Goal: Transaction & Acquisition: Purchase product/service

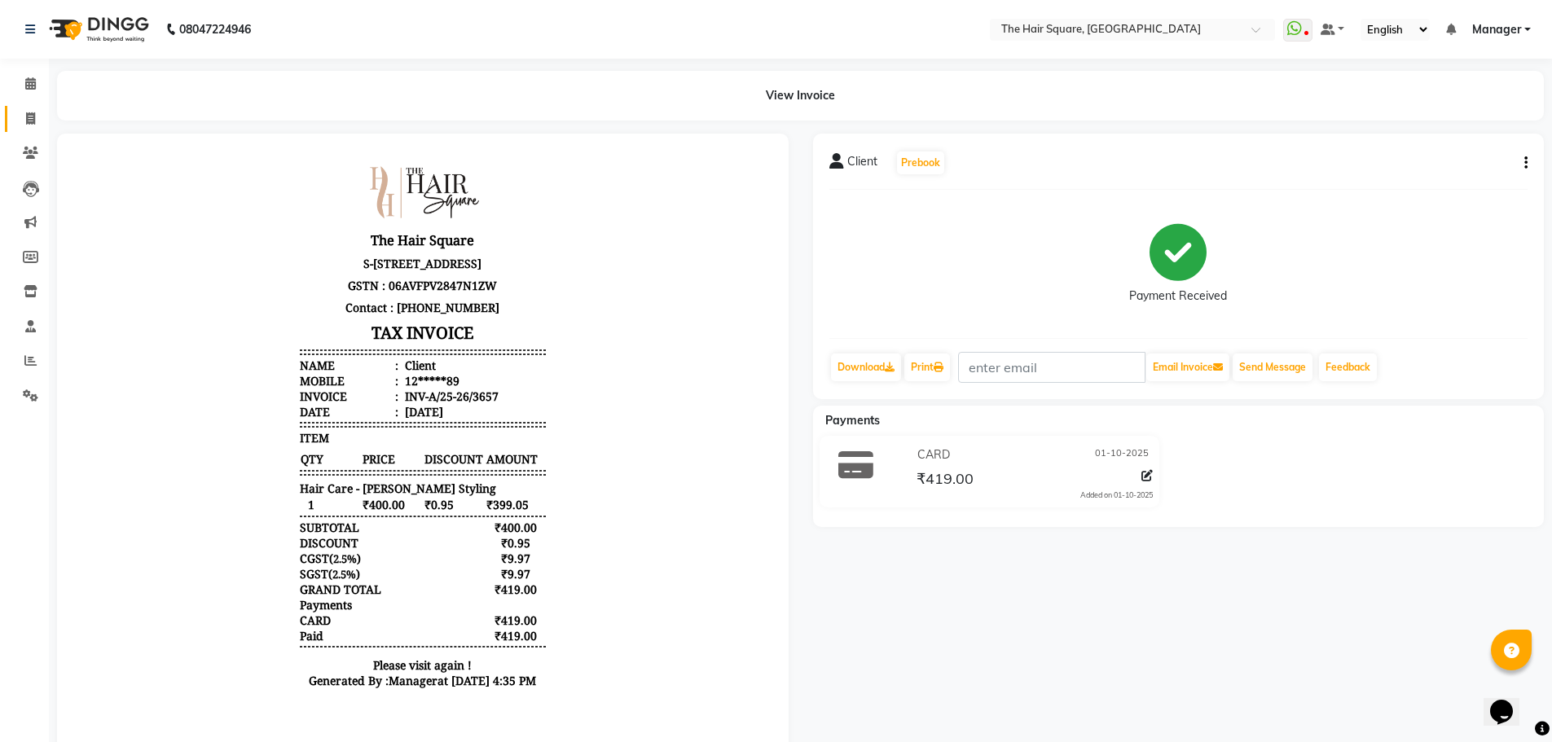
click at [33, 112] on icon at bounding box center [30, 118] width 9 height 12
select select "service"
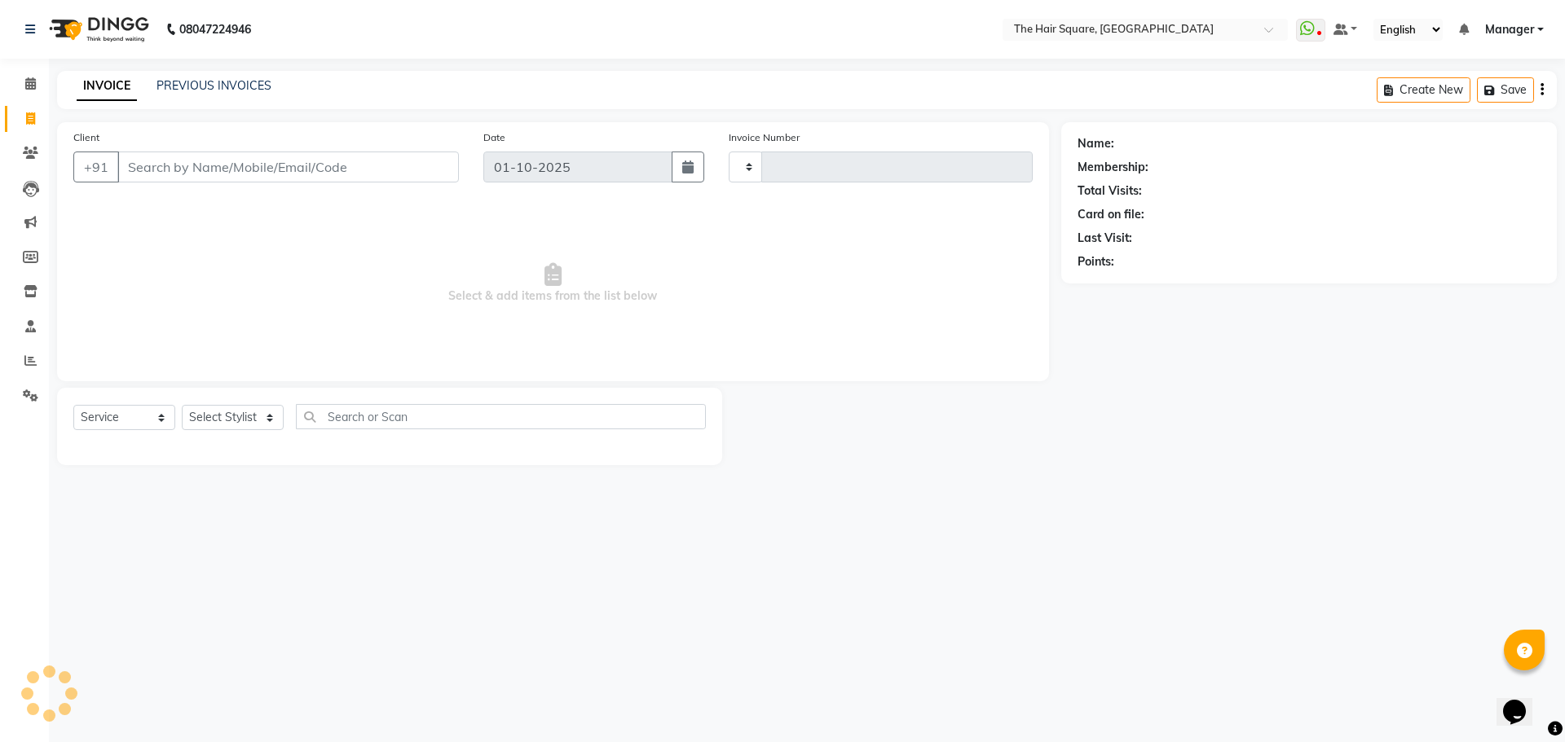
type input "3658"
select select "5768"
click at [209, 93] on div "PREVIOUS INVOICES" at bounding box center [213, 85] width 115 height 17
click at [209, 85] on link "PREVIOUS INVOICES" at bounding box center [213, 85] width 115 height 15
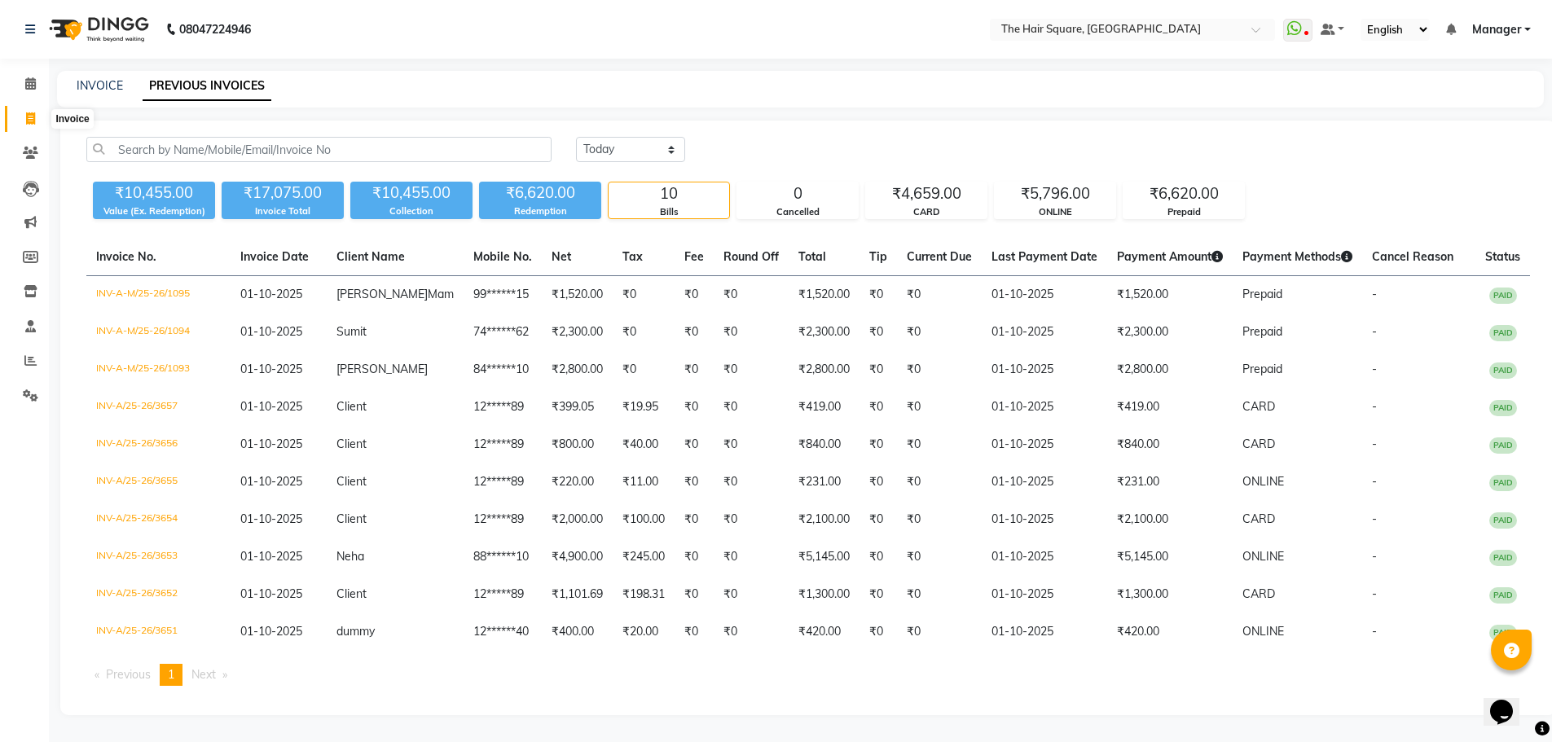
click at [29, 112] on icon at bounding box center [30, 118] width 9 height 12
select select "service"
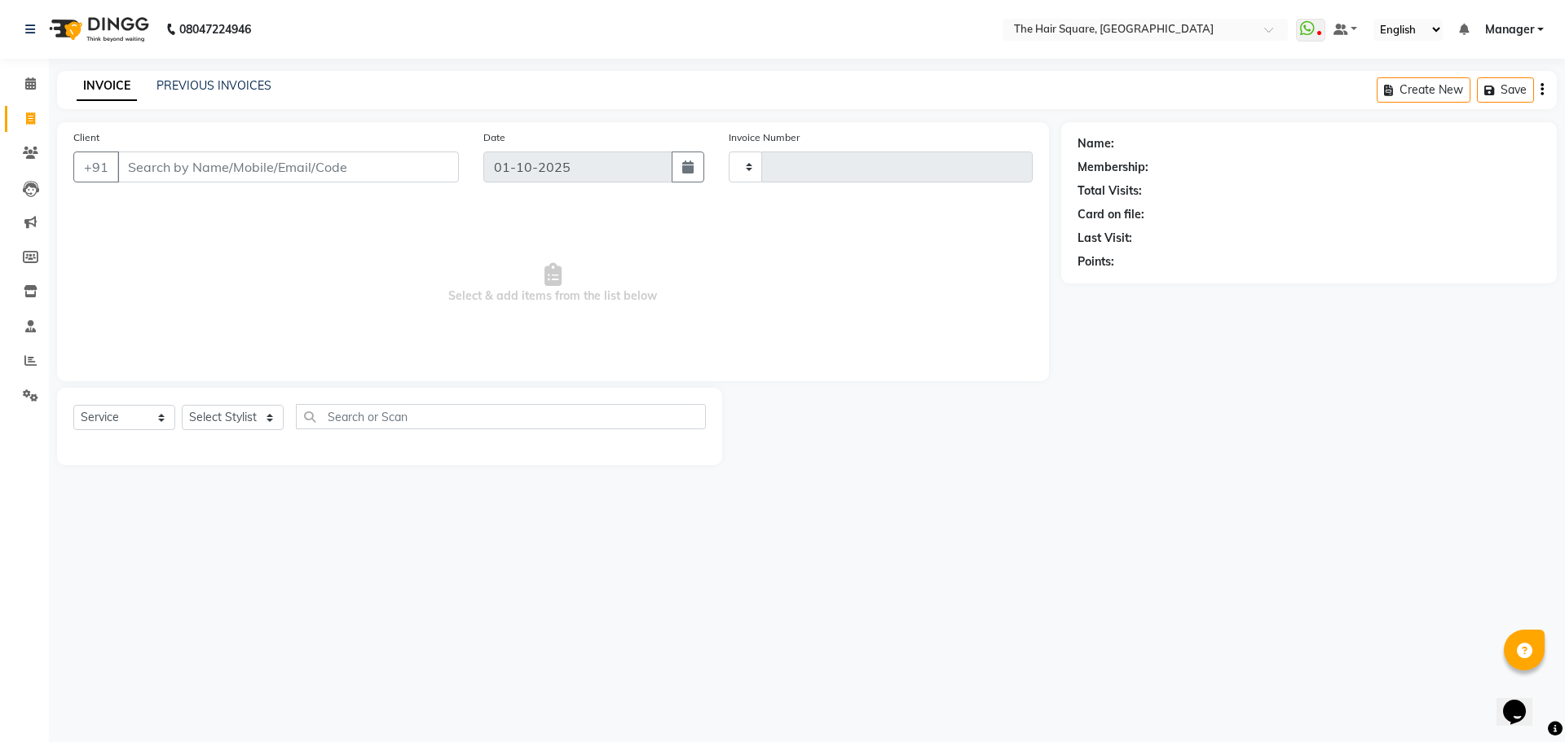
type input "3658"
select select "5768"
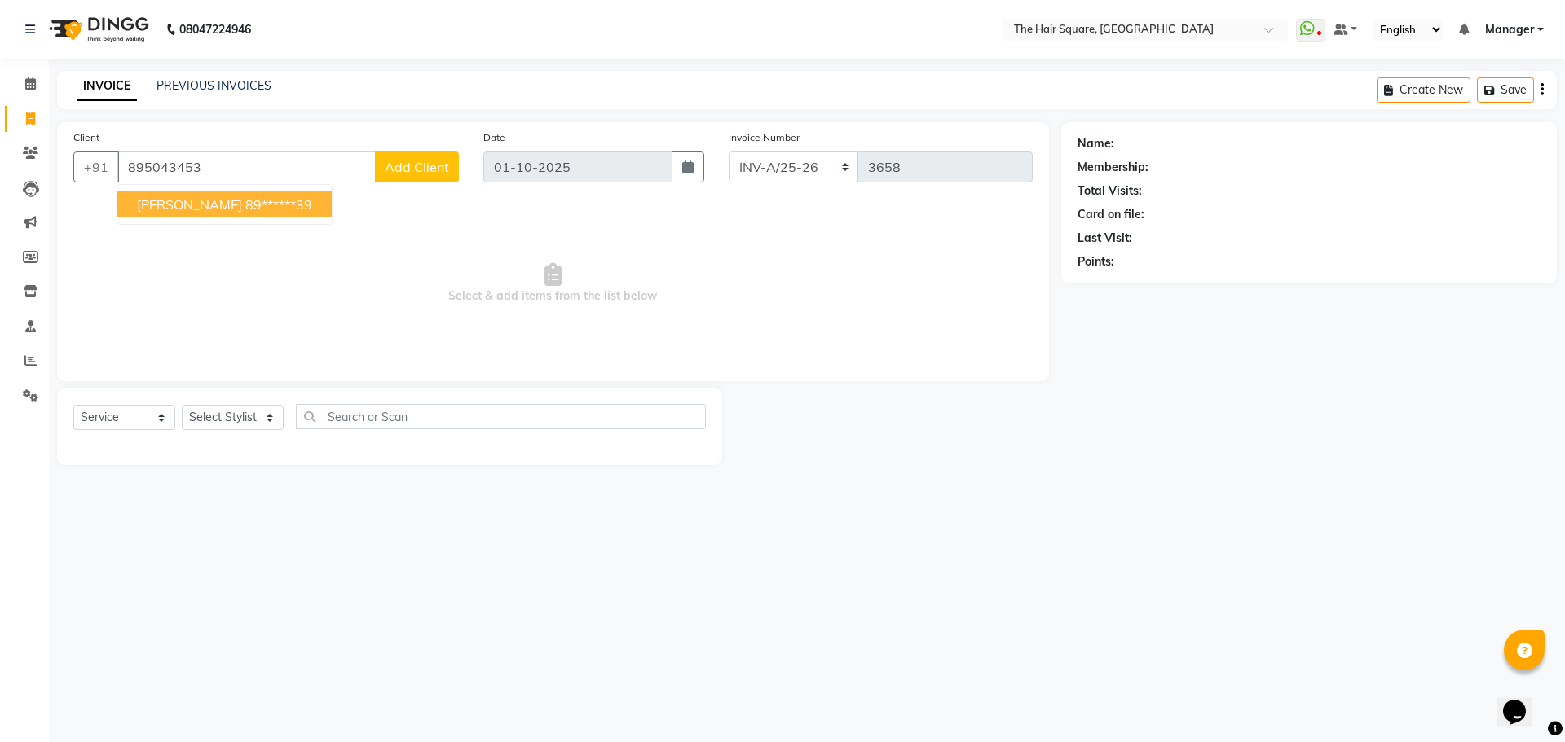
click at [203, 207] on button "Suryanshu 89******39" at bounding box center [224, 205] width 214 height 26
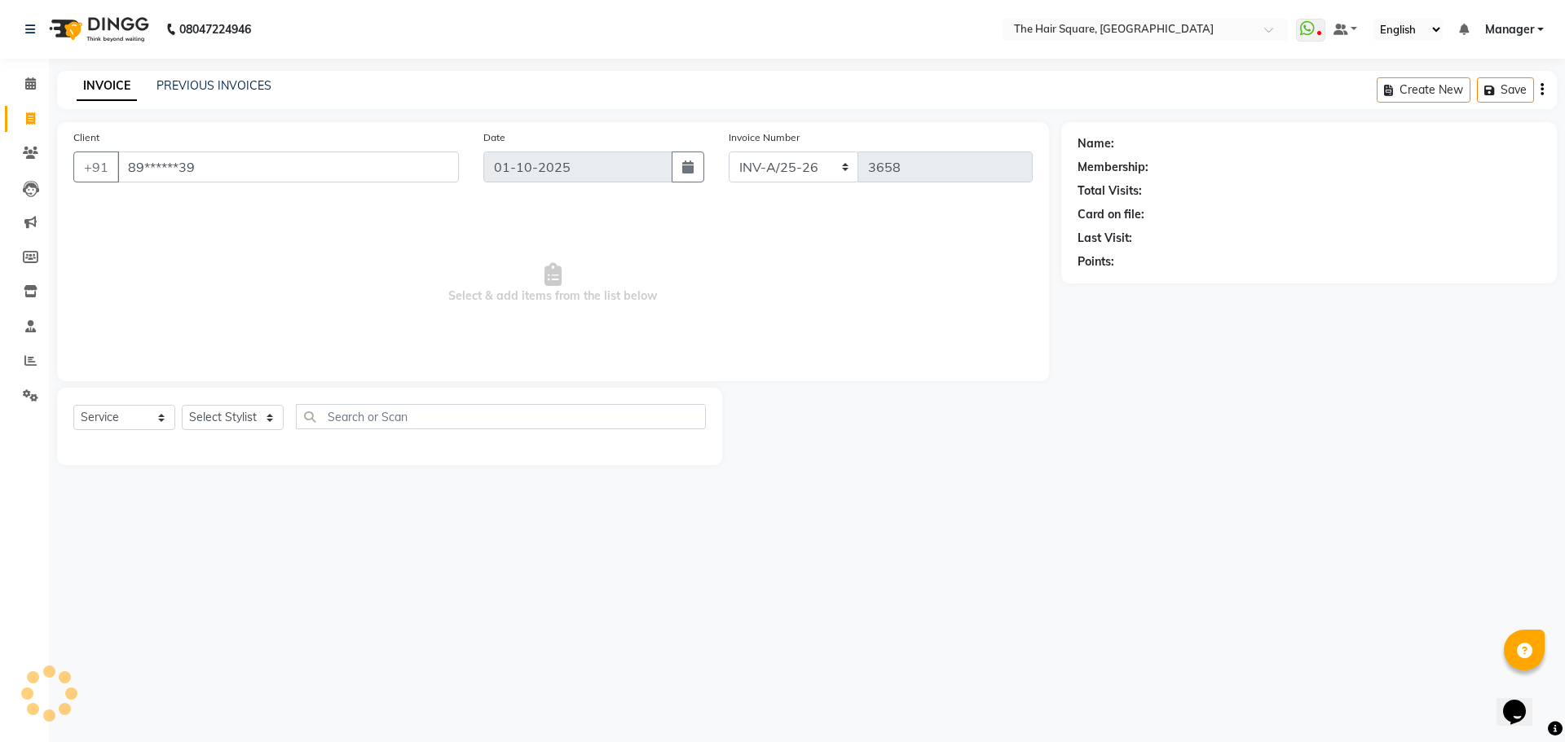
type input "89******39"
click at [1124, 267] on div "0" at bounding box center [1120, 261] width 7 height 17
click at [262, 403] on div "Select Service Product Membership Package Voucher Prepaid Gift Card Select Styl…" at bounding box center [389, 426] width 665 height 77
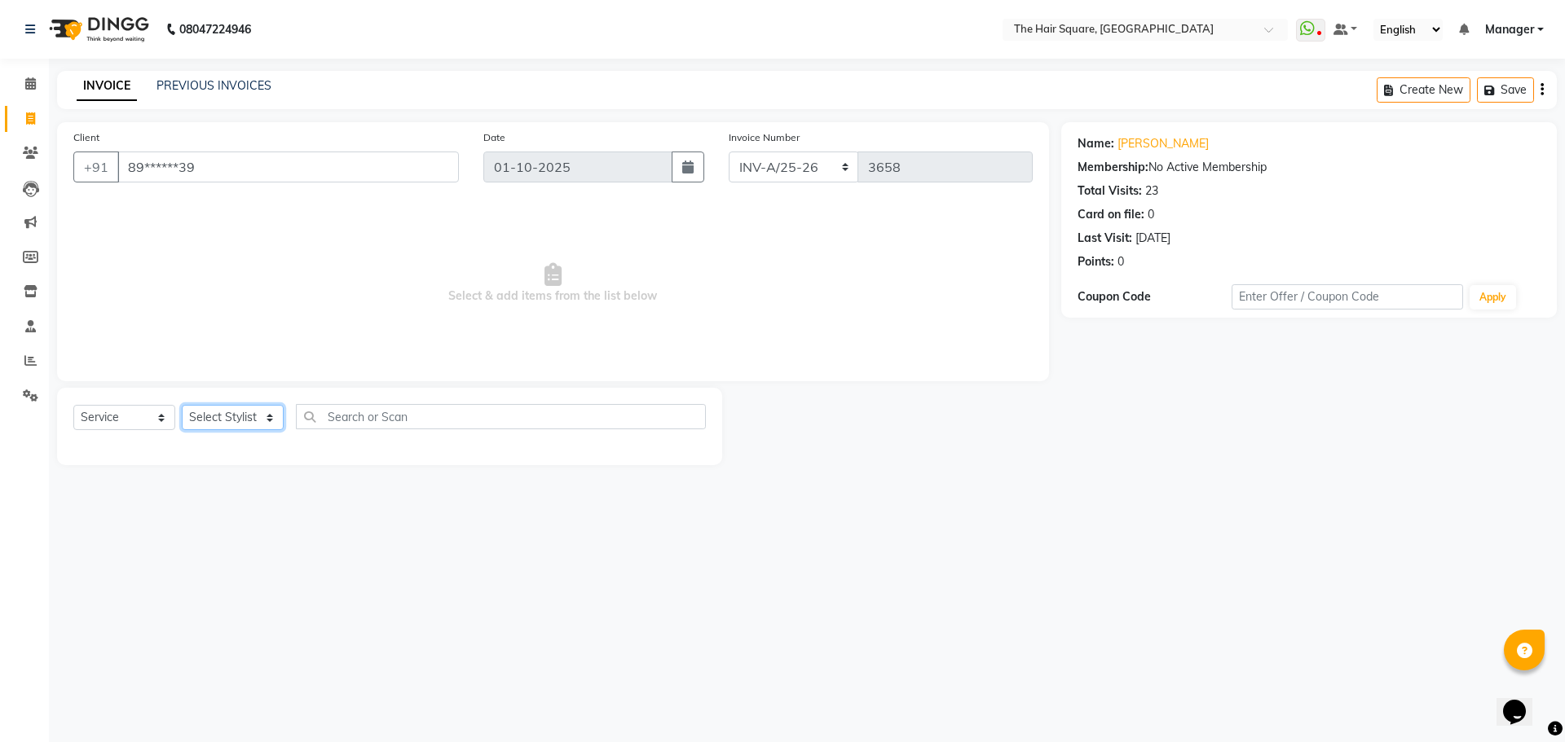
click at [261, 414] on select "Select Stylist Amit Aradhana Bittu Dev Imran Inder Javed Kim Mahendra Manager M…" at bounding box center [233, 417] width 102 height 25
select select "44563"
click at [182, 405] on select "Select Stylist Amit Aradhana Bittu Dev Imran Inder Javed Kim Mahendra Manager M…" at bounding box center [233, 417] width 102 height 25
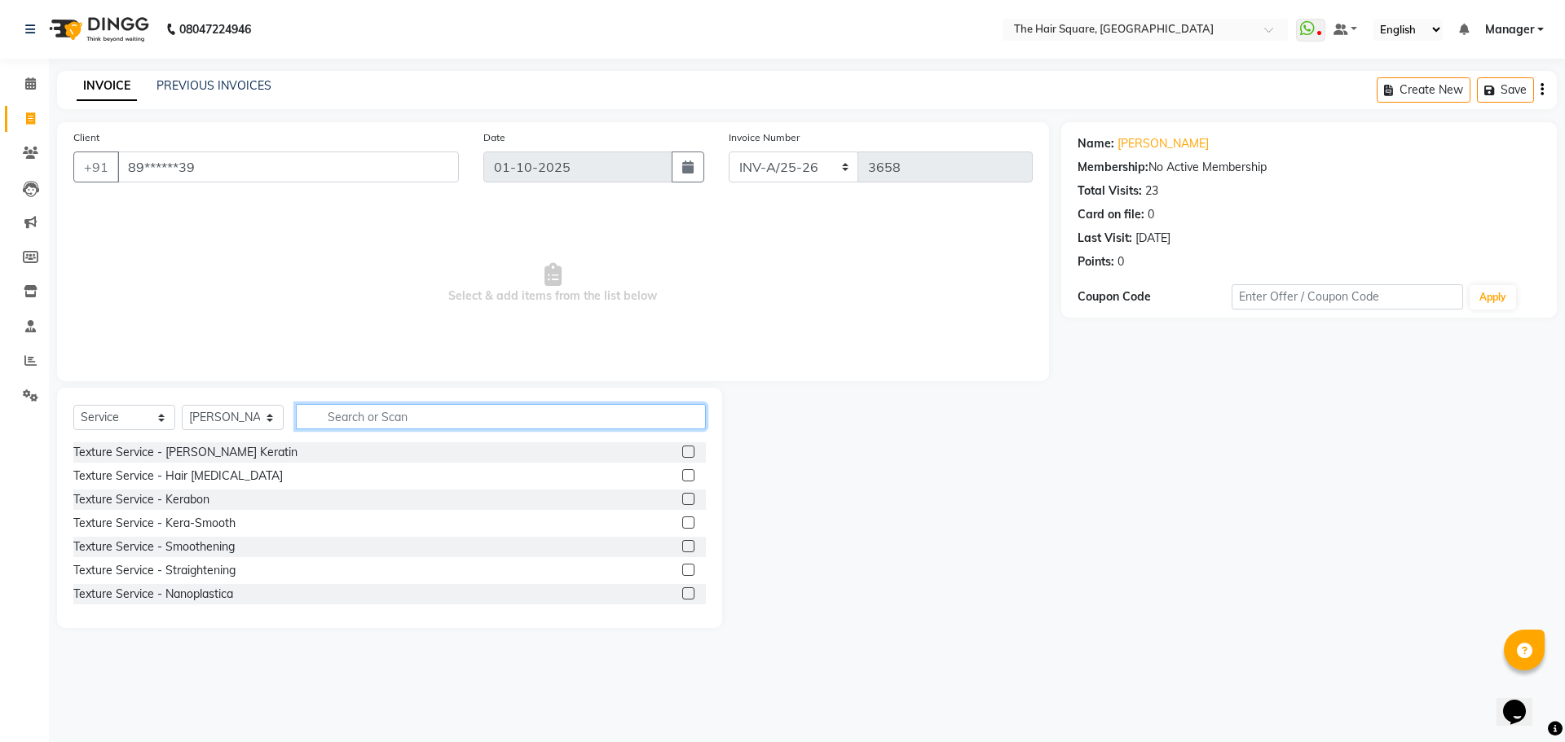
click at [341, 414] on input "text" at bounding box center [501, 416] width 410 height 25
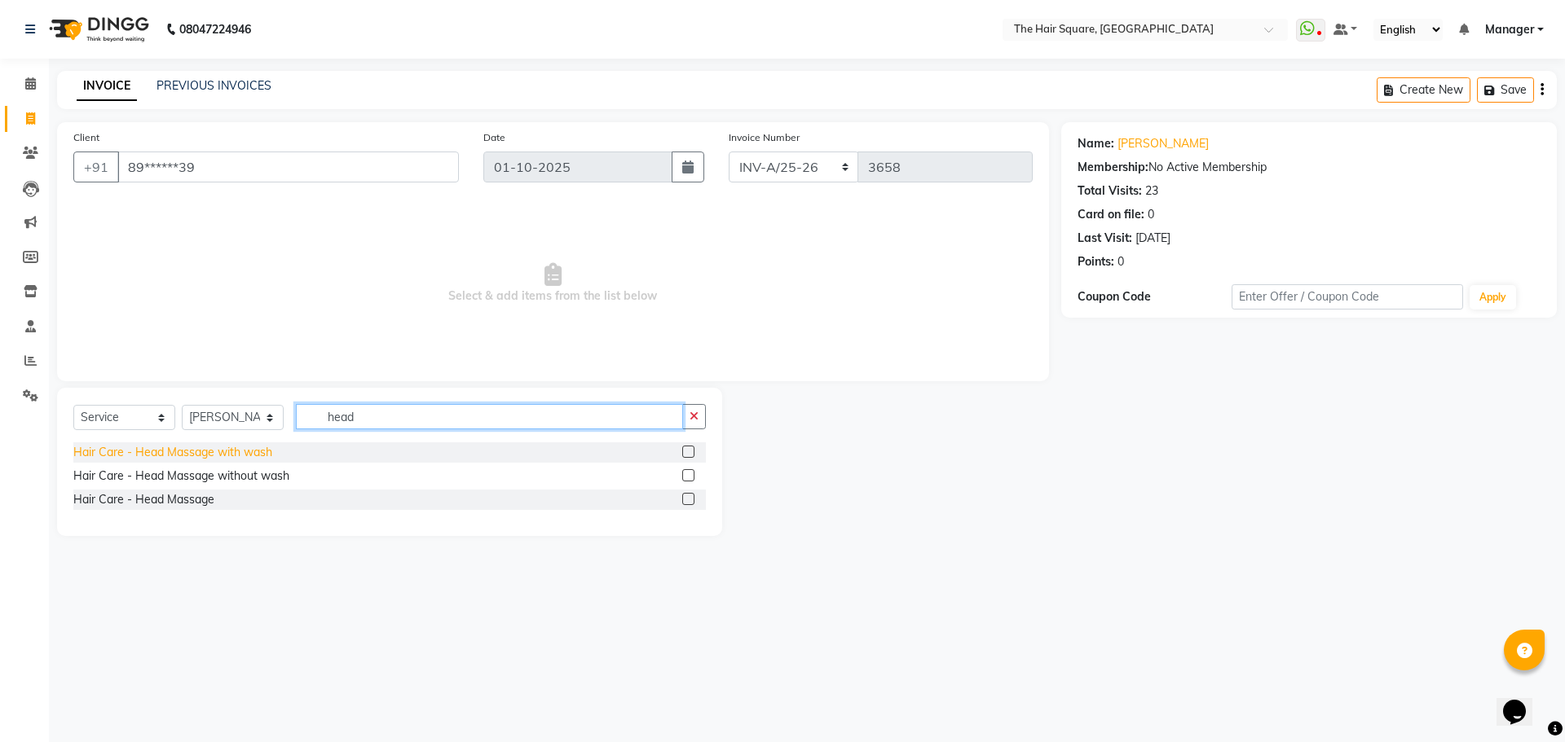
type input "head"
drag, startPoint x: 119, startPoint y: 454, endPoint x: 549, endPoint y: 342, distance: 444.5
click at [119, 453] on div "Hair Care - Head Massage with wash" at bounding box center [172, 452] width 199 height 17
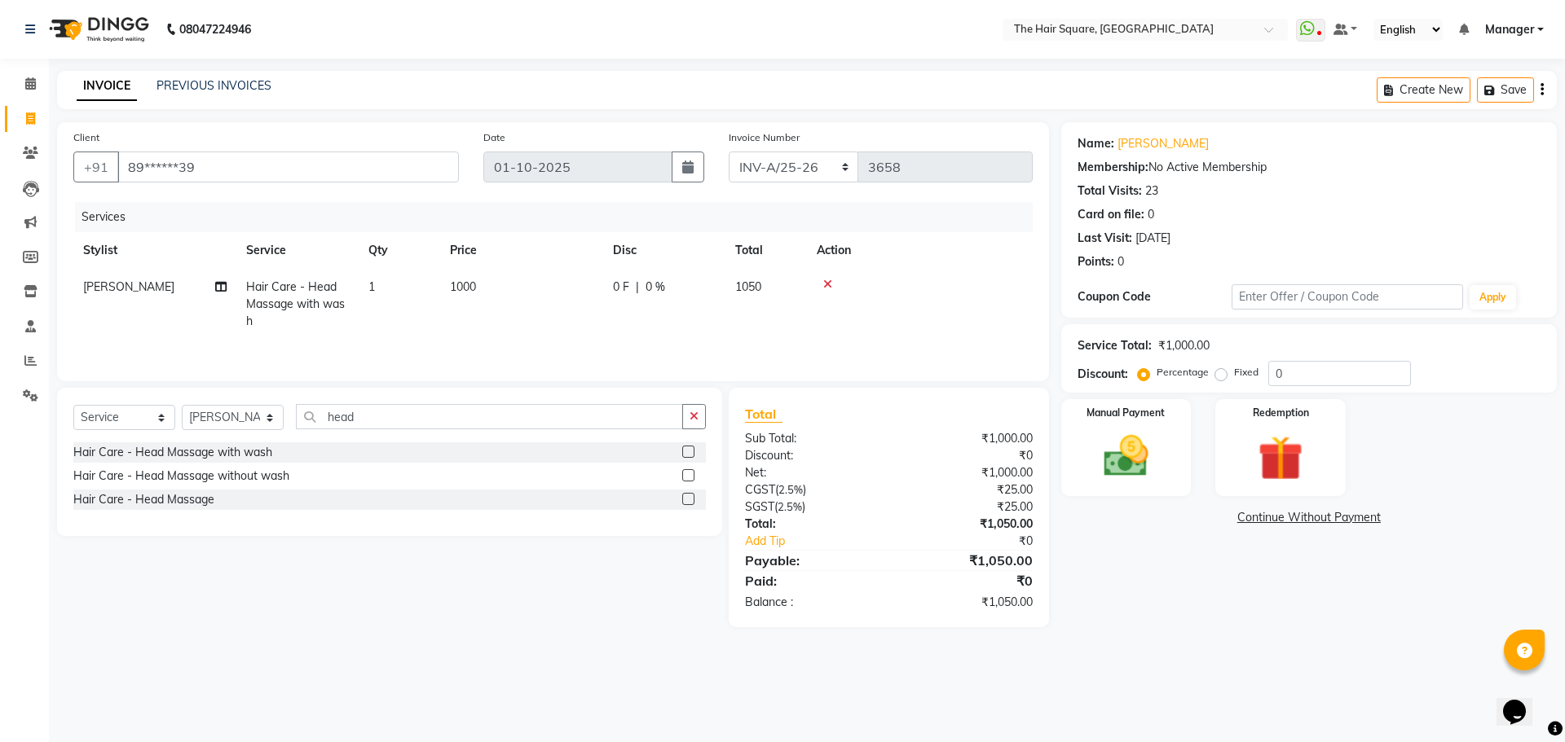
click at [205, 462] on div "Hair Care - Head Massage with wash" at bounding box center [389, 453] width 632 height 20
click at [214, 447] on div "Hair Care - Head Massage with wash" at bounding box center [172, 452] width 199 height 17
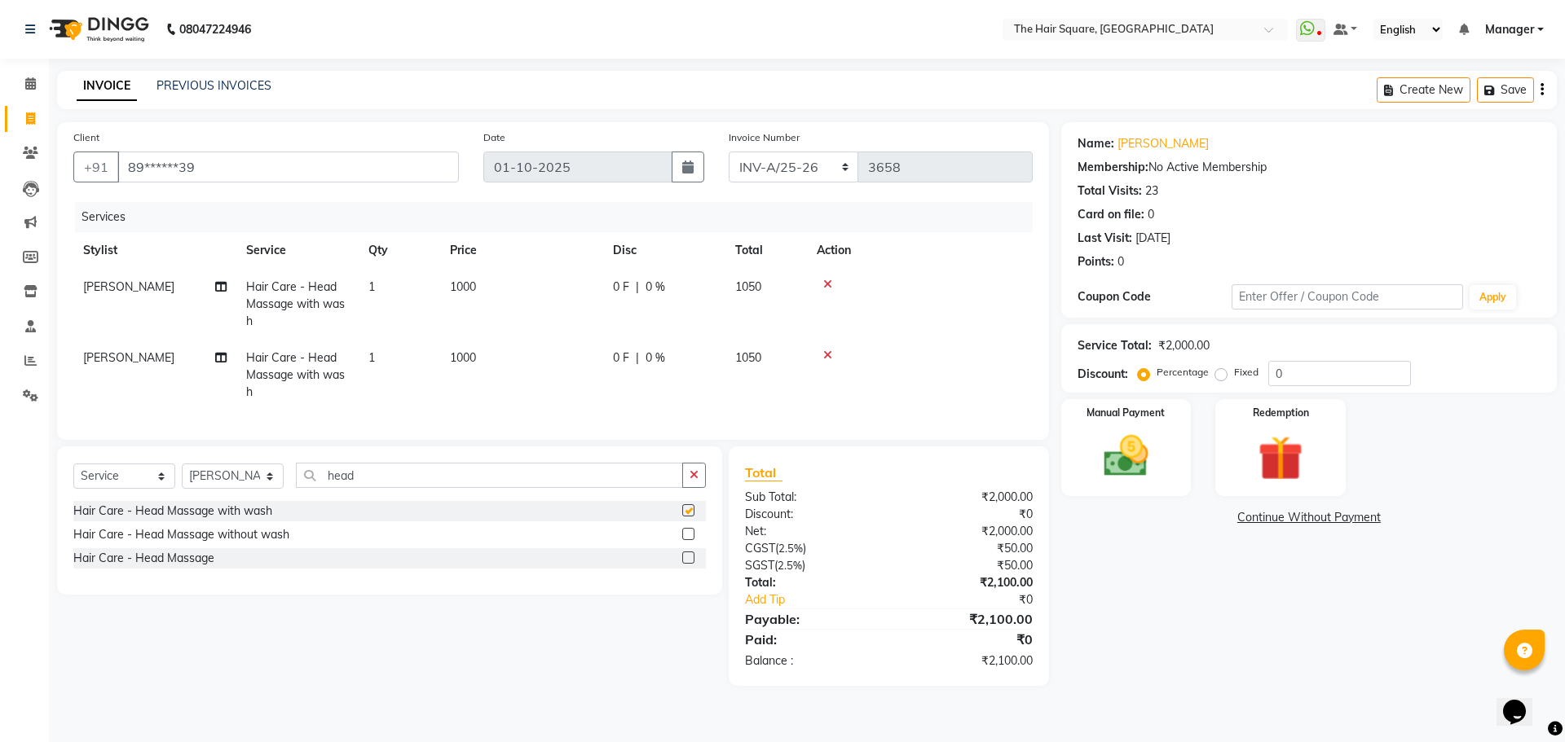
checkbox input "false"
click at [518, 351] on td "1000" at bounding box center [521, 375] width 163 height 71
select select "44563"
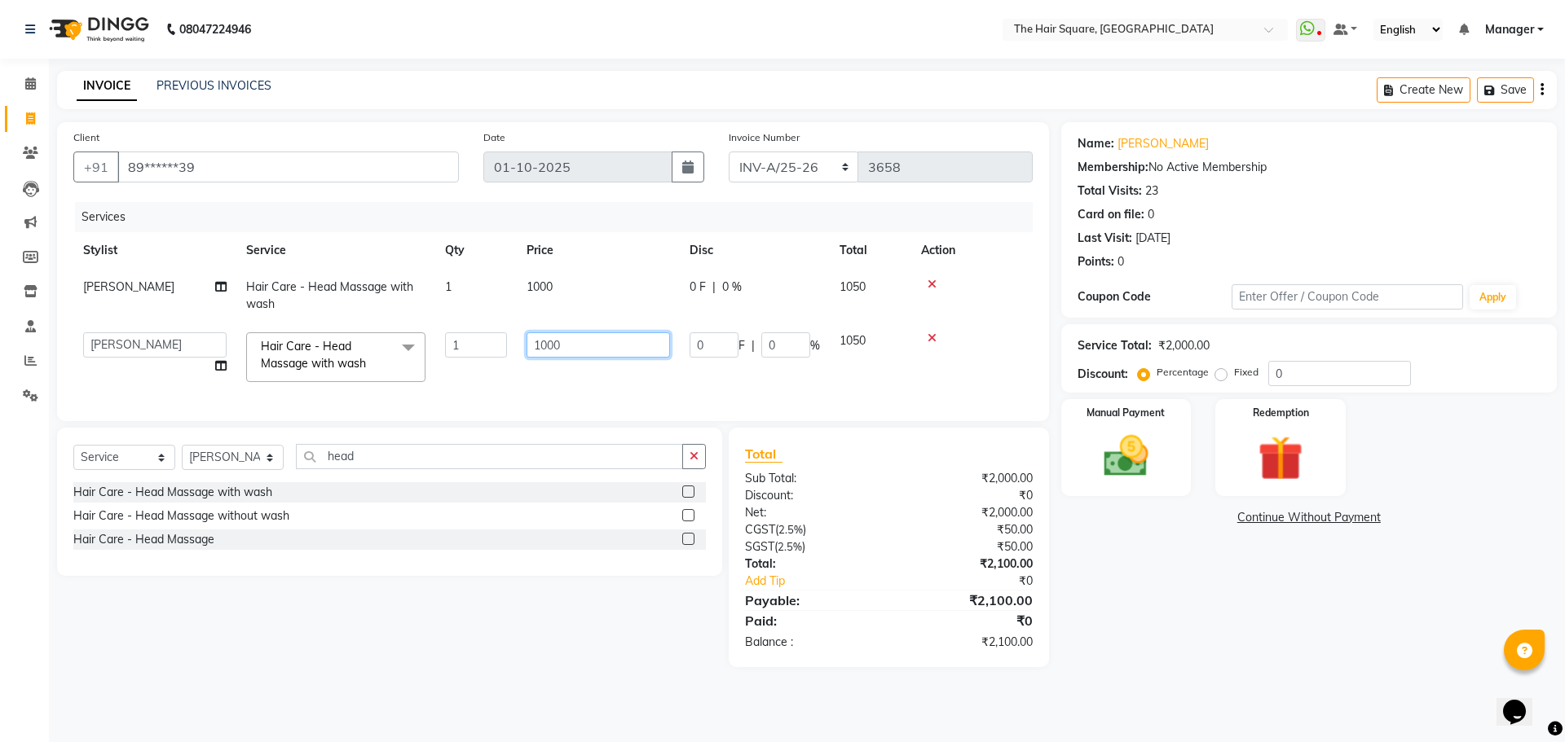
drag, startPoint x: 606, startPoint y: 344, endPoint x: 175, endPoint y: 378, distance: 432.5
click at [200, 370] on tr "Amit Aradhana Bittu Dev Imran Inder Javed Kim Mahendra Manager Mukesh Raaj Radh…" at bounding box center [552, 357] width 959 height 69
type input "700"
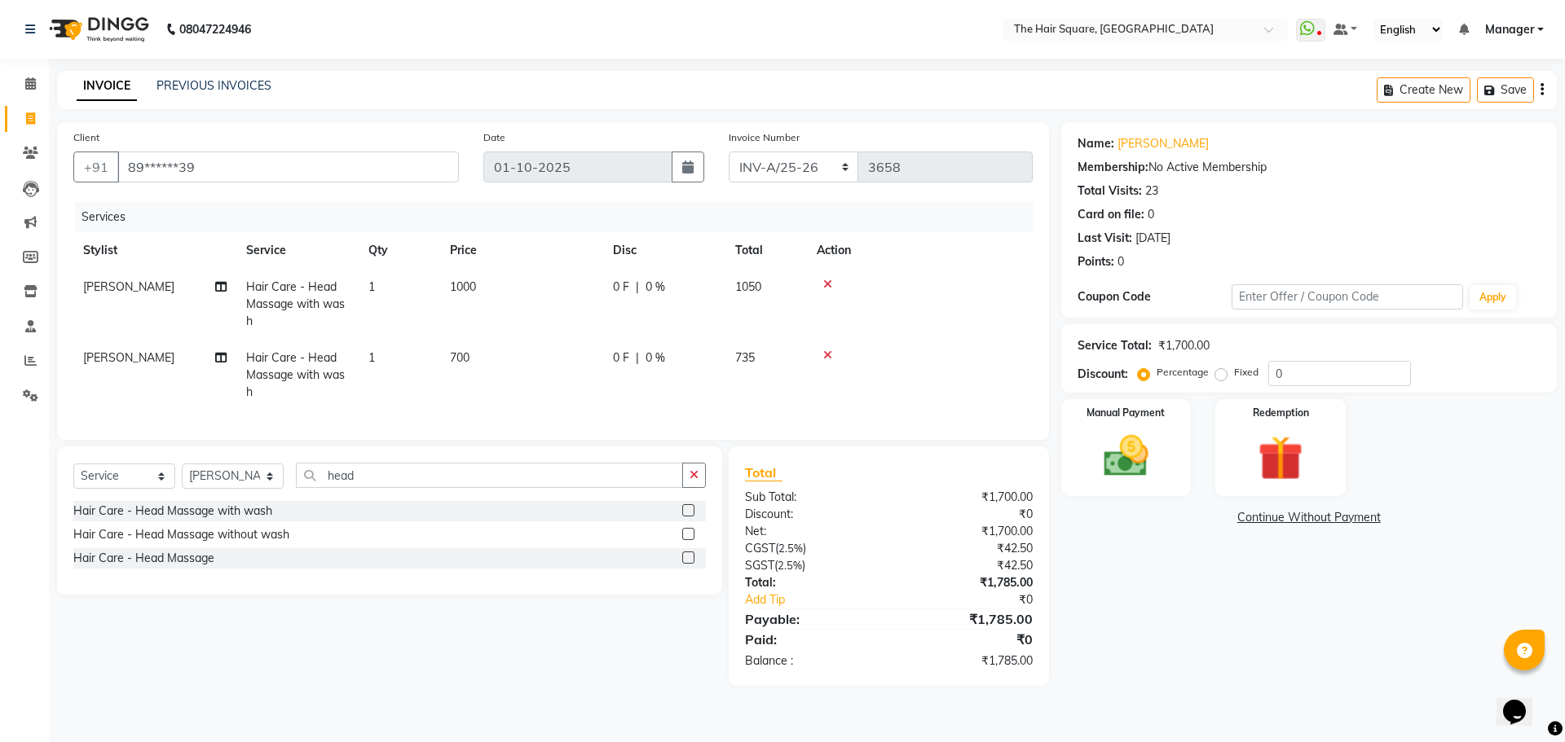
click at [104, 350] on td "[PERSON_NAME]" at bounding box center [154, 375] width 163 height 71
select select "44563"
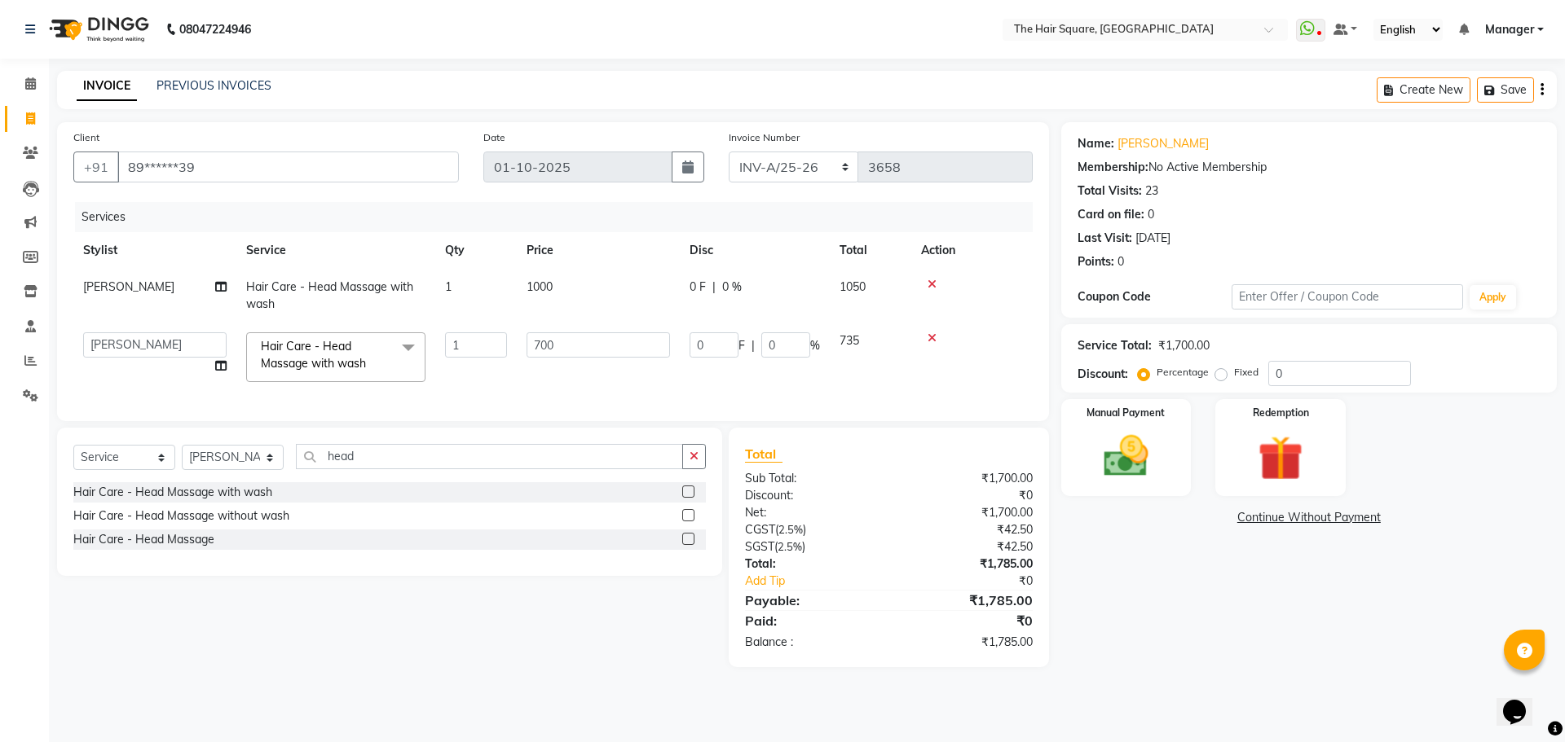
select select "39380"
click at [1256, 565] on div "Name: Suryanshu Membership: No Active Membership Total Visits: 23 Card on file:…" at bounding box center [1315, 394] width 508 height 545
drag, startPoint x: 1101, startPoint y: 404, endPoint x: 1111, endPoint y: 413, distance: 13.3
click at [1106, 414] on div "Manual Payment" at bounding box center [1125, 448] width 135 height 100
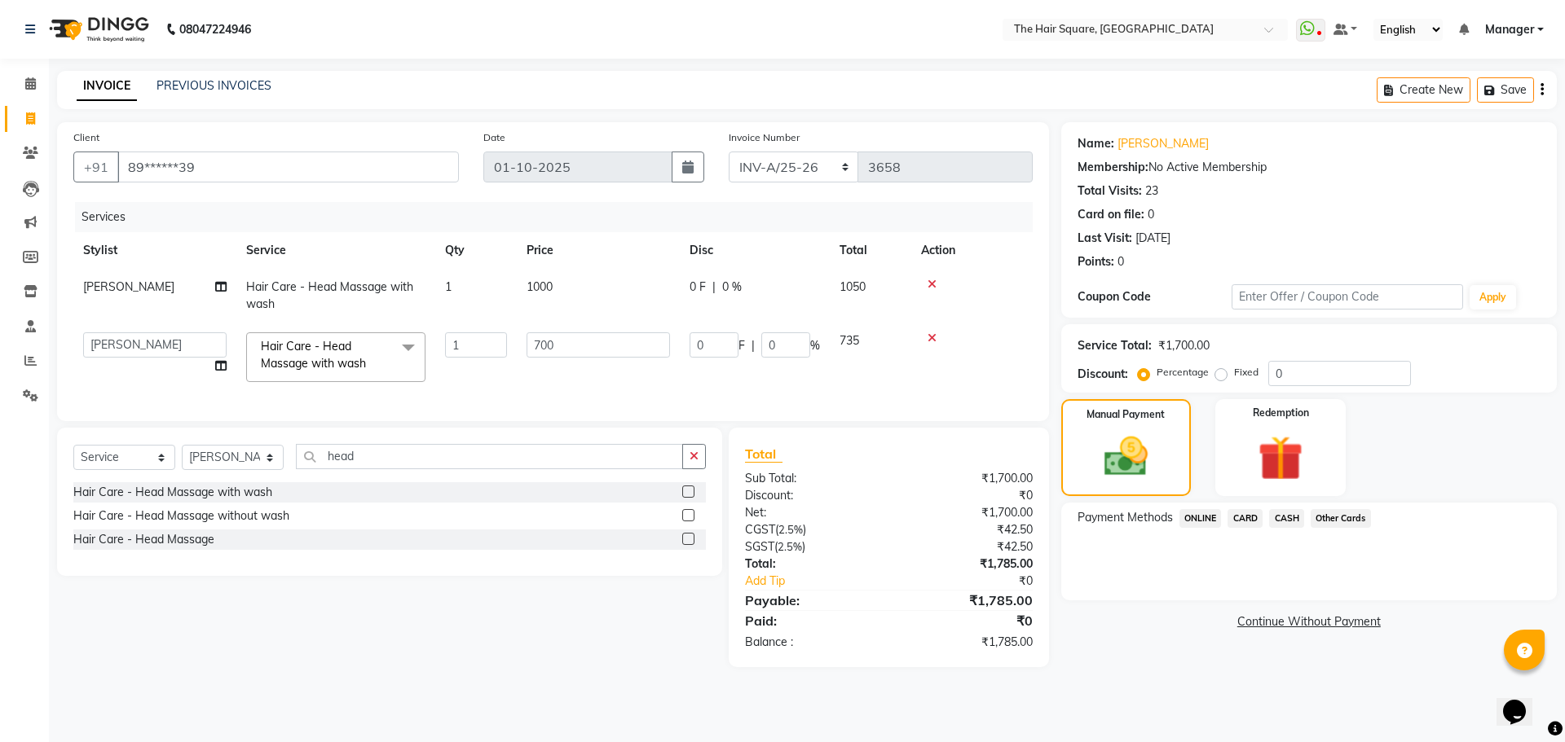
click at [1198, 518] on span "ONLINE" at bounding box center [1200, 518] width 42 height 19
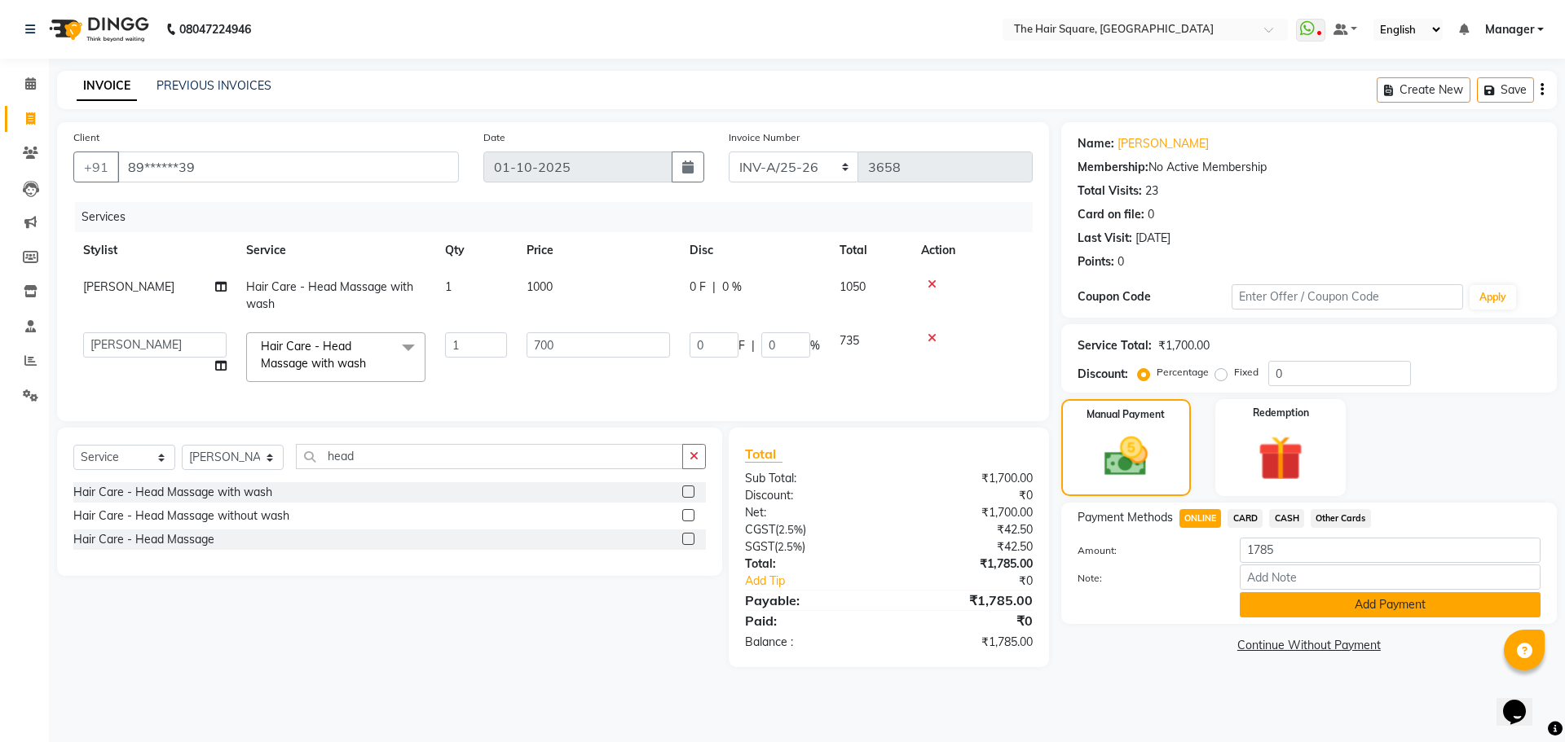
click at [1286, 602] on button "Add Payment" at bounding box center [1390, 604] width 301 height 25
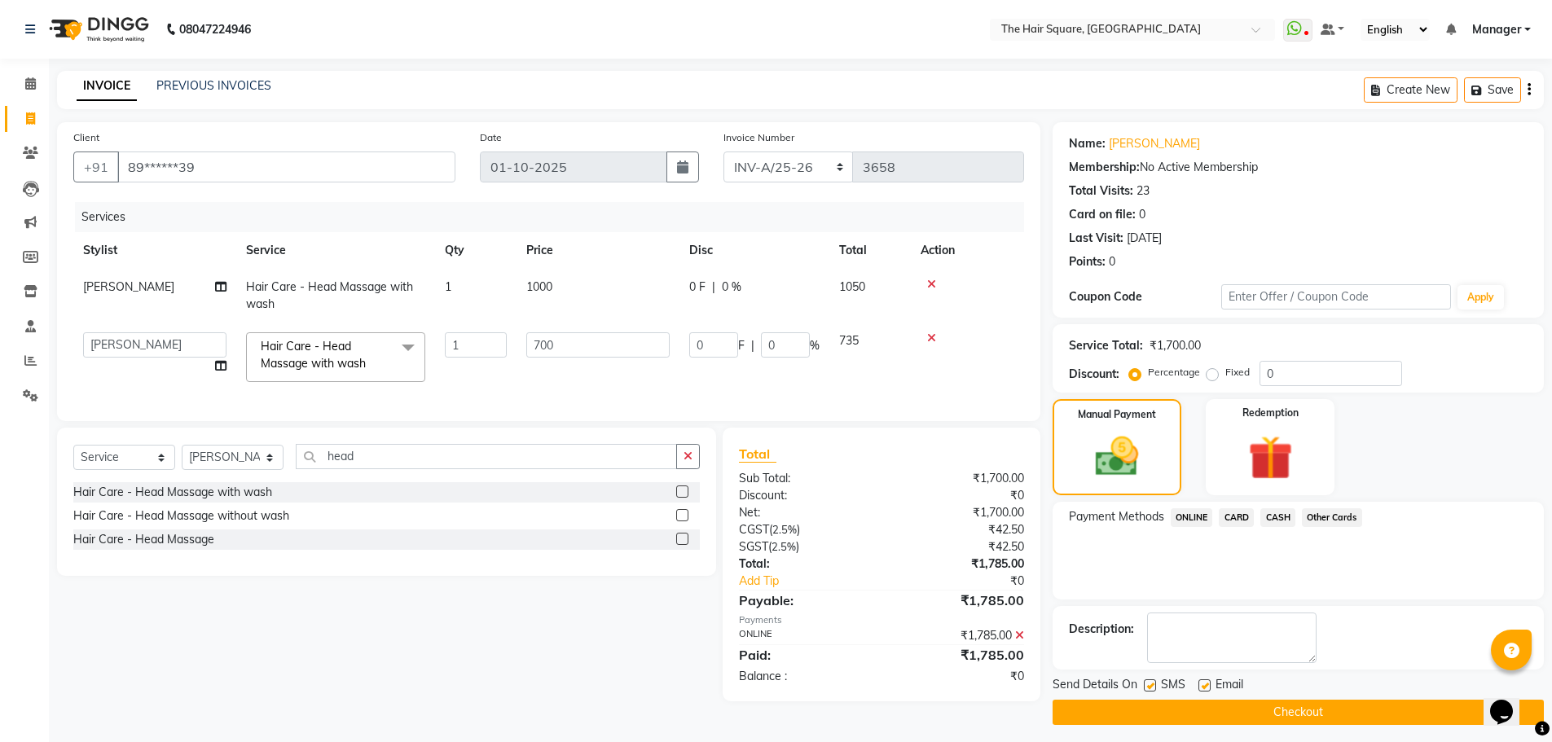
scroll to position [7, 0]
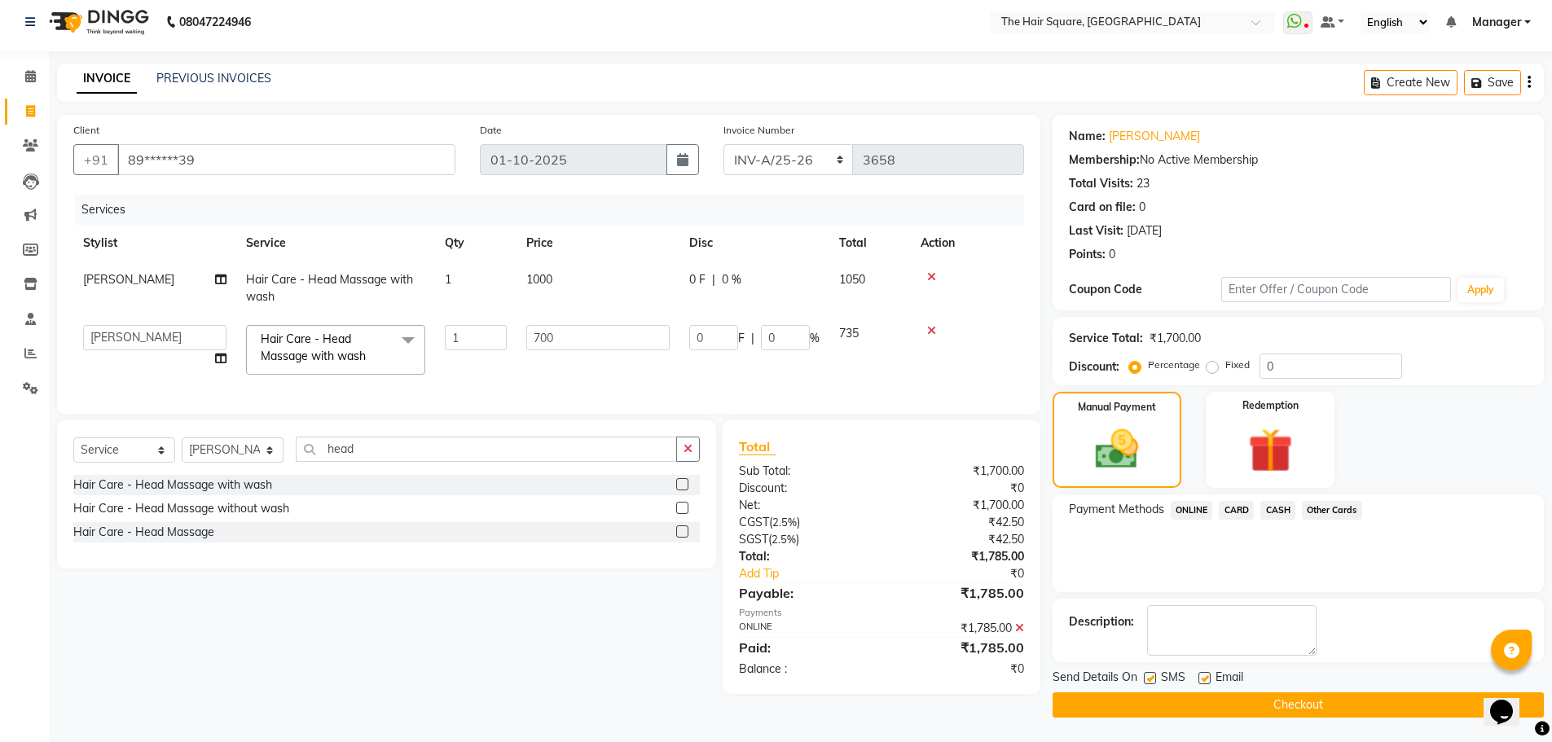
click at [1152, 698] on button "Checkout" at bounding box center [1298, 705] width 491 height 25
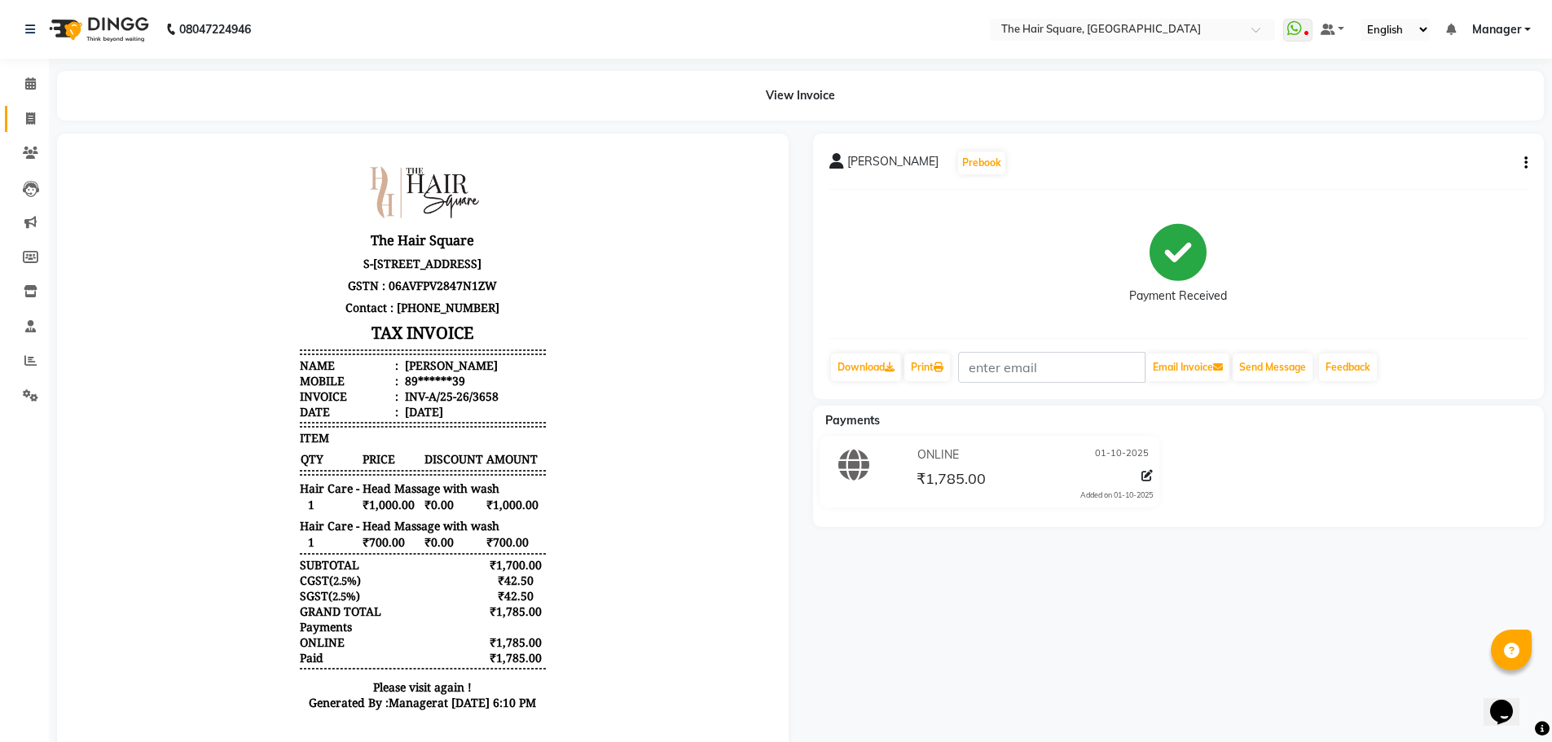
click at [29, 112] on icon at bounding box center [30, 118] width 9 height 12
select select "service"
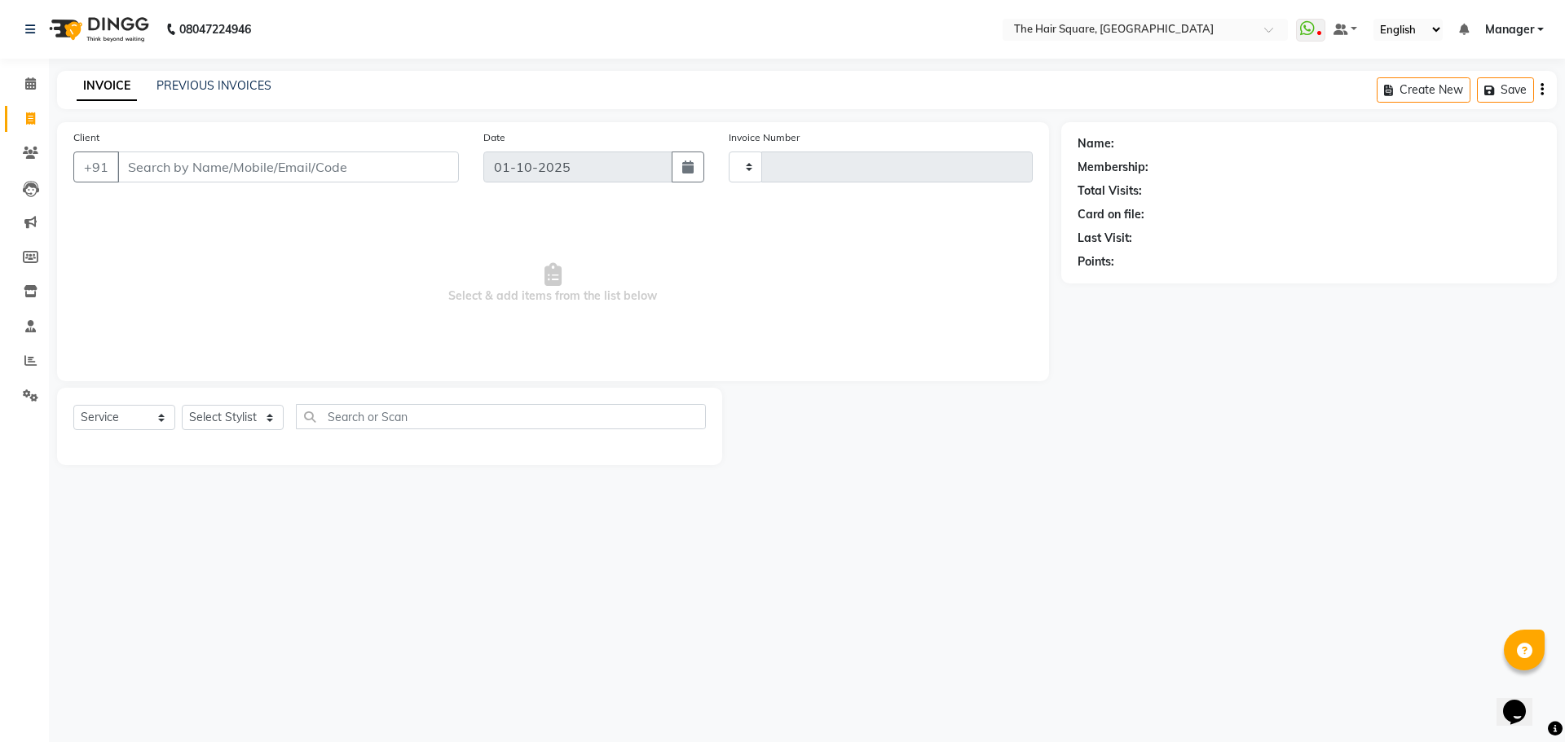
type input "3659"
select select "5768"
click at [251, 418] on select "Select Stylist Amit [PERSON_NAME] Dev Imran [PERSON_NAME] [PERSON_NAME] Manager…" at bounding box center [233, 417] width 102 height 25
select select "75571"
click at [182, 405] on select "Select Stylist Amit [PERSON_NAME] Dev Imran [PERSON_NAME] [PERSON_NAME] Manager…" at bounding box center [233, 417] width 102 height 25
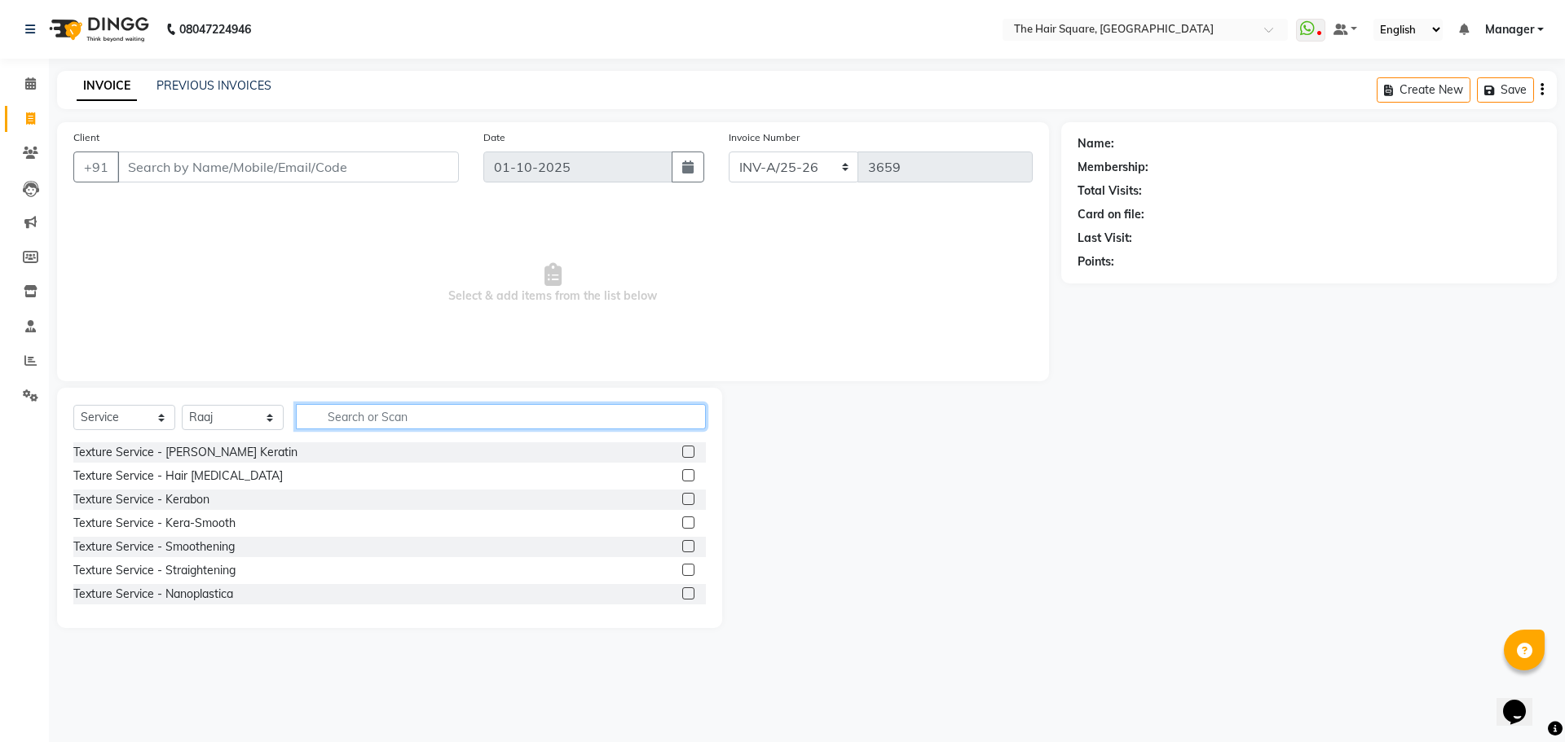
click at [390, 423] on input "text" at bounding box center [501, 416] width 410 height 25
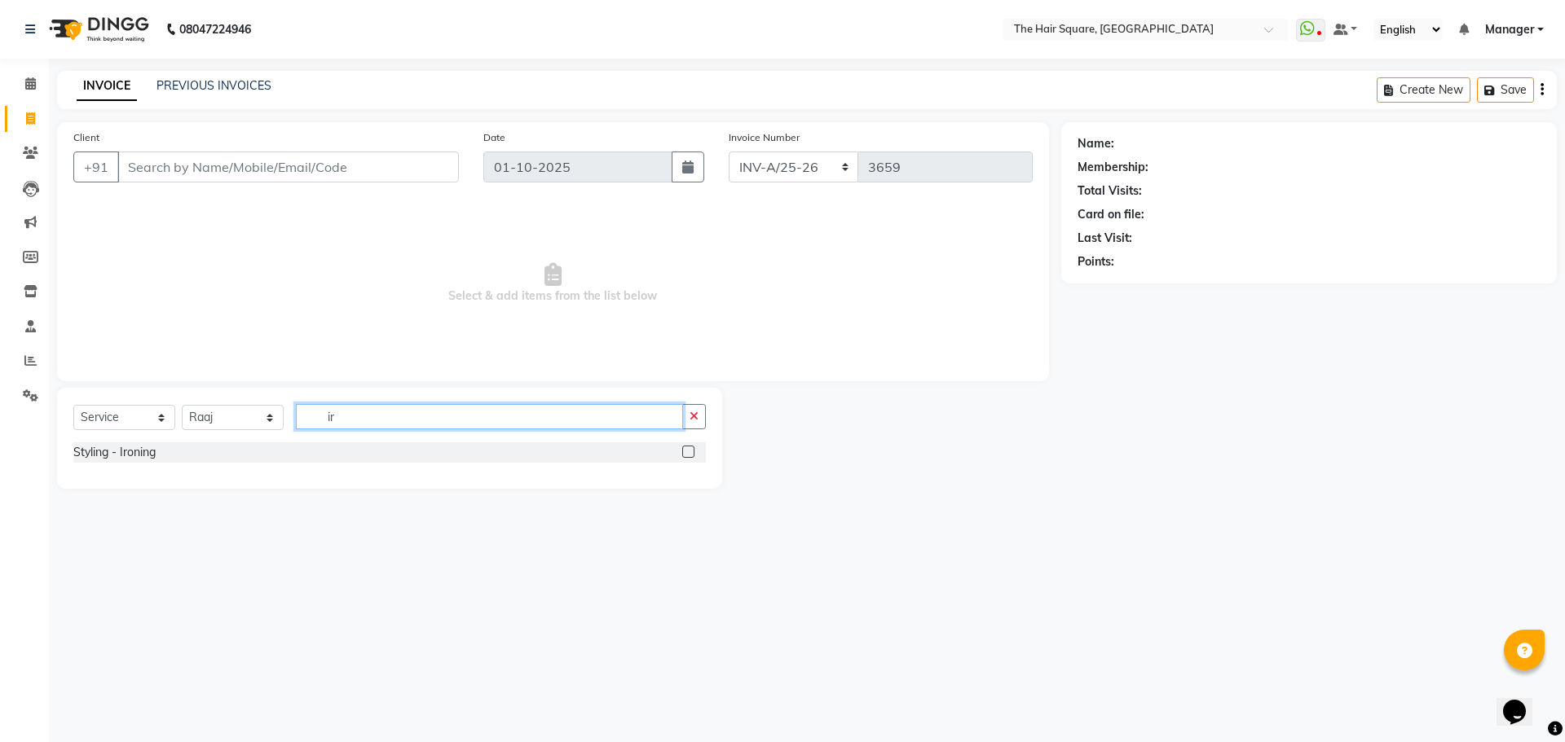
type input "i"
type input "curls"
click at [99, 473] on div "Styling - Curls/Spirals" at bounding box center [129, 476] width 112 height 17
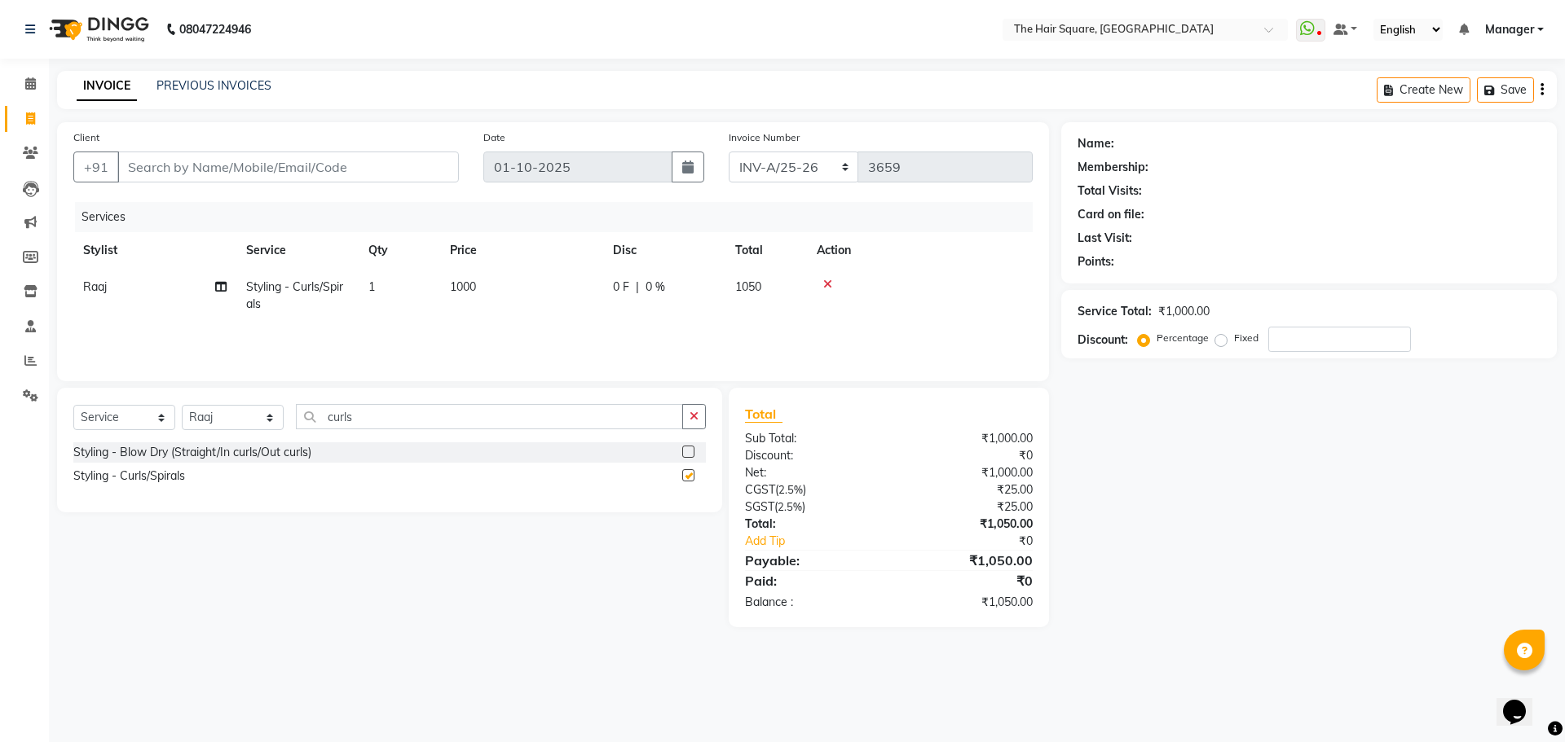
checkbox input "false"
drag, startPoint x: 414, startPoint y: 419, endPoint x: 24, endPoint y: 479, distance: 394.2
click at [26, 478] on app-home "08047224946 Select Location × The Hair Square, Ambience Island WhatsApp Status …" at bounding box center [782, 326] width 1565 height 652
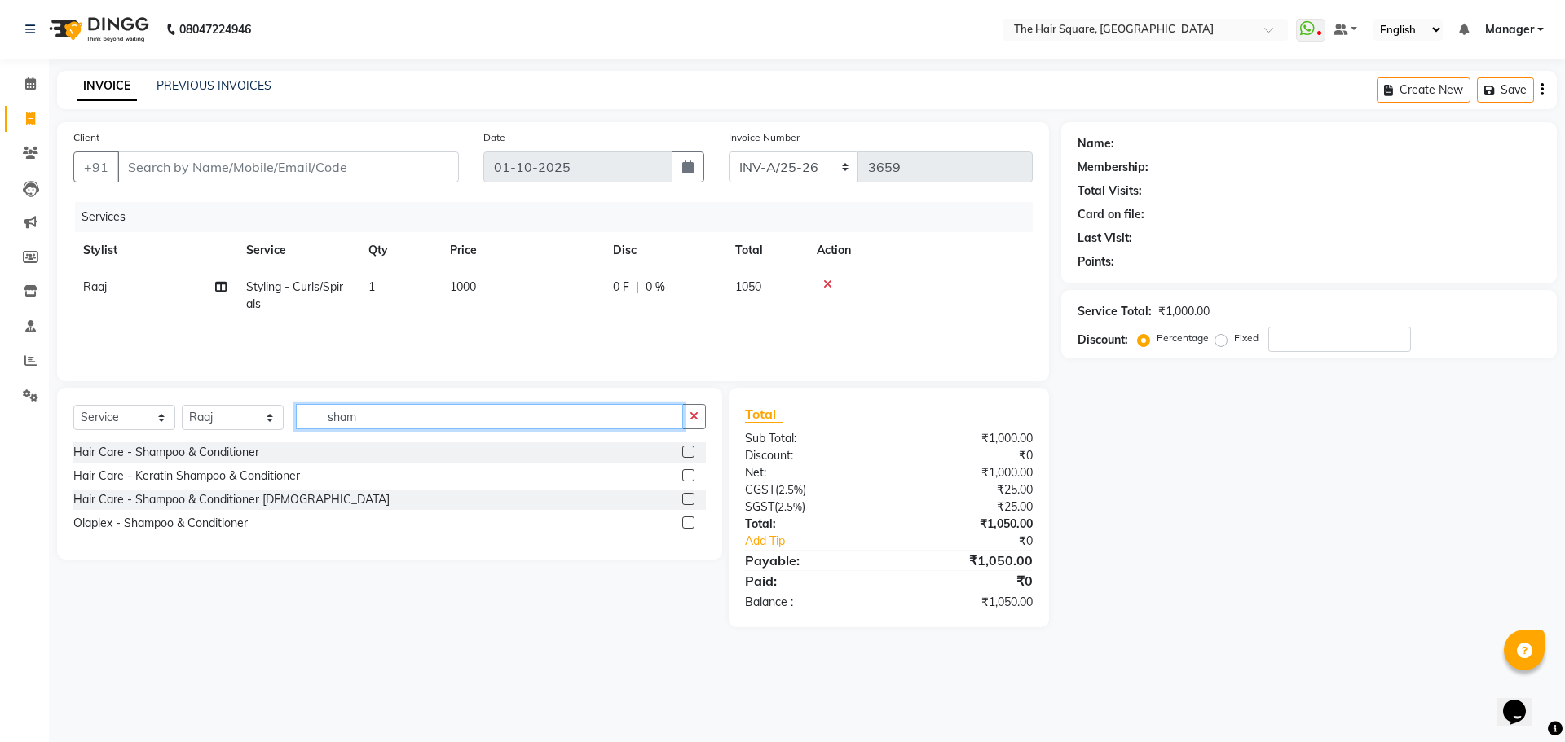
type input "sham"
click at [156, 465] on div "Hair Care - Shampoo & Conditioner Hair Care - Keratin Shampoo & Conditioner Hai…" at bounding box center [389, 490] width 632 height 95
click at [156, 458] on div "Hair Care - Shampoo & Conditioner" at bounding box center [166, 452] width 186 height 17
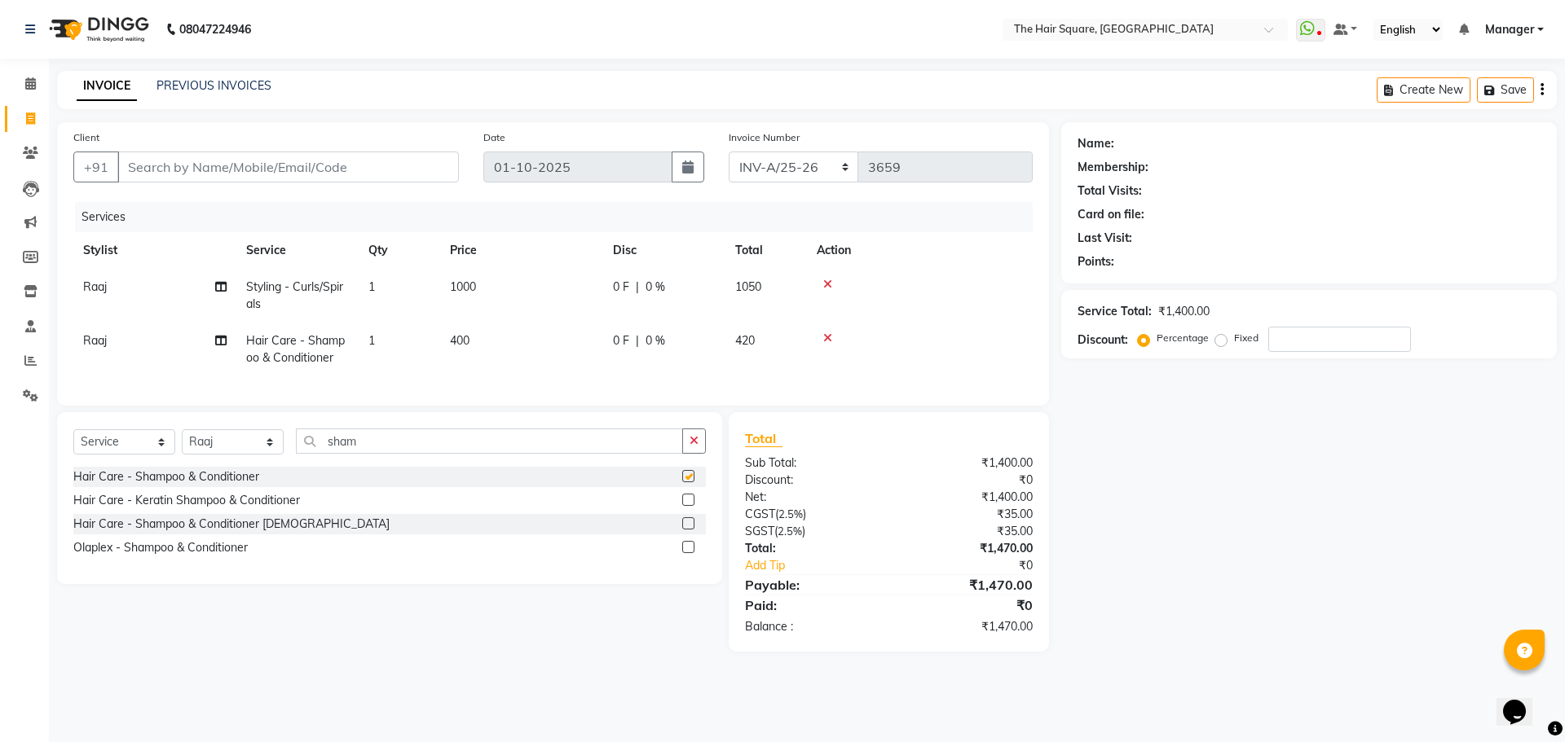
checkbox input "false"
drag, startPoint x: 417, startPoint y: 455, endPoint x: 0, endPoint y: 486, distance: 418.4
click at [0, 486] on app-home "08047224946 Select Location × The Hair Square, Ambience Island WhatsApp Status …" at bounding box center [782, 338] width 1565 height 676
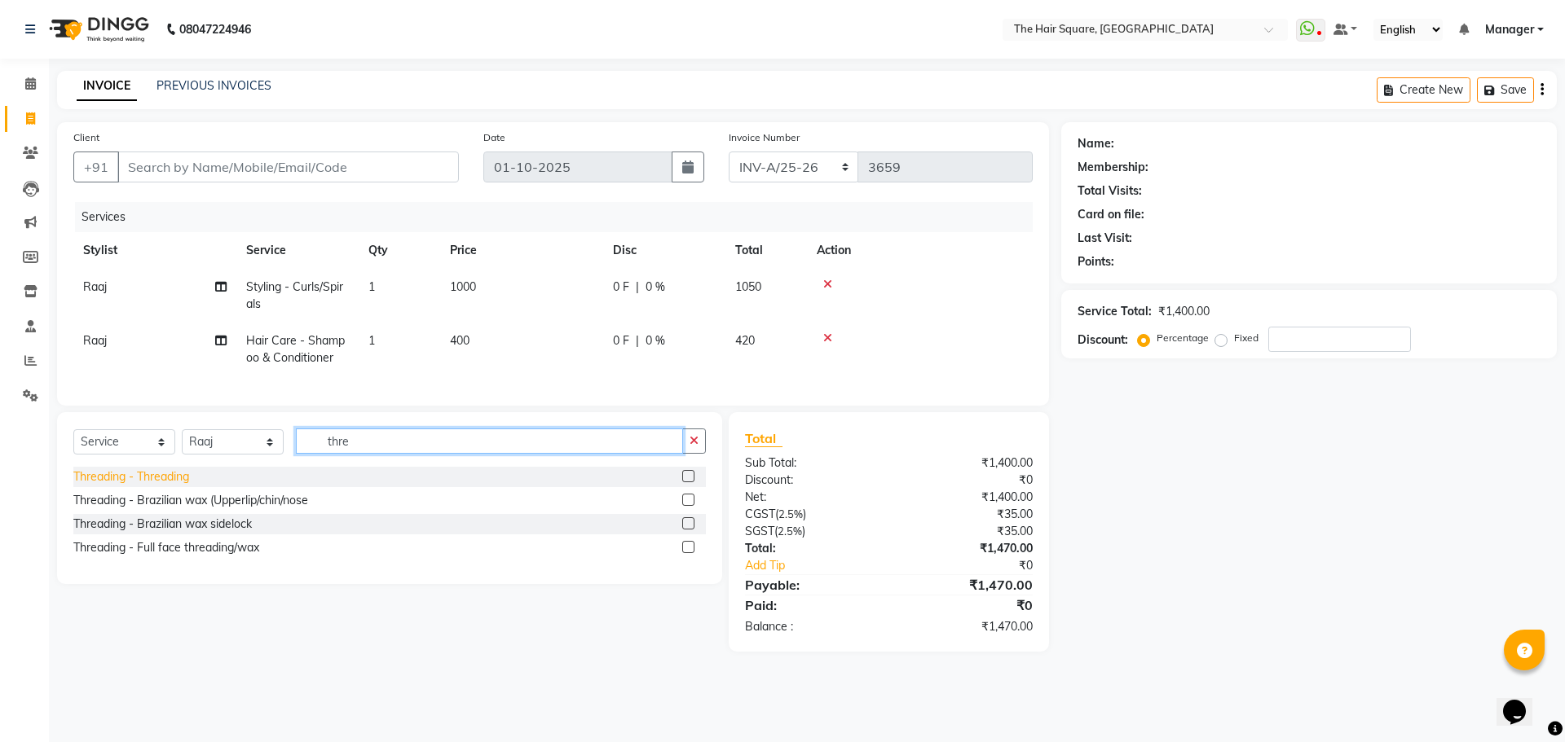
type input "thre"
click at [121, 486] on div "Threading - Threading" at bounding box center [131, 477] width 116 height 17
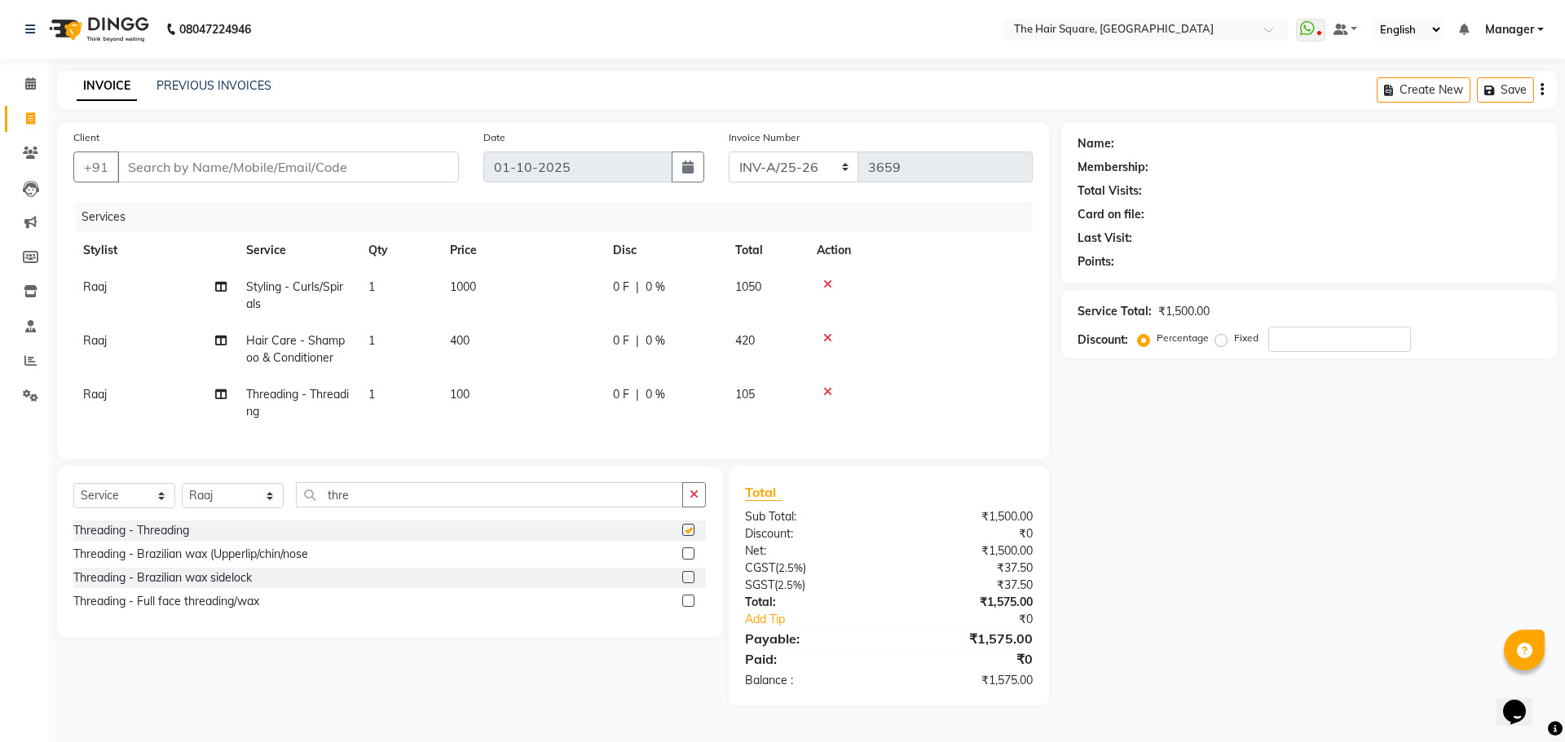
checkbox input "false"
click at [177, 178] on input "Client" at bounding box center [287, 167] width 341 height 31
type input "9"
type input "0"
drag, startPoint x: 221, startPoint y: 164, endPoint x: 0, endPoint y: 133, distance: 223.0
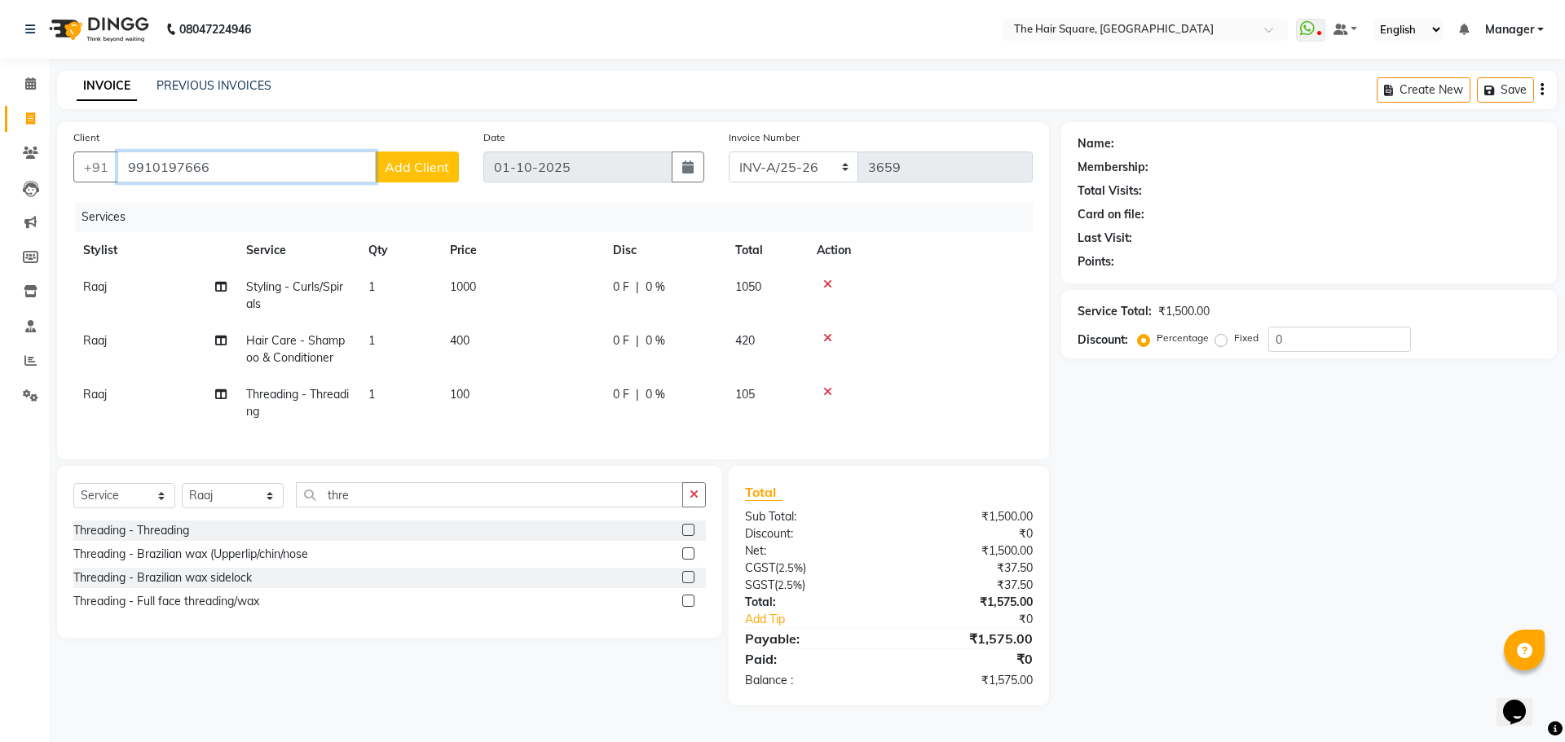
click at [0, 135] on app-home "08047224946 Select Location × The Hair Square, Ambience Island WhatsApp Status …" at bounding box center [782, 365] width 1565 height 730
type input "123456789"
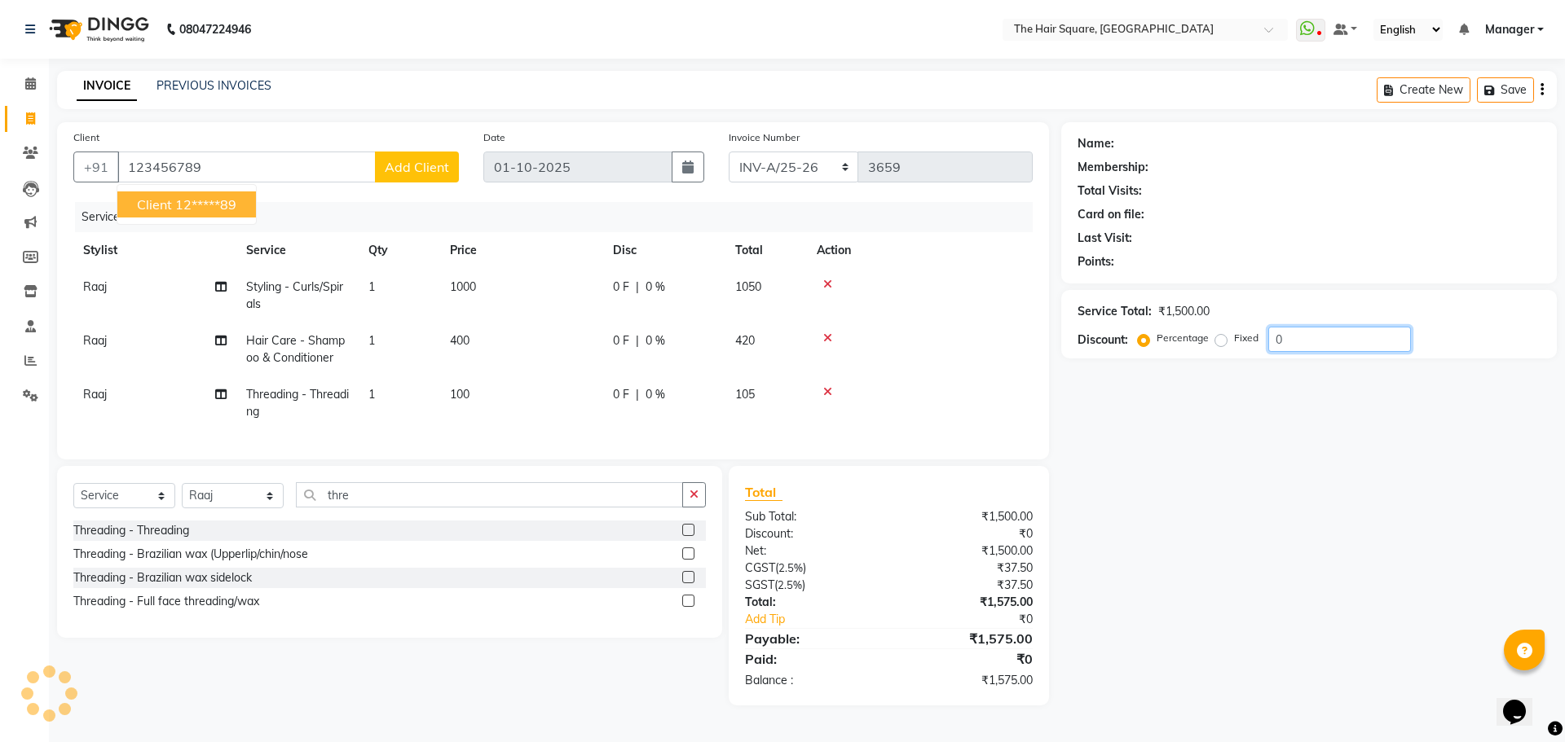
click at [1356, 507] on div "Name: Membership: Total Visits: Card on file: Last Visit: Points: Service Total…" at bounding box center [1315, 414] width 508 height 584
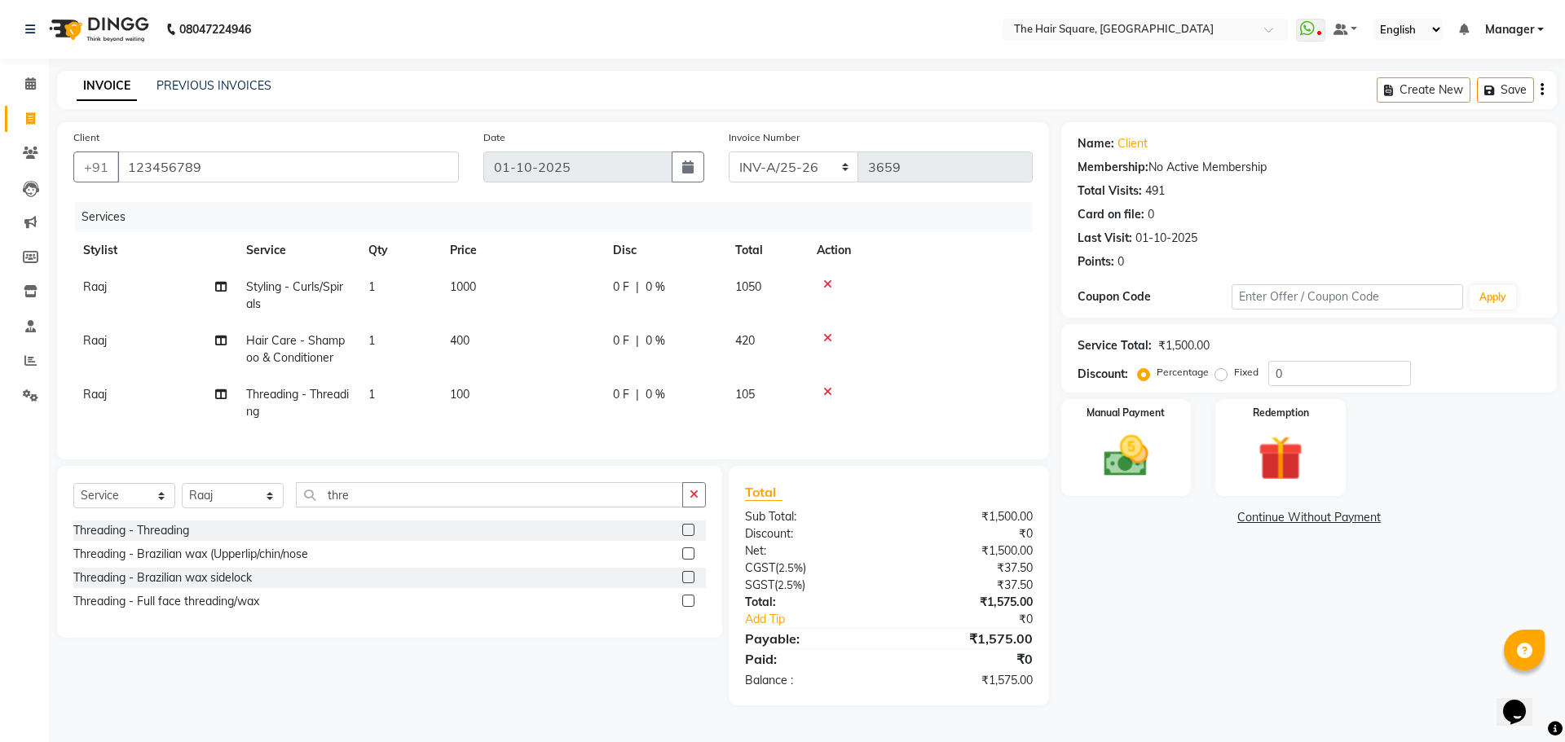
click at [313, 120] on main "INVOICE PREVIOUS INVOICES Create New Save Client +91 123456789 Date 01-10-2025 …" at bounding box center [807, 400] width 1516 height 659
click at [30, 120] on icon at bounding box center [30, 118] width 9 height 12
select select "service"
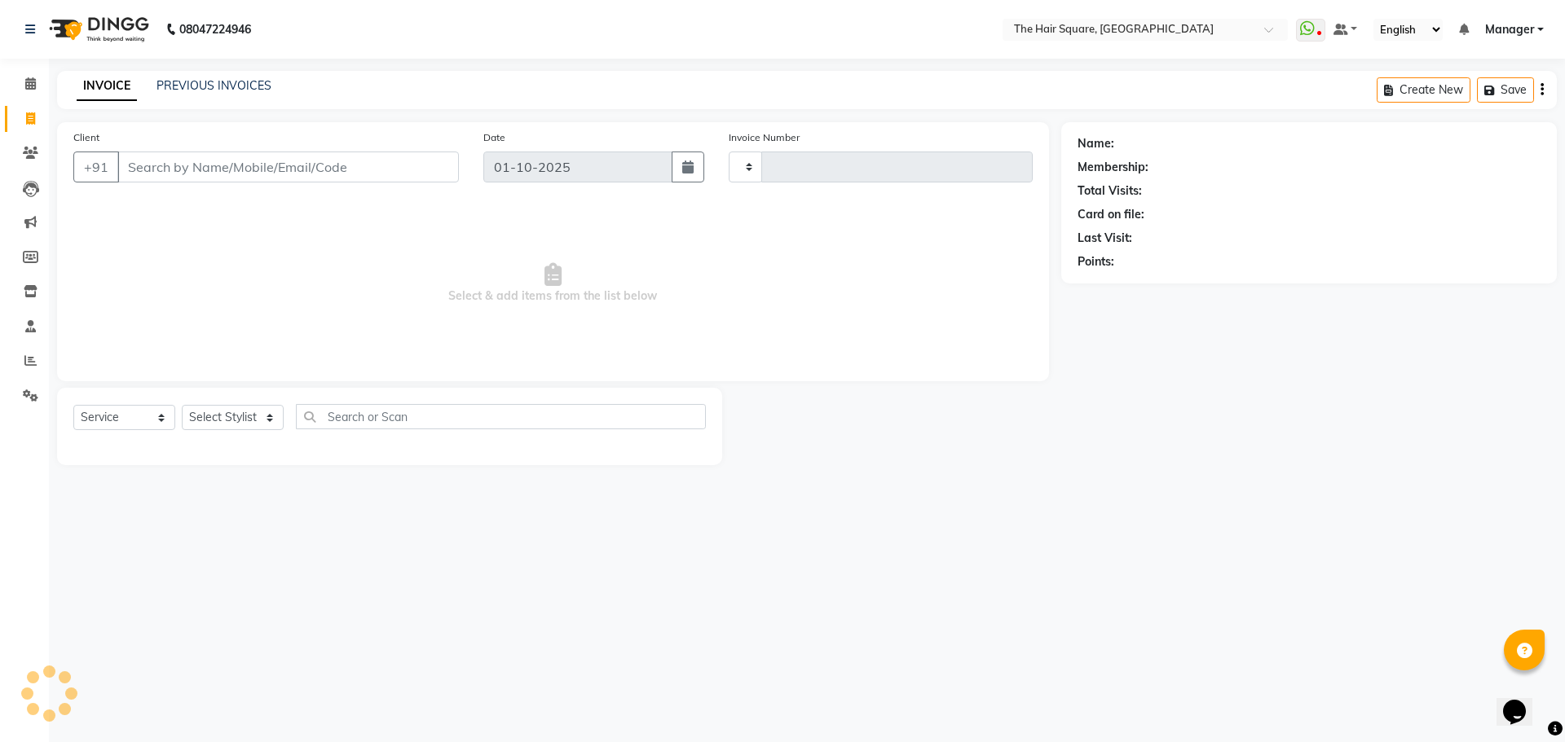
type input "3661"
select select "5768"
click at [183, 412] on select "Select Stylist Amit [PERSON_NAME] Dev Imran [PERSON_NAME] [PERSON_NAME] Manager…" at bounding box center [233, 417] width 102 height 25
select select "39372"
click at [182, 405] on select "Select Stylist Amit [PERSON_NAME] Dev Imran [PERSON_NAME] [PERSON_NAME] Manager…" at bounding box center [233, 417] width 102 height 25
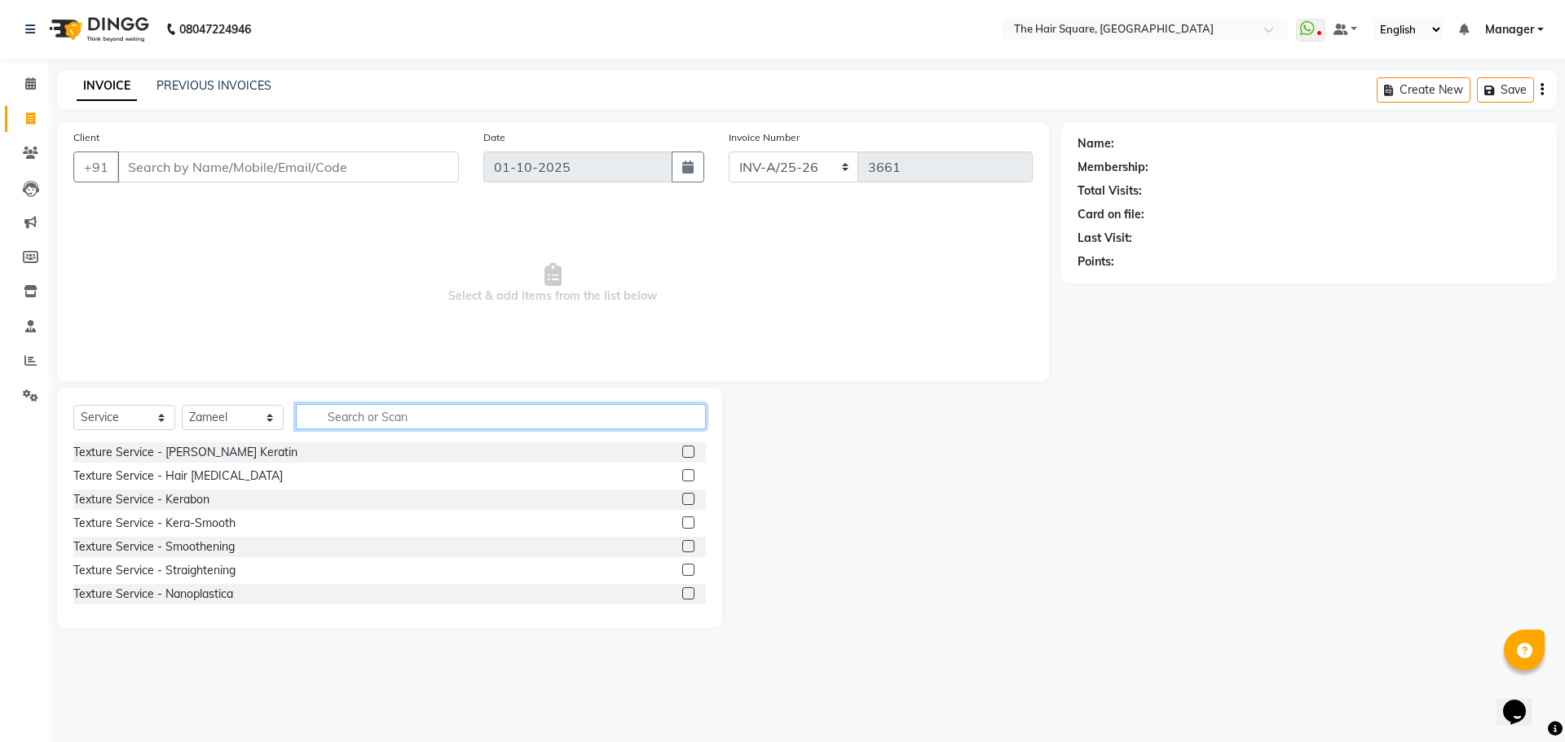
click at [312, 424] on input "text" at bounding box center [501, 416] width 410 height 25
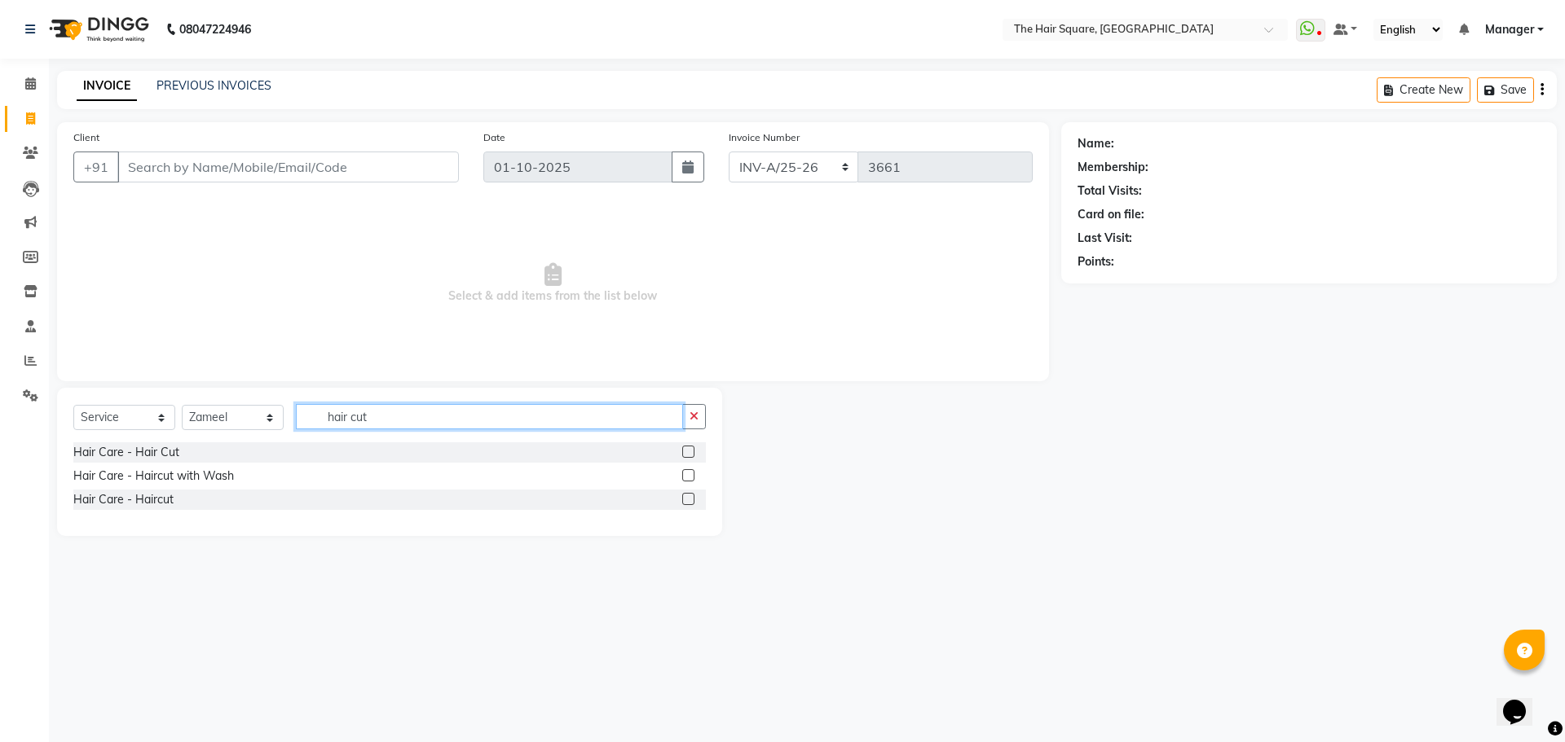
type input "hair cut"
click at [687, 500] on label at bounding box center [688, 499] width 12 height 12
click at [687, 500] on input "checkbox" at bounding box center [687, 500] width 11 height 11
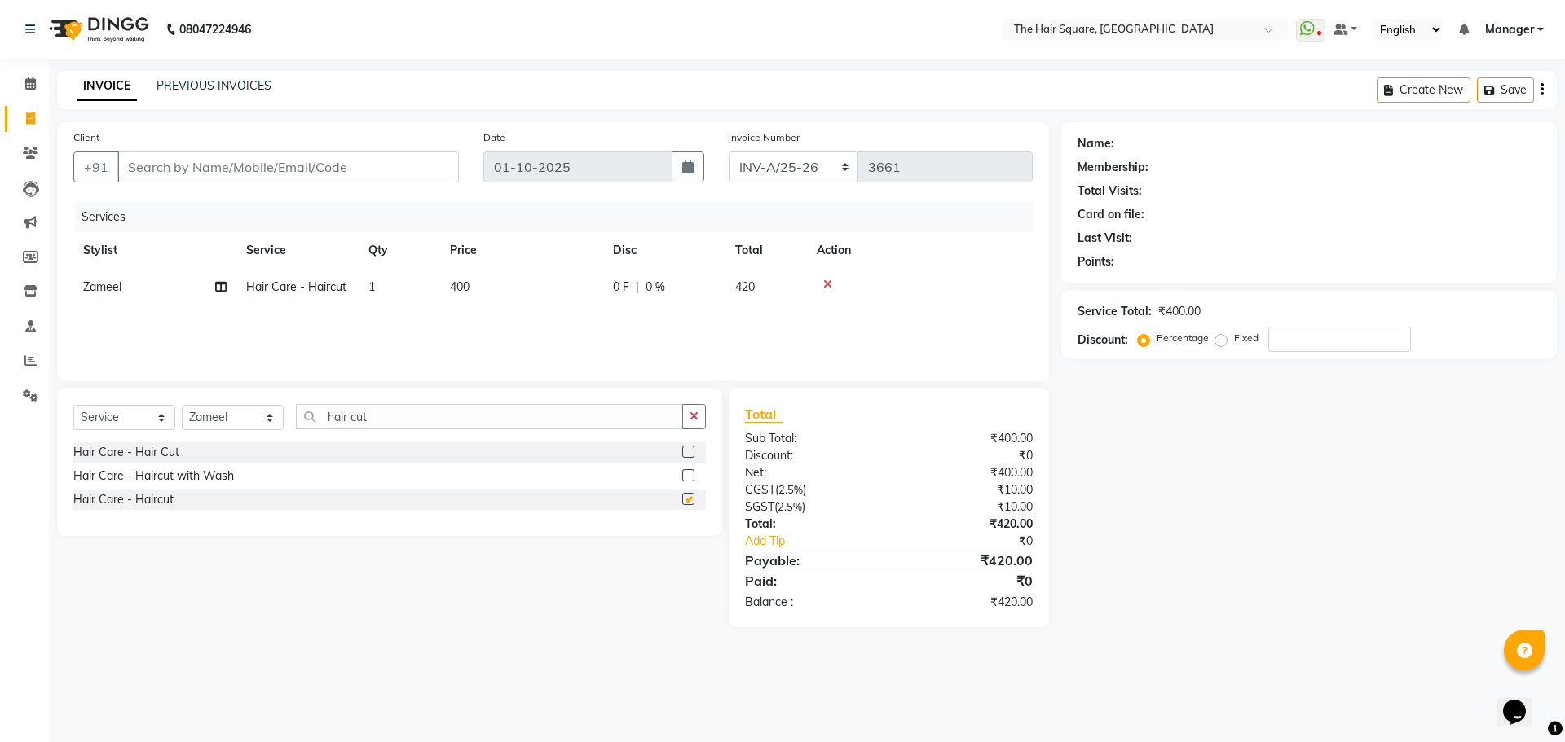
checkbox input "false"
drag, startPoint x: 68, startPoint y: 391, endPoint x: 0, endPoint y: 377, distance: 69.2
click at [0, 377] on app-home "08047224946 Select Location × The Hair Square, Ambience Island WhatsApp Status …" at bounding box center [782, 326] width 1565 height 652
type input "bear"
click at [689, 477] on label at bounding box center [688, 475] width 12 height 12
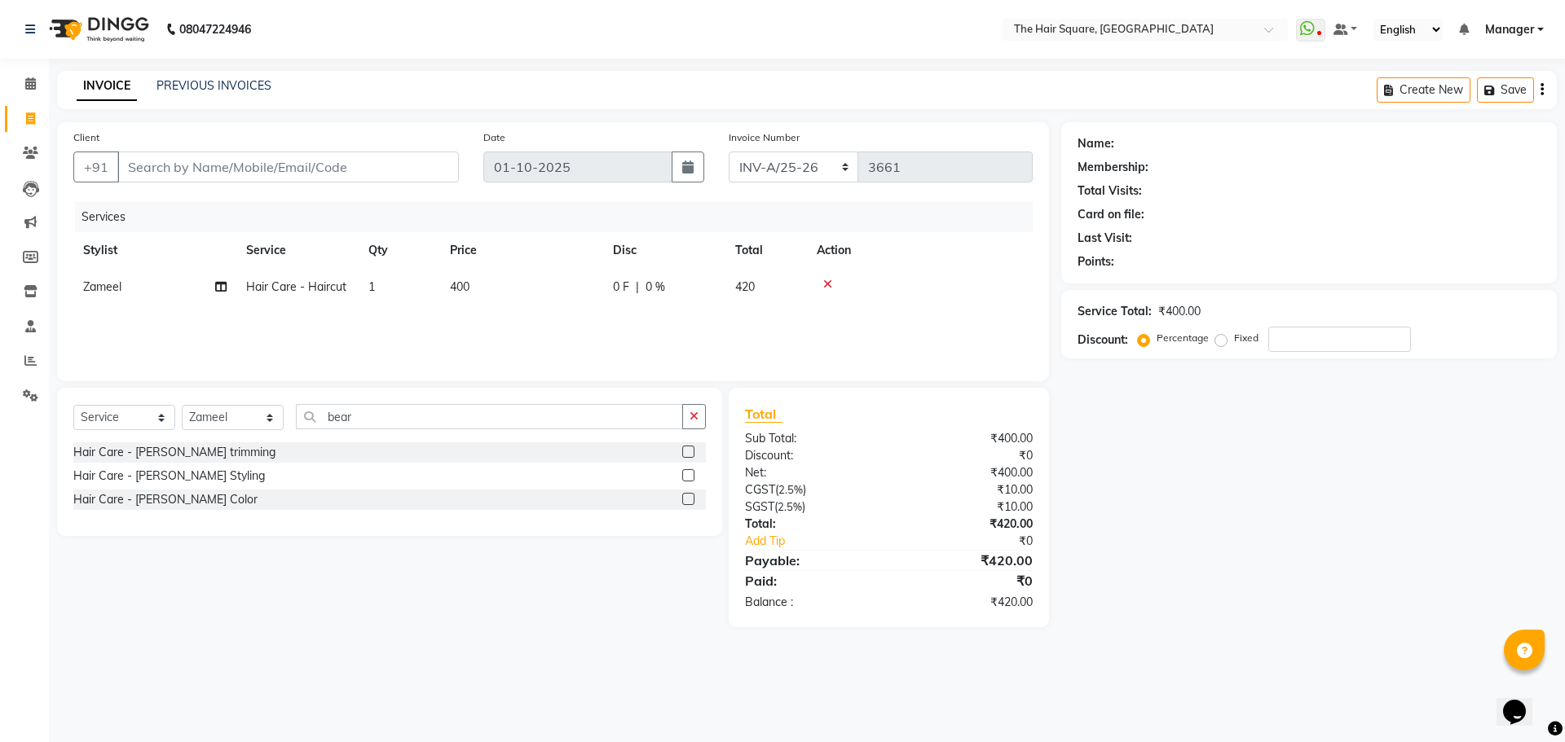
click at [689, 477] on input "checkbox" at bounding box center [687, 476] width 11 height 11
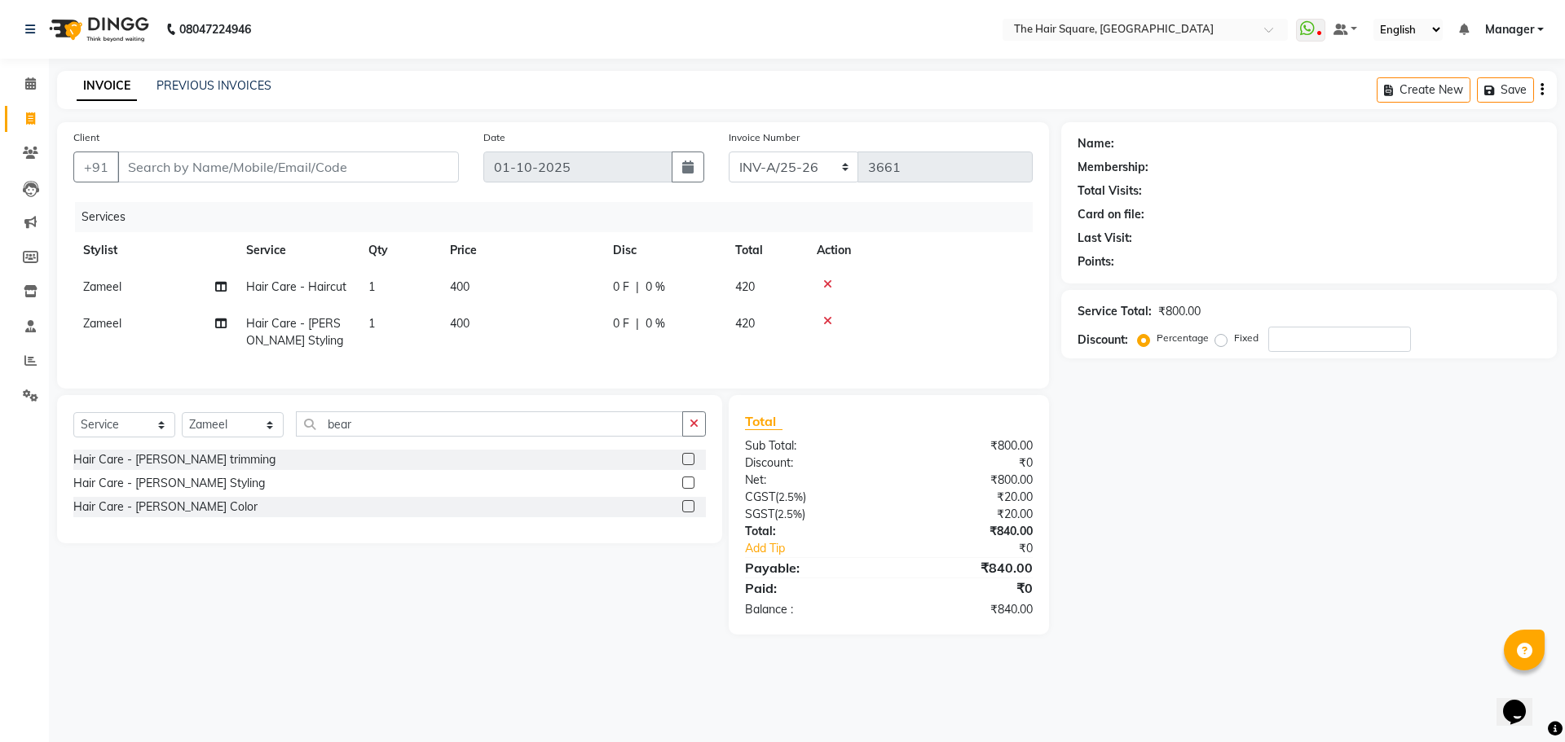
click at [689, 487] on div at bounding box center [694, 483] width 24 height 20
click at [685, 489] on label at bounding box center [688, 483] width 12 height 12
click at [685, 489] on input "checkbox" at bounding box center [687, 483] width 11 height 11
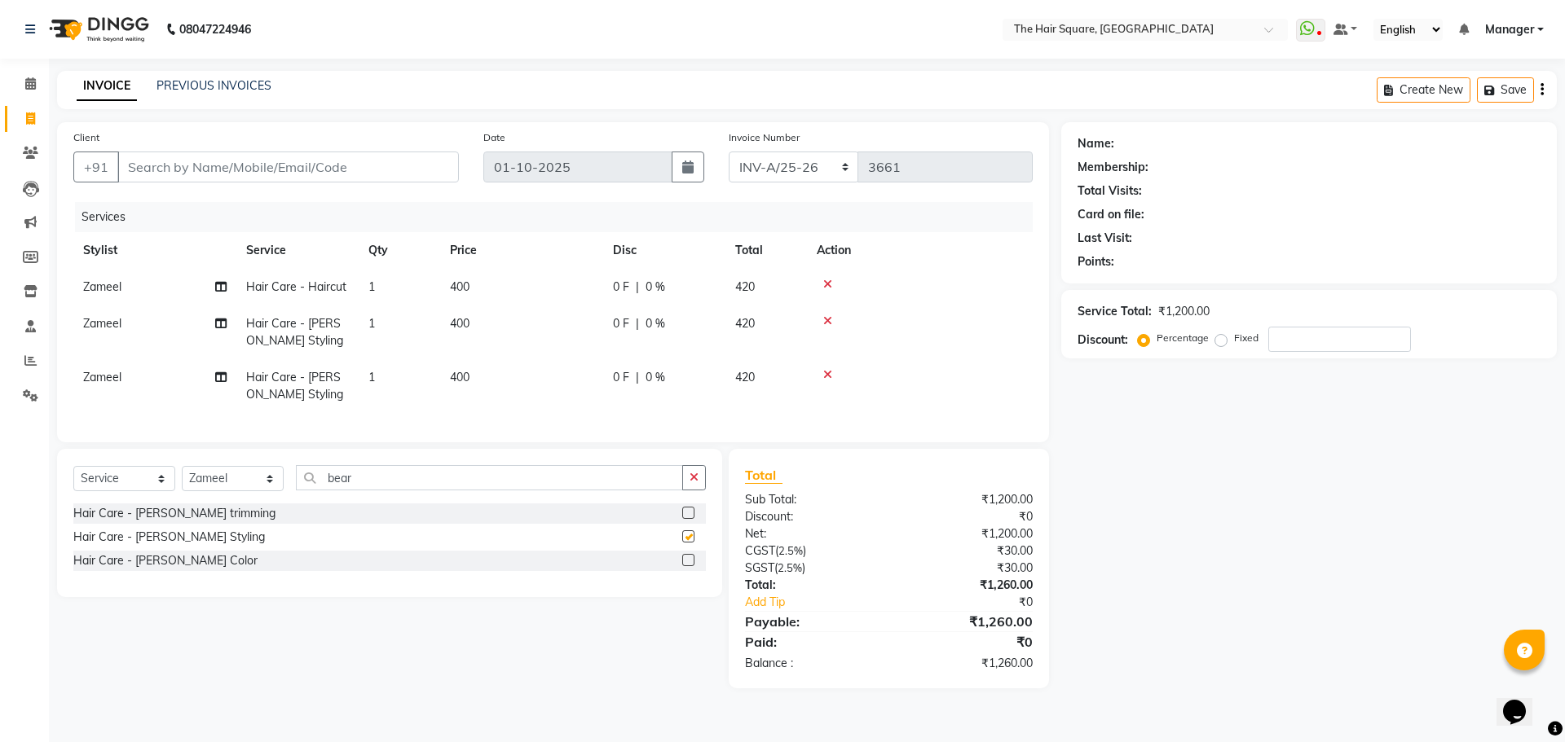
checkbox input "false"
click at [99, 380] on span "Zameel" at bounding box center [102, 377] width 38 height 15
select select "39372"
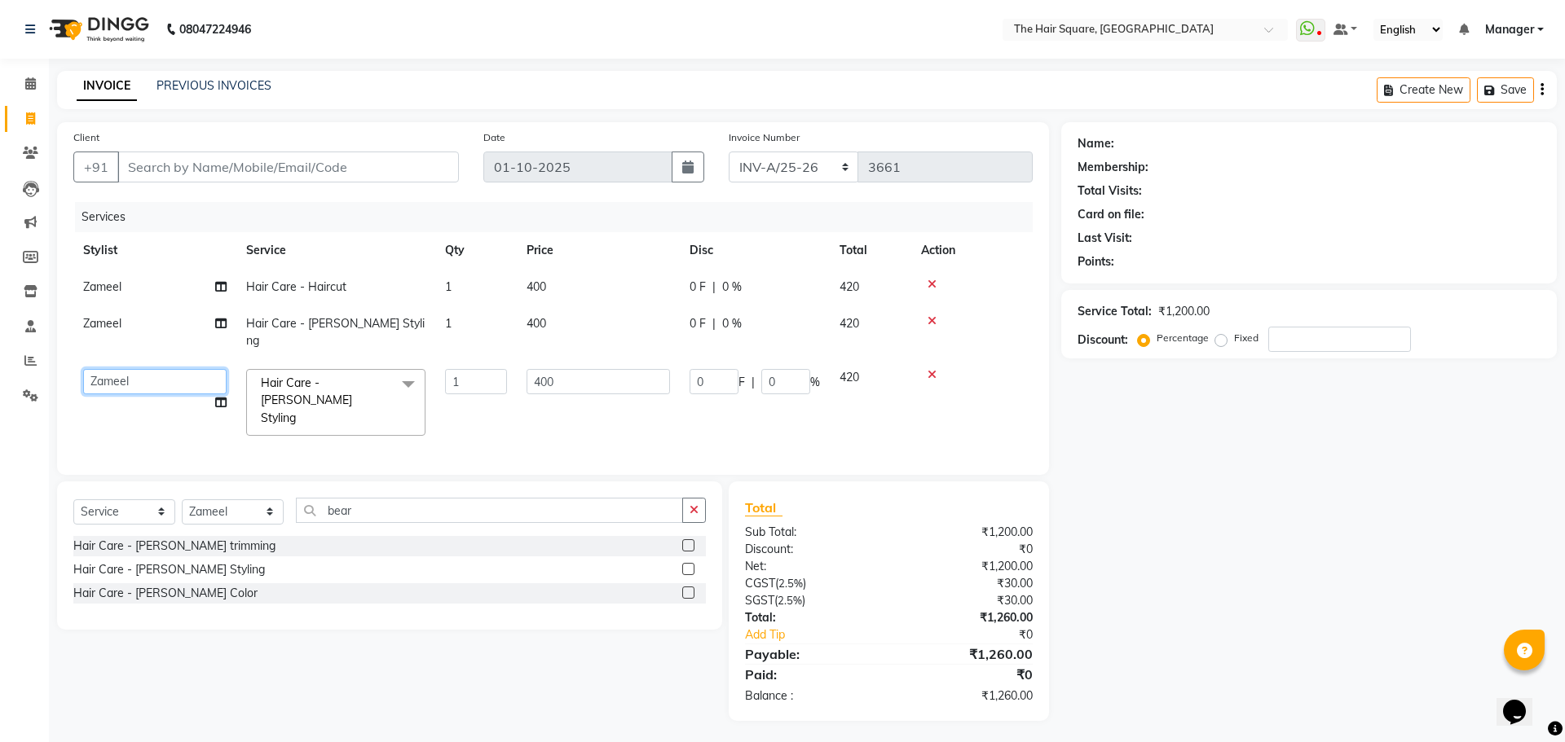
click at [139, 369] on select "Amit Aradhana Bittu Dev Imran Inder Javed Kim Mahendra Manager Mukesh Raaj Radh…" at bounding box center [154, 381] width 143 height 25
select select "39370"
click at [615, 383] on td "400" at bounding box center [598, 402] width 163 height 86
drag, startPoint x: 601, startPoint y: 363, endPoint x: 625, endPoint y: 423, distance: 64.3
click at [601, 369] on input "400" at bounding box center [597, 381] width 143 height 25
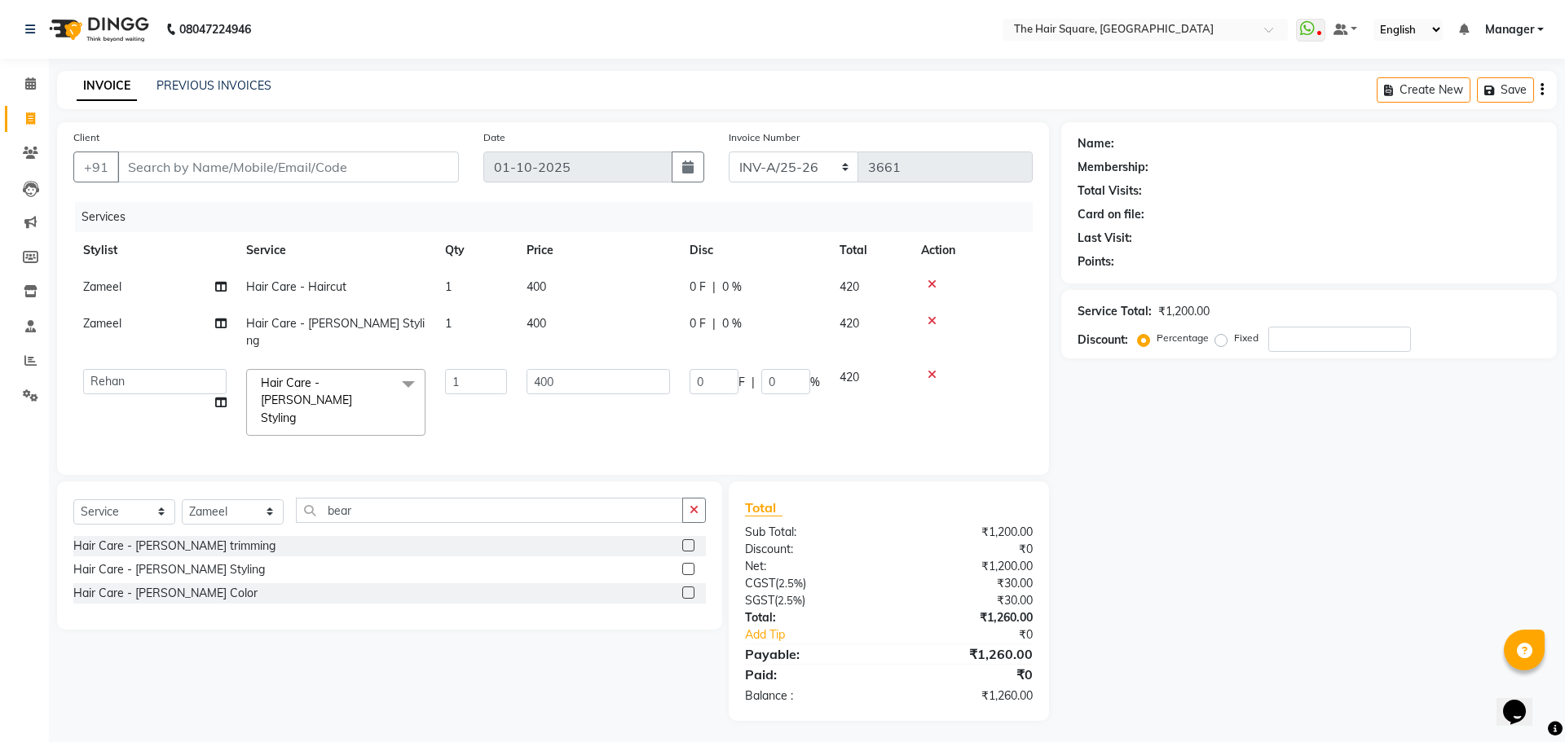
click at [628, 423] on div "Services Stylist Service Qty Price Disc Total Action Zameel Hair Care - Haircut…" at bounding box center [552, 330] width 959 height 257
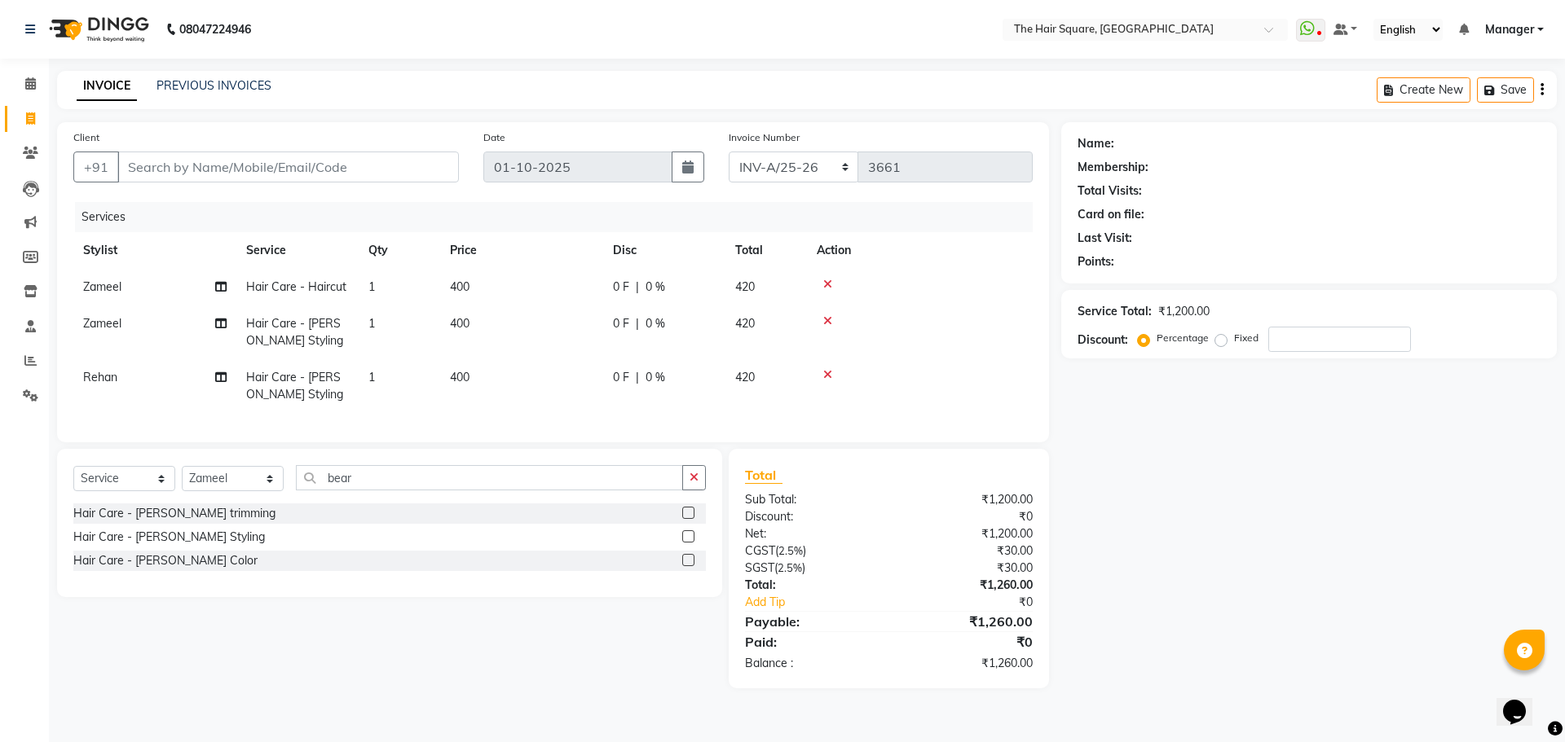
drag, startPoint x: 1249, startPoint y: 586, endPoint x: 1107, endPoint y: 543, distance: 149.0
click at [1258, 584] on div "Name: Membership: Total Visits: Card on file: Last Visit: Points: Service Total…" at bounding box center [1315, 405] width 508 height 566
drag, startPoint x: 425, startPoint y: 180, endPoint x: 458, endPoint y: 178, distance: 33.5
click at [425, 181] on input "Client" at bounding box center [287, 167] width 341 height 31
type input "d"
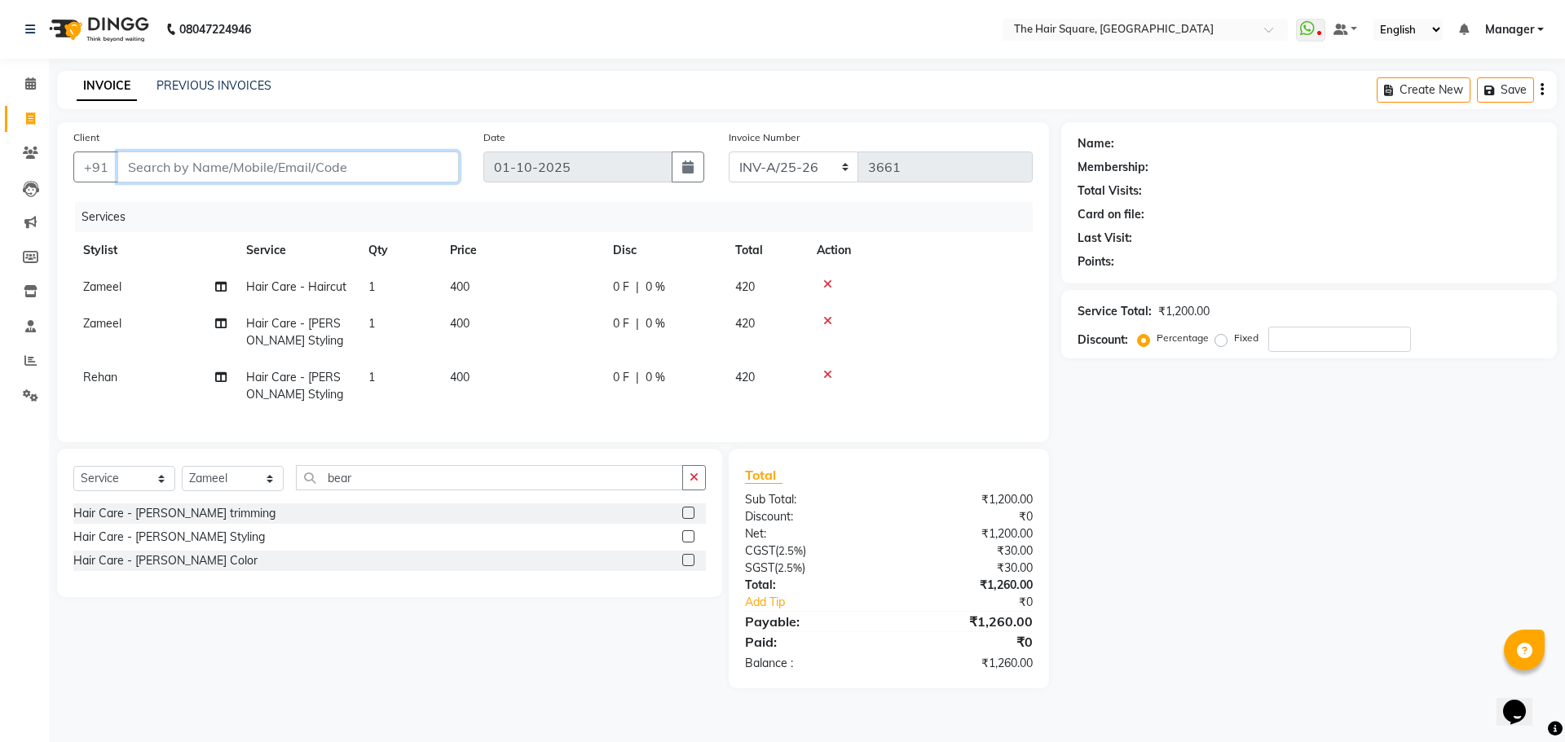
type input "0"
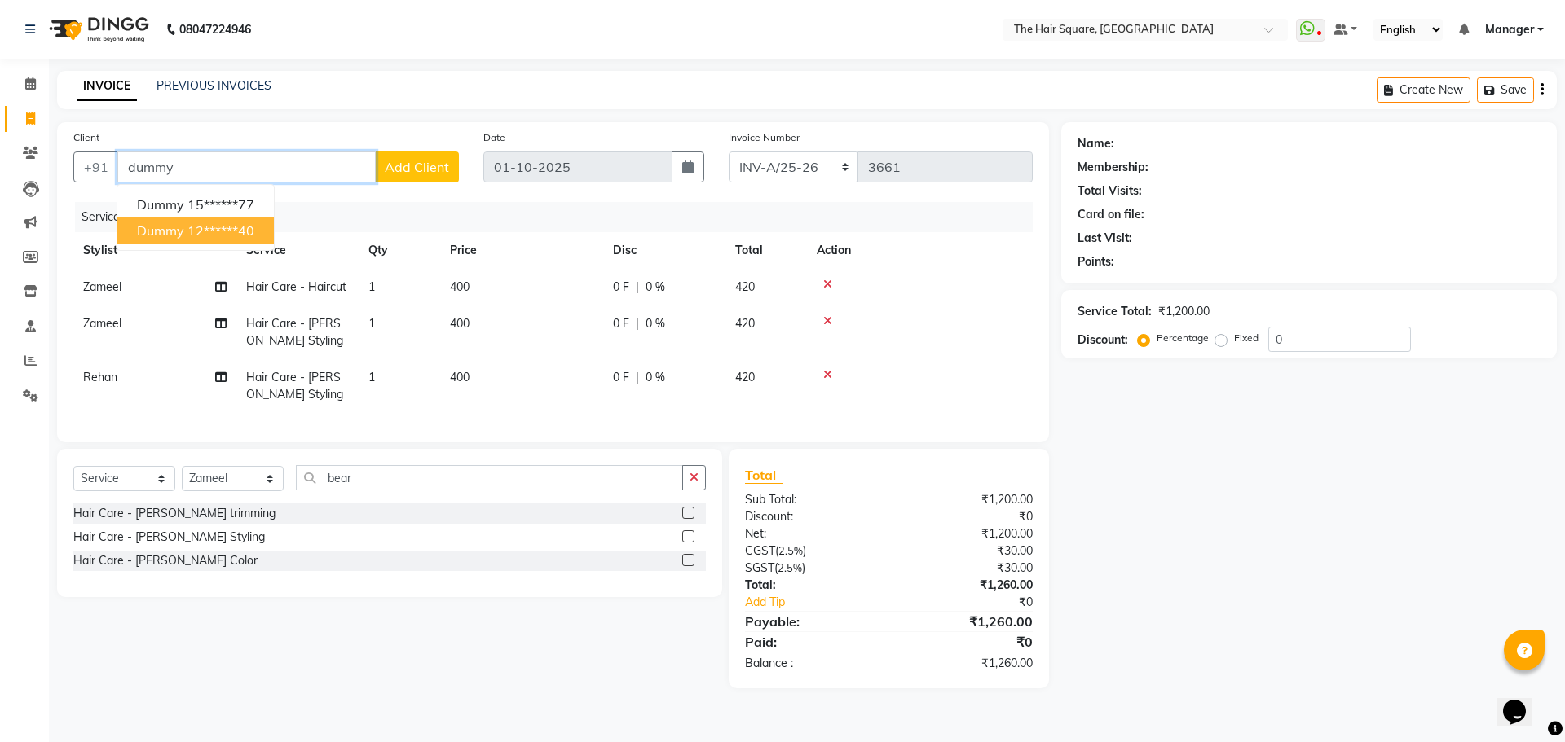
click at [196, 225] on ngb-highlight "12******40" at bounding box center [220, 230] width 67 height 16
type input "12******40"
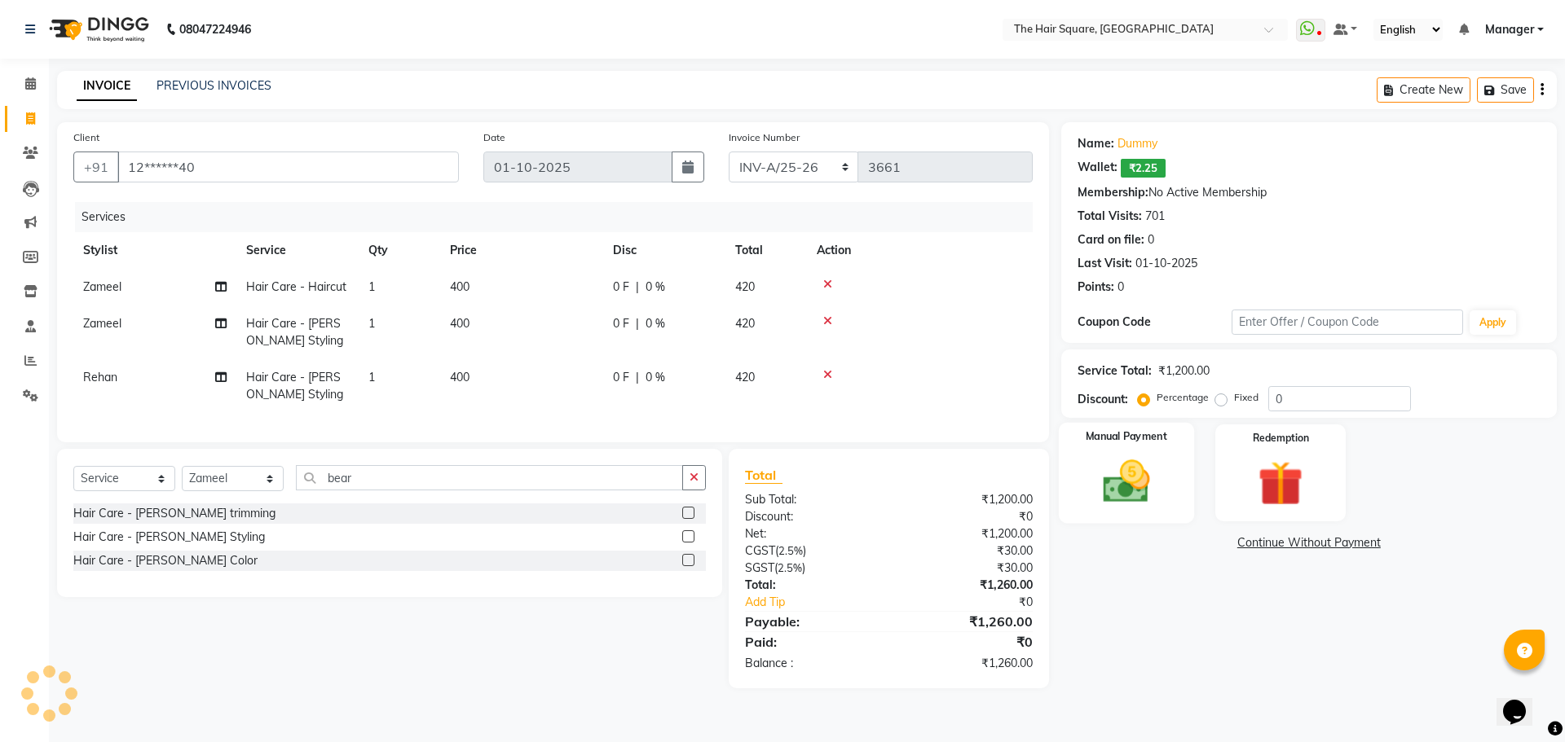
click at [1146, 454] on div "Manual Payment" at bounding box center [1125, 473] width 135 height 100
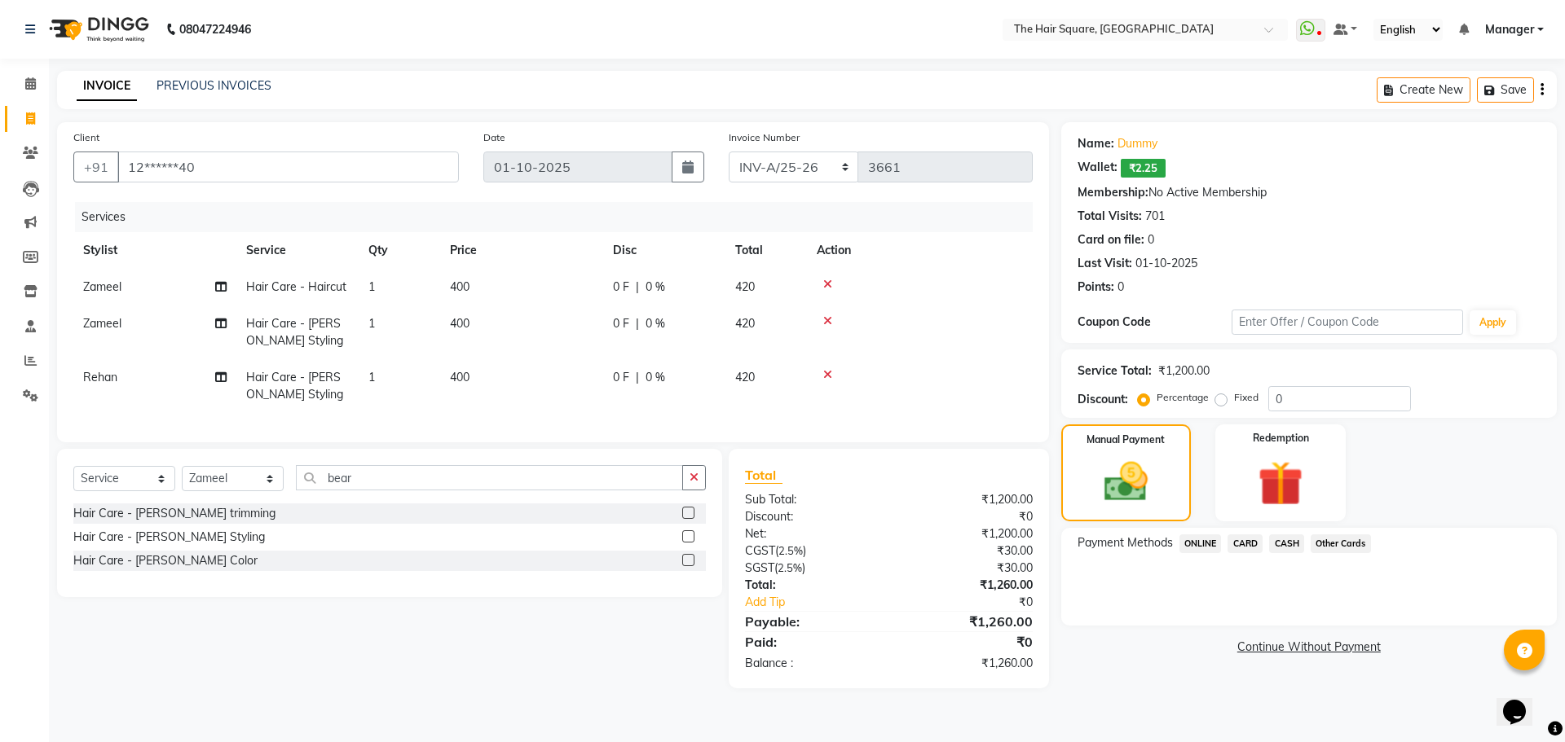
click at [1188, 545] on span "ONLINE" at bounding box center [1200, 544] width 42 height 19
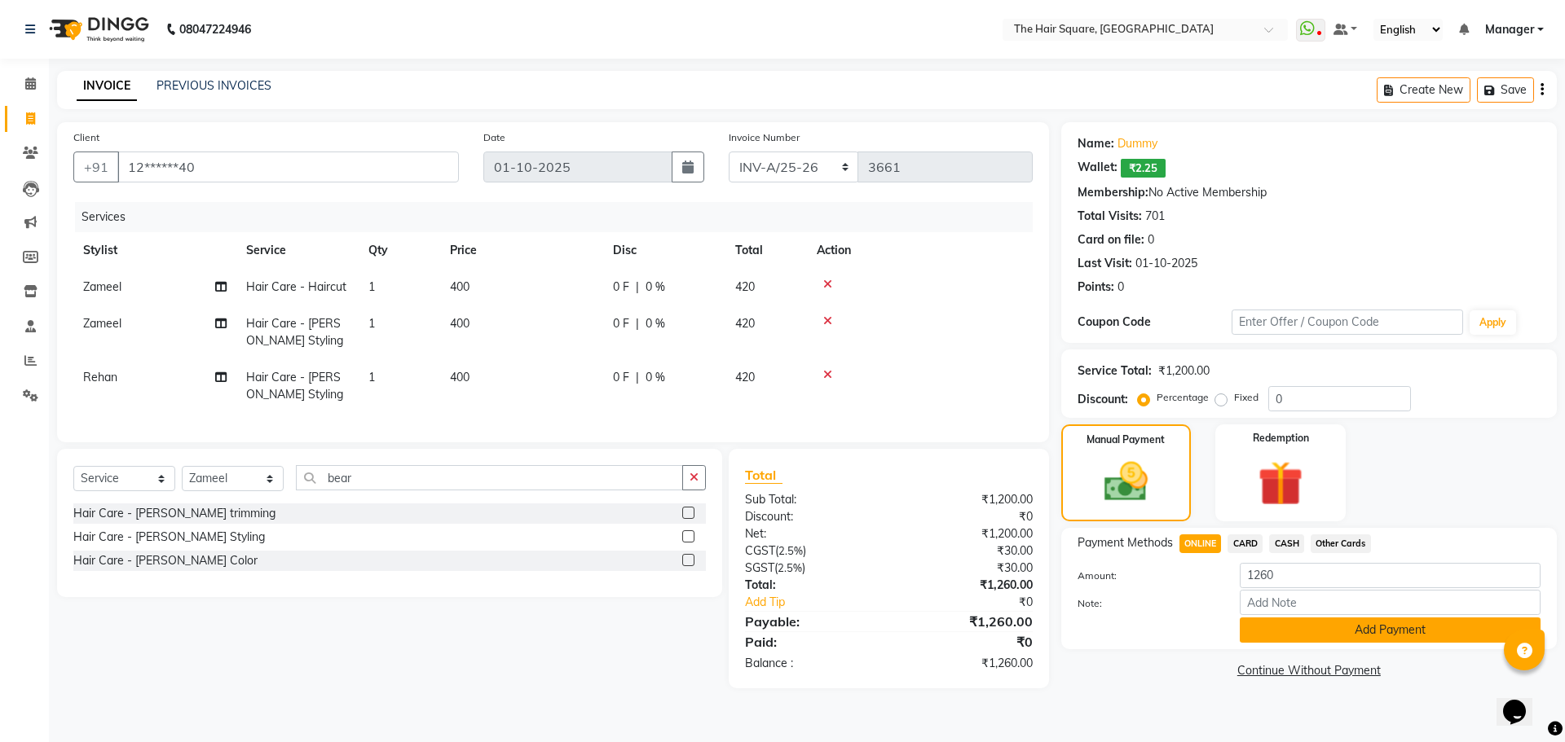
click at [1349, 639] on button "Add Payment" at bounding box center [1390, 630] width 301 height 25
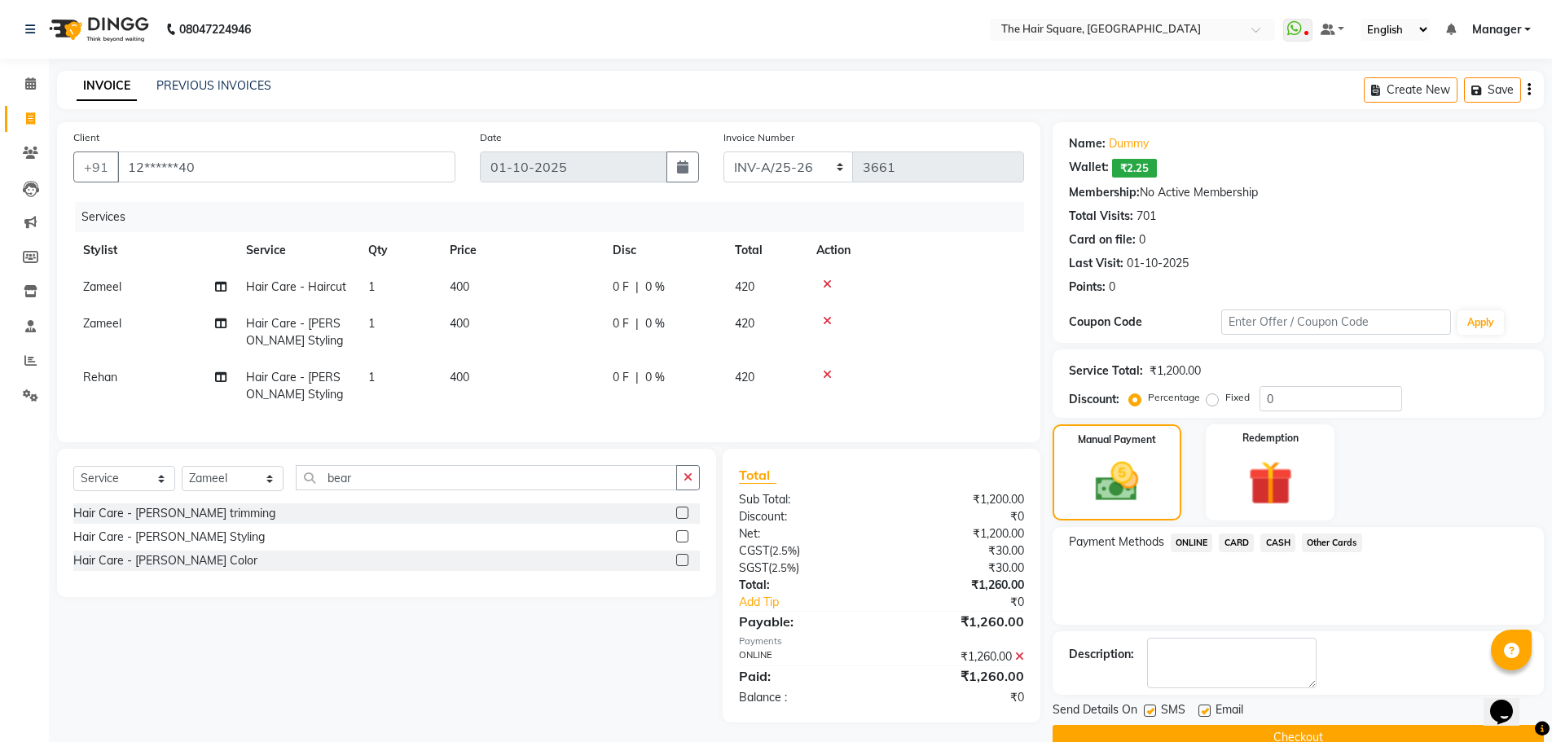
click at [1156, 737] on button "Checkout" at bounding box center [1298, 737] width 491 height 25
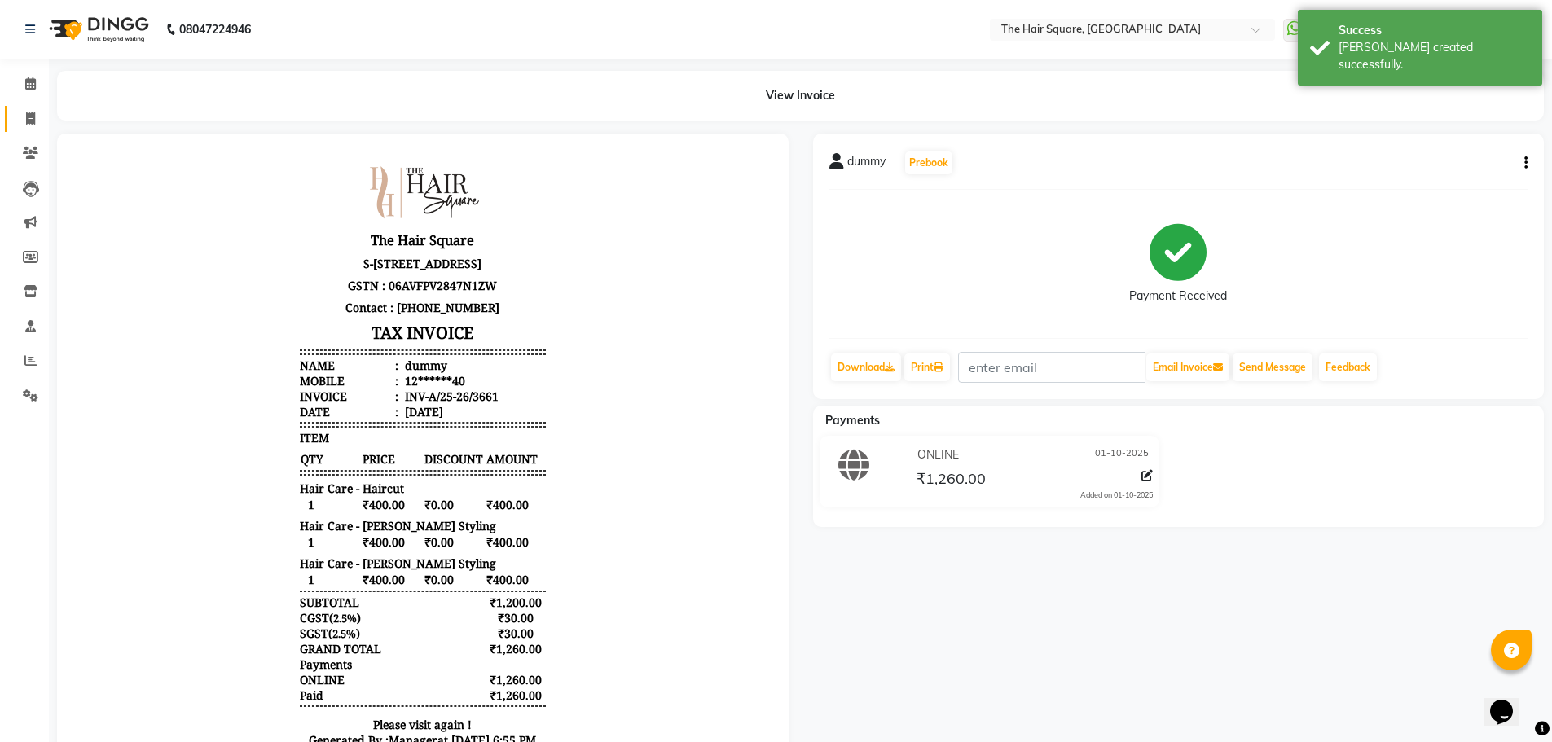
click at [33, 128] on link "Invoice" at bounding box center [24, 119] width 39 height 27
select select "service"
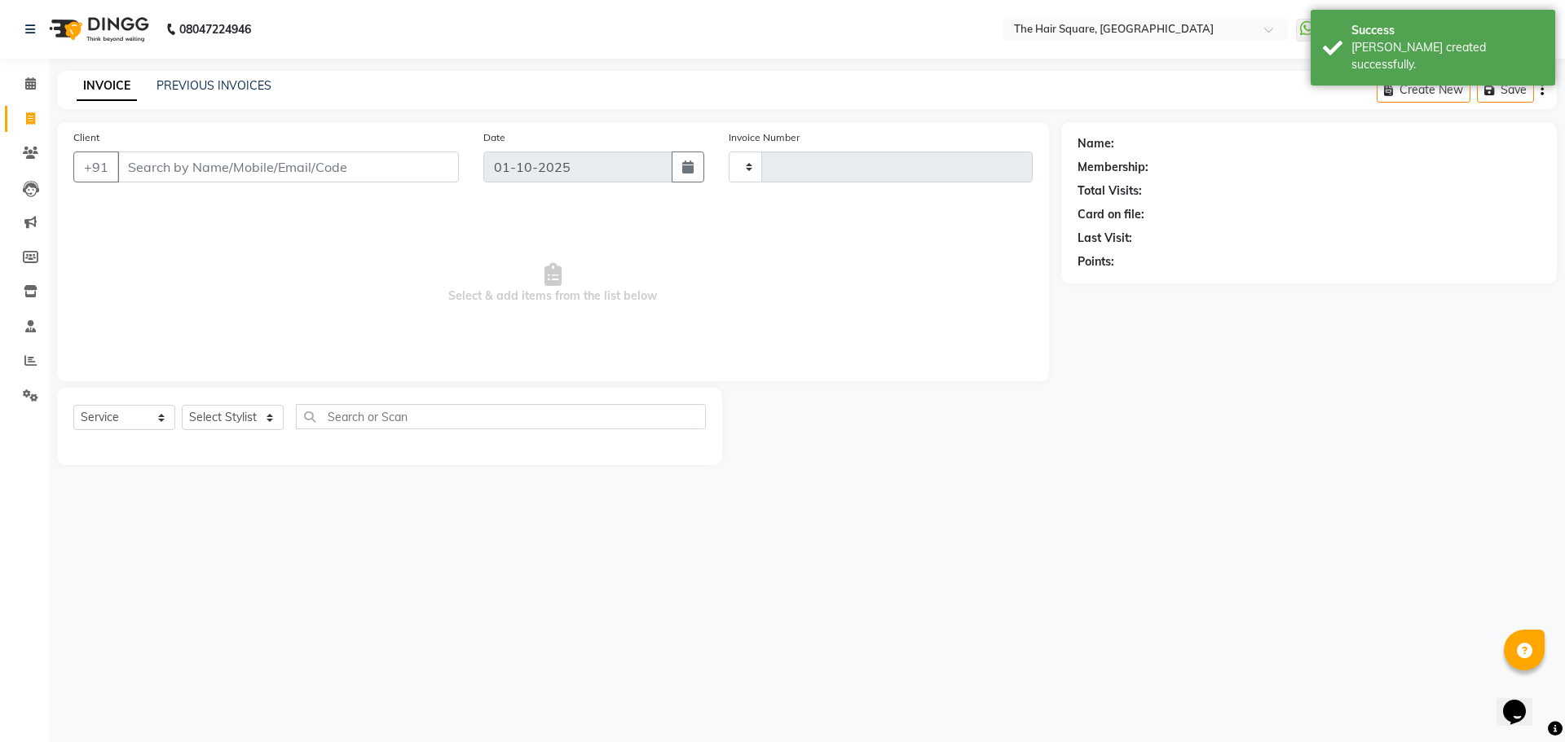
type input "3662"
select select "5768"
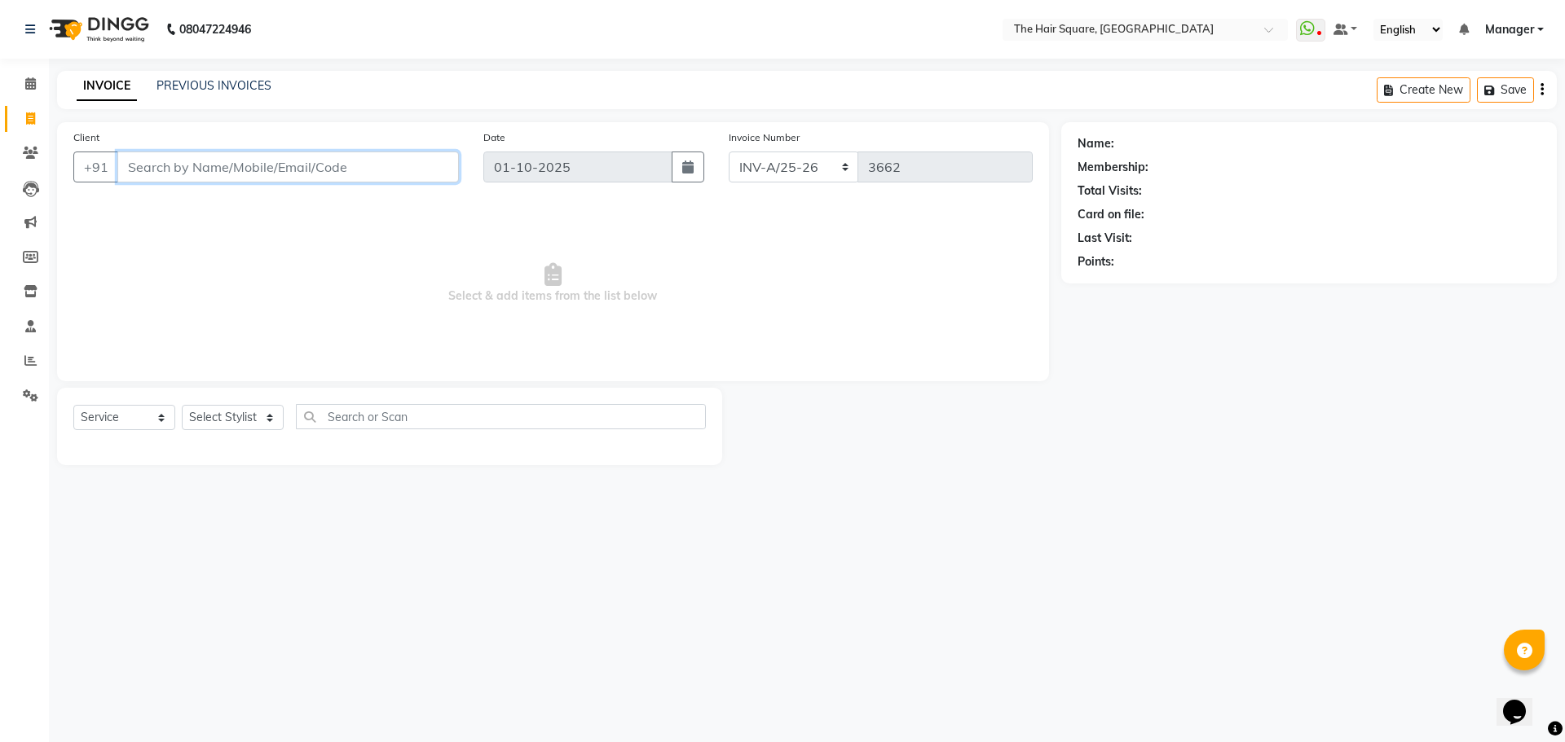
click at [197, 165] on input "Client" at bounding box center [287, 167] width 341 height 31
click at [245, 415] on select "Select Stylist Amit [PERSON_NAME] Dev Imran [PERSON_NAME] [PERSON_NAME] Manager…" at bounding box center [233, 417] width 102 height 25
select select "75571"
click at [182, 405] on select "Select Stylist Amit [PERSON_NAME] Dev Imran [PERSON_NAME] [PERSON_NAME] Manager…" at bounding box center [233, 417] width 102 height 25
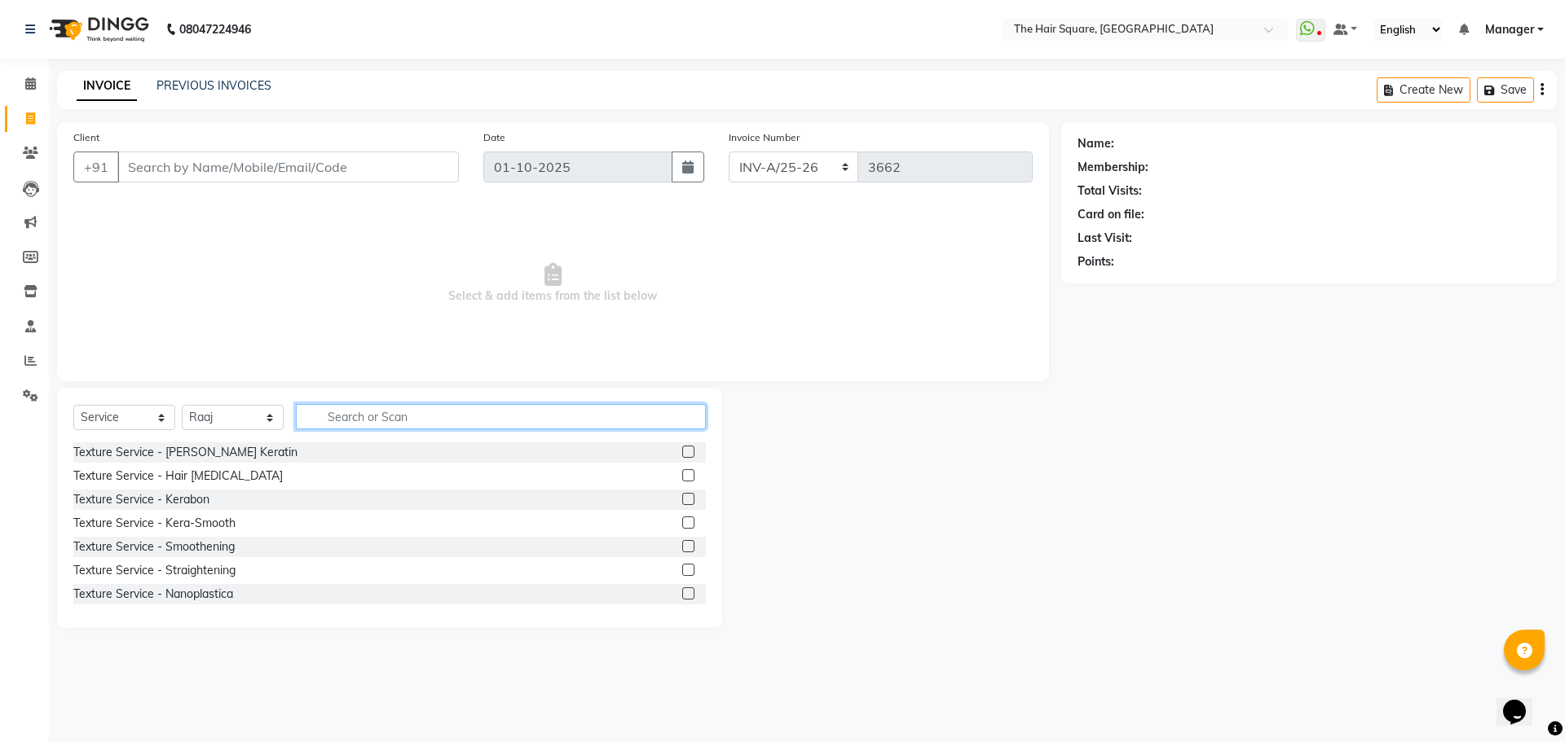
drag, startPoint x: 330, startPoint y: 416, endPoint x: 859, endPoint y: 435, distance: 529.3
click at [333, 416] on input "text" at bounding box center [501, 416] width 410 height 25
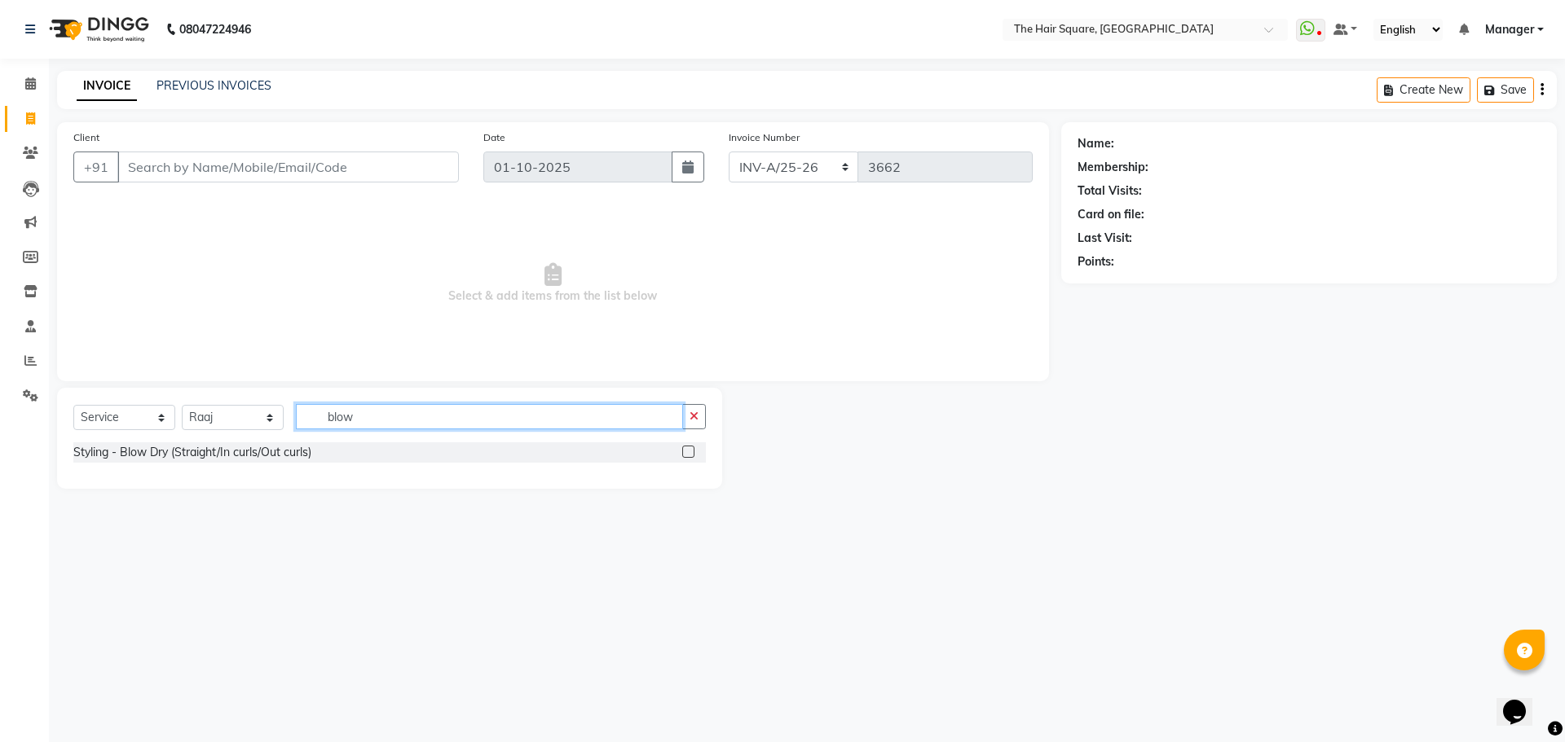
type input "blow"
click at [680, 454] on div "Styling - Blow Dry (Straight/In curls/Out curls)" at bounding box center [389, 453] width 632 height 20
click at [689, 453] on label at bounding box center [688, 452] width 12 height 12
click at [689, 453] on input "checkbox" at bounding box center [687, 452] width 11 height 11
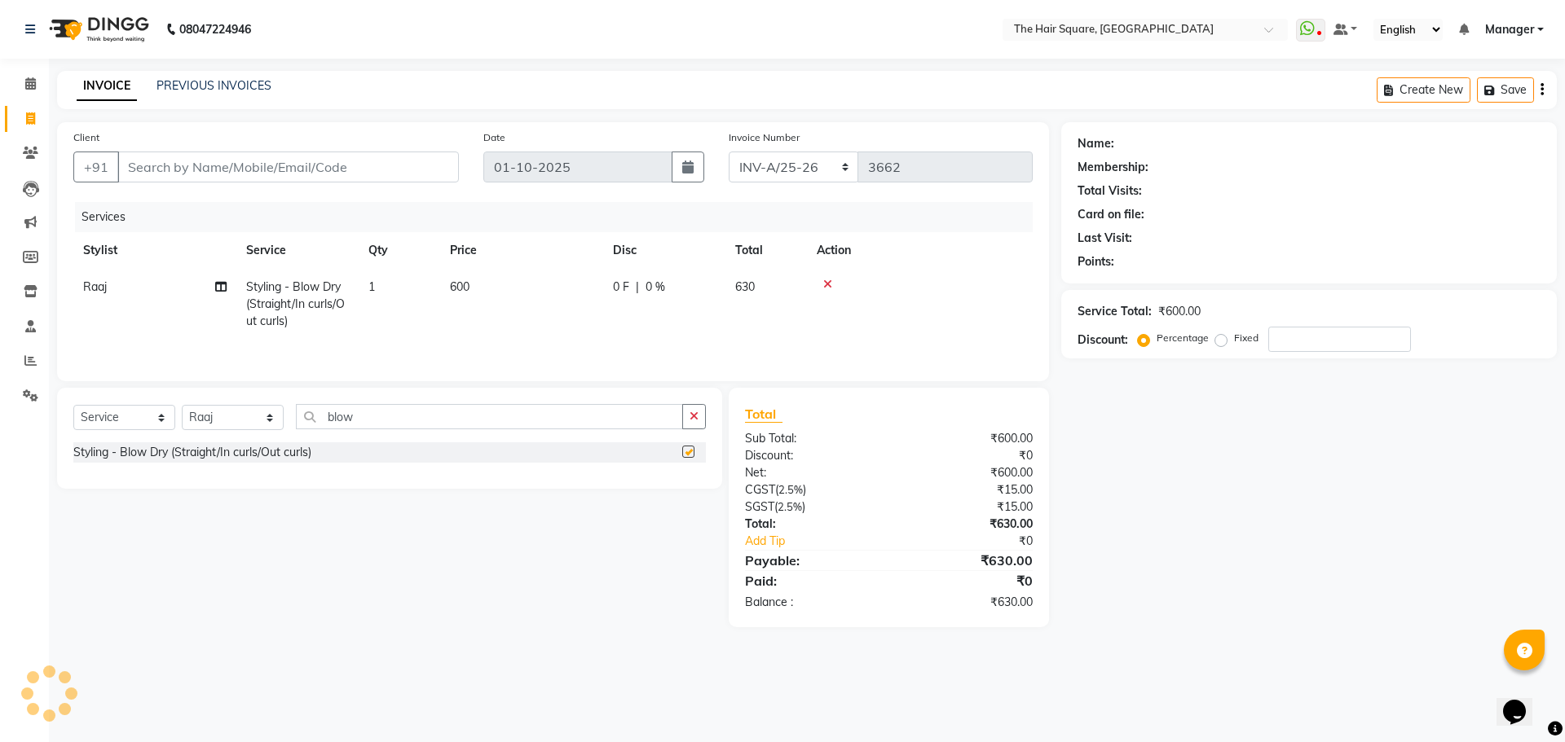
checkbox input "false"
click at [182, 186] on div "Client +91" at bounding box center [266, 162] width 410 height 67
click at [182, 179] on input "Client" at bounding box center [287, 167] width 341 height 31
type input "d"
type input "0"
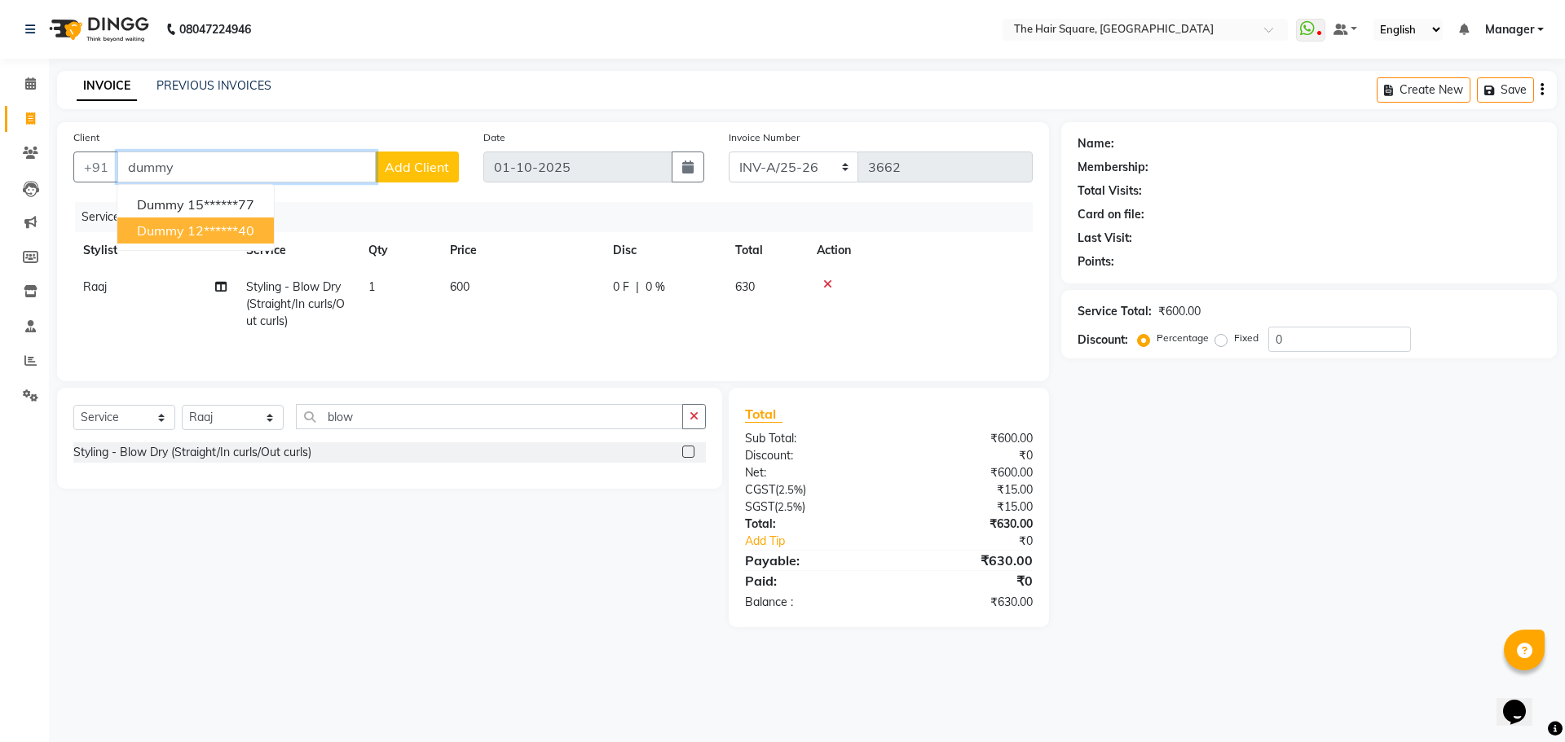
click at [163, 236] on span "dummy" at bounding box center [160, 230] width 47 height 16
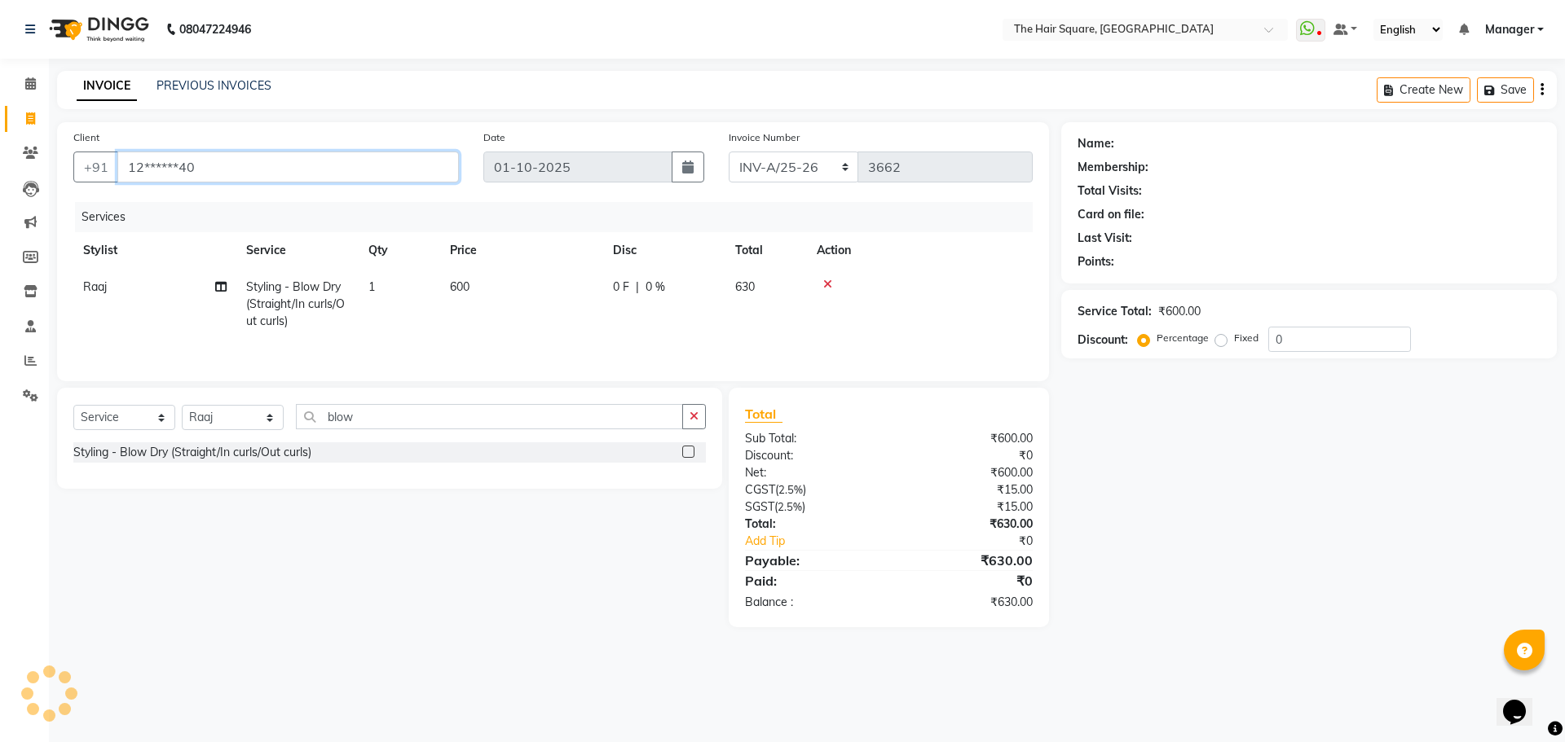
type input "12******40"
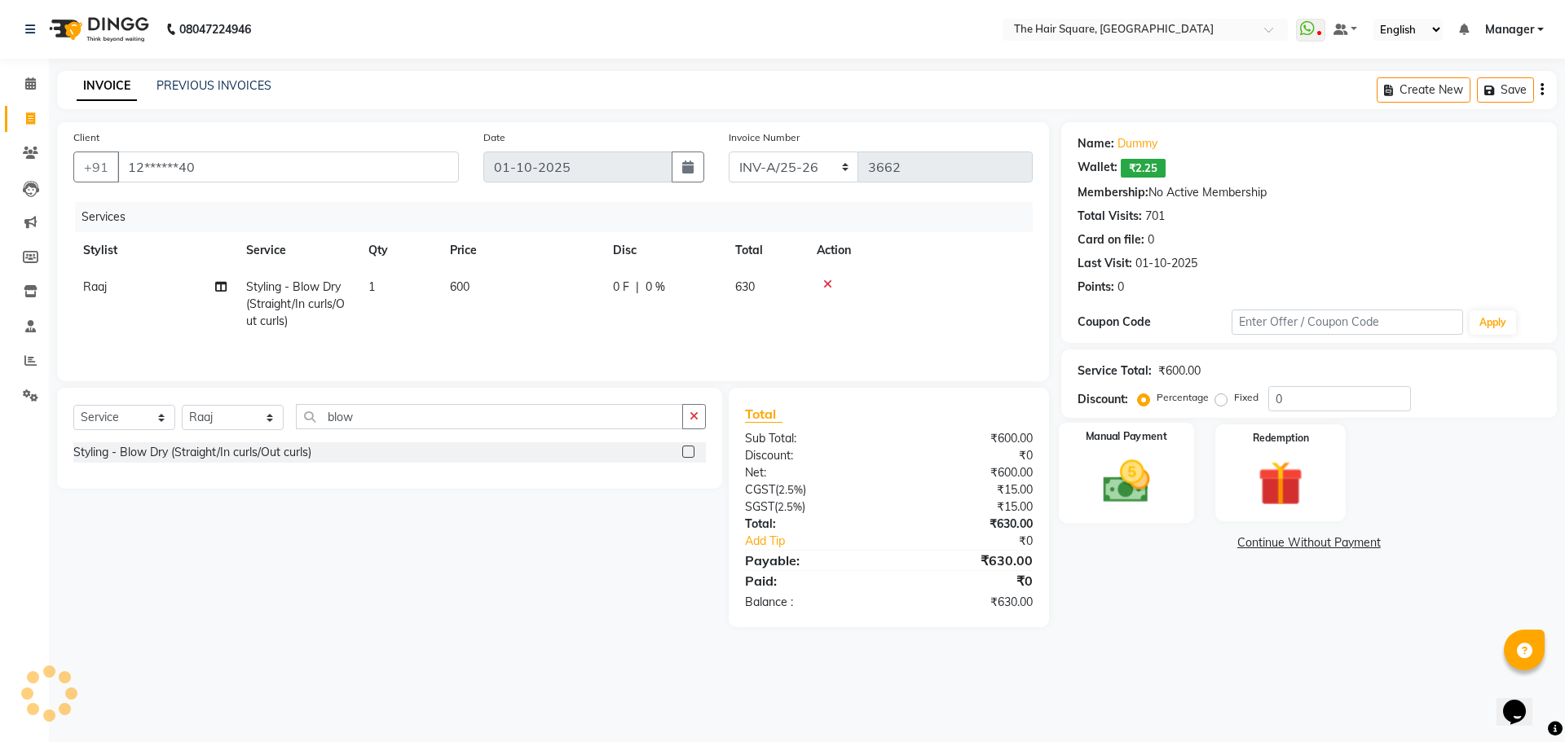
click at [1157, 476] on img at bounding box center [1126, 482] width 76 height 54
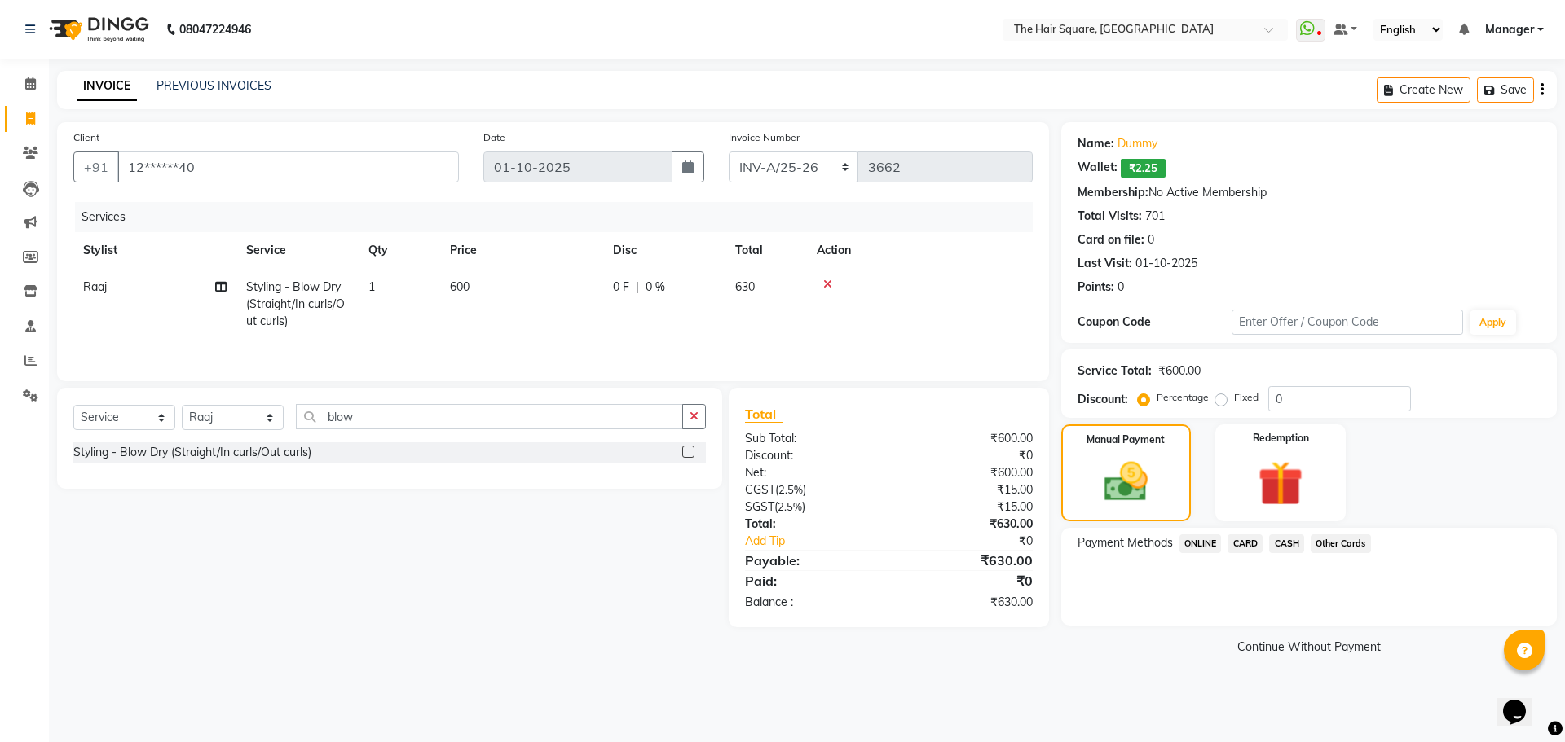
click at [1209, 547] on span "ONLINE" at bounding box center [1200, 544] width 42 height 19
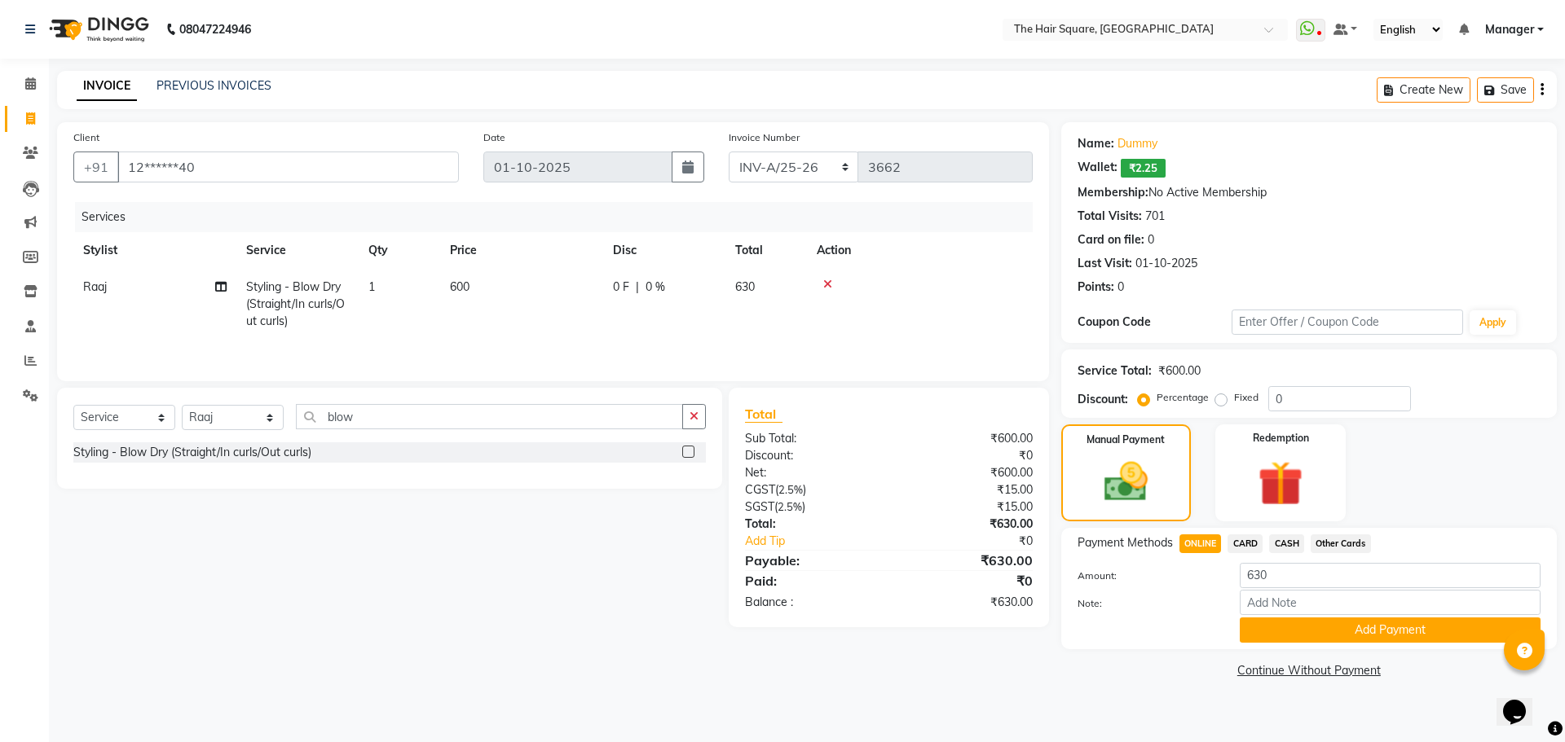
click at [1297, 645] on div "Payment Methods ONLINE CARD CASH Other Cards Amount: 630 Note: Add Payment" at bounding box center [1308, 588] width 495 height 121
click at [1300, 643] on div "Payment Methods ONLINE CARD CASH Other Cards Amount: 630 Note: Add Payment" at bounding box center [1308, 588] width 495 height 121
click at [1315, 632] on button "Add Payment" at bounding box center [1390, 630] width 301 height 25
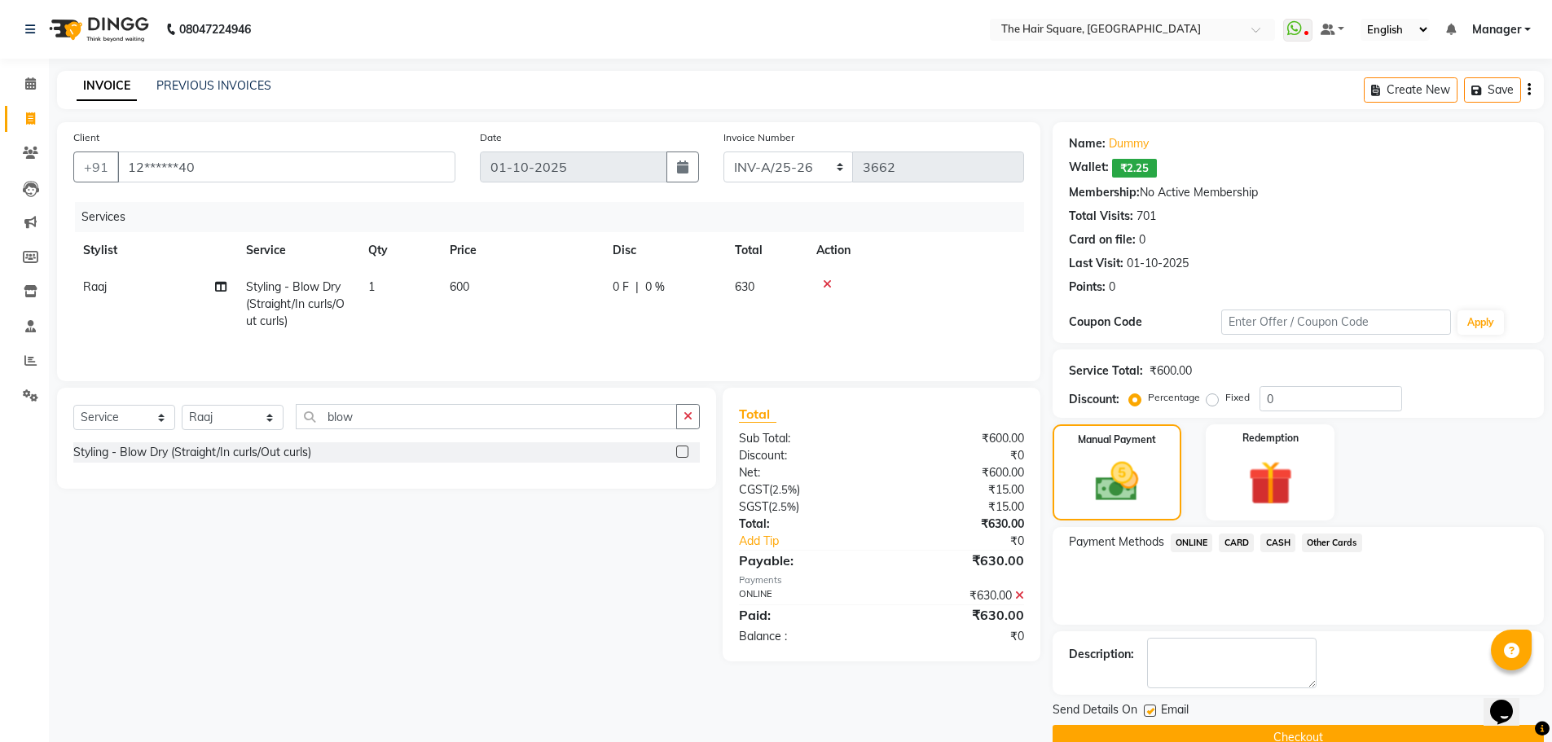
click at [1355, 735] on button "Checkout" at bounding box center [1298, 737] width 491 height 25
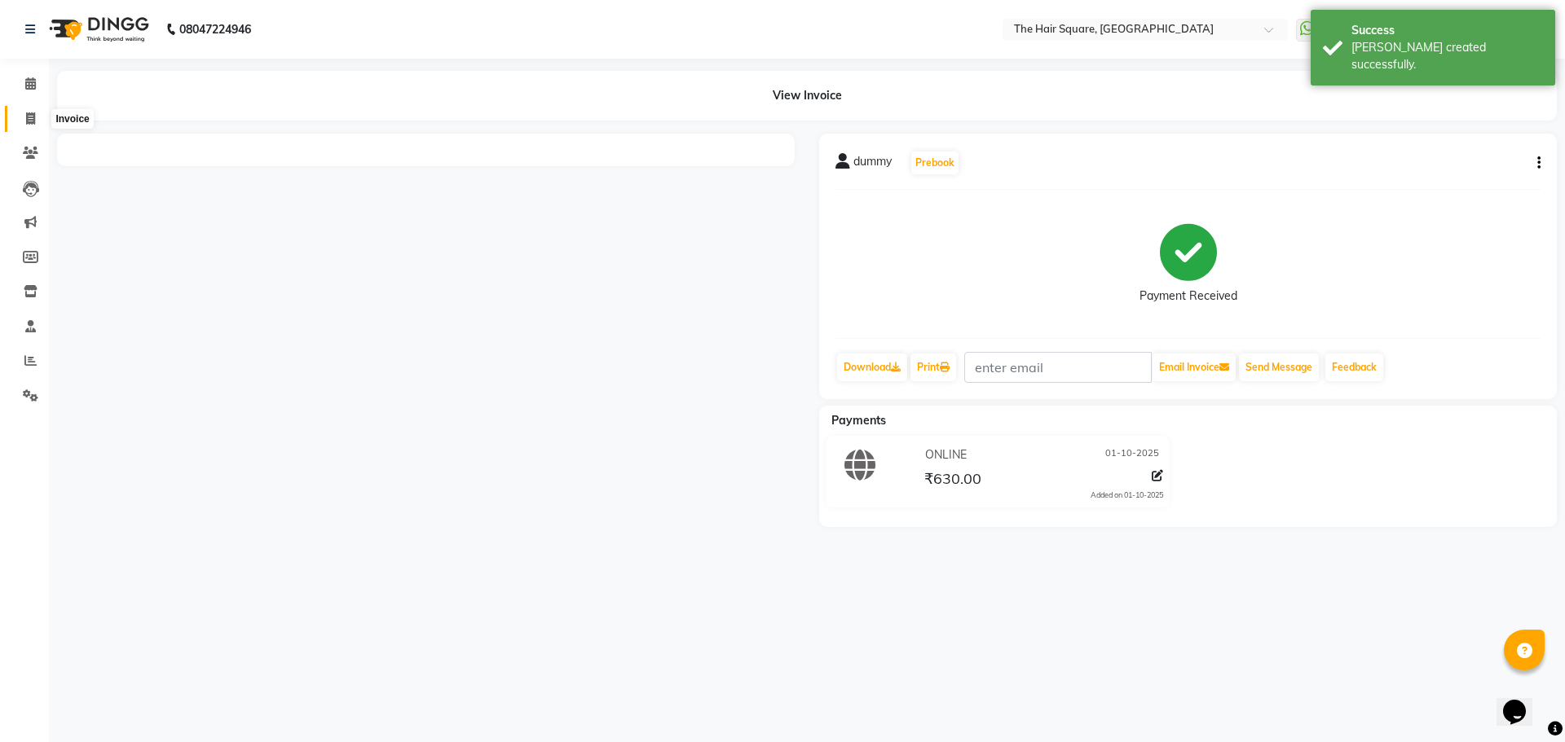
click at [31, 121] on icon at bounding box center [30, 118] width 9 height 12
select select "service"
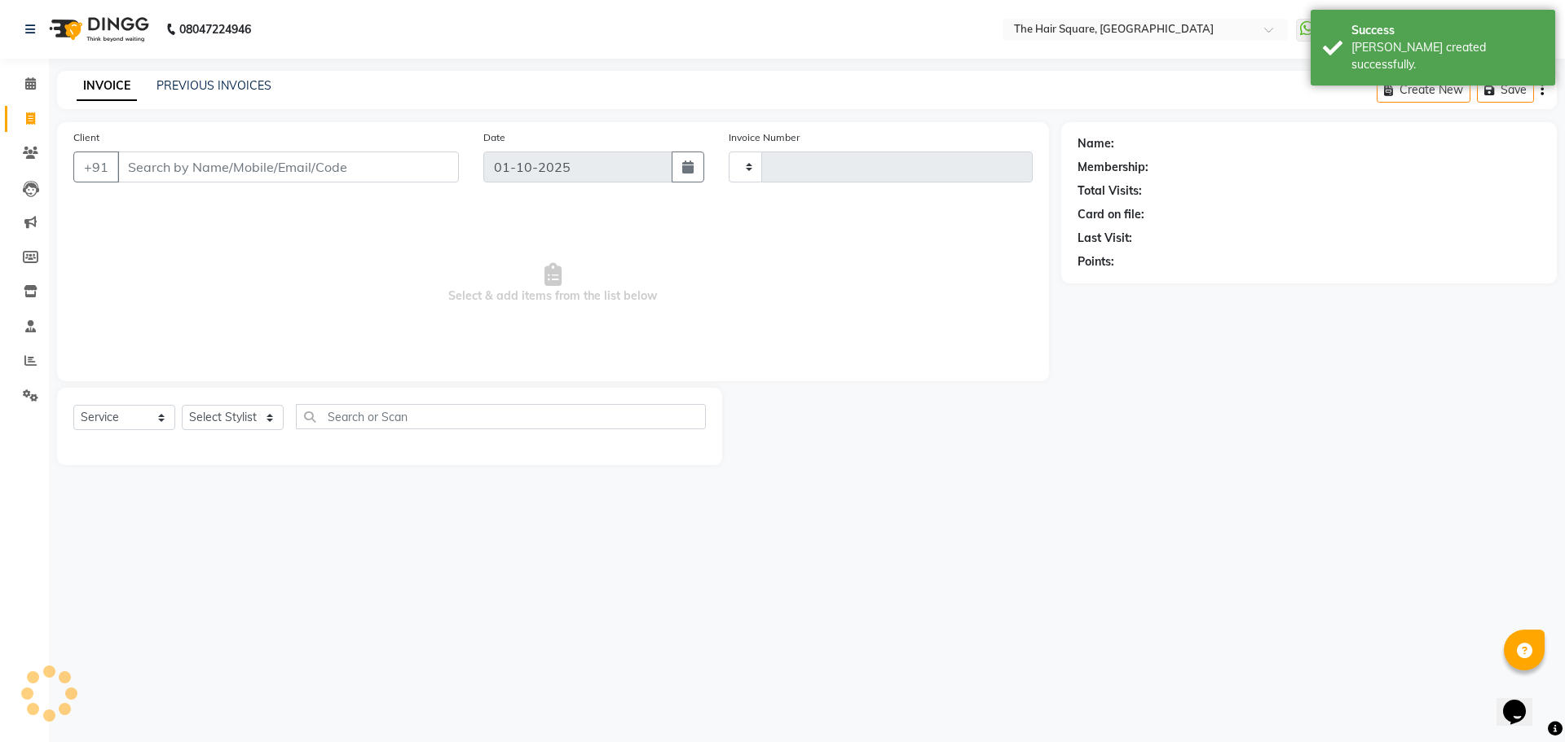
type input "3663"
select select "5768"
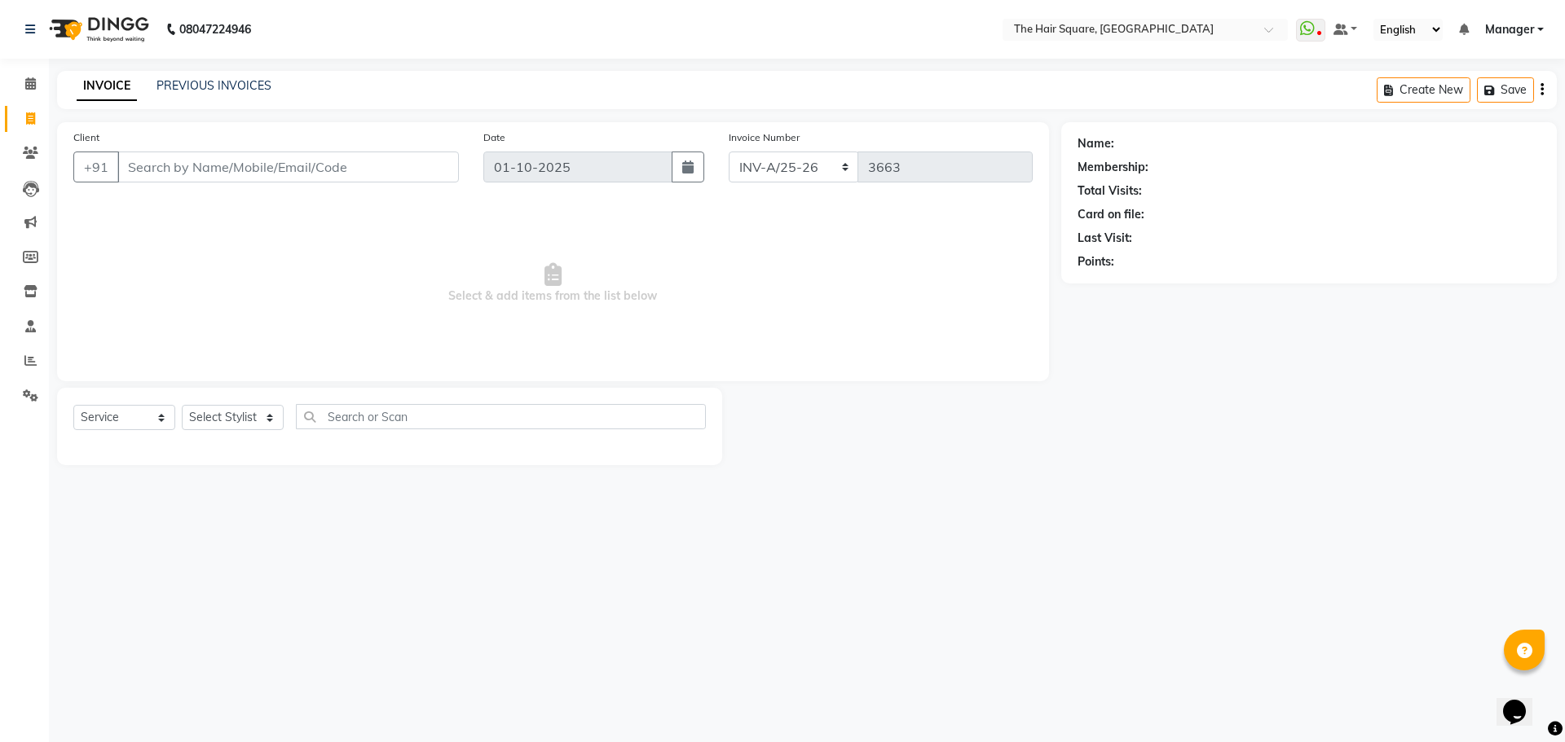
drag, startPoint x: 443, startPoint y: 513, endPoint x: 552, endPoint y: 403, distance: 155.0
click at [449, 513] on div "08047224946 Select Location × The Hair Square, Ambience Island WhatsApp Status …" at bounding box center [782, 371] width 1565 height 742
click at [184, 181] on input "Client" at bounding box center [287, 167] width 341 height 31
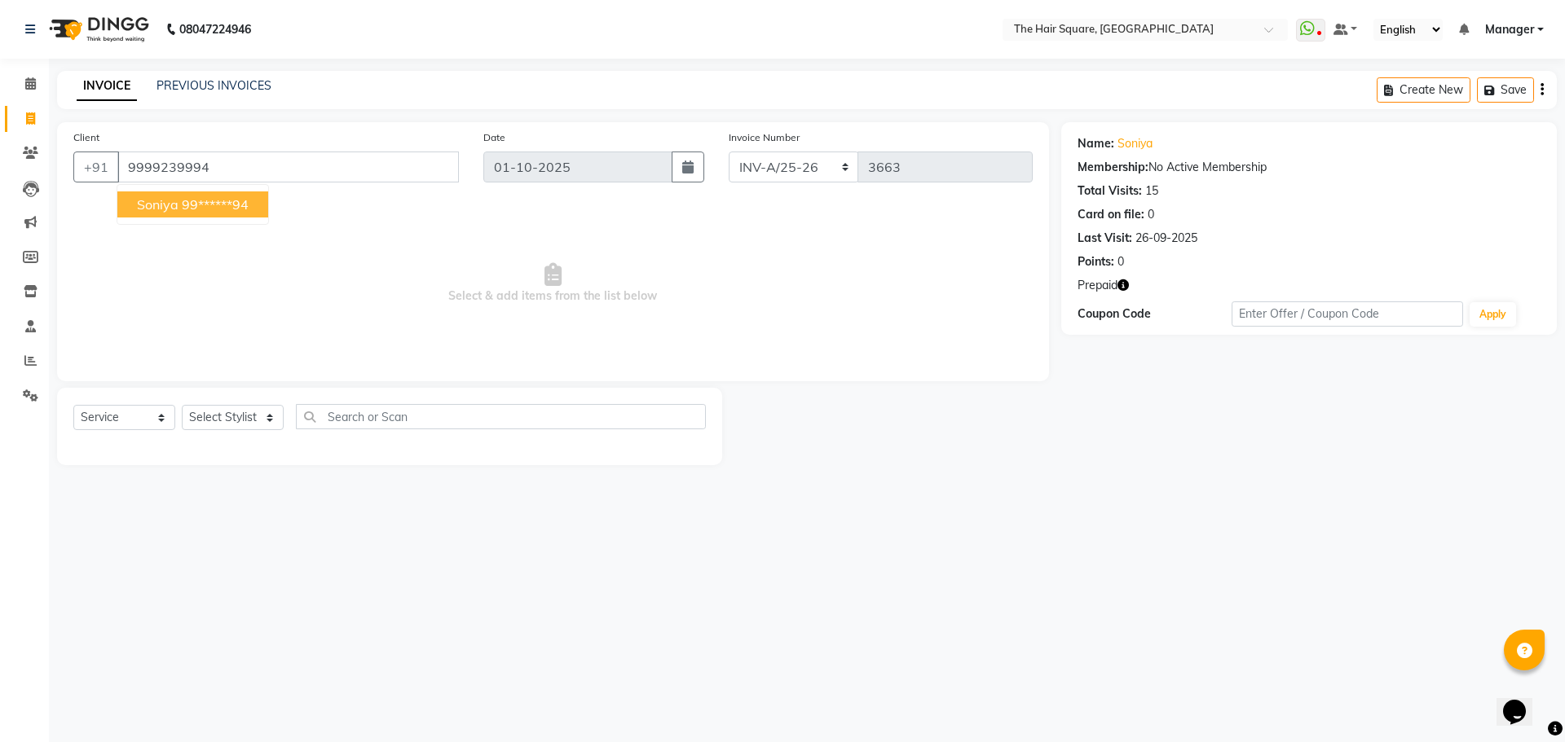
click at [253, 203] on button "Soniya 99******94" at bounding box center [192, 205] width 151 height 26
type input "99******94"
click at [1121, 288] on icon "button" at bounding box center [1122, 285] width 11 height 11
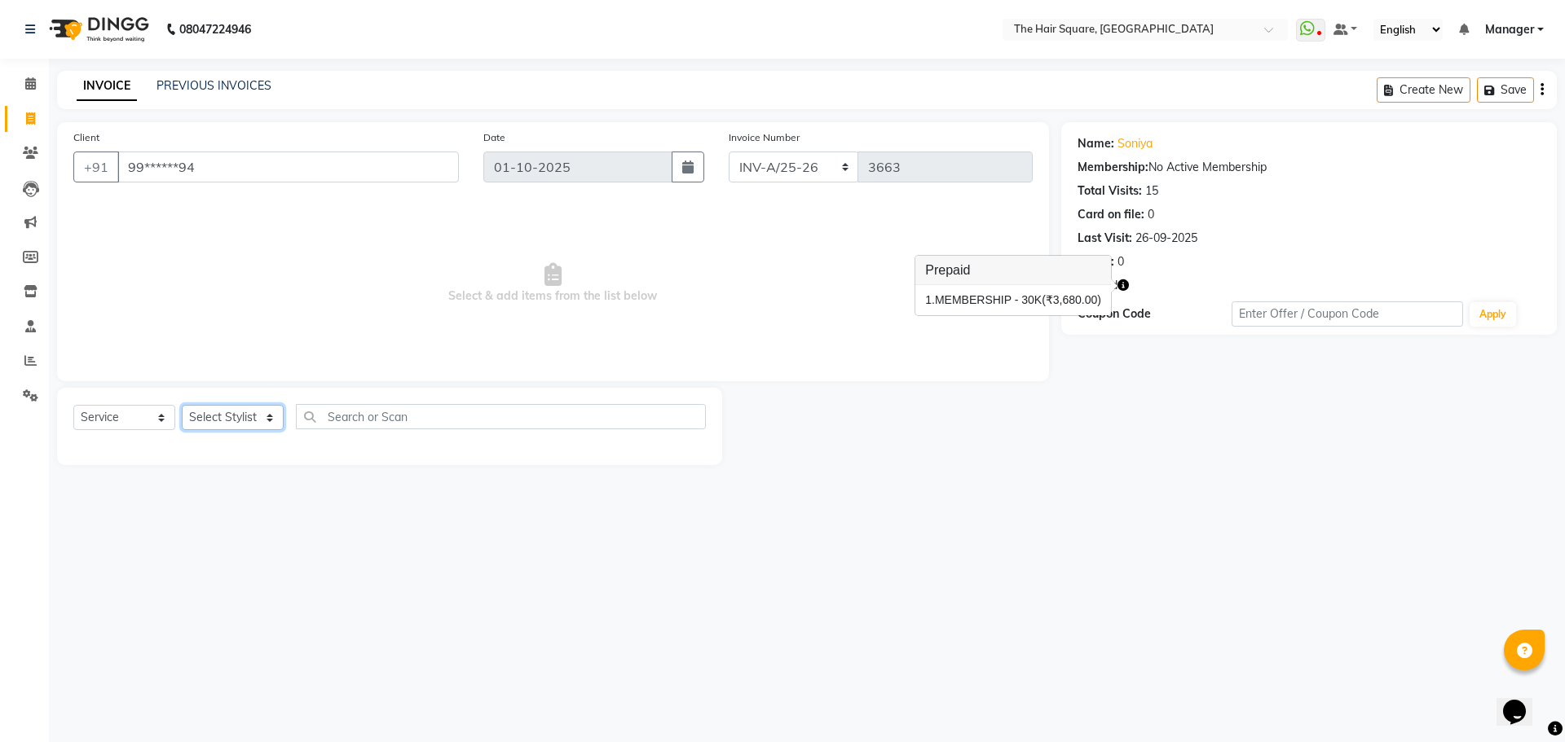
click at [222, 415] on select "Select Stylist Amit [PERSON_NAME] Dev Imran [PERSON_NAME] [PERSON_NAME] Manager…" at bounding box center [233, 417] width 102 height 25
select select "39380"
click at [182, 405] on select "Select Stylist Amit [PERSON_NAME] Dev Imran [PERSON_NAME] [PERSON_NAME] Manager…" at bounding box center [233, 417] width 102 height 25
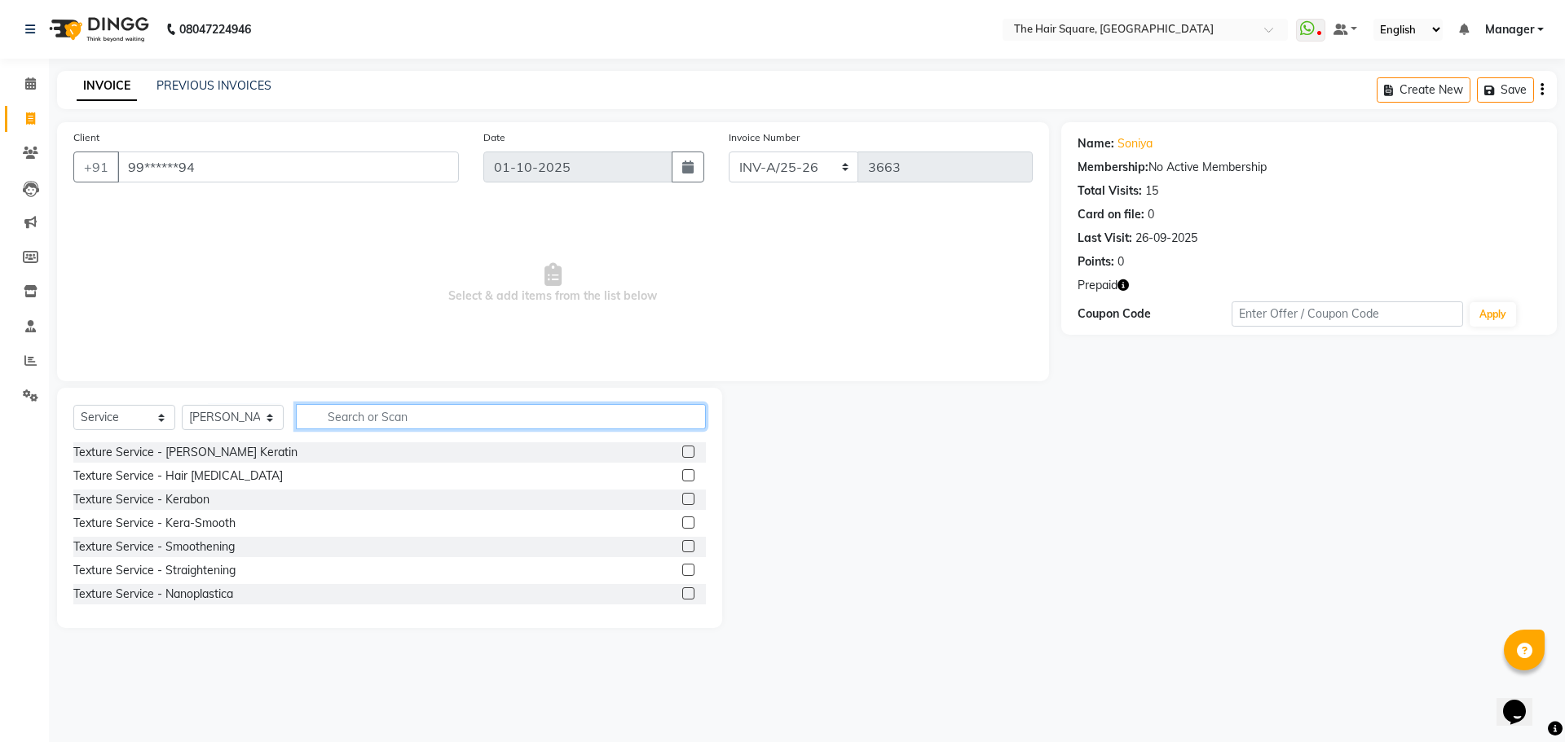
click at [346, 419] on input "text" at bounding box center [501, 416] width 410 height 25
type input "kera"
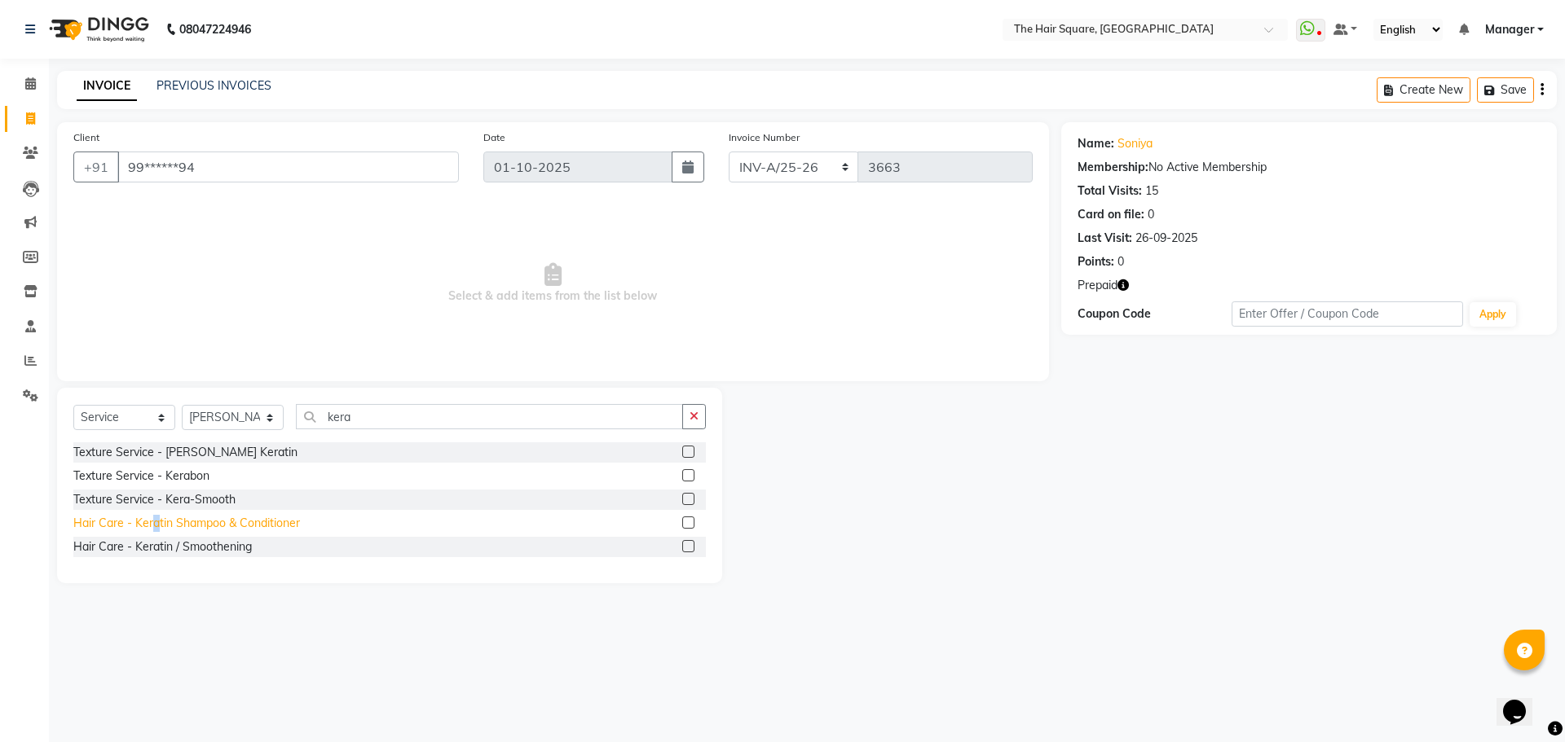
click at [156, 520] on div "Hair Care - Keratin Shampoo & Conditioner" at bounding box center [186, 523] width 227 height 17
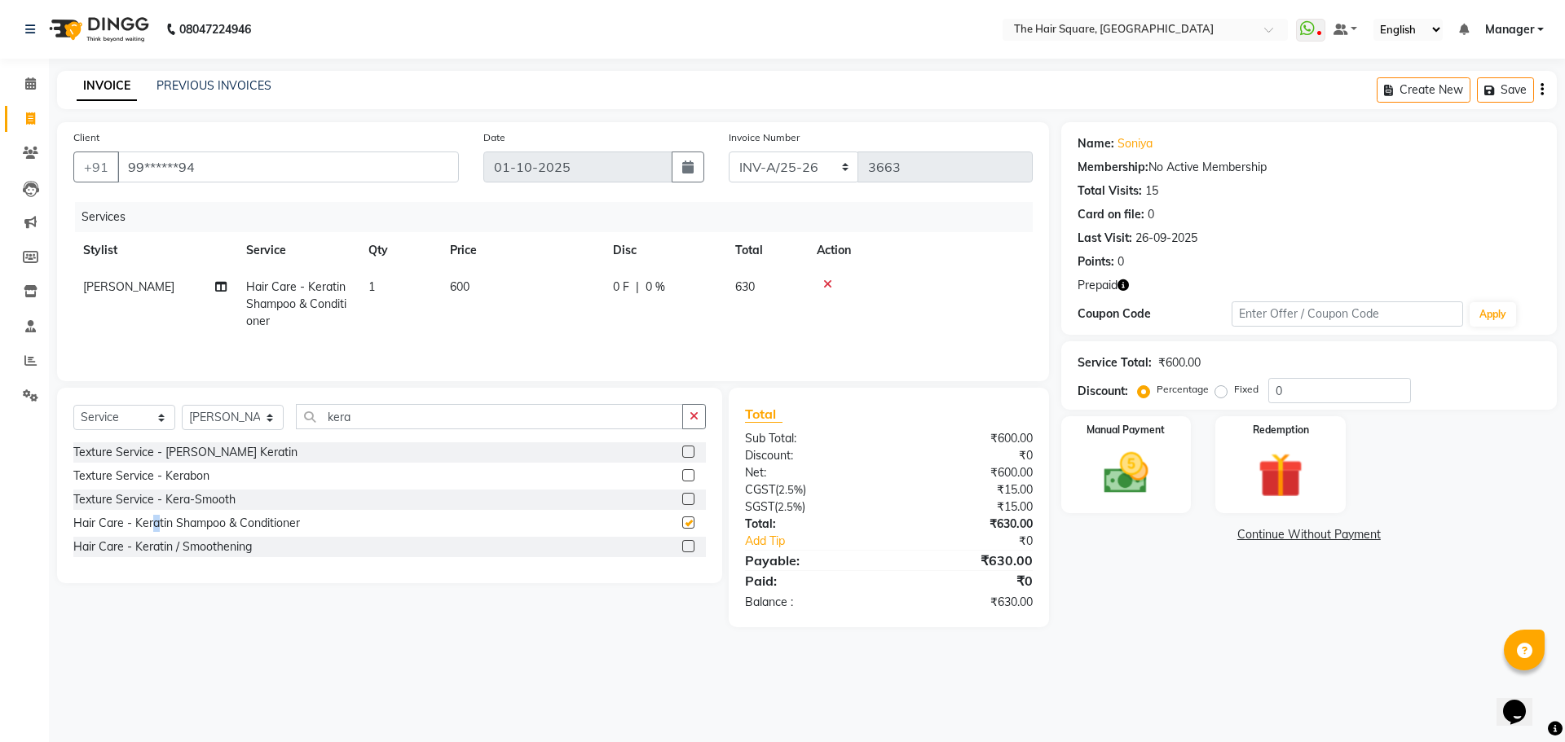
checkbox input "false"
drag, startPoint x: 376, startPoint y: 415, endPoint x: 0, endPoint y: 522, distance: 390.6
click at [0, 522] on app-home "08047224946 Select Location × The Hair Square, Ambience Island WhatsApp Status …" at bounding box center [782, 326] width 1565 height 652
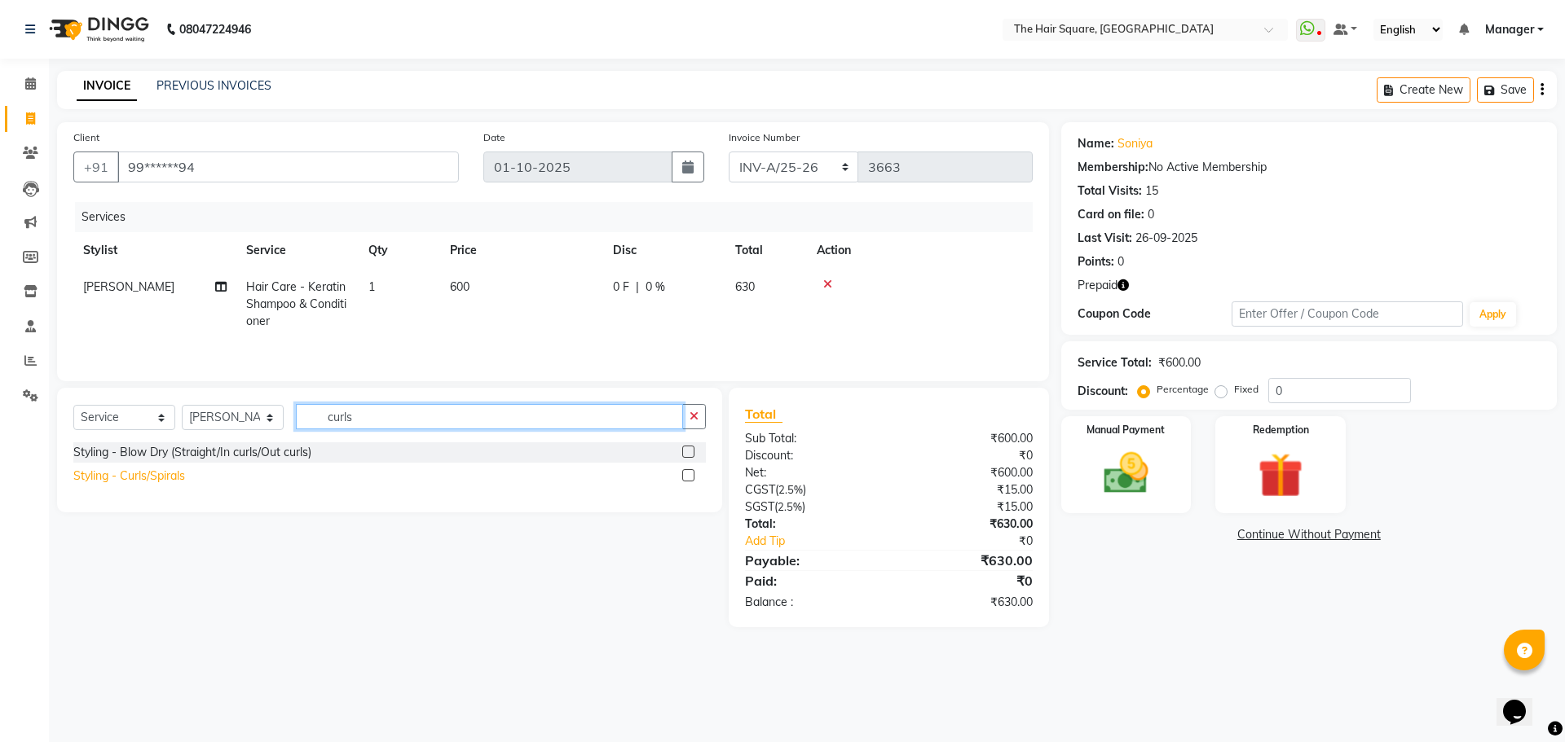
type input "curls"
click at [157, 478] on div "Styling - Curls/Spirals" at bounding box center [129, 476] width 112 height 17
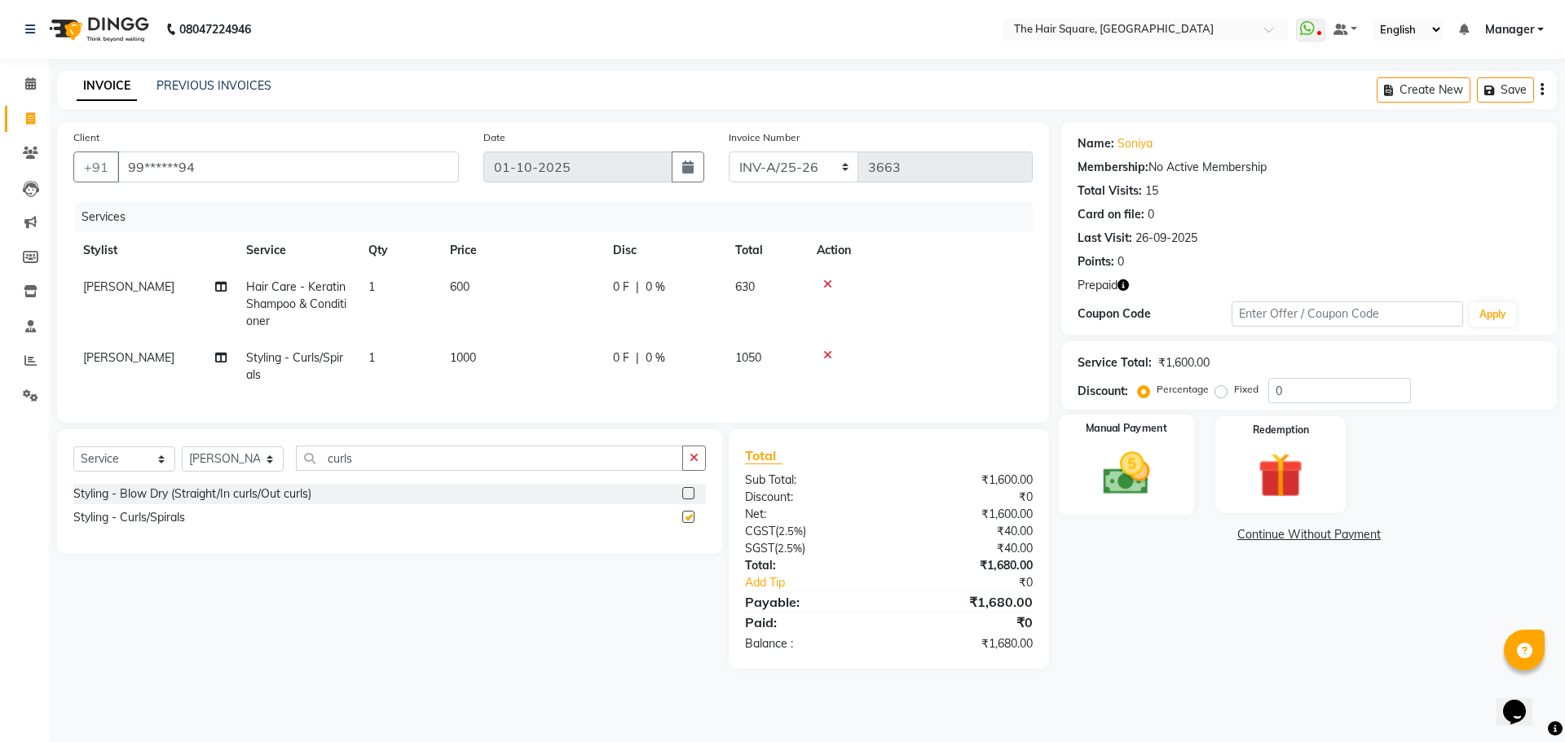
checkbox input "false"
click at [760, 165] on select "INV-A-M/25-26 INV-A/25-26" at bounding box center [794, 167] width 130 height 31
select select "5954"
click at [729, 152] on select "INV-A-M/25-26 INV-A/25-26" at bounding box center [794, 167] width 130 height 31
type input "1096"
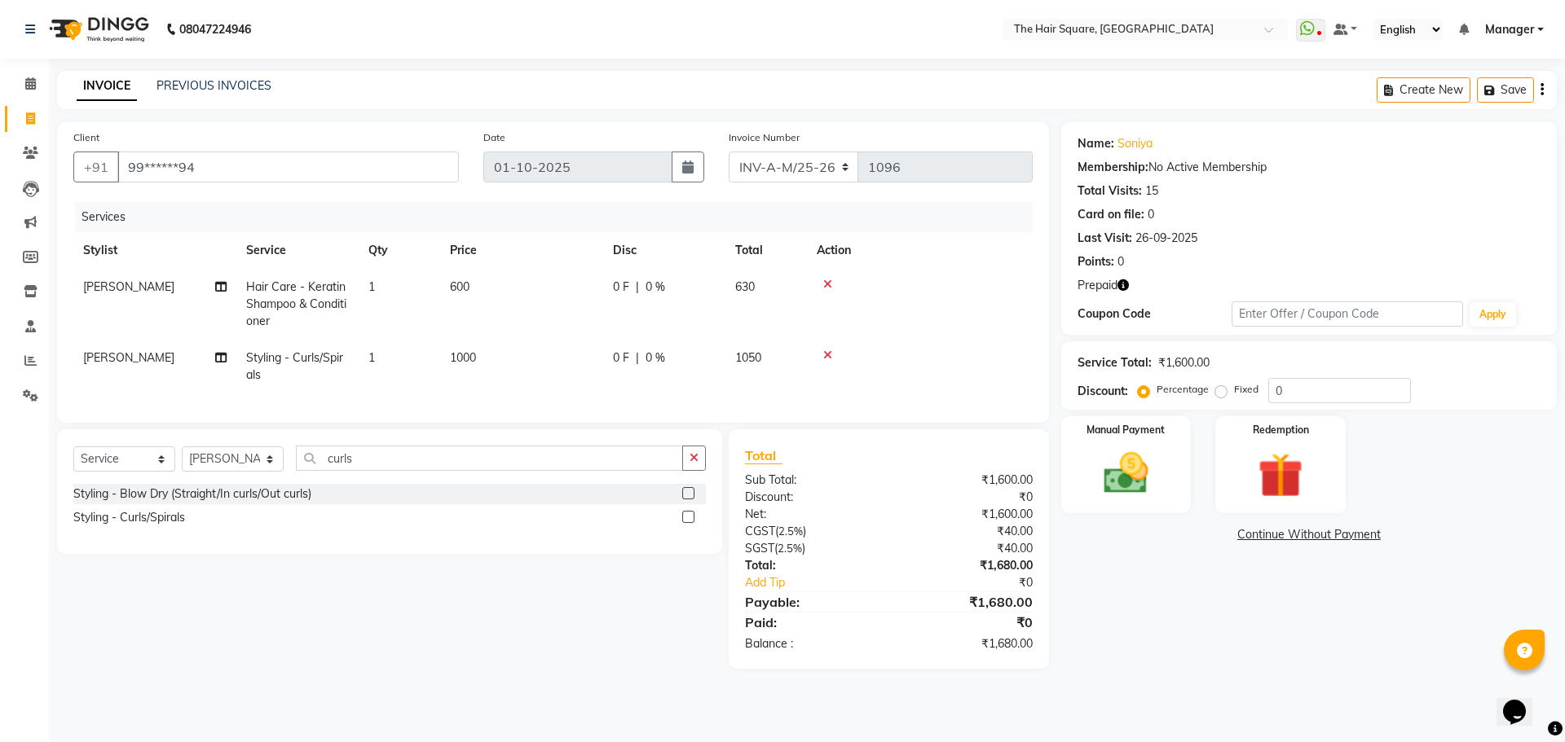
click at [1129, 284] on icon "button" at bounding box center [1122, 285] width 11 height 11
click at [1244, 482] on img at bounding box center [1280, 476] width 76 height 58
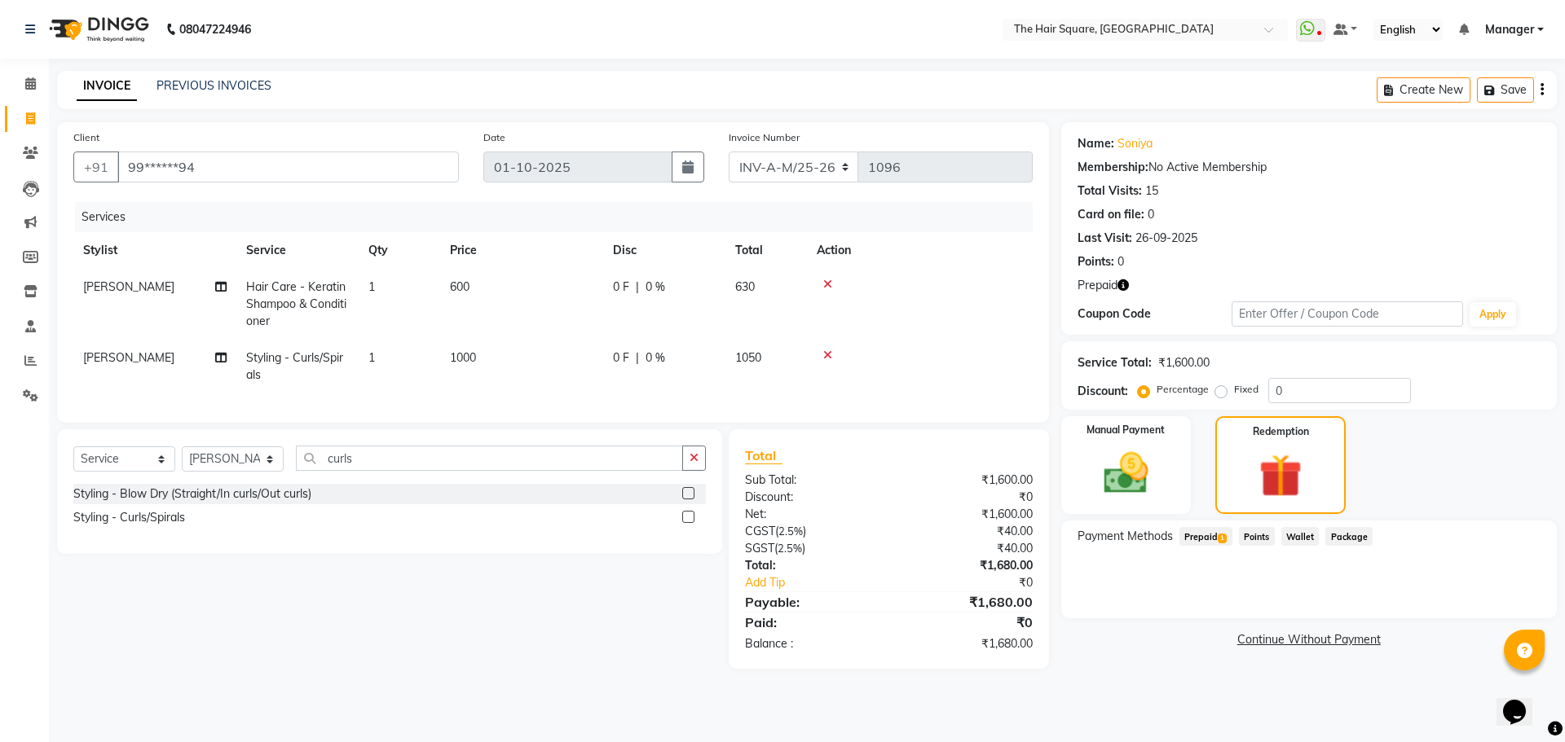
click at [1195, 525] on div "Payment Methods Prepaid 1 Points Wallet Package" at bounding box center [1308, 570] width 495 height 98
click at [1205, 528] on span "Prepaid 1" at bounding box center [1205, 536] width 53 height 19
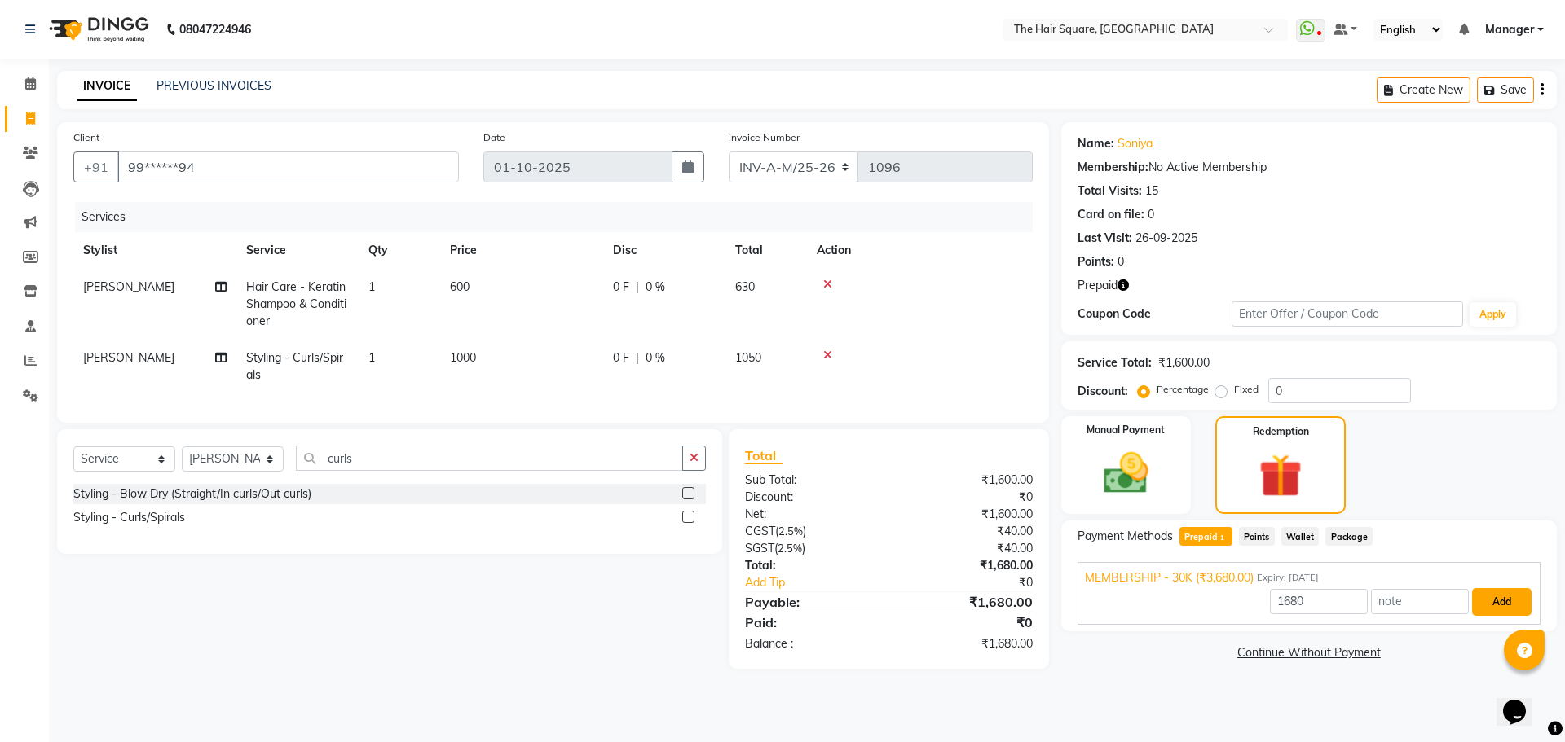
click at [1491, 606] on button "Add" at bounding box center [1501, 602] width 59 height 28
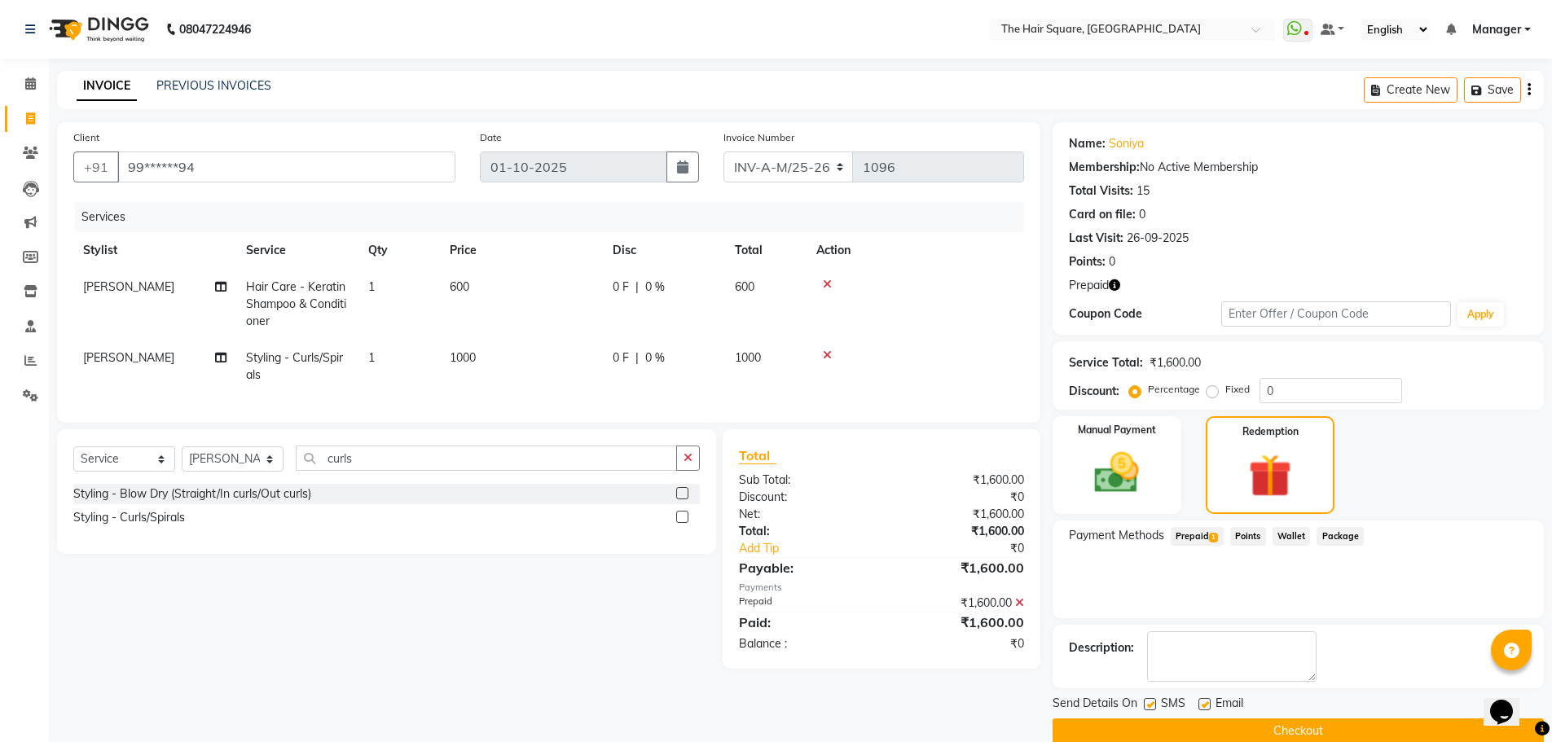
scroll to position [26, 0]
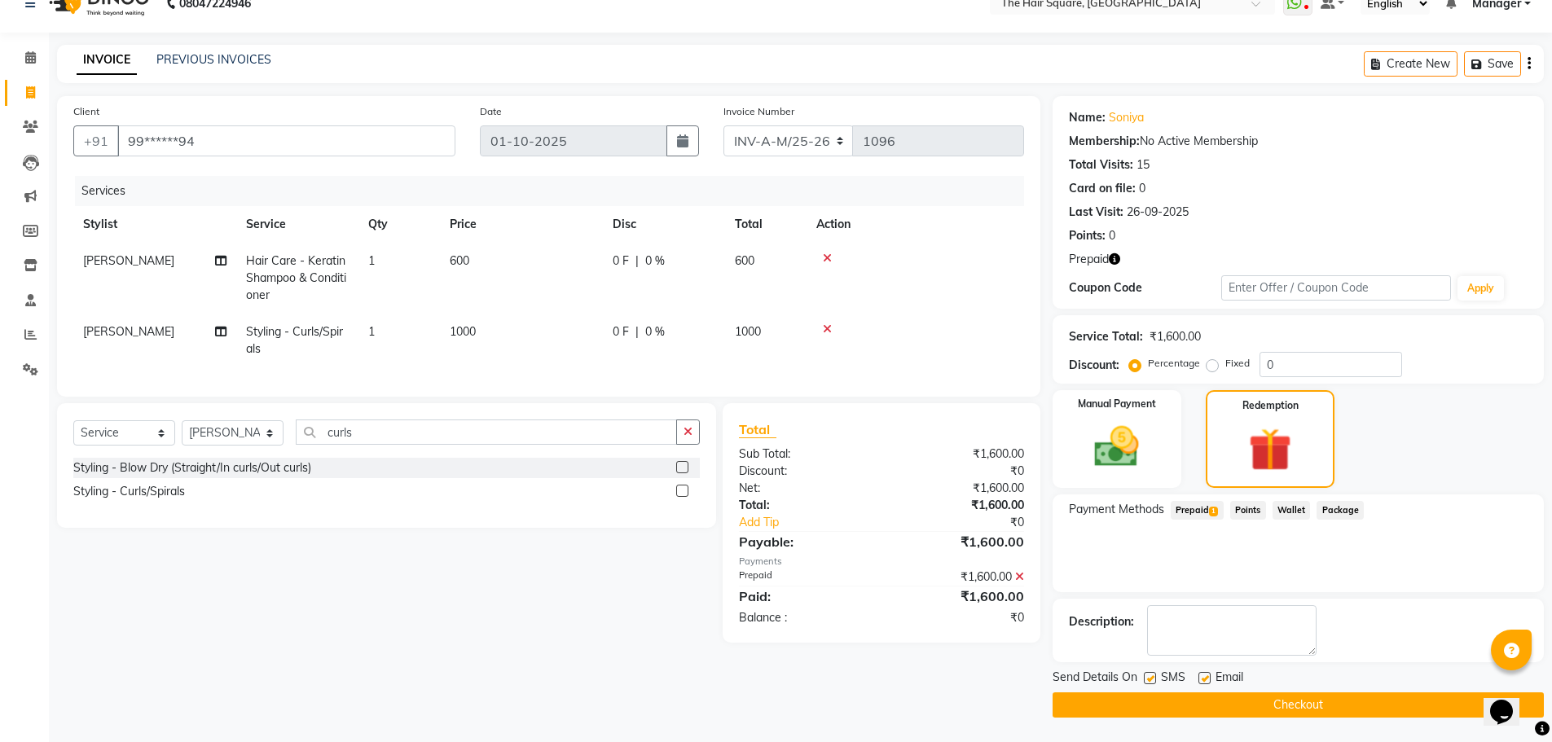
click at [116, 333] on td "[PERSON_NAME]" at bounding box center [154, 341] width 163 height 54
click at [116, 332] on td "[PERSON_NAME]" at bounding box center [154, 341] width 163 height 54
select select "39380"
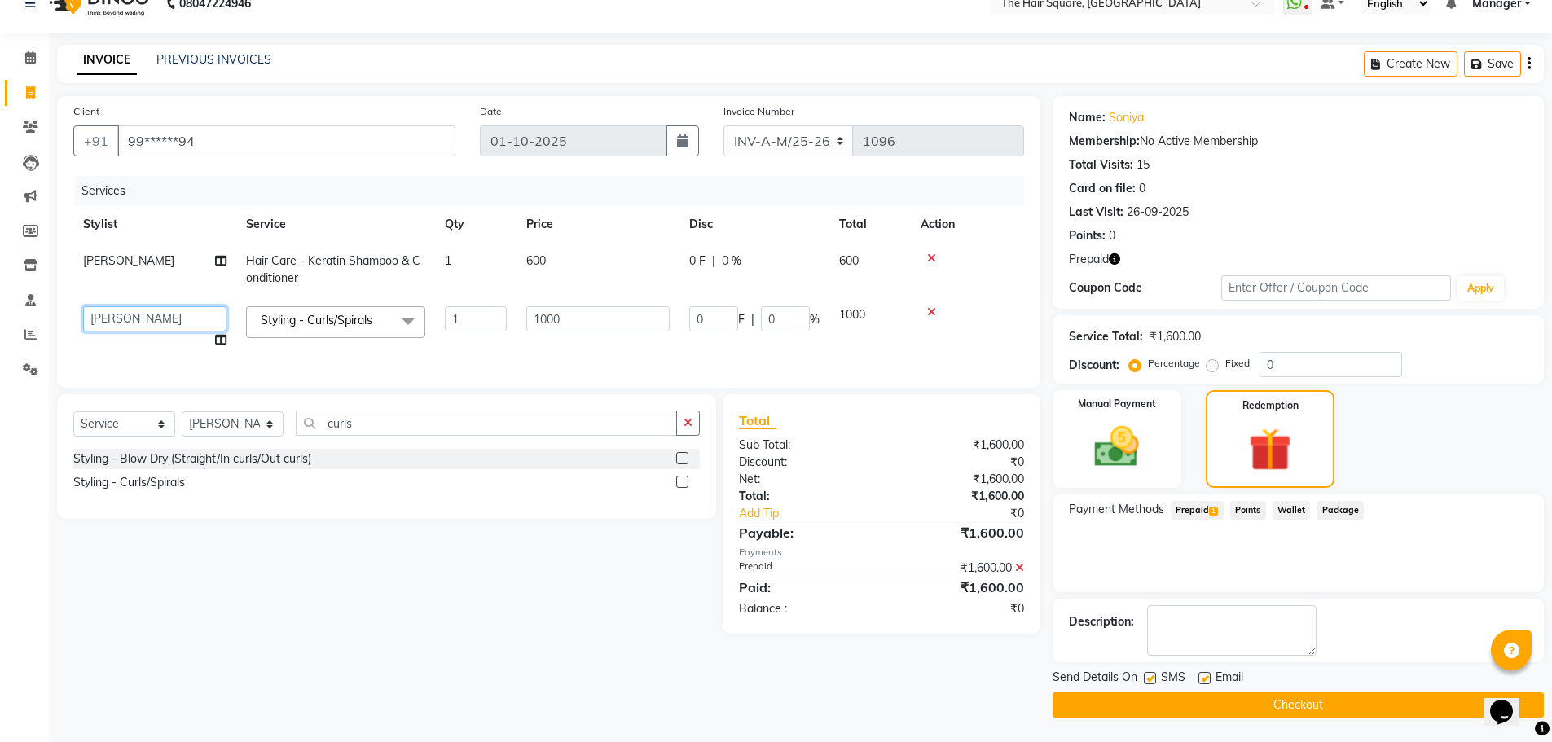
click at [120, 325] on select "Amit Aradhana Bittu Dev Imran Inder Javed Kim Mahendra Manager Mukesh Raaj Radh…" at bounding box center [154, 318] width 143 height 25
select select "39372"
click at [1165, 704] on button "Checkout" at bounding box center [1298, 705] width 491 height 25
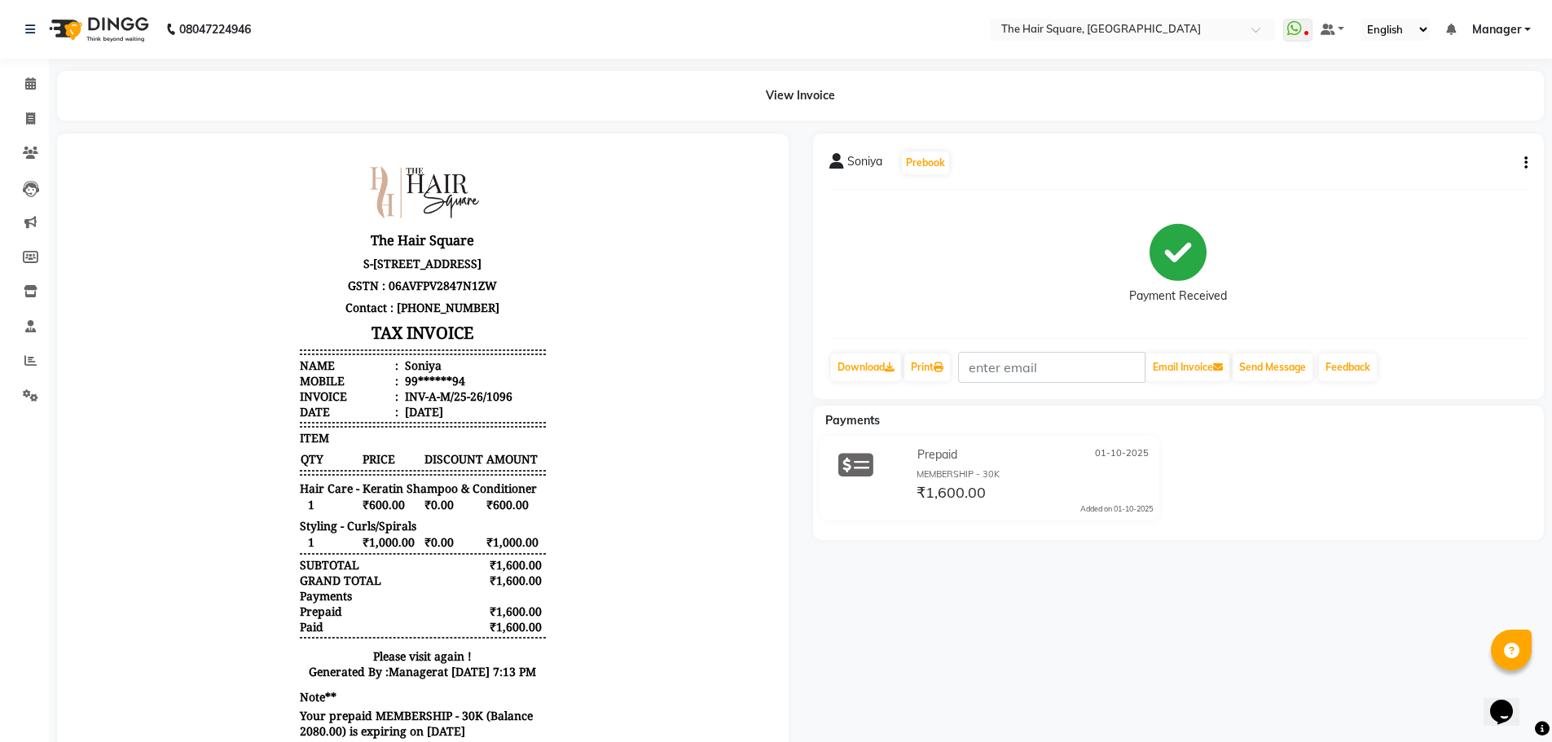
click at [922, 593] on div "Soniya Prebook Payment Received Download Print Email Invoice Send Message Feedb…" at bounding box center [1179, 472] width 756 height 676
click at [20, 120] on span at bounding box center [30, 119] width 29 height 19
select select "service"
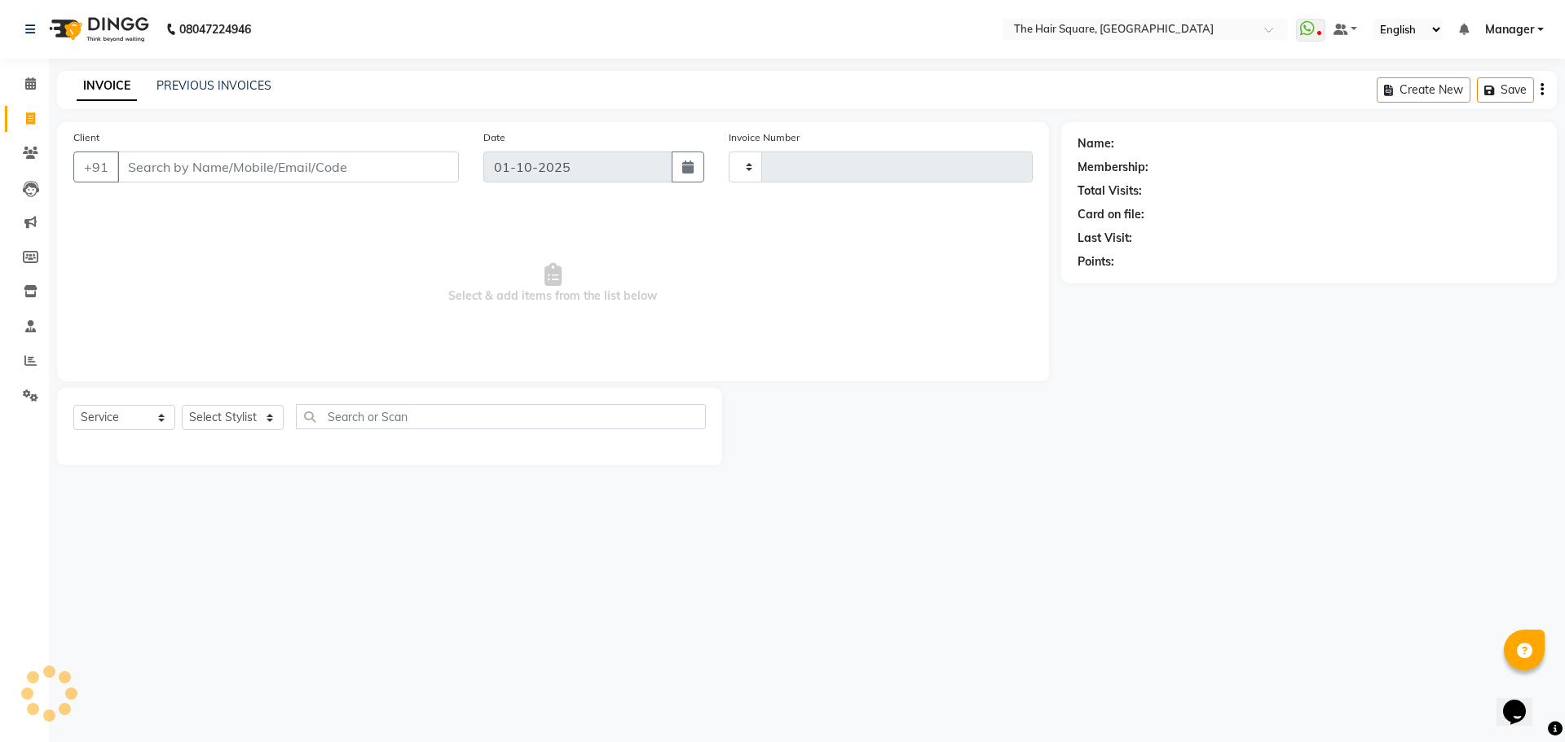
type input "3663"
select select "5768"
click at [1060, 567] on div "08047224946 Select Location × The Hair Square, Ambience Island WhatsApp Status …" at bounding box center [782, 371] width 1565 height 742
click at [237, 89] on link "PREVIOUS INVOICES" at bounding box center [213, 85] width 115 height 15
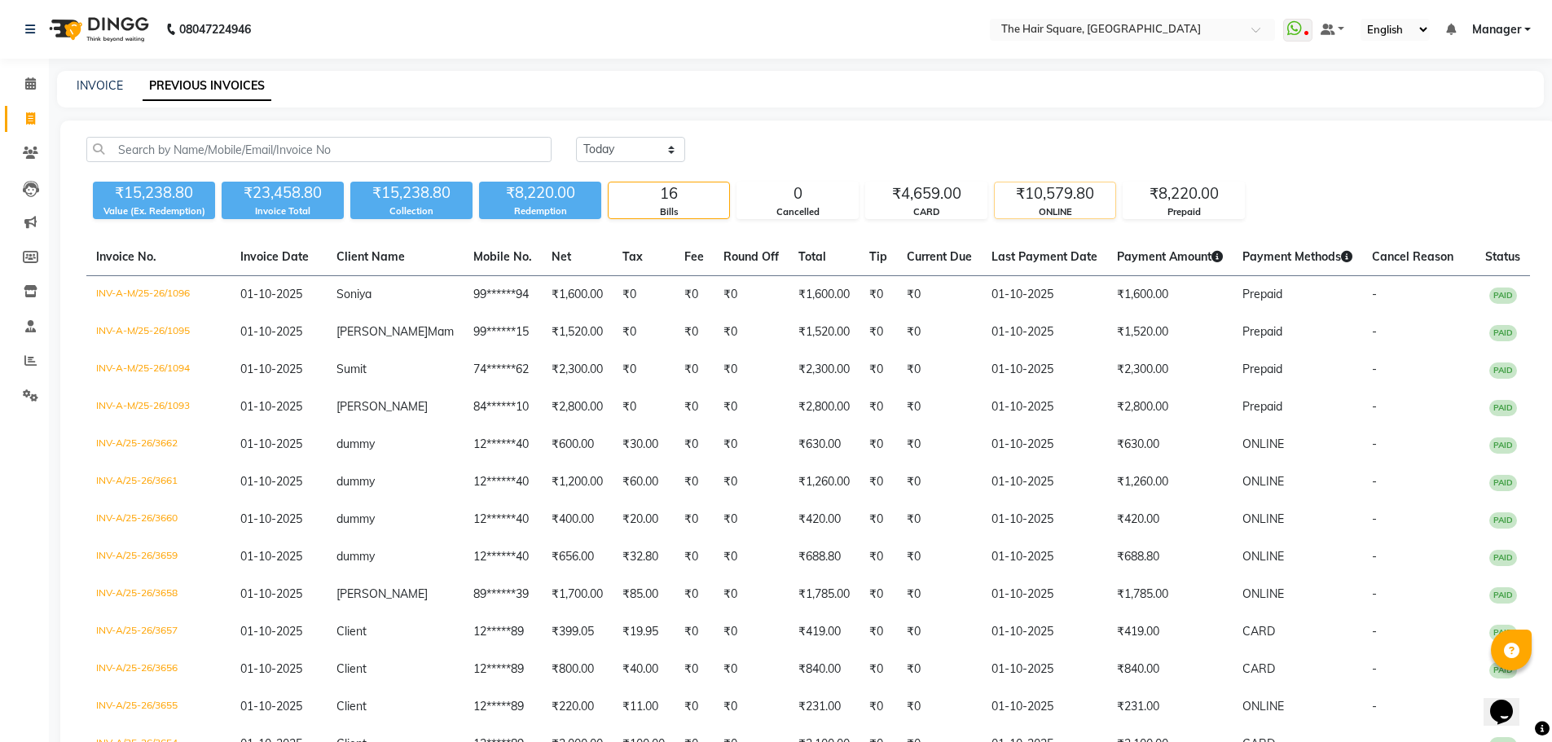
click at [1007, 207] on div "ONLINE" at bounding box center [1055, 212] width 121 height 14
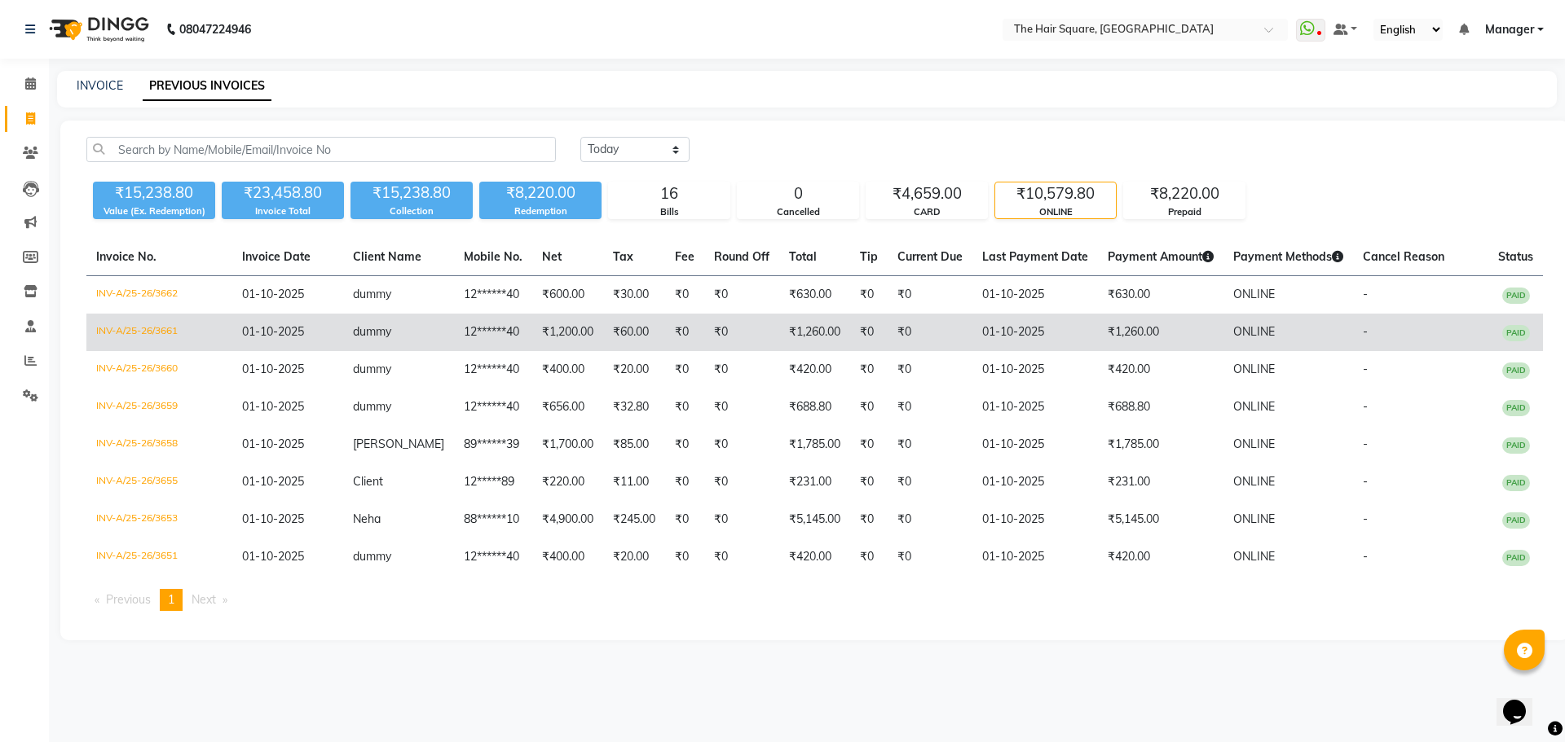
click at [1254, 333] on span "ONLINE" at bounding box center [1254, 331] width 42 height 15
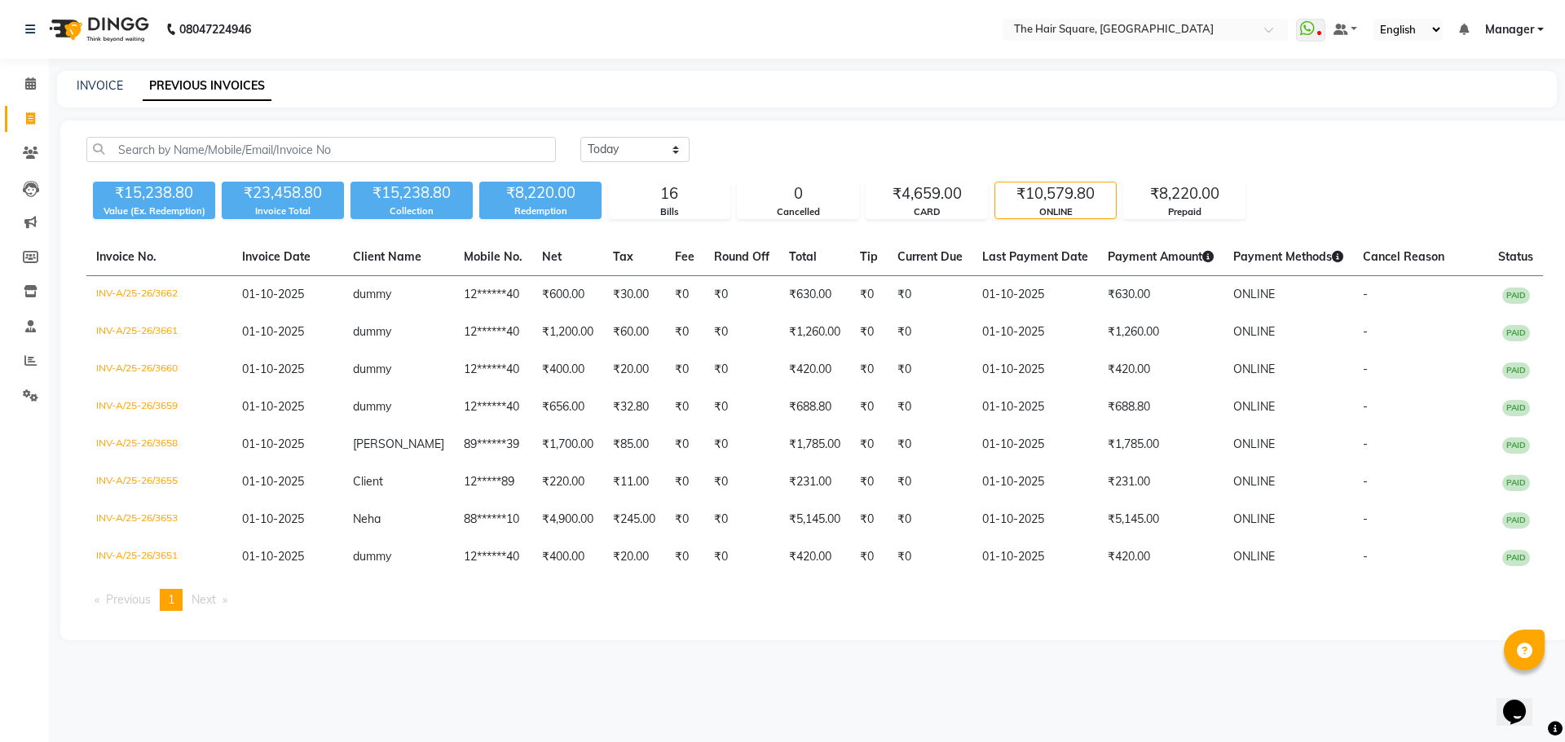
click at [36, 70] on li "Calendar" at bounding box center [24, 84] width 49 height 35
click at [36, 97] on link "Calendar" at bounding box center [24, 84] width 39 height 27
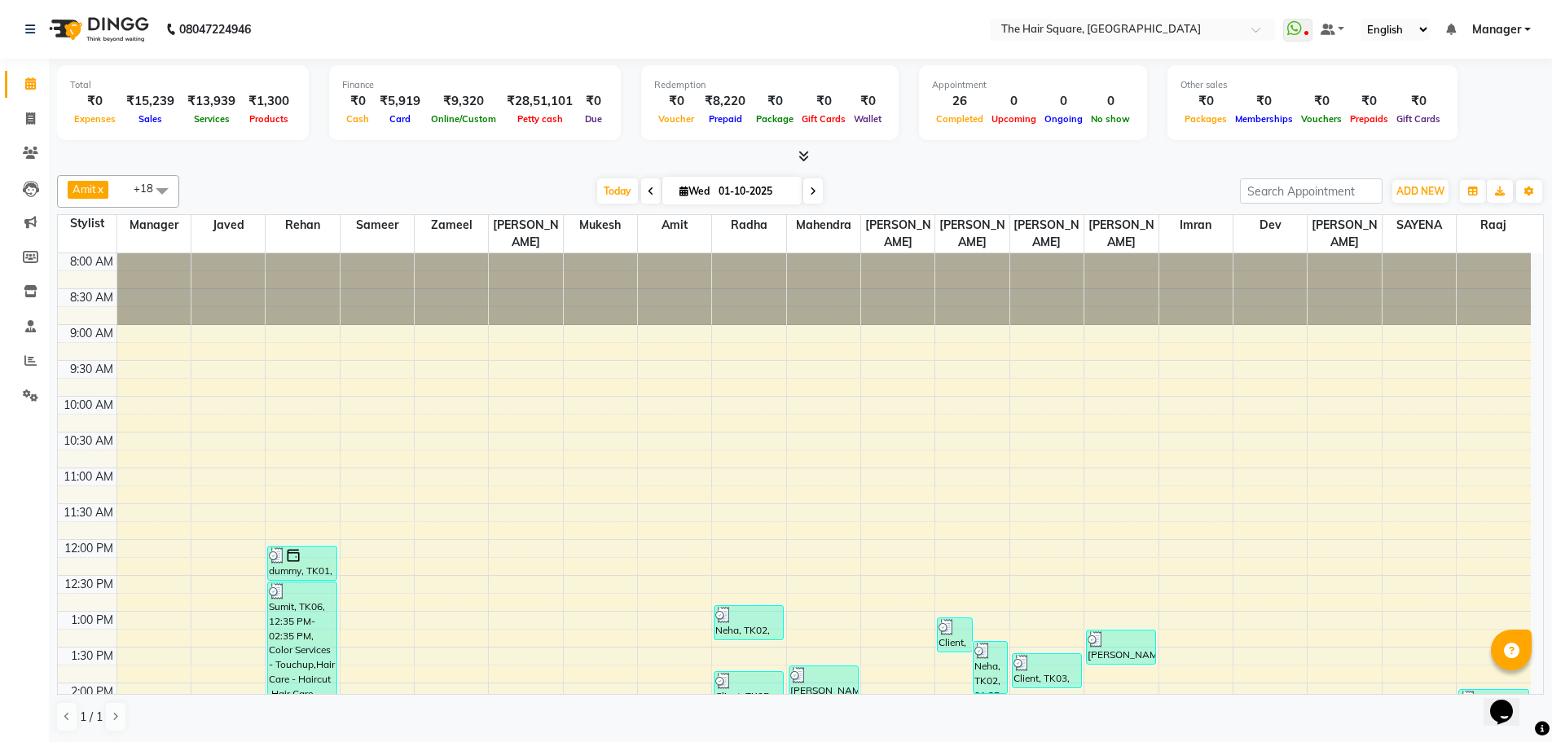
click at [566, 34] on nav "08047224946 Select Location × The Hair Square, Ambience Island WhatsApp Status …" at bounding box center [776, 29] width 1552 height 59
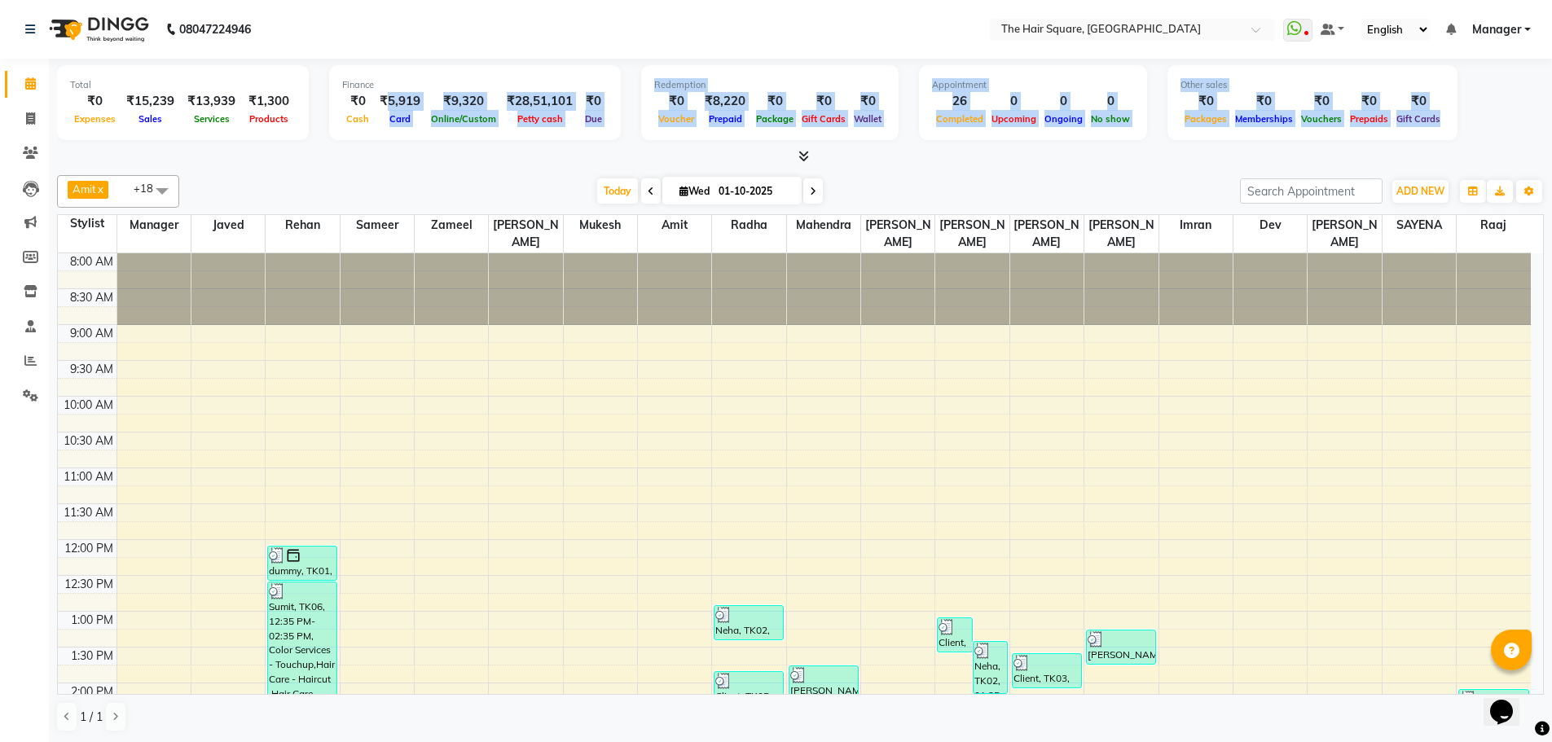
drag, startPoint x: 378, startPoint y: 96, endPoint x: 921, endPoint y: 175, distance: 548.5
click at [1552, 93] on html "08047224946 Select Location × The Hair Square, Ambience Island WhatsApp Status …" at bounding box center [776, 371] width 1552 height 742
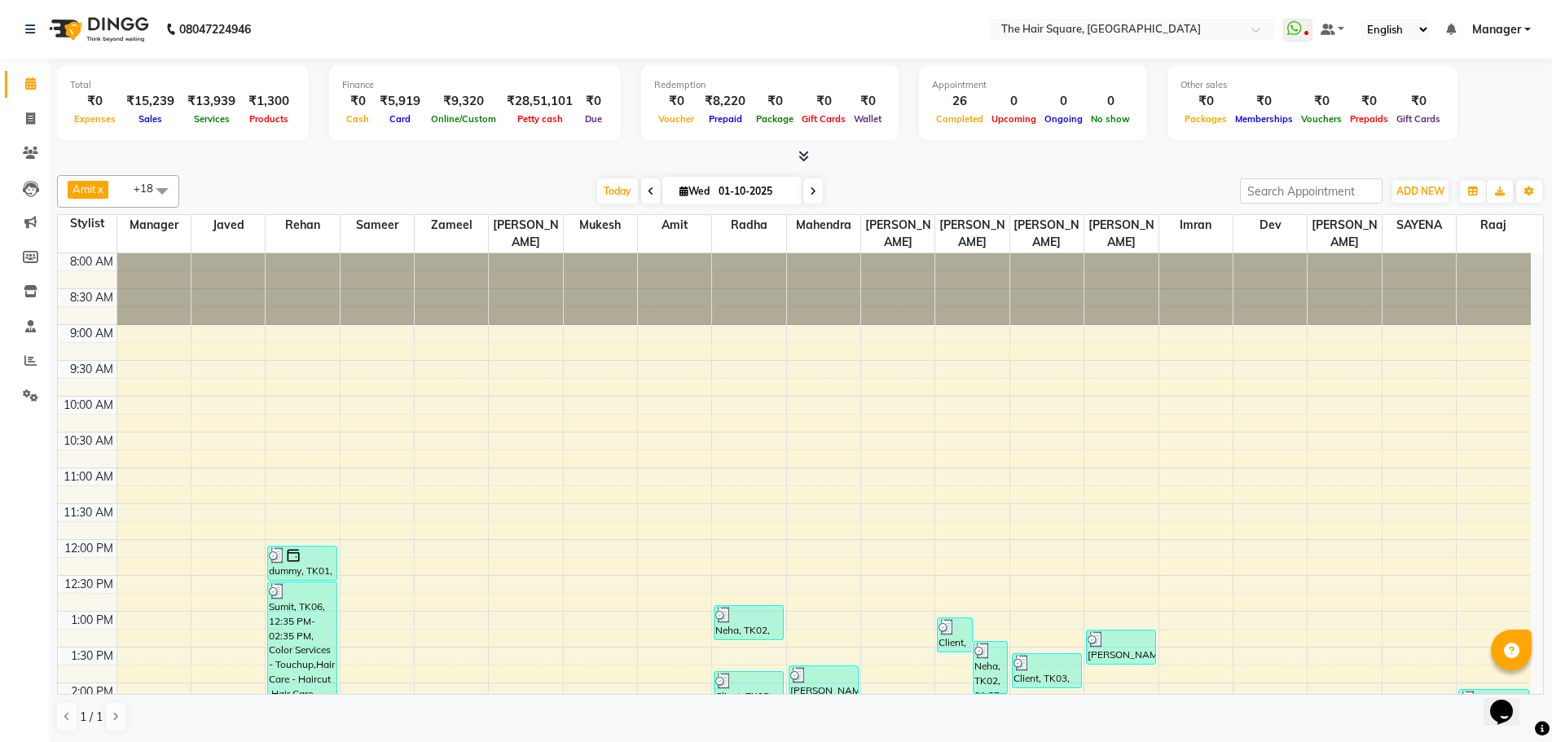
click at [456, 161] on div at bounding box center [800, 156] width 1487 height 17
drag, startPoint x: 99, startPoint y: 104, endPoint x: 75, endPoint y: 73, distance: 39.0
click at [75, 73] on div "Total ₹0 Expenses ₹15,239 Sales ₹13,939 Services ₹1,300 Products" at bounding box center [183, 102] width 252 height 75
click at [167, 69] on div "Total ₹0 Expenses ₹15,239 Sales ₹13,939 Services ₹1,300 Products" at bounding box center [183, 102] width 252 height 75
click at [123, 150] on div at bounding box center [800, 156] width 1487 height 17
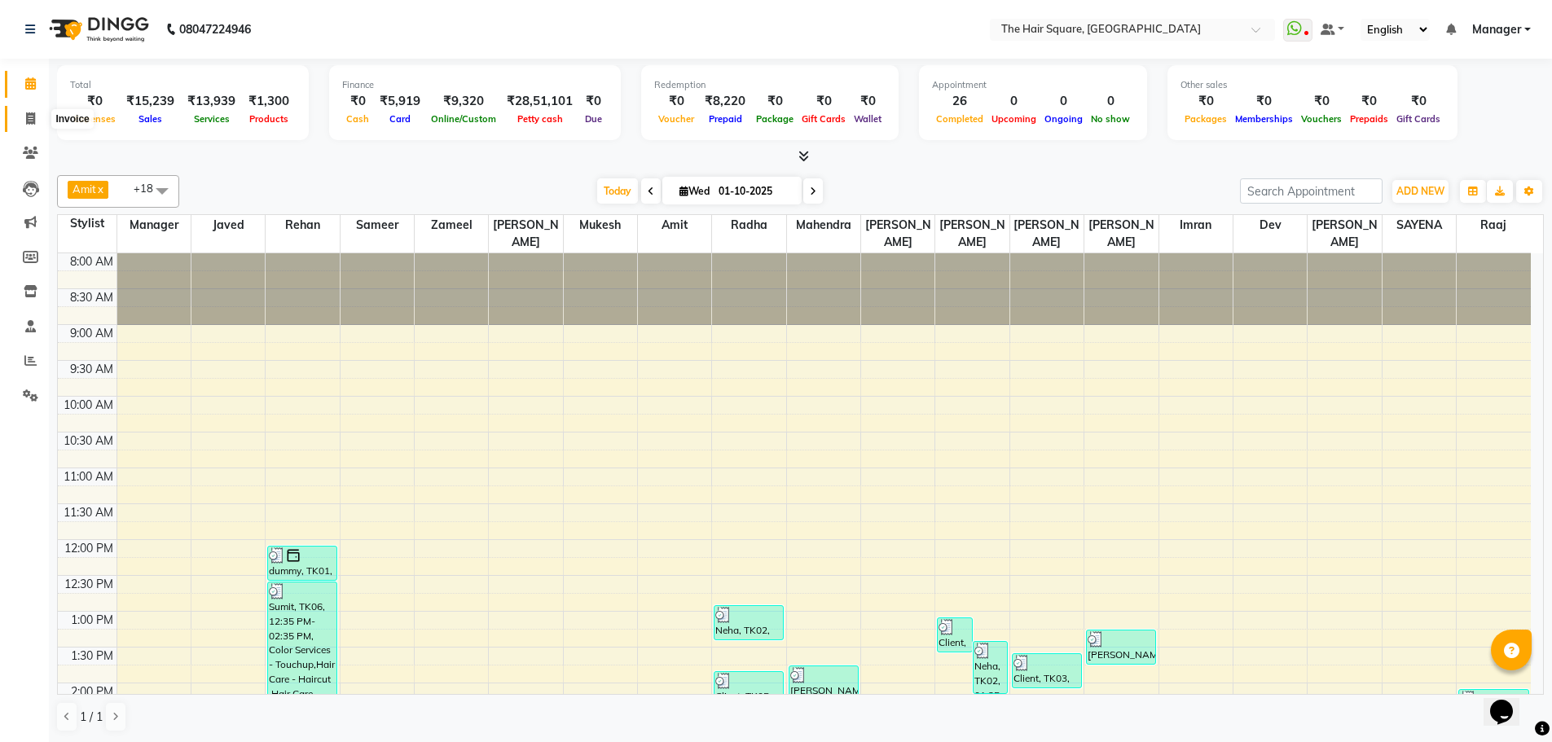
drag, startPoint x: 34, startPoint y: 106, endPoint x: 35, endPoint y: 121, distance: 15.5
click at [34, 107] on link "Invoice" at bounding box center [24, 119] width 39 height 27
select select "service"
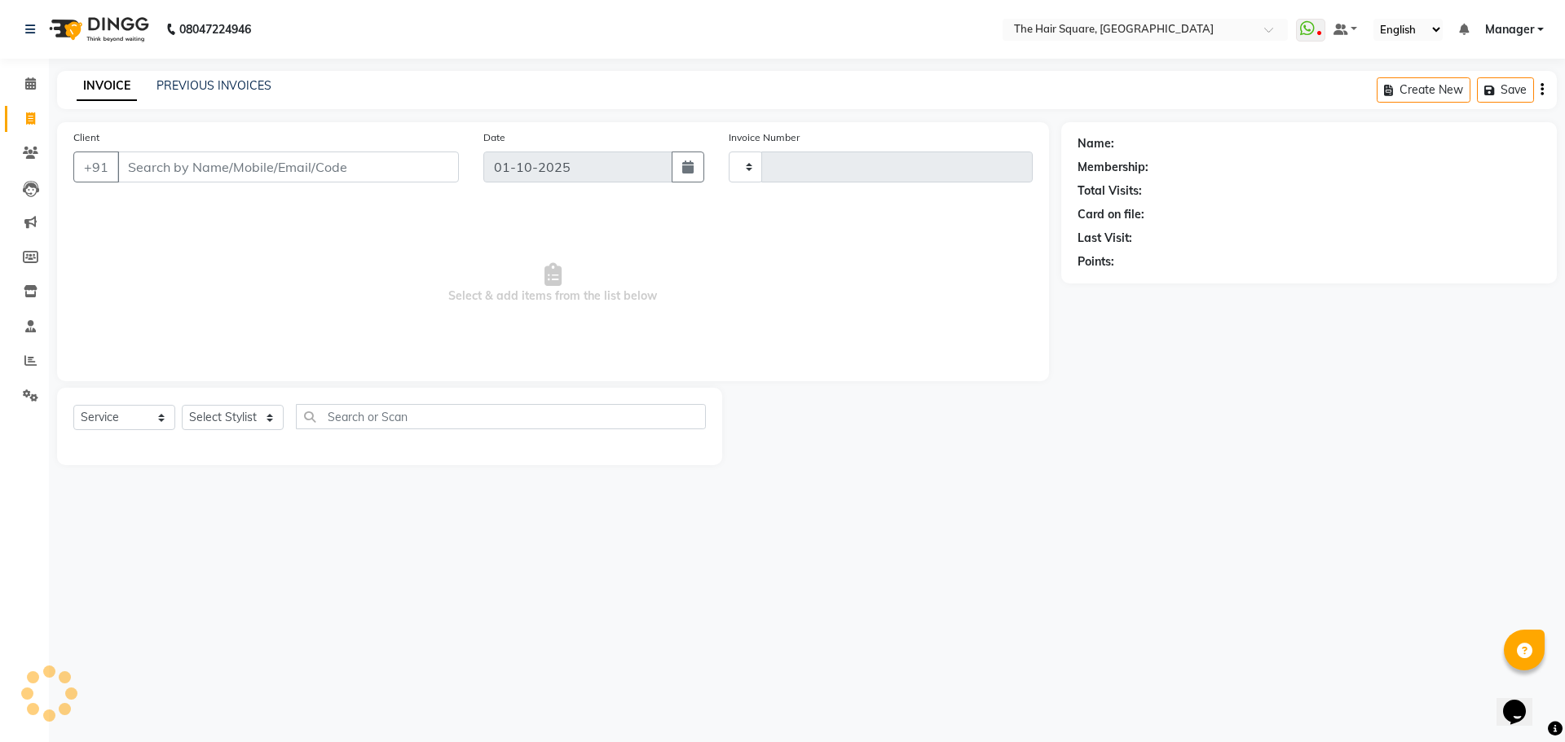
type input "3663"
select select "5768"
click at [150, 88] on div "INVOICE PREVIOUS INVOICES" at bounding box center [164, 85] width 214 height 17
click at [170, 89] on link "PREVIOUS INVOICES" at bounding box center [213, 85] width 115 height 15
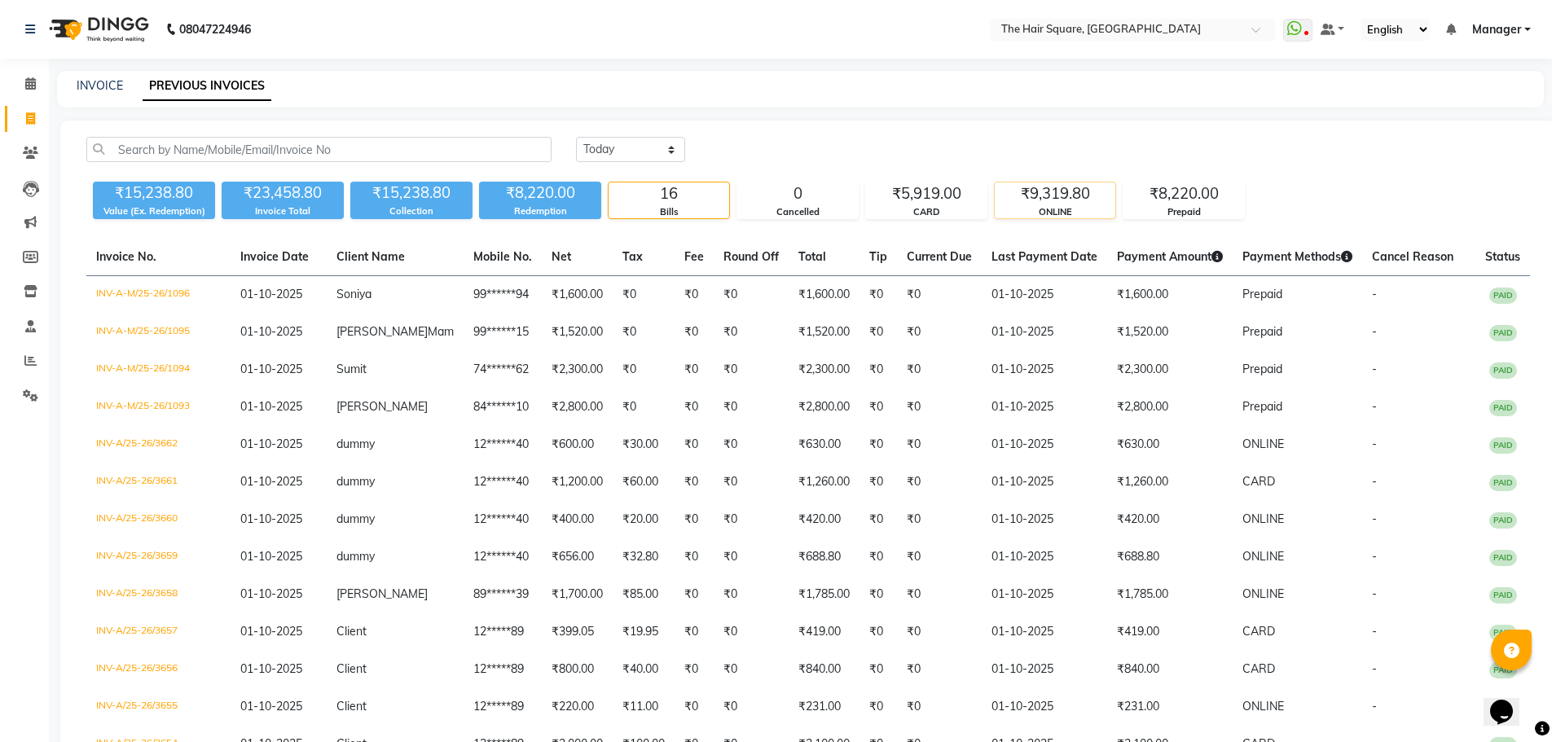
click at [1046, 205] on div "ONLINE" at bounding box center [1055, 212] width 121 height 14
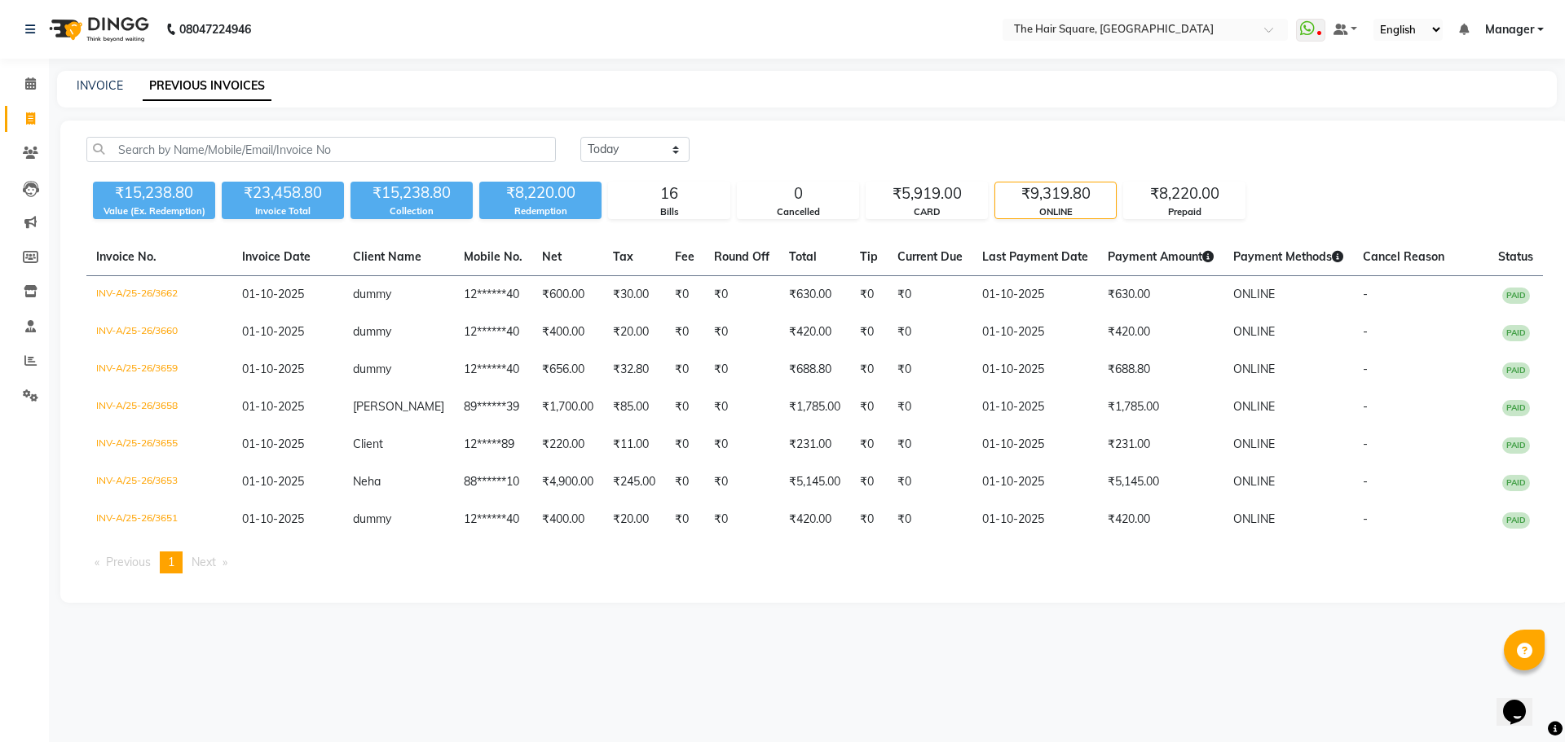
click at [21, 106] on link "Invoice" at bounding box center [24, 119] width 39 height 27
select select "service"
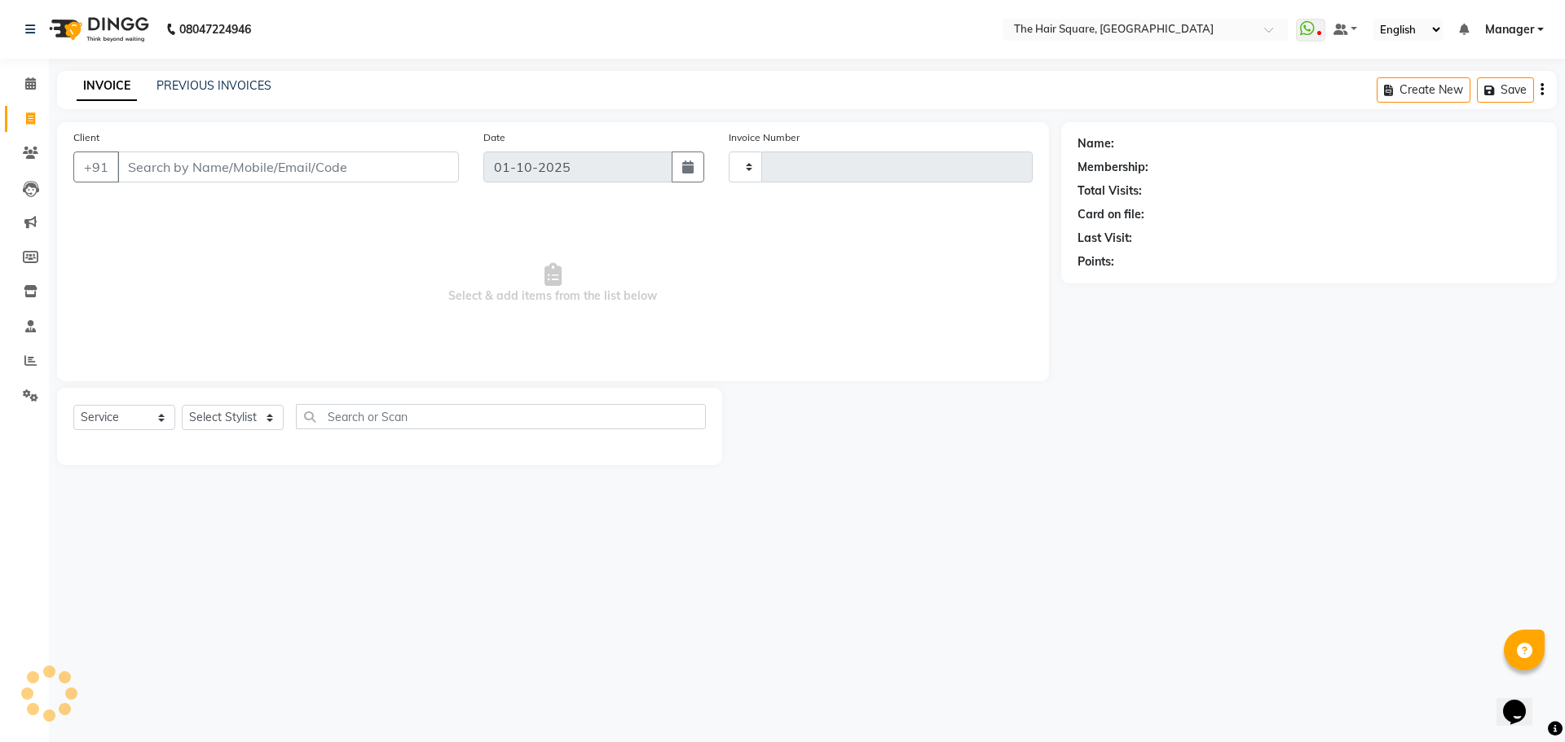
type input "3663"
select select "5768"
type input "123456789"
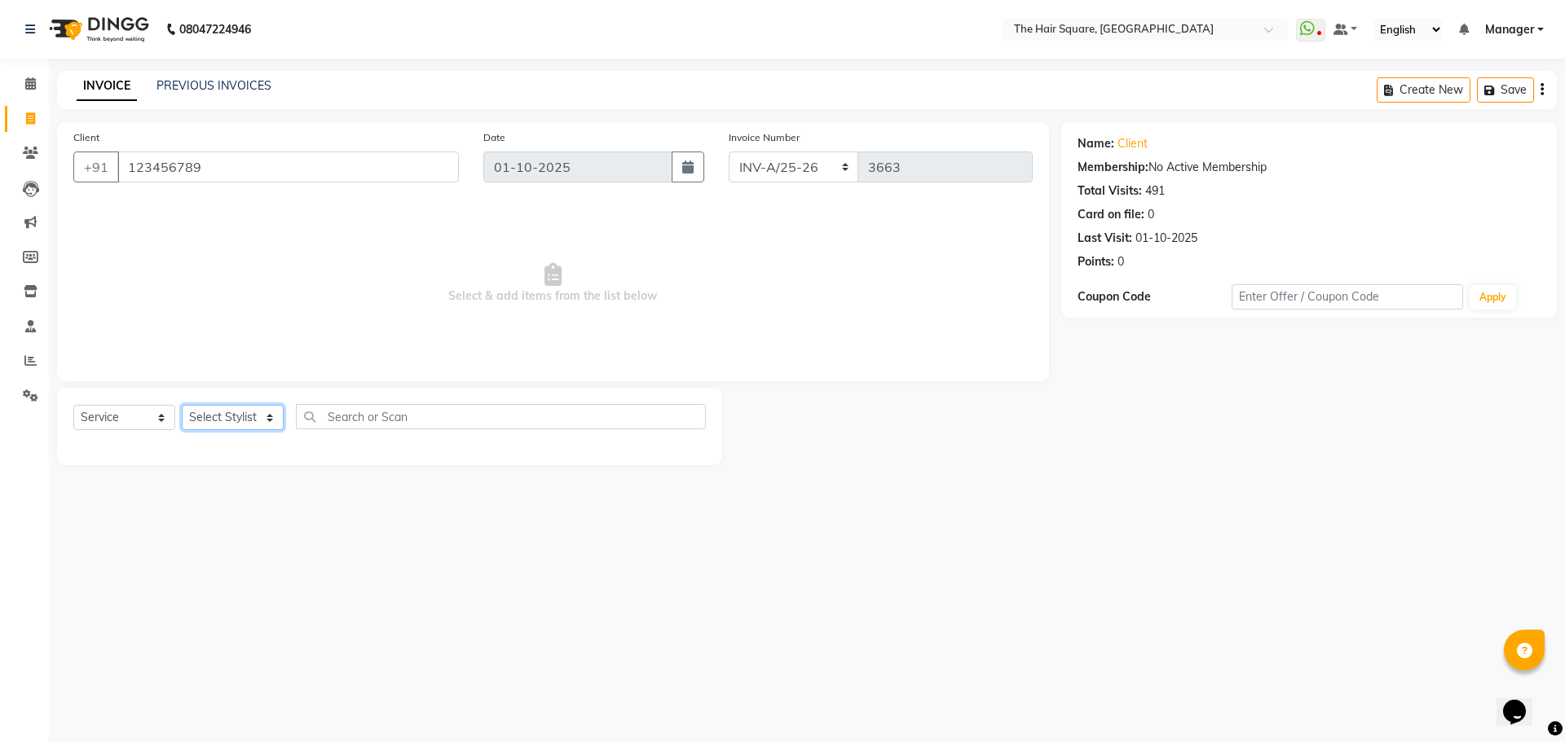
click at [233, 419] on select "Select Stylist Amit [PERSON_NAME] Dev Imran [PERSON_NAME] [PERSON_NAME] Manager…" at bounding box center [233, 417] width 102 height 25
select select "39376"
click at [182, 405] on select "Select Stylist Amit [PERSON_NAME] Dev Imran [PERSON_NAME] [PERSON_NAME] Manager…" at bounding box center [233, 417] width 102 height 25
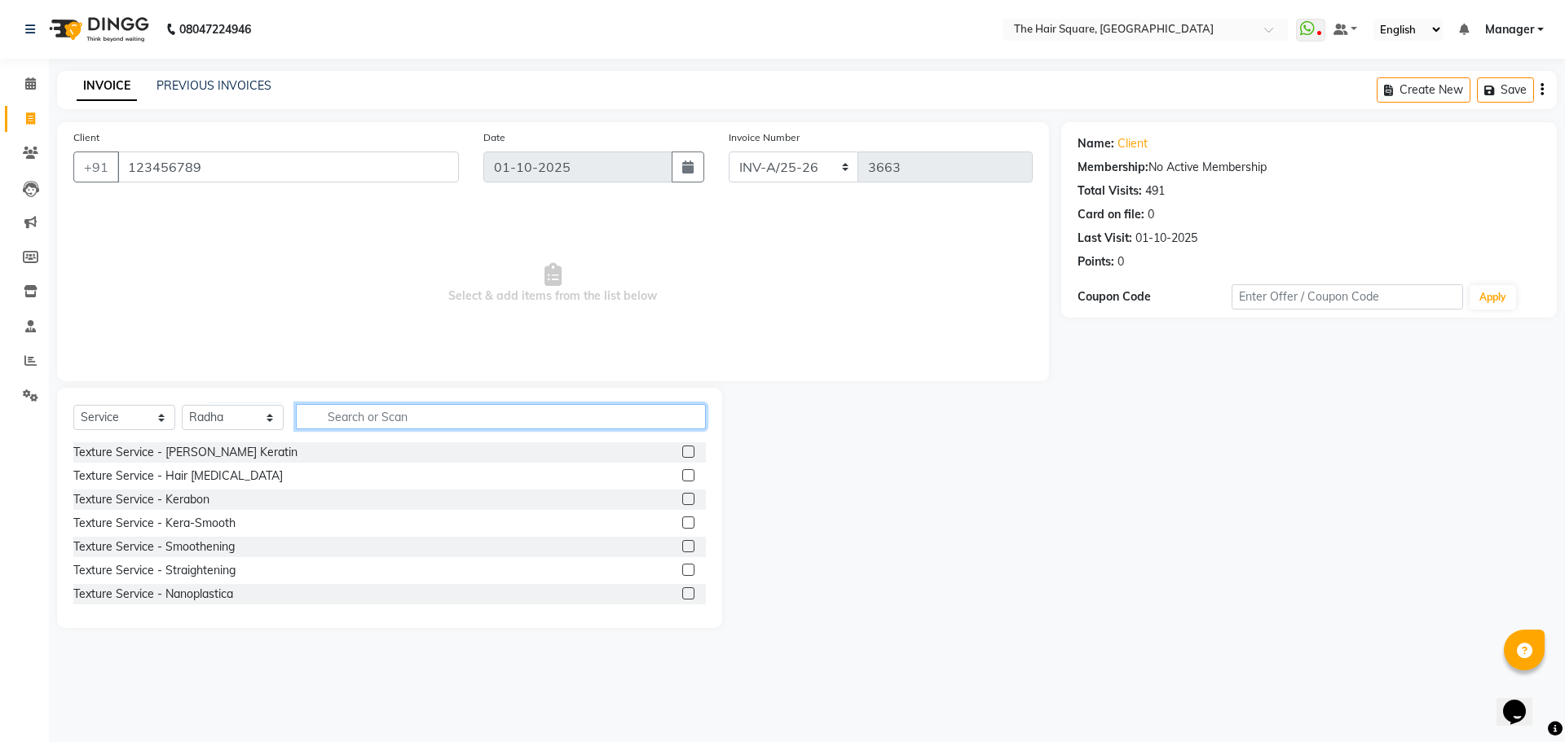
click at [416, 419] on input "text" at bounding box center [501, 416] width 410 height 25
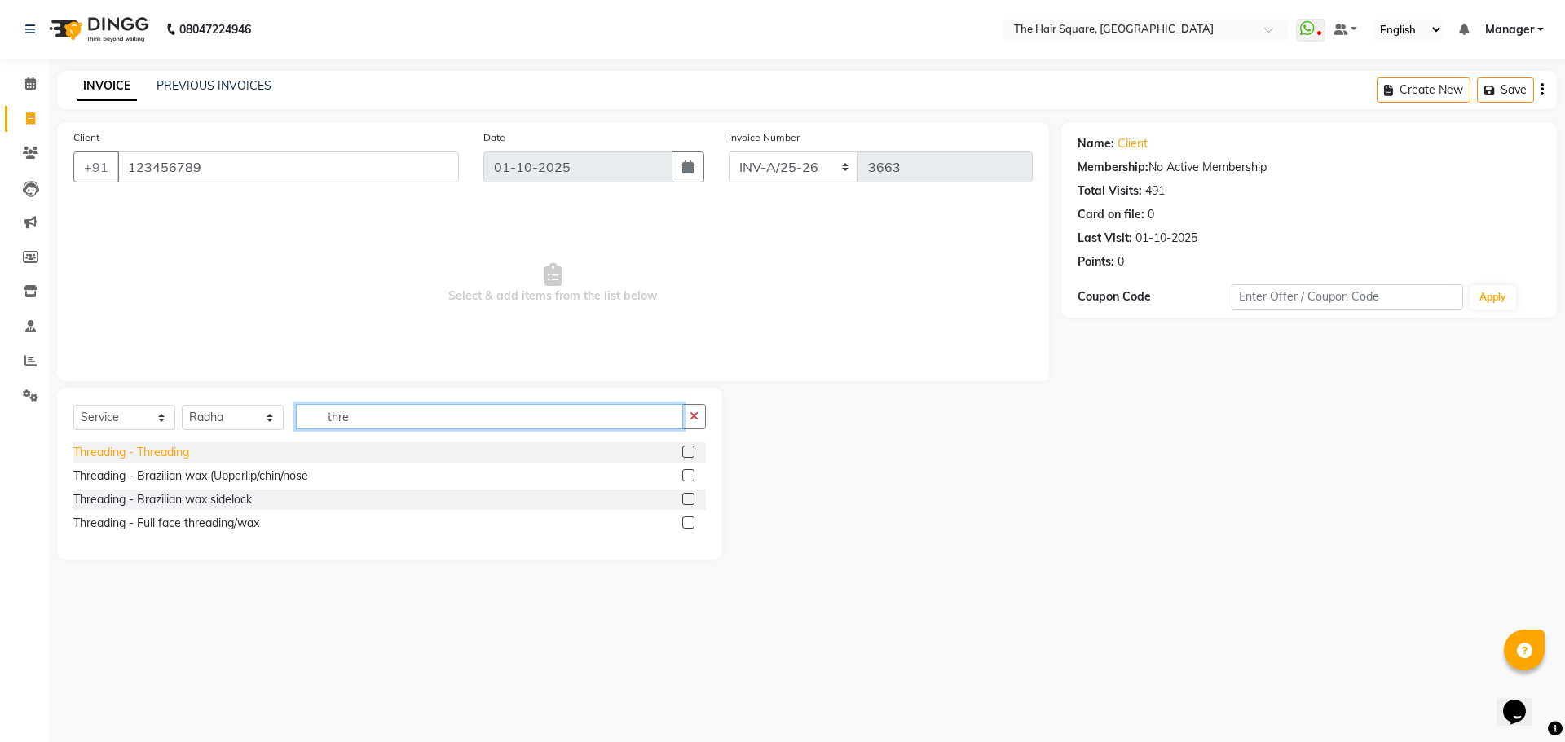
type input "thre"
drag, startPoint x: 94, startPoint y: 447, endPoint x: 400, endPoint y: 482, distance: 308.4
click at [99, 447] on div "Threading - Threading" at bounding box center [131, 452] width 116 height 17
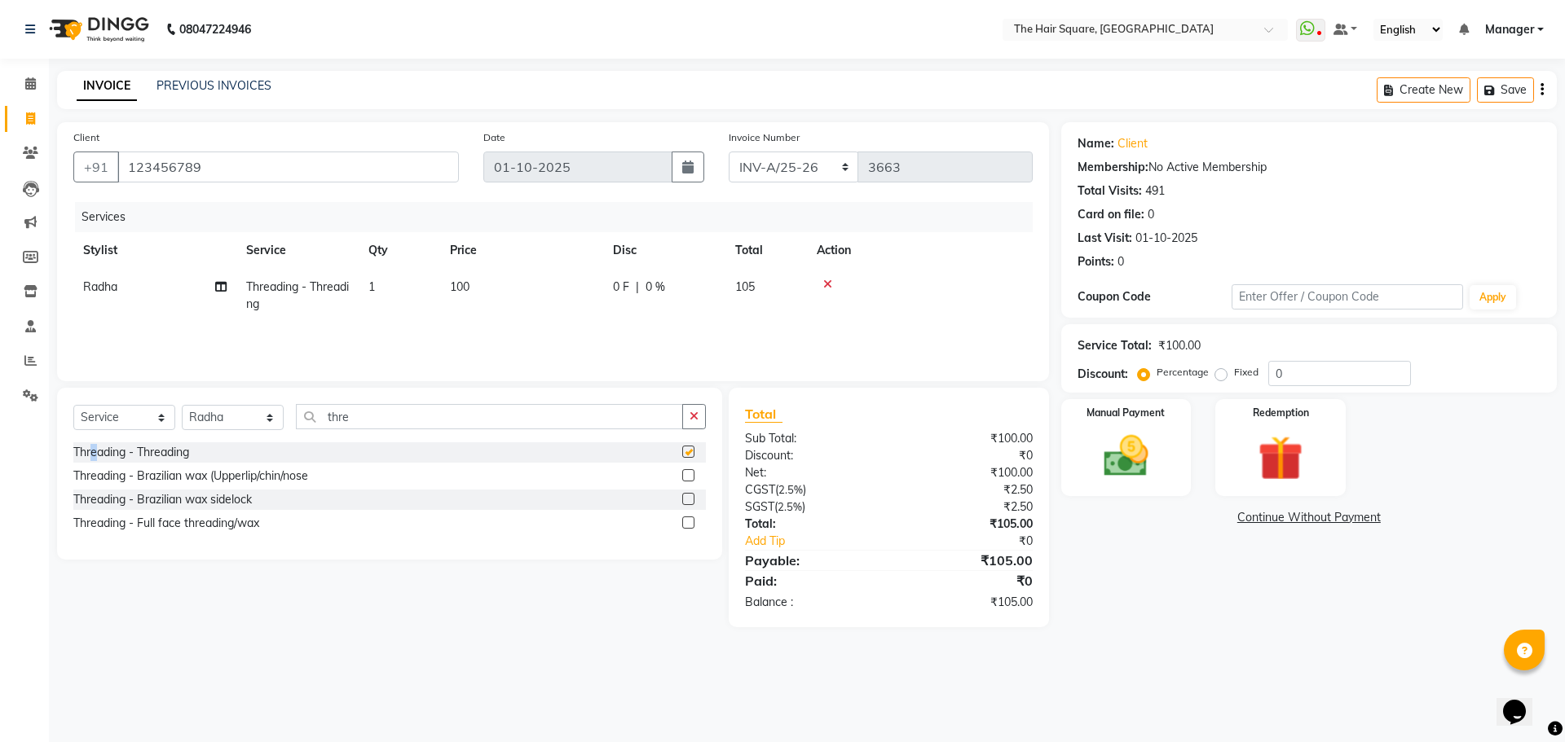
checkbox input "false"
click at [1179, 472] on div "Manual Payment" at bounding box center [1125, 448] width 135 height 100
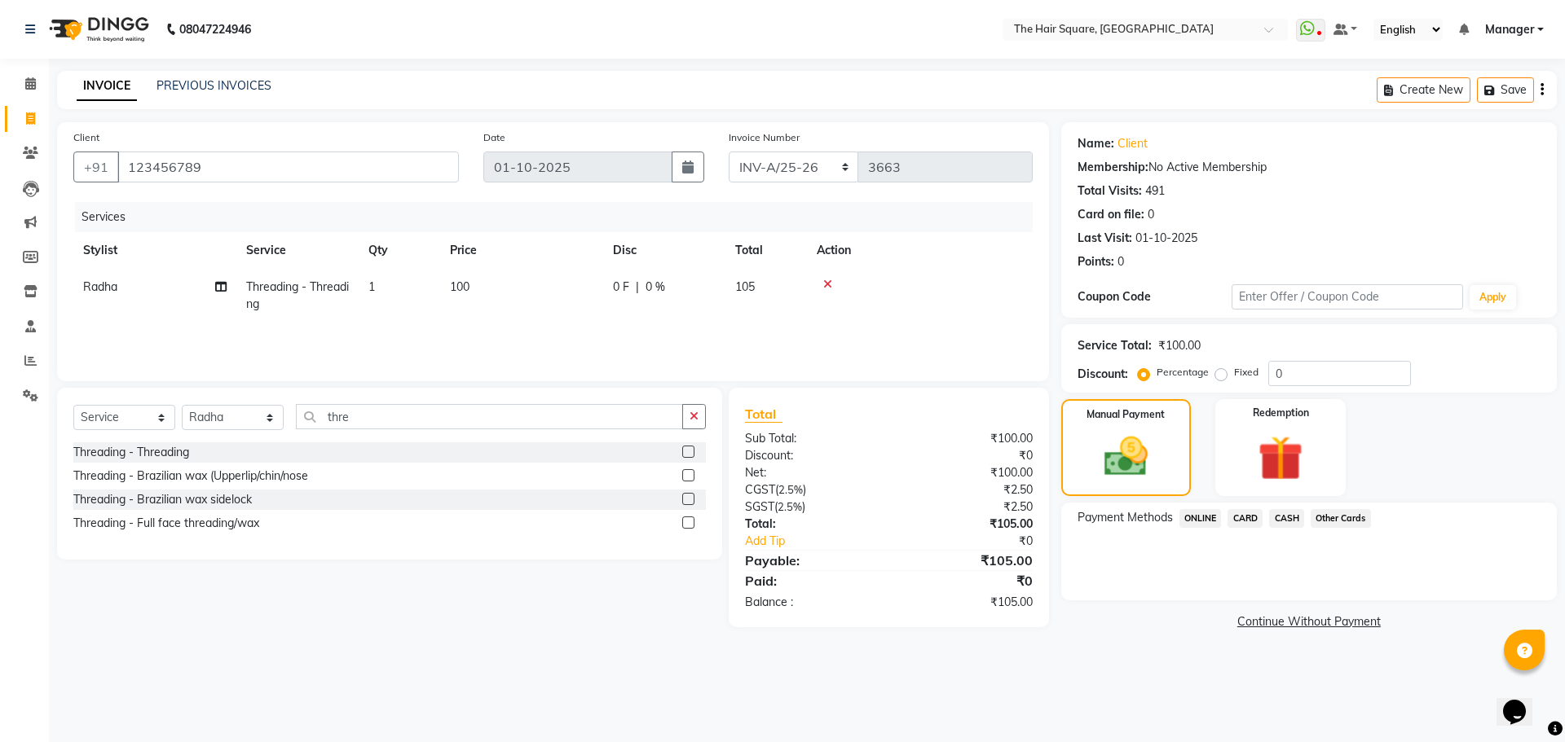
click at [1189, 512] on span "ONLINE" at bounding box center [1200, 518] width 42 height 19
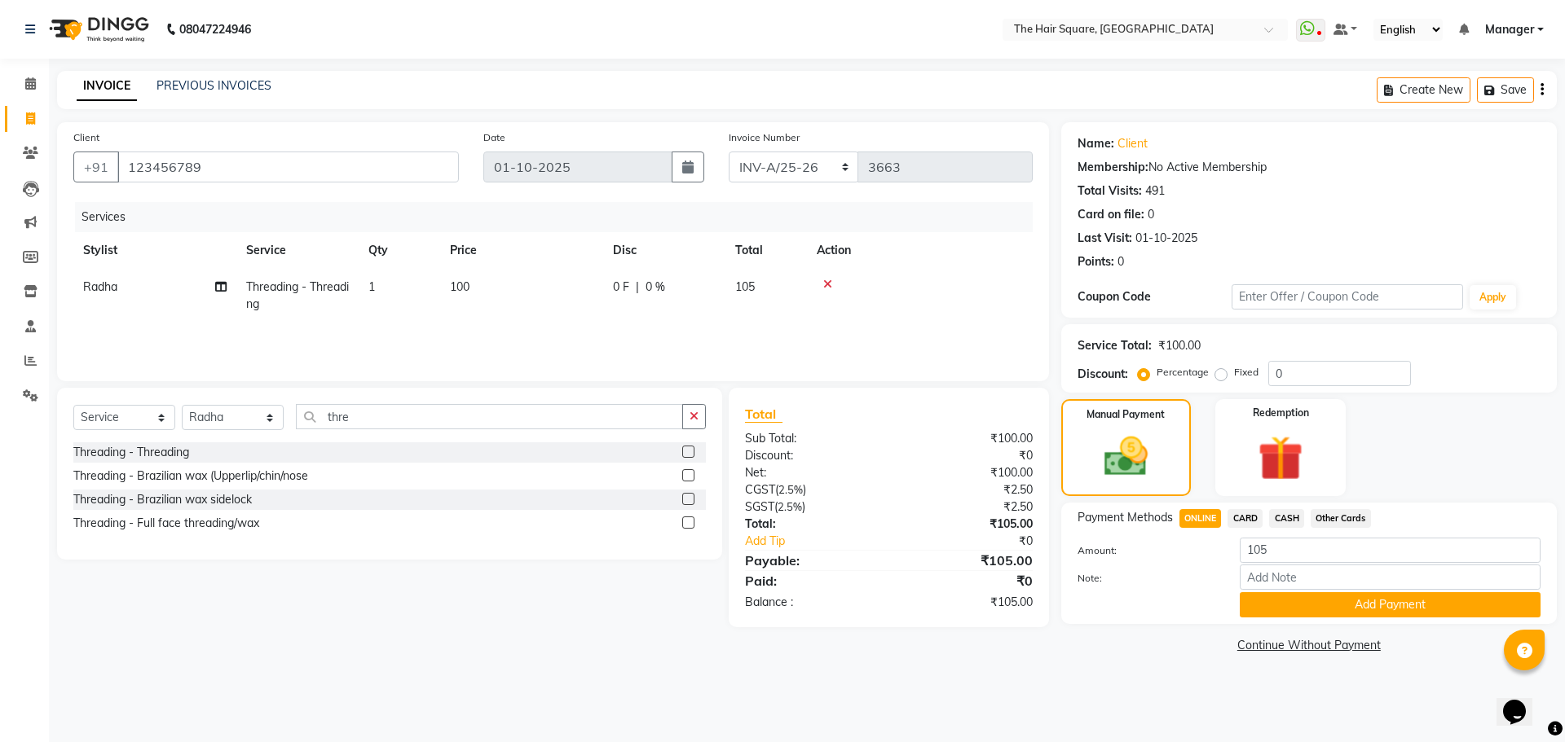
click at [1323, 596] on button "Add Payment" at bounding box center [1390, 604] width 301 height 25
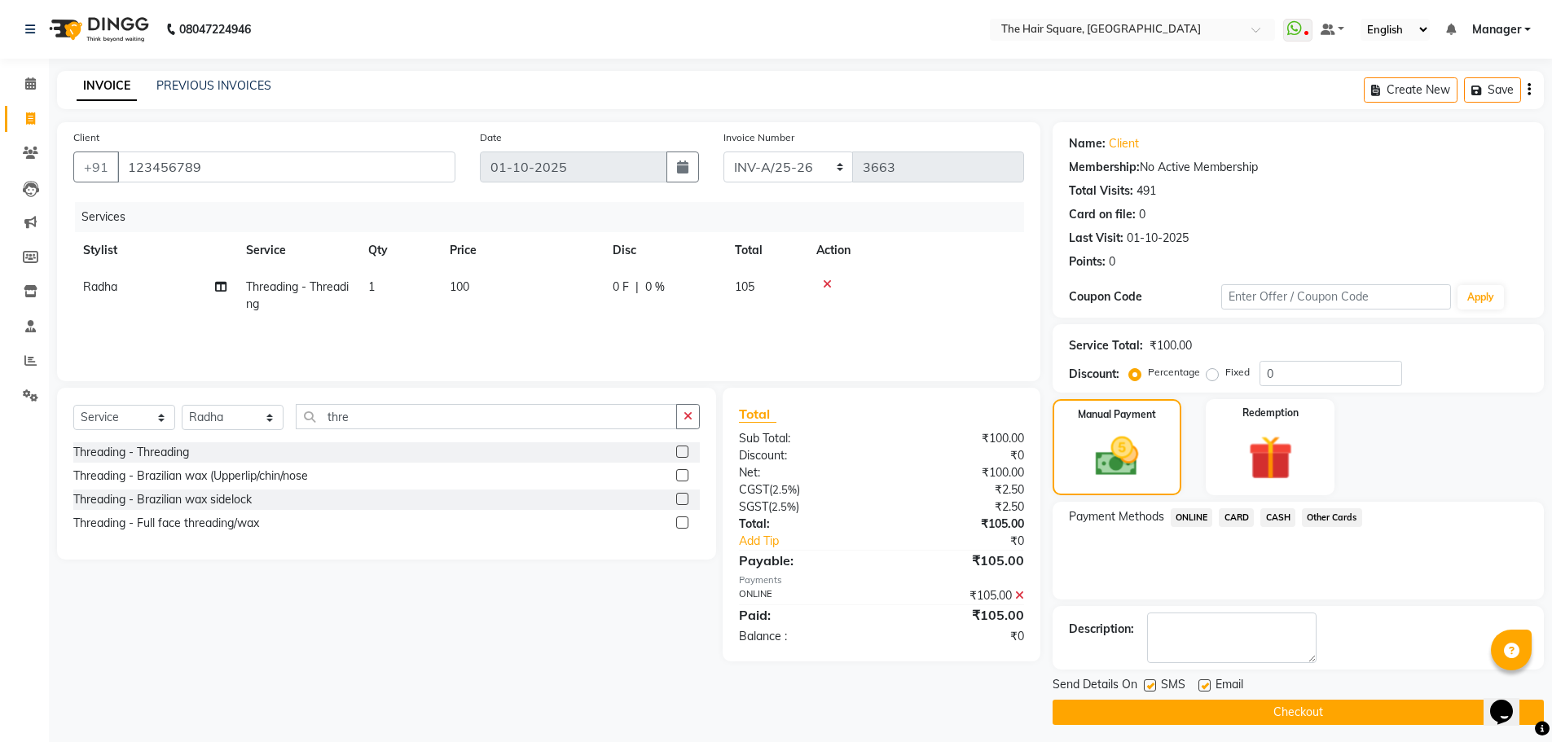
drag, startPoint x: 1149, startPoint y: 686, endPoint x: 1172, endPoint y: 687, distance: 22.8
click at [1151, 686] on label at bounding box center [1150, 686] width 12 height 12
click at [1151, 686] on input "checkbox" at bounding box center [1149, 686] width 11 height 11
checkbox input "false"
click at [1204, 680] on label at bounding box center [1205, 686] width 12 height 12
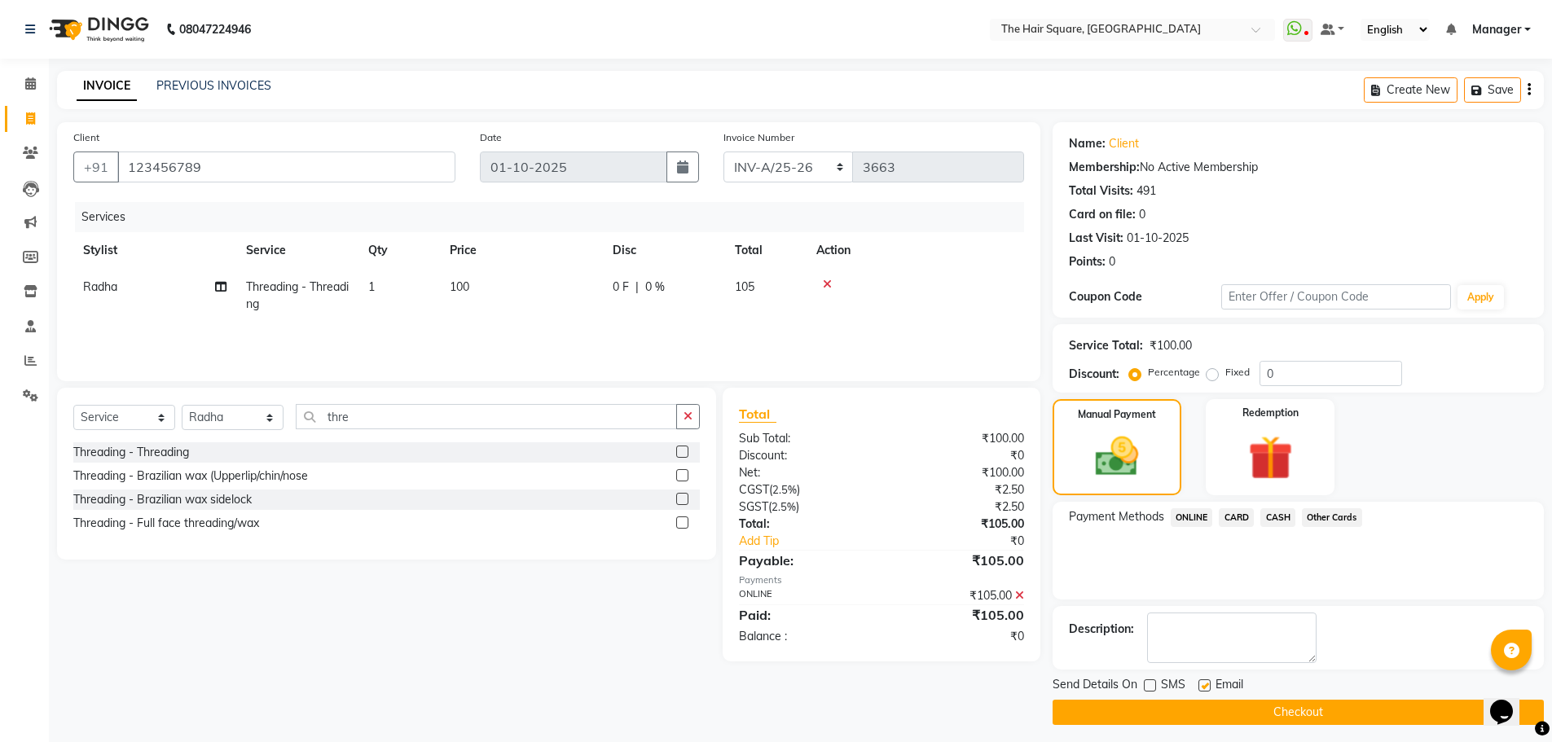
click at [1204, 681] on input "checkbox" at bounding box center [1204, 686] width 11 height 11
checkbox input "false"
click at [1204, 712] on button "Checkout" at bounding box center [1298, 712] width 491 height 25
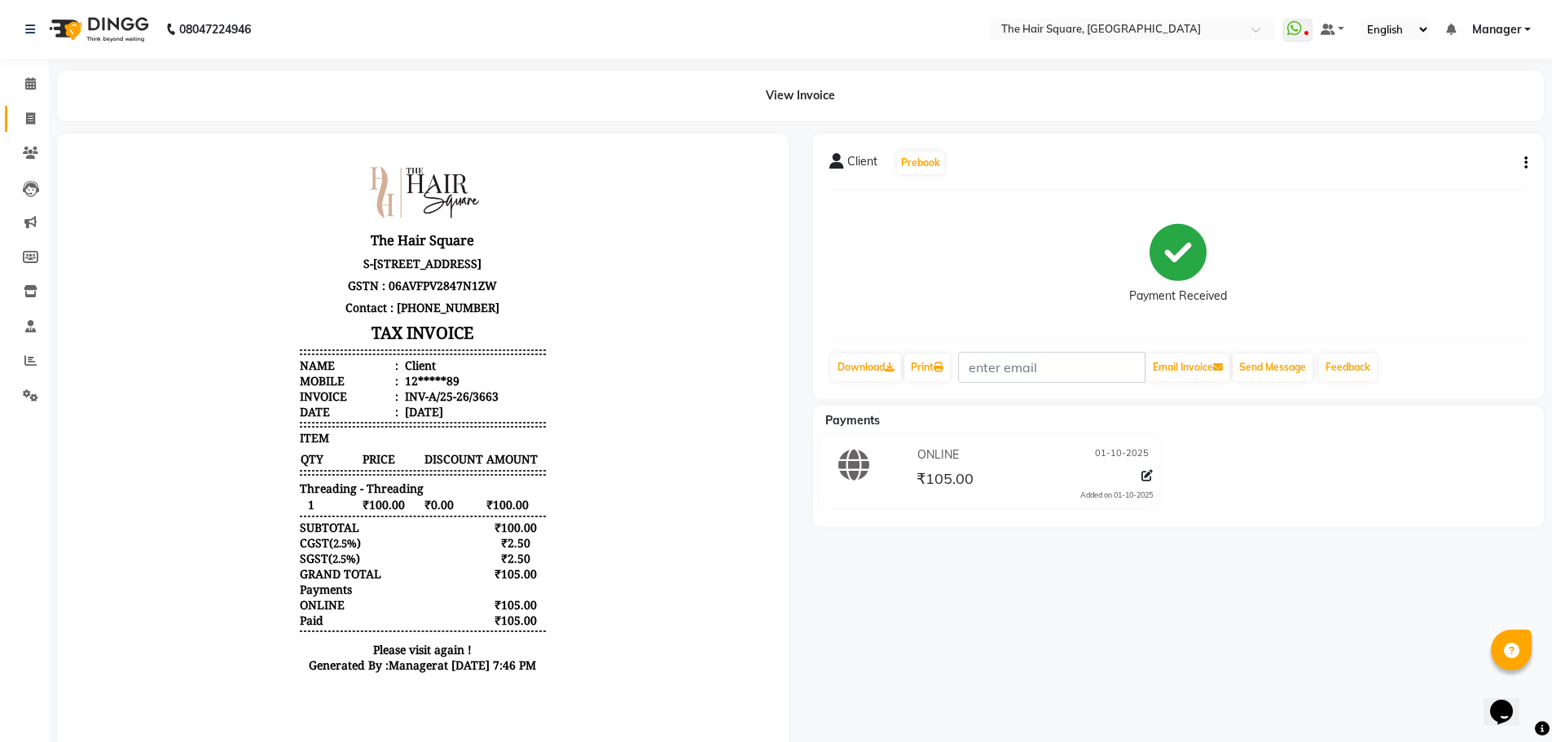
click at [39, 117] on span at bounding box center [30, 119] width 29 height 19
select select "service"
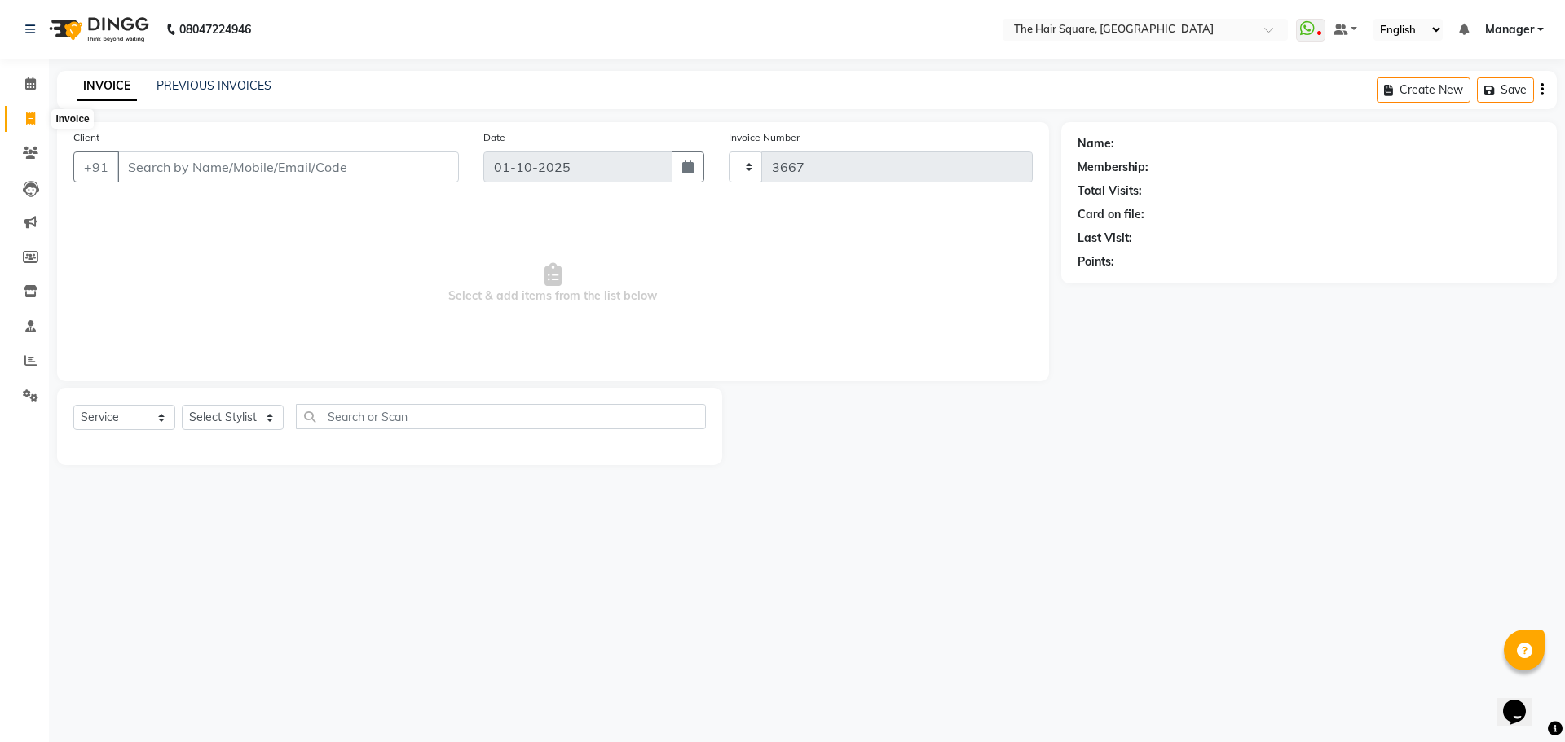
drag, startPoint x: 38, startPoint y: 117, endPoint x: 27, endPoint y: 120, distance: 11.7
click at [27, 120] on icon at bounding box center [30, 118] width 9 height 12
select select "service"
type input "3667"
select select "5768"
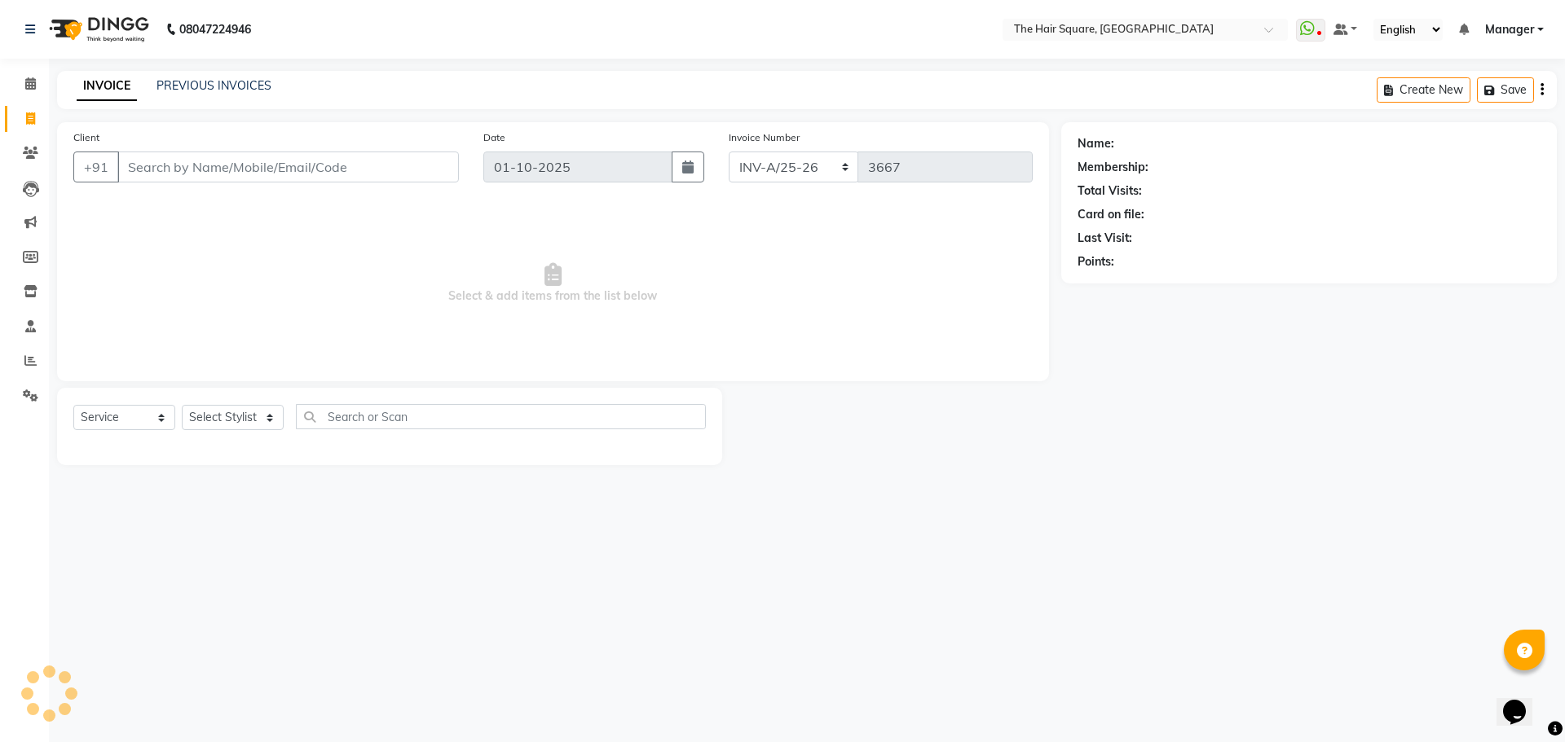
click at [185, 168] on input "Client" at bounding box center [287, 167] width 341 height 31
type input "123456789"
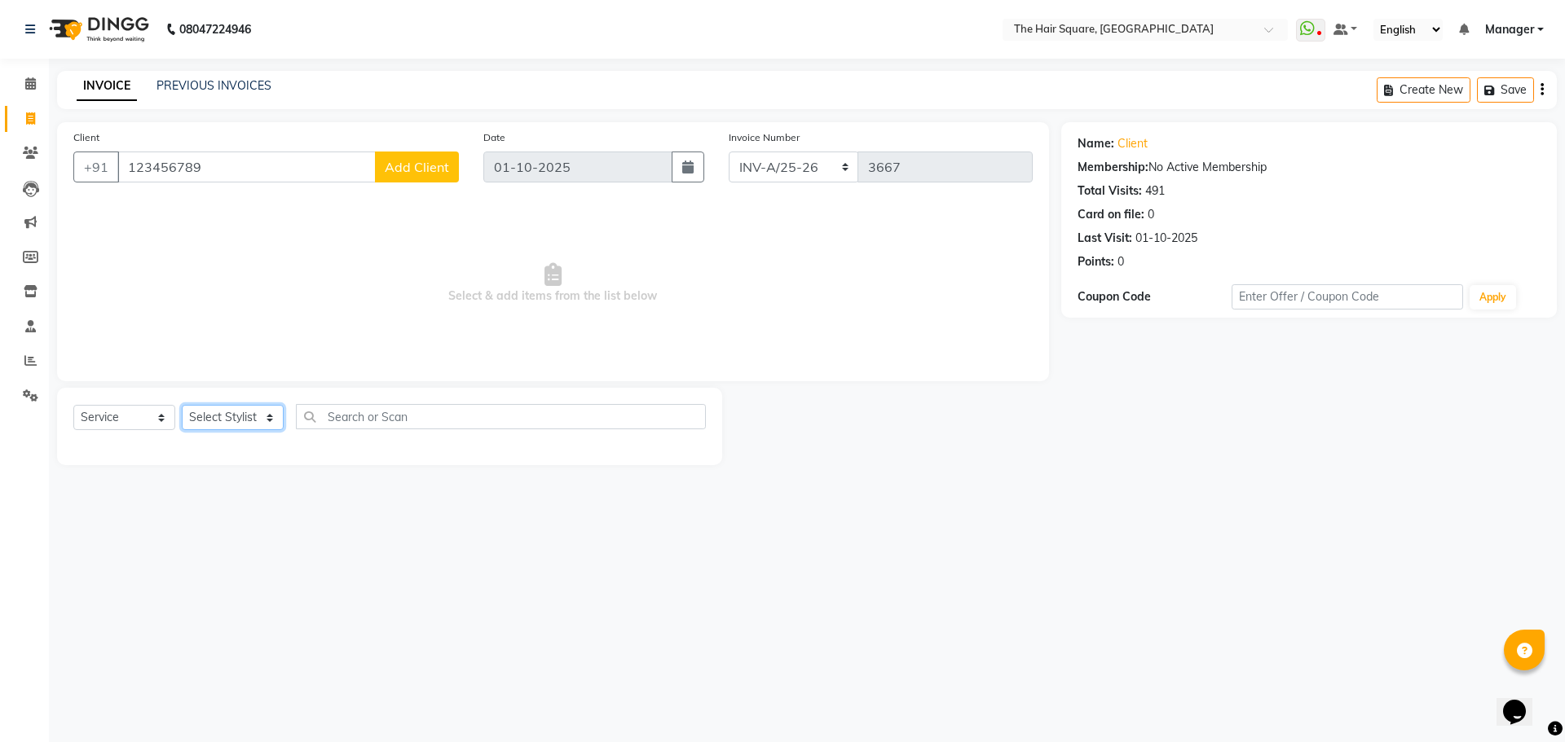
click at [253, 410] on select "Select Stylist Amit [PERSON_NAME] Dev Imran [PERSON_NAME] [PERSON_NAME] Manager…" at bounding box center [233, 417] width 102 height 25
select select "44563"
click at [182, 405] on select "Select Stylist Amit [PERSON_NAME] Dev Imran [PERSON_NAME] [PERSON_NAME] Manager…" at bounding box center [233, 417] width 102 height 25
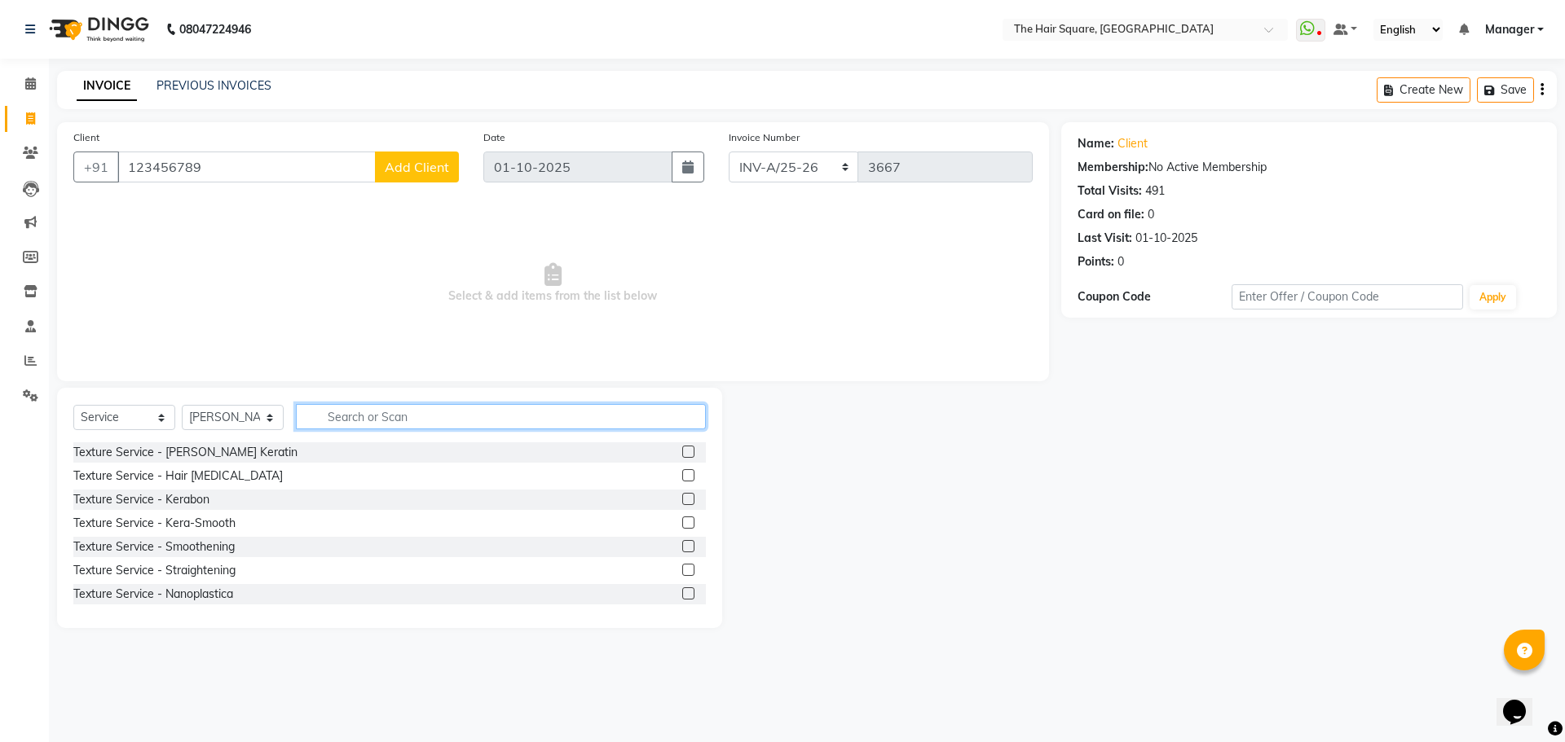
click at [358, 425] on input "text" at bounding box center [501, 416] width 410 height 25
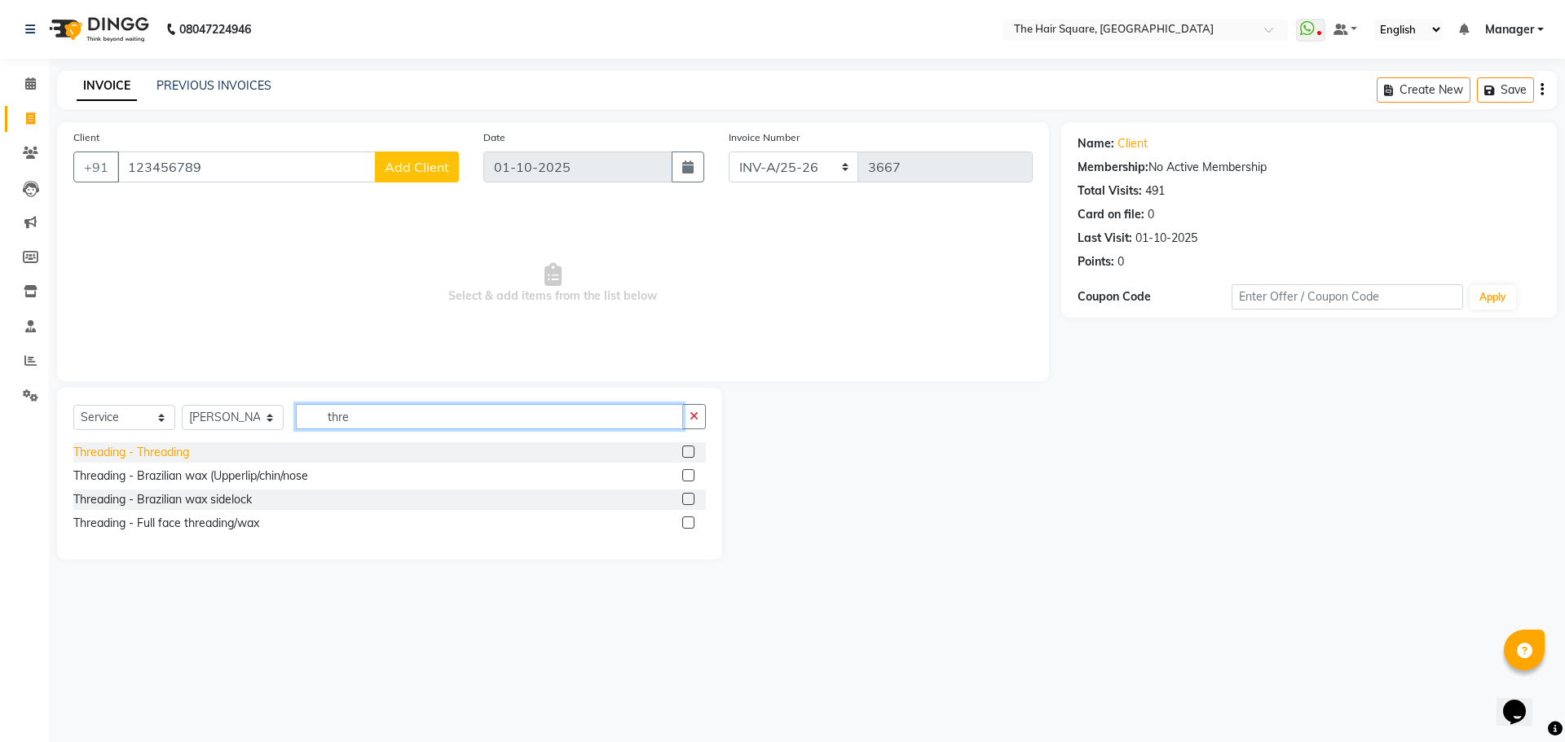
type input "thre"
drag, startPoint x: 121, startPoint y: 453, endPoint x: 685, endPoint y: 438, distance: 564.1
click at [128, 453] on div "Threading - Threading" at bounding box center [131, 452] width 116 height 17
checkbox input "false"
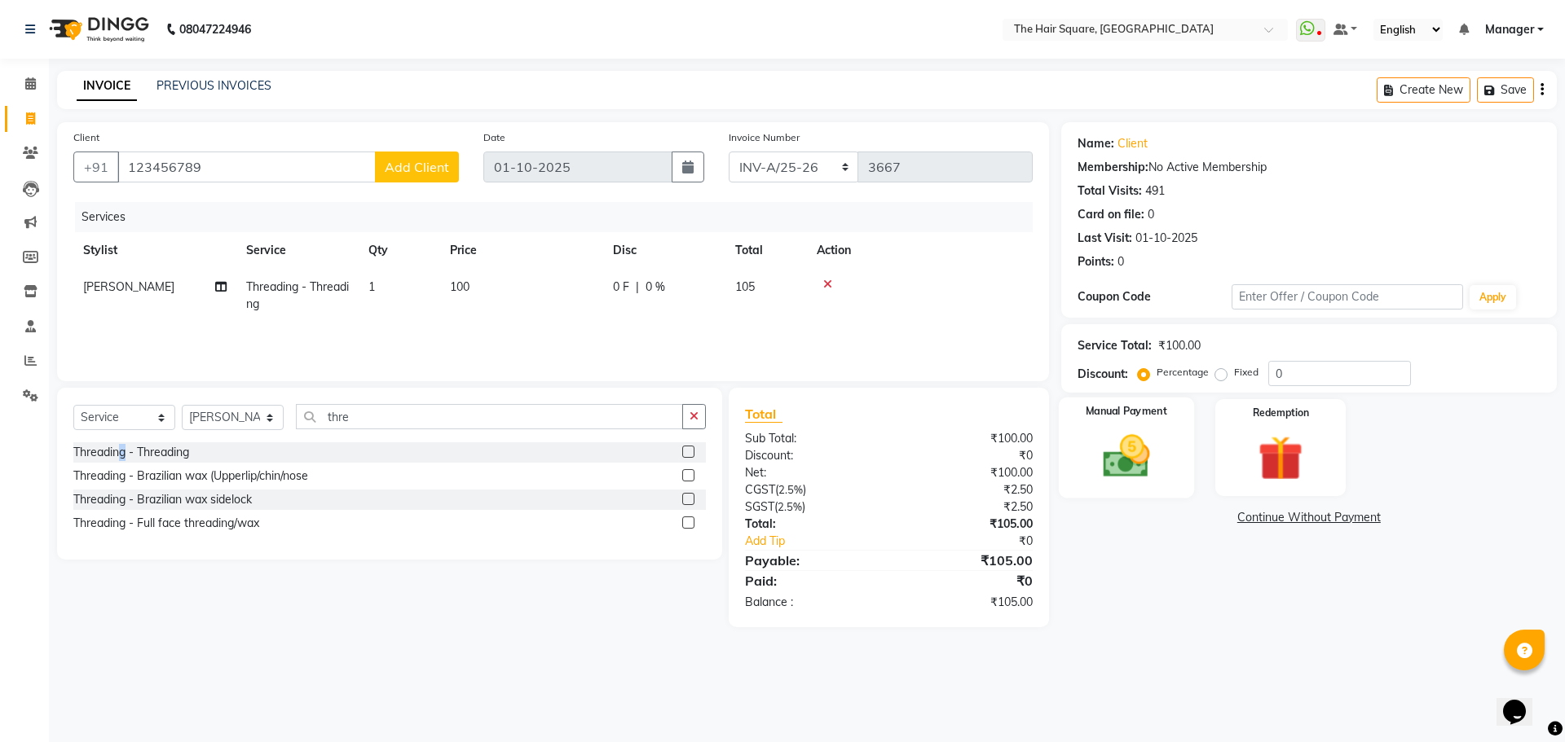
click at [1090, 443] on img at bounding box center [1126, 456] width 76 height 54
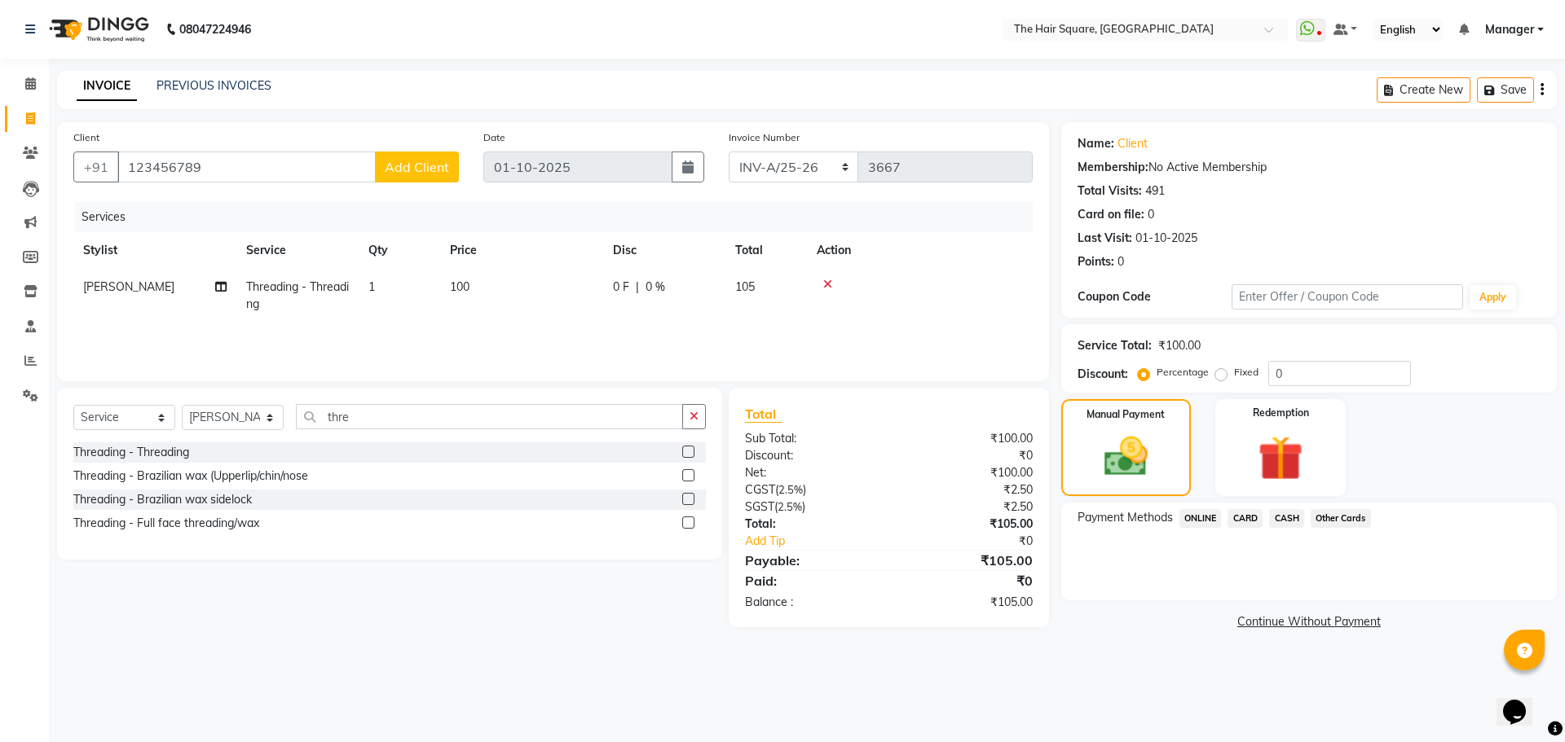
click at [1202, 518] on span "ONLINE" at bounding box center [1200, 518] width 42 height 19
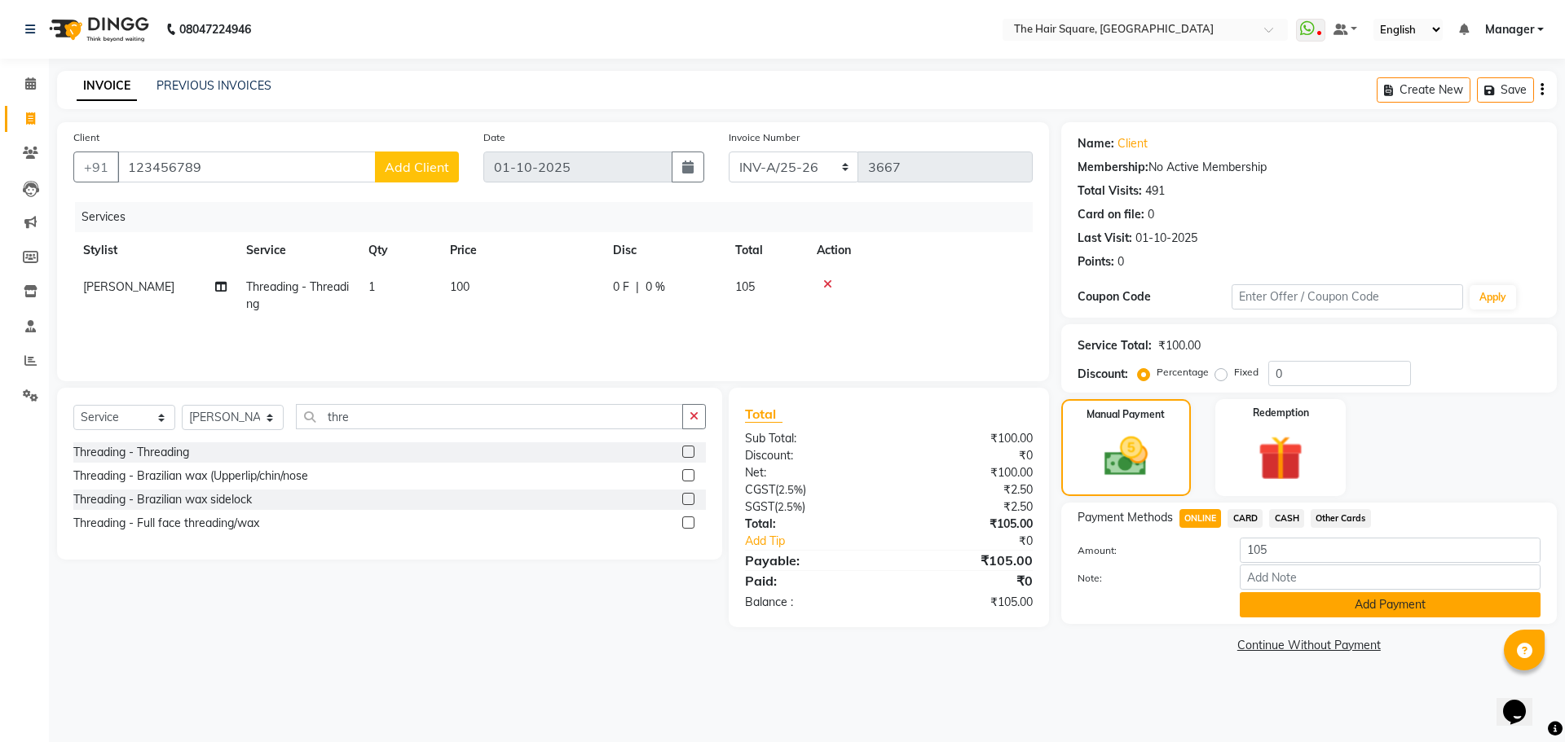
click at [1319, 614] on button "Add Payment" at bounding box center [1390, 604] width 301 height 25
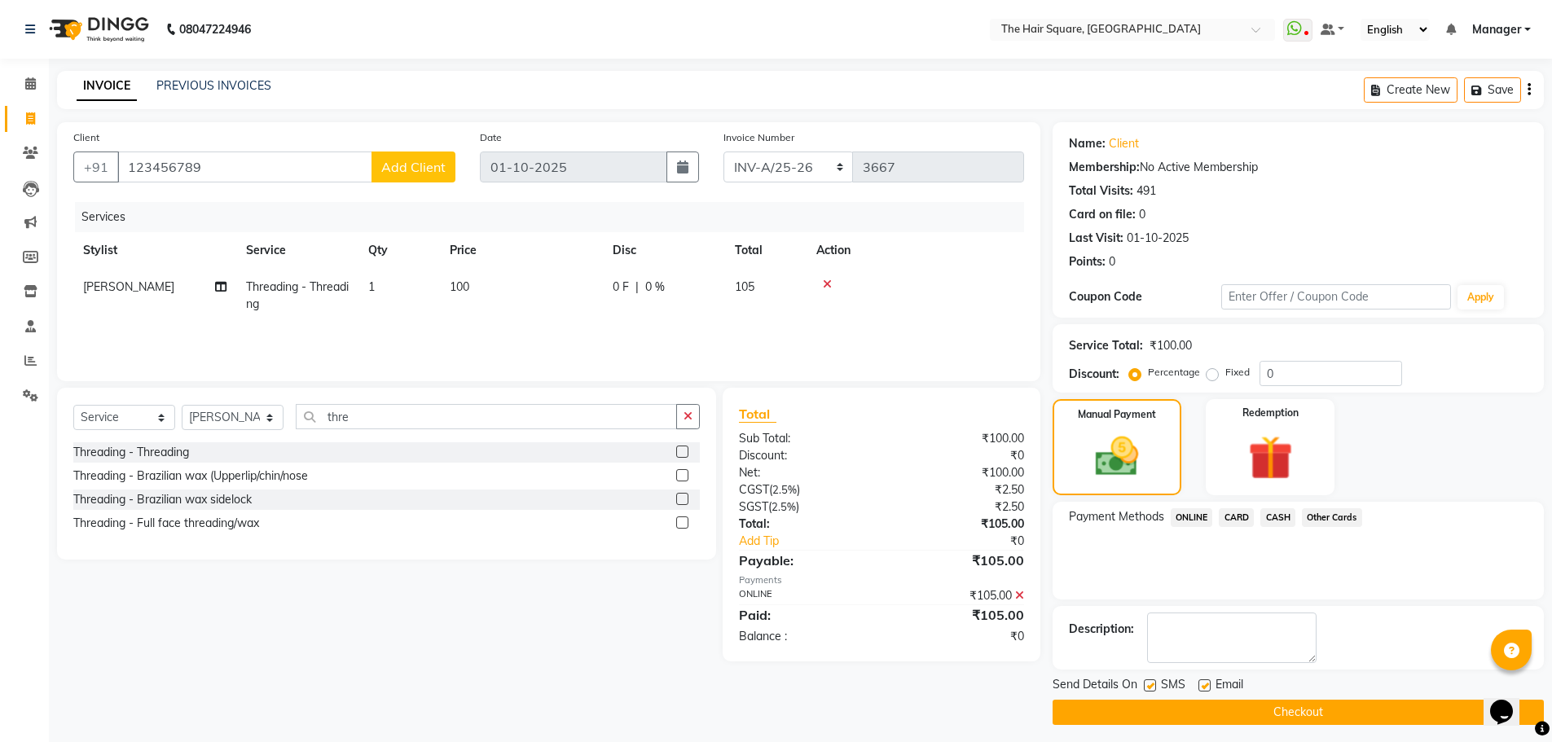
scroll to position [7, 0]
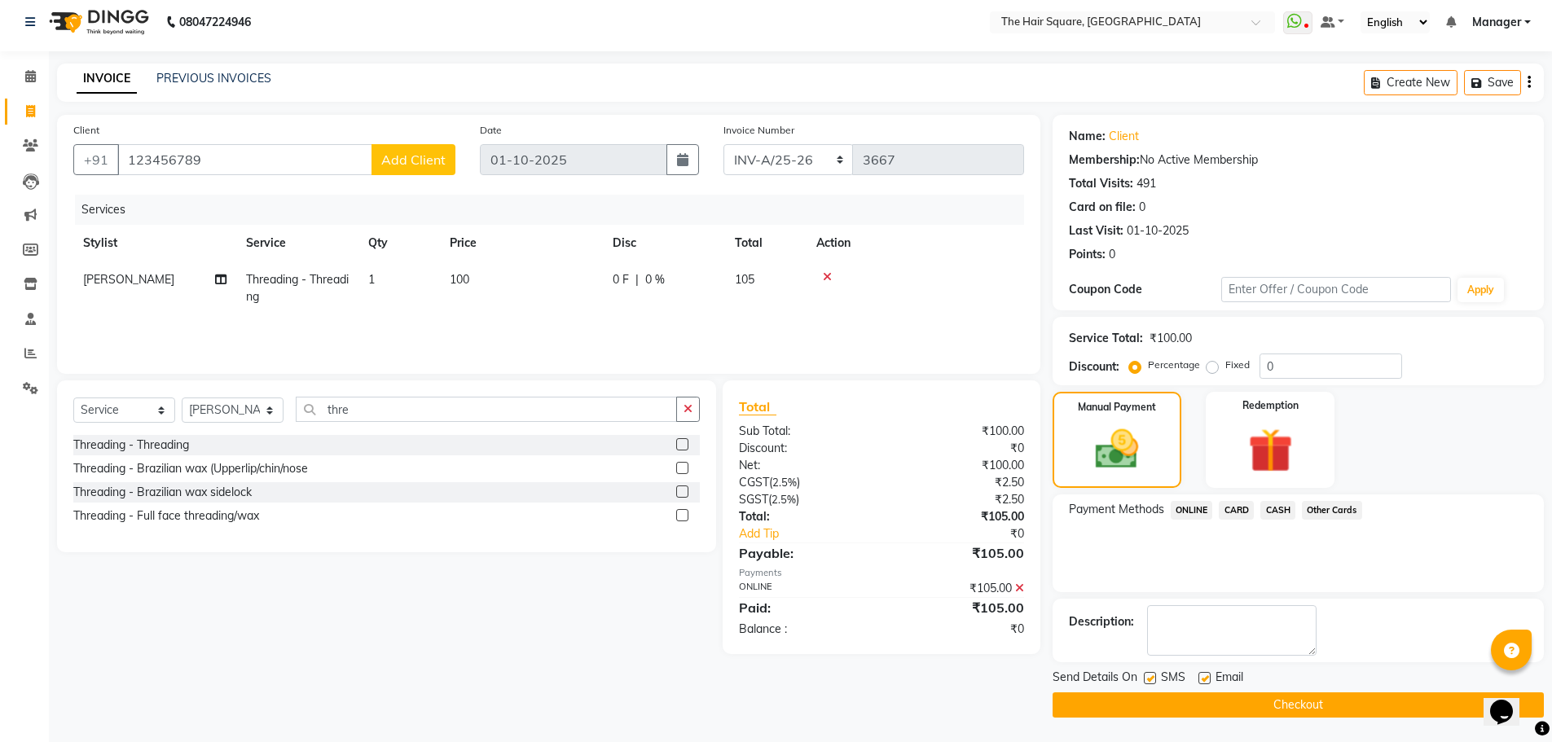
click at [1144, 676] on div "Send Details On SMS Email" at bounding box center [1298, 679] width 491 height 20
click at [1148, 676] on label at bounding box center [1150, 678] width 12 height 12
click at [1148, 676] on input "checkbox" at bounding box center [1149, 679] width 11 height 11
checkbox input "false"
click at [1209, 675] on label at bounding box center [1205, 678] width 12 height 12
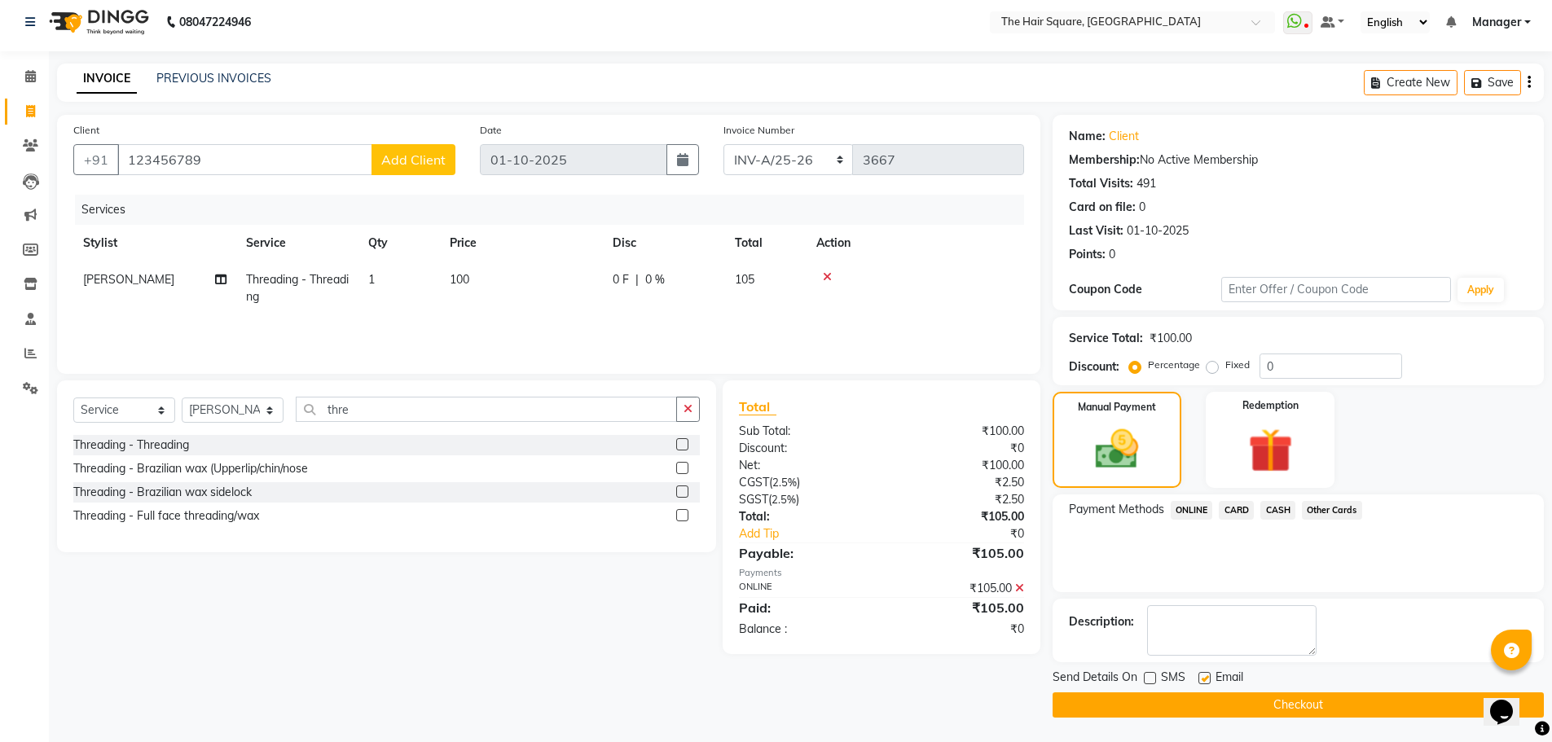
click at [1209, 675] on input "checkbox" at bounding box center [1204, 679] width 11 height 11
checkbox input "false"
click at [1190, 702] on button "Checkout" at bounding box center [1298, 705] width 491 height 25
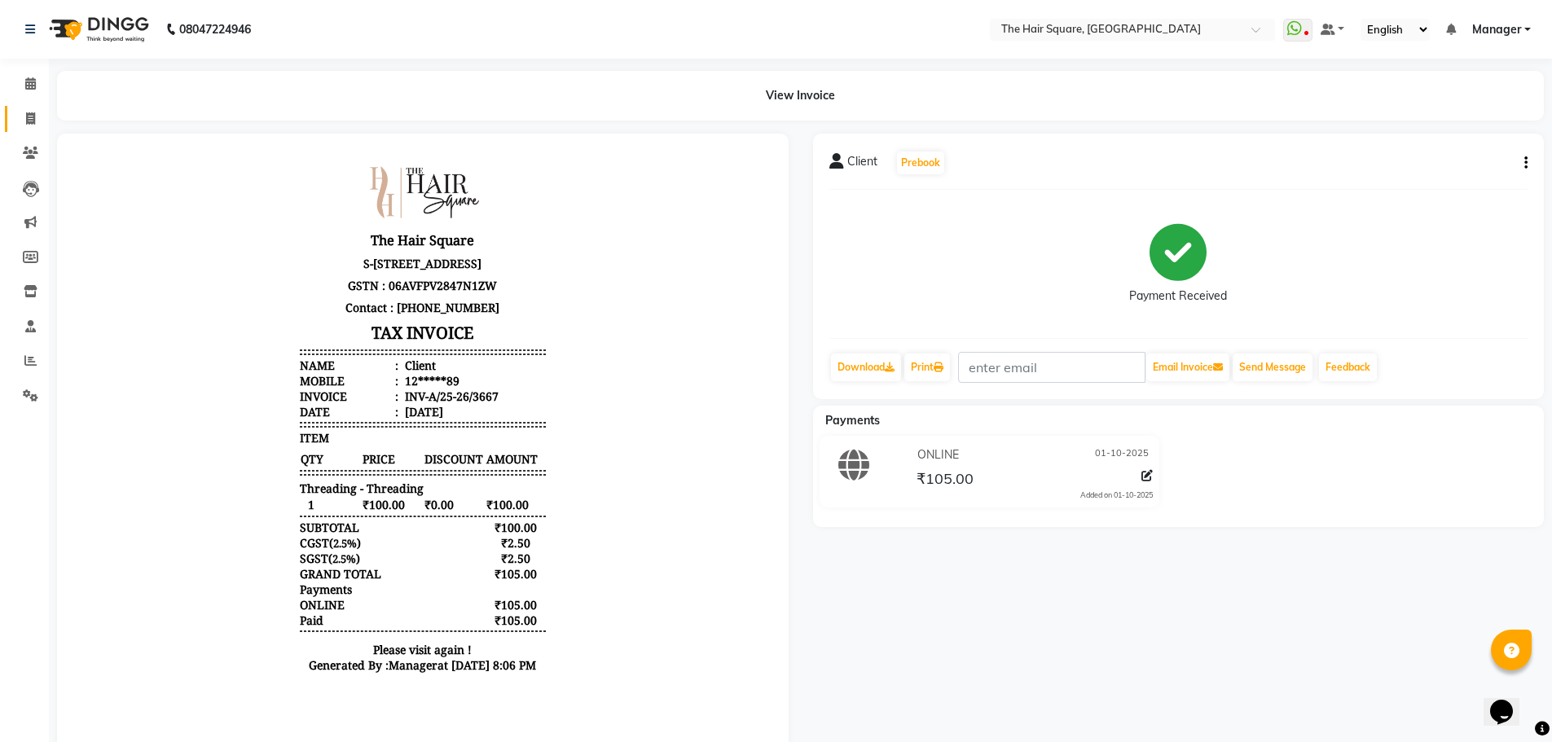
click at [20, 121] on span at bounding box center [30, 119] width 29 height 19
select select "service"
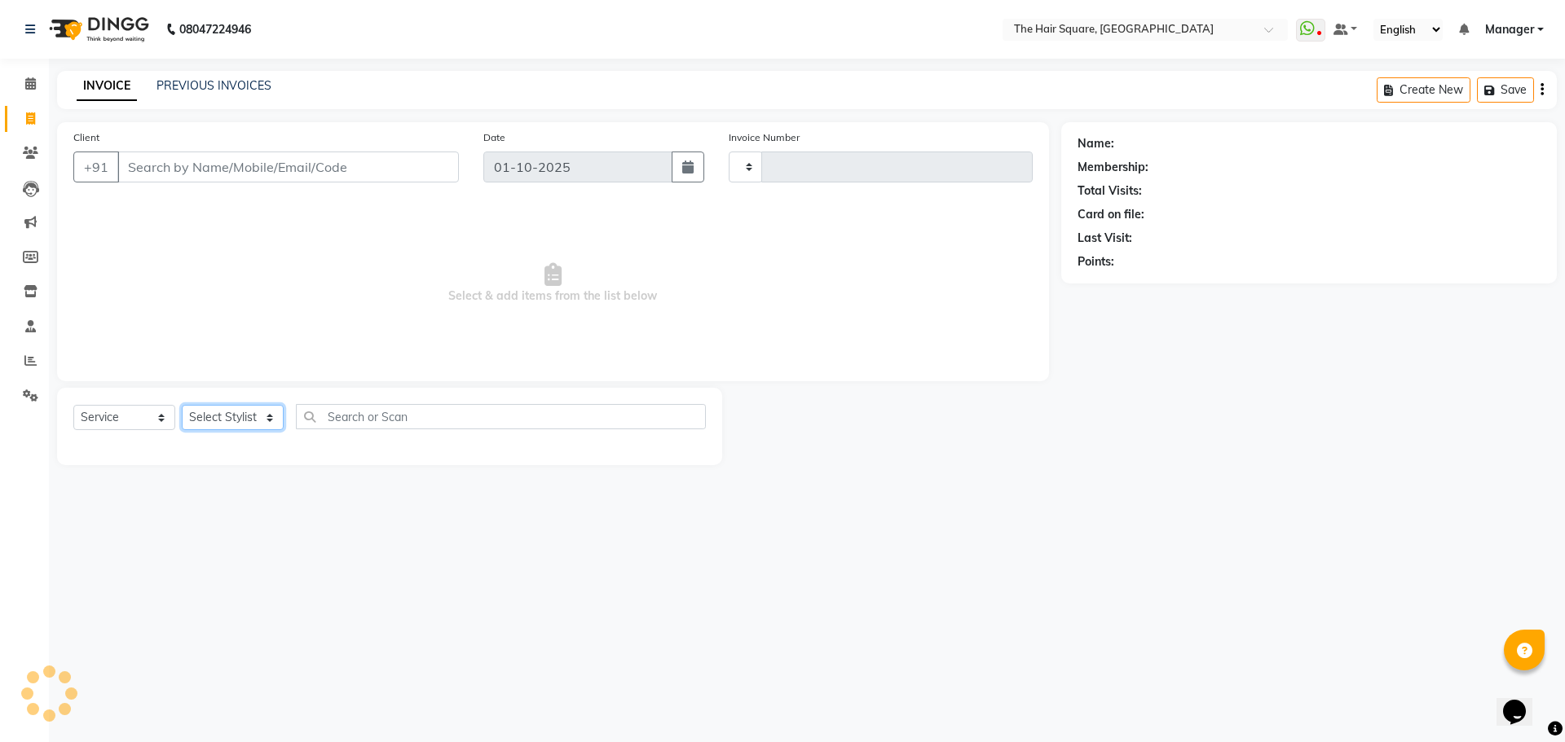
click at [248, 415] on select "Select Stylist" at bounding box center [233, 417] width 102 height 25
click at [248, 413] on select "Select Stylist" at bounding box center [233, 417] width 102 height 25
type input "3668"
select select "5768"
click at [248, 413] on select "Select Stylist" at bounding box center [233, 417] width 102 height 25
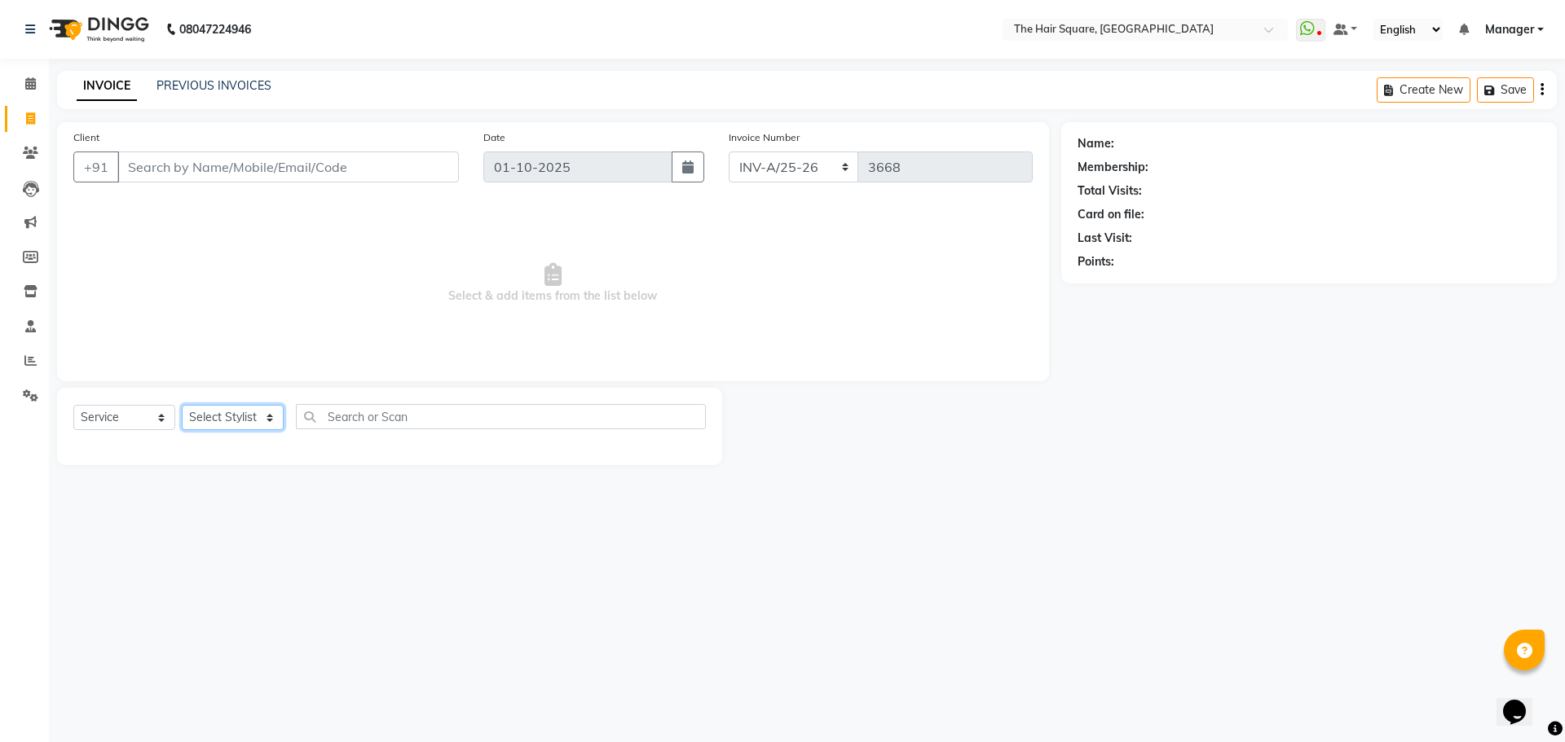
select select "39376"
click at [182, 405] on select "Select Stylist Amit [PERSON_NAME] Dev Imran [PERSON_NAME] [PERSON_NAME] Manager…" at bounding box center [233, 417] width 102 height 25
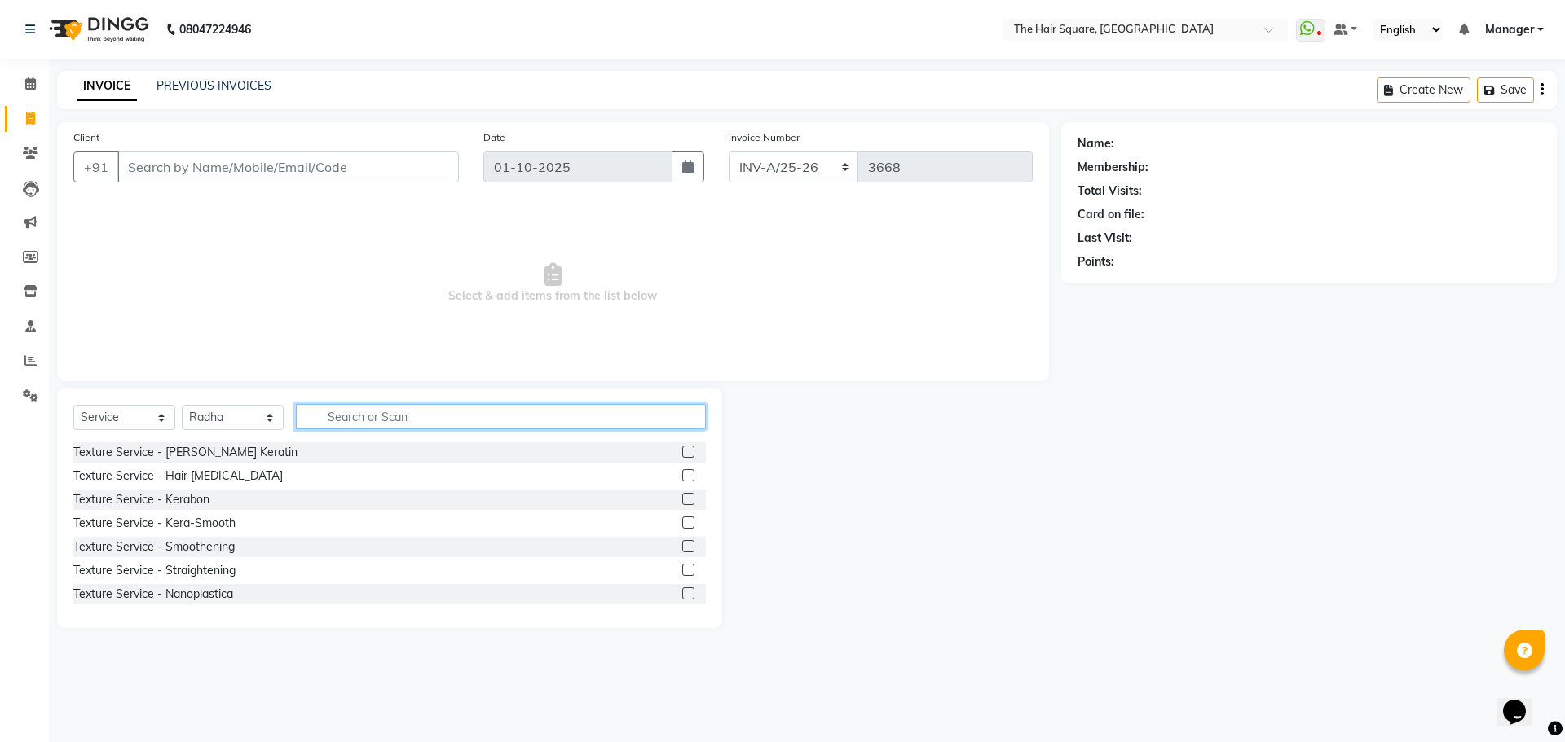
click at [469, 422] on input "text" at bounding box center [501, 416] width 410 height 25
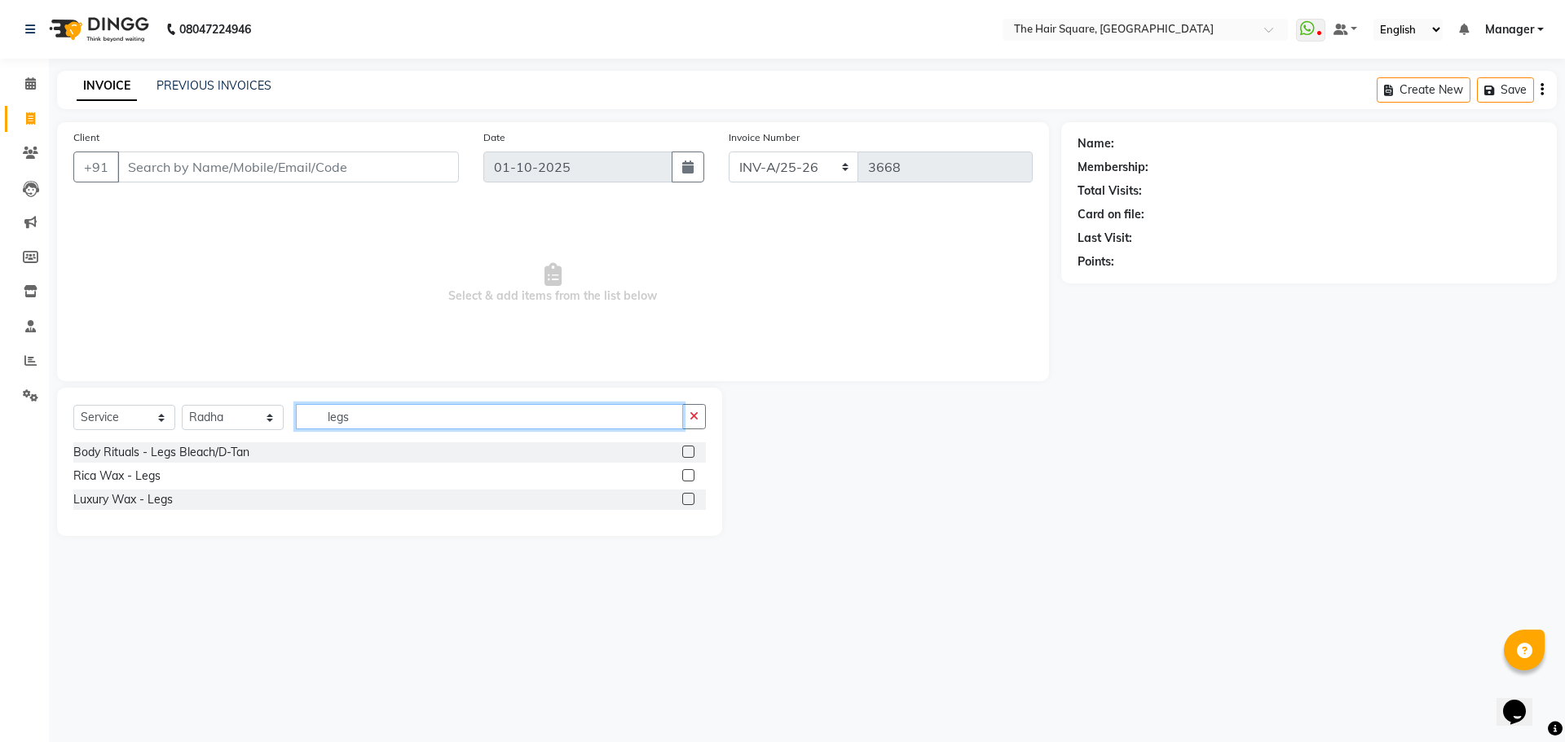
type input "legs"
click at [137, 490] on div "Luxury Wax - Legs" at bounding box center [389, 500] width 632 height 20
drag, startPoint x: 137, startPoint y: 481, endPoint x: 363, endPoint y: 439, distance: 229.5
click at [137, 480] on div "Rica Wax - Legs" at bounding box center [116, 476] width 87 height 17
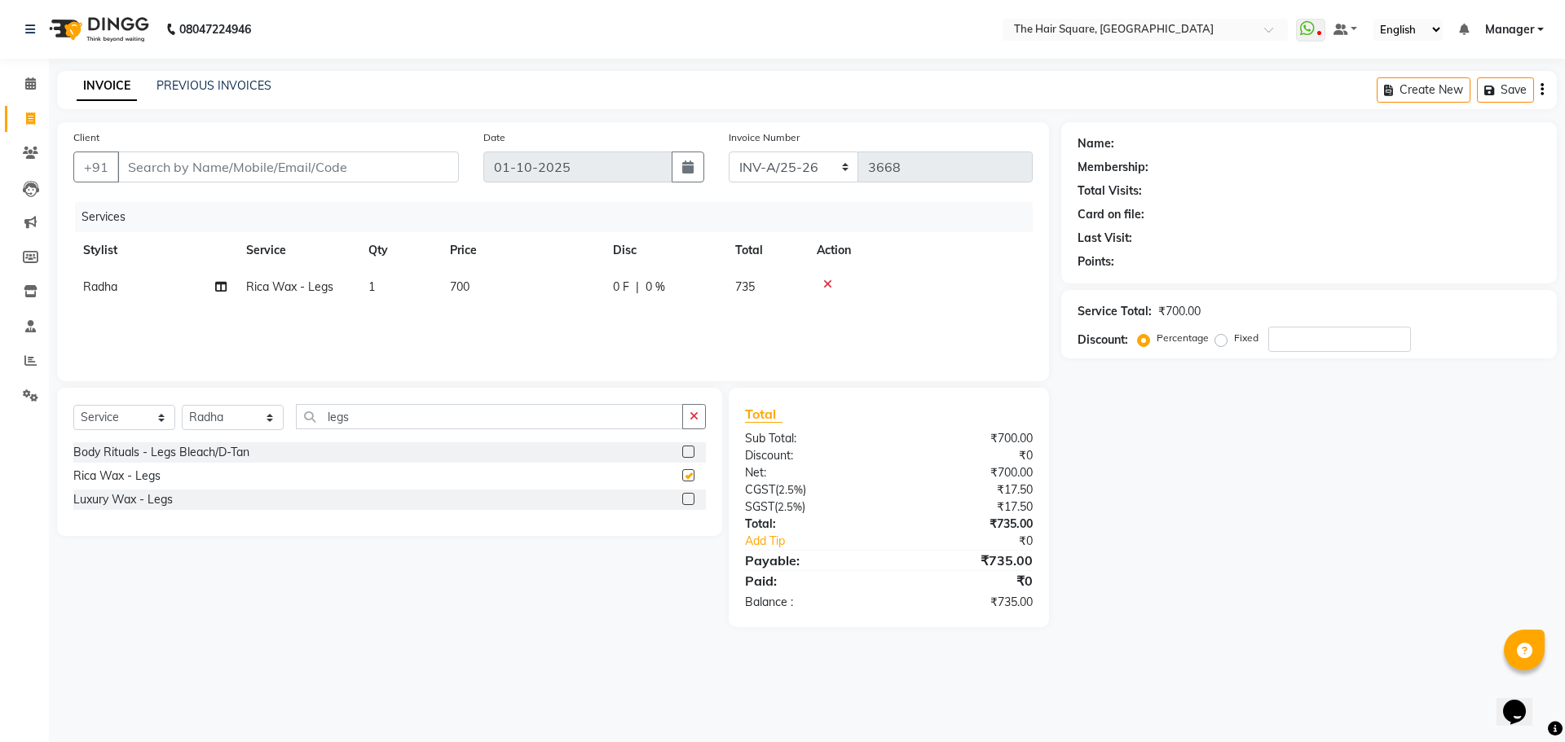
checkbox input "false"
drag, startPoint x: 408, startPoint y: 415, endPoint x: 0, endPoint y: 441, distance: 409.1
click at [0, 441] on app-home "08047224946 Select Location × The Hair Square, Ambience Island WhatsApp Status …" at bounding box center [782, 326] width 1565 height 652
type input "arms"
click at [97, 494] on div "Rica Wax - Arms" at bounding box center [118, 499] width 90 height 17
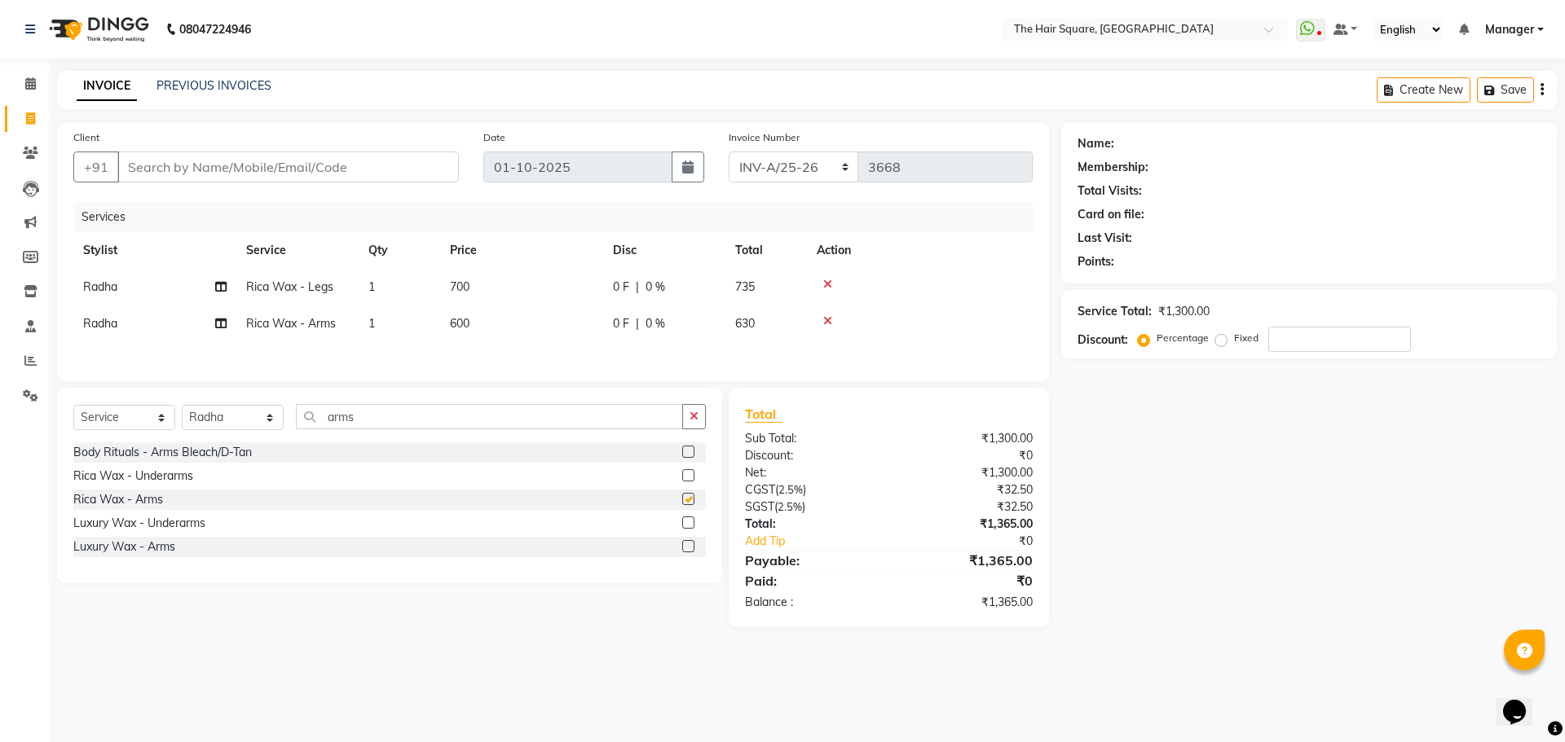
checkbox input "false"
click at [105, 481] on div "Rica Wax - Underarms" at bounding box center [133, 476] width 120 height 17
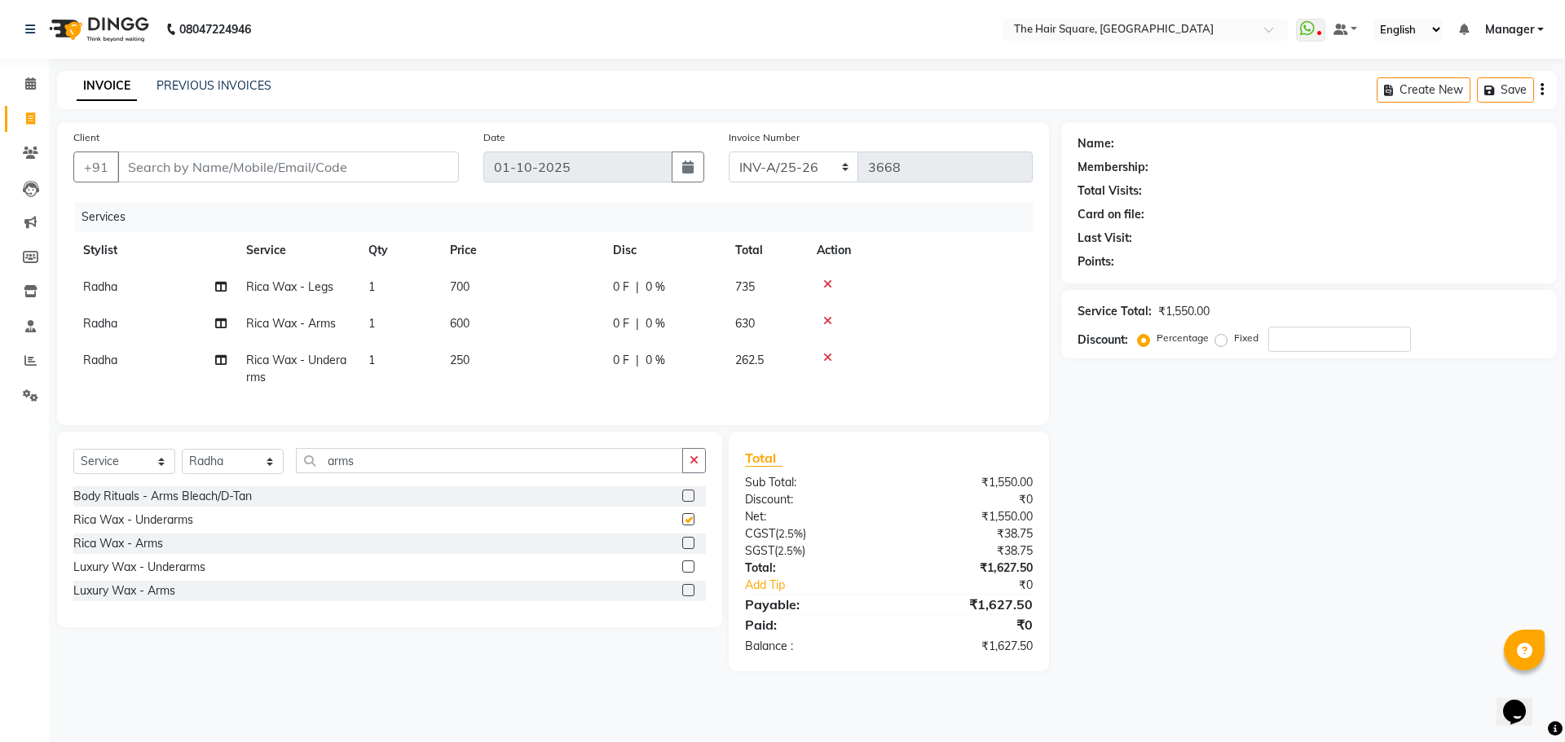
checkbox input "false"
drag, startPoint x: 429, startPoint y: 470, endPoint x: 0, endPoint y: 518, distance: 432.2
click at [0, 517] on app-home "08047224946 Select Location × The Hair Square, Ambience Island WhatsApp Status …" at bounding box center [782, 348] width 1565 height 696
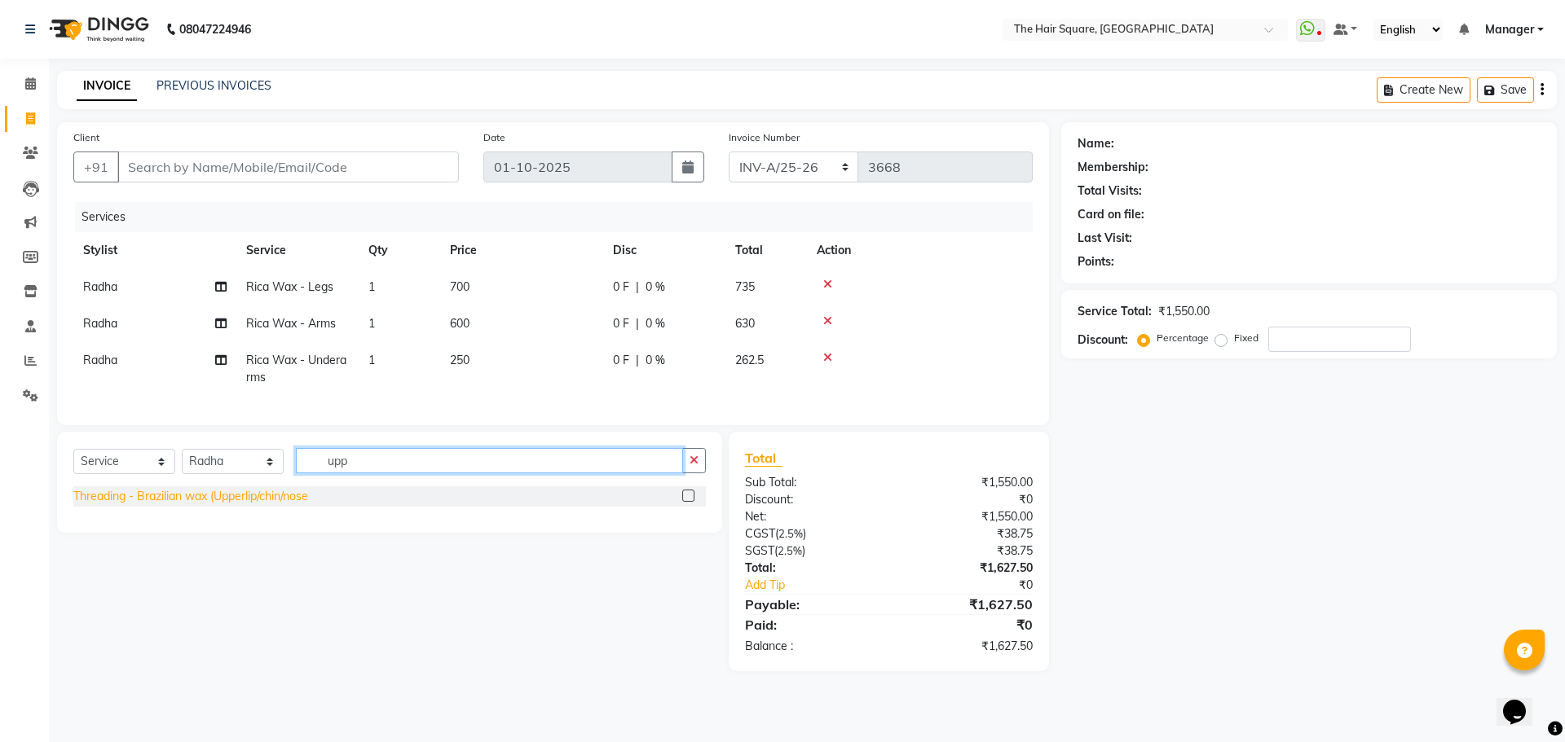
type input "upp"
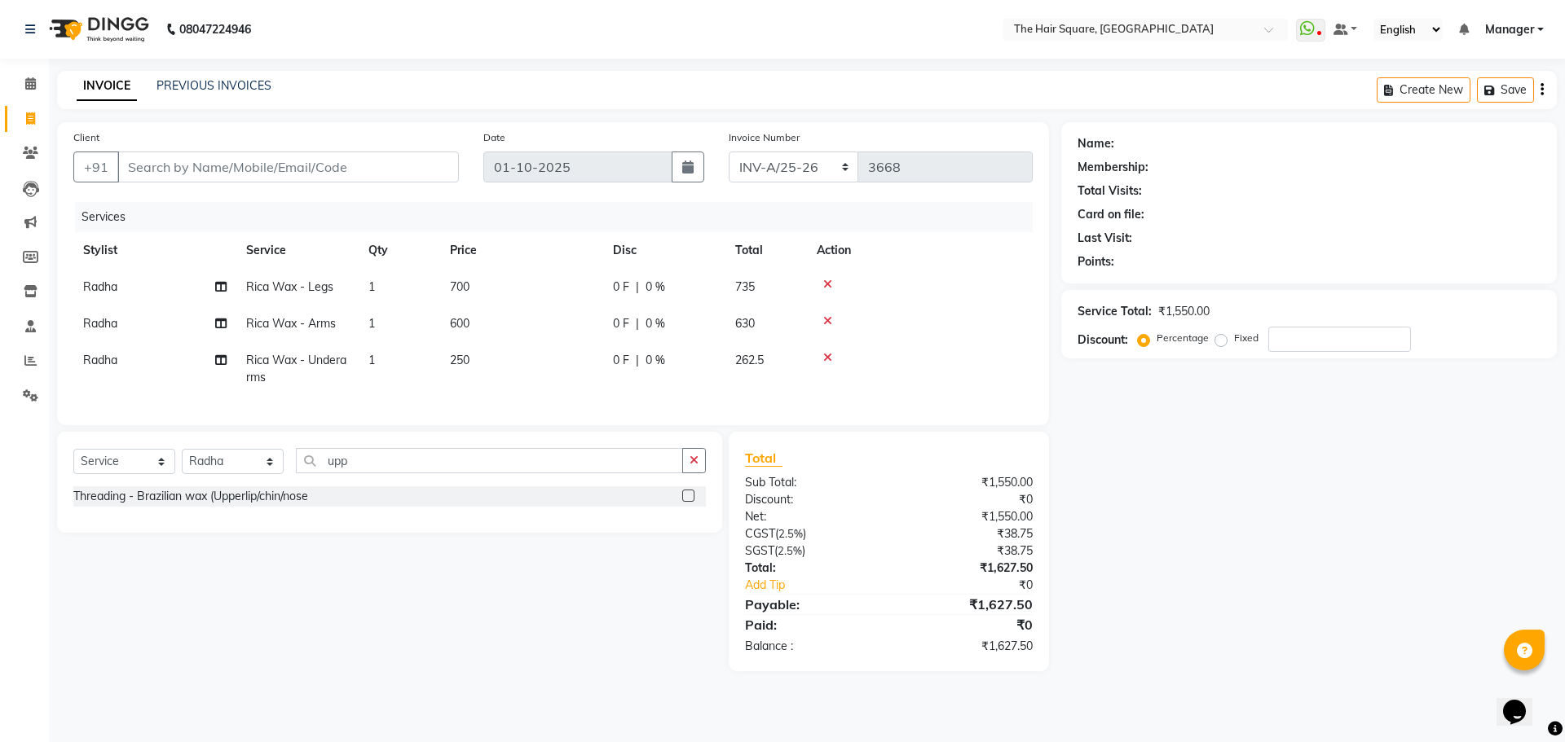
drag, startPoint x: 154, startPoint y: 507, endPoint x: 174, endPoint y: 501, distance: 20.4
click at [155, 505] on div "Threading - Brazilian wax (Upperlip/chin/nose" at bounding box center [190, 496] width 235 height 17
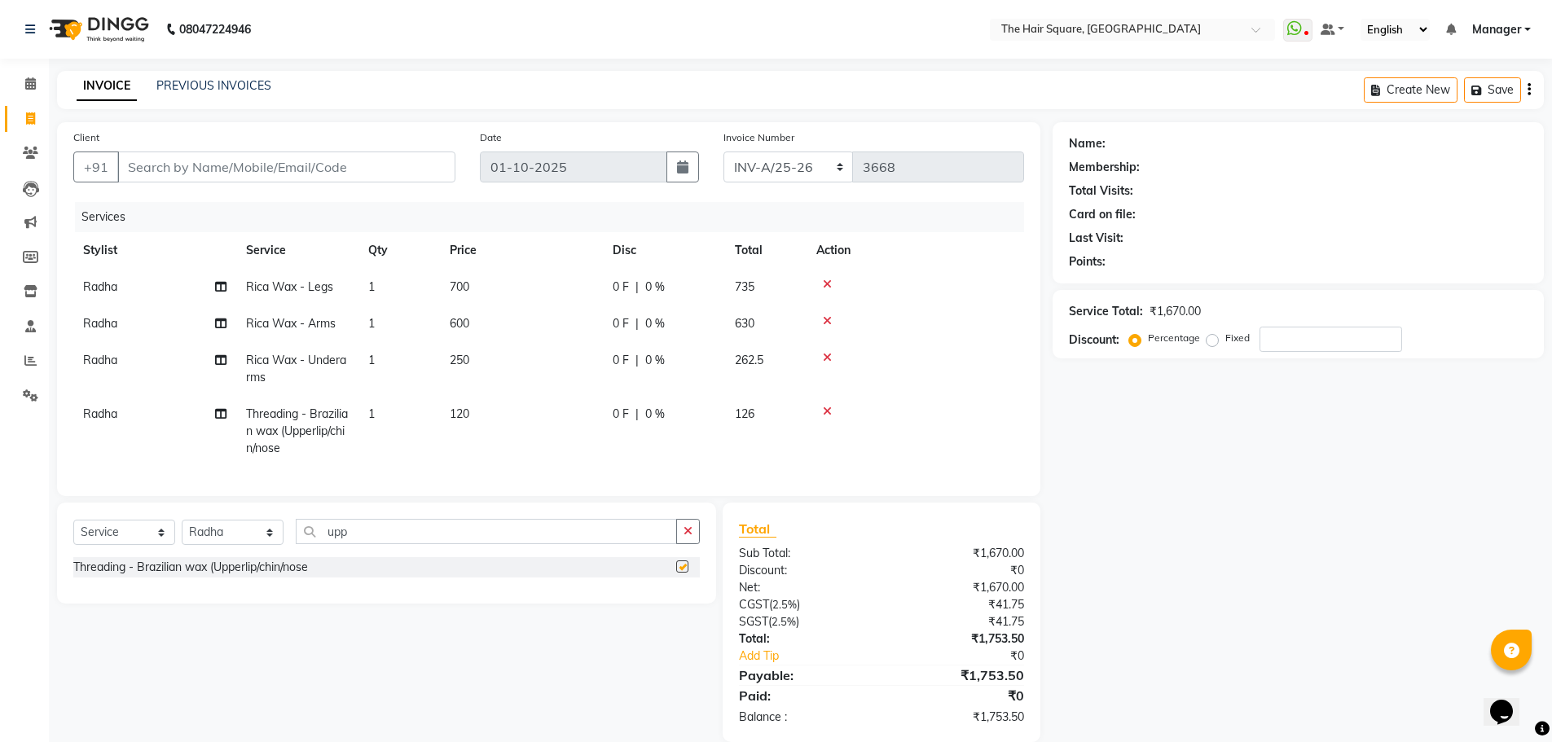
checkbox input "false"
drag, startPoint x: 460, startPoint y: 436, endPoint x: 509, endPoint y: 424, distance: 50.4
click at [461, 436] on td "120" at bounding box center [521, 431] width 163 height 71
select select "39376"
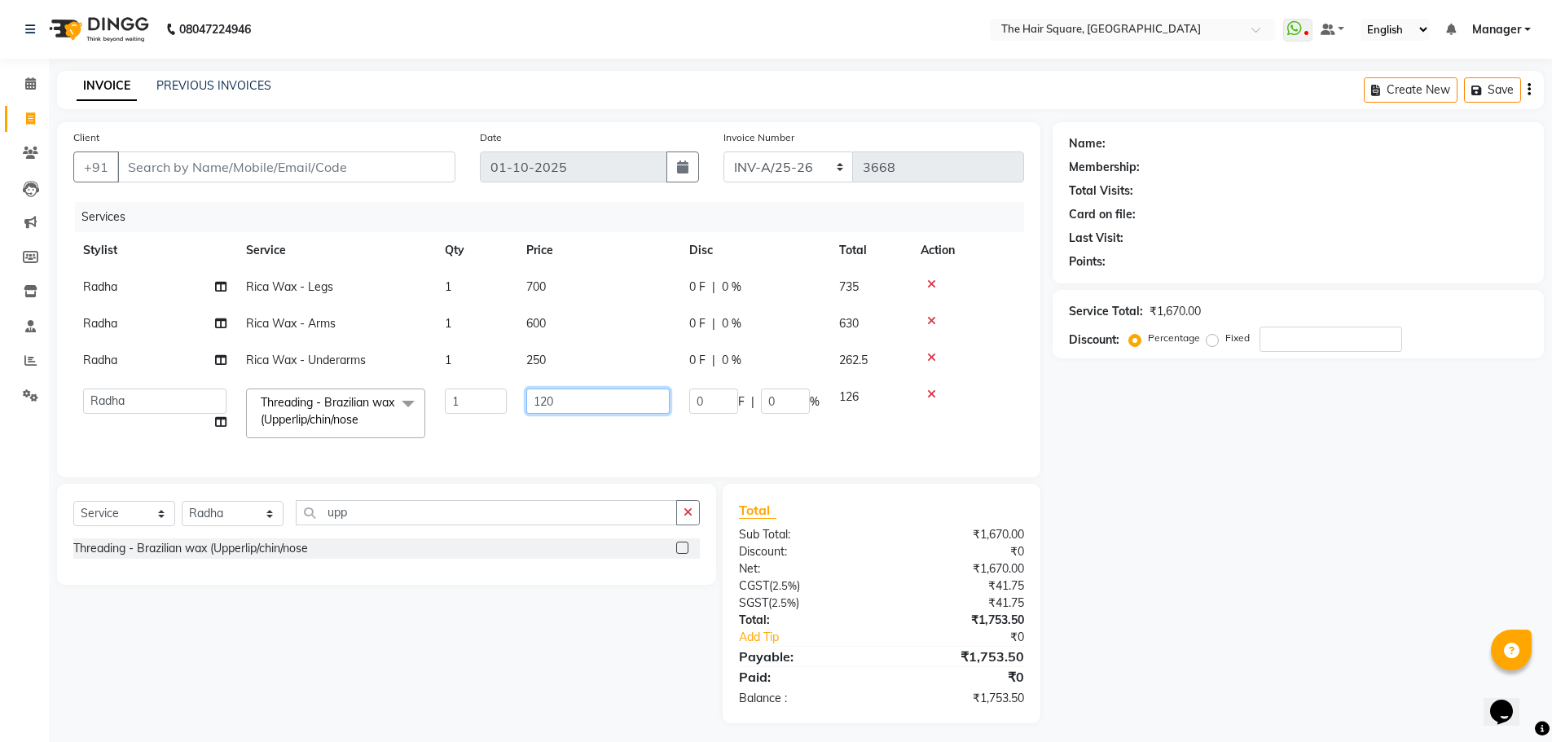
drag, startPoint x: 583, startPoint y: 408, endPoint x: 403, endPoint y: 414, distance: 180.2
click at [410, 421] on tr "Amit Aradhana Bittu Dev Imran Inder Javed Kim Mahendra Manager Mukesh Raaj Radh…" at bounding box center [548, 413] width 951 height 69
type input "200"
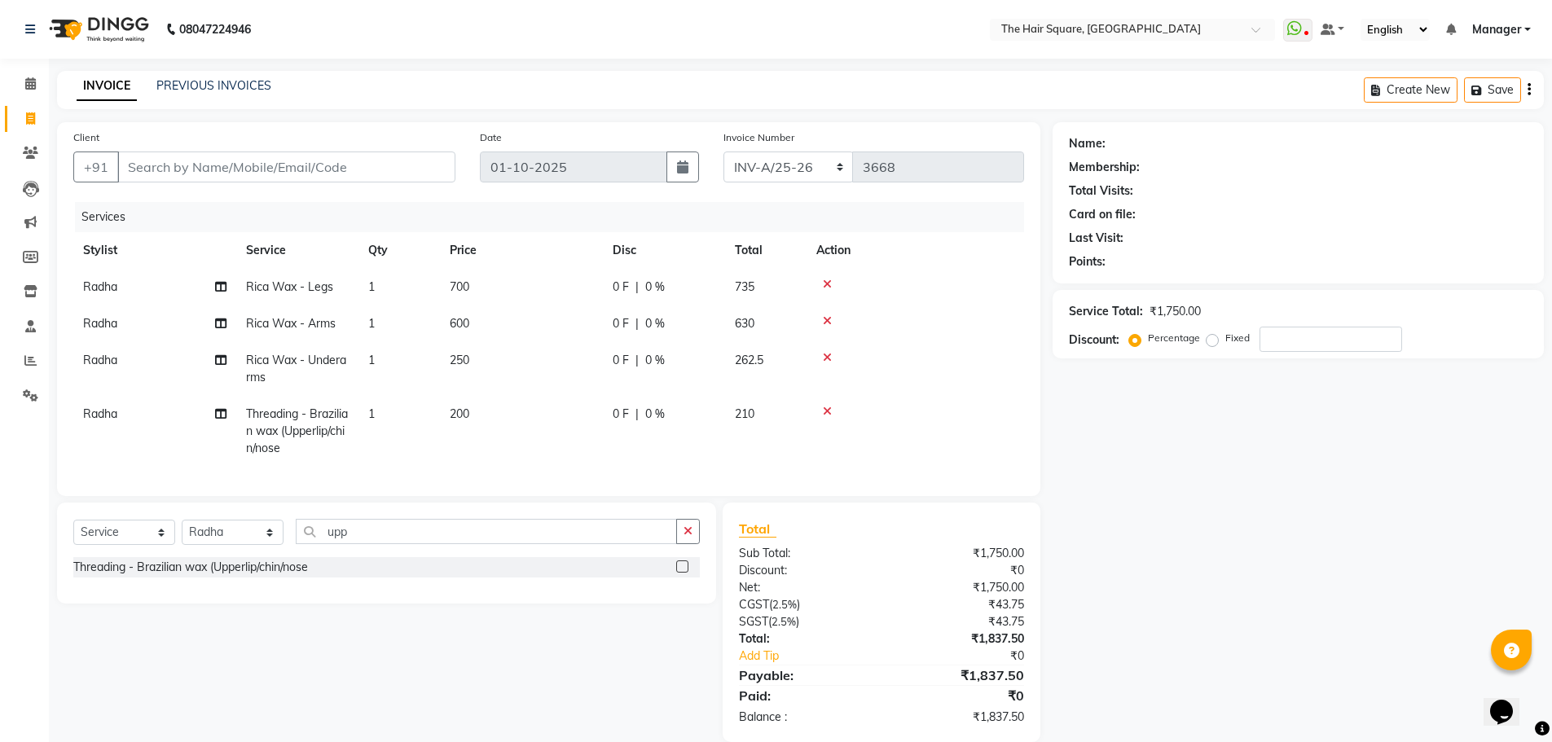
click at [456, 416] on span "200" at bounding box center [460, 414] width 20 height 15
select select "39376"
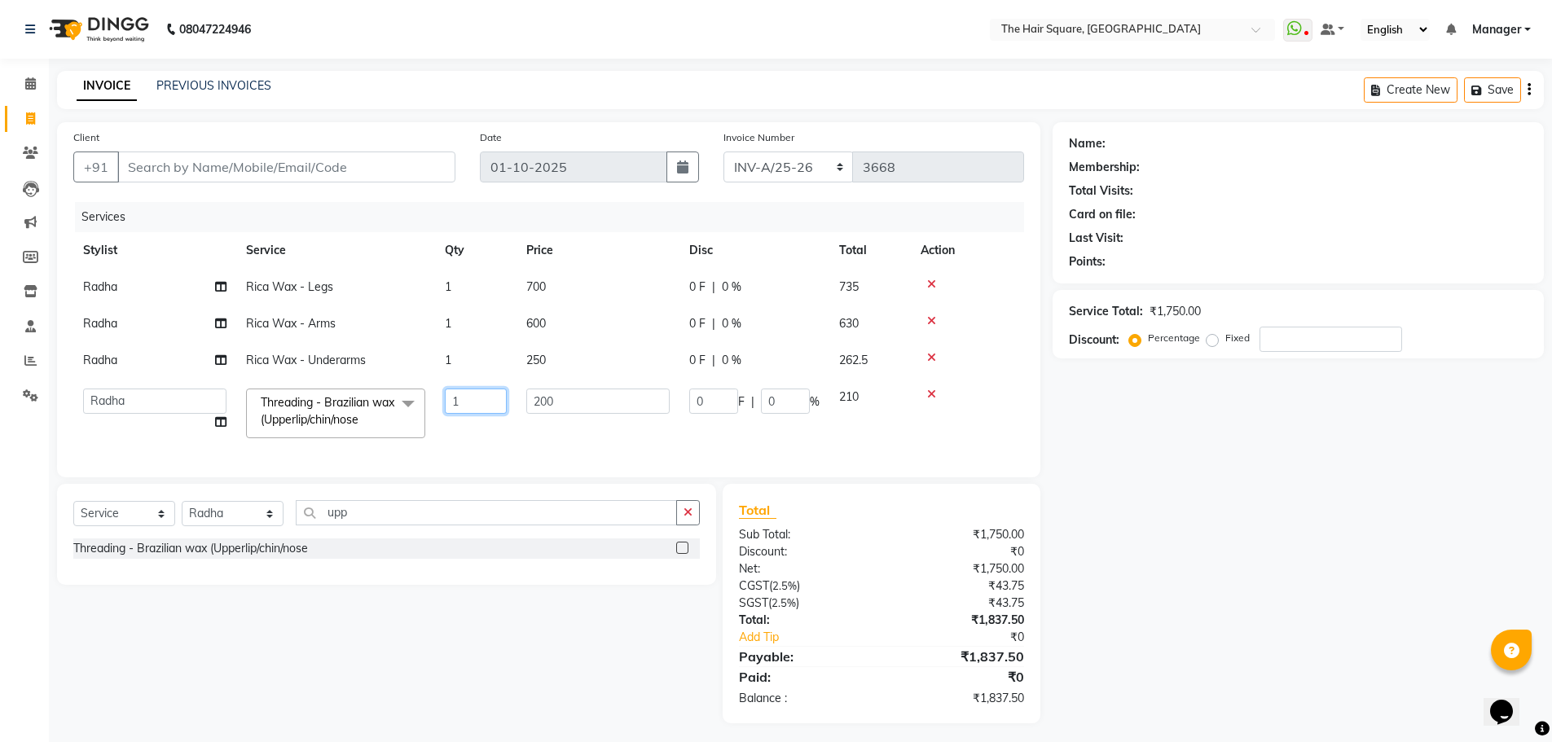
drag, startPoint x: 485, startPoint y: 403, endPoint x: 359, endPoint y: 404, distance: 126.3
click at [407, 404] on tr "Amit Aradhana Bittu Dev Imran Inder Javed Kim Mahendra Manager Mukesh Raaj Radh…" at bounding box center [548, 413] width 951 height 69
type input "2"
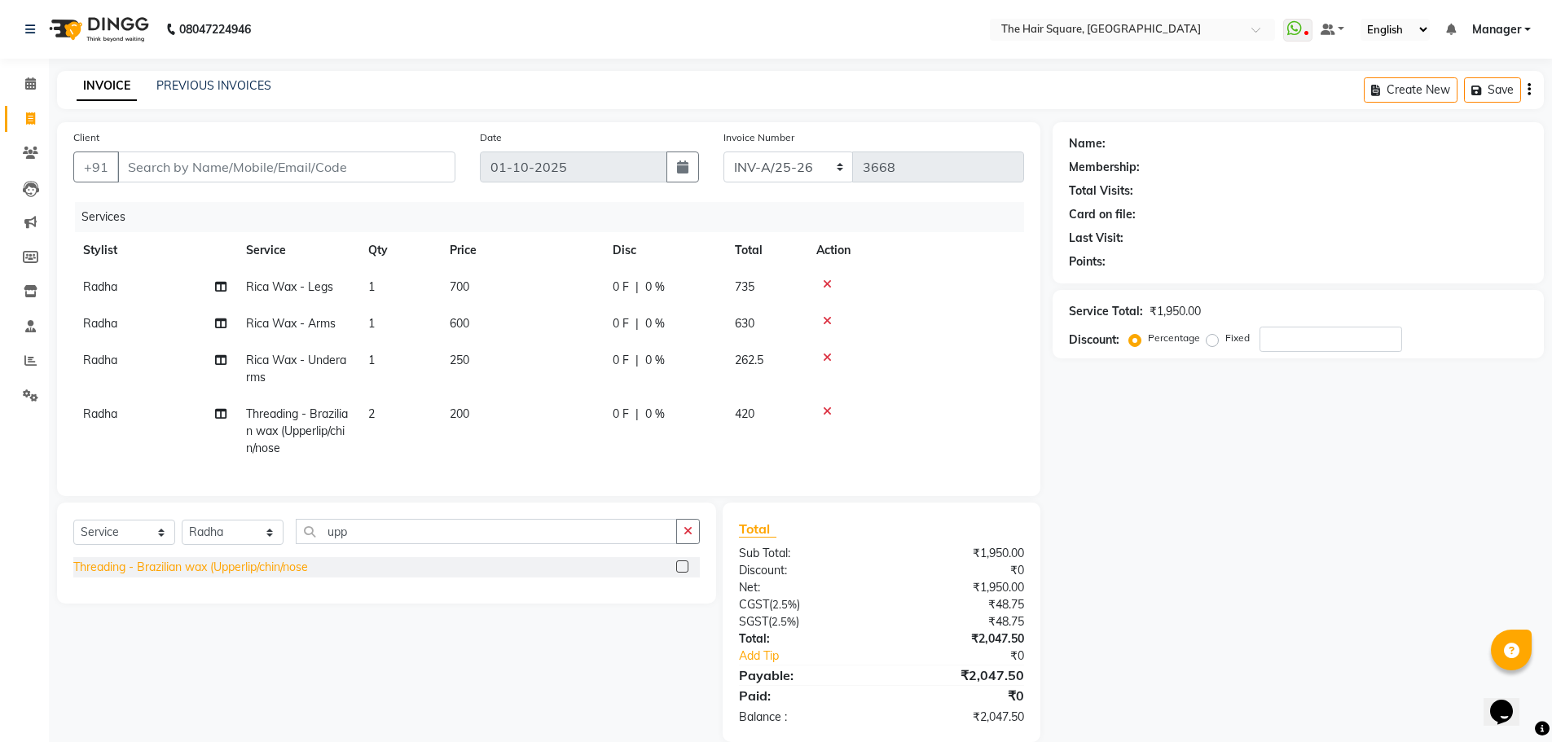
click at [295, 576] on div "Threading - Brazilian wax (Upperlip/chin/nose" at bounding box center [190, 567] width 235 height 17
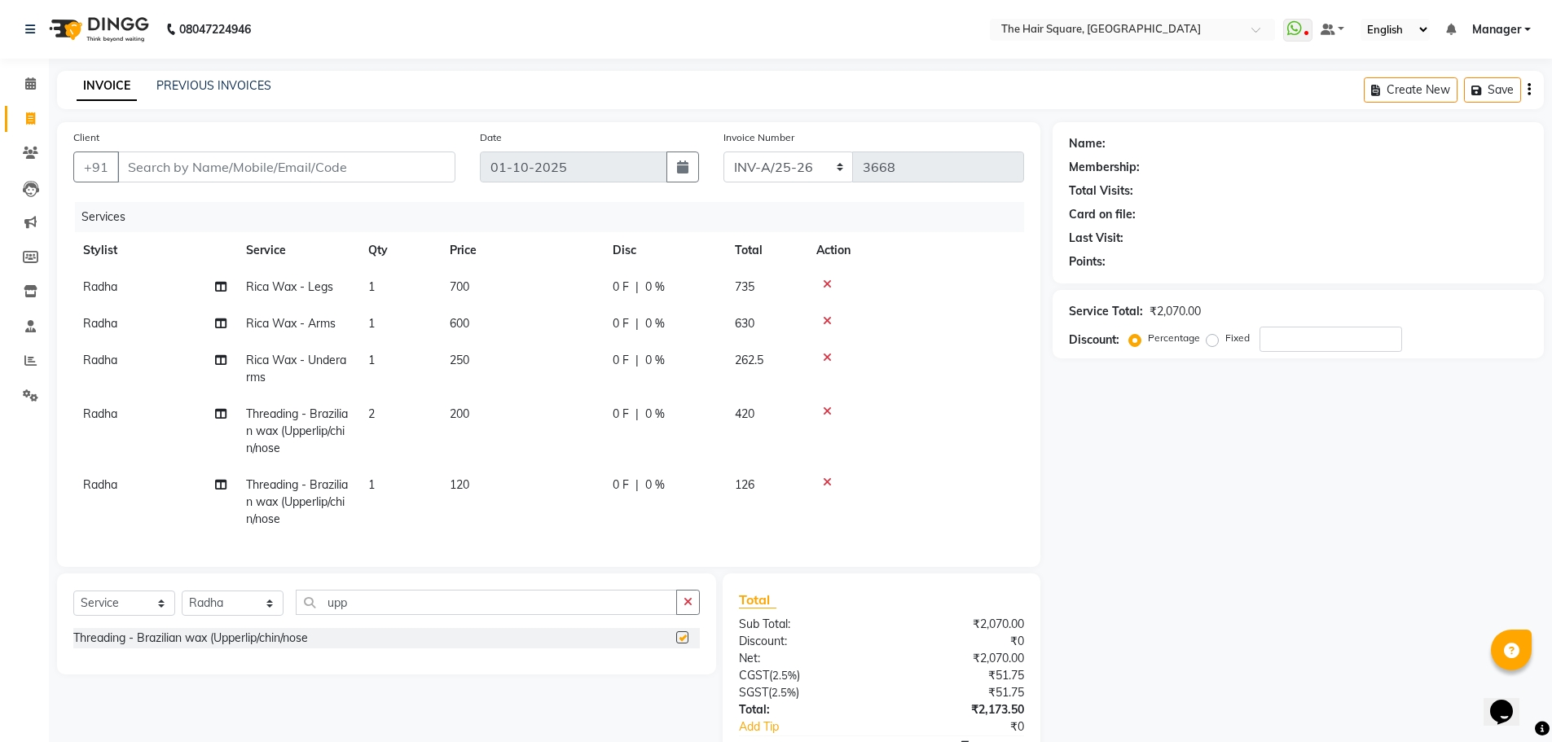
checkbox input "false"
drag, startPoint x: 396, startPoint y: 609, endPoint x: 235, endPoint y: 638, distance: 164.0
click at [235, 628] on div "Select Service Product Membership Package Voucher Prepaid Gift Card Select Styl…" at bounding box center [386, 609] width 627 height 38
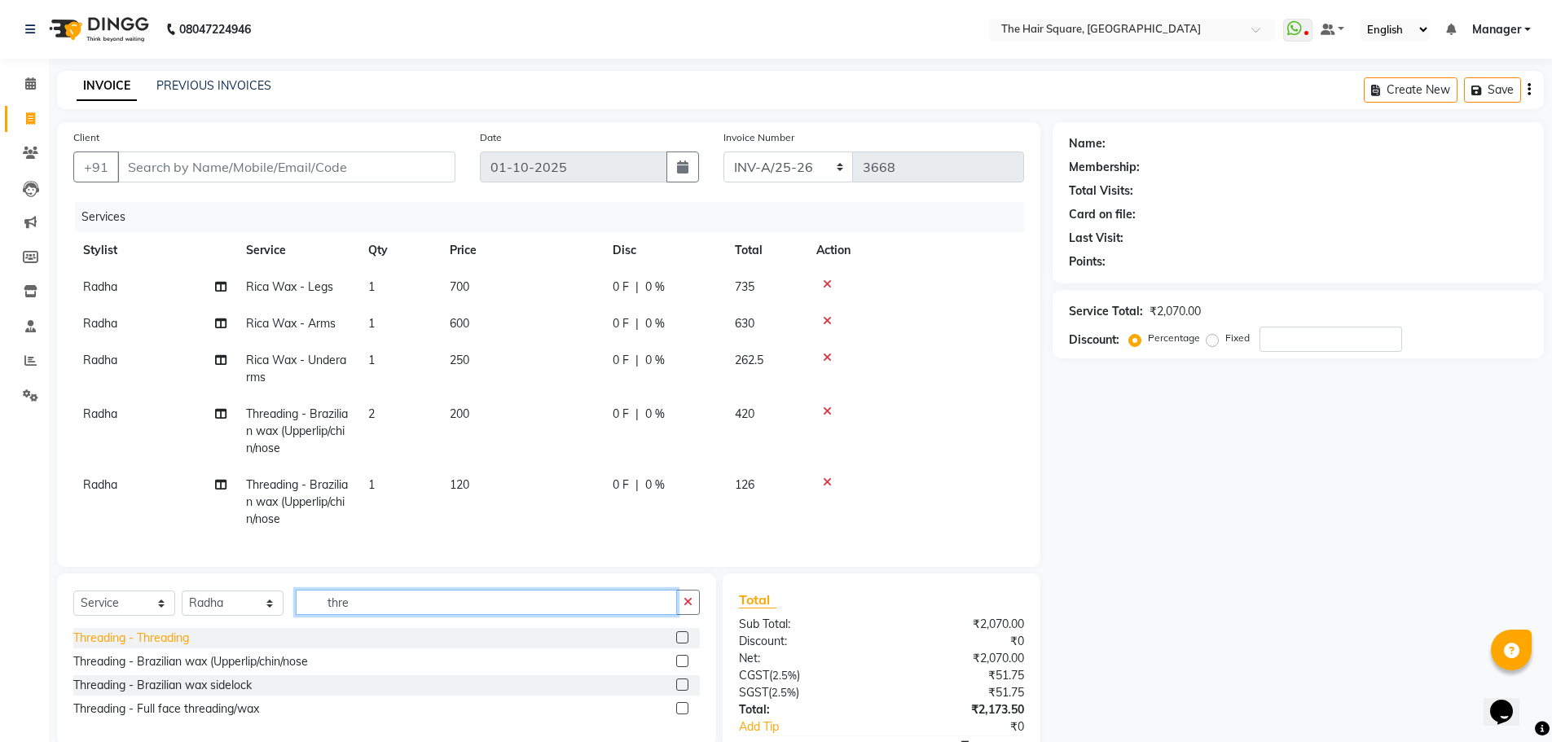
type input "thre"
click at [154, 644] on div "Threading - Threading" at bounding box center [131, 638] width 116 height 17
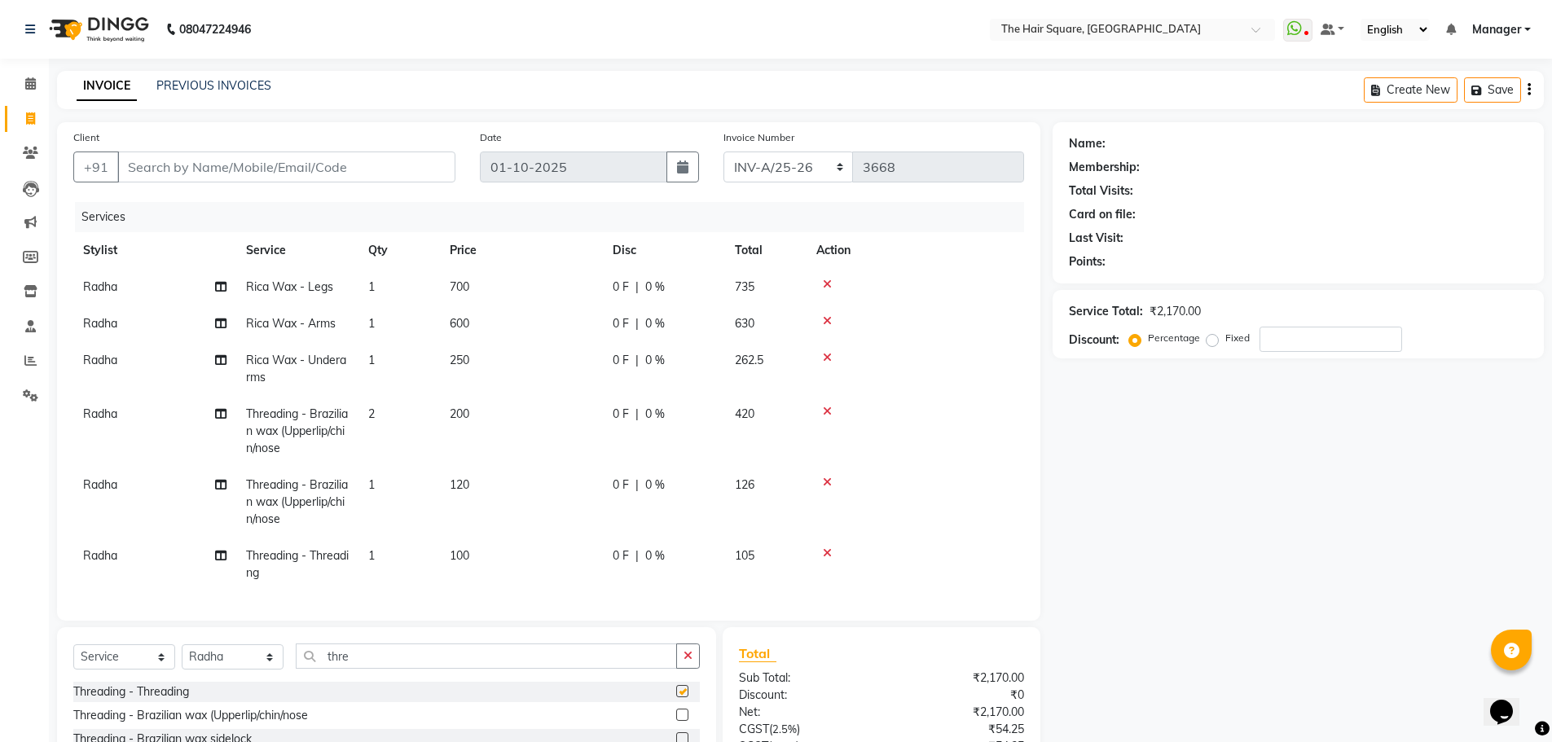
checkbox input "false"
click at [825, 548] on icon at bounding box center [827, 553] width 9 height 11
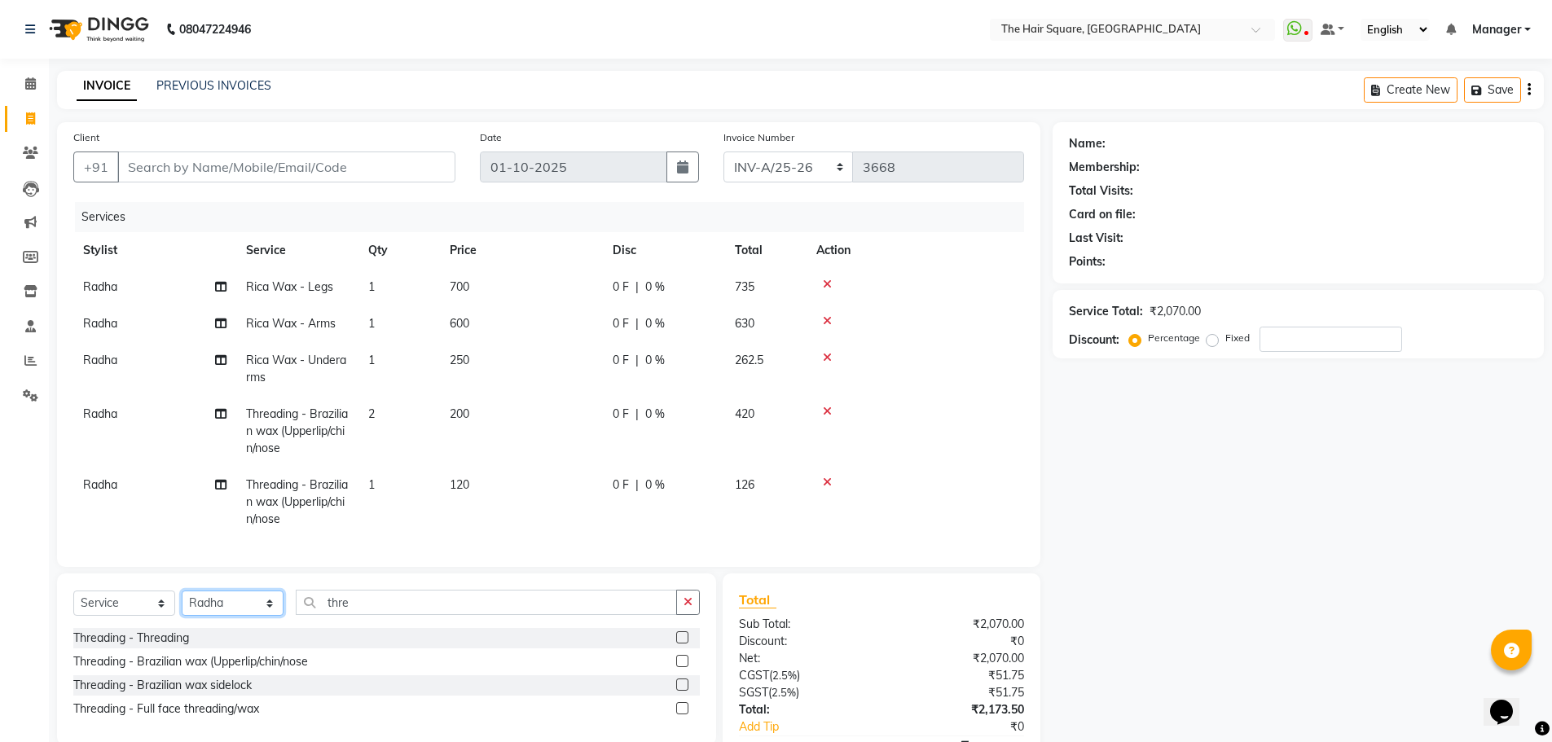
click at [236, 607] on select "Select Stylist Amit [PERSON_NAME] Dev Imran [PERSON_NAME] [PERSON_NAME] Manager…" at bounding box center [233, 603] width 102 height 25
select select "39370"
click at [182, 591] on select "Select Stylist Amit [PERSON_NAME] Dev Imran [PERSON_NAME] [PERSON_NAME] Manager…" at bounding box center [233, 603] width 102 height 25
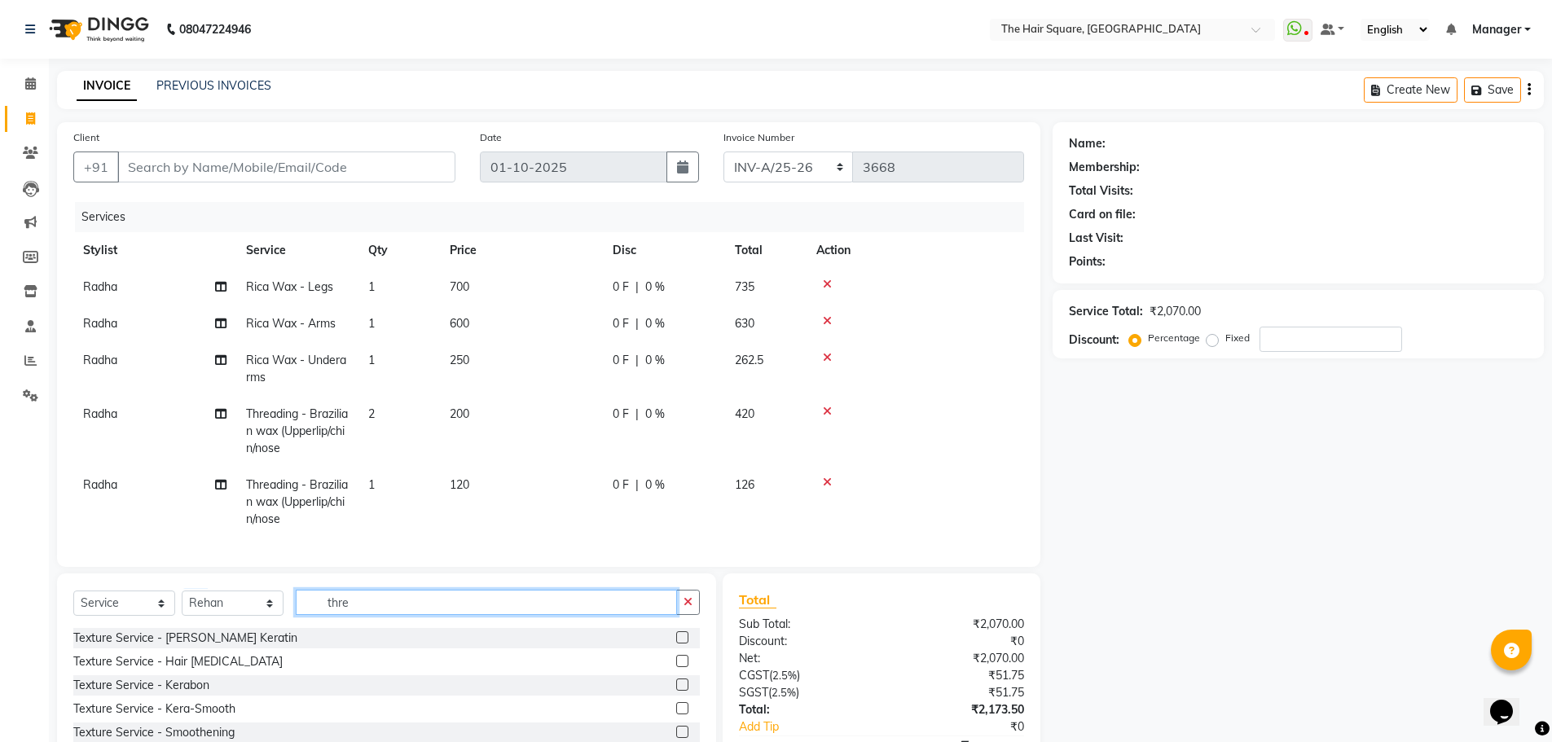
drag, startPoint x: 416, startPoint y: 608, endPoint x: 0, endPoint y: 614, distance: 415.7
click at [0, 610] on app-home "08047224946 Select Location × The Hair Square, Ambience Island WhatsApp Status …" at bounding box center [776, 419] width 1552 height 839
type input "hair cut"
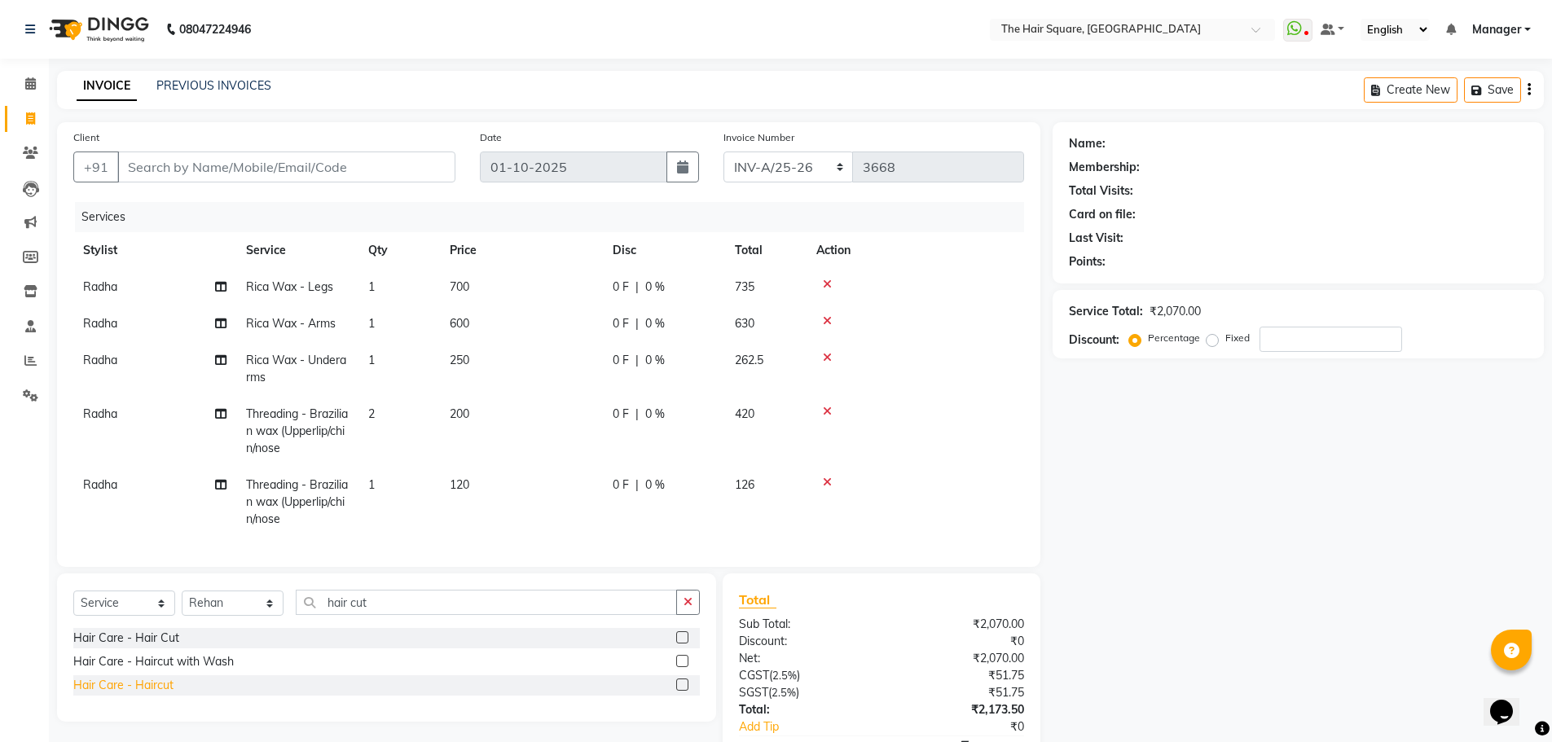
click at [126, 678] on div "Hair Care - Haircut" at bounding box center [123, 685] width 100 height 17
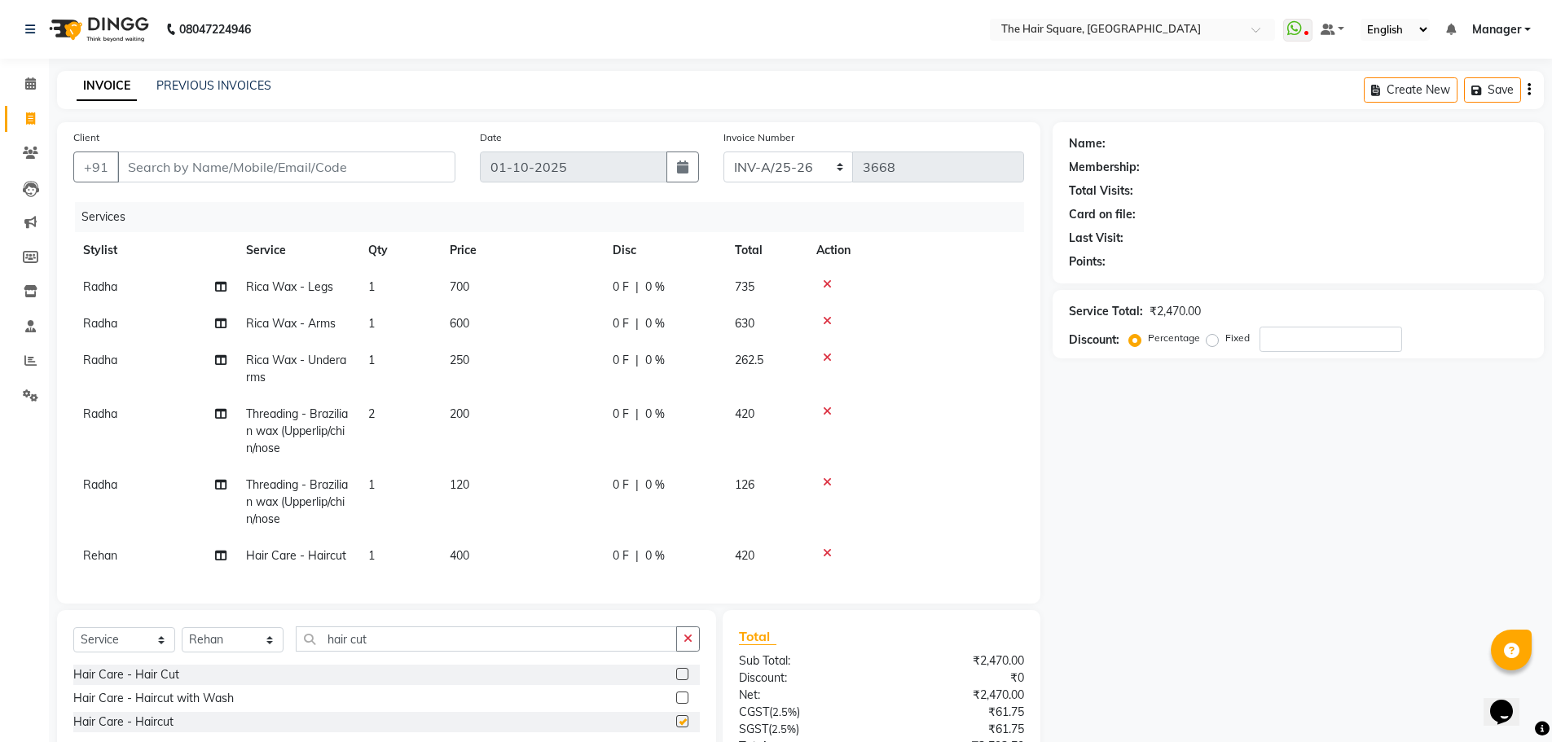
checkbox input "false"
click at [226, 646] on select "Select Stylist Amit [PERSON_NAME] Dev Imran [PERSON_NAME] [PERSON_NAME] Manager…" at bounding box center [233, 640] width 102 height 25
select select "39378"
click at [182, 640] on select "Select Stylist Amit [PERSON_NAME] Dev Imran [PERSON_NAME] [PERSON_NAME] Manager…" at bounding box center [233, 640] width 102 height 25
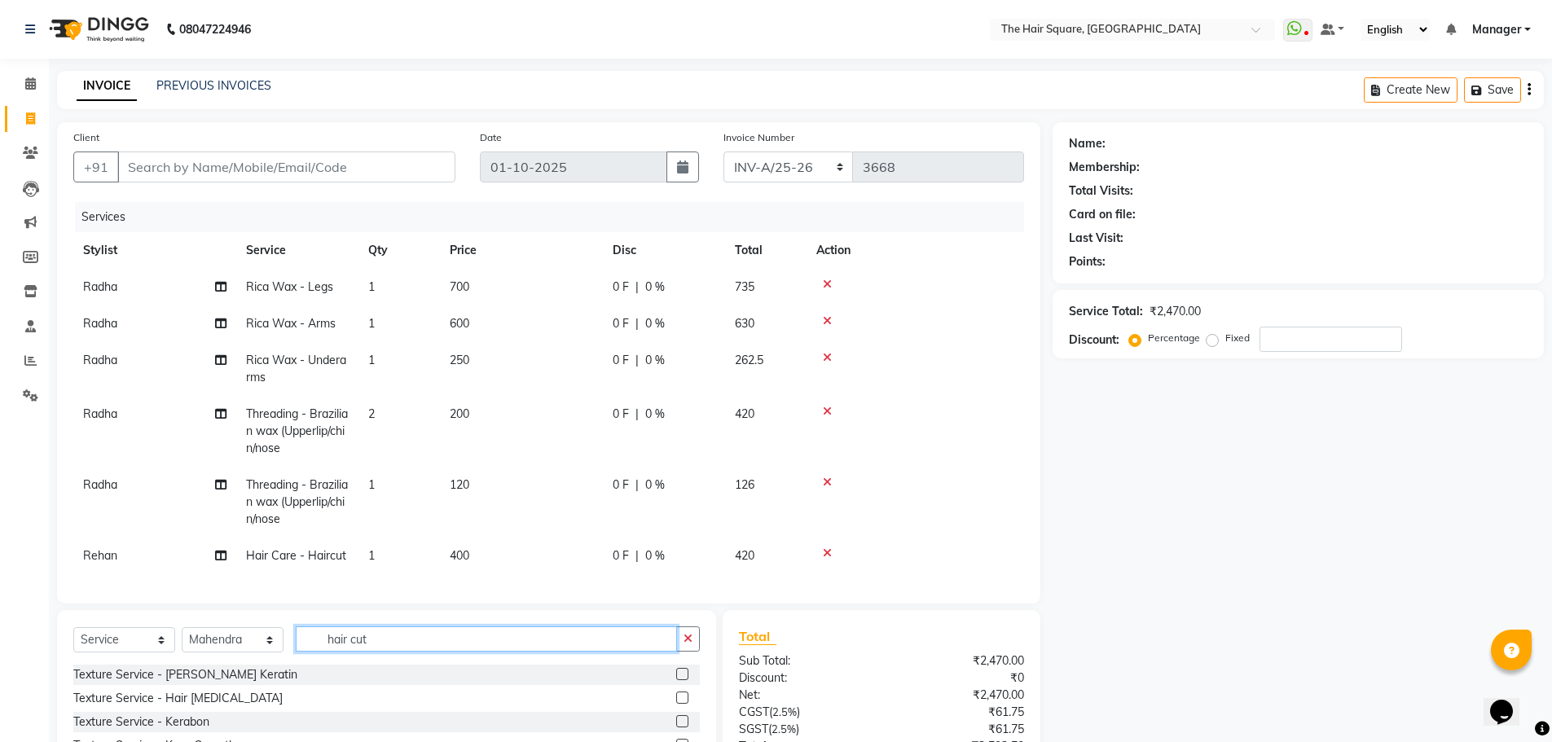
drag, startPoint x: 425, startPoint y: 659, endPoint x: 0, endPoint y: 698, distance: 426.3
click at [0, 689] on app-home "08047224946 Select Location × The Hair Square, Ambience Island WhatsApp Status …" at bounding box center [776, 437] width 1552 height 875
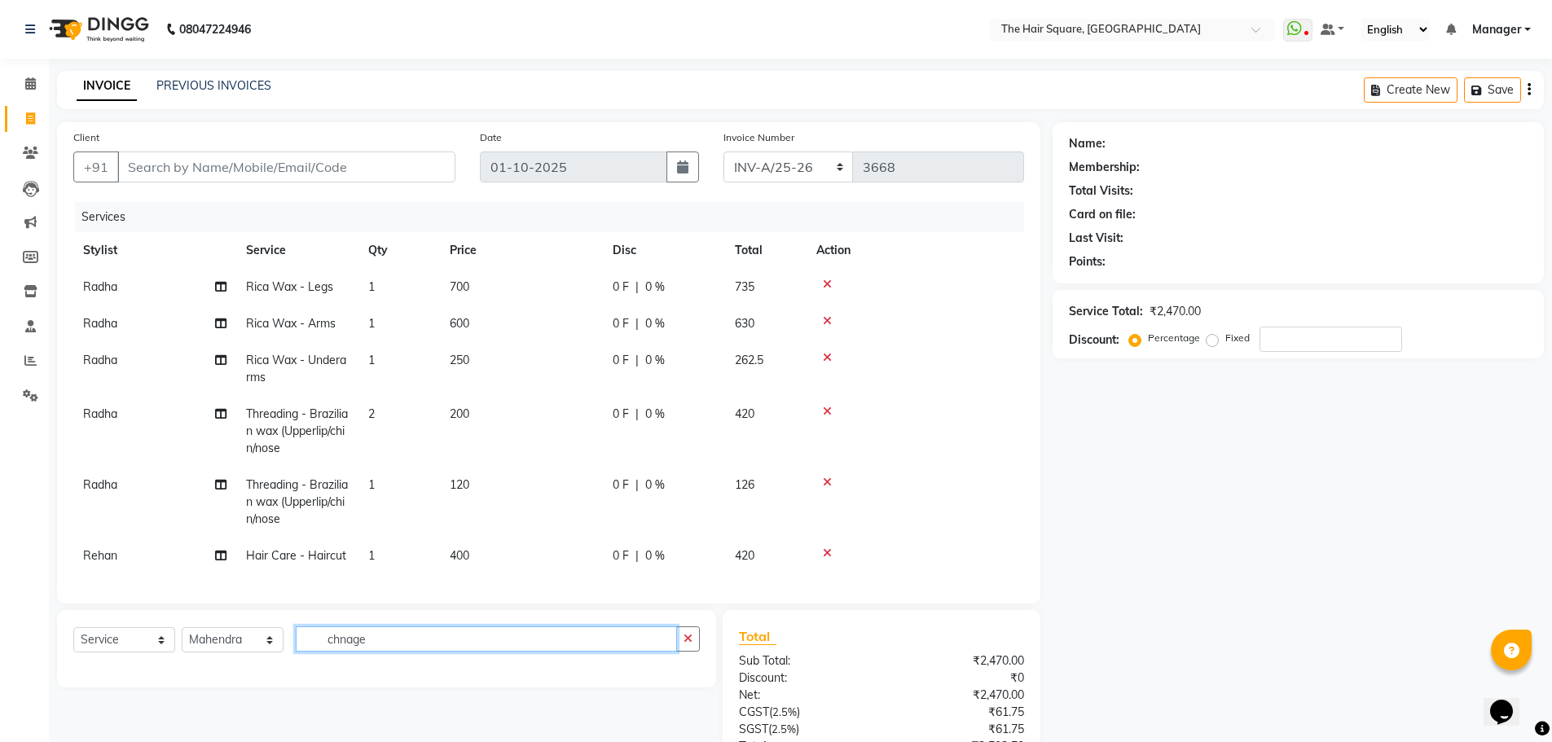
drag, startPoint x: 392, startPoint y: 646, endPoint x: 0, endPoint y: 664, distance: 392.4
click at [0, 677] on app-home "08047224946 Select Location × The Hair Square, Ambience Island WhatsApp Status …" at bounding box center [776, 437] width 1552 height 874
type input "change"
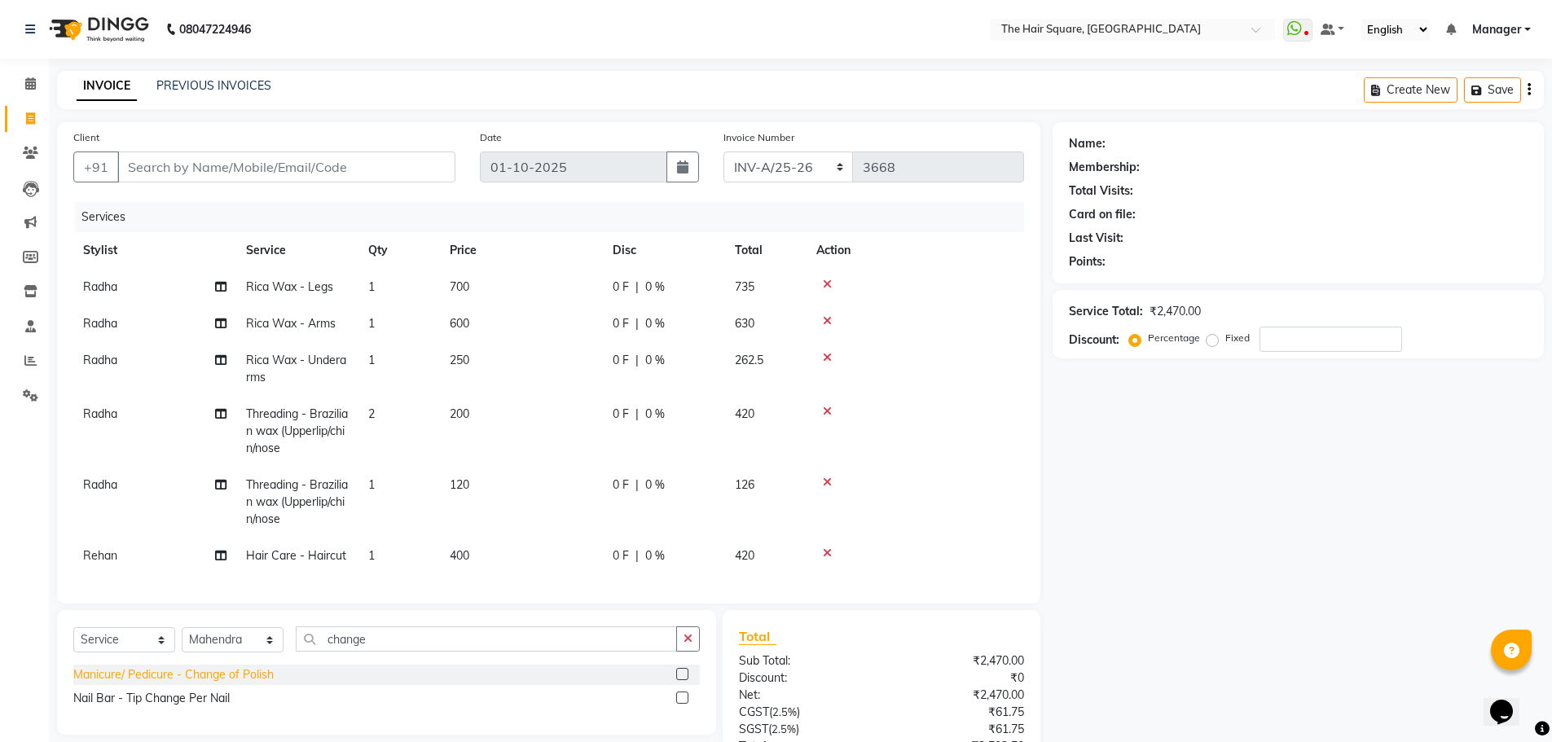
click at [93, 684] on div "Manicure/ Pedicure - Change of Polish" at bounding box center [173, 675] width 200 height 17
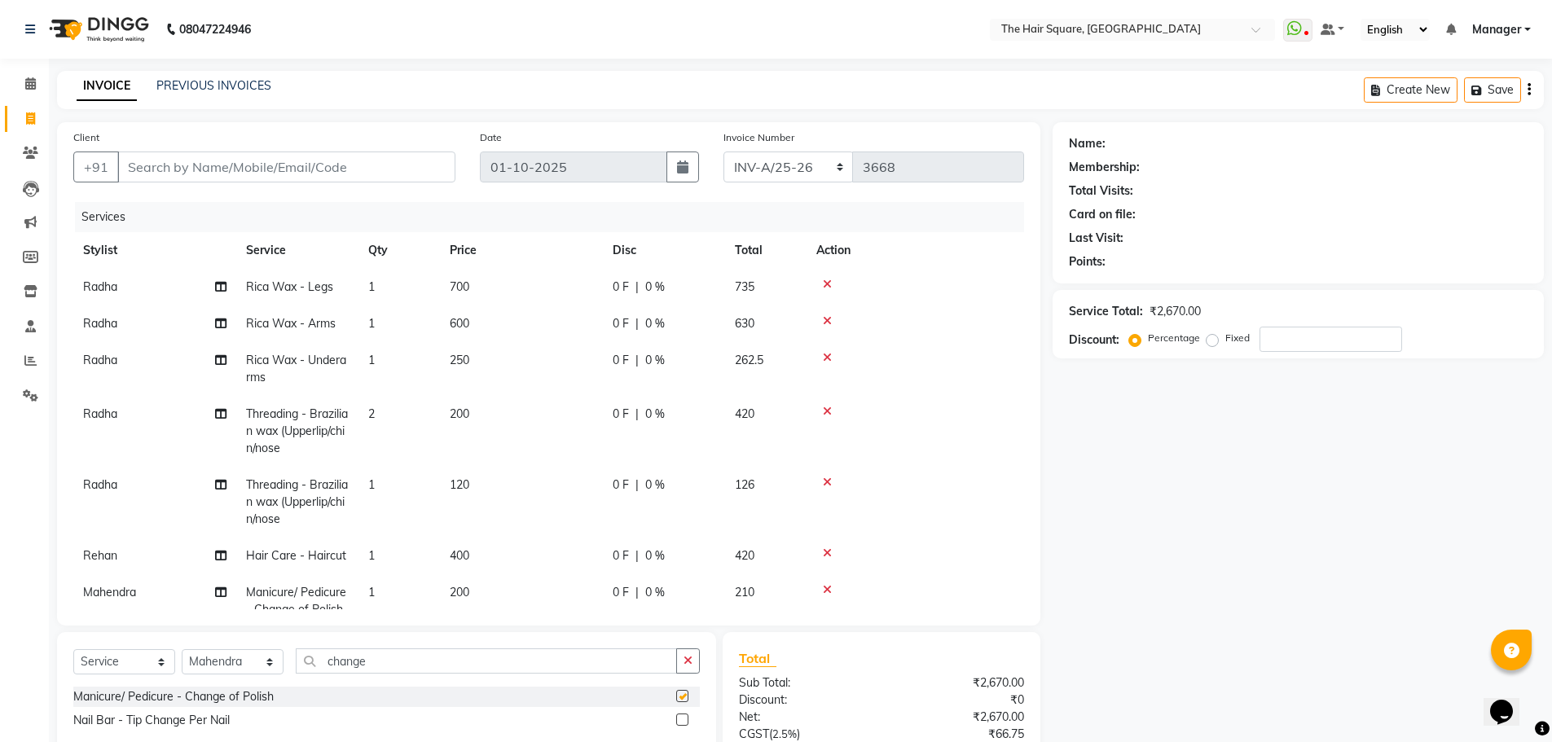
checkbox input "false"
click at [238, 662] on select "Select Stylist Amit [PERSON_NAME] Dev Imran [PERSON_NAME] [PERSON_NAME] Manager…" at bounding box center [233, 662] width 102 height 25
select select "39380"
click at [182, 650] on select "Select Stylist Amit [PERSON_NAME] Dev Imran [PERSON_NAME] [PERSON_NAME] Manager…" at bounding box center [233, 662] width 102 height 25
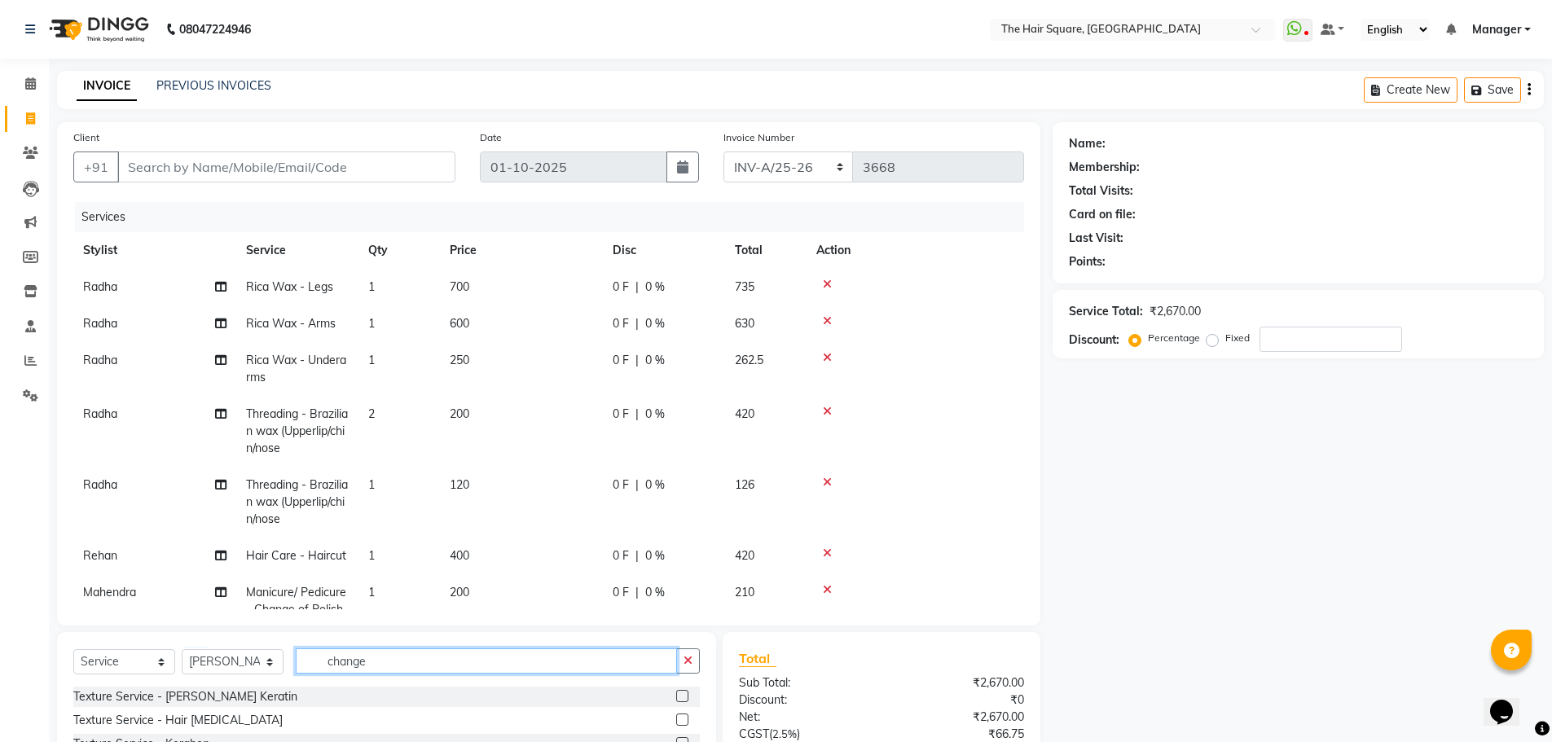
drag, startPoint x: 398, startPoint y: 666, endPoint x: 64, endPoint y: 686, distance: 333.9
click at [65, 686] on div "Select Service Product Membership Package Voucher Prepaid Gift Card Select Styl…" at bounding box center [386, 752] width 659 height 240
type input "anti"
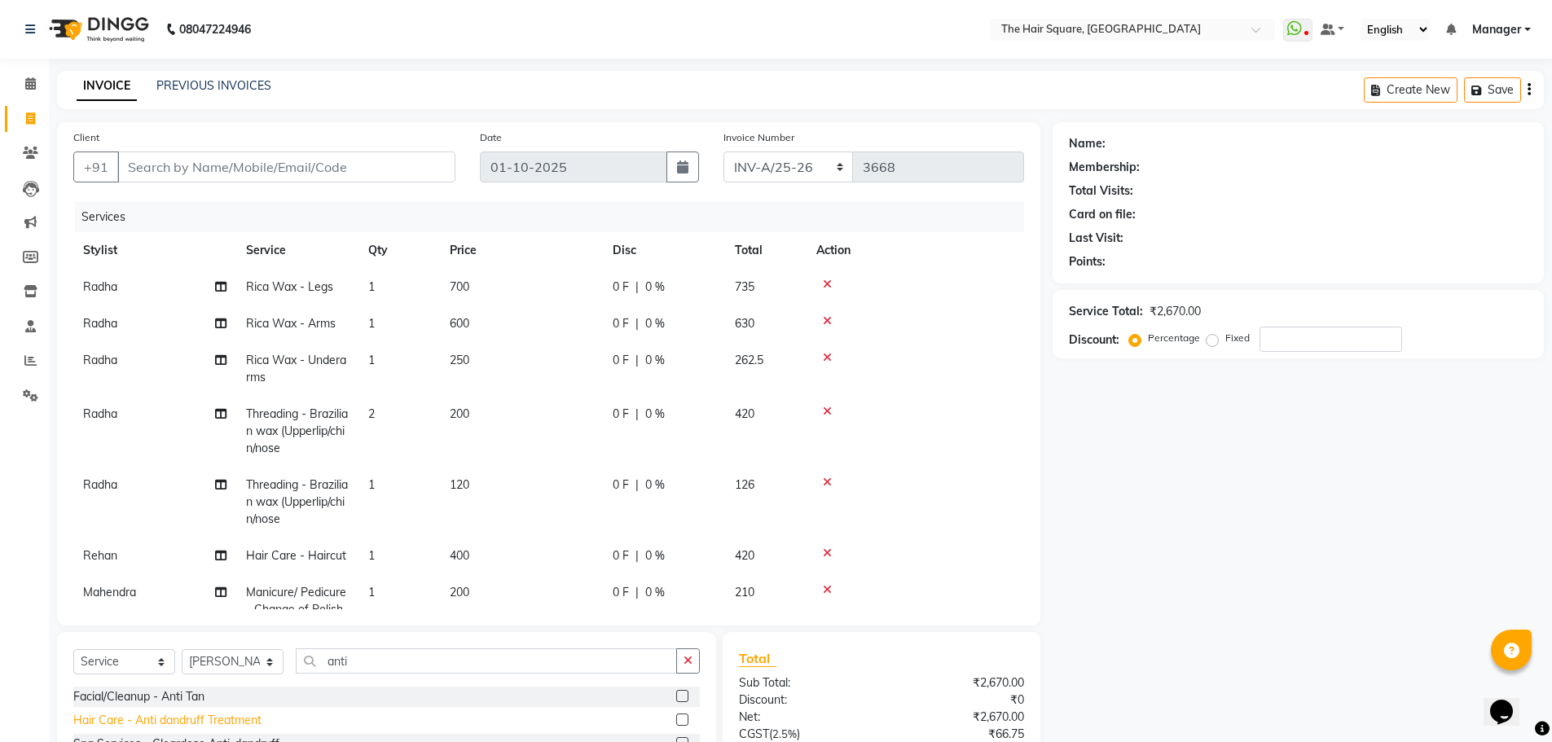
click at [113, 719] on div "Hair Care - Anti dandruff Treatment" at bounding box center [167, 720] width 188 height 17
checkbox input "false"
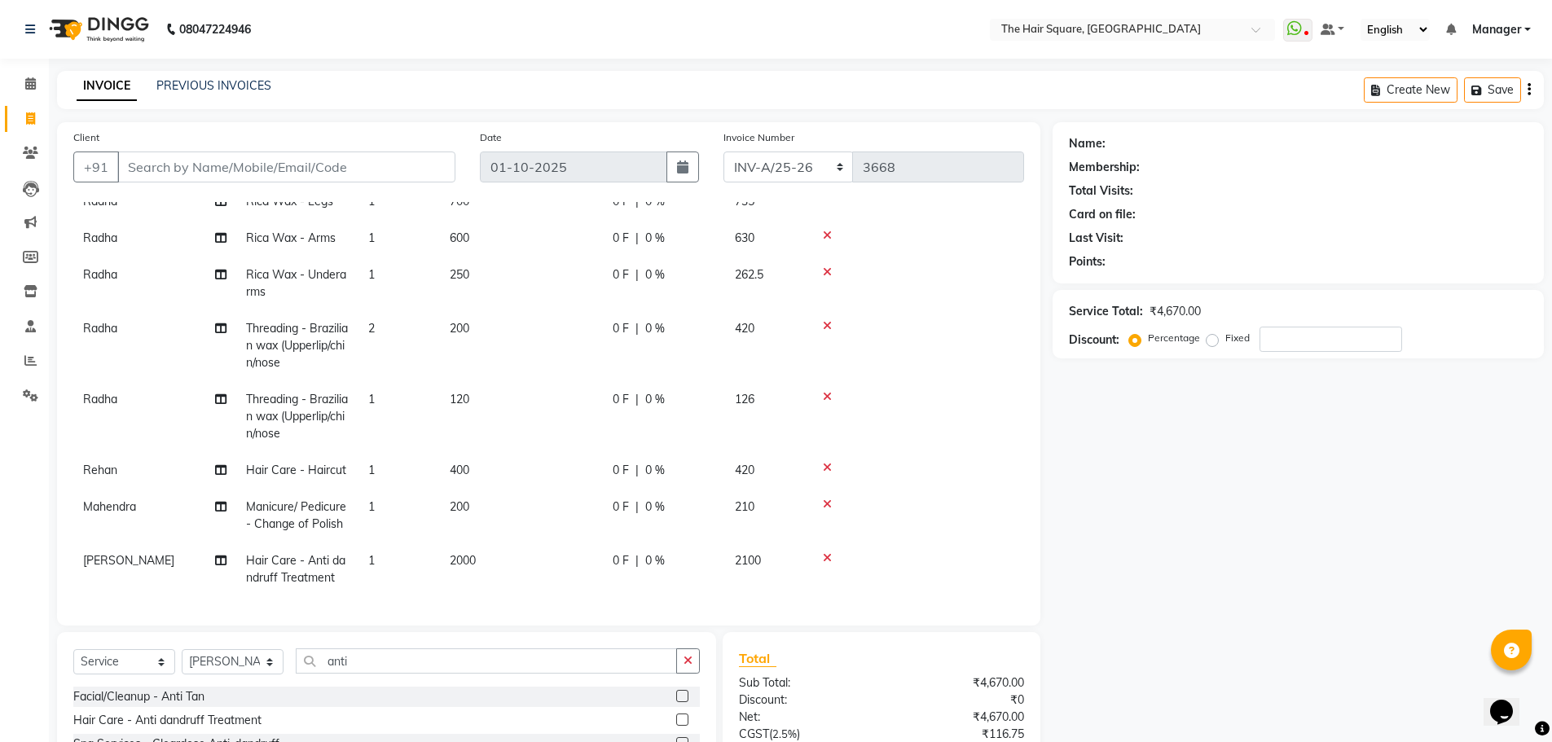
click at [1037, 570] on div "Client +91 Date 01-10-2025 Invoice Number INV-A-M/25-26 INV-A/25-26 3668 Servic…" at bounding box center [549, 374] width 984 height 504
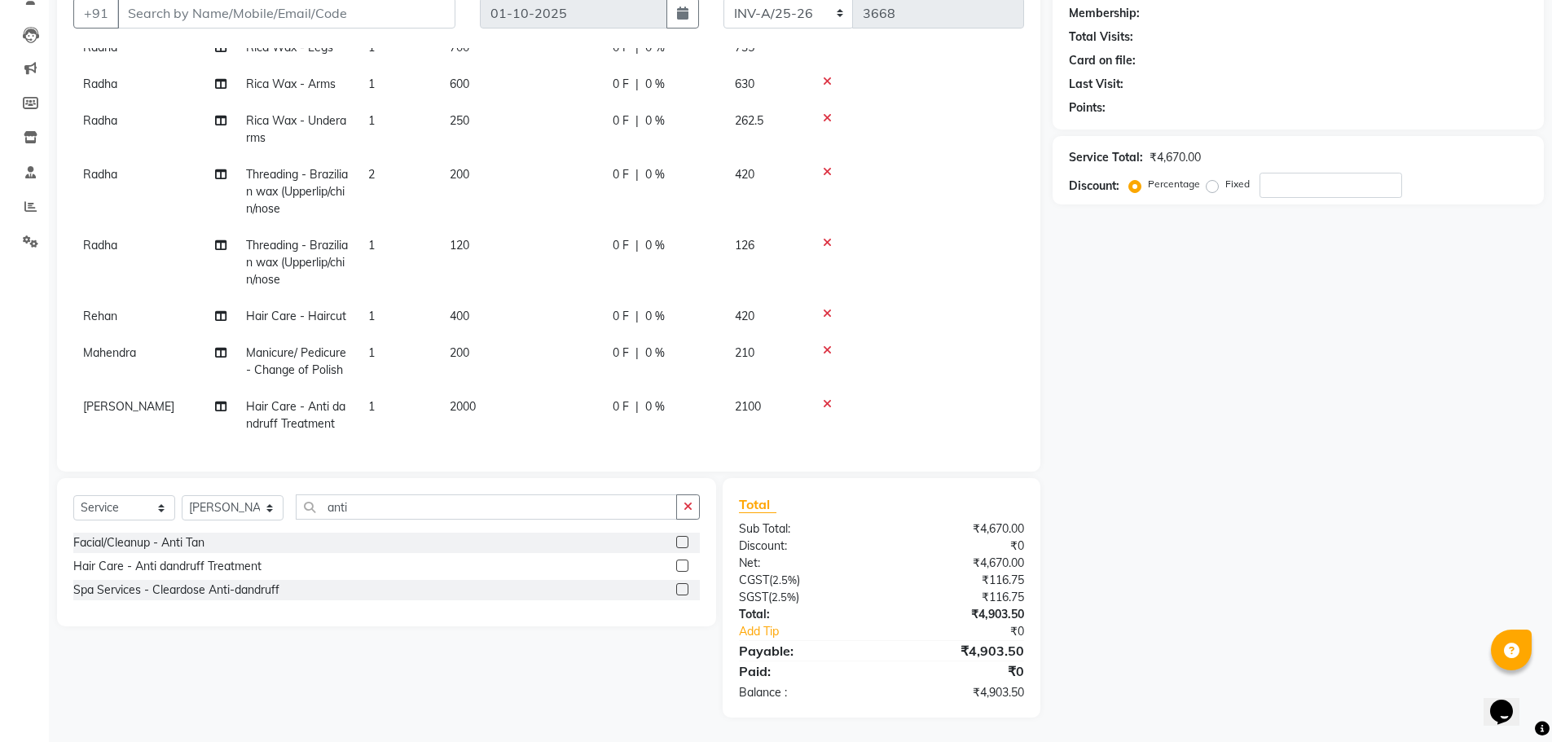
scroll to position [0, 0]
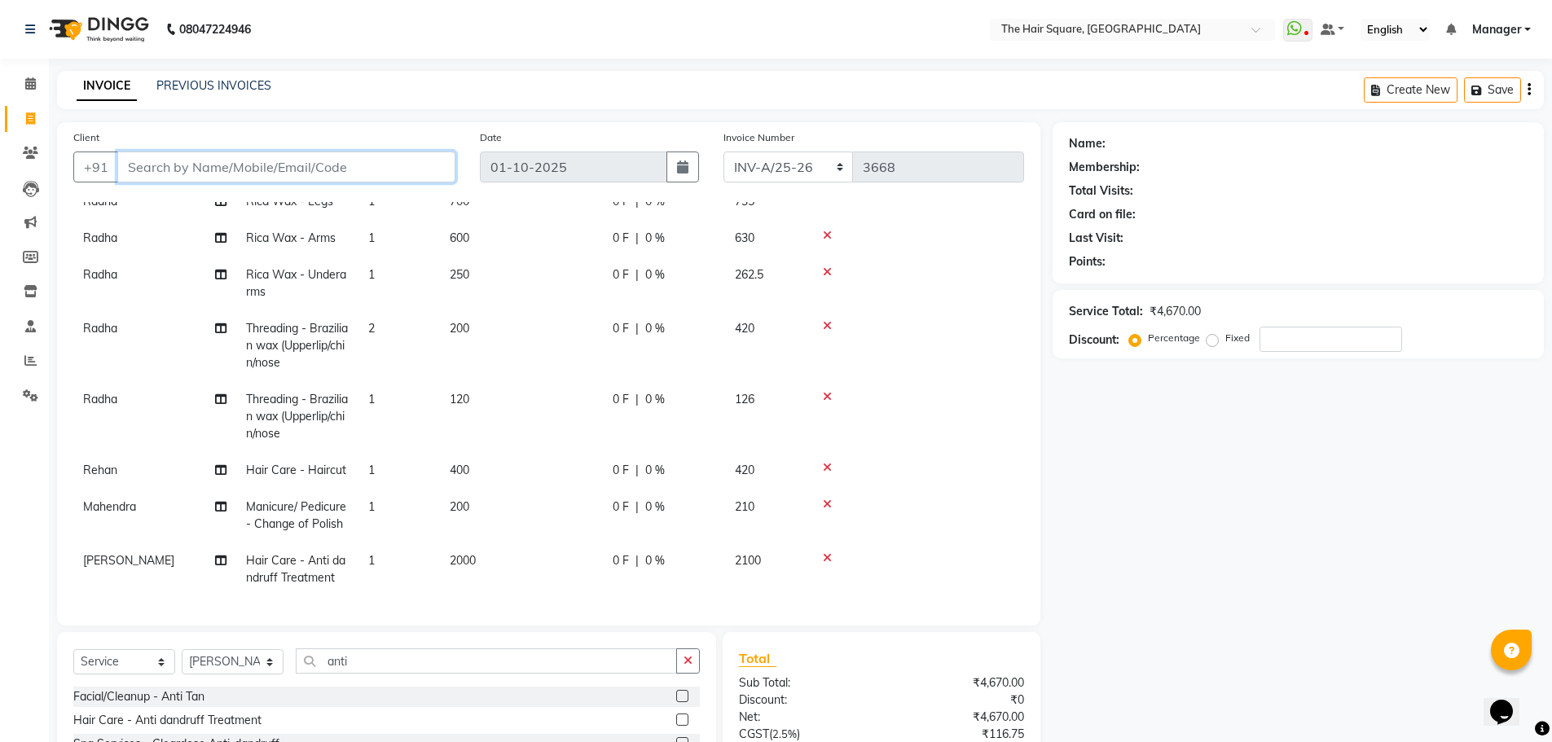
click at [174, 178] on input "Client" at bounding box center [286, 167] width 338 height 31
type input "7"
type input "0"
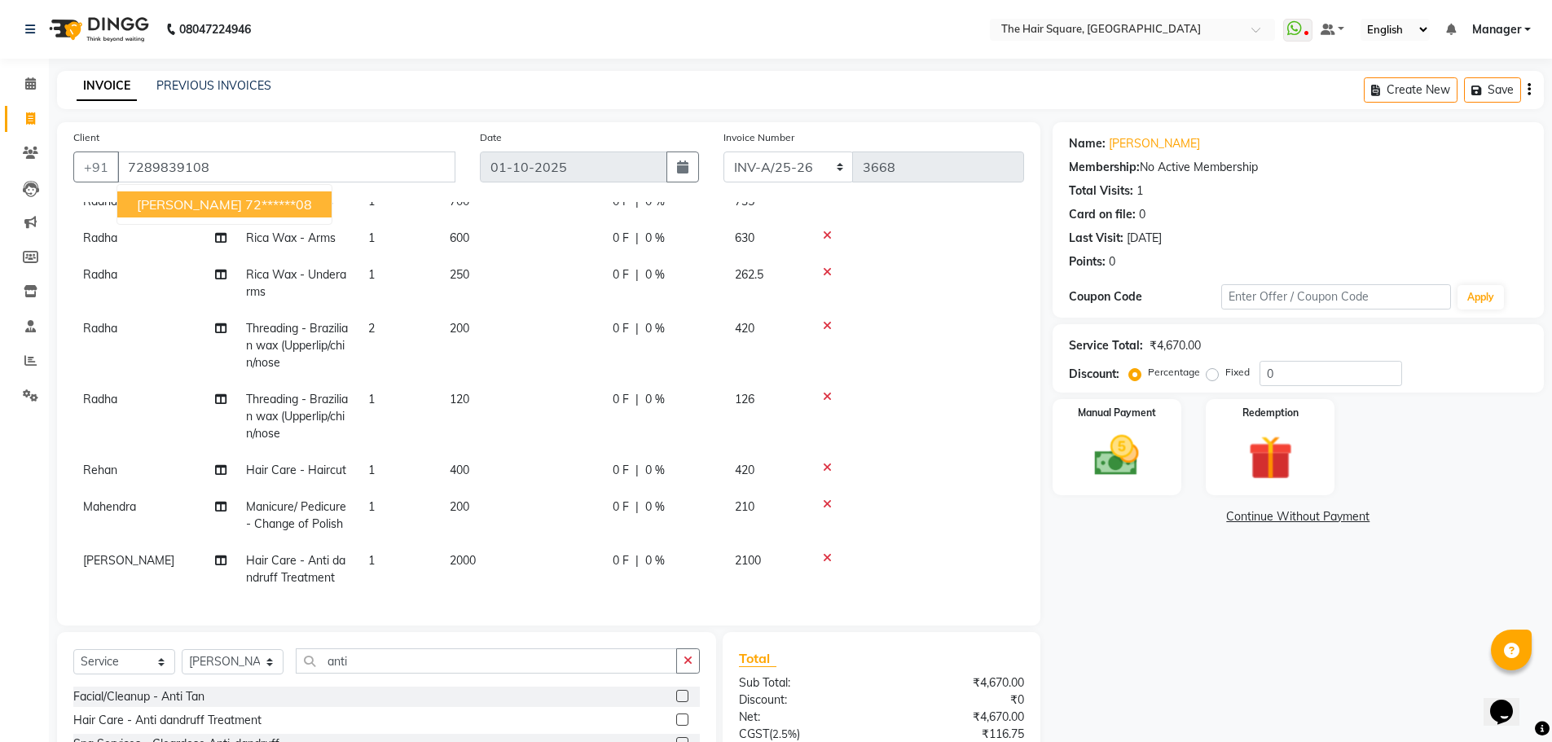
click at [157, 195] on button "stuti 72******08" at bounding box center [224, 205] width 214 height 26
type input "72******08"
click at [1141, 442] on img at bounding box center [1117, 455] width 75 height 53
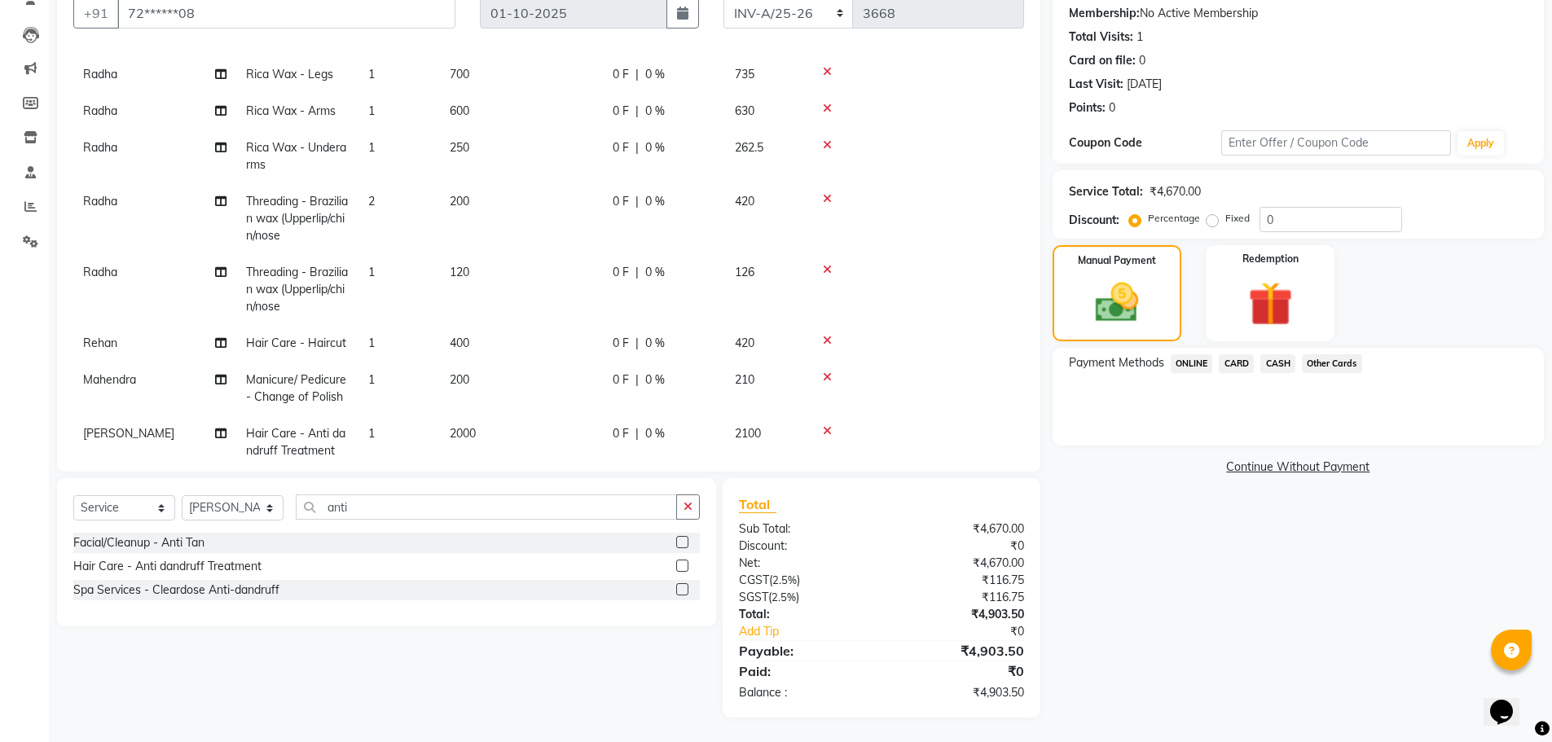
scroll to position [98, 0]
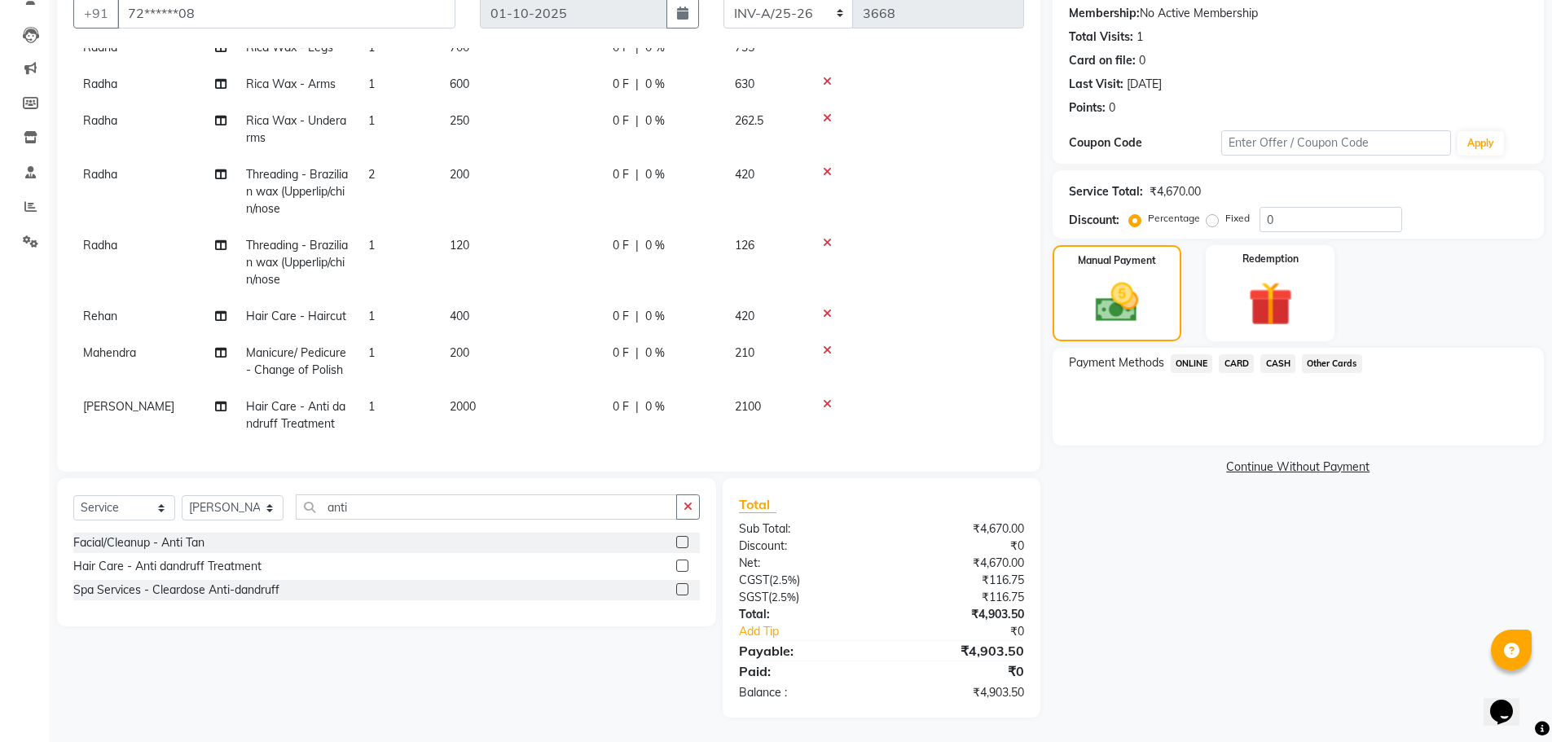
click at [1232, 366] on span "CARD" at bounding box center [1236, 364] width 35 height 19
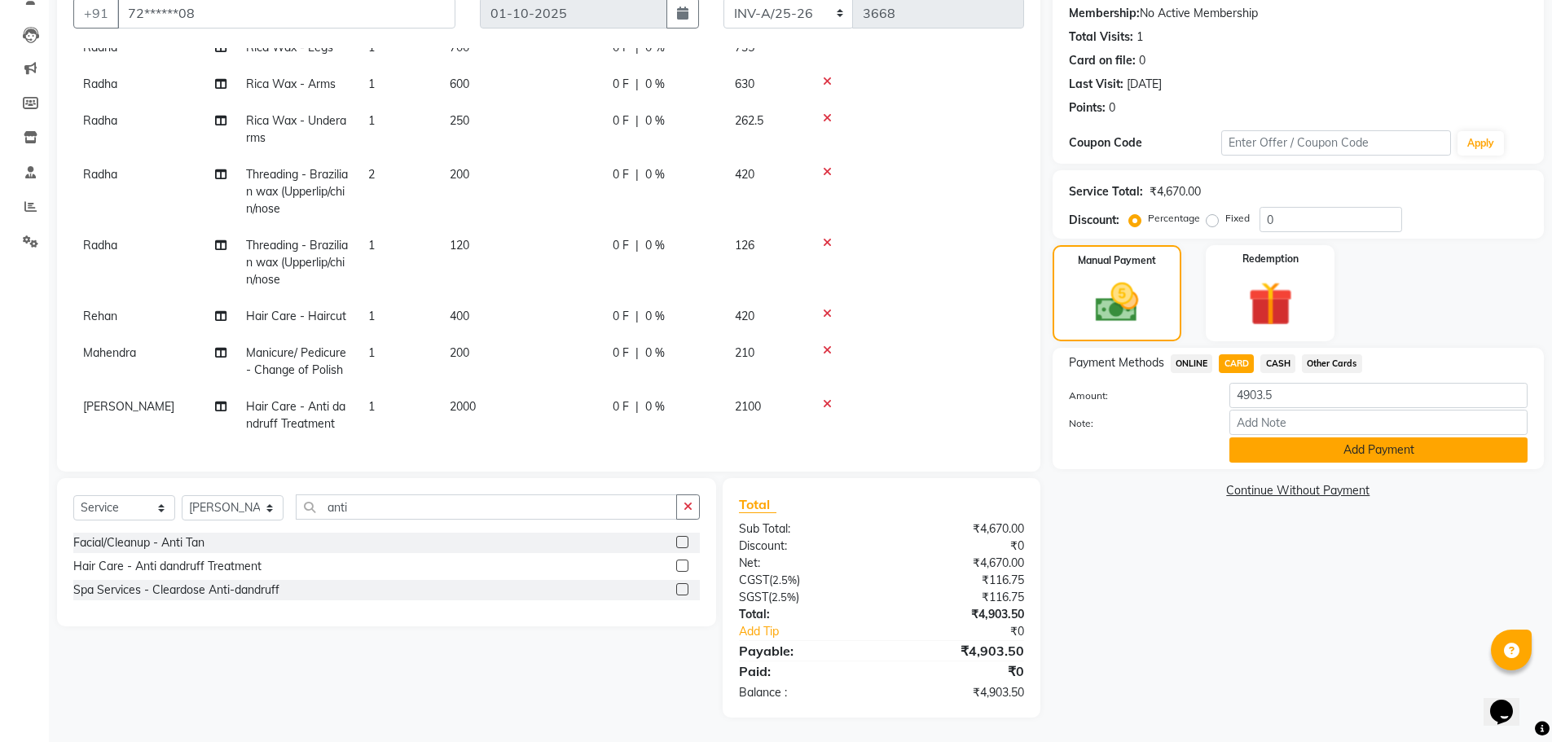
click at [1291, 451] on button "Add Payment" at bounding box center [1379, 450] width 298 height 25
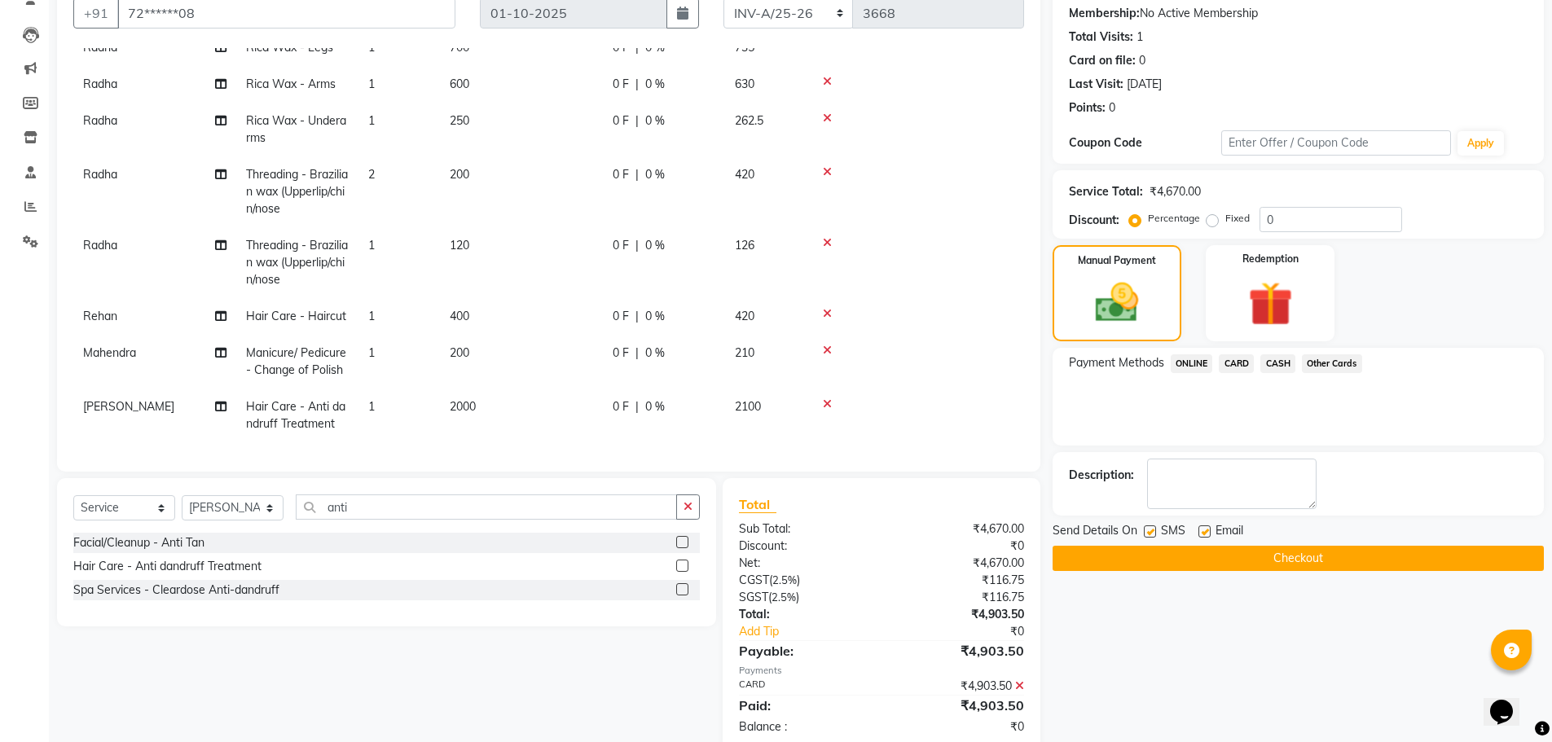
click at [1189, 552] on button "Checkout" at bounding box center [1298, 558] width 491 height 25
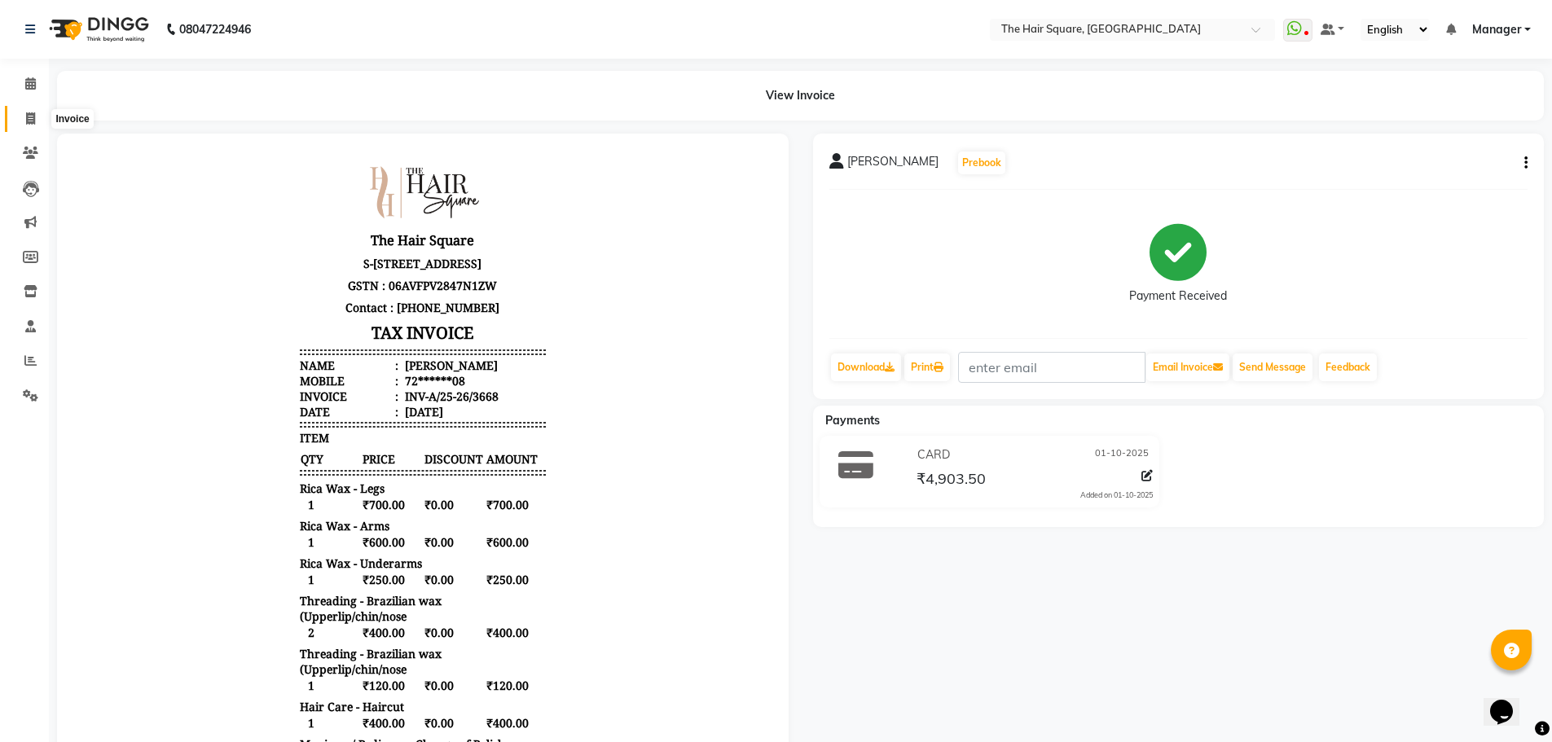
click at [33, 122] on icon at bounding box center [30, 118] width 9 height 12
select select "service"
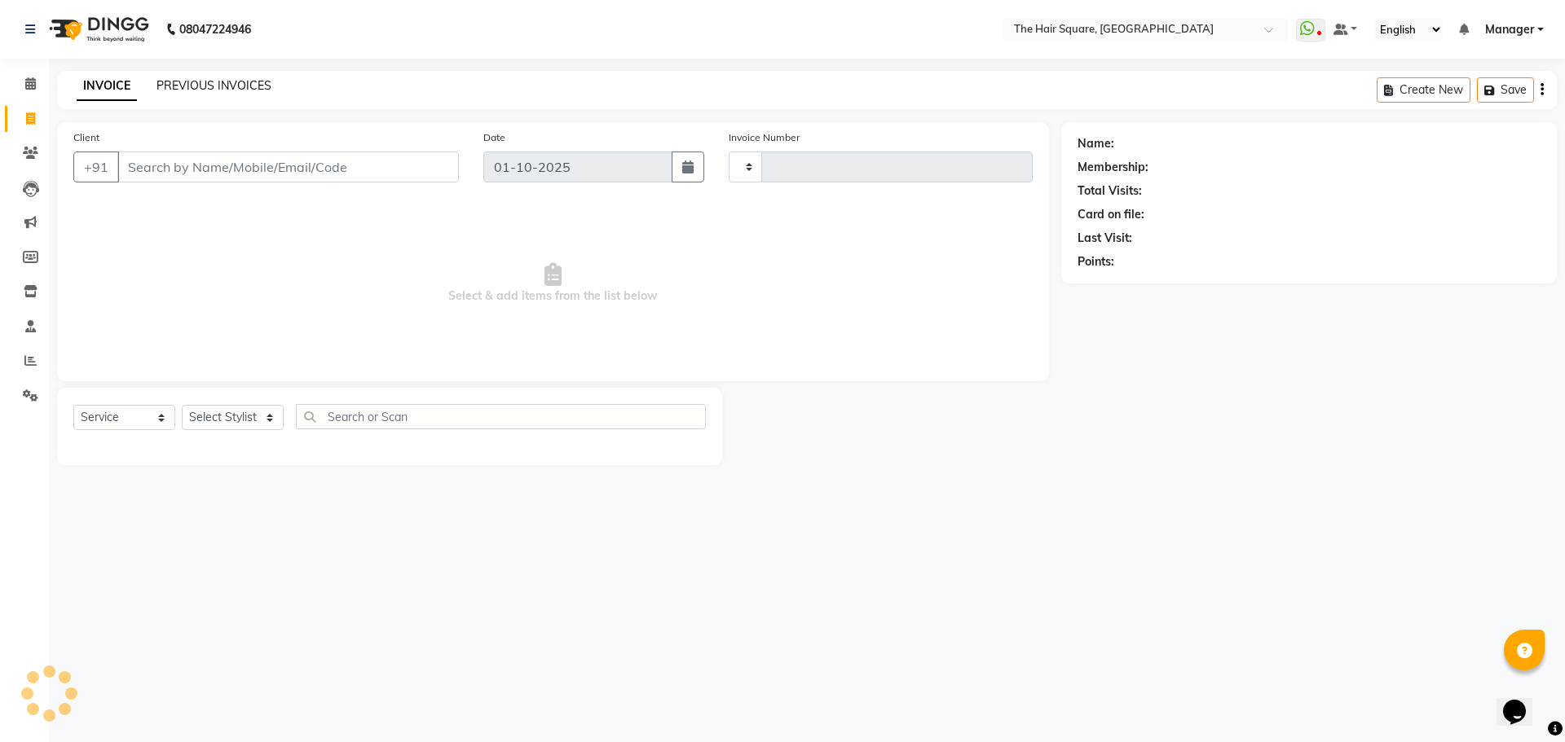
type input "3669"
click at [215, 78] on link "PREVIOUS INVOICES" at bounding box center [213, 85] width 115 height 15
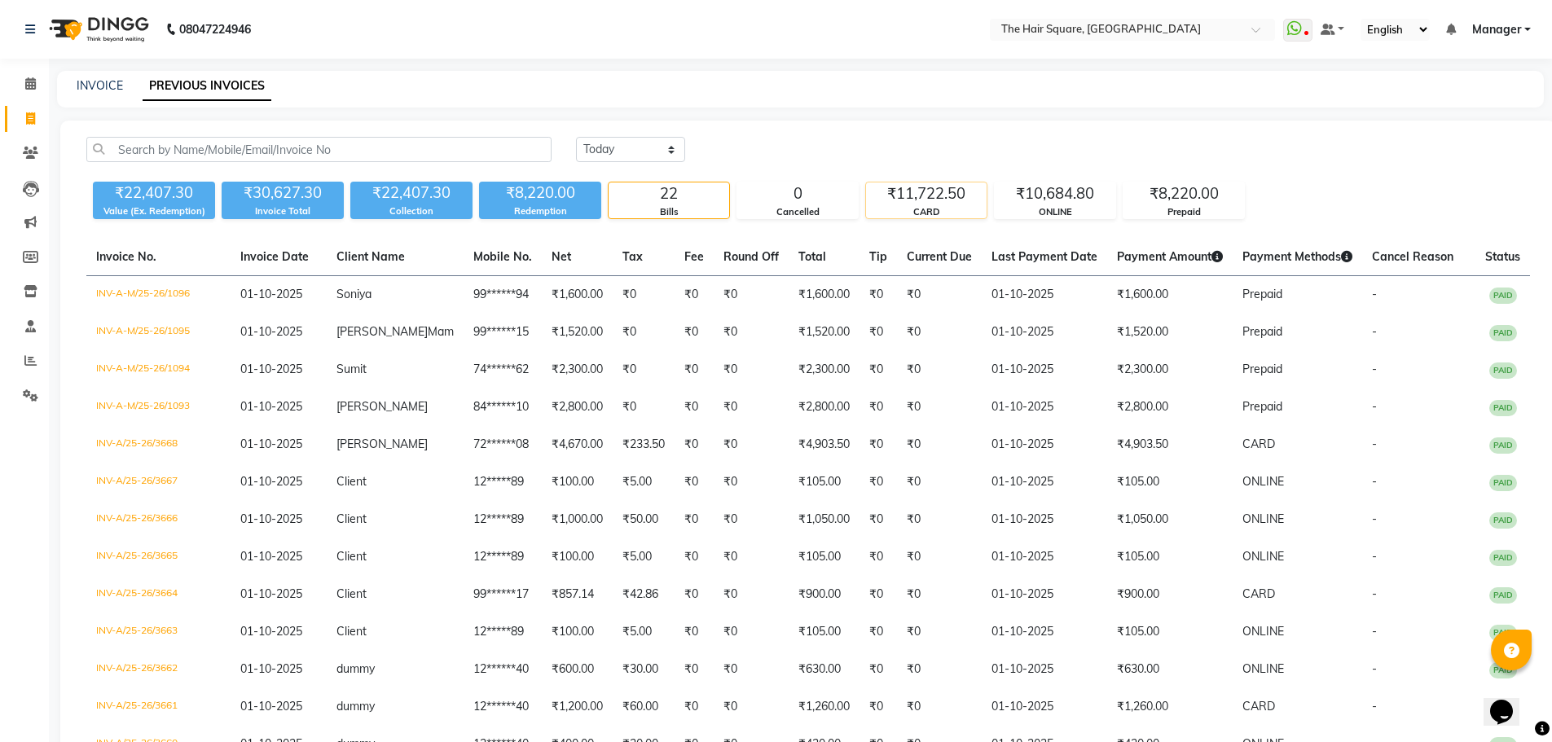
click at [899, 202] on div "₹11,722.50" at bounding box center [926, 194] width 121 height 23
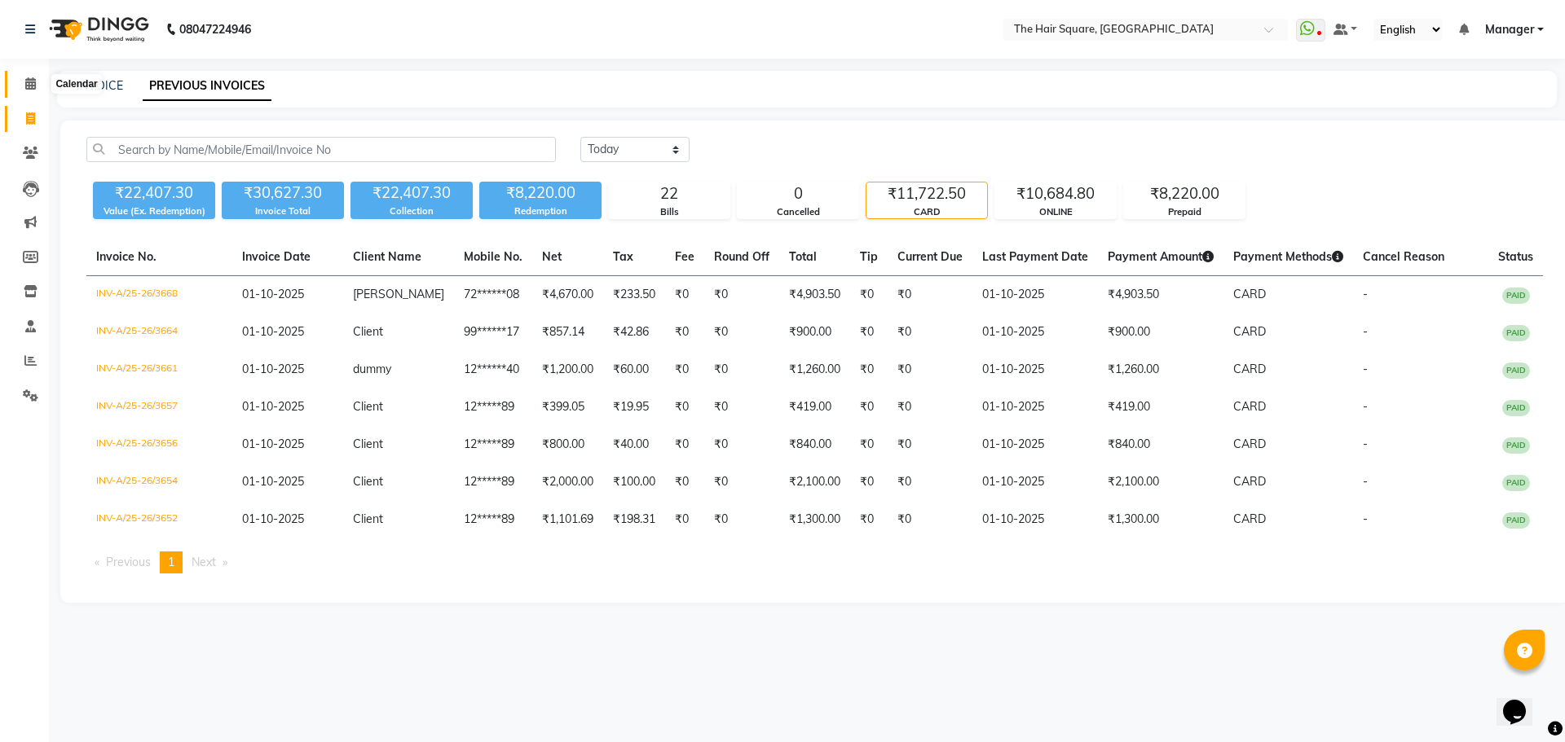
click at [27, 85] on icon at bounding box center [30, 83] width 11 height 12
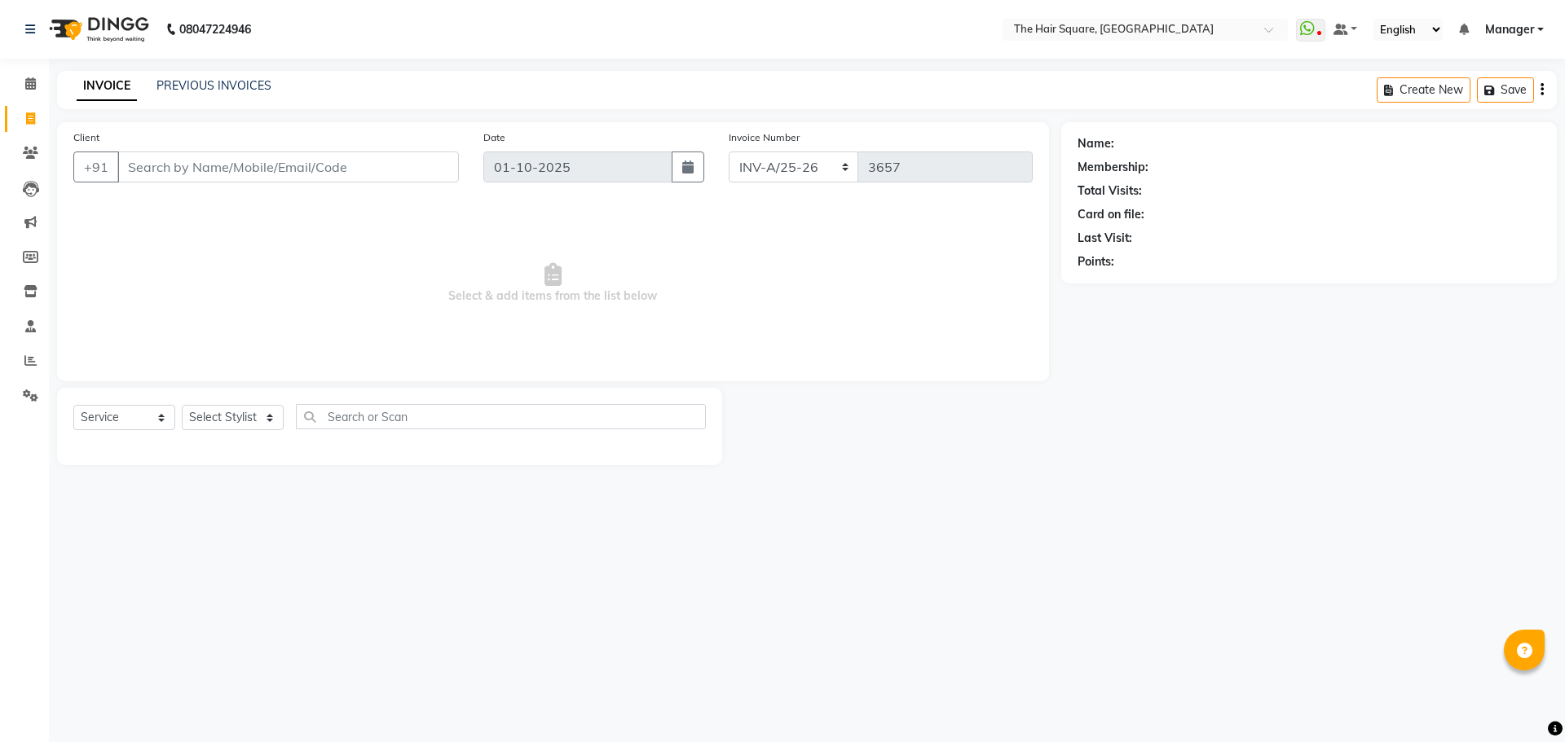
select select "5768"
select select "service"
click at [205, 86] on link "PREVIOUS INVOICES" at bounding box center [213, 85] width 115 height 15
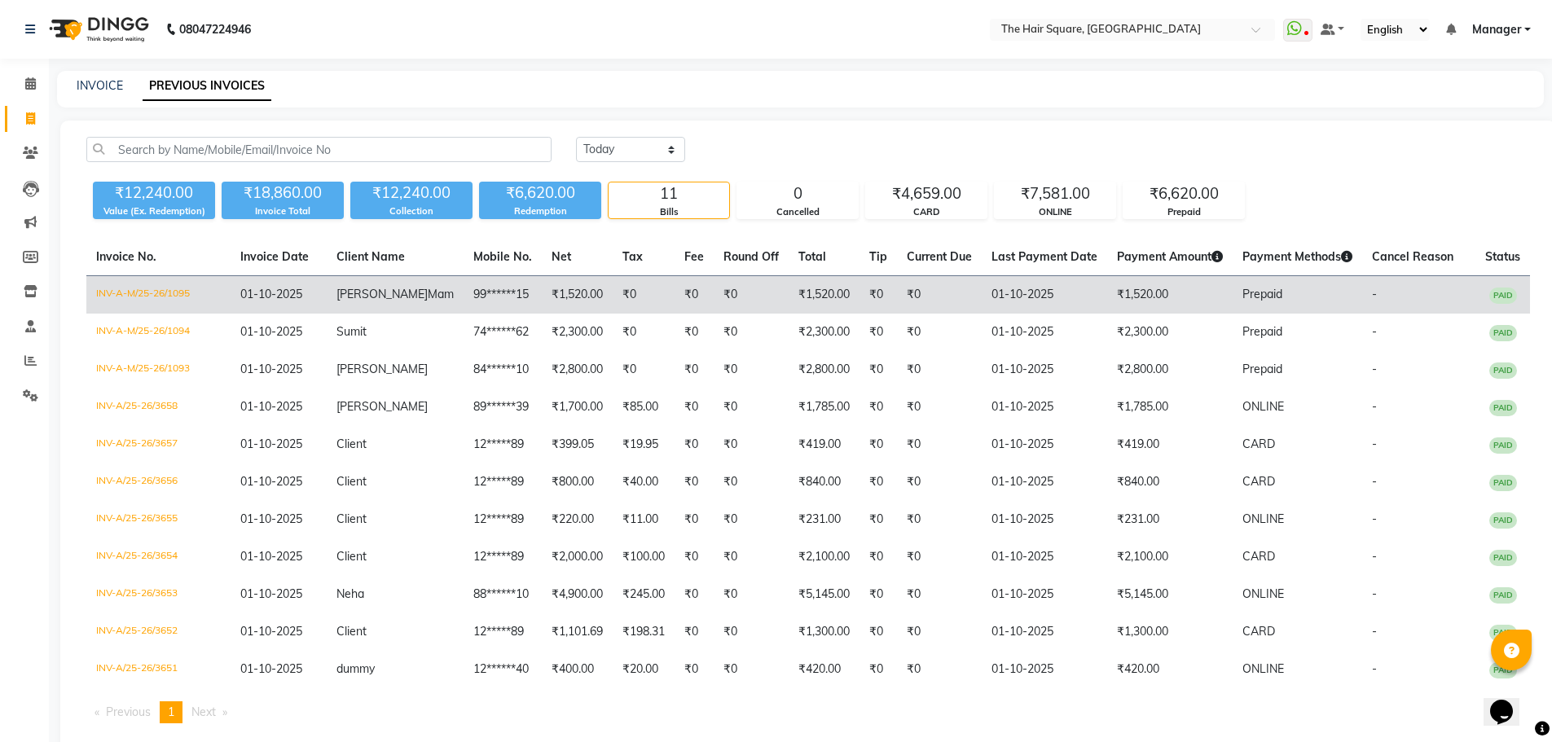
click at [166, 286] on td "INV-A-M/25-26/1095" at bounding box center [158, 295] width 144 height 38
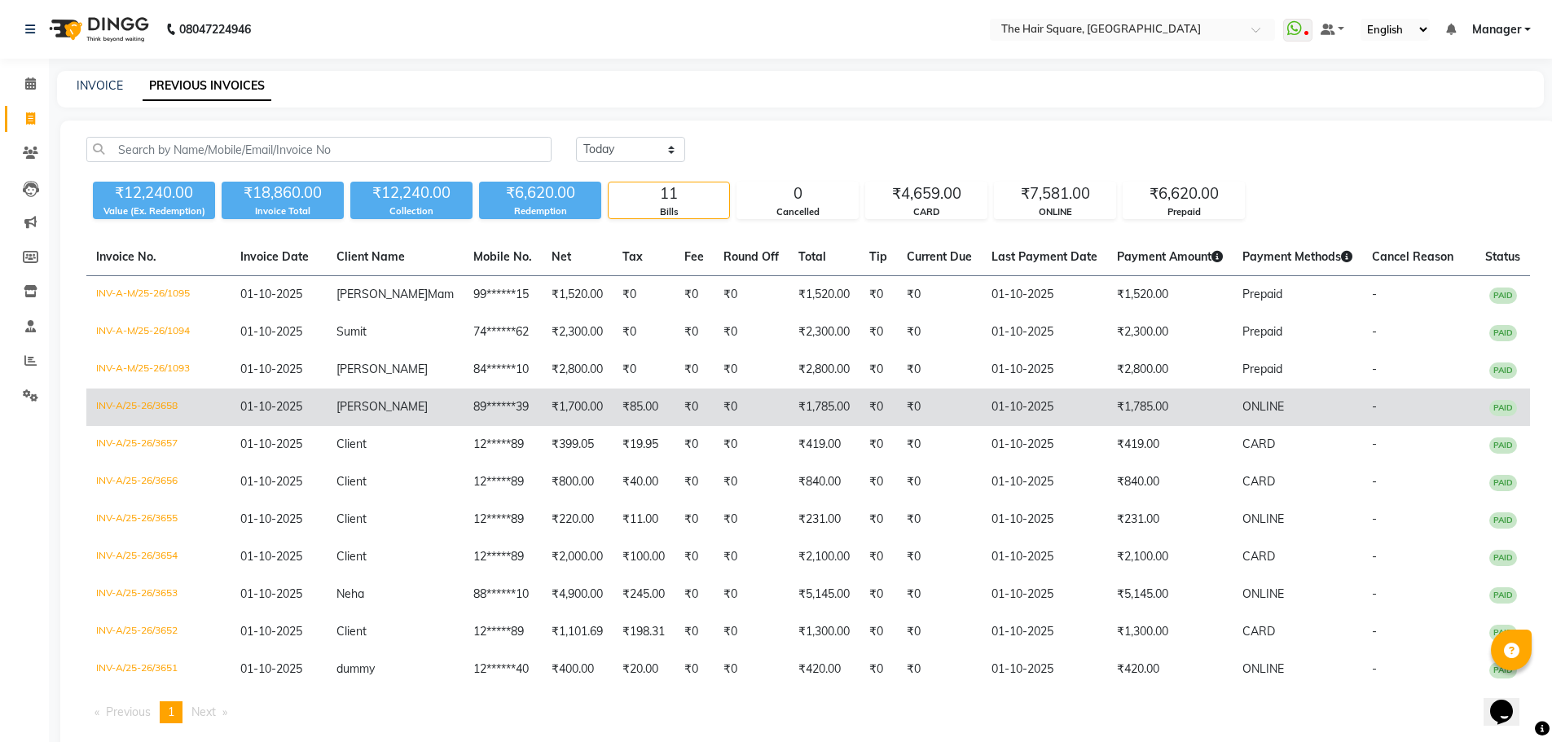
click at [1108, 424] on td "₹1,785.00" at bounding box center [1171, 407] width 126 height 37
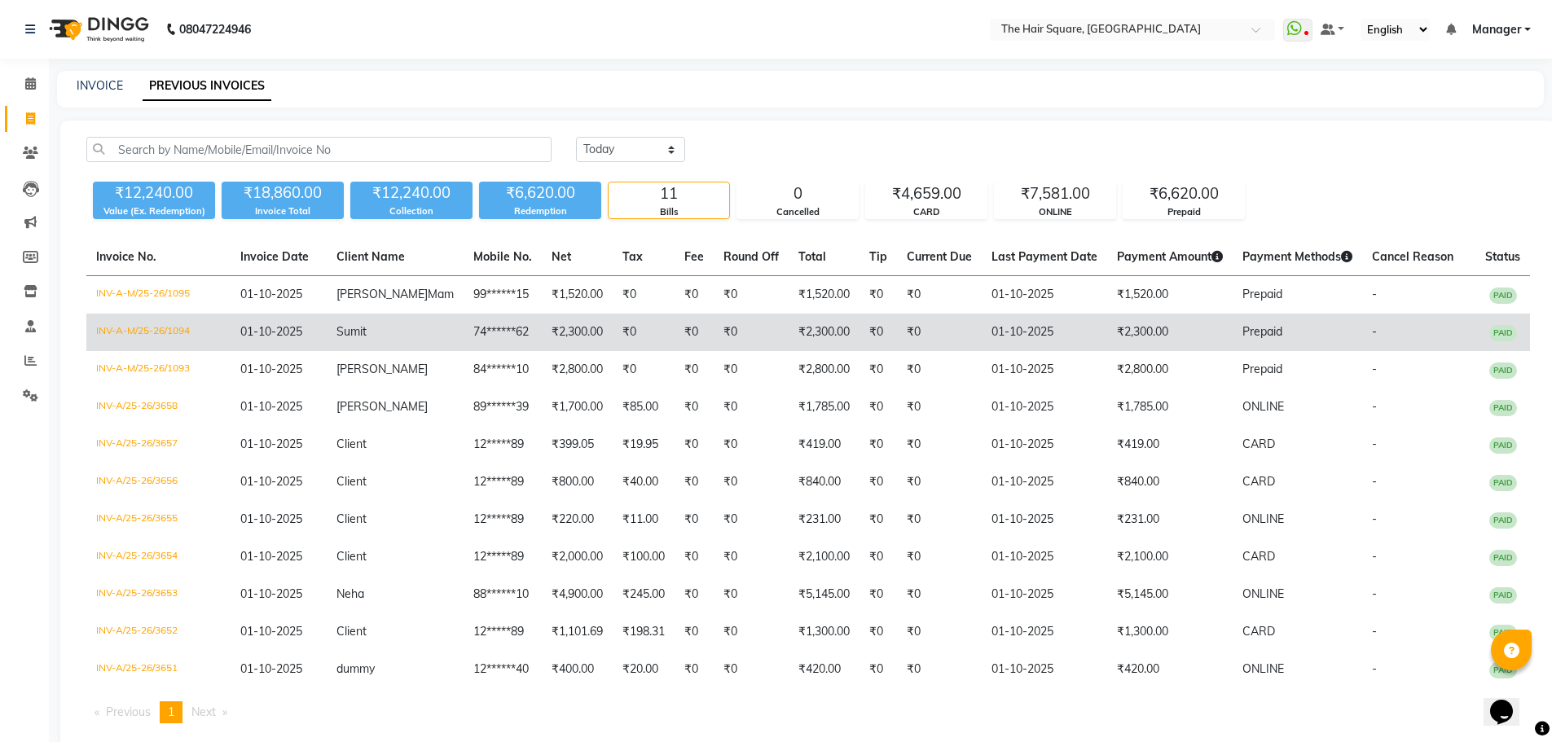
click at [1243, 339] on span "Prepaid" at bounding box center [1263, 331] width 40 height 15
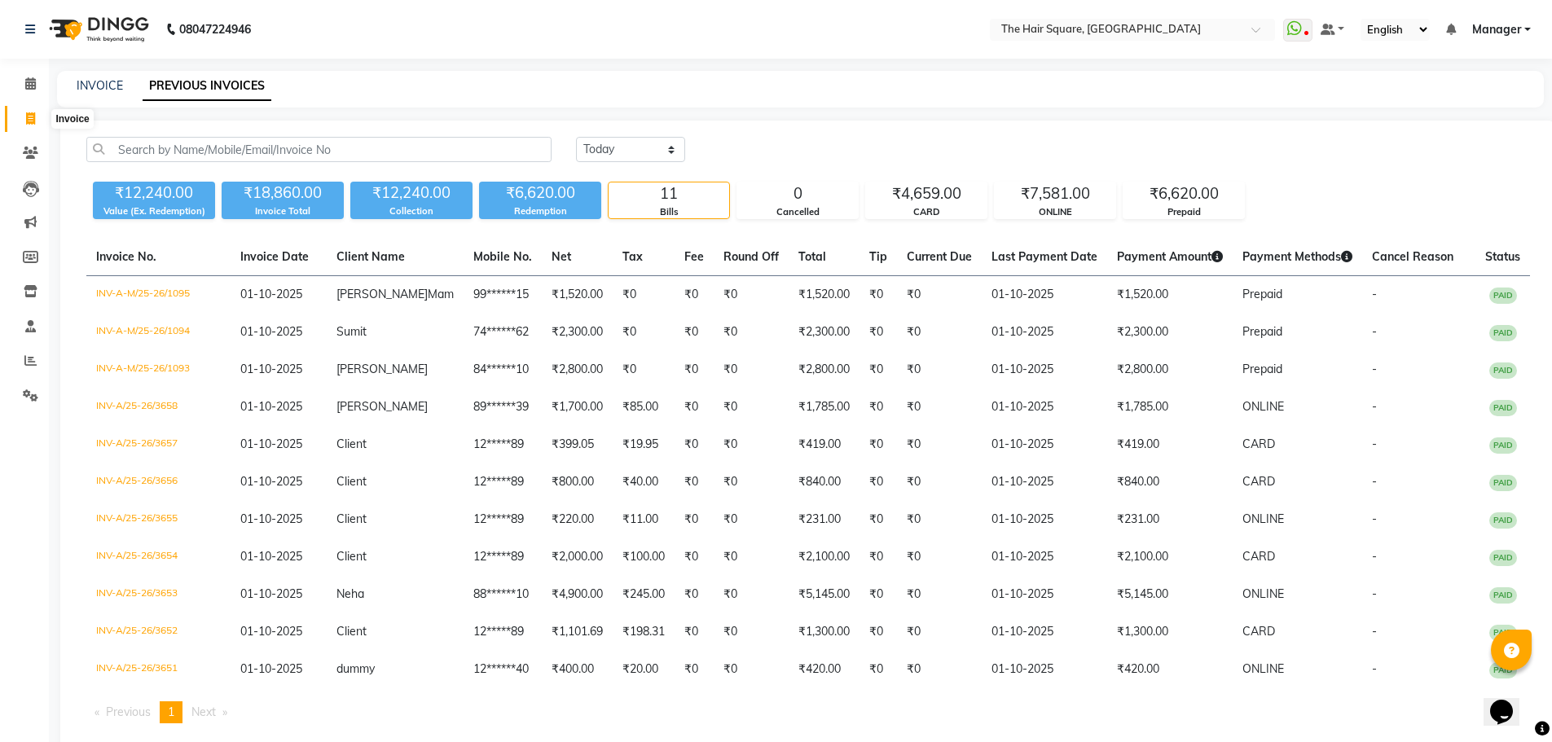
click at [37, 119] on span at bounding box center [30, 119] width 29 height 19
select select "service"
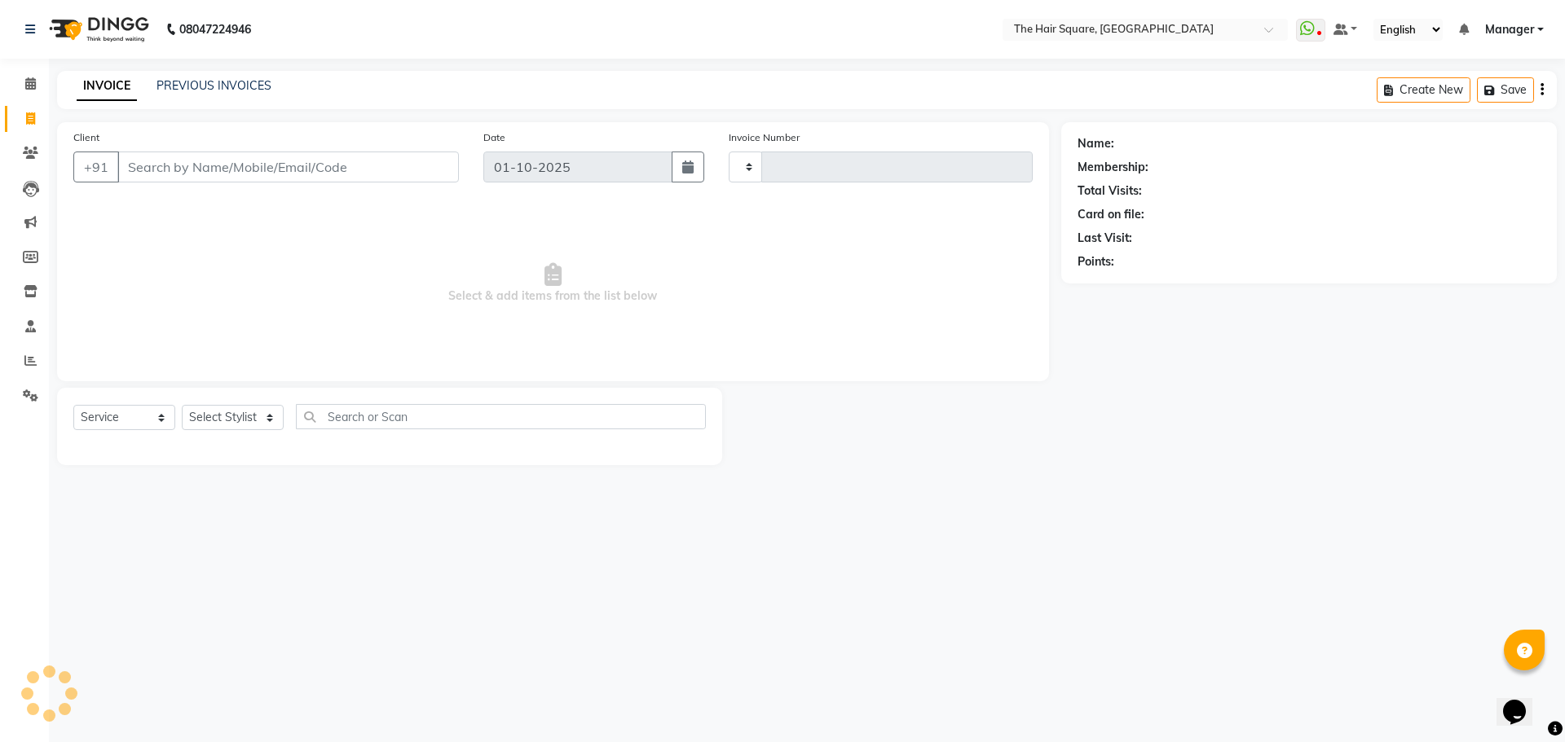
type input "3659"
select select "5768"
click at [225, 428] on select "Select Stylist Amit Aradhana Bittu Dev Imran Inder Javed Kim Mahendra Manager M…" at bounding box center [233, 417] width 102 height 25
select select "44563"
click at [182, 405] on select "Select Stylist Amit Aradhana Bittu Dev Imran Inder Javed Kim Mahendra Manager M…" at bounding box center [233, 417] width 102 height 25
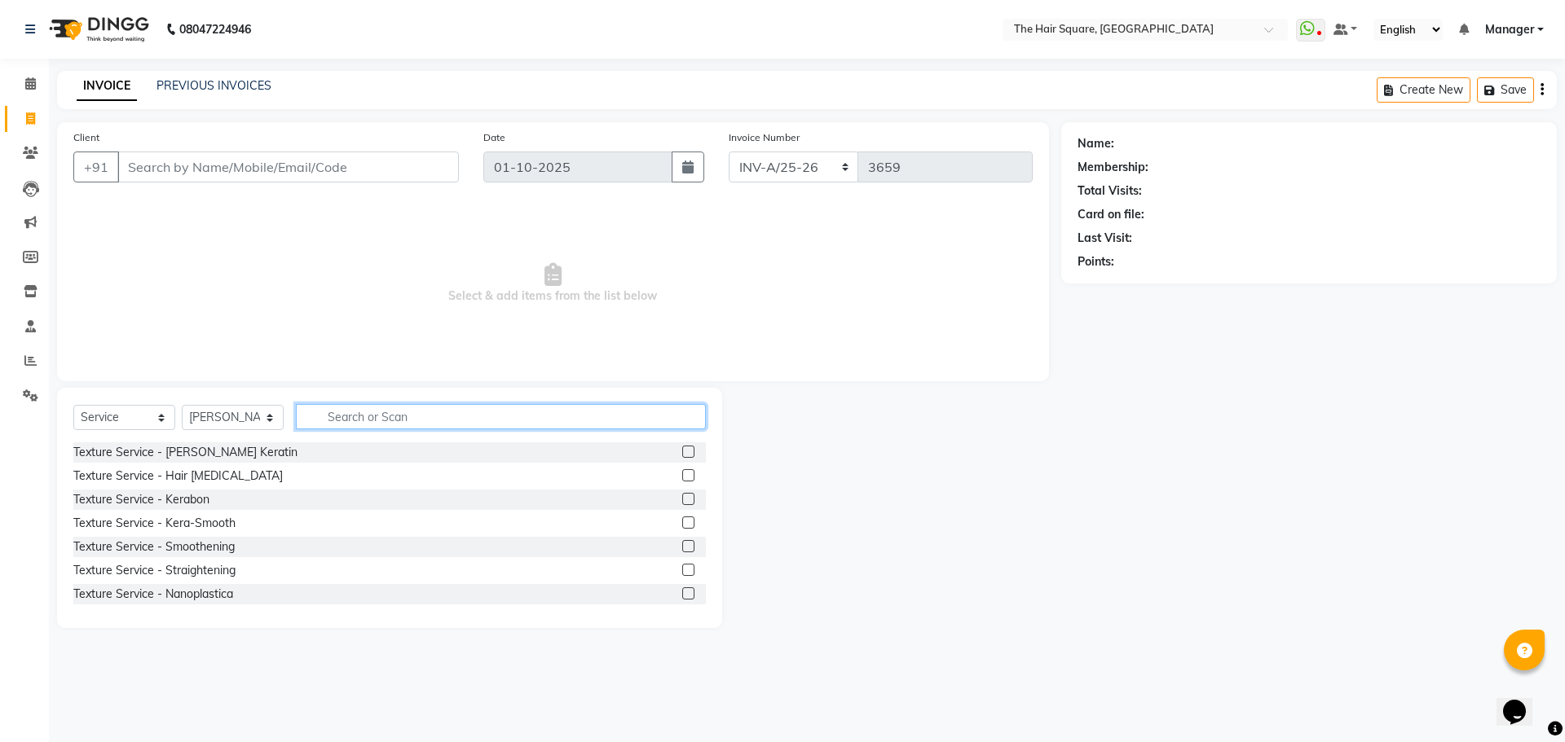
click at [334, 429] on input "text" at bounding box center [501, 416] width 410 height 25
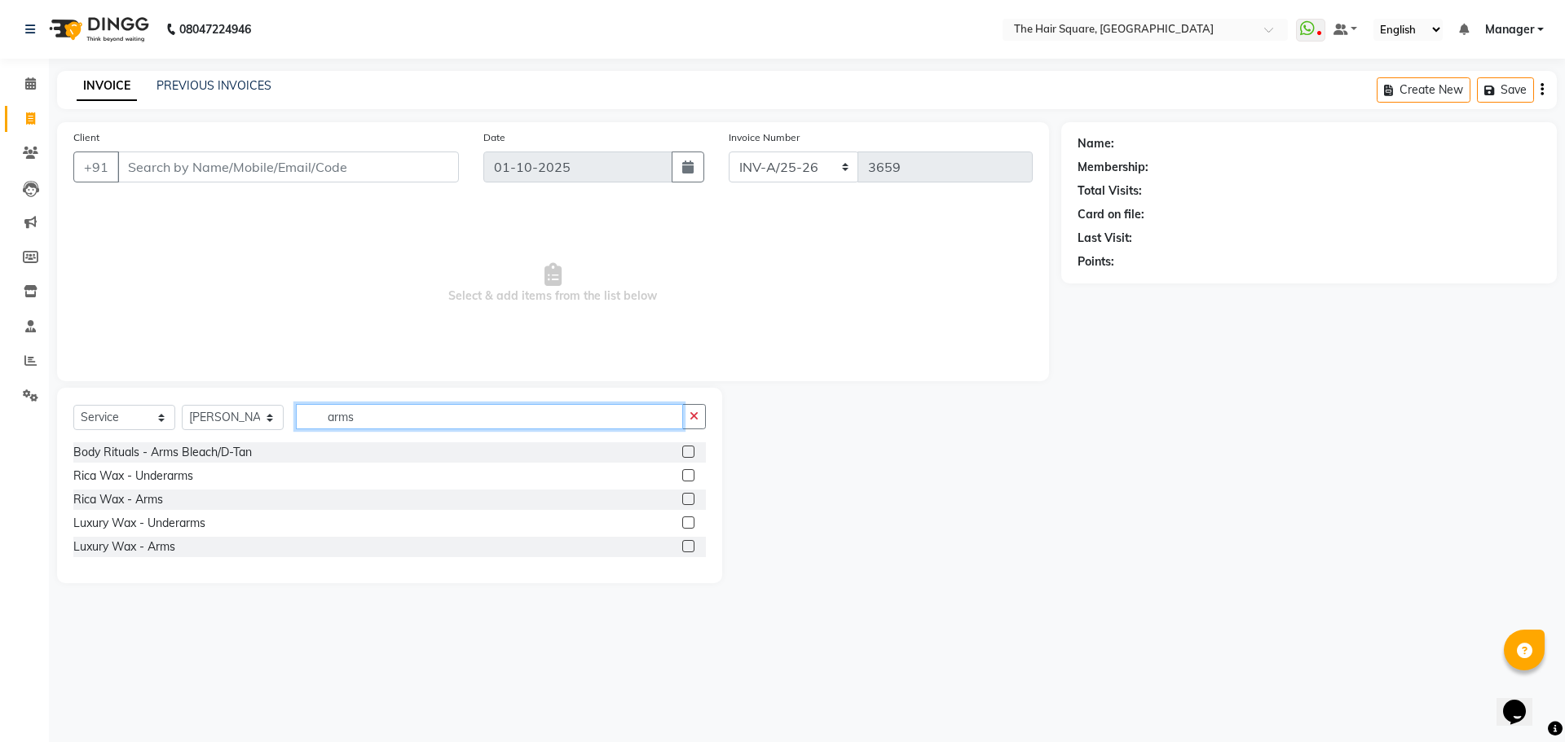
type input "arms"
click at [689, 549] on label at bounding box center [688, 546] width 12 height 12
click at [689, 549] on input "checkbox" at bounding box center [687, 547] width 11 height 11
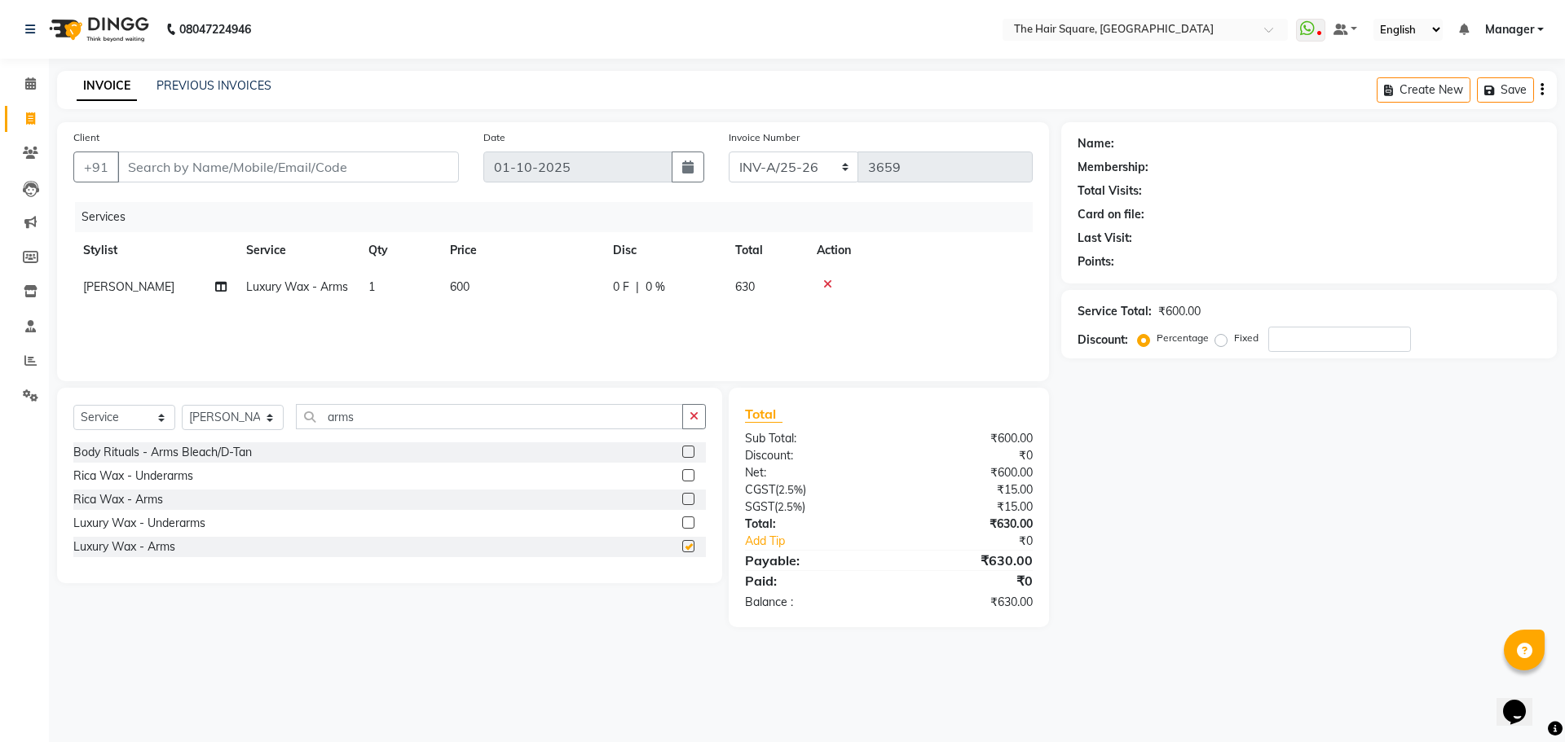
checkbox input "false"
drag, startPoint x: 395, startPoint y: 425, endPoint x: 124, endPoint y: 350, distance: 281.3
click at [124, 350] on div "Client +91 Date 01-10-2025 Invoice Number INV-A-M/25-26 INV-A/25-26 3659 Servic…" at bounding box center [553, 374] width 1016 height 505
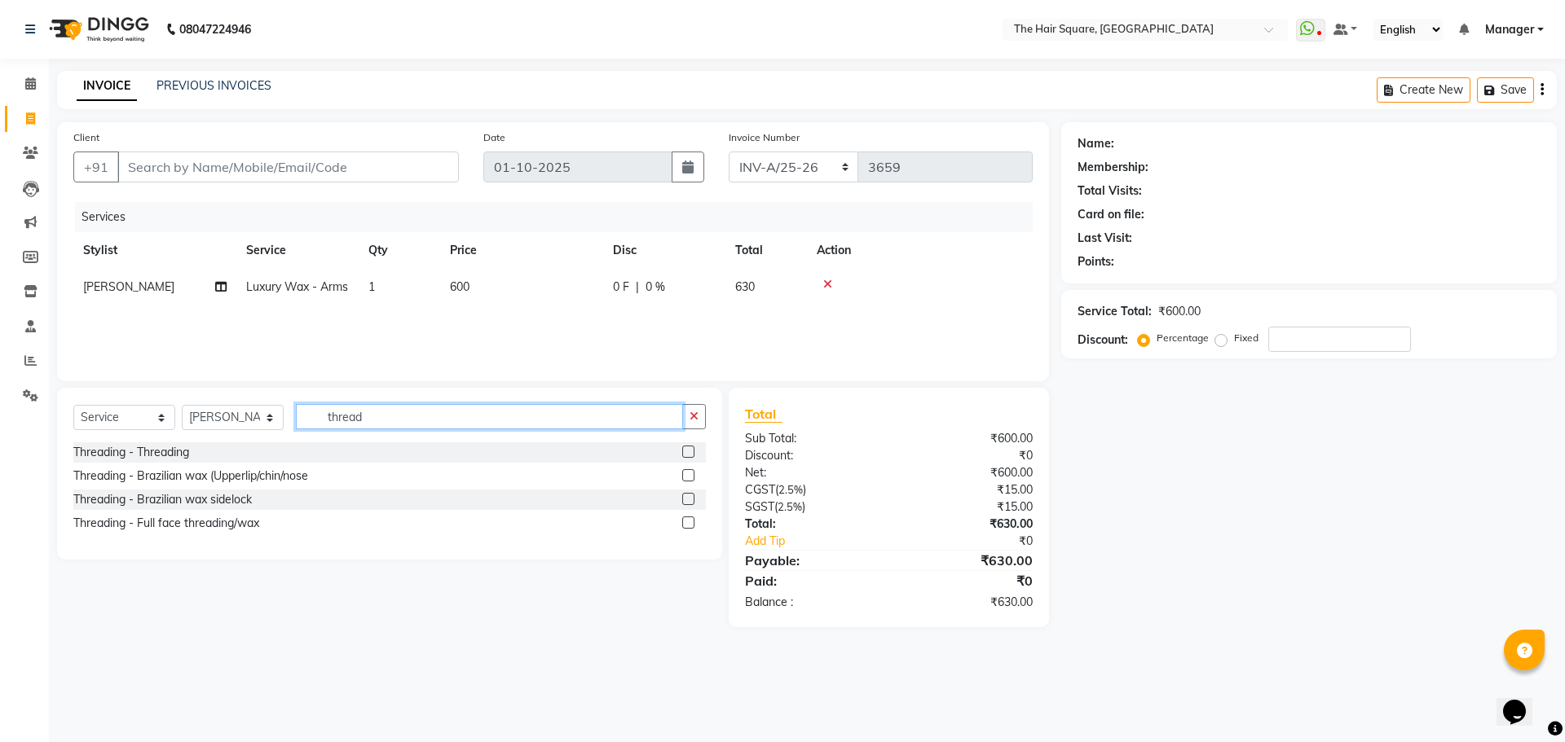
type input "thread"
click at [685, 449] on label at bounding box center [688, 452] width 12 height 12
click at [685, 449] on input "checkbox" at bounding box center [687, 452] width 11 height 11
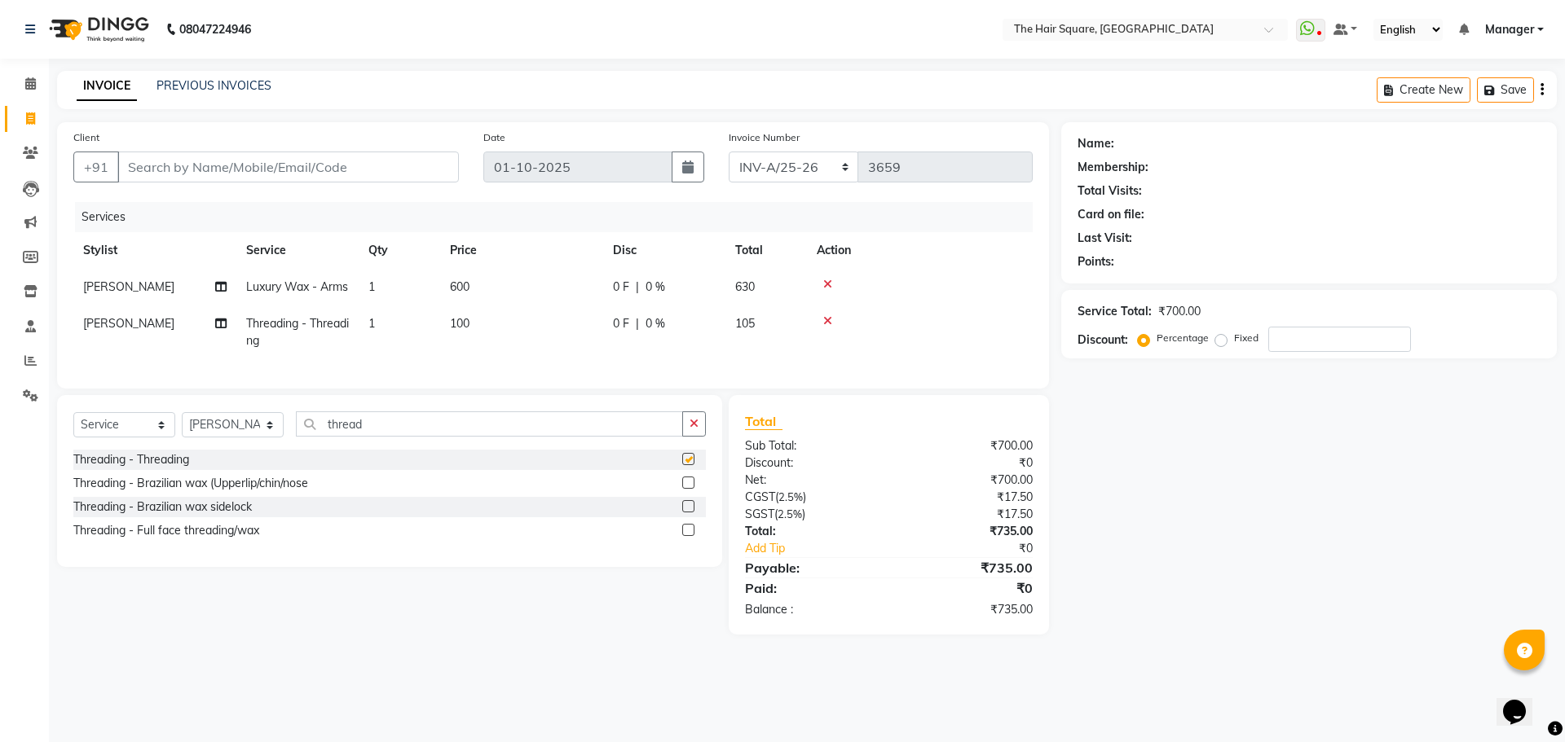
checkbox input "false"
drag, startPoint x: 413, startPoint y: 445, endPoint x: 9, endPoint y: 390, distance: 408.0
click at [0, 407] on app-home "08047224946 Select Location × The Hair Square, Ambience Island WhatsApp Status …" at bounding box center [782, 329] width 1565 height 659
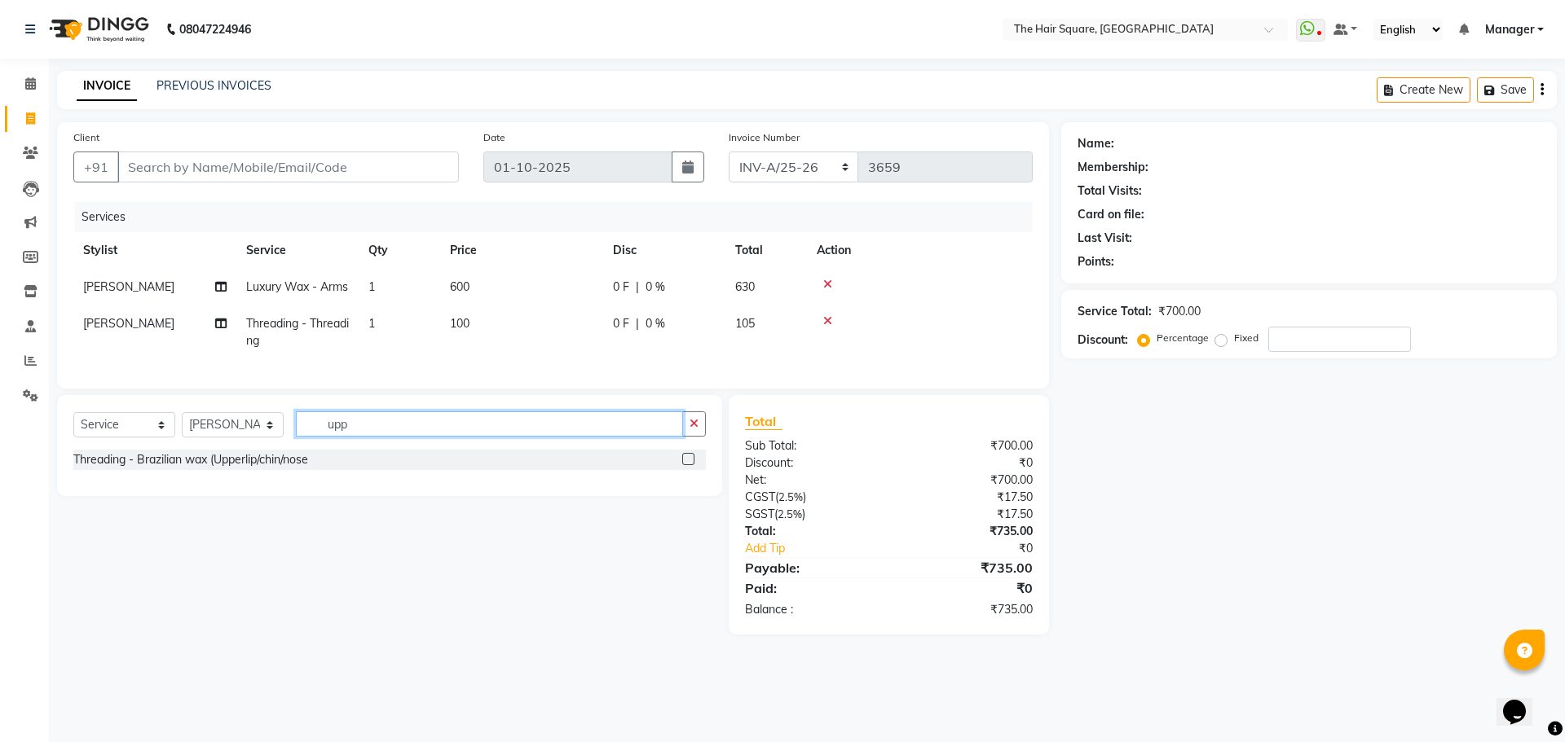
type input "upp"
click at [690, 465] on label at bounding box center [688, 459] width 12 height 12
click at [690, 465] on input "checkbox" at bounding box center [687, 460] width 11 height 11
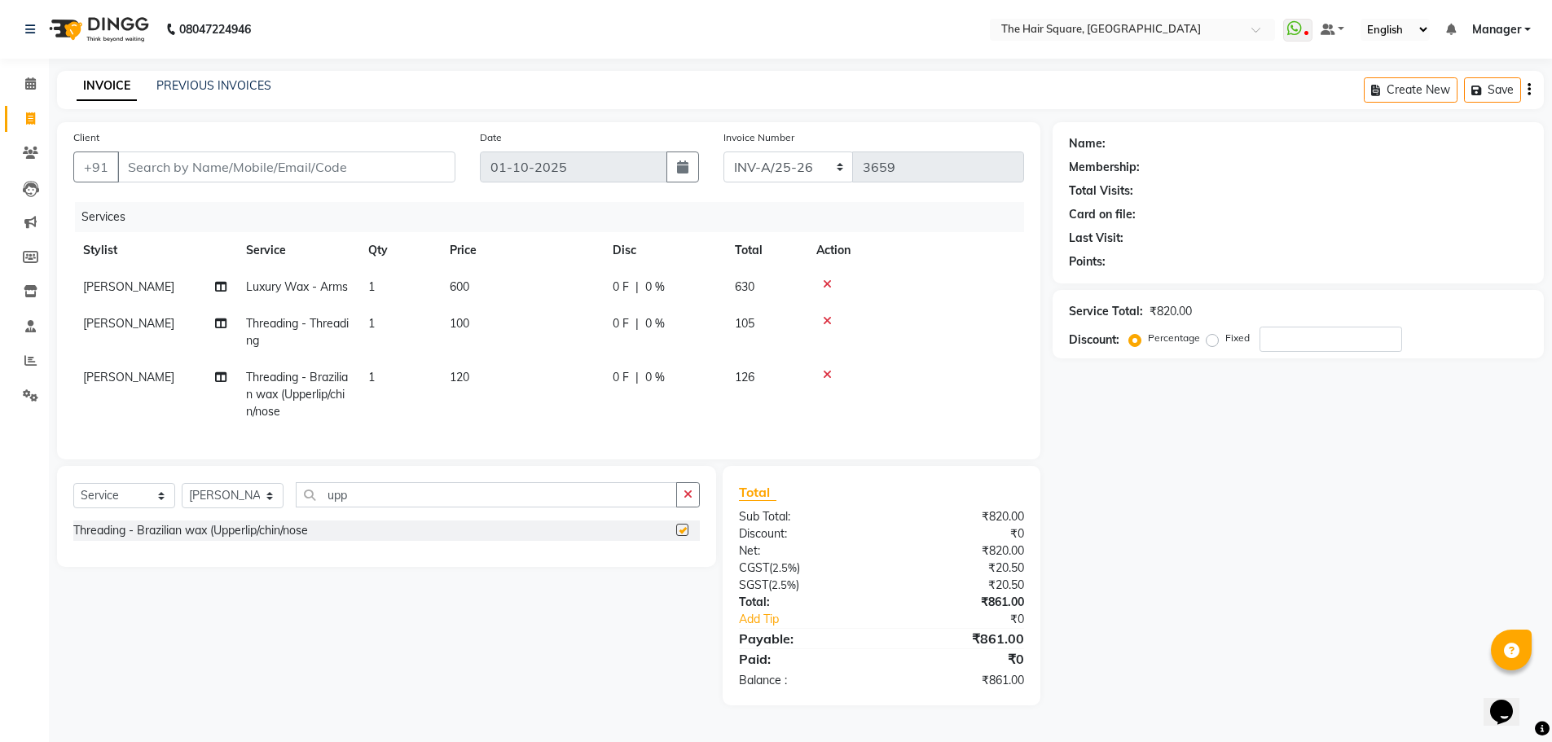
checkbox input "false"
click at [1122, 549] on div "Name: Membership: Total Visits: Card on file: Last Visit: Points: Service Total…" at bounding box center [1305, 414] width 504 height 584
click at [1270, 334] on input "number" at bounding box center [1331, 339] width 143 height 25
type input "20"
click at [1243, 551] on div "Name: Membership: Total Visits: Card on file: Last Visit: Points: Service Total…" at bounding box center [1305, 414] width 504 height 584
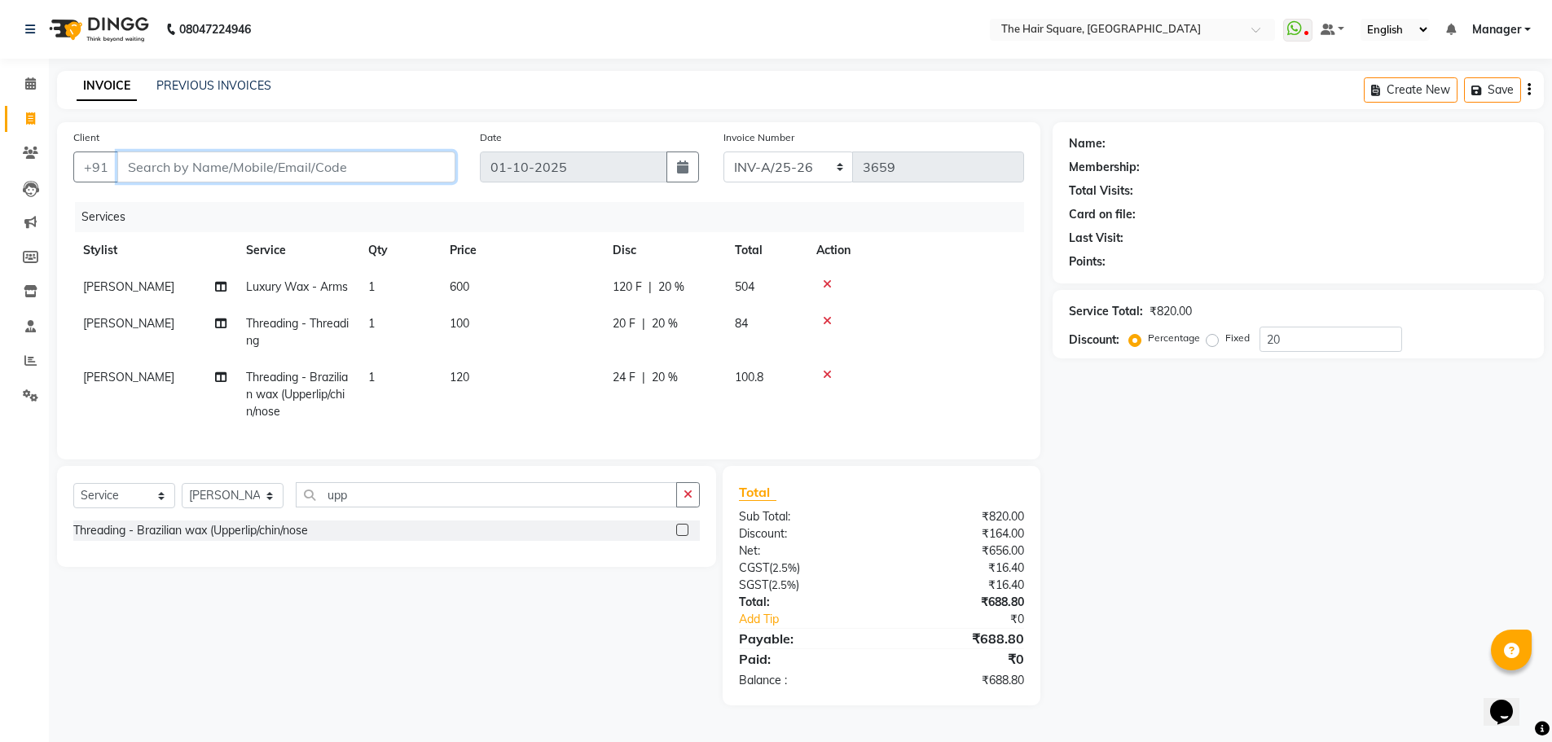
click at [360, 177] on input "Client" at bounding box center [286, 167] width 338 height 31
click at [369, 174] on input "Client" at bounding box center [286, 167] width 338 height 31
type input "d"
type input "0"
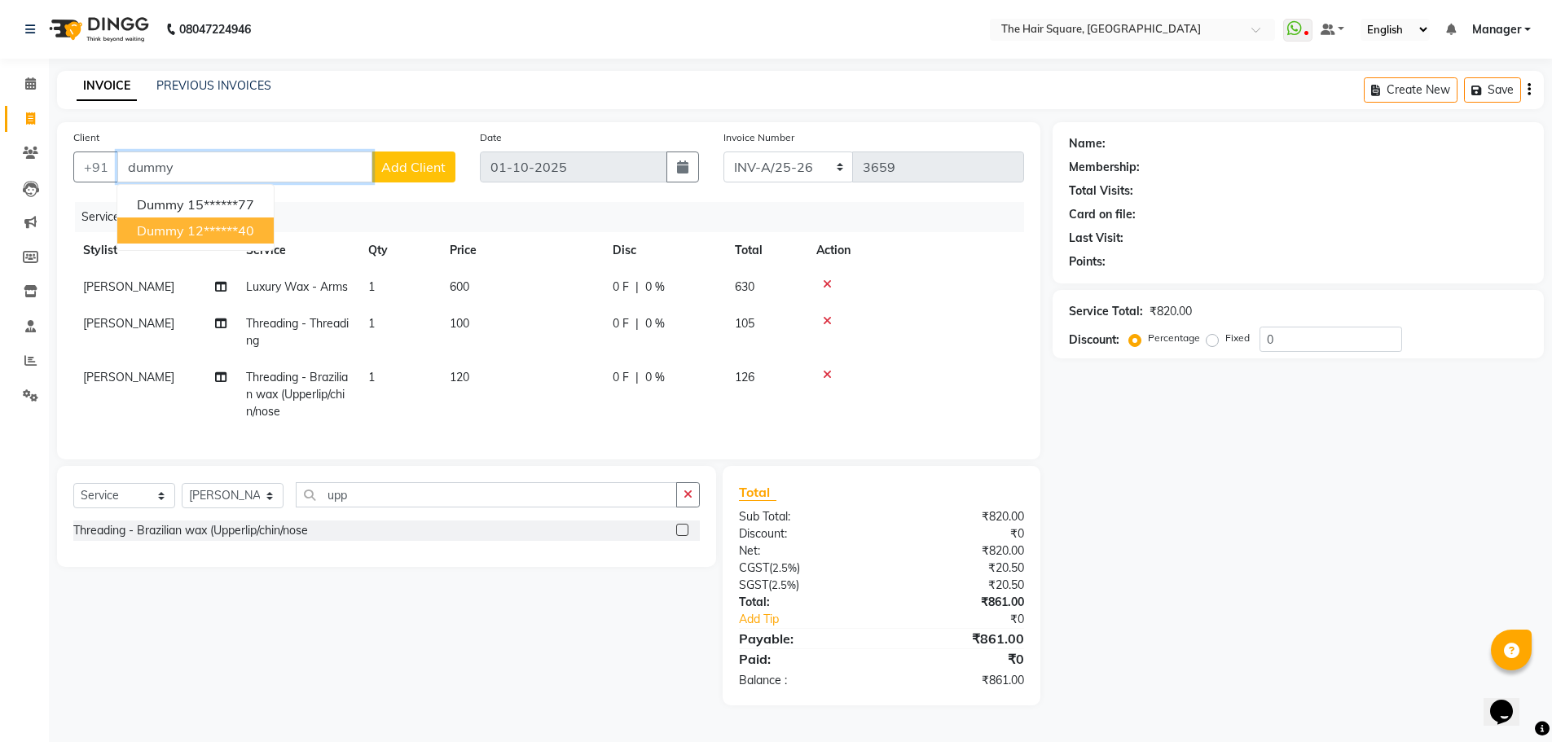
click at [258, 227] on button "dummy 12******40" at bounding box center [195, 231] width 156 height 26
type input "12******40"
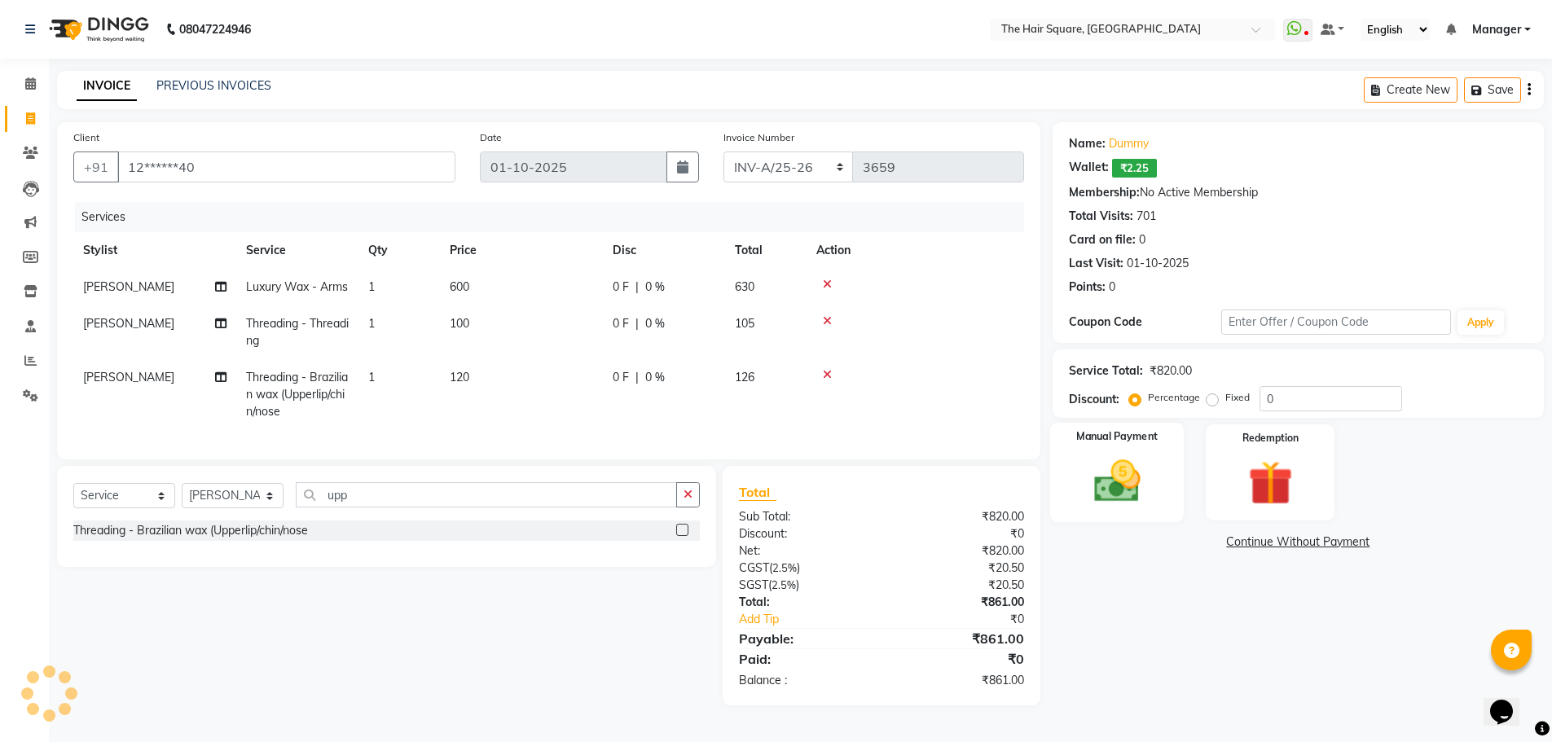
click at [1164, 477] on div "Manual Payment" at bounding box center [1117, 473] width 134 height 100
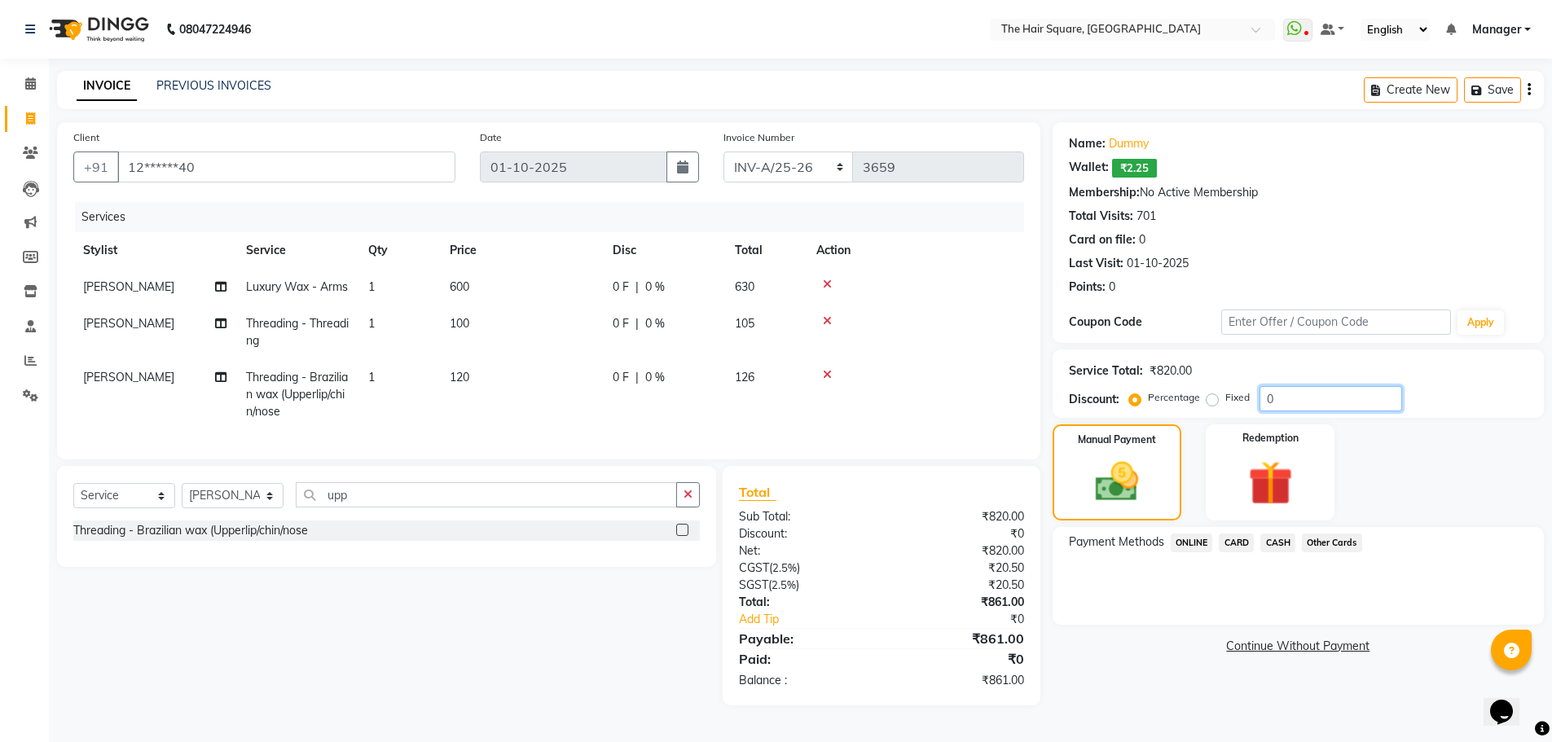
drag, startPoint x: 1289, startPoint y: 401, endPoint x: 1174, endPoint y: 371, distance: 118.8
click at [1174, 371] on div "Service Total: ₹820.00 Discount: Percentage Fixed 0" at bounding box center [1298, 383] width 459 height 55
type input "20"
click at [1208, 544] on span "ONLINE" at bounding box center [1192, 543] width 42 height 19
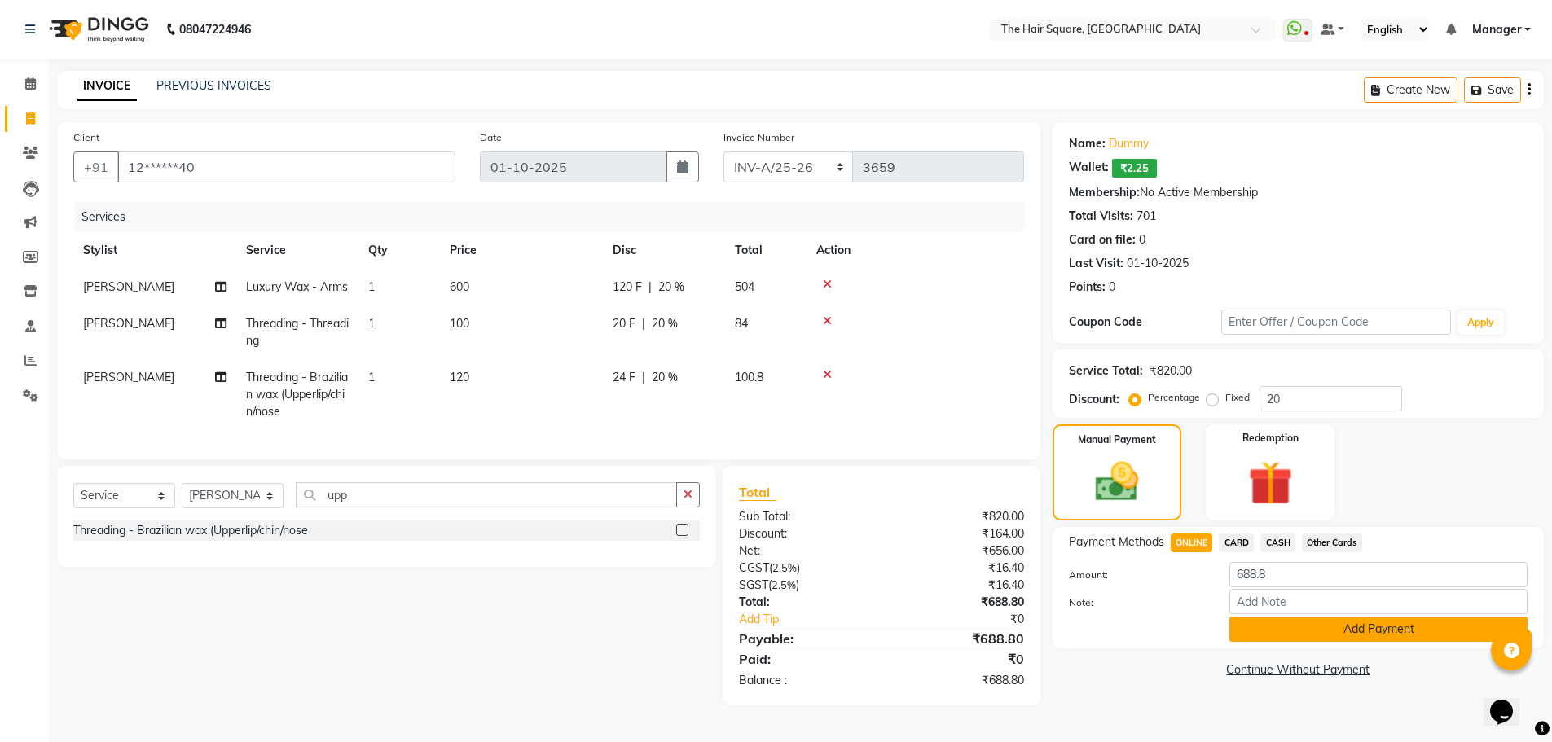
click at [1297, 621] on button "Add Payment" at bounding box center [1379, 629] width 298 height 25
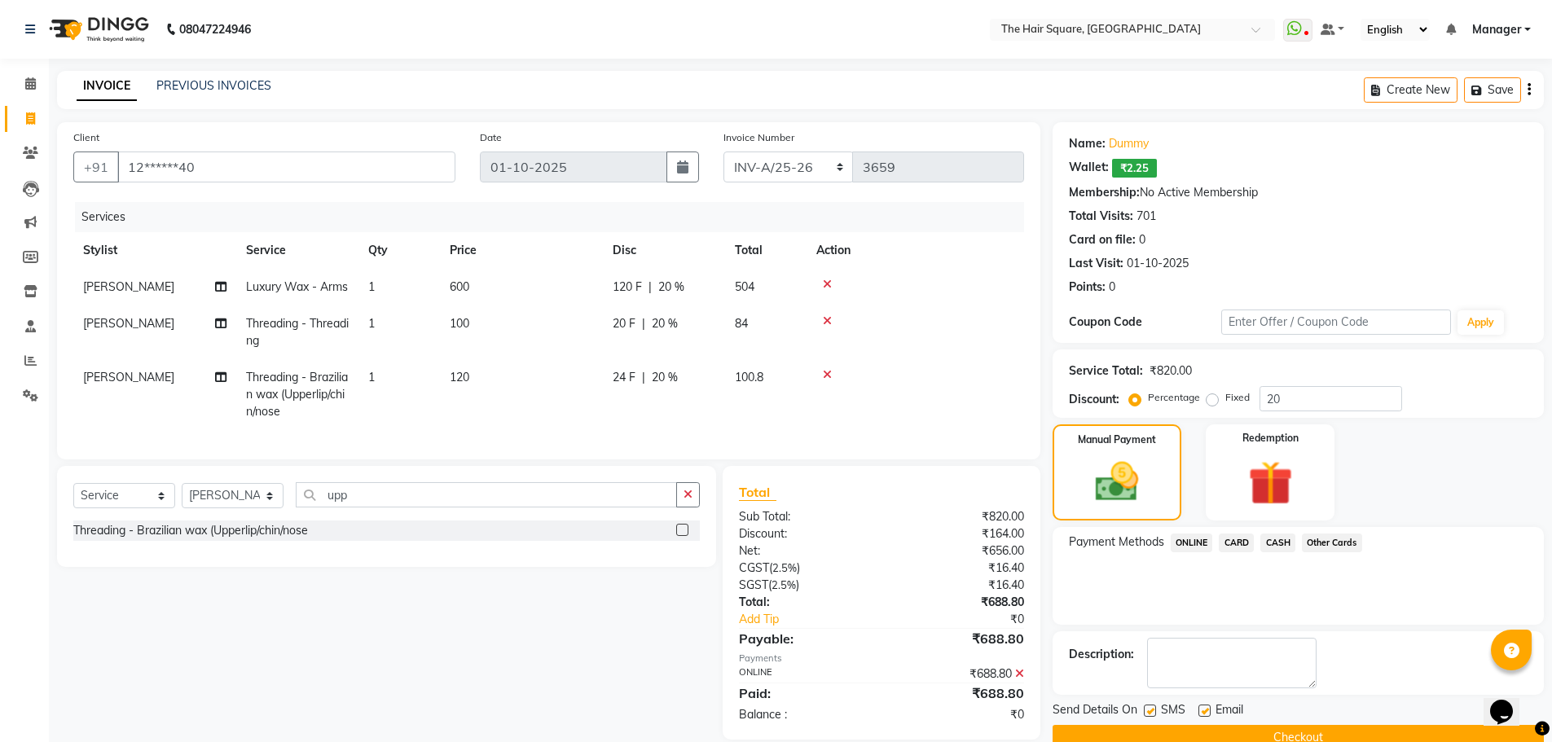
click at [1277, 735] on button "Checkout" at bounding box center [1298, 737] width 491 height 25
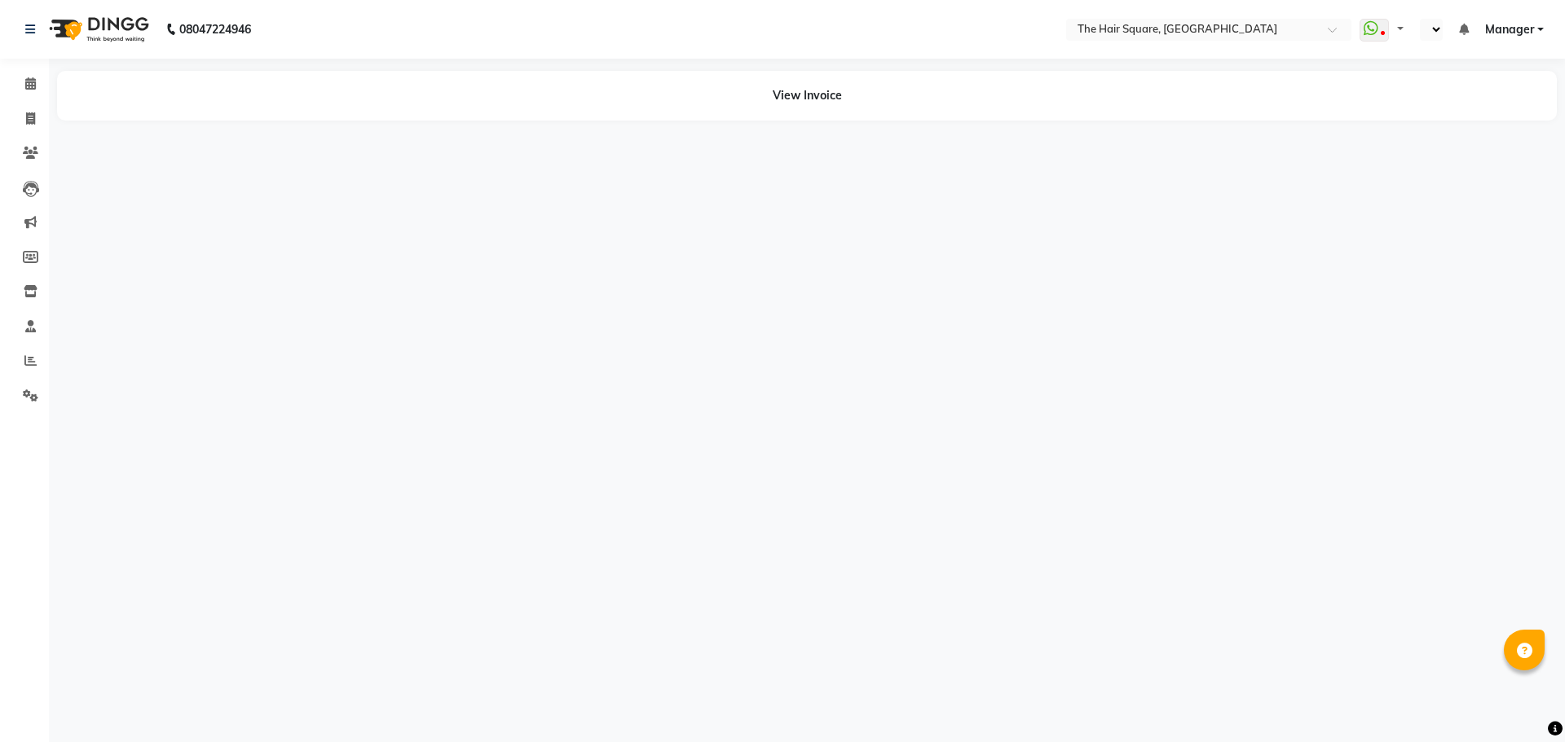
select select "en"
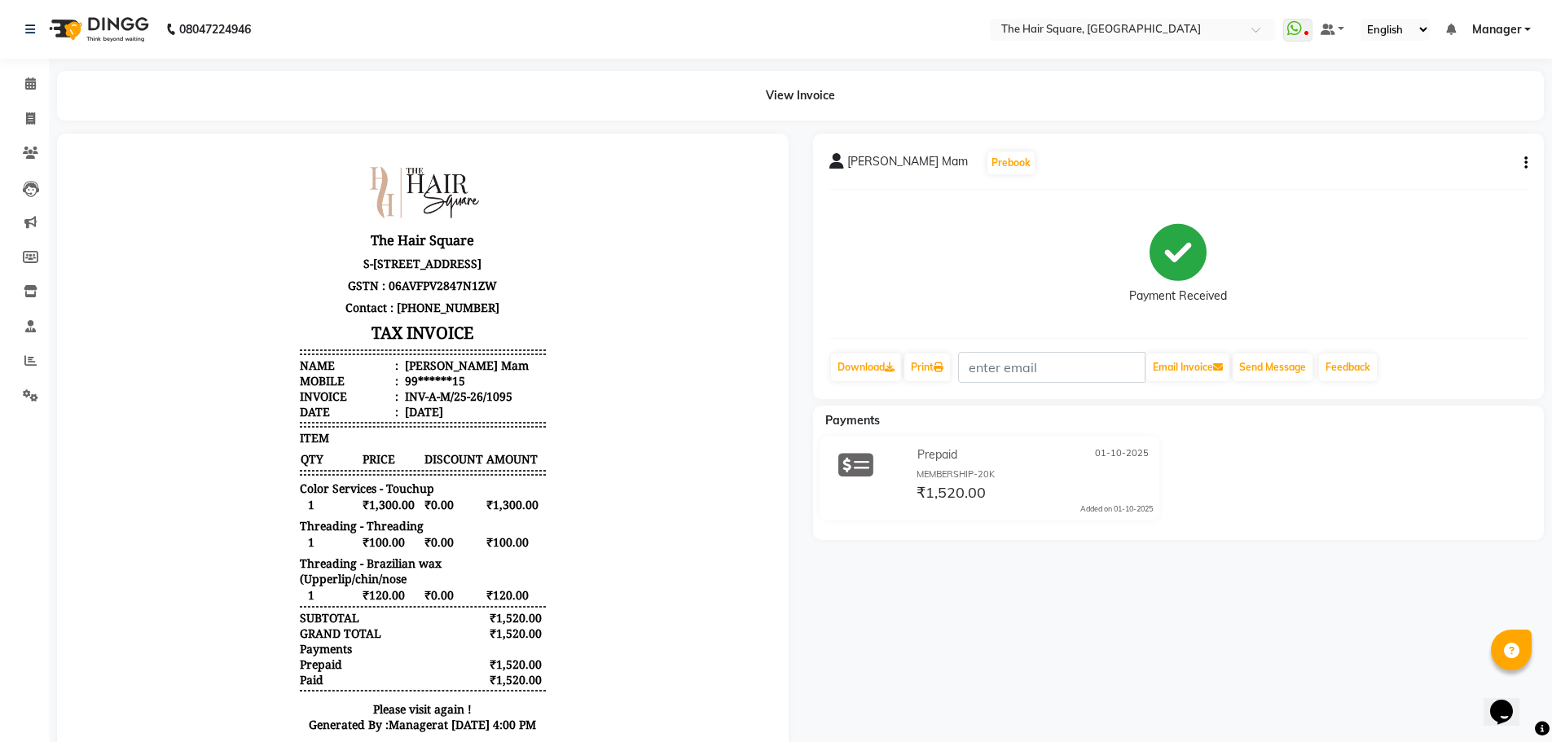
scroll to position [13, 0]
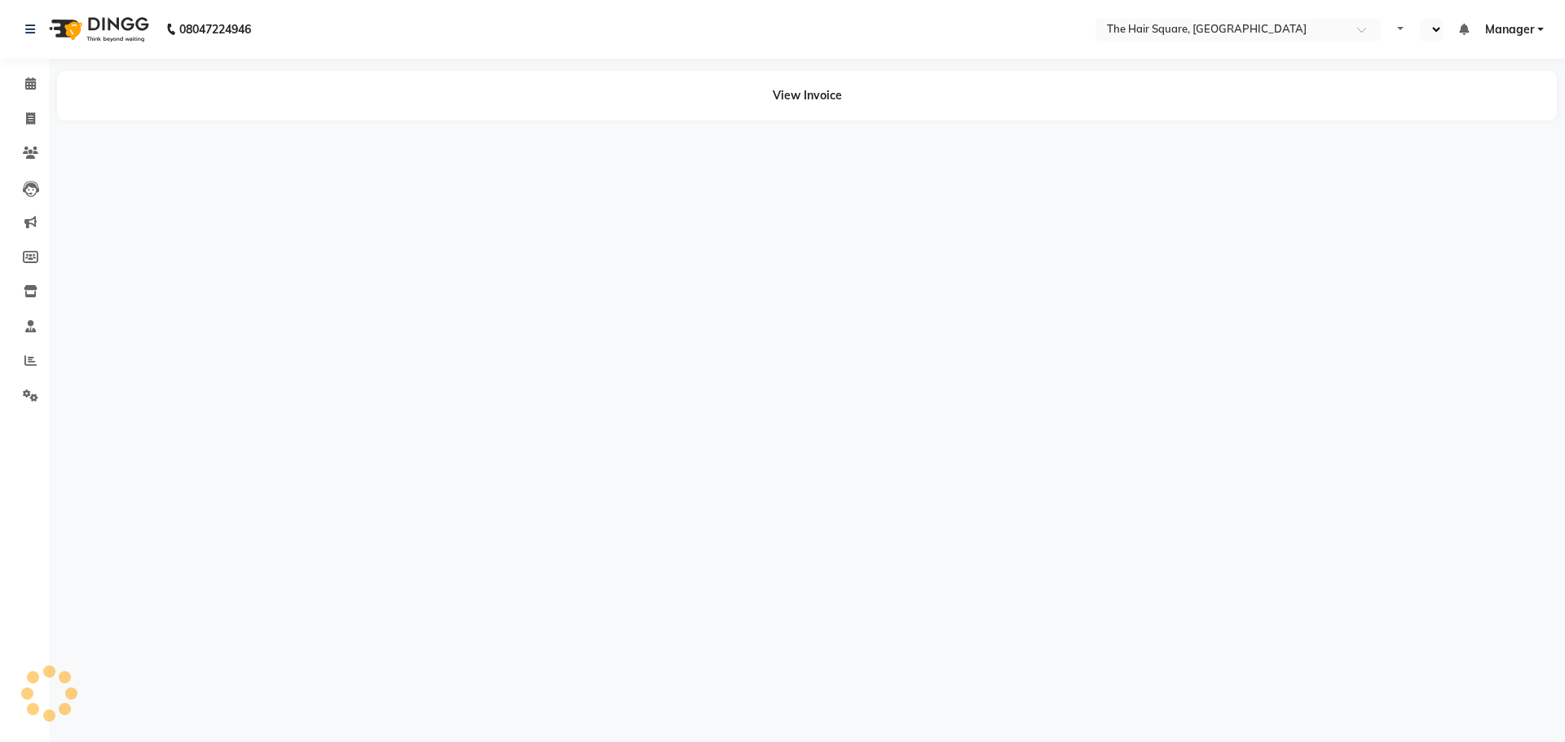
select select "en"
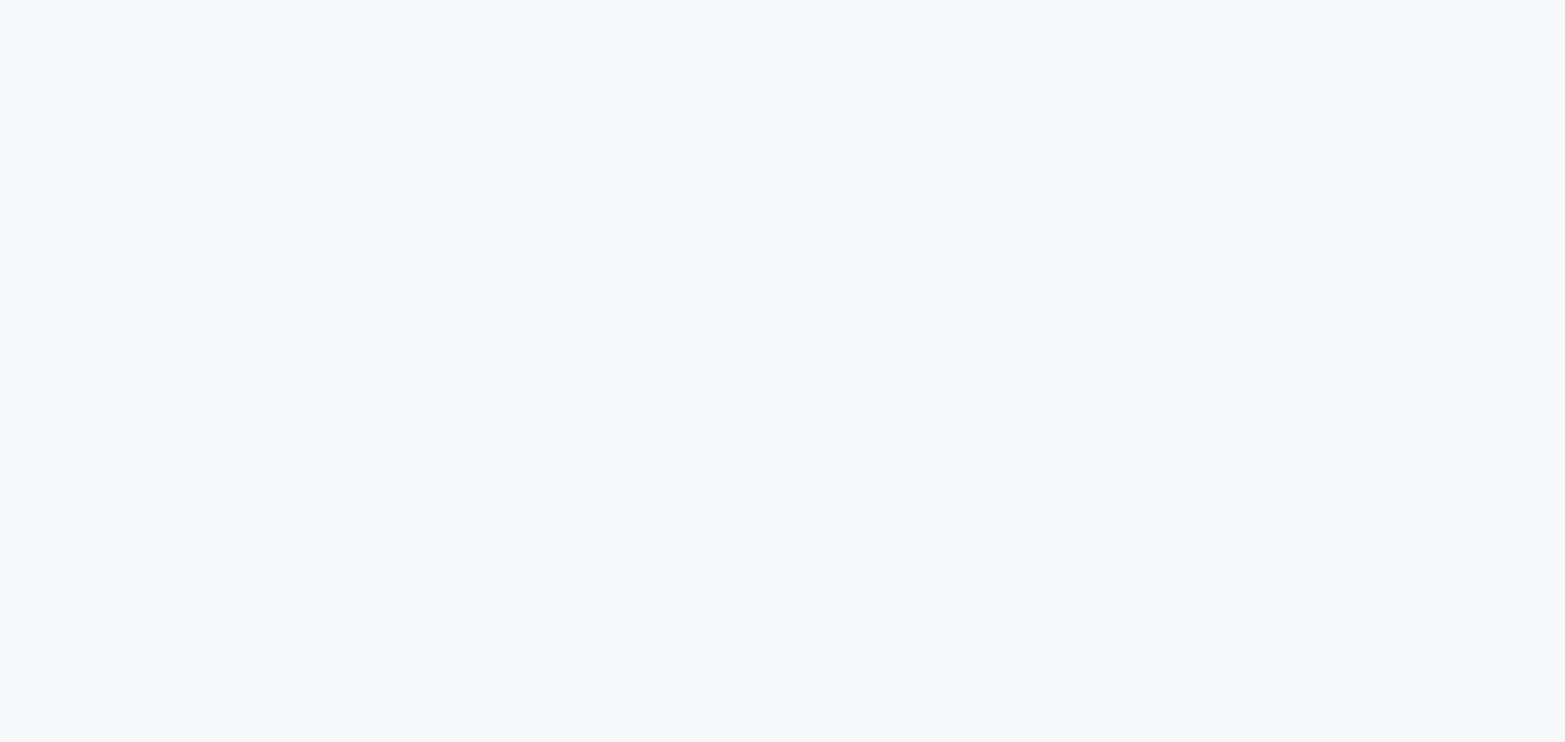
select select "service"
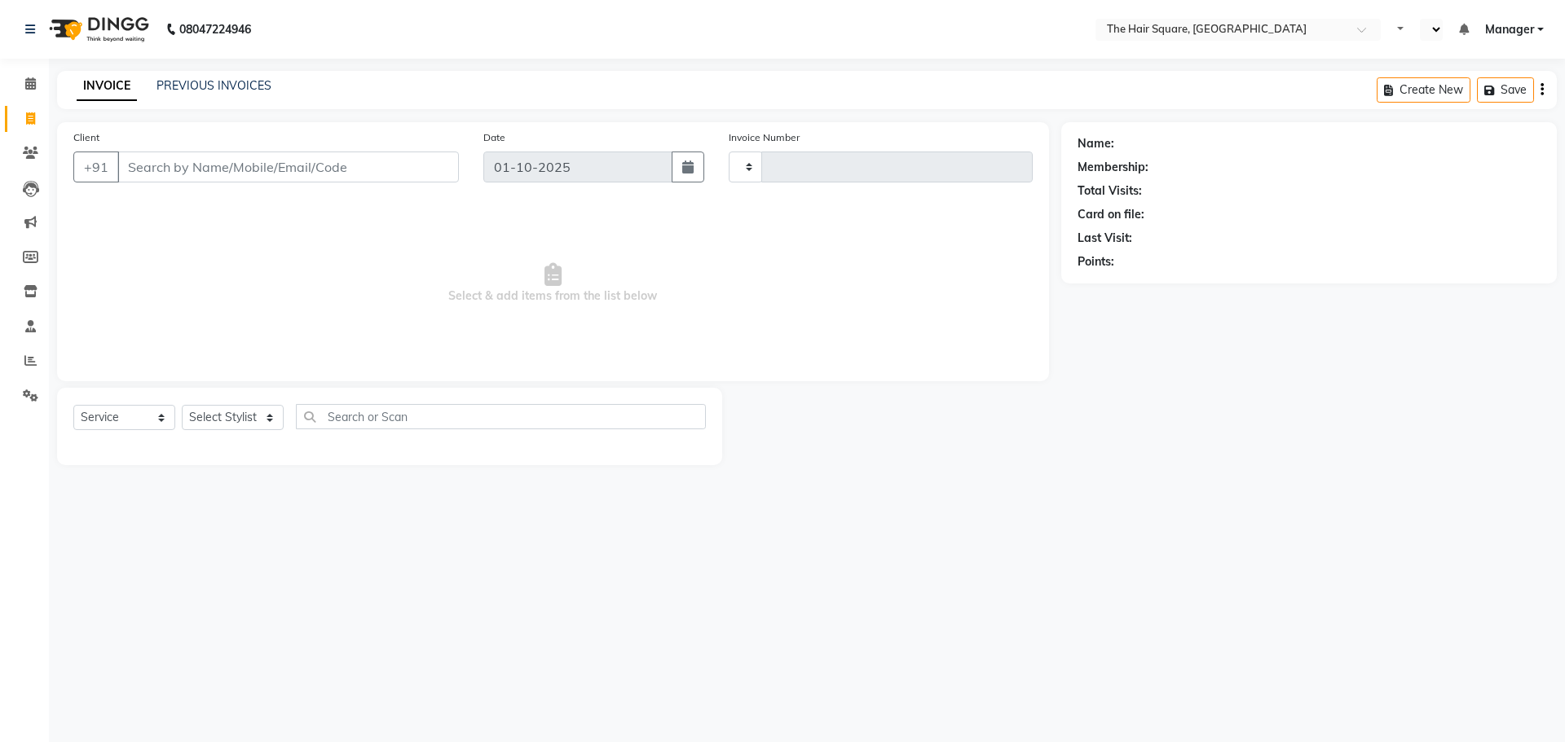
select select "en"
select select "5768"
type input "3660"
click at [36, 84] on icon at bounding box center [30, 83] width 11 height 12
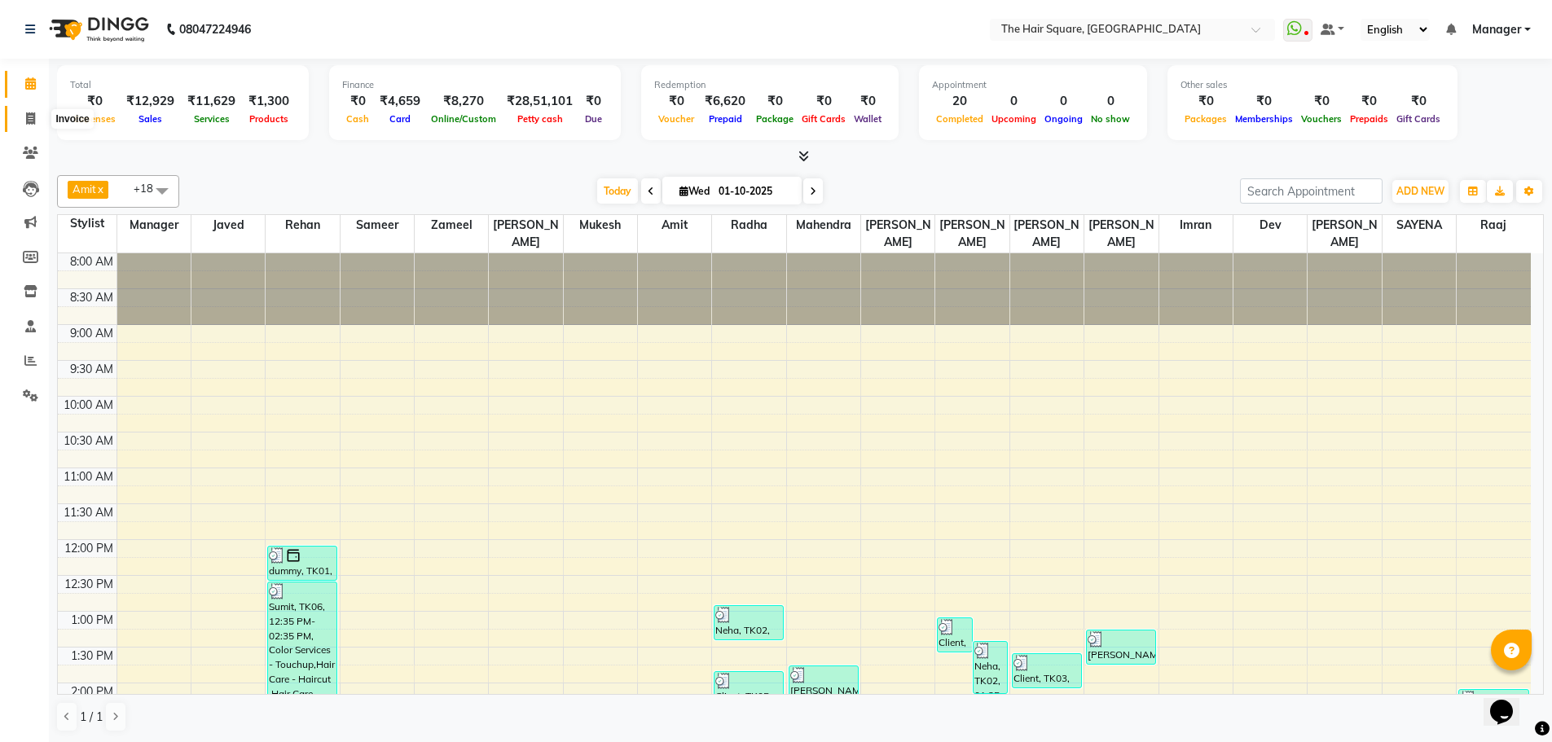
click at [37, 113] on span at bounding box center [30, 119] width 29 height 19
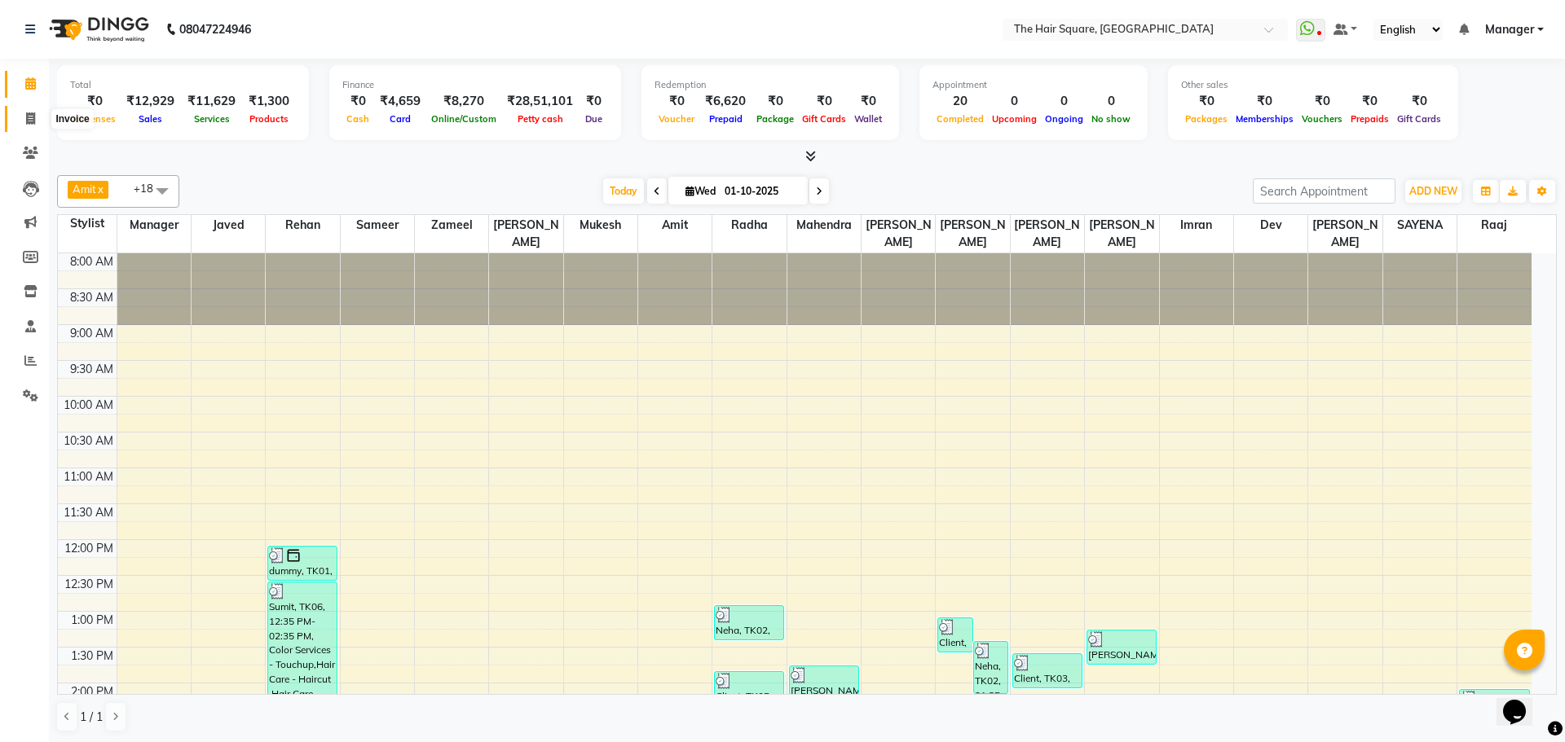
select select "service"
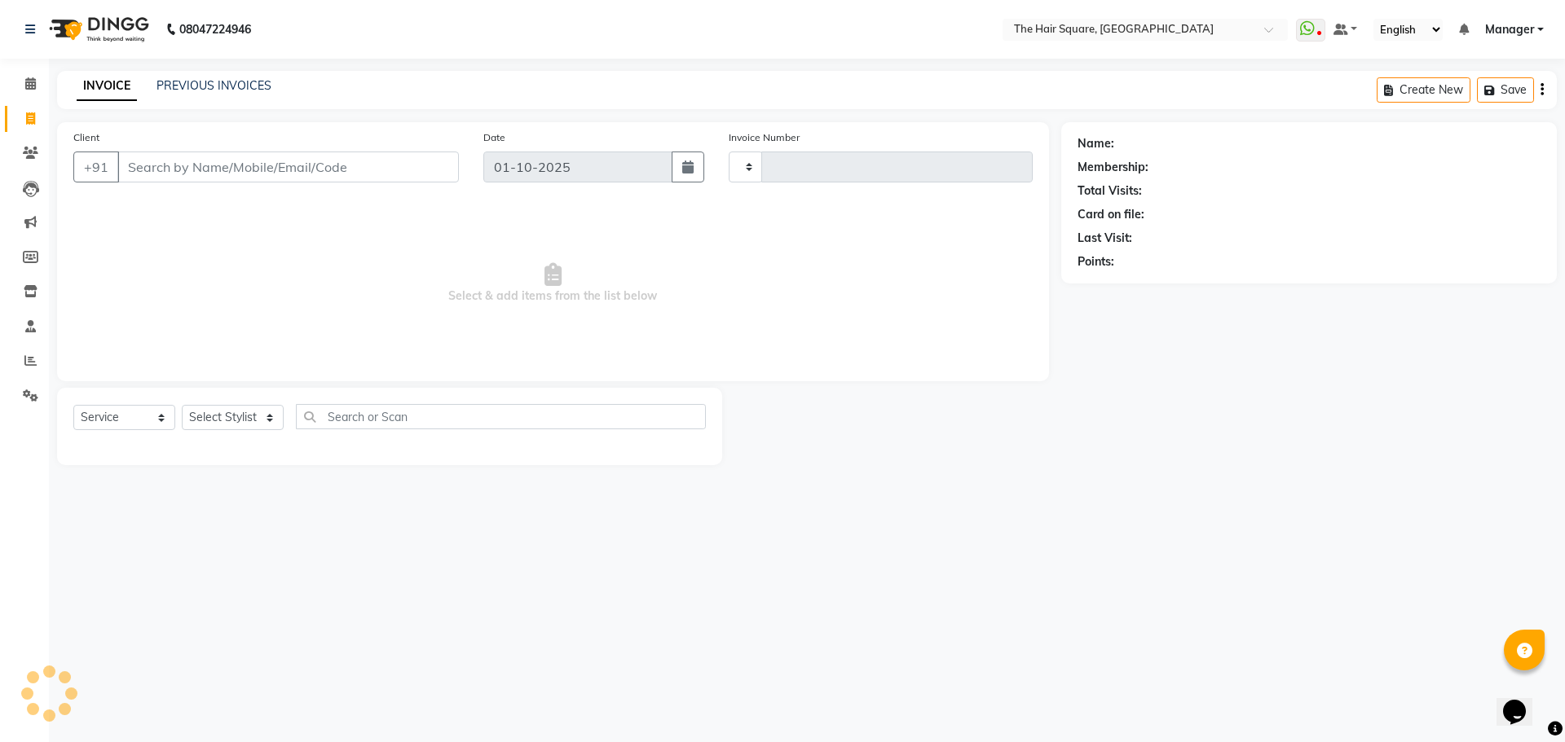
type input "3660"
select select "5768"
click at [231, 87] on link "PREVIOUS INVOICES" at bounding box center [213, 85] width 115 height 15
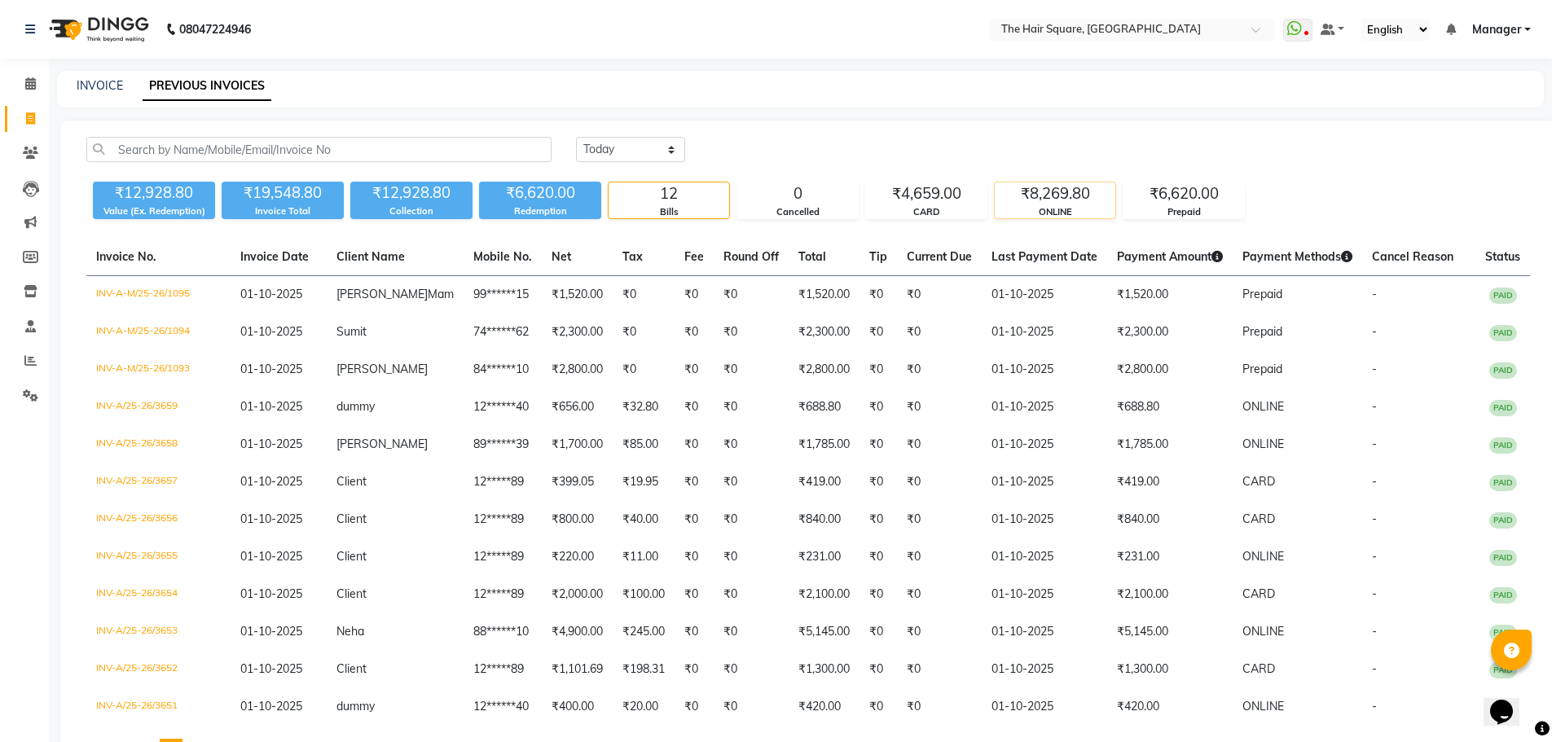
click at [1043, 203] on div "₹8,269.80" at bounding box center [1055, 194] width 121 height 23
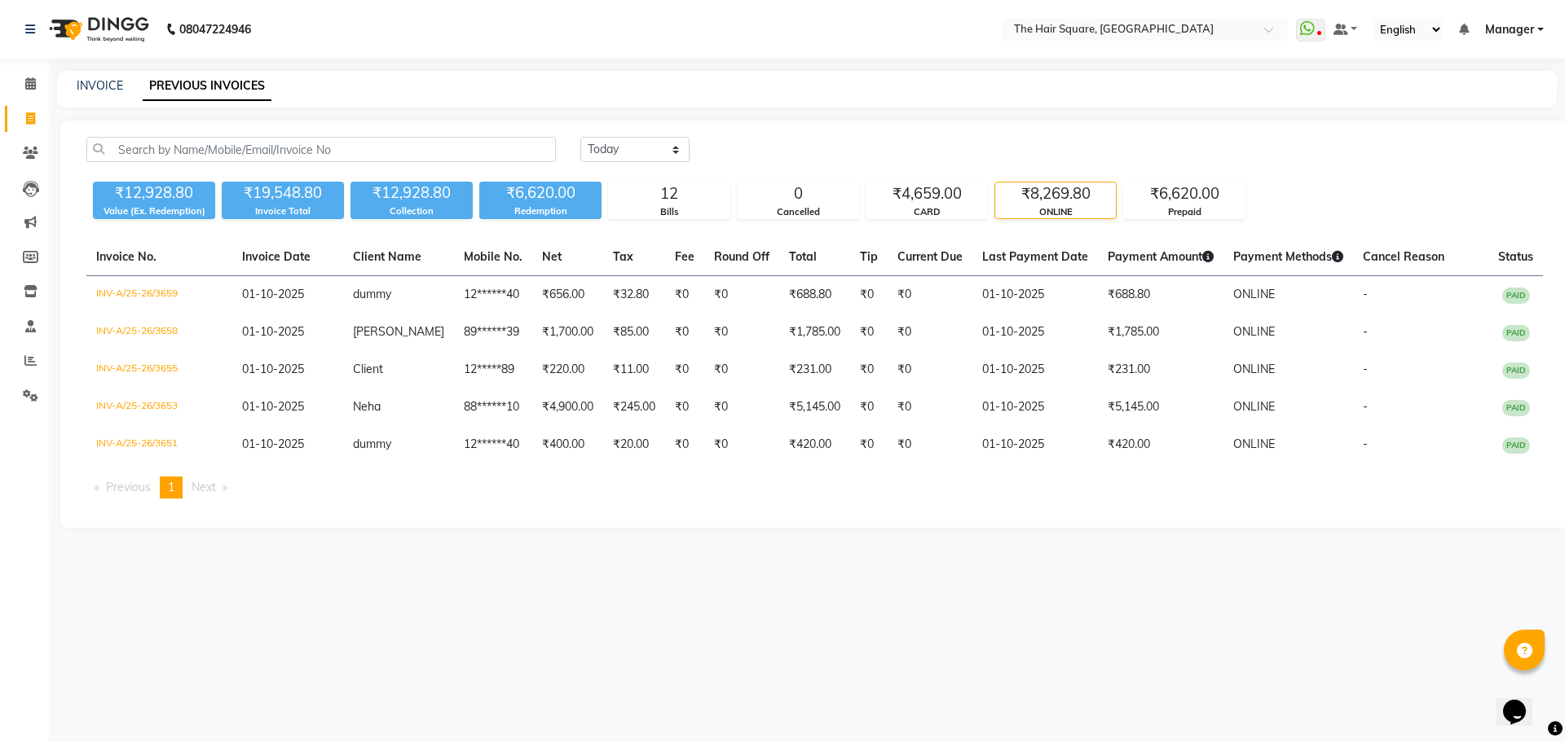
click at [1229, 527] on div "Today Yesterday Custom Range ₹12,928.80 Value (Ex. Redemption) ₹19,548.80 Invoi…" at bounding box center [814, 324] width 1508 height 407
click at [23, 116] on span at bounding box center [30, 119] width 29 height 19
select select "service"
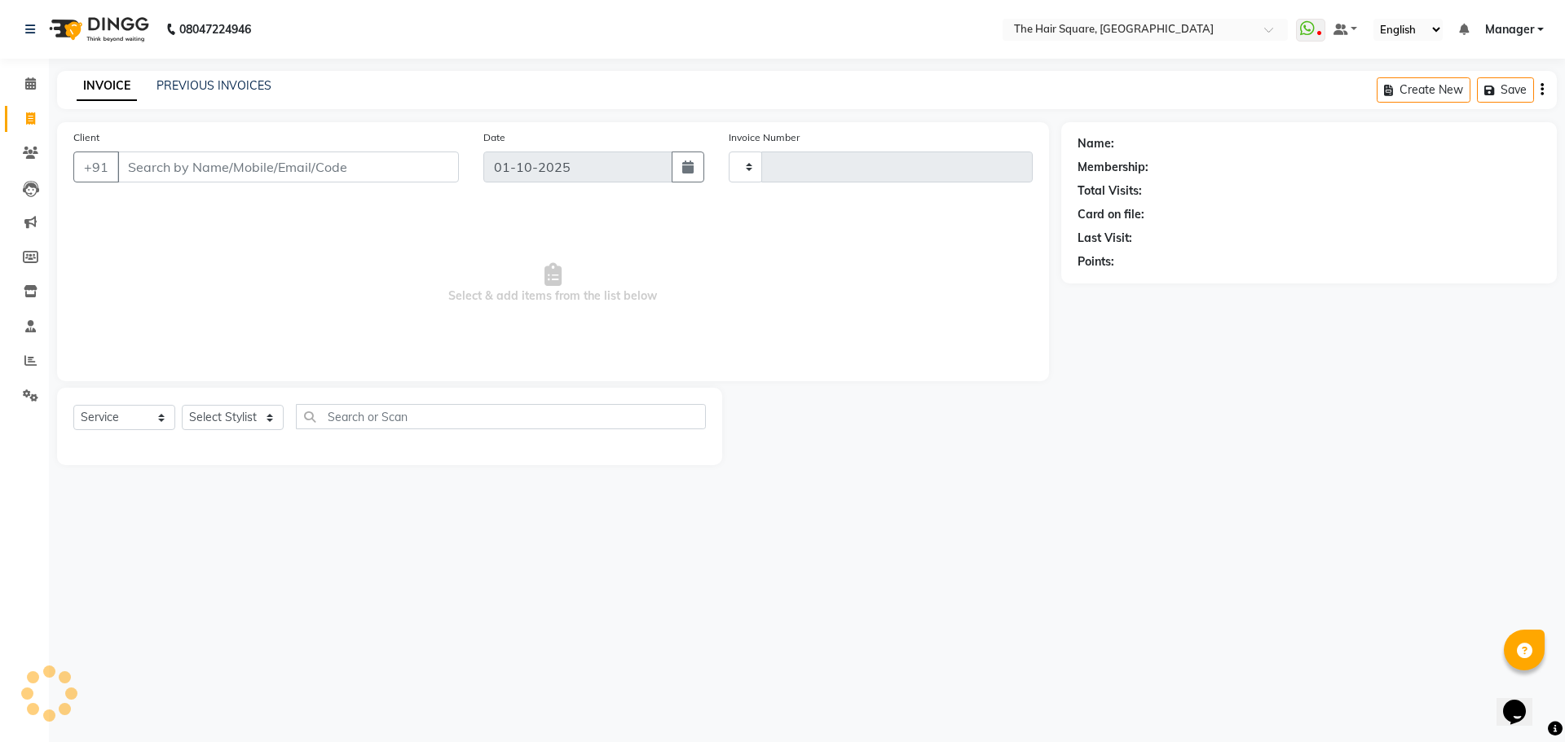
type input "3660"
select select "5768"
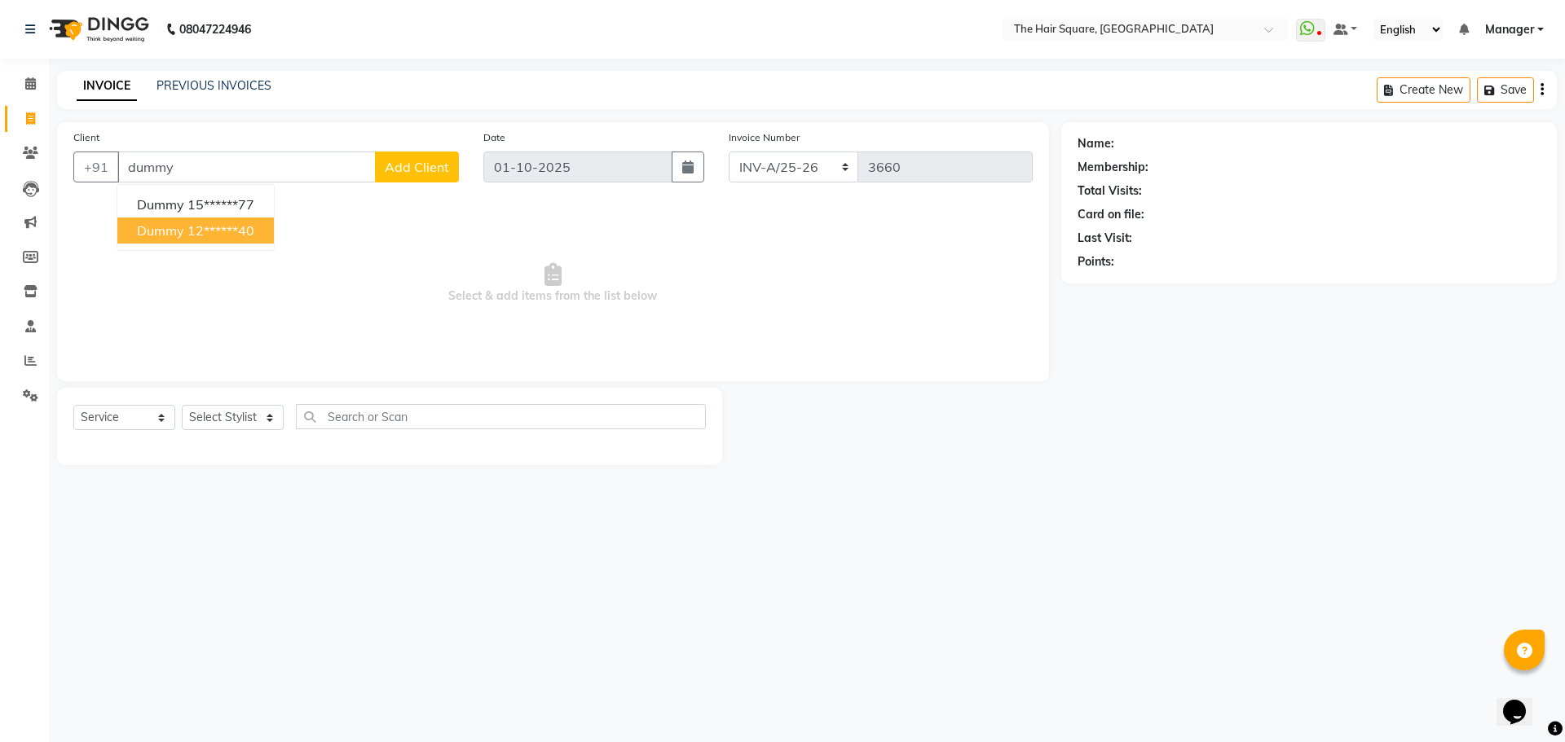
click at [254, 238] on ngb-highlight "12******40" at bounding box center [220, 230] width 67 height 16
type input "12******40"
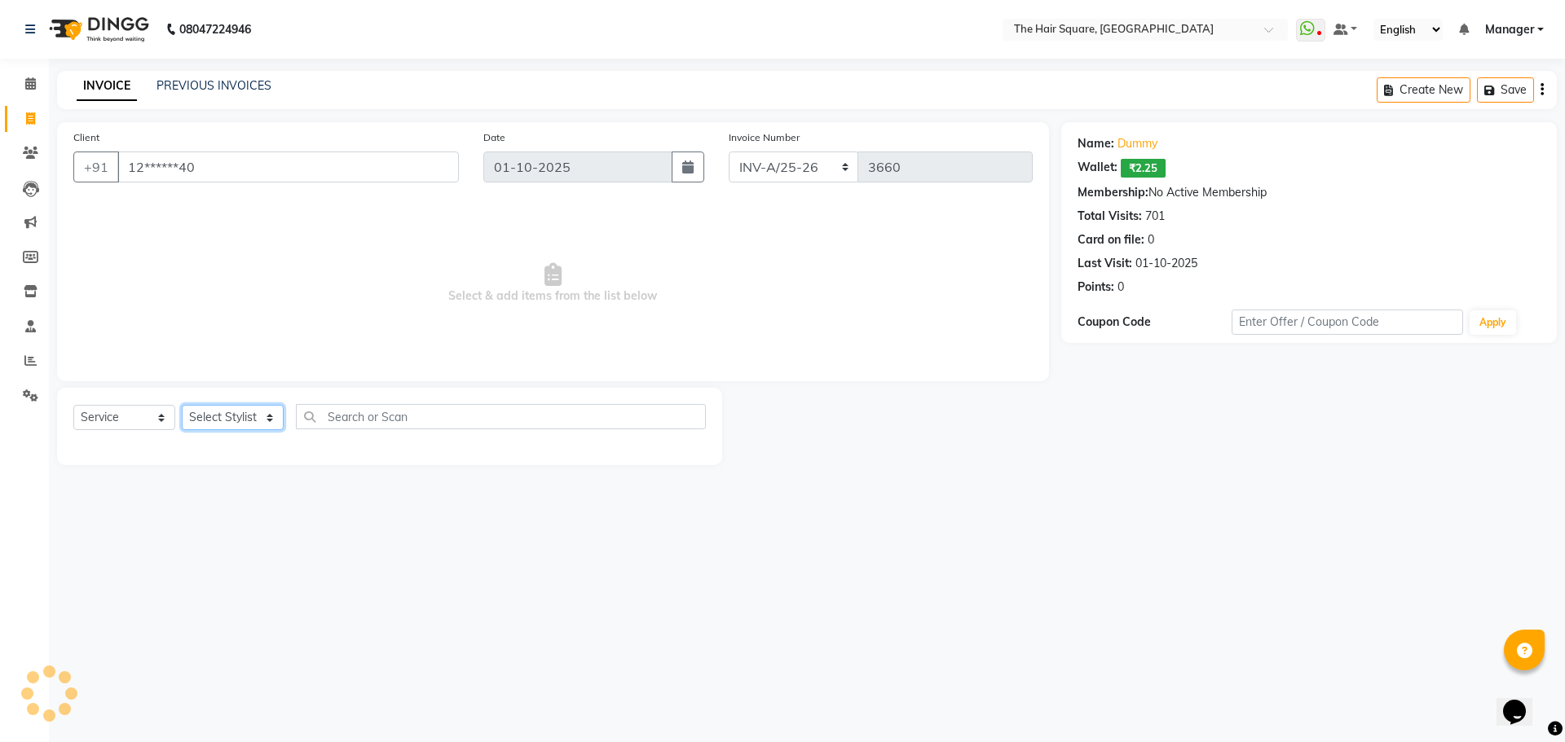
click at [225, 422] on select "Select Stylist Amit [PERSON_NAME] Dev Imran [PERSON_NAME] [PERSON_NAME] Manager…" at bounding box center [233, 417] width 102 height 25
select select "39370"
click at [182, 405] on select "Select Stylist Amit [PERSON_NAME] Dev Imran [PERSON_NAME] [PERSON_NAME] Manager…" at bounding box center [233, 417] width 102 height 25
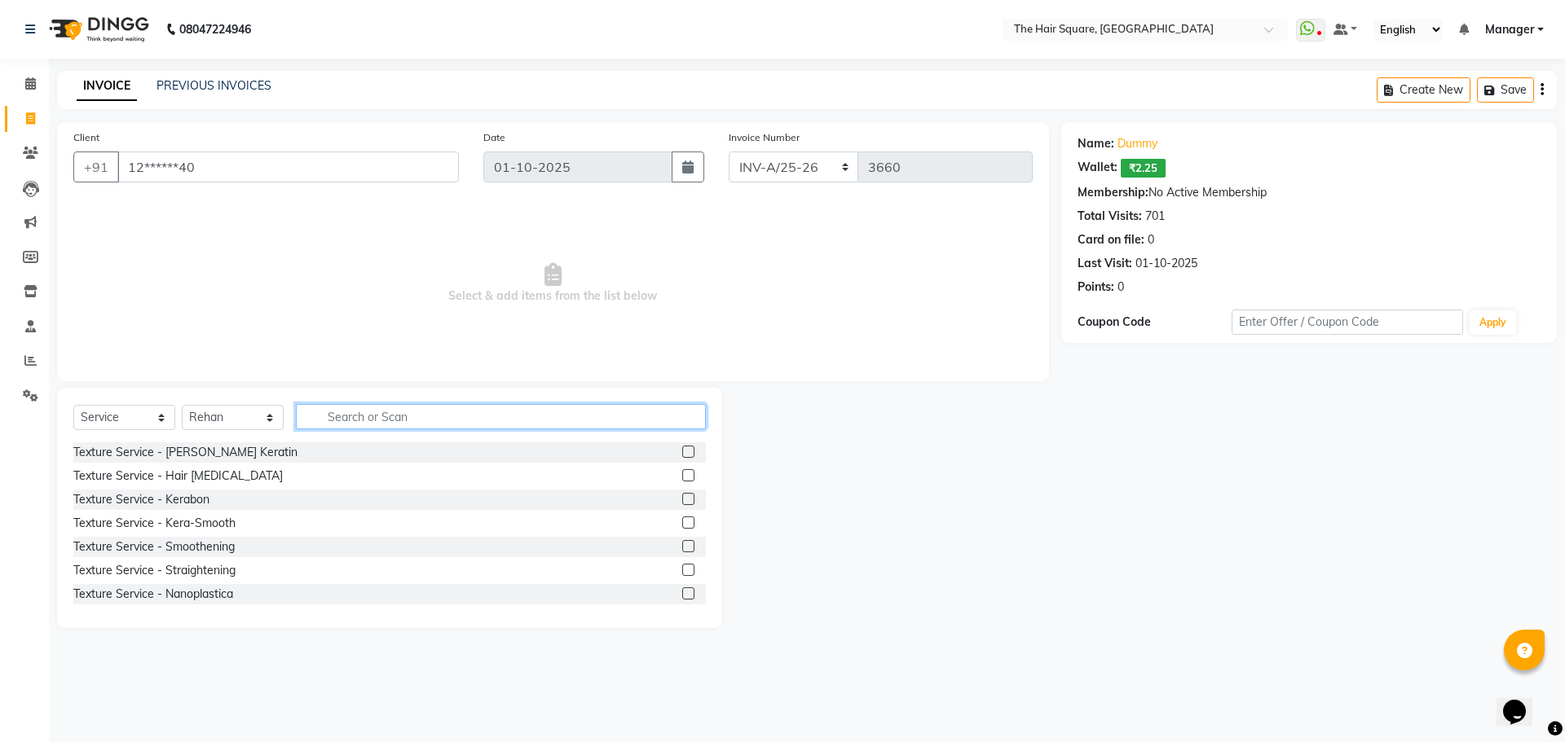
drag, startPoint x: 327, startPoint y: 421, endPoint x: 657, endPoint y: 431, distance: 330.2
click at [340, 421] on input "text" at bounding box center [501, 416] width 410 height 25
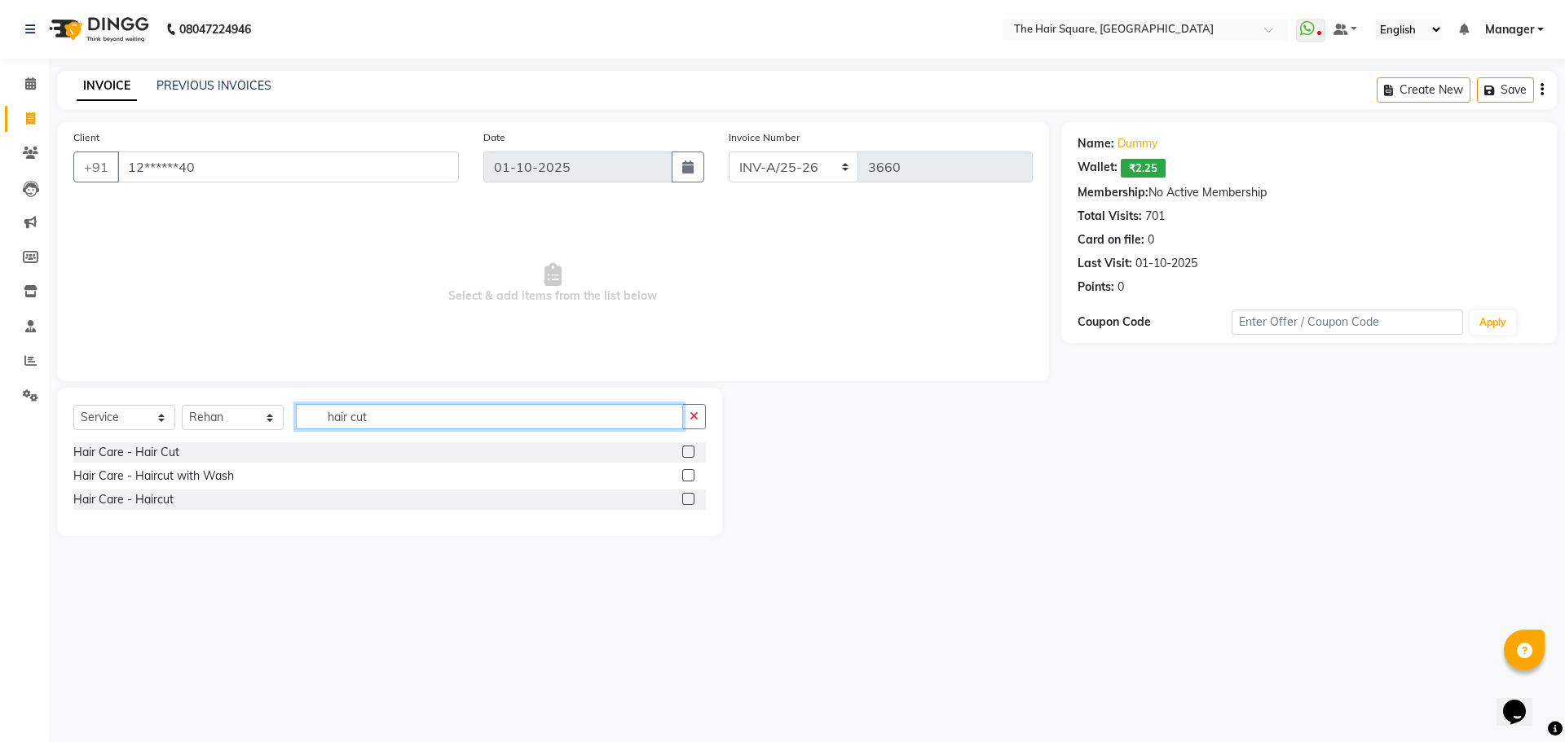
type input "hair cut"
click at [686, 497] on label at bounding box center [688, 499] width 12 height 12
click at [686, 497] on input "checkbox" at bounding box center [687, 500] width 11 height 11
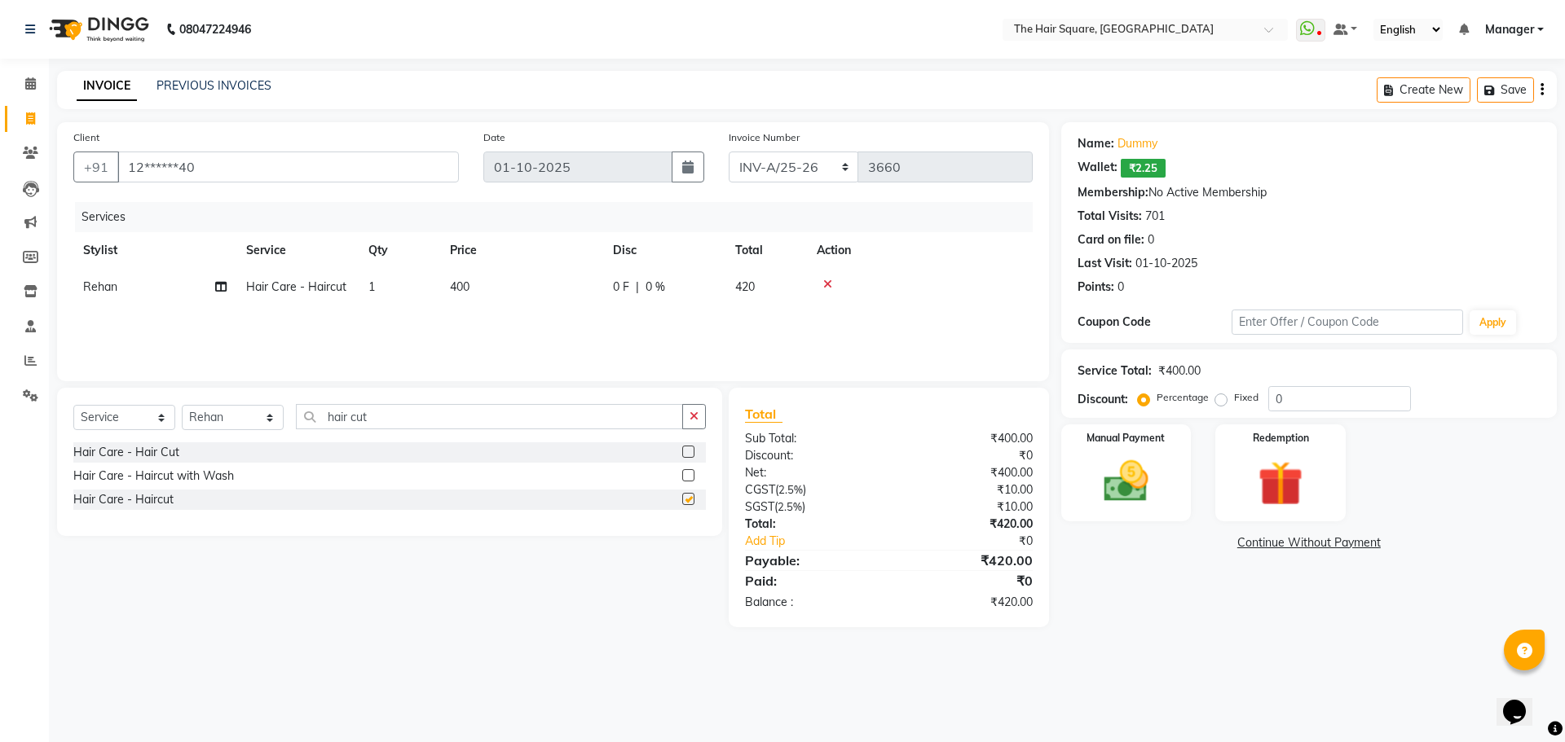
checkbox input "false"
click at [1138, 462] on img at bounding box center [1126, 482] width 76 height 54
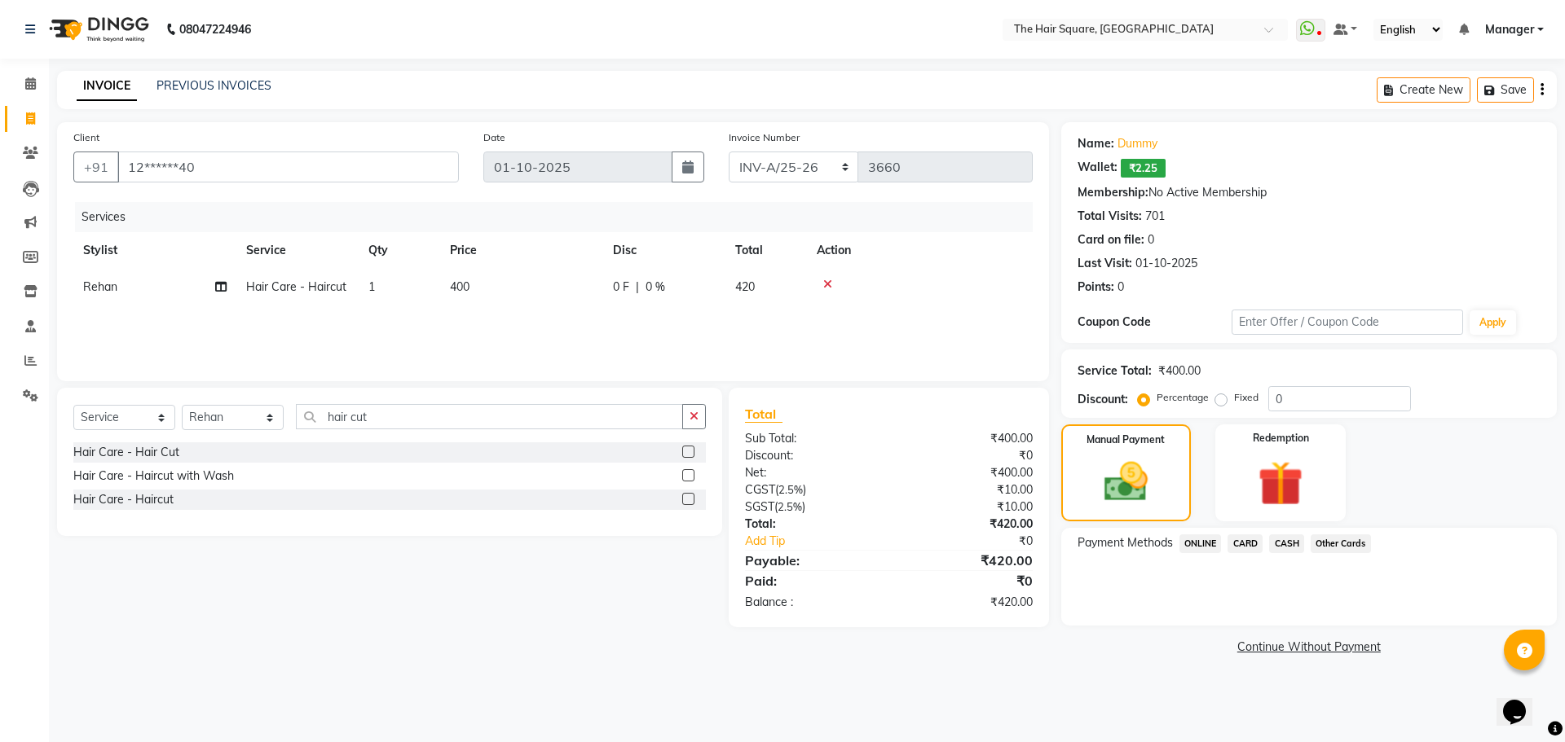
click at [1202, 543] on span "ONLINE" at bounding box center [1200, 544] width 42 height 19
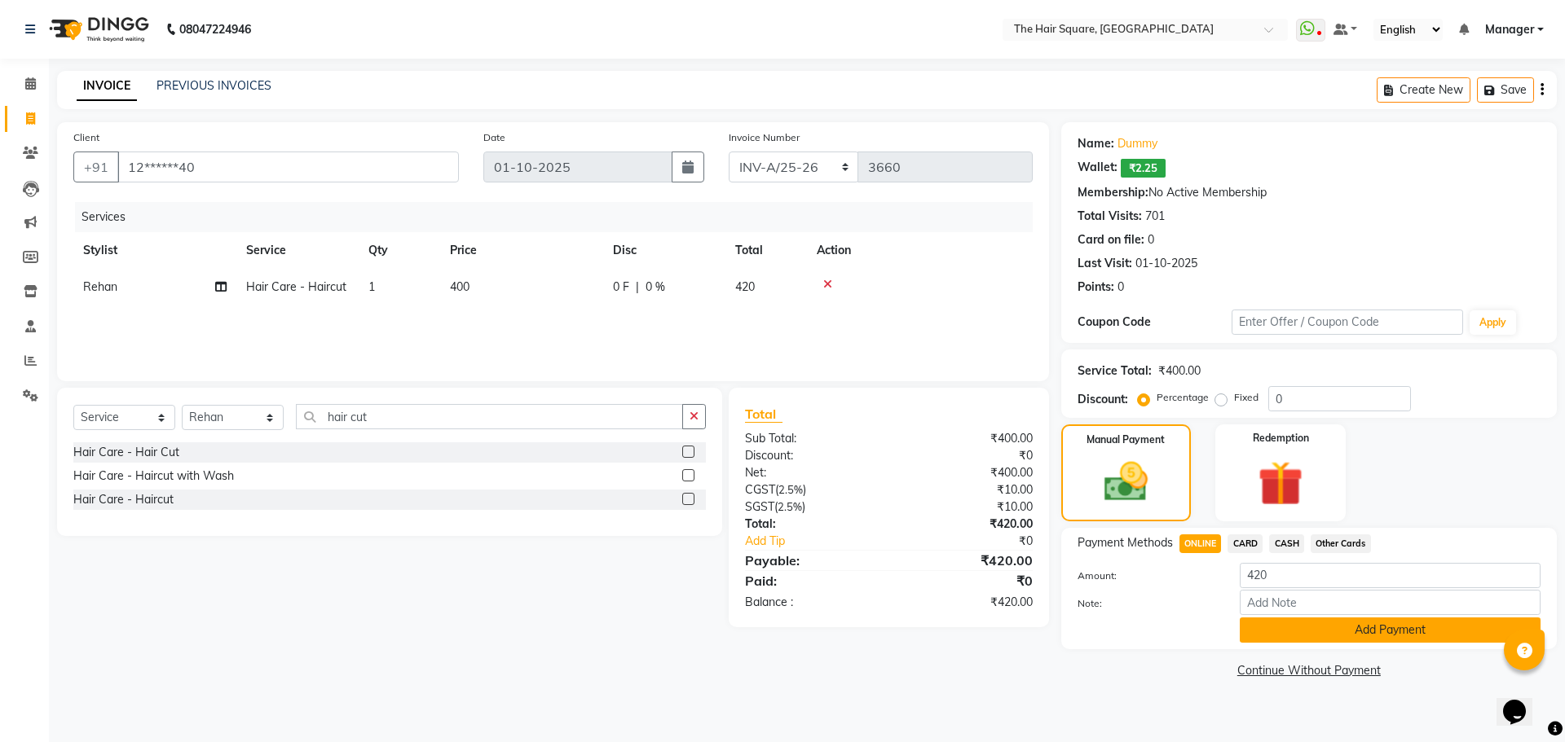
click at [1267, 626] on button "Add Payment" at bounding box center [1390, 630] width 301 height 25
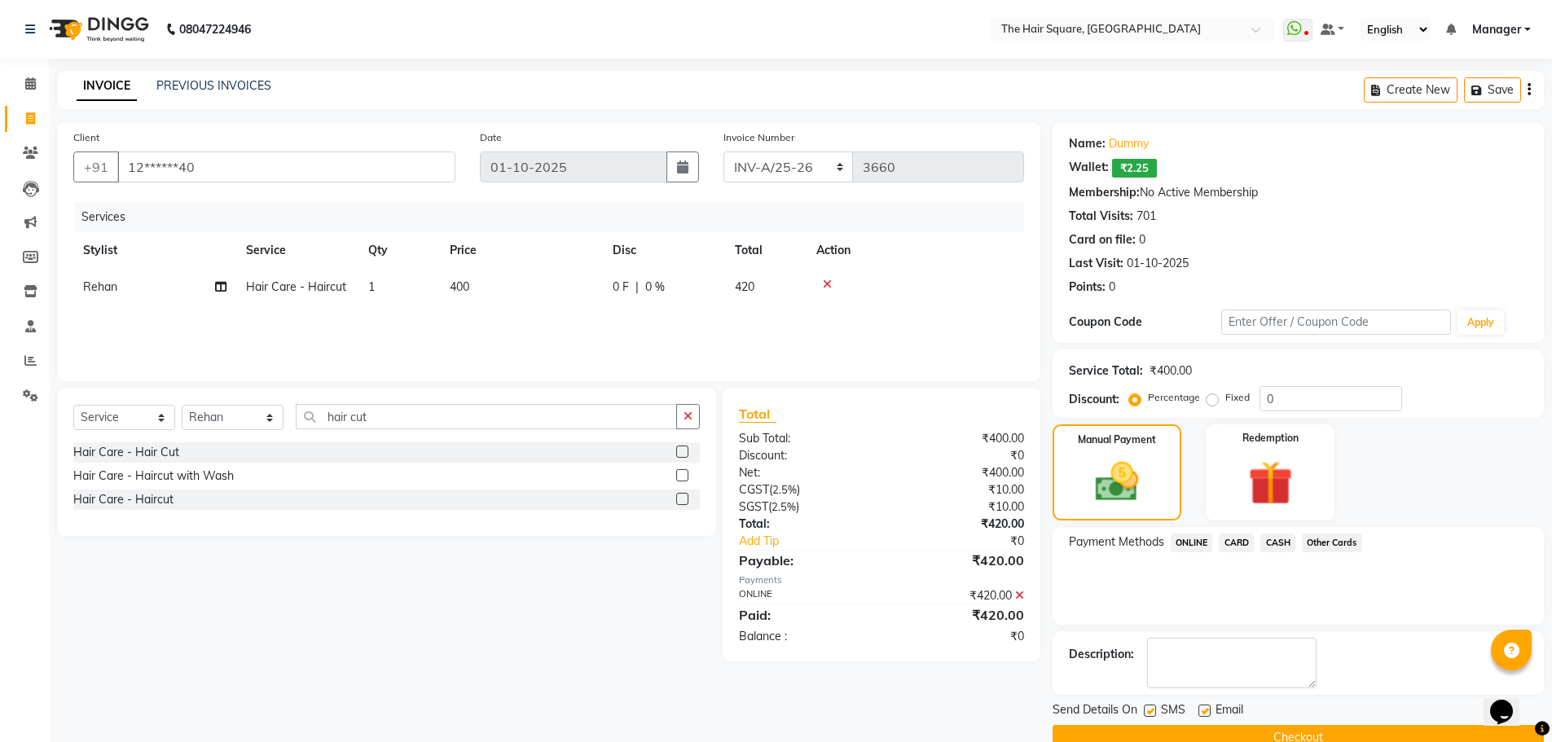
click at [1284, 729] on button "Checkout" at bounding box center [1298, 737] width 491 height 25
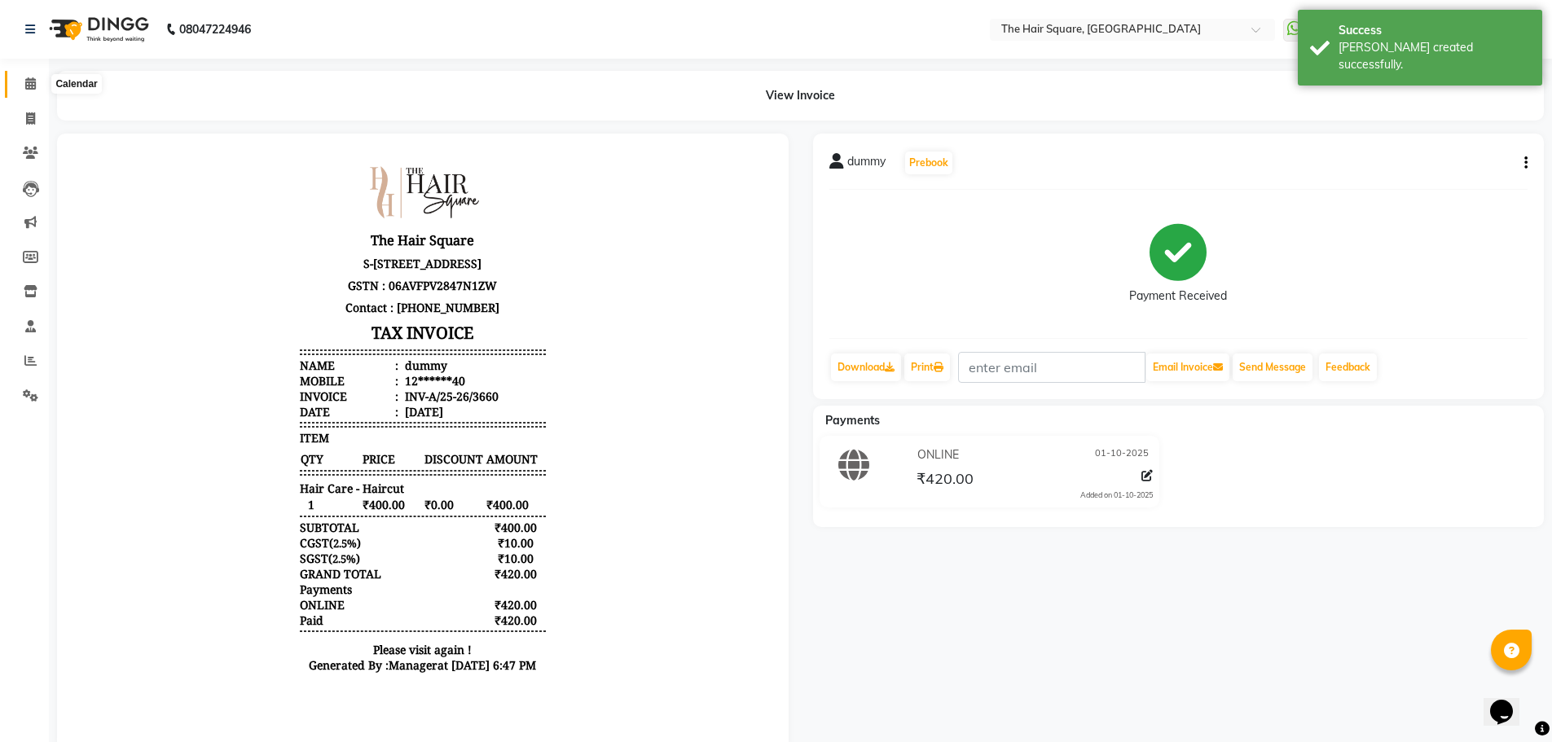
drag, startPoint x: 37, startPoint y: 84, endPoint x: 47, endPoint y: 84, distance: 9.8
click at [37, 84] on span at bounding box center [30, 84] width 29 height 19
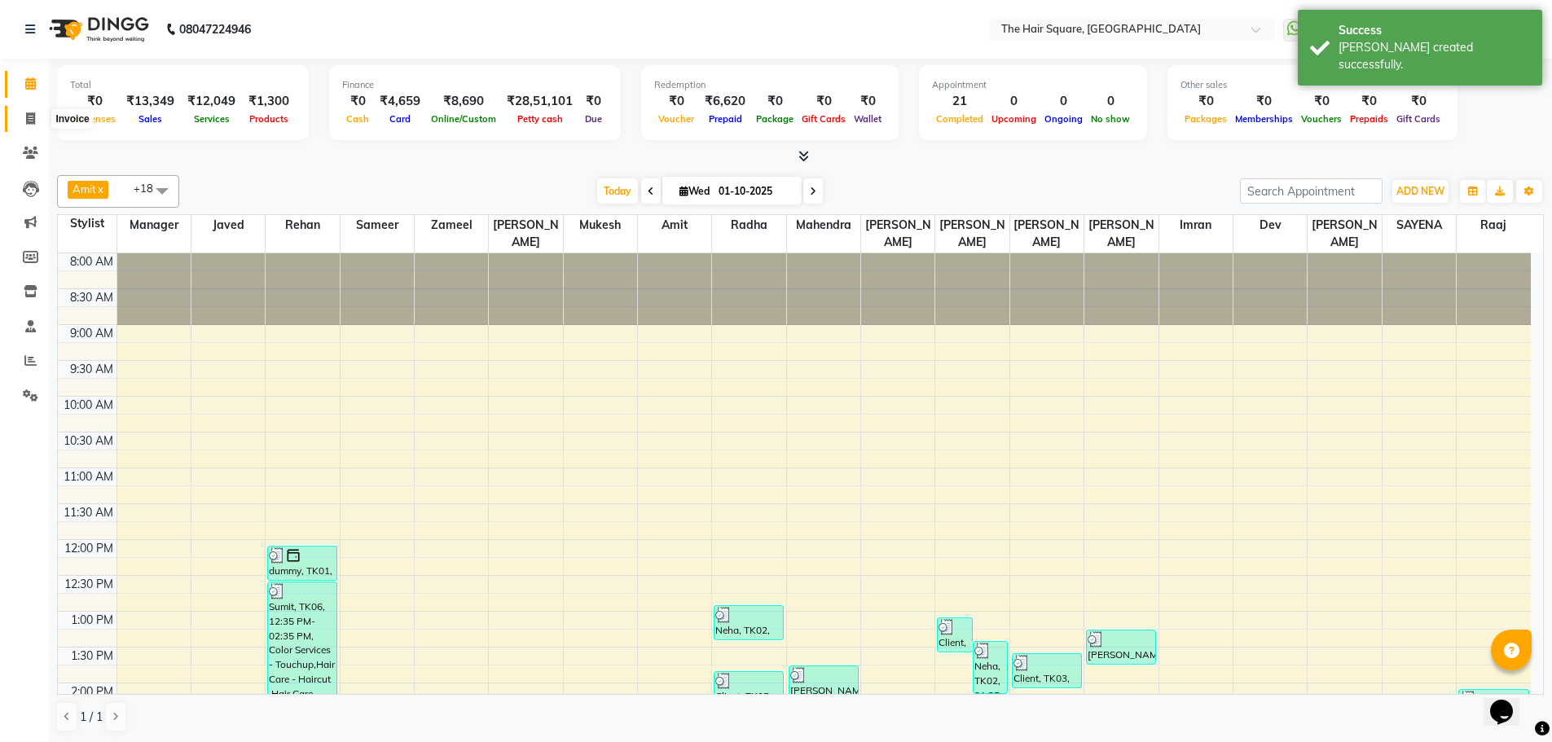
click at [33, 123] on icon at bounding box center [30, 118] width 9 height 12
select select "service"
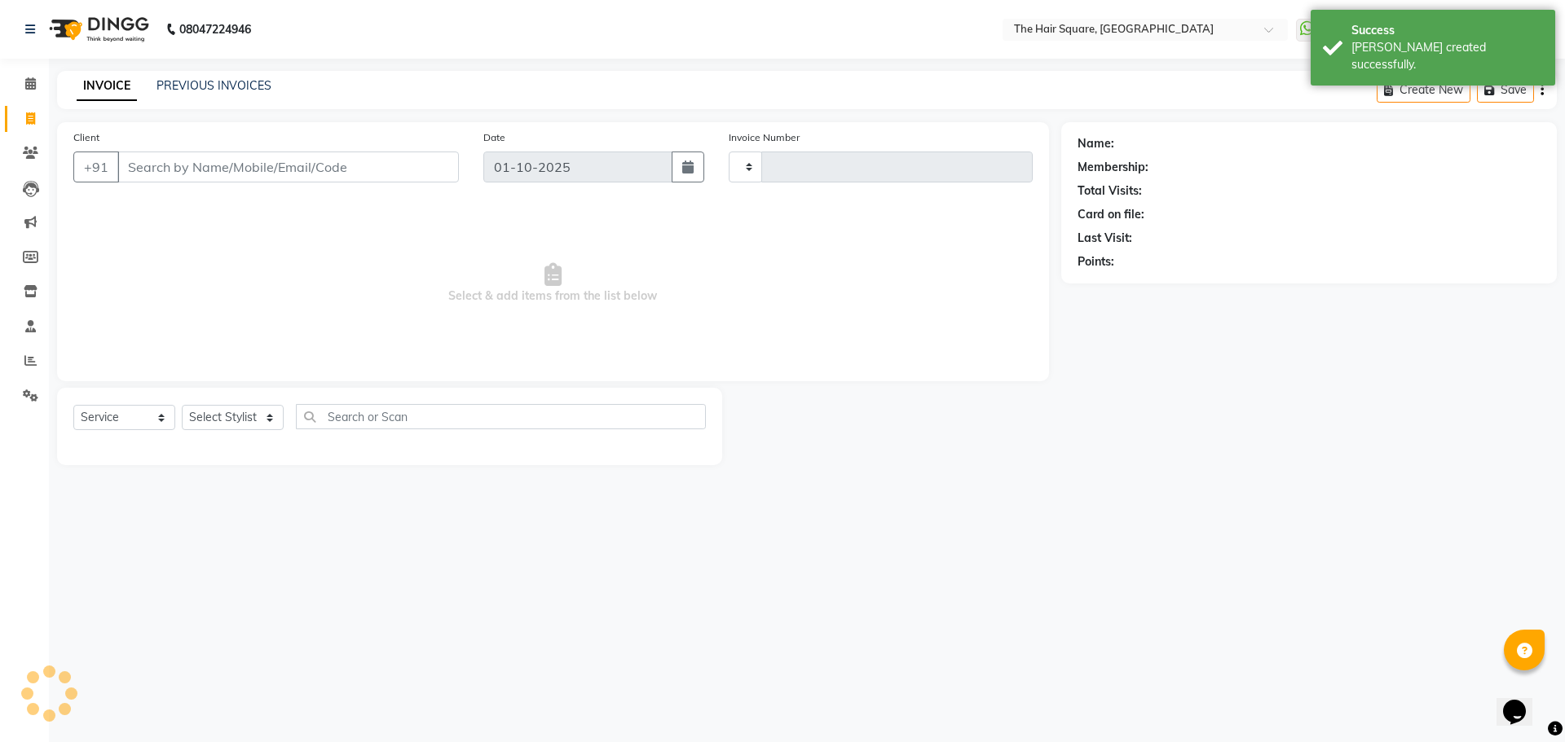
type input "3661"
select select "5768"
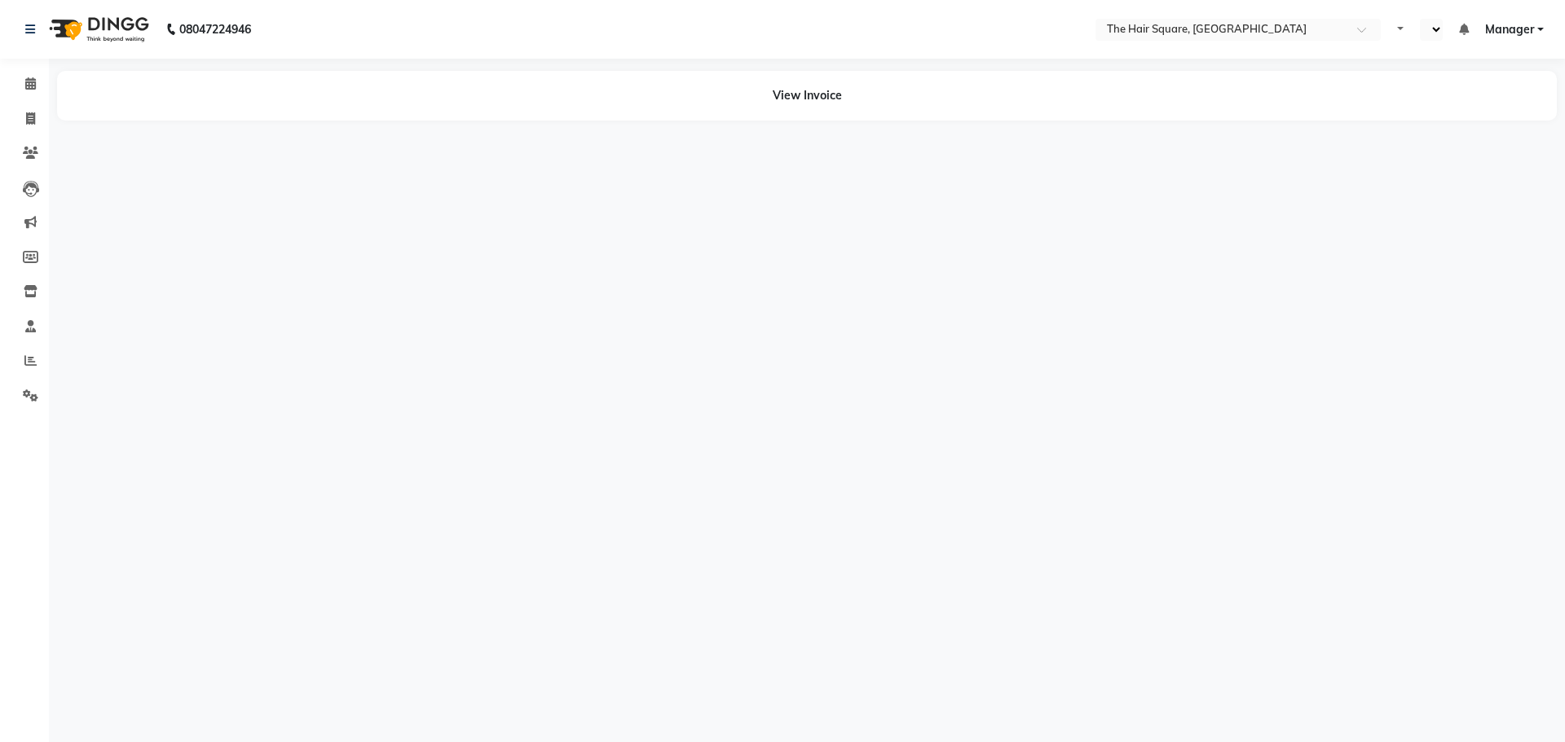
select select "en"
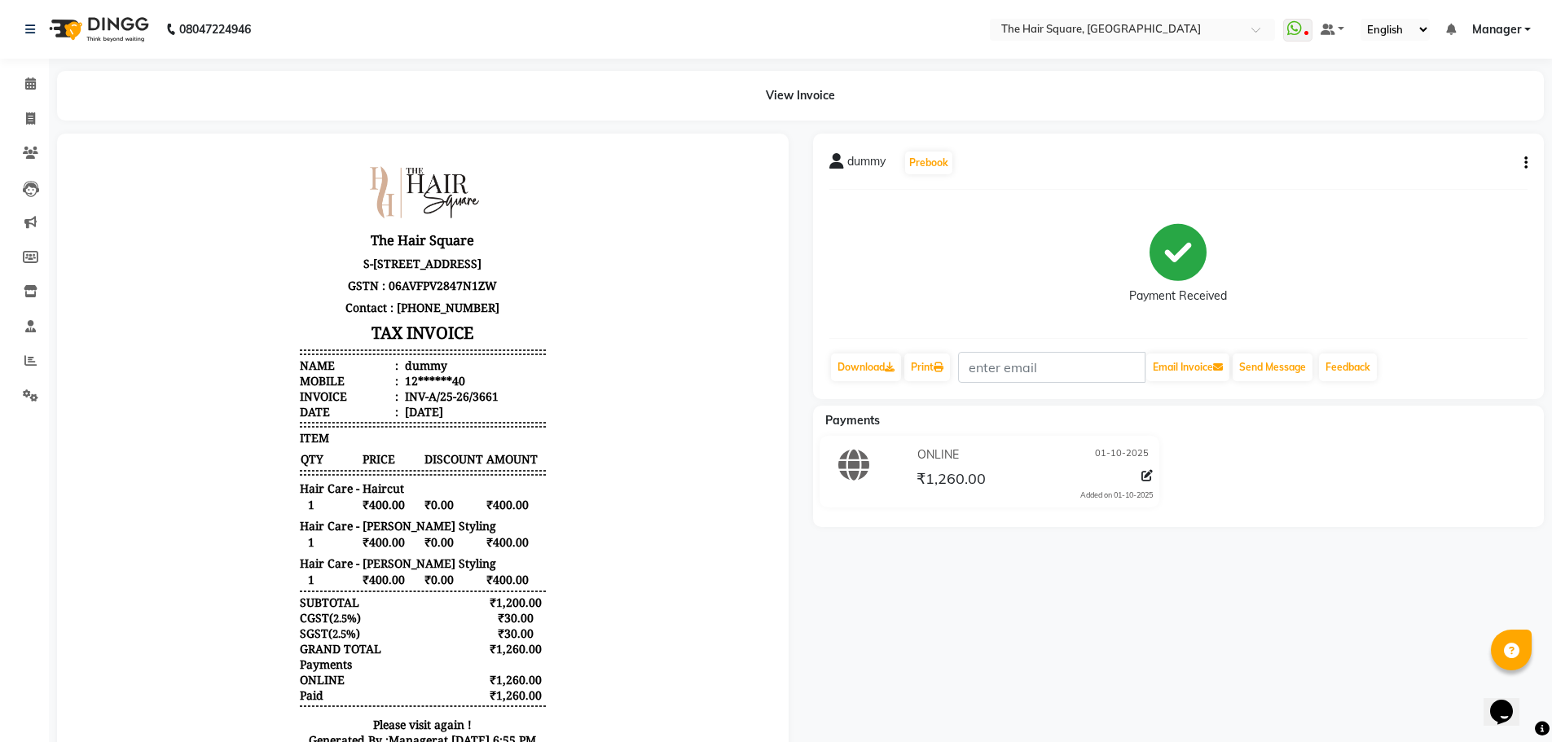
click at [1525, 163] on icon "button" at bounding box center [1526, 163] width 3 height 1
click at [1417, 161] on div "Edit Item Staff" at bounding box center [1446, 163] width 112 height 20
select select
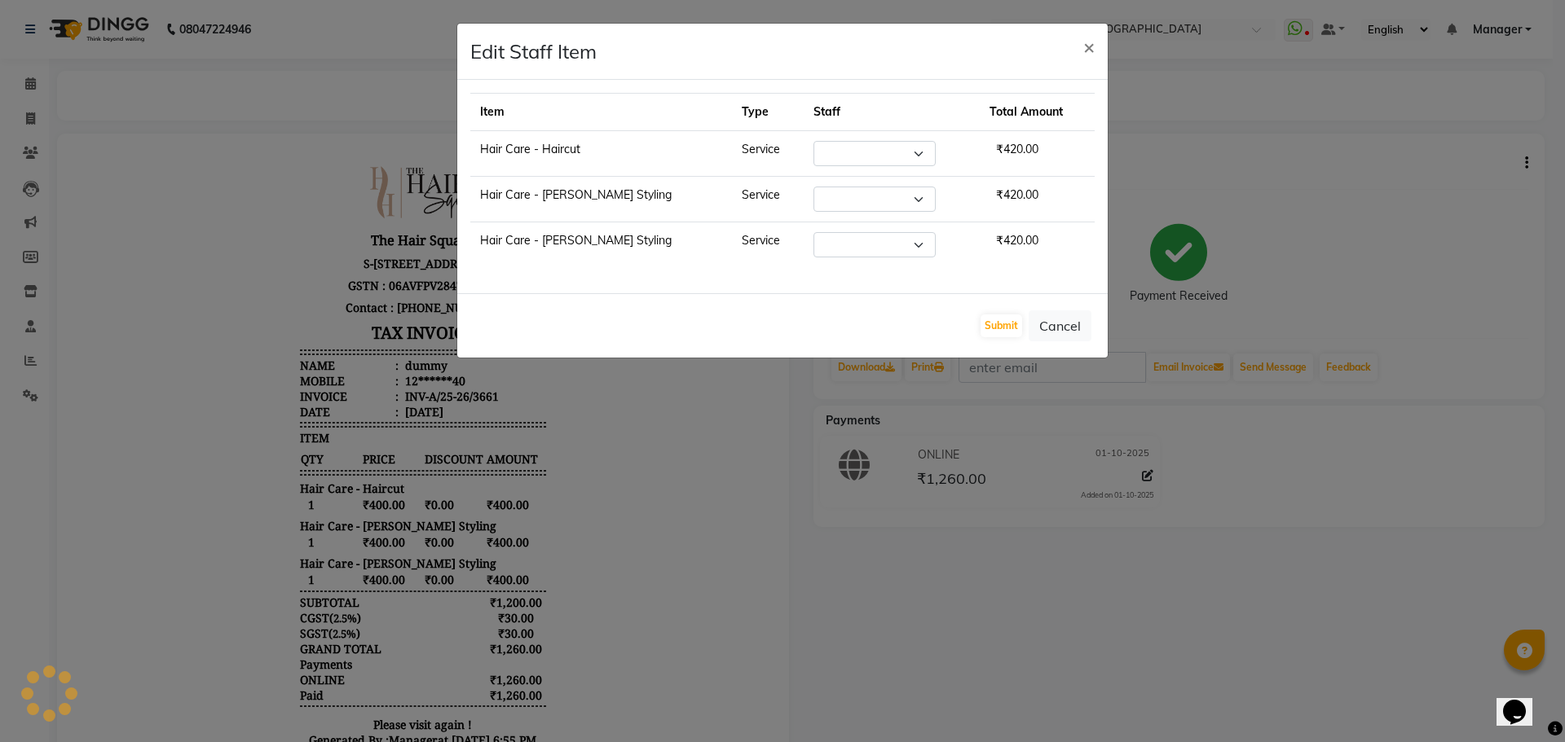
select select "39372"
select select "39370"
click at [1076, 335] on button "Cancel" at bounding box center [1059, 325] width 63 height 31
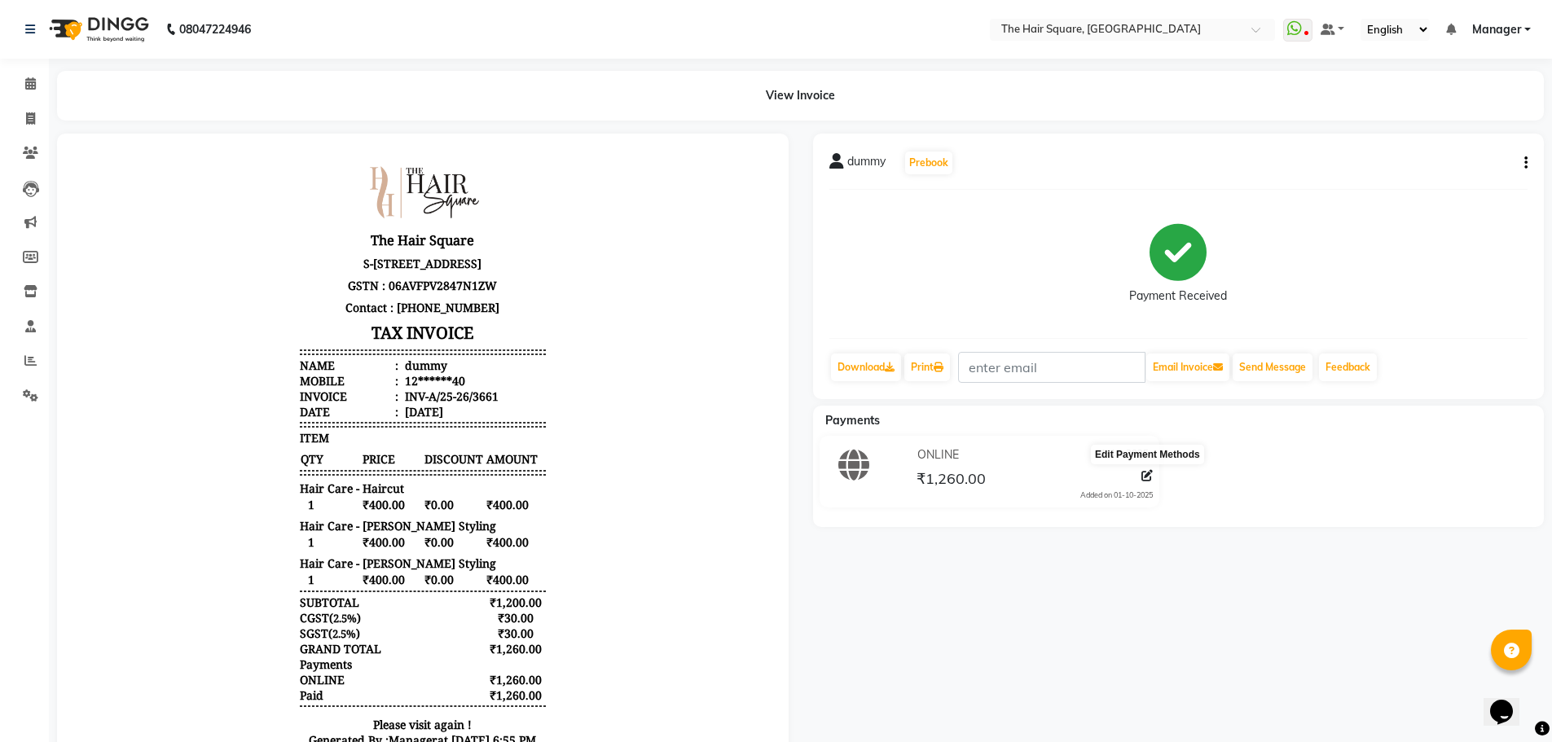
click at [1147, 473] on icon at bounding box center [1147, 475] width 11 height 11
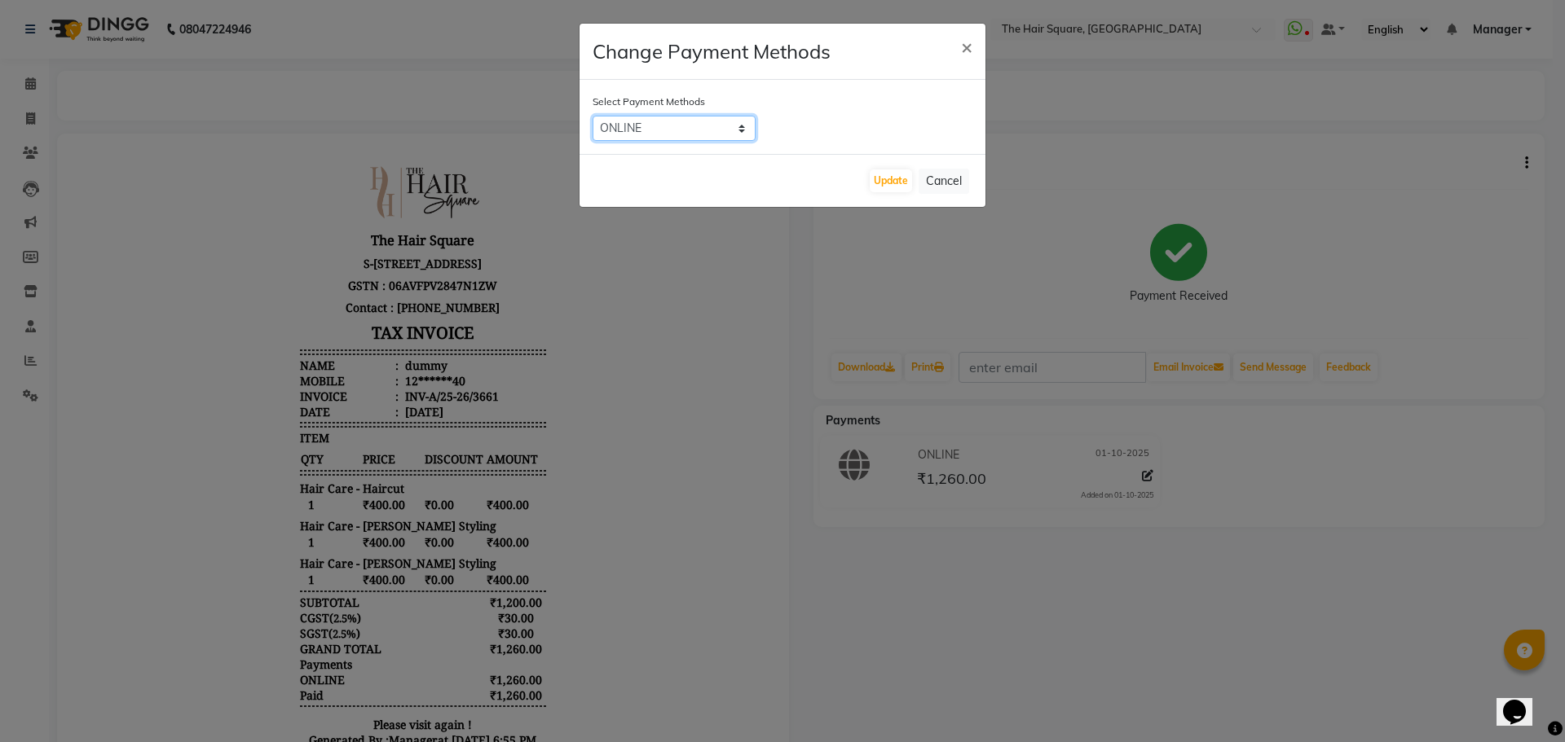
click at [668, 127] on select "ONLINE CARD CASH Other Cards" at bounding box center [673, 128] width 163 height 25
select select "2"
click at [592, 116] on select "ONLINE CARD CASH Other Cards" at bounding box center [673, 128] width 163 height 25
click at [887, 178] on button "Update" at bounding box center [891, 181] width 42 height 23
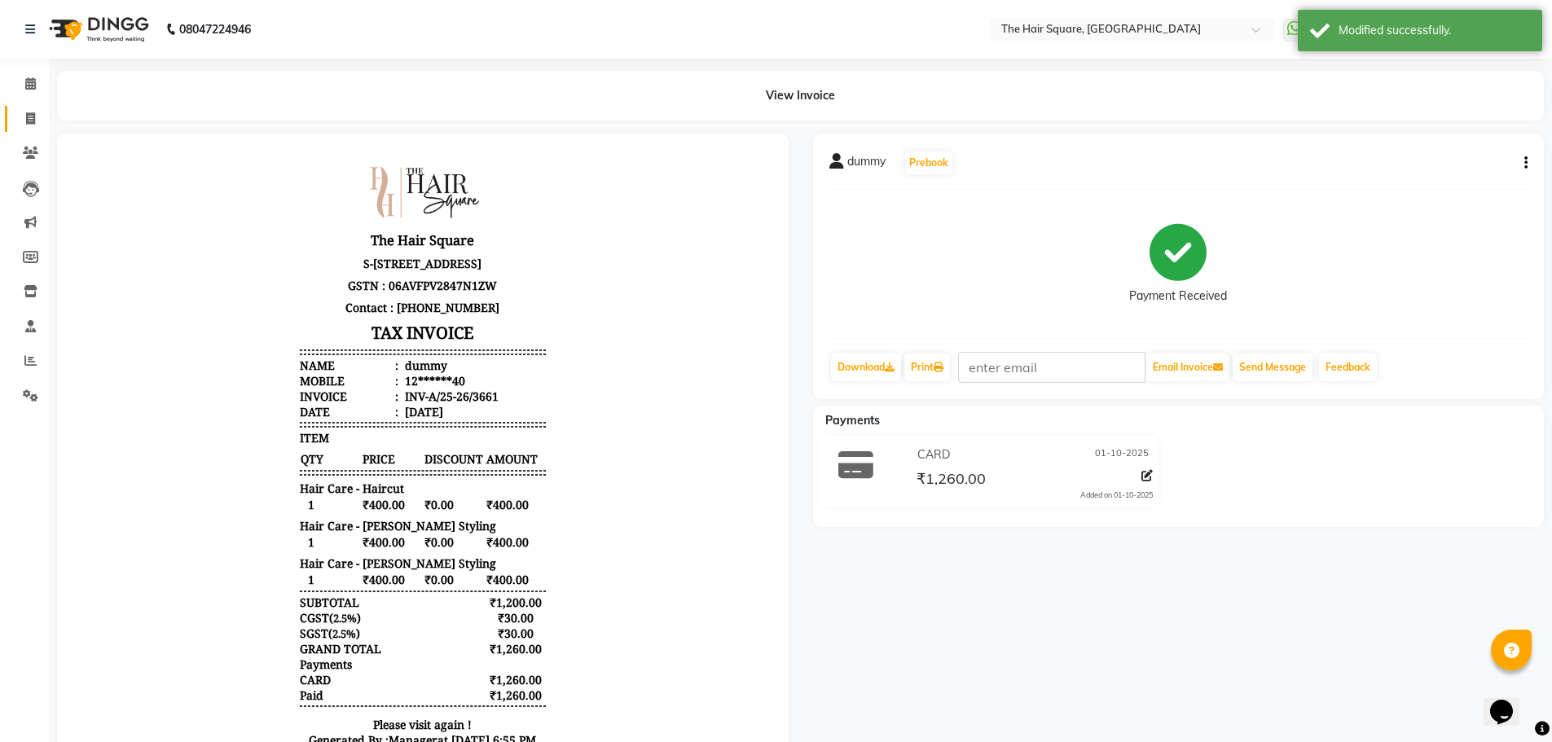
click at [24, 122] on span at bounding box center [30, 119] width 29 height 19
select select "service"
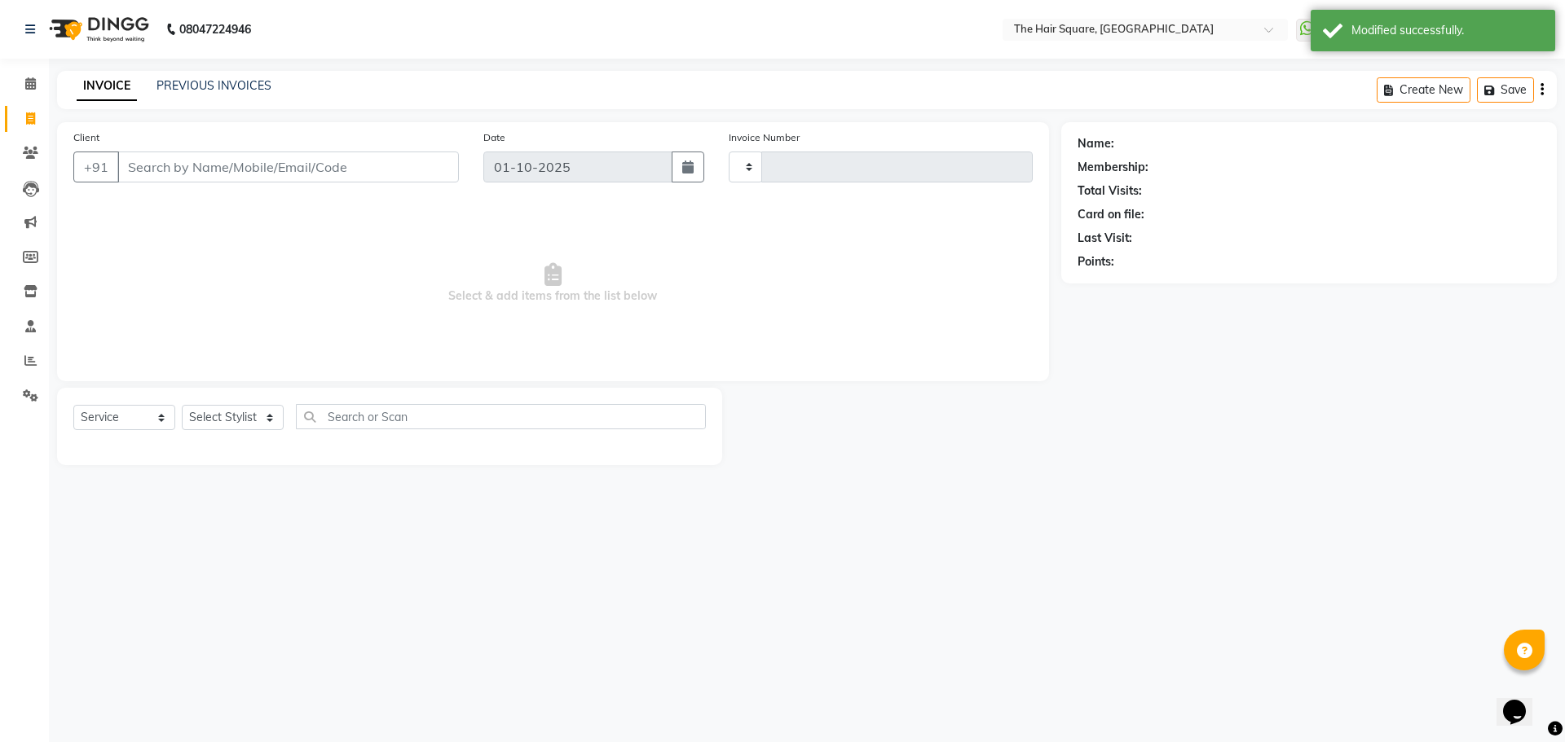
type input "3663"
select select "5768"
click at [205, 92] on link "PREVIOUS INVOICES" at bounding box center [213, 85] width 115 height 15
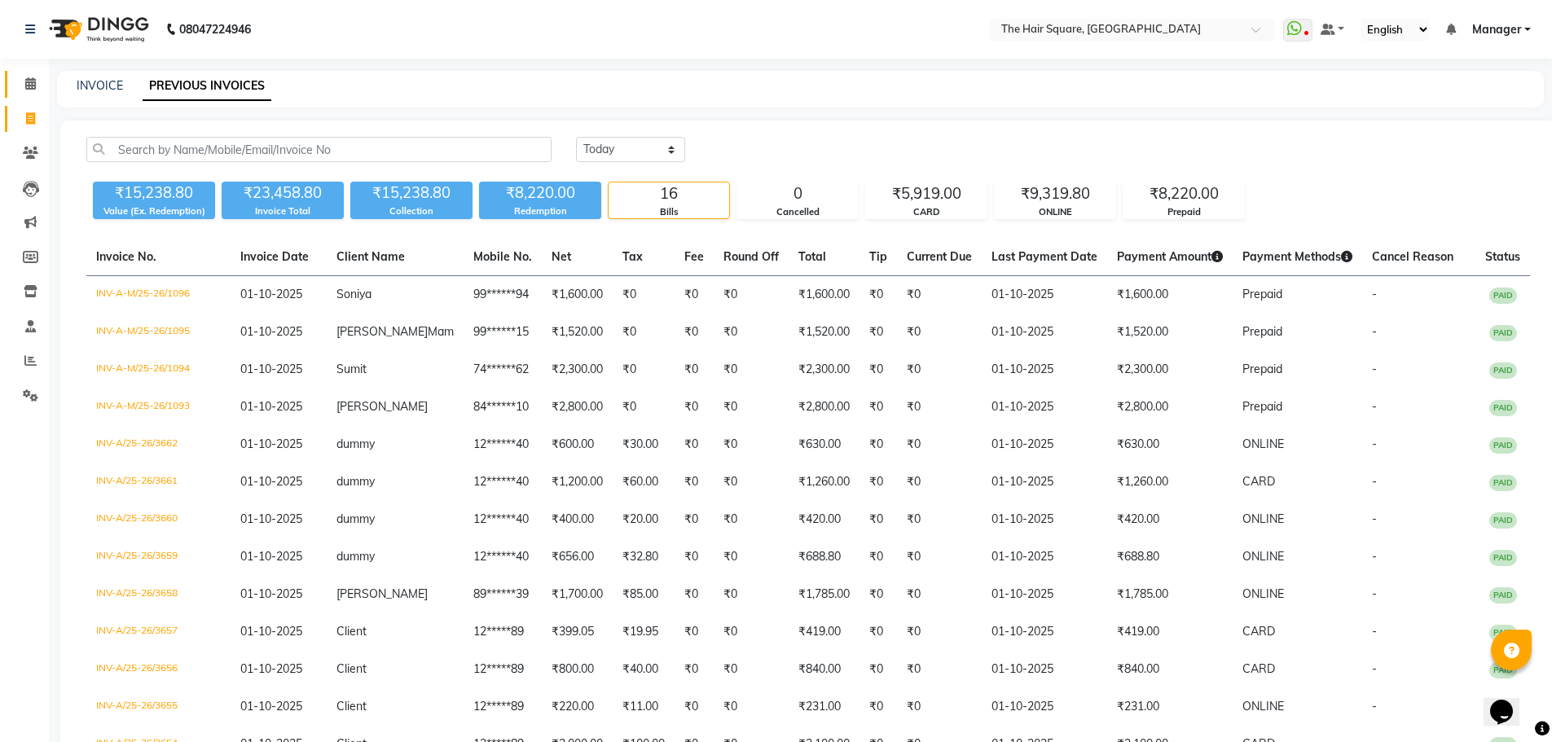
click at [35, 96] on link "Calendar" at bounding box center [24, 84] width 39 height 27
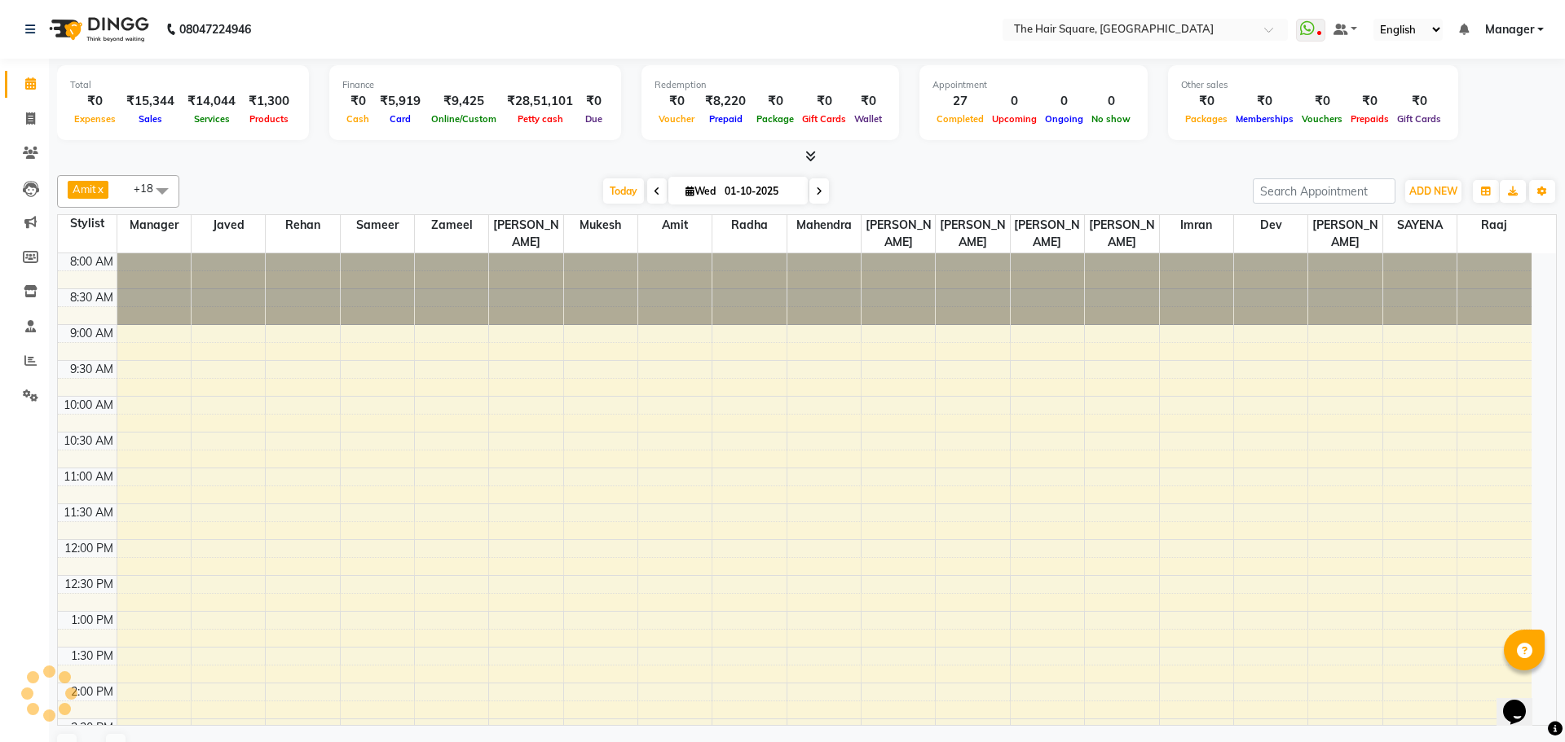
click at [20, 94] on link "Calendar" at bounding box center [24, 84] width 39 height 27
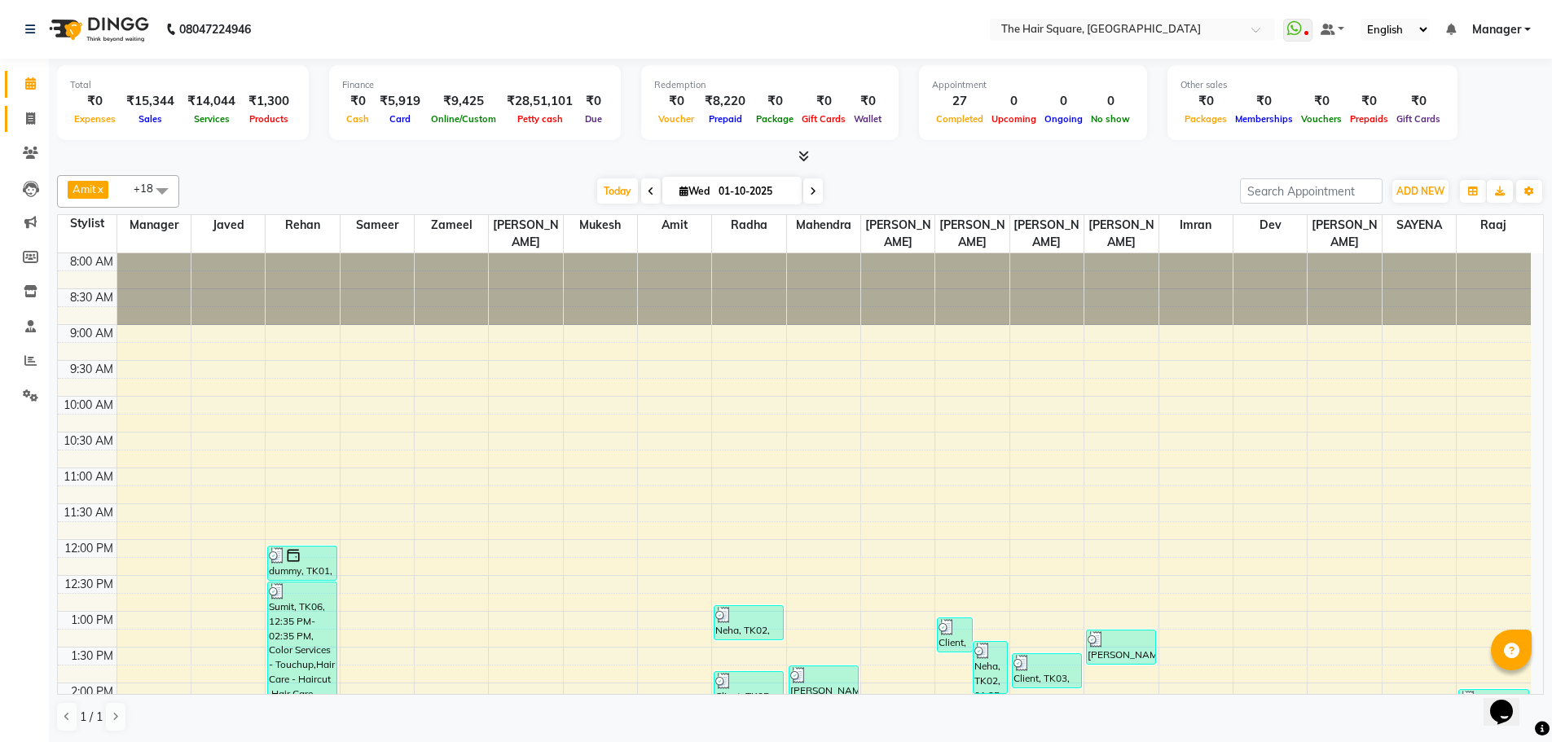
click at [31, 115] on icon at bounding box center [30, 118] width 9 height 12
select select "service"
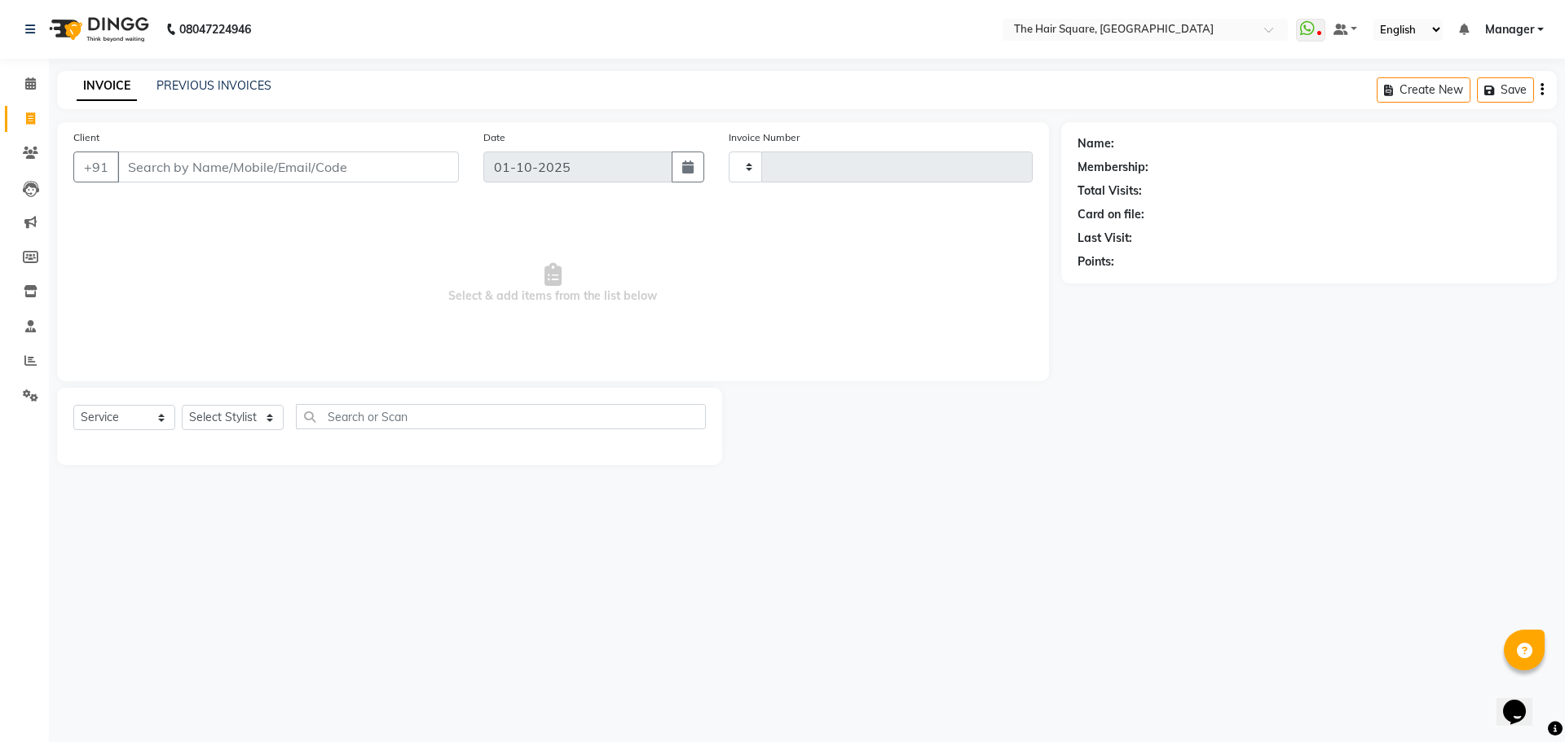
type input "3664"
select select "5768"
type input "9971048217"
click at [442, 165] on span "Add Client" at bounding box center [417, 167] width 64 height 16
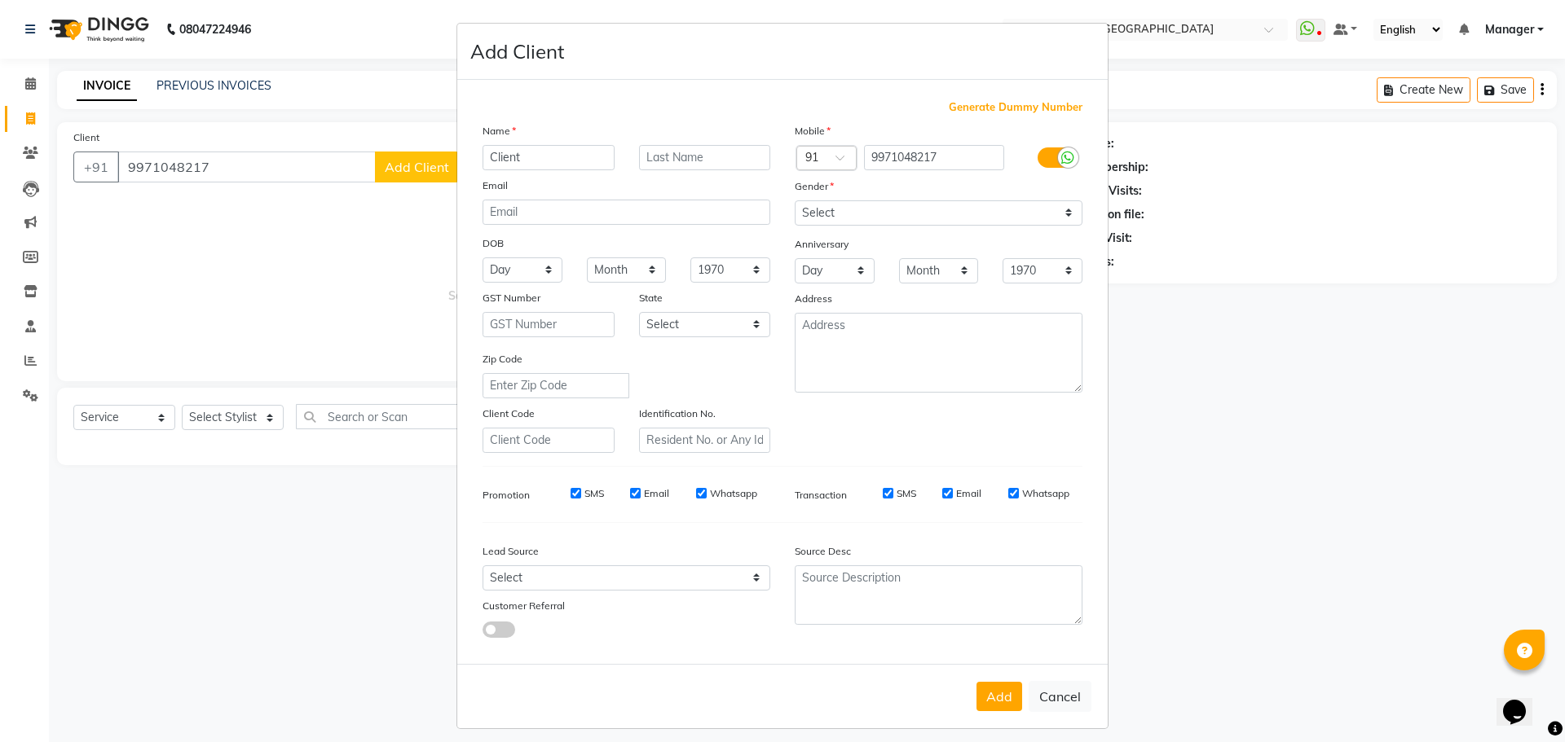
type input "Client"
click at [878, 210] on select "Select Male Female Other Prefer Not To Say" at bounding box center [939, 212] width 288 height 25
select select "female"
click at [795, 200] on select "Select Male Female Other Prefer Not To Say" at bounding box center [939, 212] width 288 height 25
click at [994, 711] on div "Add Cancel" at bounding box center [782, 696] width 650 height 64
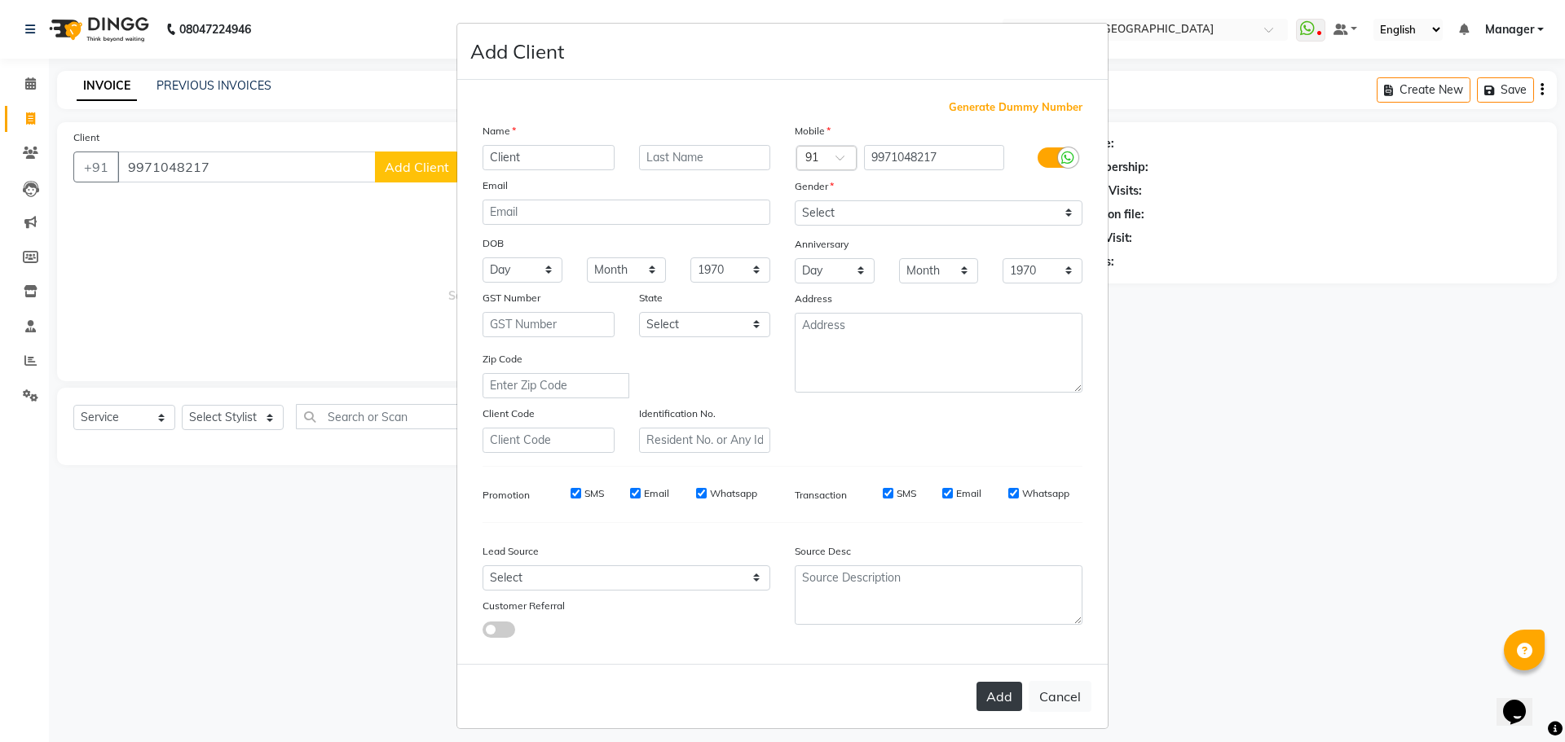
click at [993, 699] on button "Add" at bounding box center [999, 696] width 46 height 29
type input "99******17"
select select
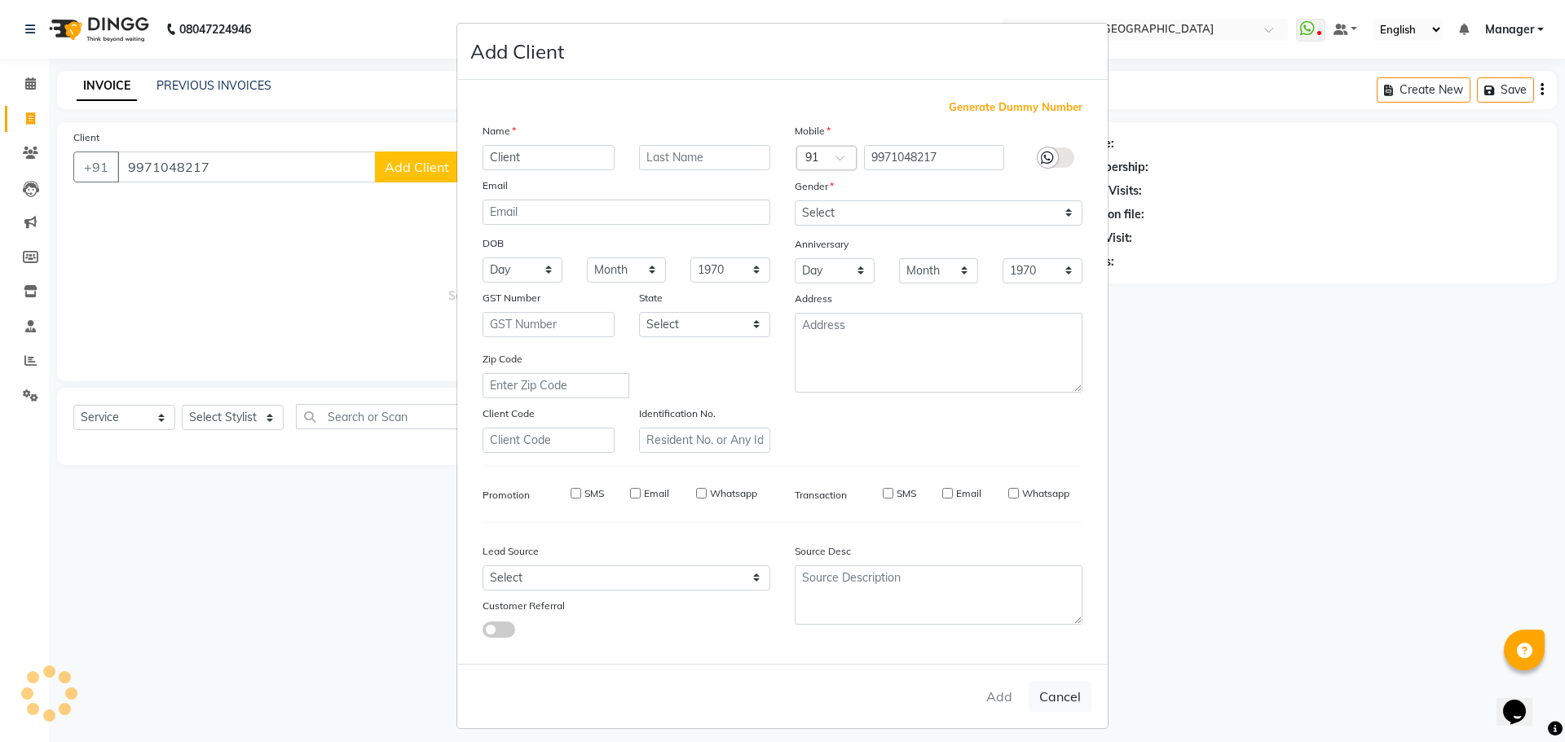
select select
checkbox input "false"
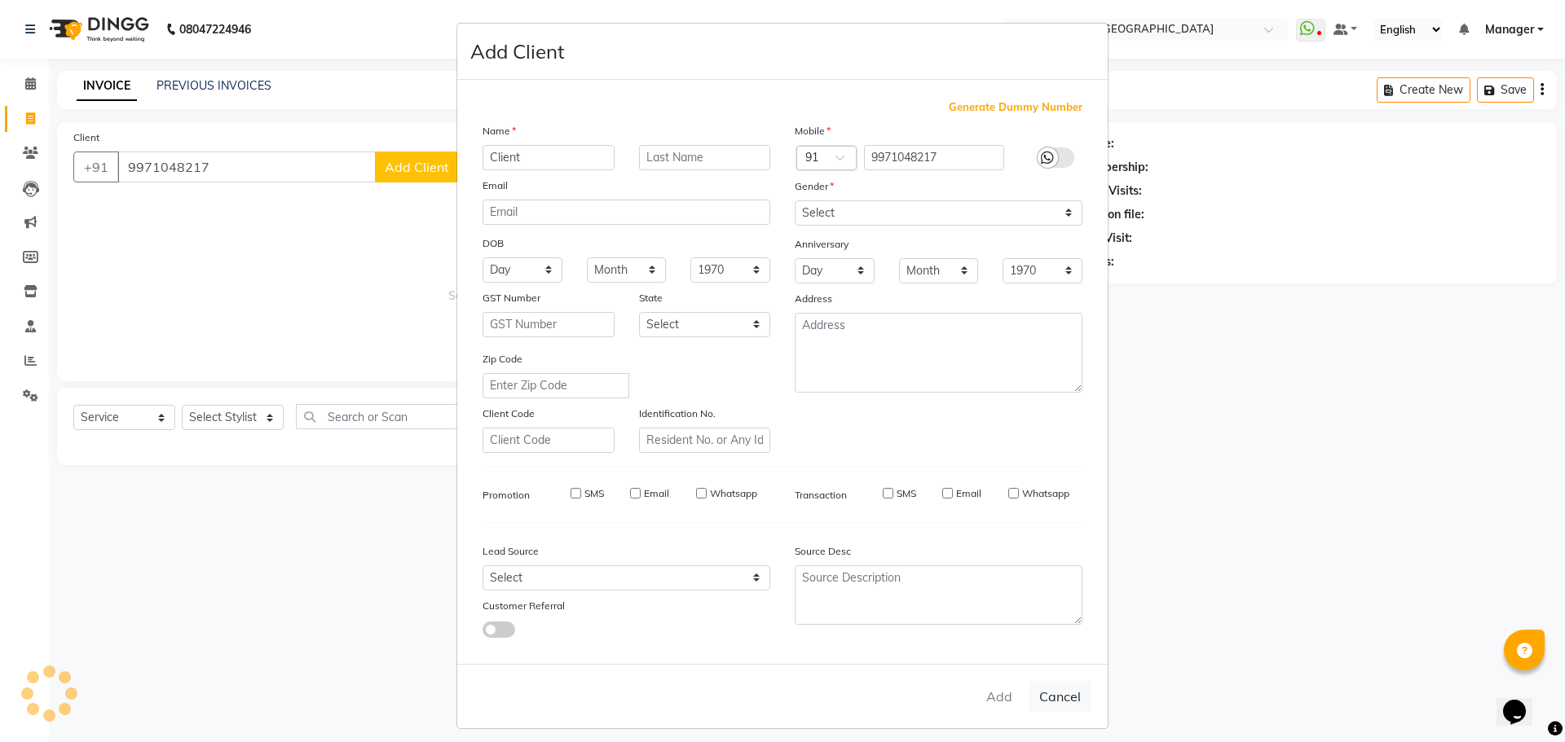
checkbox input "false"
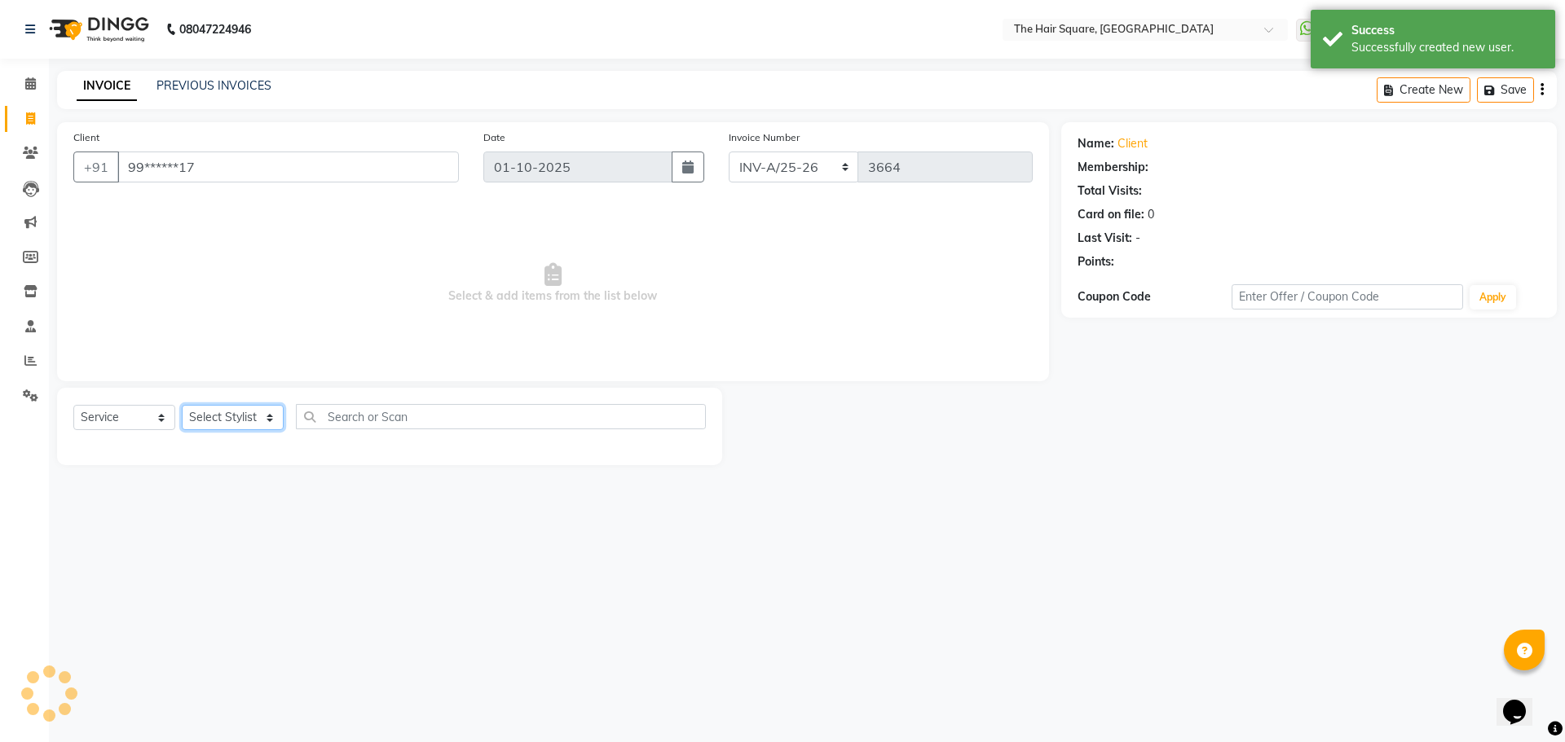
click at [206, 420] on select "Select Stylist Amit [PERSON_NAME] Dev Imran [PERSON_NAME] [PERSON_NAME] Manager…" at bounding box center [233, 417] width 102 height 25
select select "39381"
click at [182, 405] on select "Select Stylist Amit [PERSON_NAME] Dev Imran [PERSON_NAME] [PERSON_NAME] Manager…" at bounding box center [233, 417] width 102 height 25
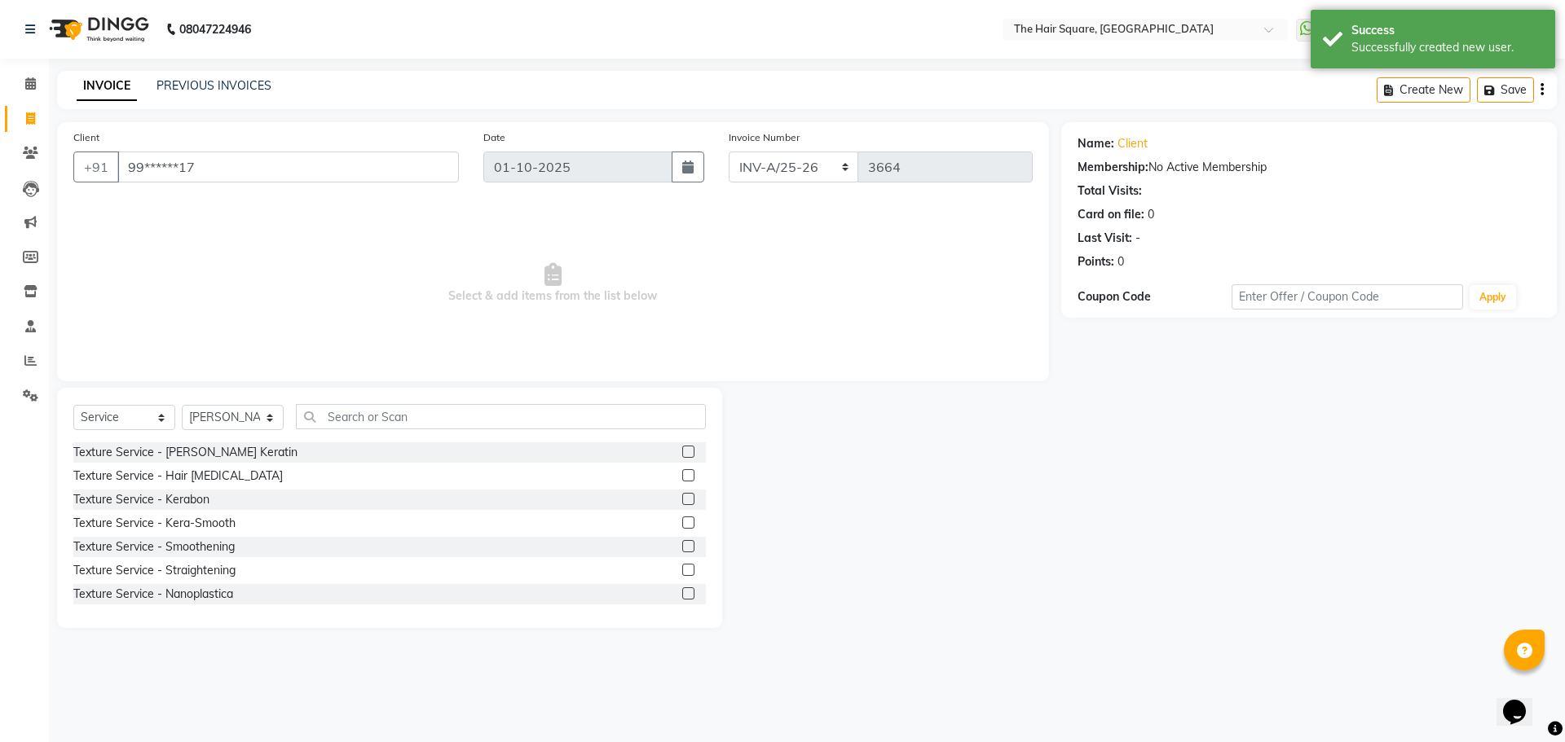
click at [399, 431] on div "Select Service Product Membership Package Voucher Prepaid Gift Card Select Styl…" at bounding box center [389, 423] width 632 height 38
click at [398, 415] on input "text" at bounding box center [501, 416] width 410 height 25
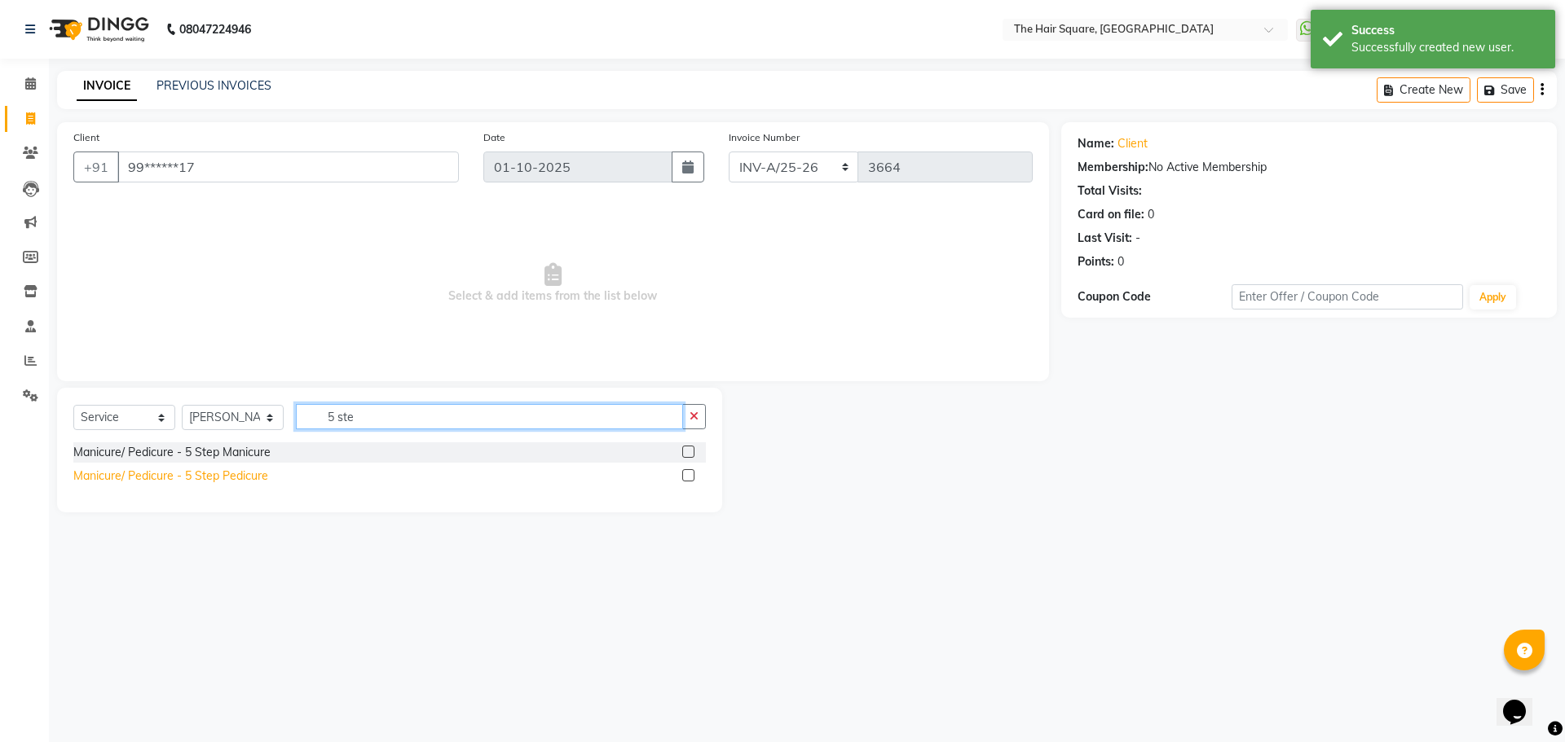
type input "5 ste"
click at [222, 478] on div "Manicure/ Pedicure - 5 Step Pedicure" at bounding box center [170, 476] width 195 height 17
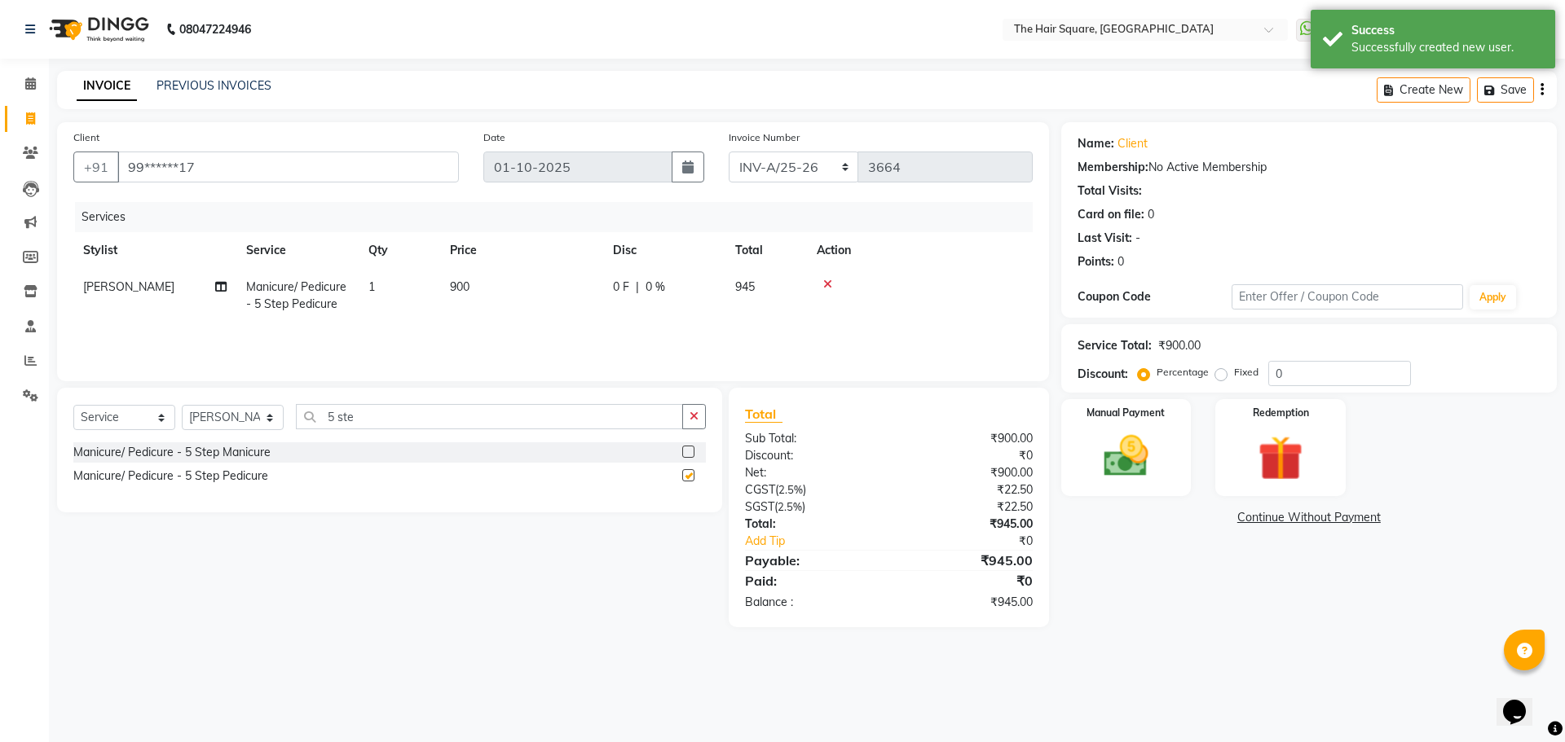
checkbox input "false"
click at [1234, 372] on label "Fixed" at bounding box center [1246, 372] width 24 height 15
click at [1219, 372] on input "Fixed" at bounding box center [1223, 372] width 11 height 11
radio input "true"
click at [1308, 371] on input "0" at bounding box center [1339, 373] width 143 height 25
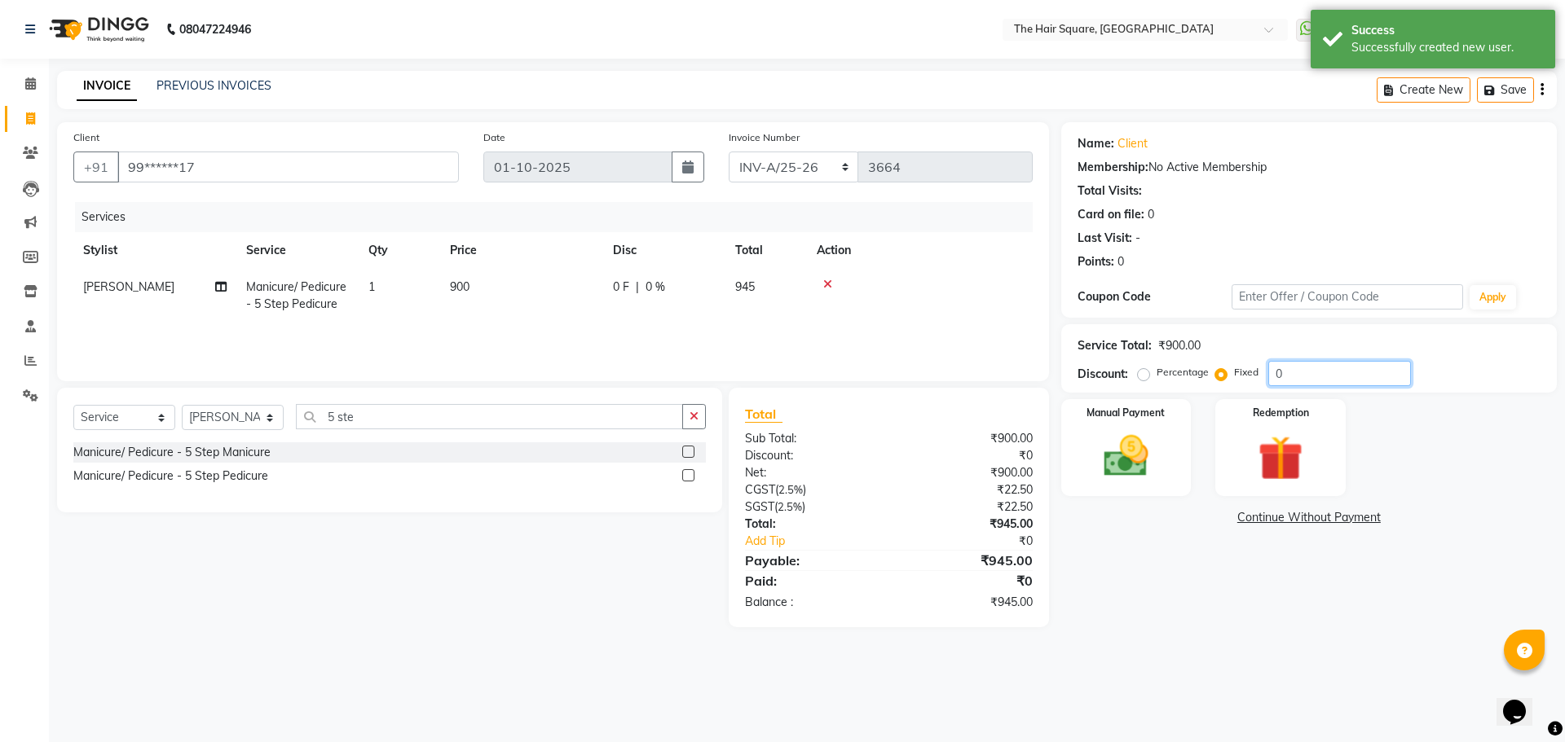
drag, startPoint x: 1308, startPoint y: 371, endPoint x: 981, endPoint y: 362, distance: 326.9
click at [981, 362] on div "Client +91 99******17 Date 01-10-2025 Invoice Number INV-A-M/25-26 INV-A/25-26 …" at bounding box center [807, 374] width 1524 height 505
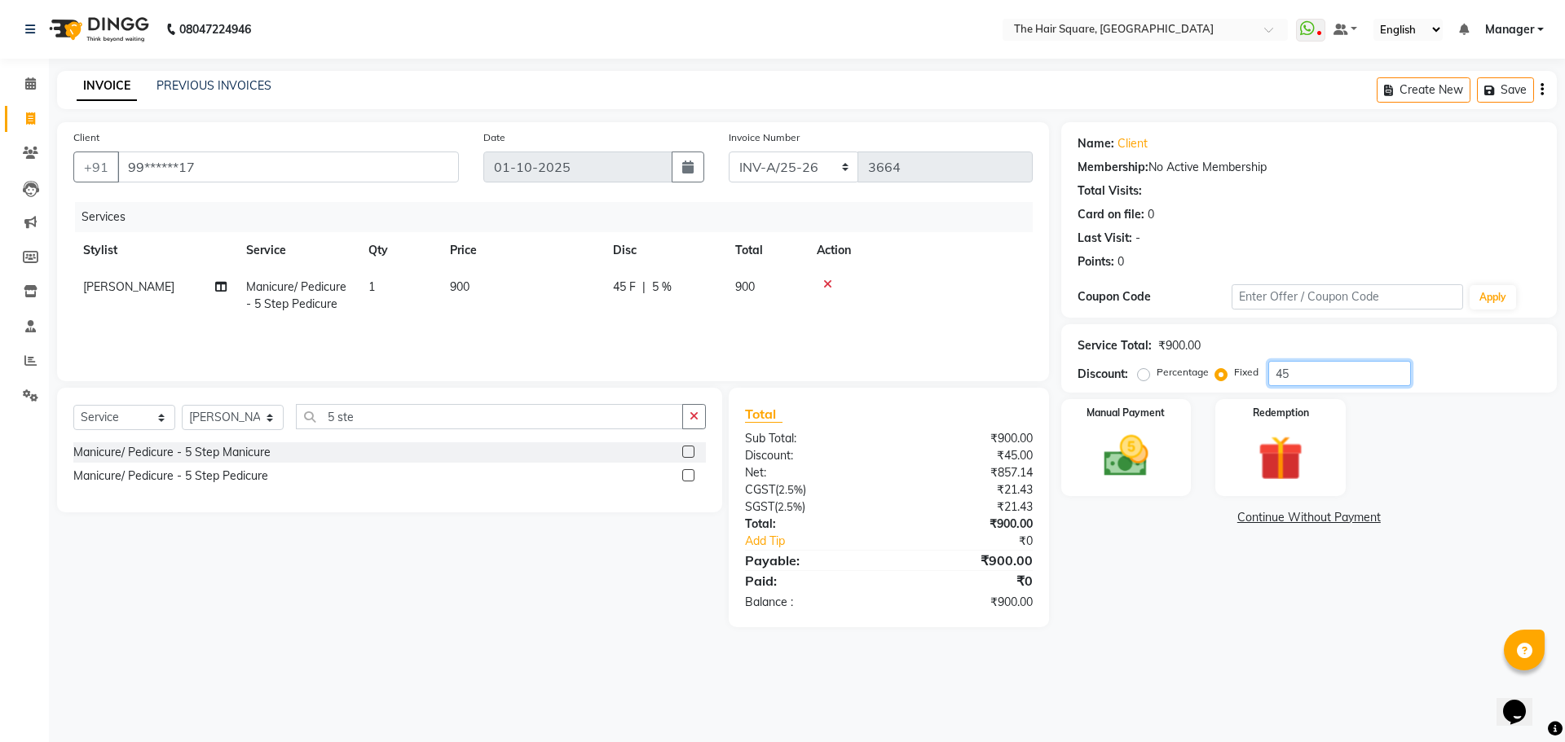
type input "45"
drag, startPoint x: 1301, startPoint y: 570, endPoint x: 1177, endPoint y: 471, distance: 158.8
click at [1296, 570] on div "Name: Client Membership: No Active Membership Total Visits: Card on file: 0 Las…" at bounding box center [1315, 374] width 508 height 505
click at [991, 410] on div "Total" at bounding box center [889, 414] width 288 height 20
drag, startPoint x: 1237, startPoint y: 531, endPoint x: 1182, endPoint y: 459, distance: 90.6
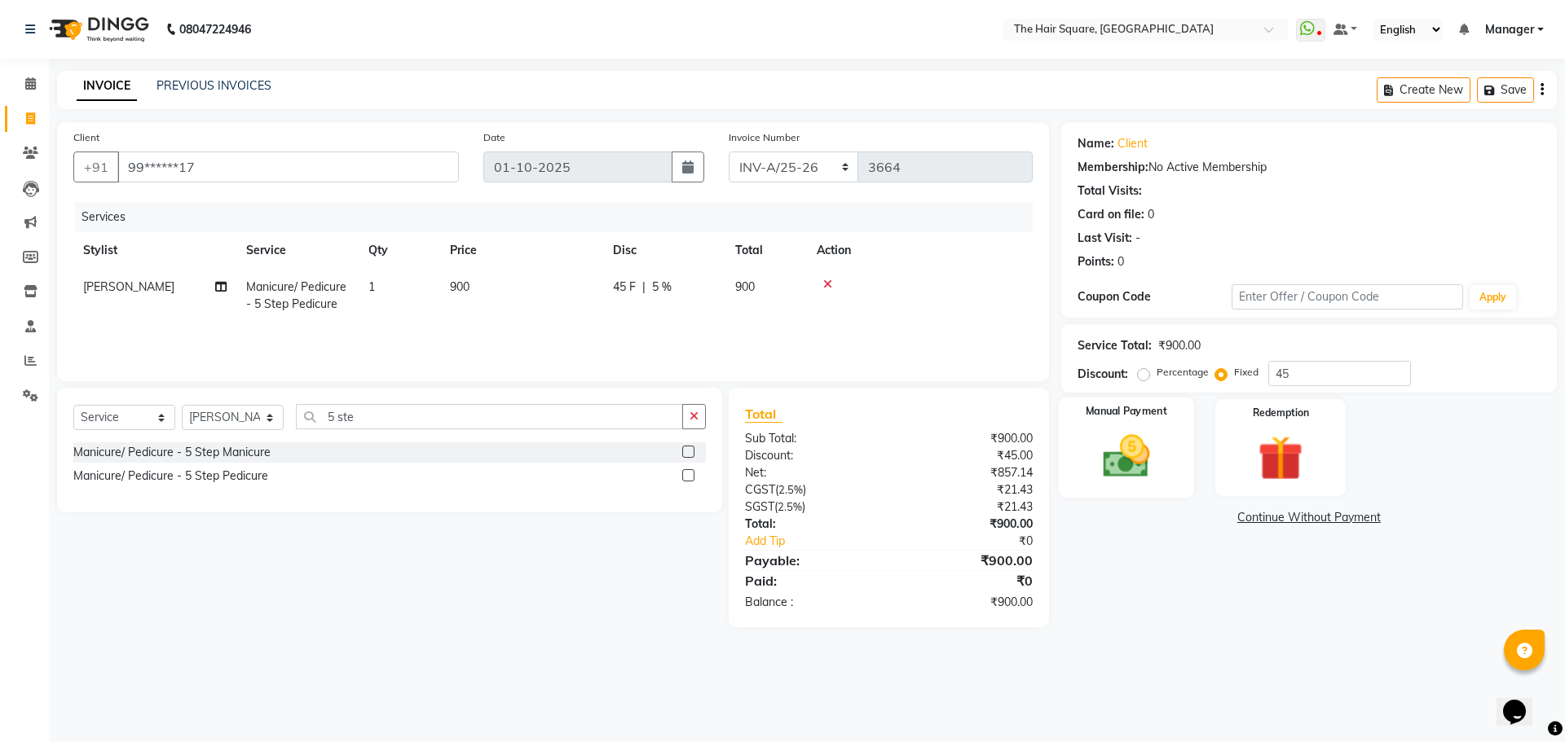
click at [1235, 531] on div "Name: Client Membership: No Active Membership Total Visits: Card on file: 0 Las…" at bounding box center [1315, 374] width 508 height 505
click at [1177, 456] on div "Manual Payment" at bounding box center [1125, 448] width 135 height 100
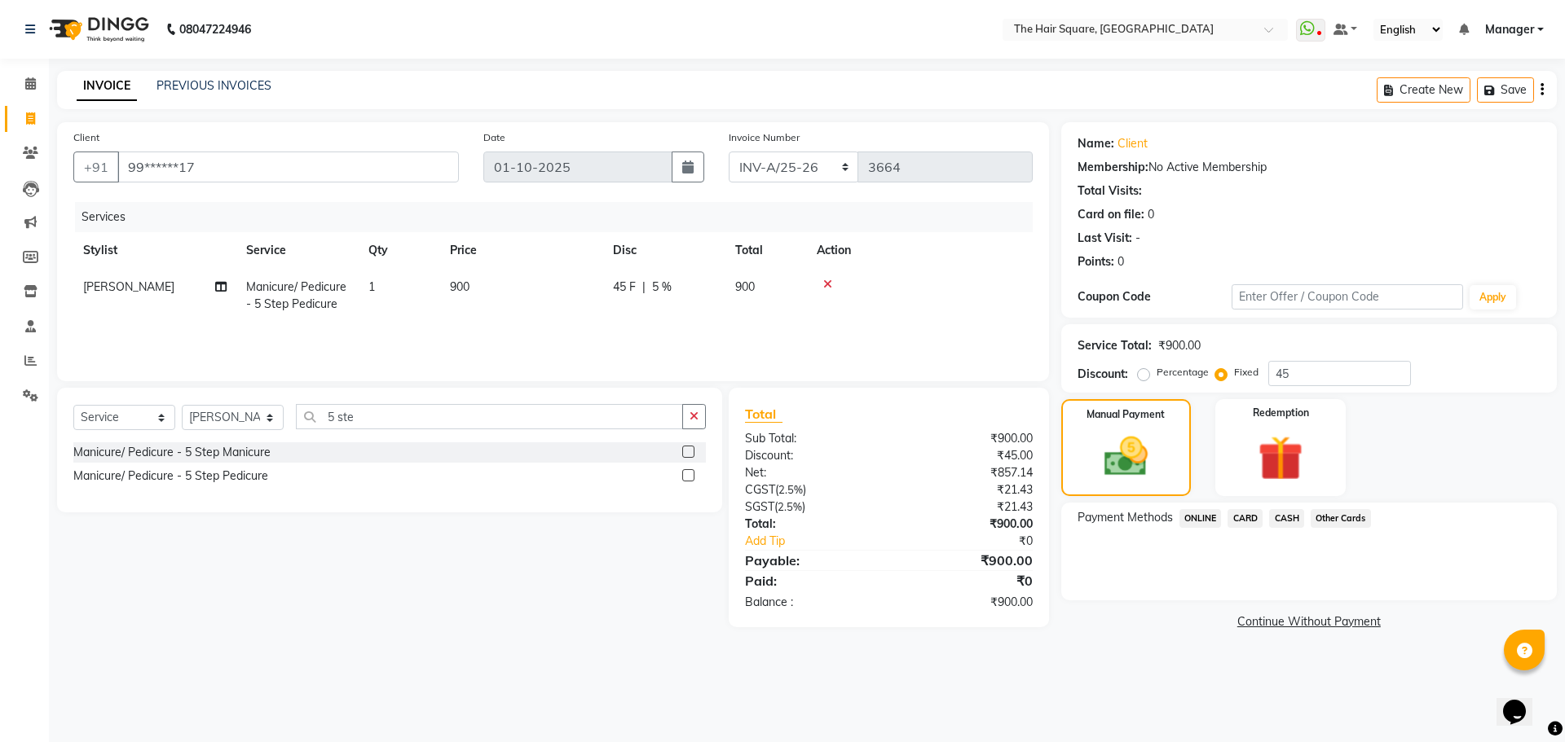
click at [1243, 515] on span "CARD" at bounding box center [1244, 518] width 35 height 19
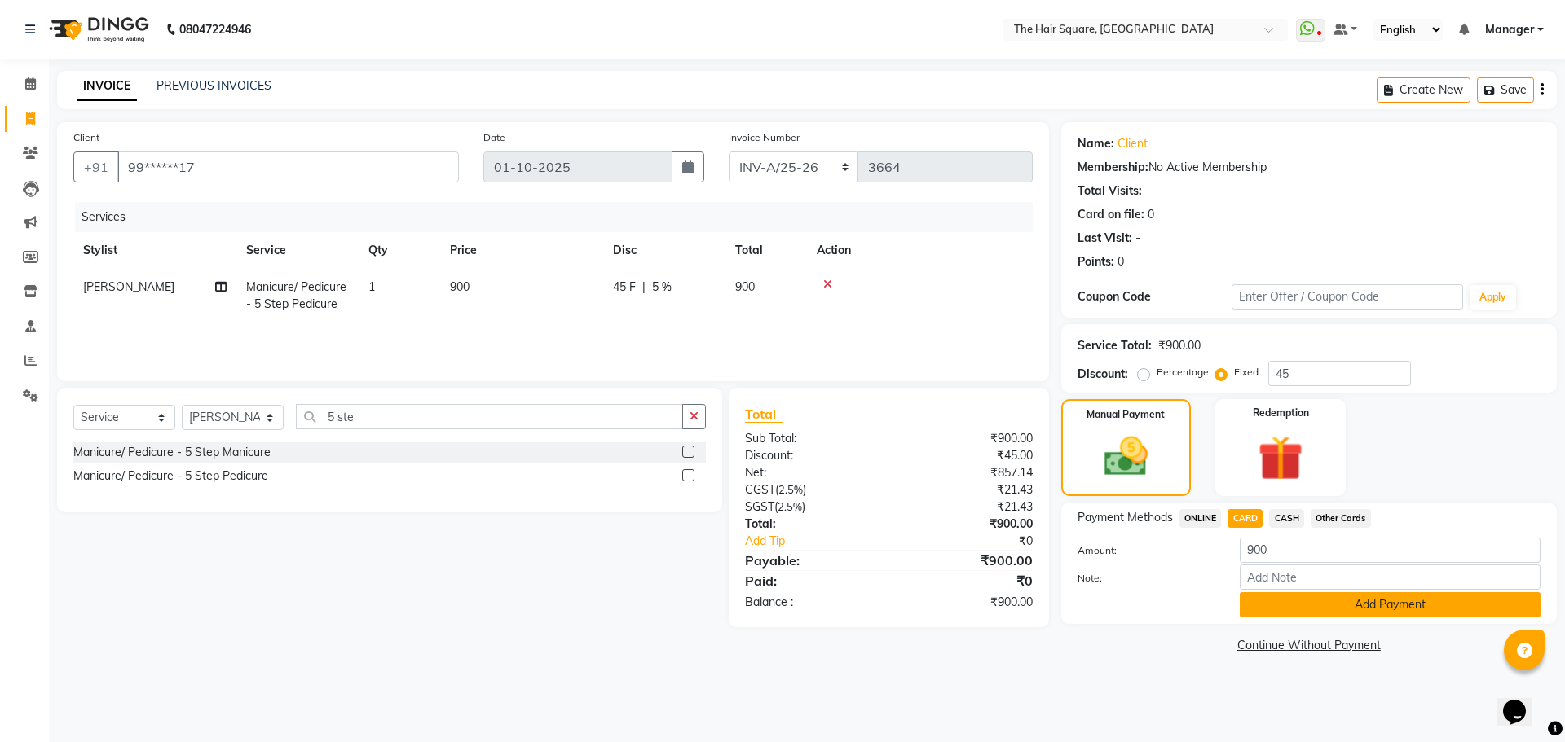
click at [1289, 603] on button "Add Payment" at bounding box center [1390, 604] width 301 height 25
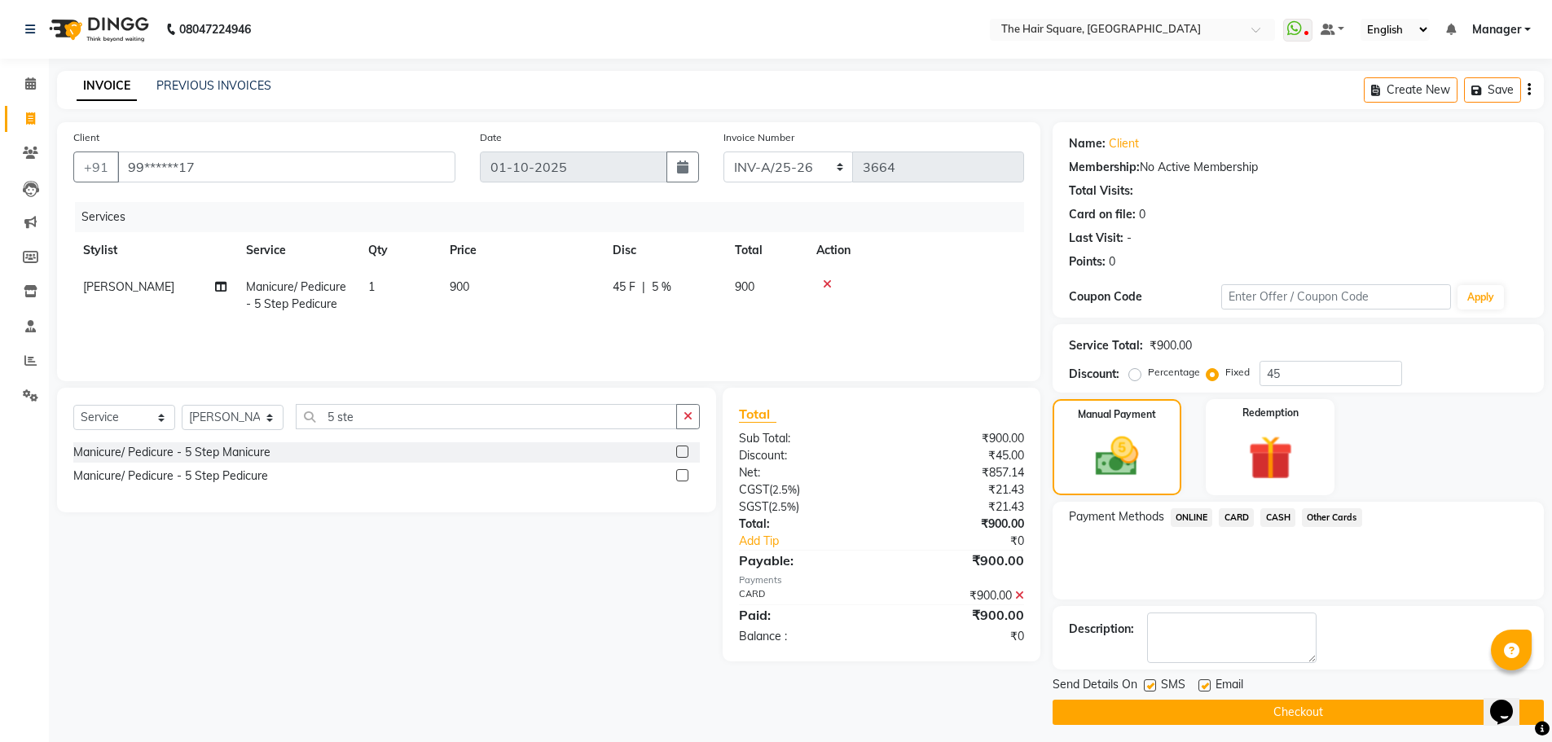
scroll to position [7, 0]
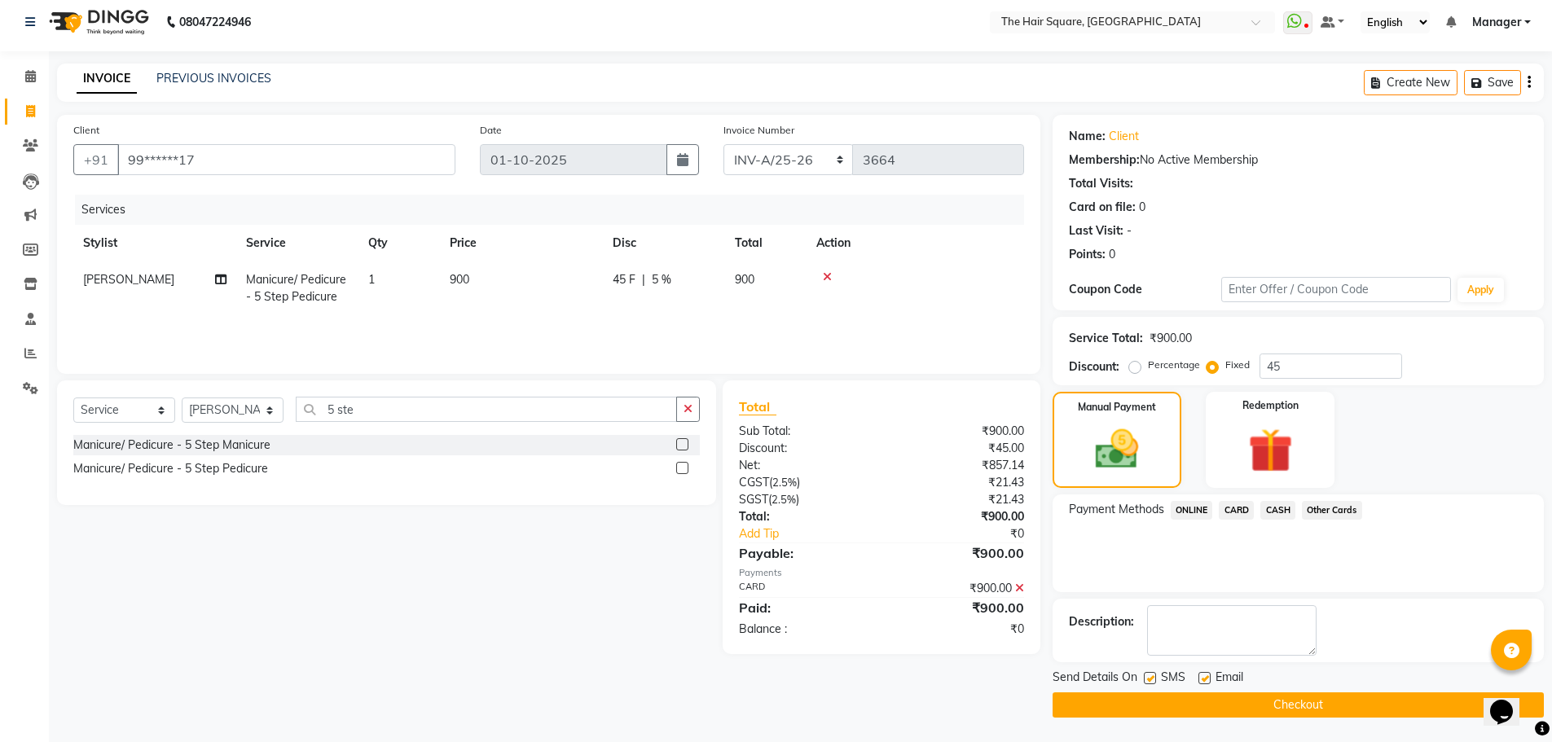
click at [1156, 700] on button "Checkout" at bounding box center [1298, 705] width 491 height 25
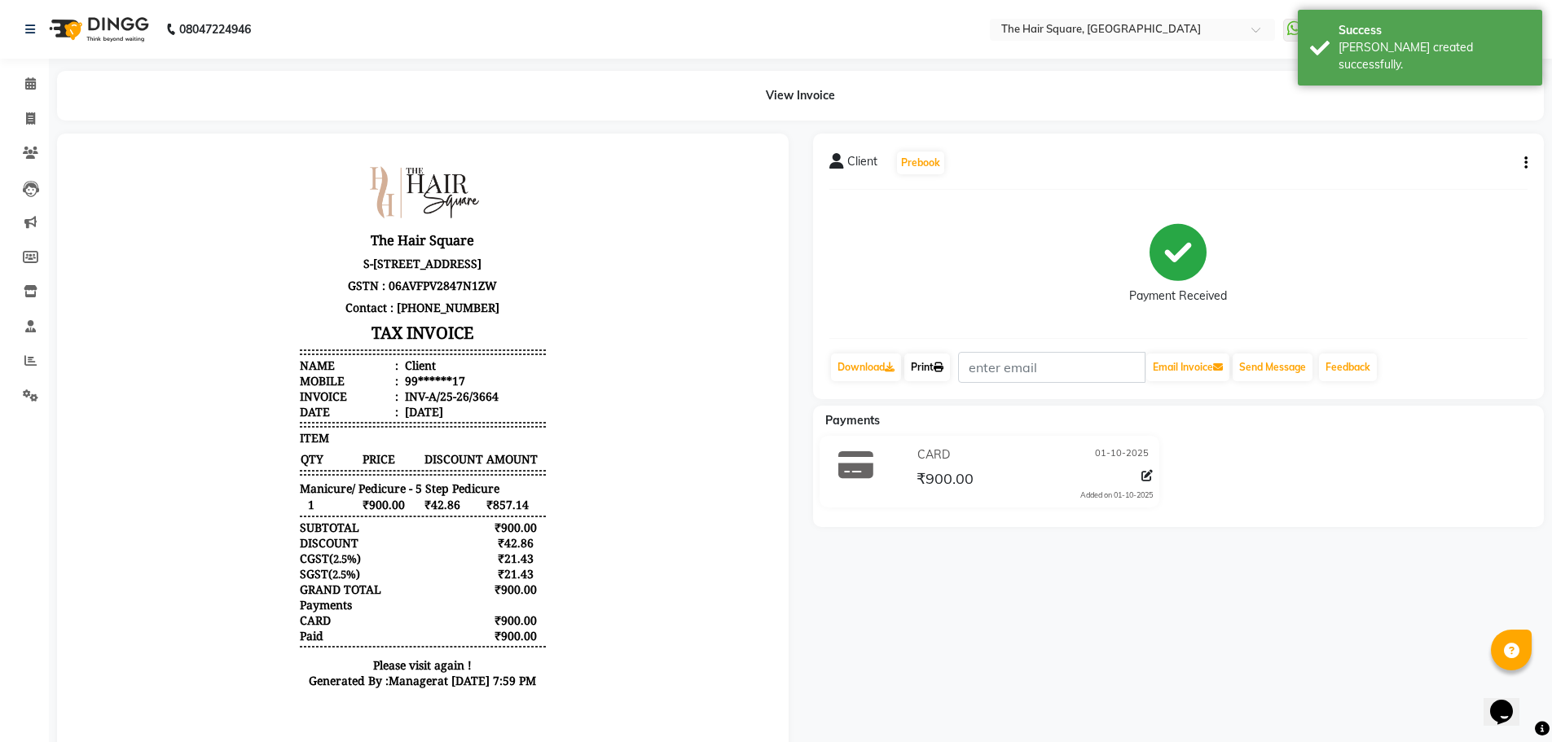
click at [931, 372] on link "Print" at bounding box center [928, 368] width 46 height 28
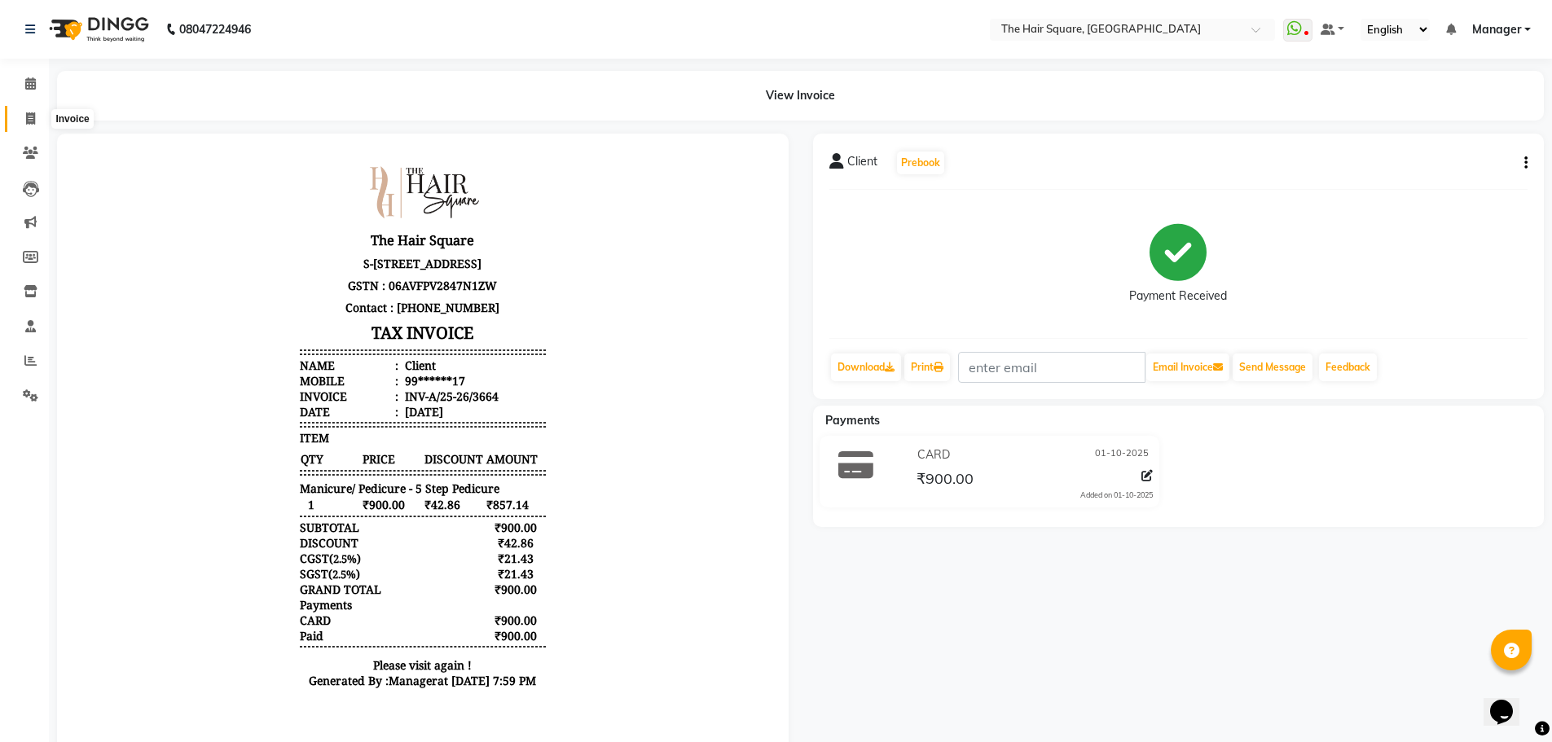
click at [39, 126] on span at bounding box center [30, 119] width 29 height 19
select select "service"
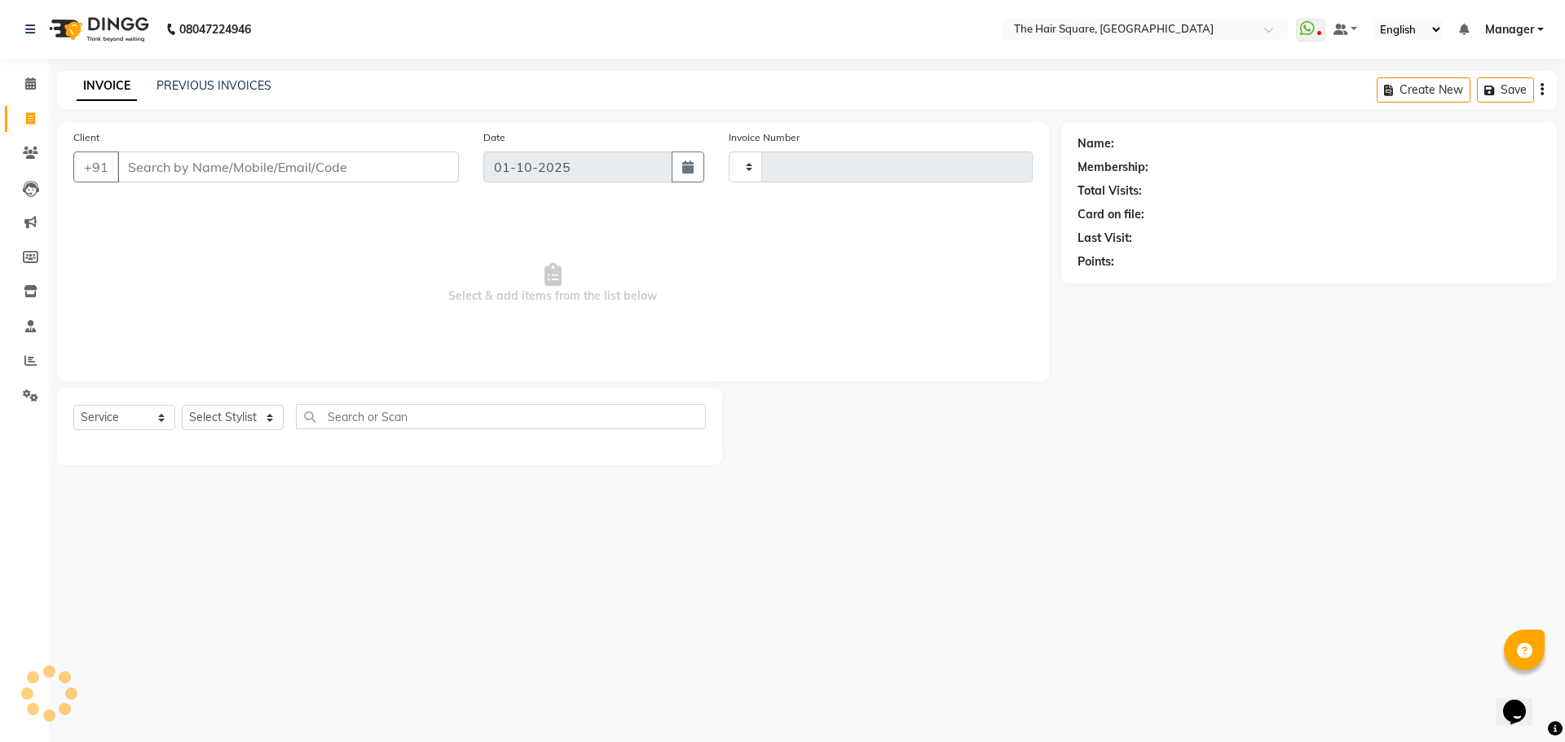
type input "3665"
select select "5768"
click at [225, 407] on select "Select Stylist" at bounding box center [233, 417] width 102 height 25
drag, startPoint x: 266, startPoint y: 172, endPoint x: 17, endPoint y: 262, distance: 265.3
click at [0, 262] on app-home "08047224946 Select Location × The Hair Square, Ambience Island WhatsApp Status …" at bounding box center [782, 245] width 1565 height 490
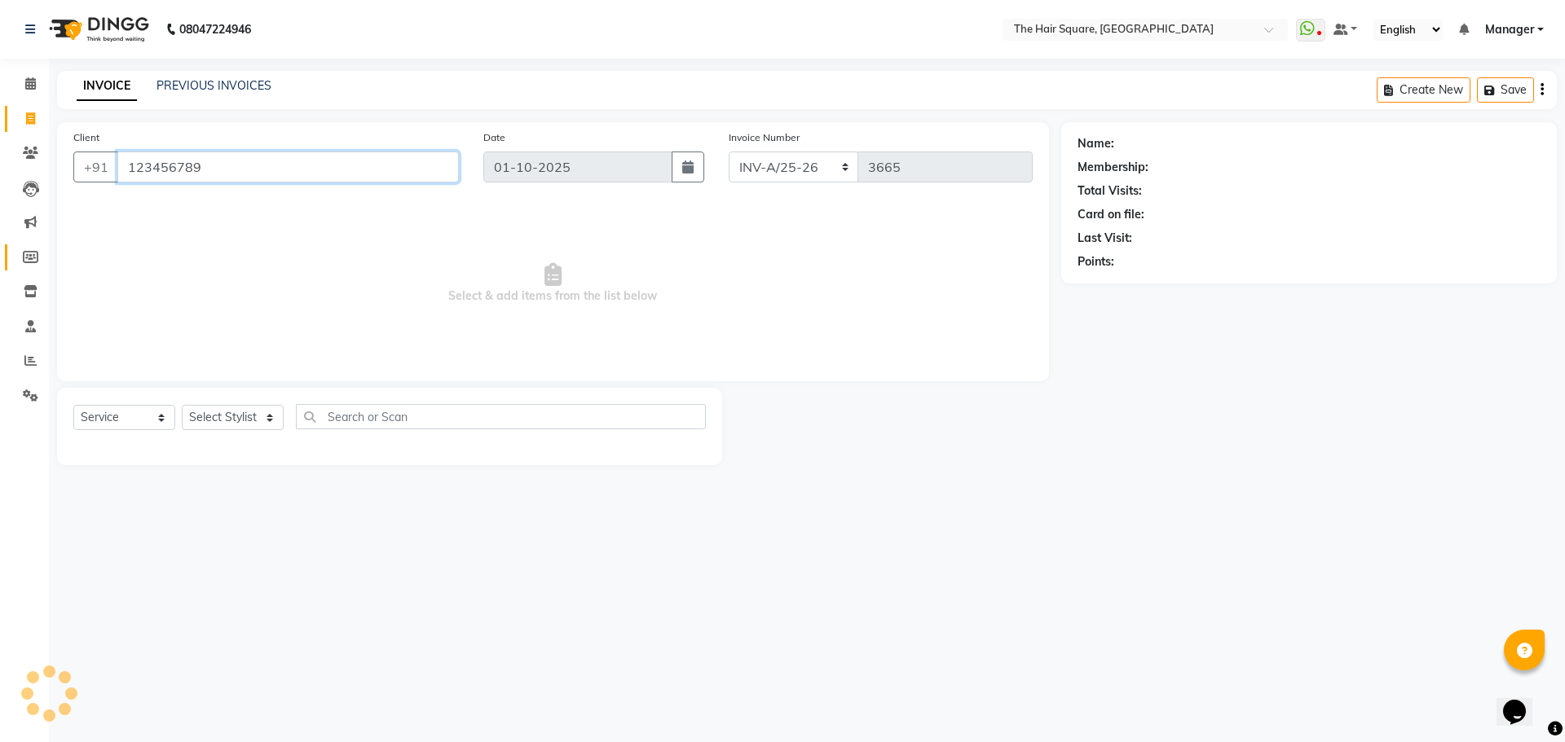
type input "123456789"
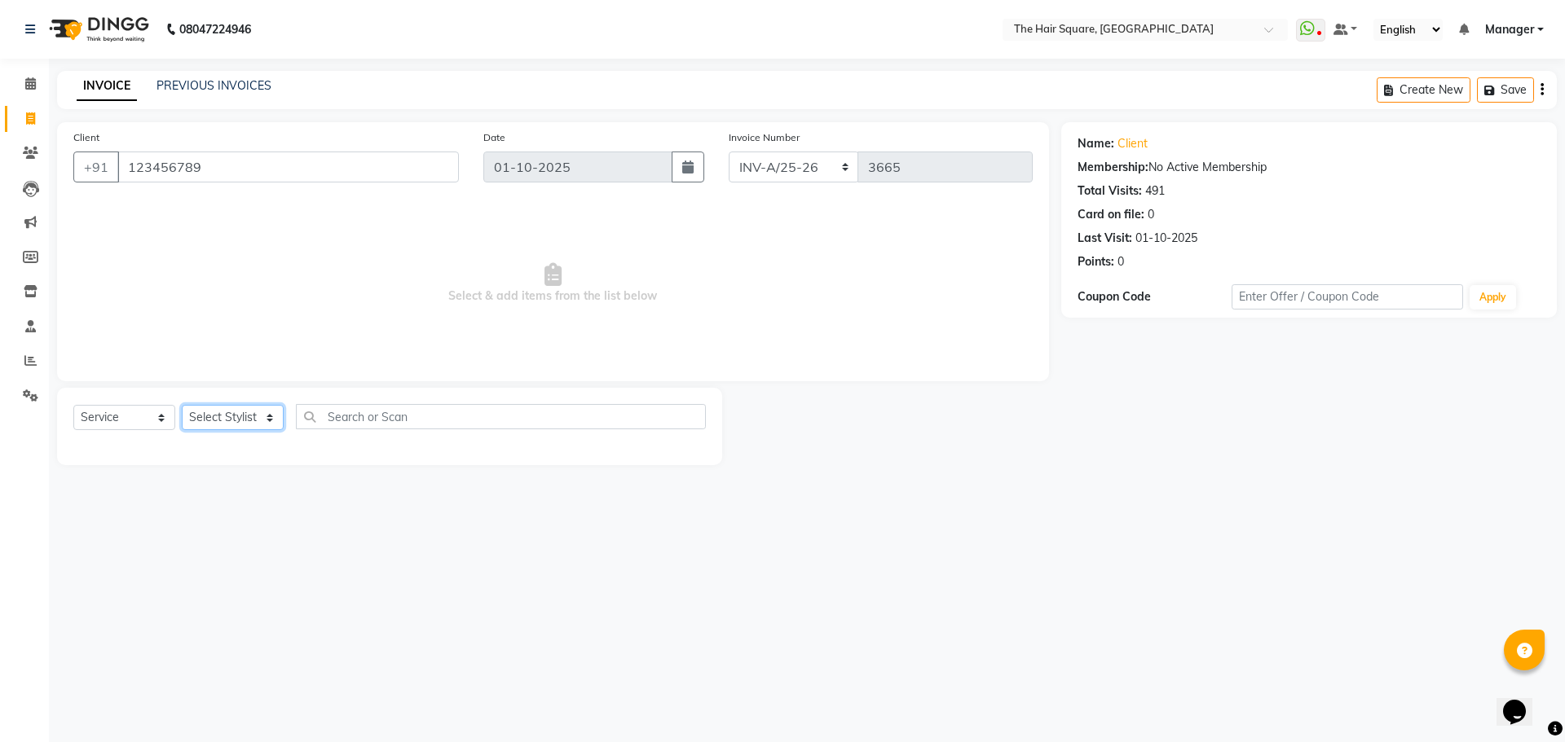
click at [243, 415] on select "Select Stylist Amit [PERSON_NAME] Dev Imran [PERSON_NAME] [PERSON_NAME] Manager…" at bounding box center [233, 417] width 102 height 25
select select "44563"
click at [182, 405] on select "Select Stylist Amit [PERSON_NAME] Dev Imran [PERSON_NAME] [PERSON_NAME] Manager…" at bounding box center [233, 417] width 102 height 25
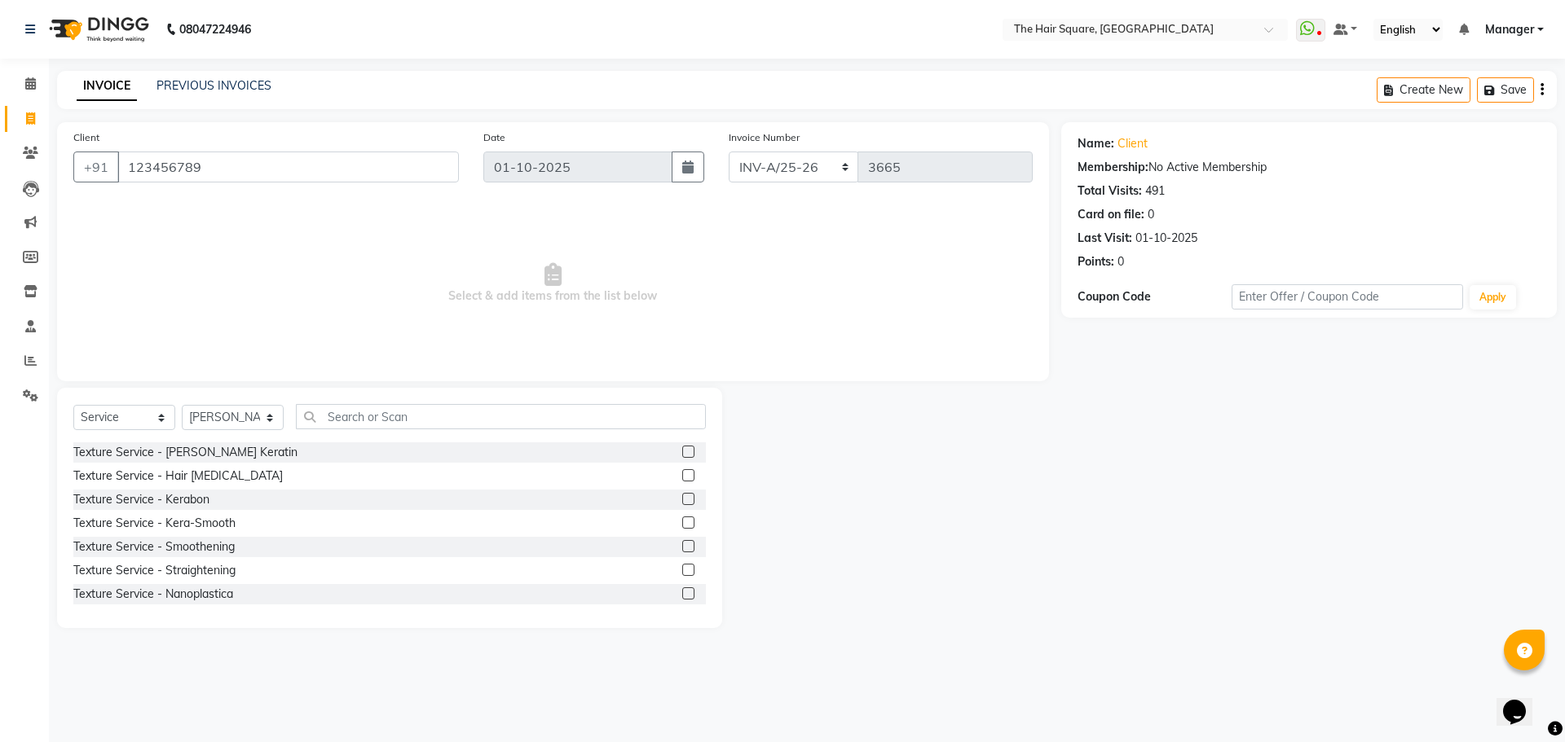
drag, startPoint x: 341, startPoint y: 429, endPoint x: 346, endPoint y: 413, distance: 16.8
click at [341, 429] on div "Select Service Product Membership Package Voucher Prepaid Gift Card Select Styl…" at bounding box center [389, 423] width 632 height 38
click at [346, 413] on input "text" at bounding box center [501, 416] width 410 height 25
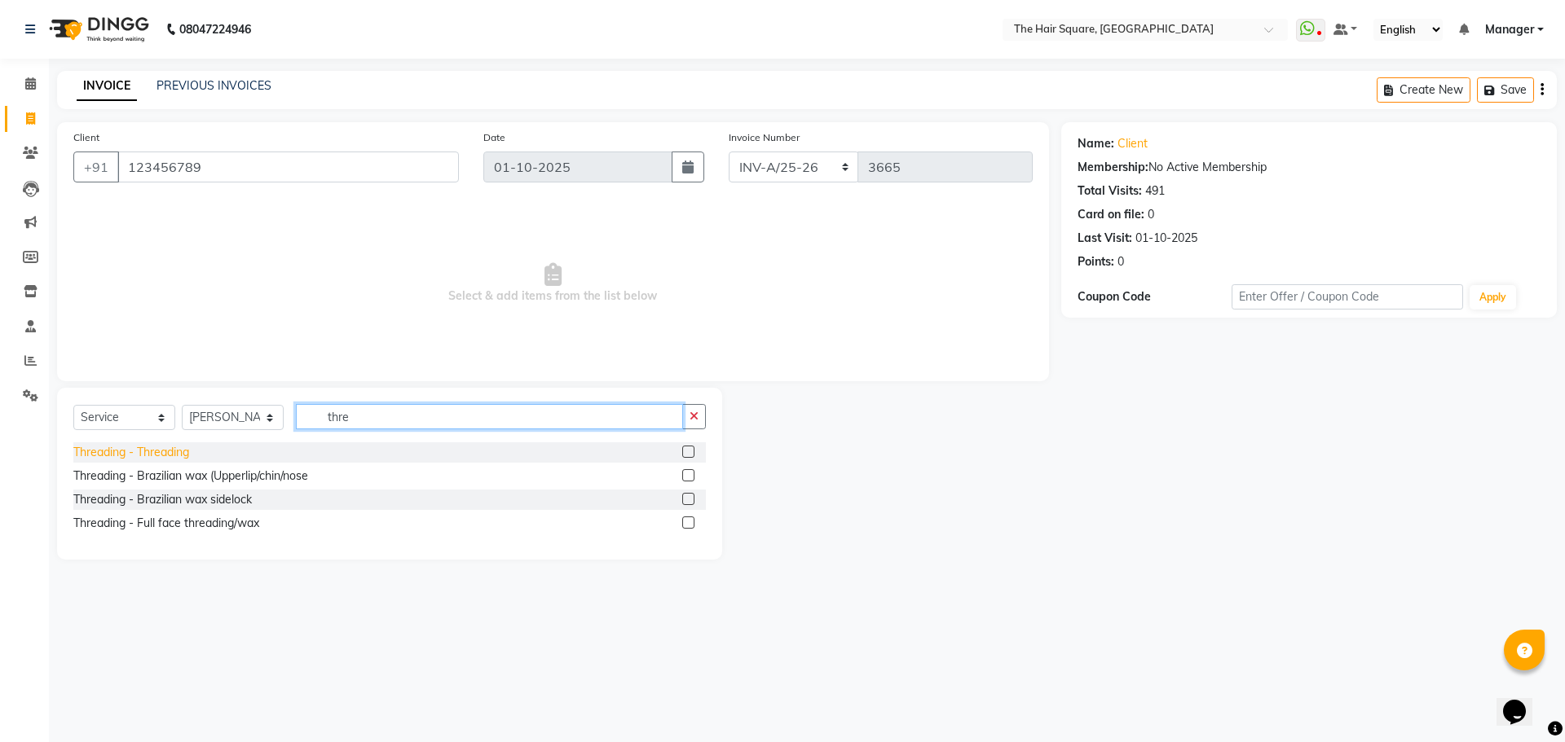
type input "thre"
click at [91, 449] on div "Threading - Threading" at bounding box center [131, 452] width 116 height 17
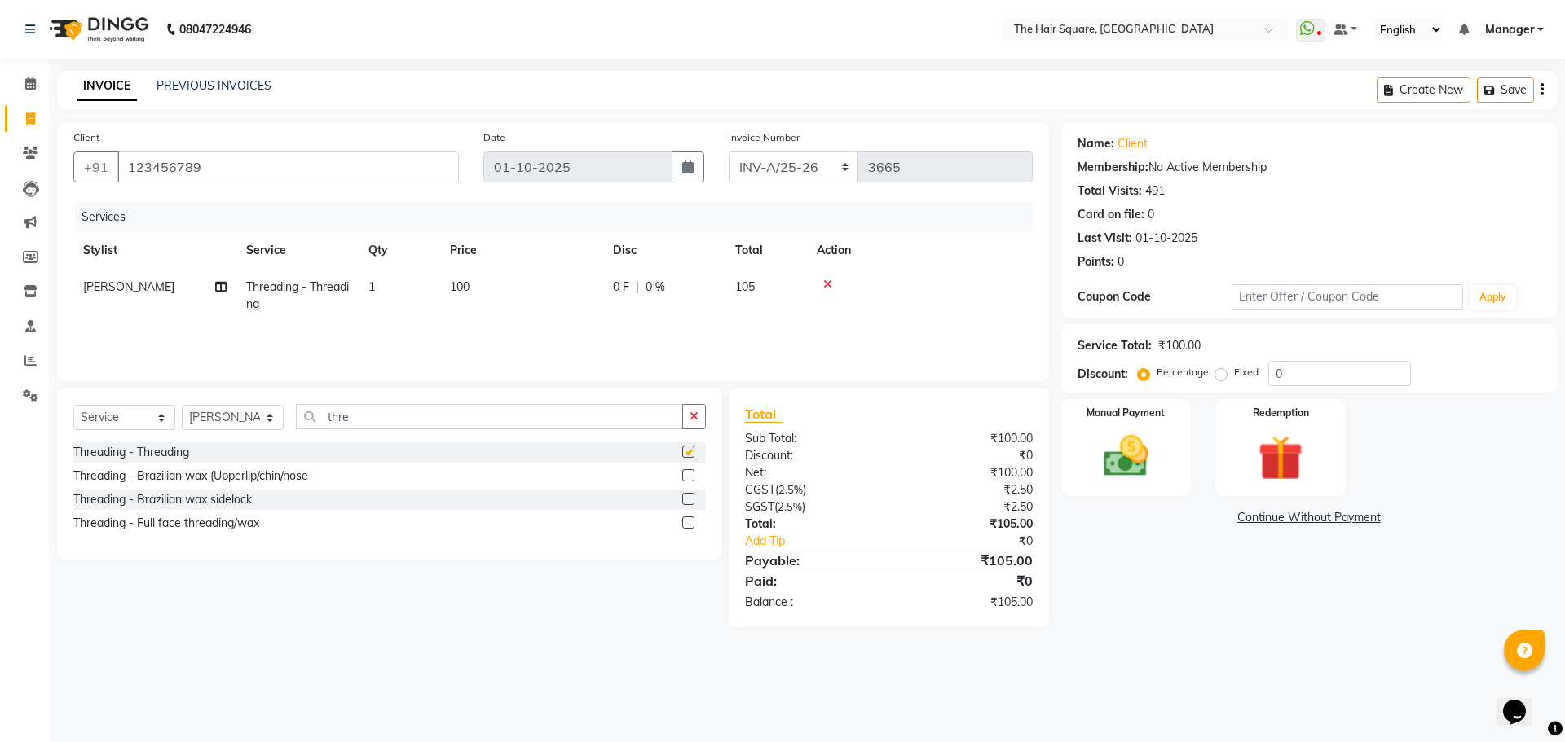
checkbox input "false"
click at [1145, 461] on img at bounding box center [1126, 456] width 76 height 54
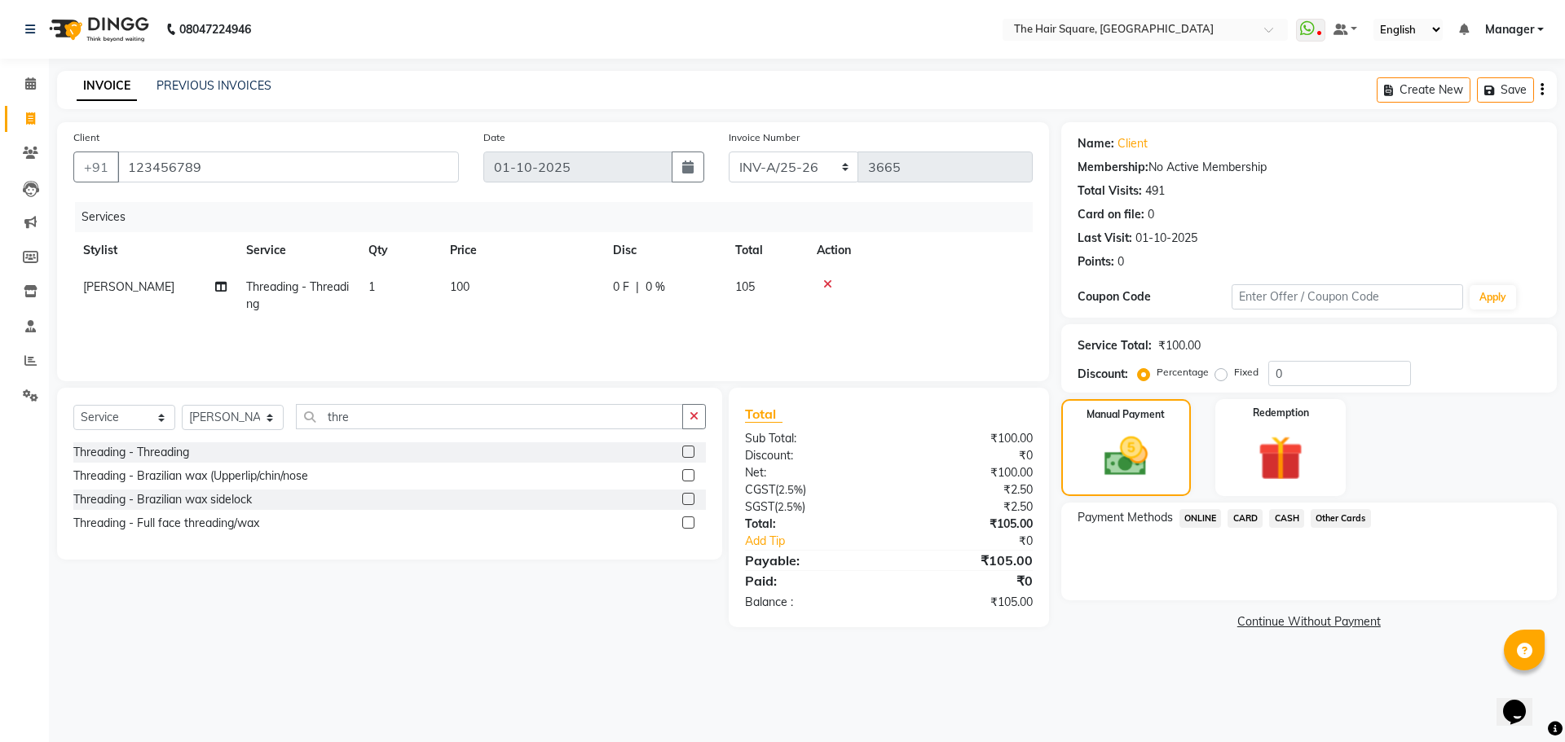
click at [1193, 517] on span "ONLINE" at bounding box center [1200, 518] width 42 height 19
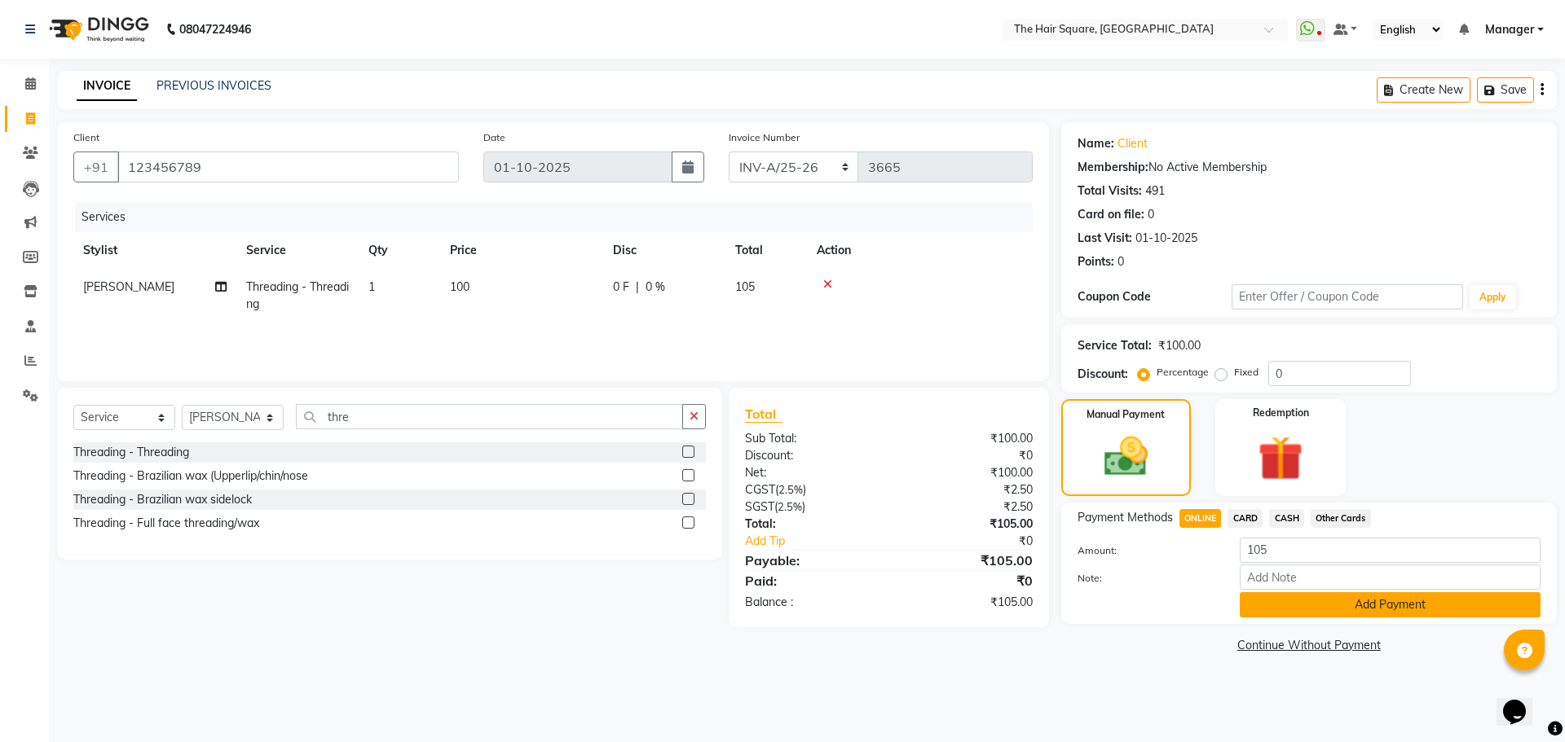
click at [1326, 601] on button "Add Payment" at bounding box center [1390, 604] width 301 height 25
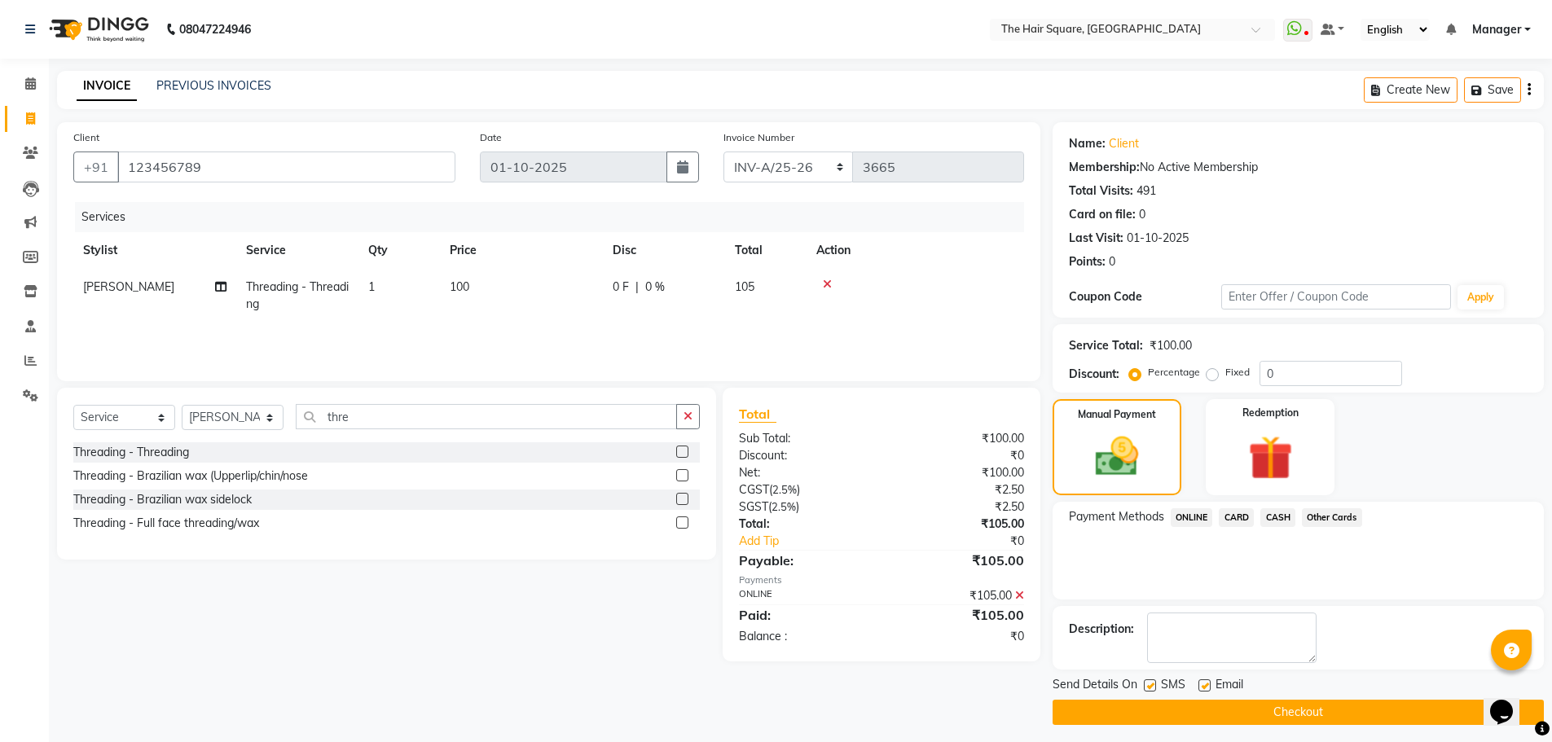
click at [1153, 685] on label at bounding box center [1150, 686] width 12 height 12
click at [1153, 685] on input "checkbox" at bounding box center [1149, 686] width 11 height 11
checkbox input "false"
click at [1204, 684] on label at bounding box center [1205, 686] width 12 height 12
click at [1204, 684] on input "checkbox" at bounding box center [1204, 686] width 11 height 11
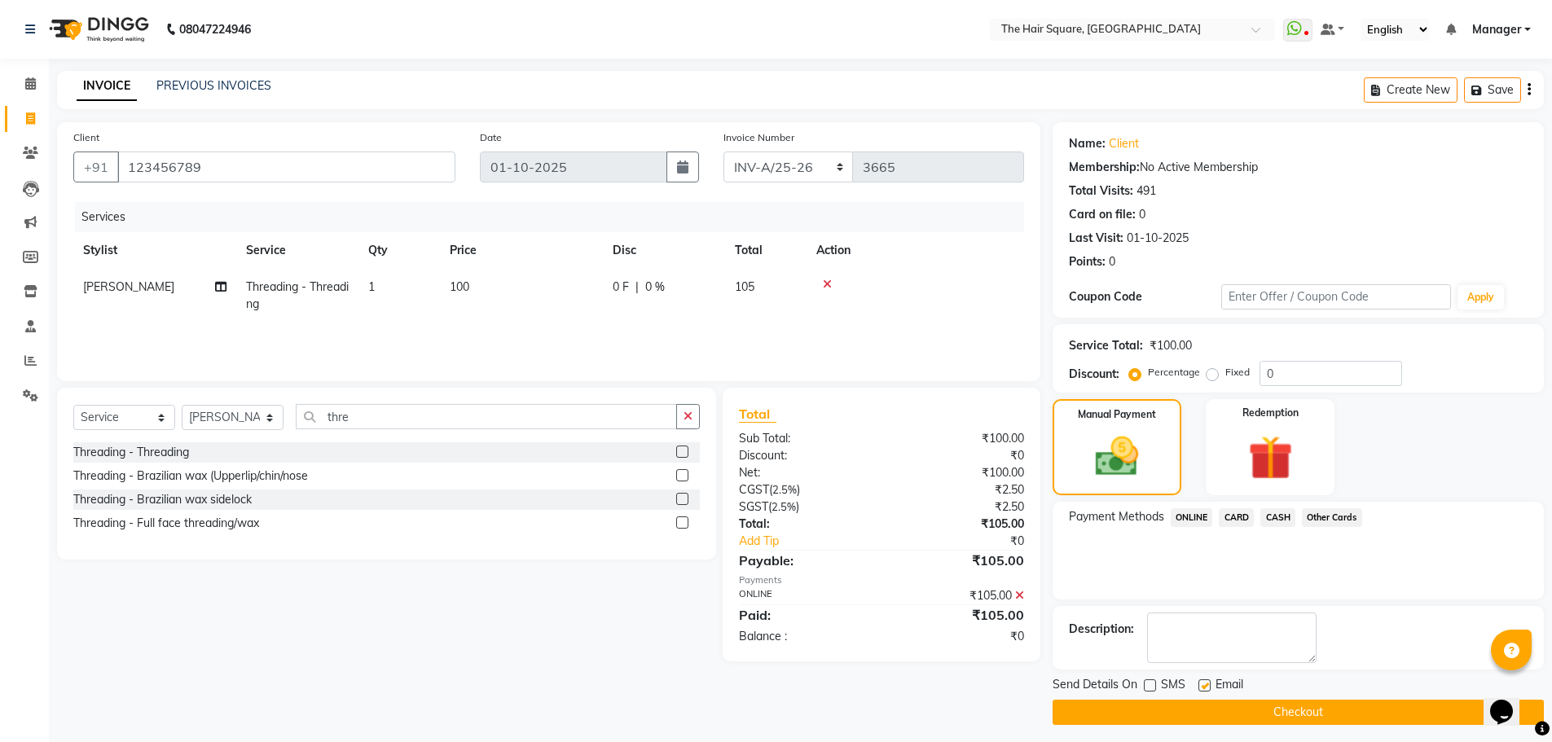
checkbox input "false"
drag, startPoint x: 1156, startPoint y: 716, endPoint x: 1095, endPoint y: 660, distance: 83.1
click at [1156, 716] on button "Checkout" at bounding box center [1298, 712] width 491 height 25
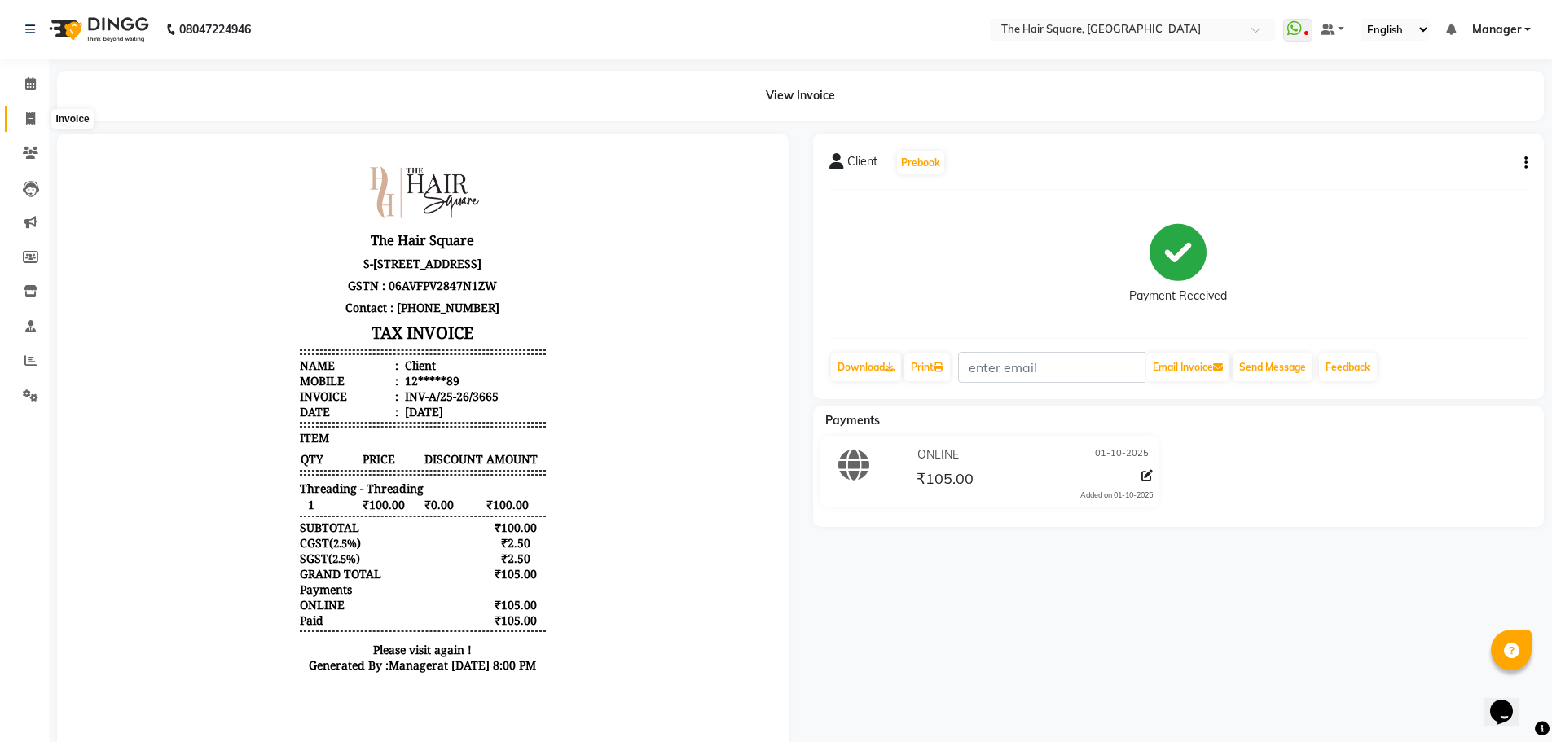
click at [26, 111] on span at bounding box center [30, 119] width 29 height 19
select select "service"
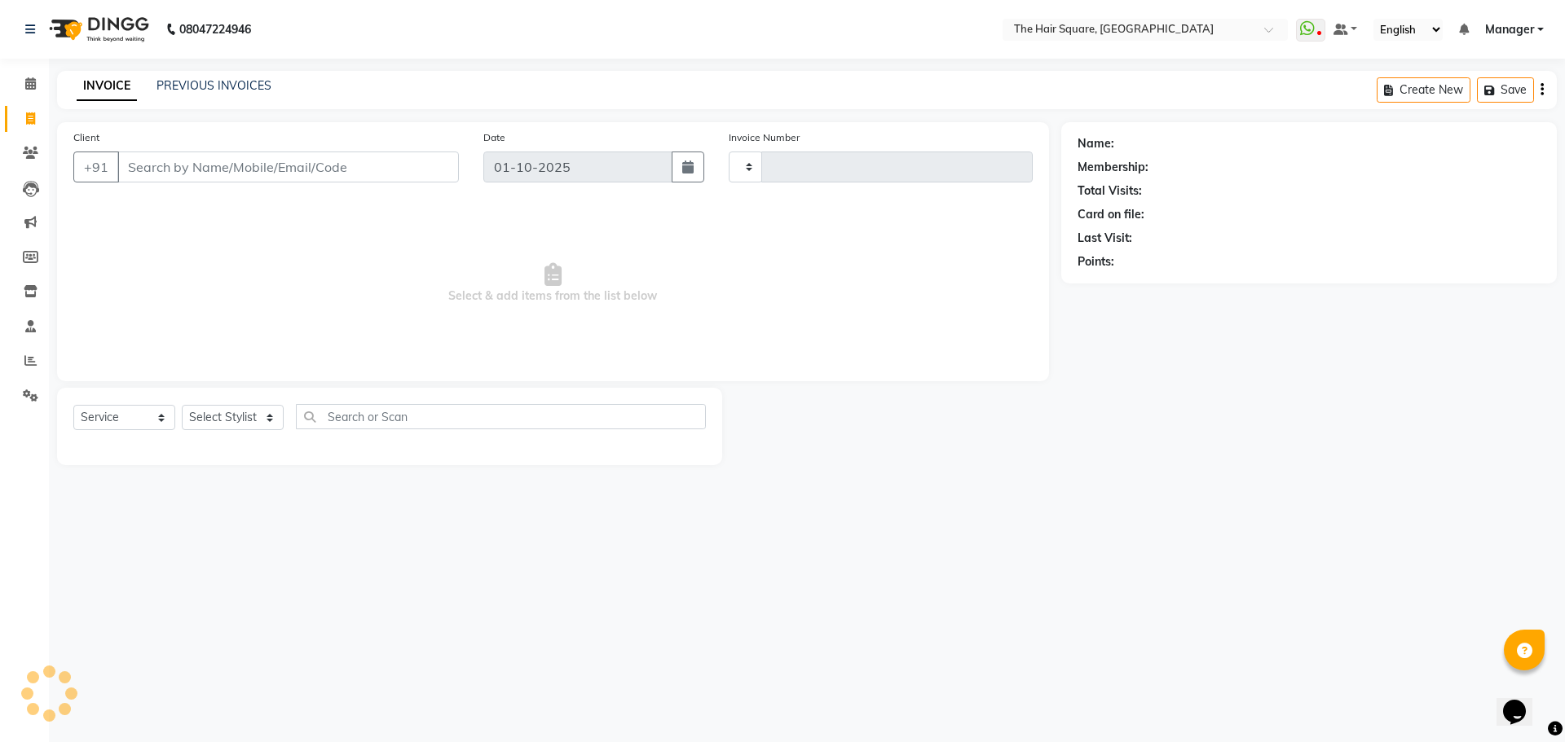
type input "3666"
select select "5768"
type input "123456789"
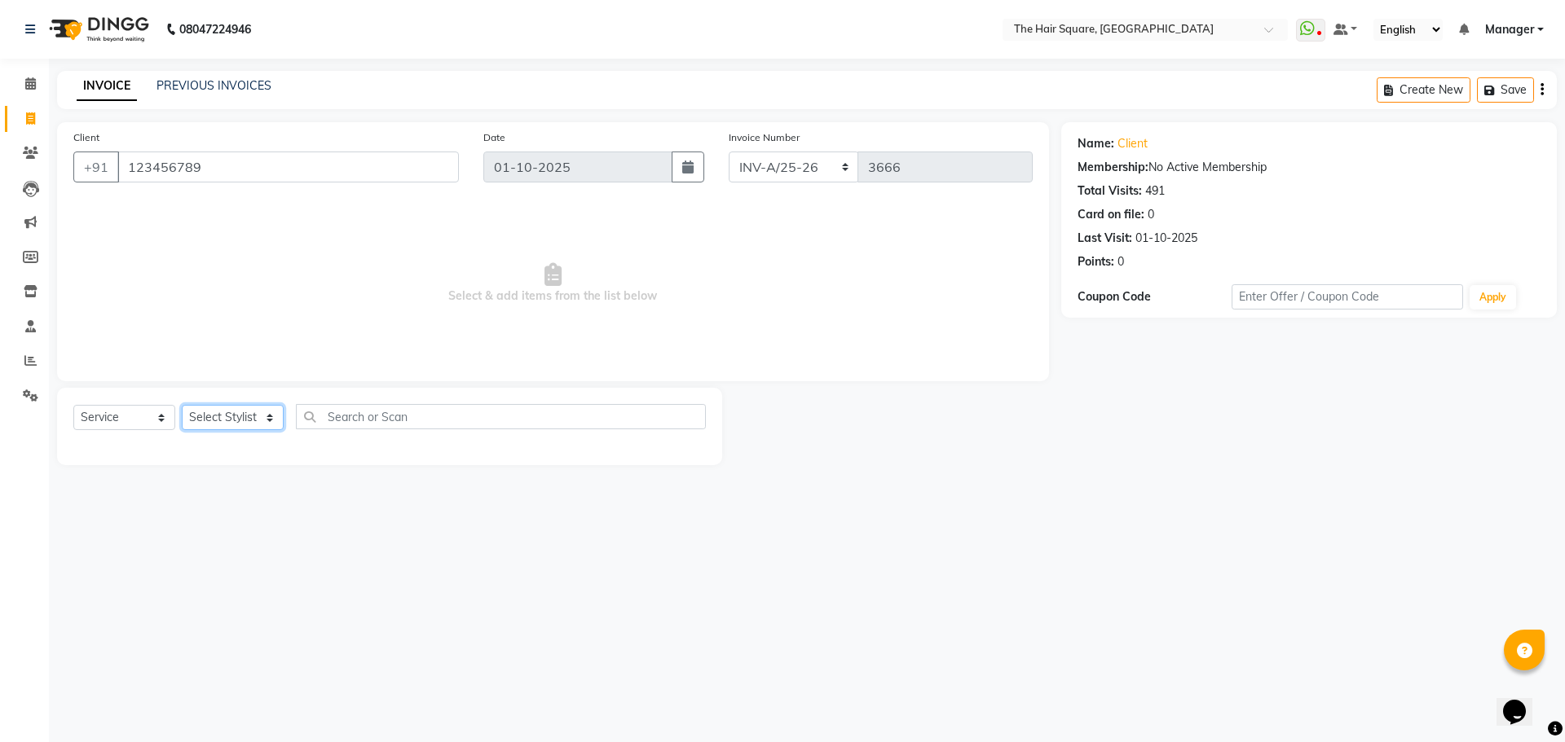
click at [235, 412] on select "Select Stylist Amit [PERSON_NAME] Dev Imran [PERSON_NAME] [PERSON_NAME] Manager…" at bounding box center [233, 417] width 102 height 25
select select "39378"
click at [182, 405] on select "Select Stylist Amit [PERSON_NAME] Dev Imran [PERSON_NAME] [PERSON_NAME] Manager…" at bounding box center [233, 417] width 102 height 25
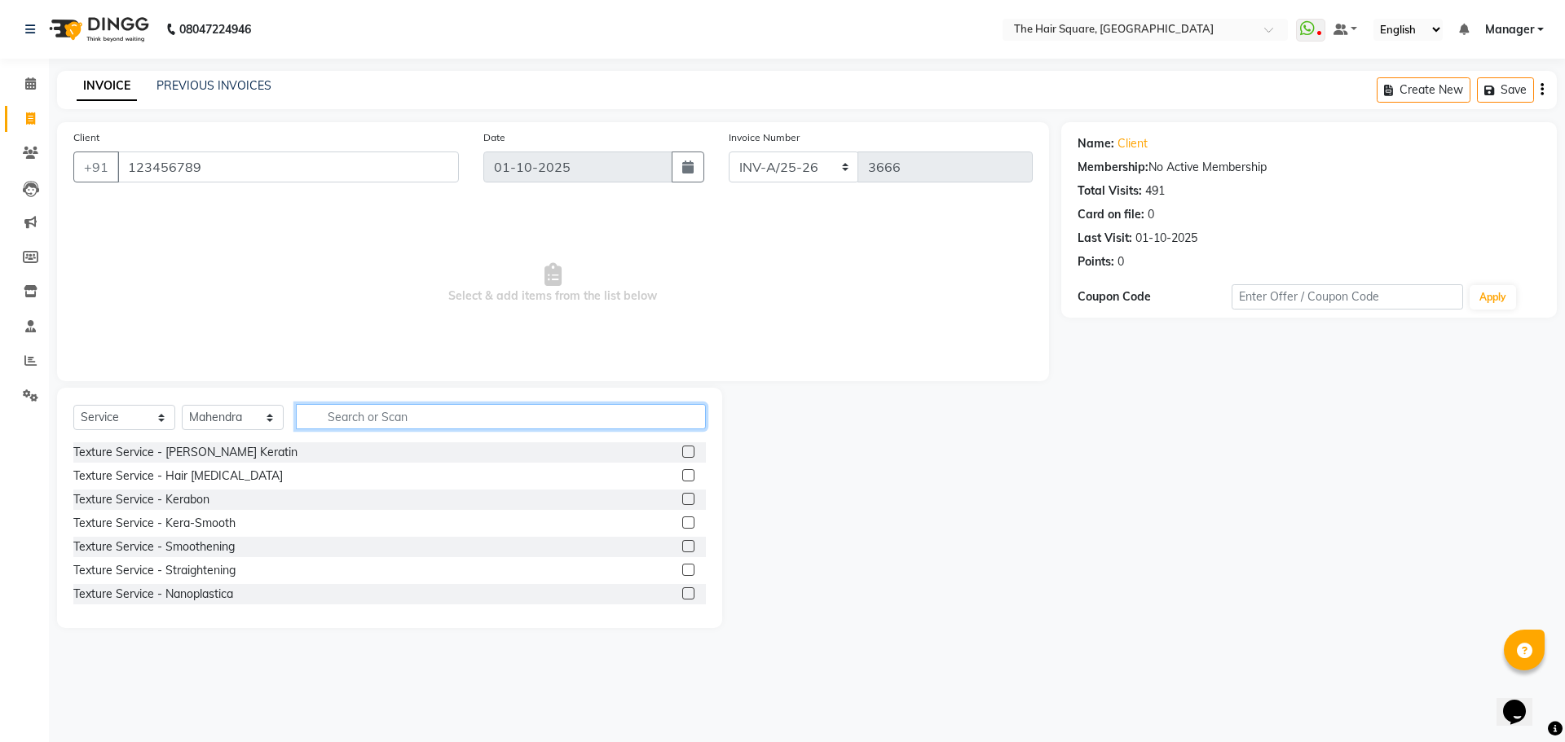
click at [442, 418] on input "text" at bounding box center [501, 416] width 410 height 25
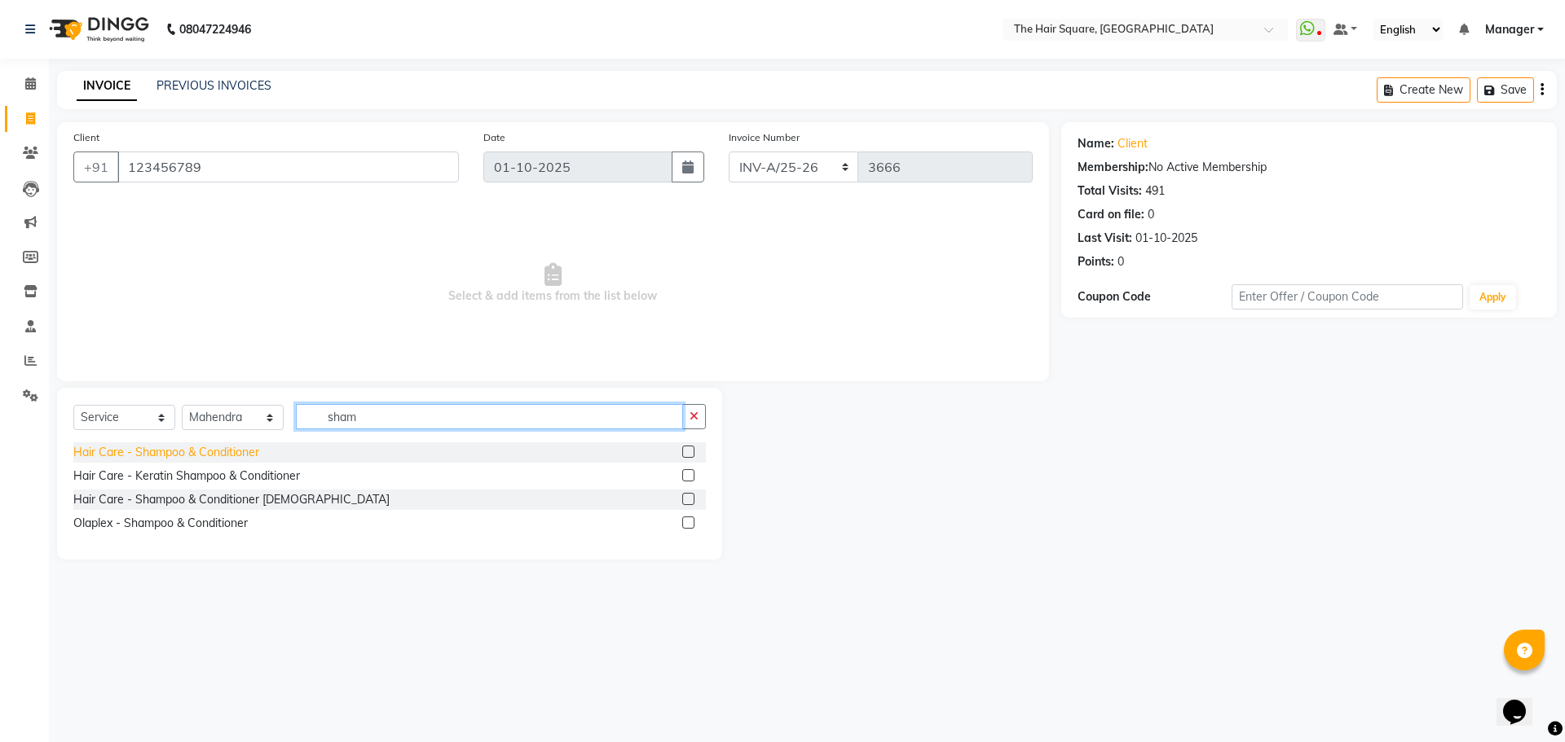
type input "sham"
click at [194, 453] on div "Hair Care - Shampoo & Conditioner" at bounding box center [166, 452] width 186 height 17
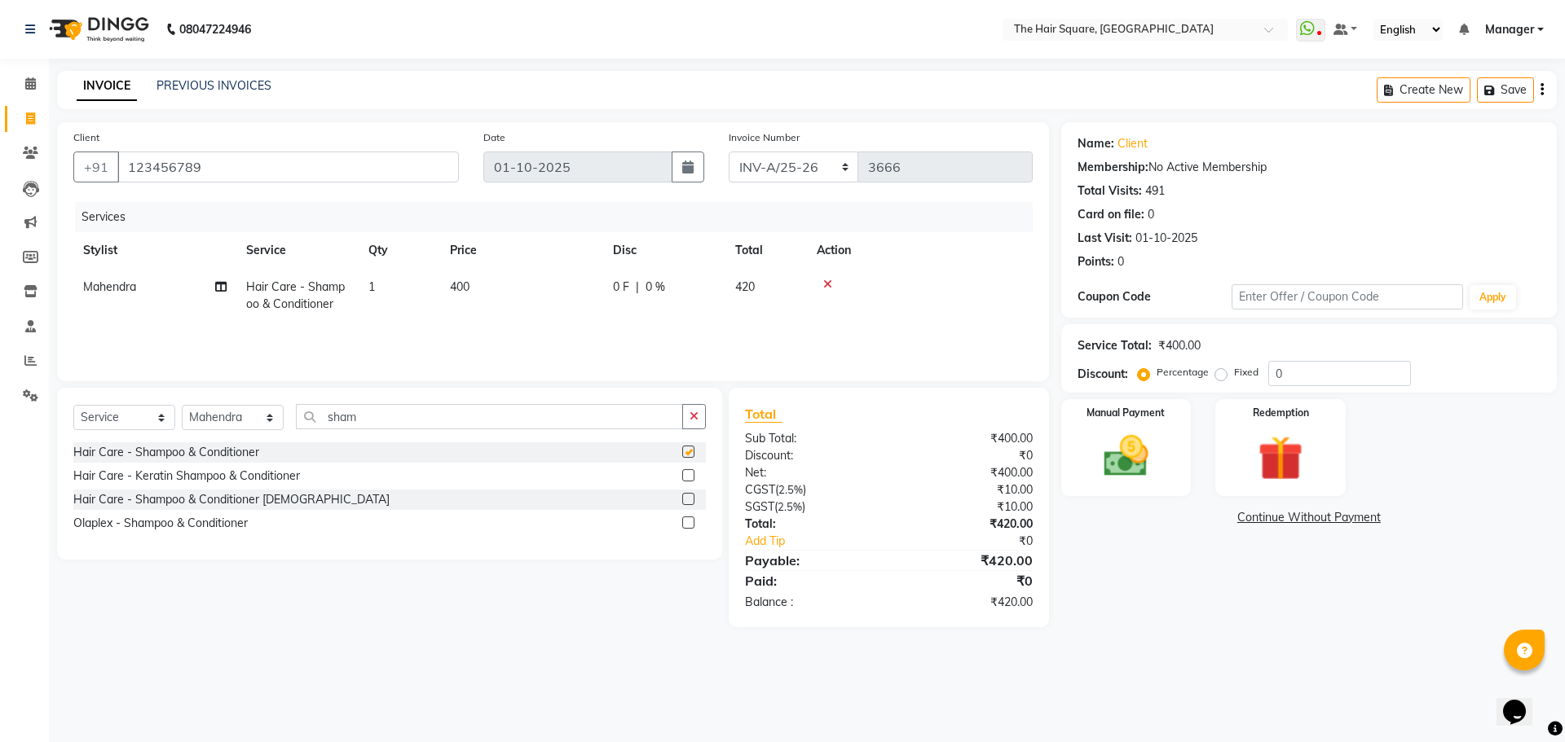
checkbox input "false"
drag, startPoint x: 269, startPoint y: 431, endPoint x: 24, endPoint y: 472, distance: 248.7
click at [59, 468] on div "Select Service Product Membership Package Voucher Prepaid Gift Card Select Styl…" at bounding box center [389, 474] width 665 height 172
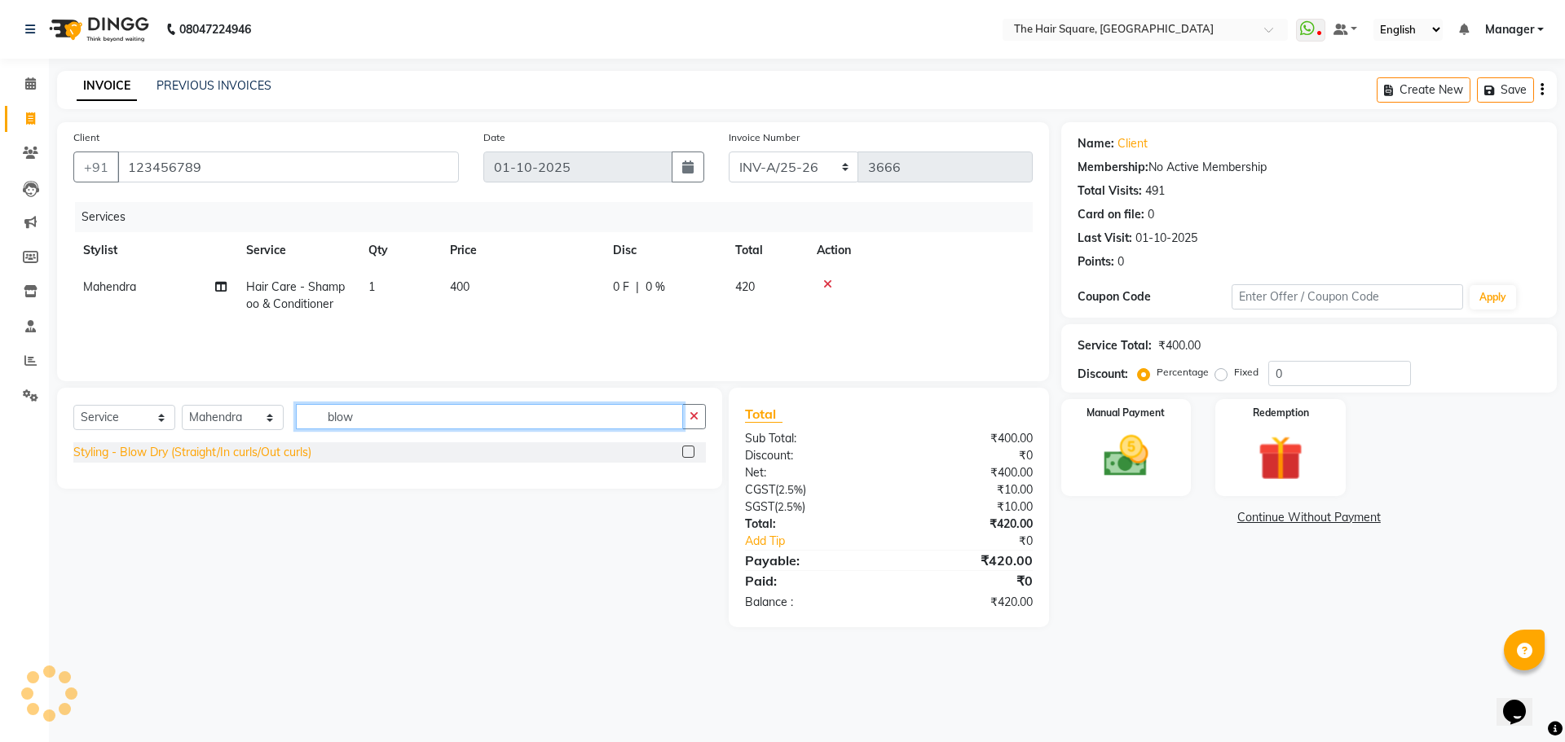
type input "blow"
drag, startPoint x: 166, startPoint y: 451, endPoint x: 175, endPoint y: 447, distance: 9.5
click at [165, 451] on div "Styling - Blow Dry (Straight/In curls/Out curls)" at bounding box center [192, 452] width 238 height 17
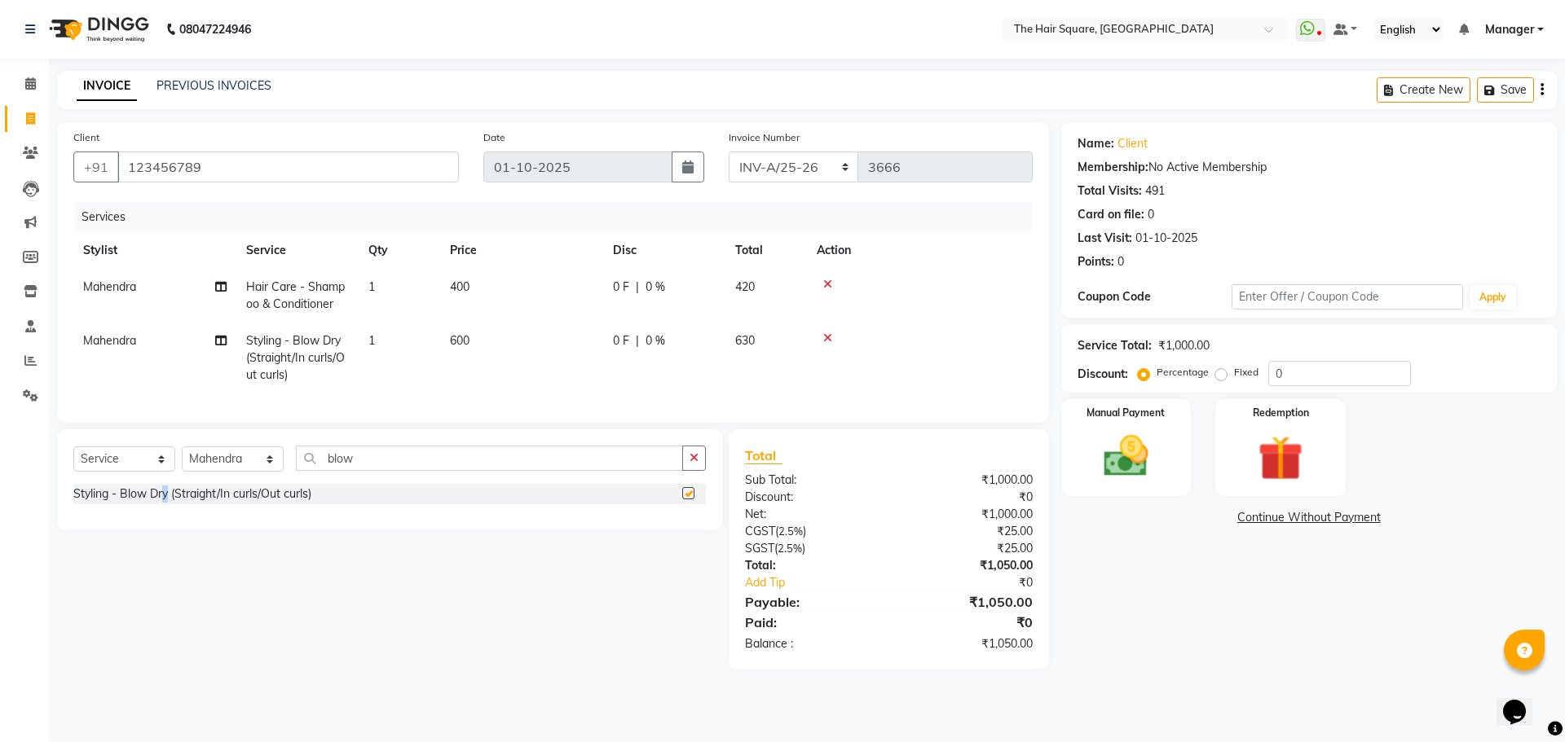
checkbox input "false"
click at [155, 363] on td "Mahendra" at bounding box center [154, 358] width 163 height 71
select select "39378"
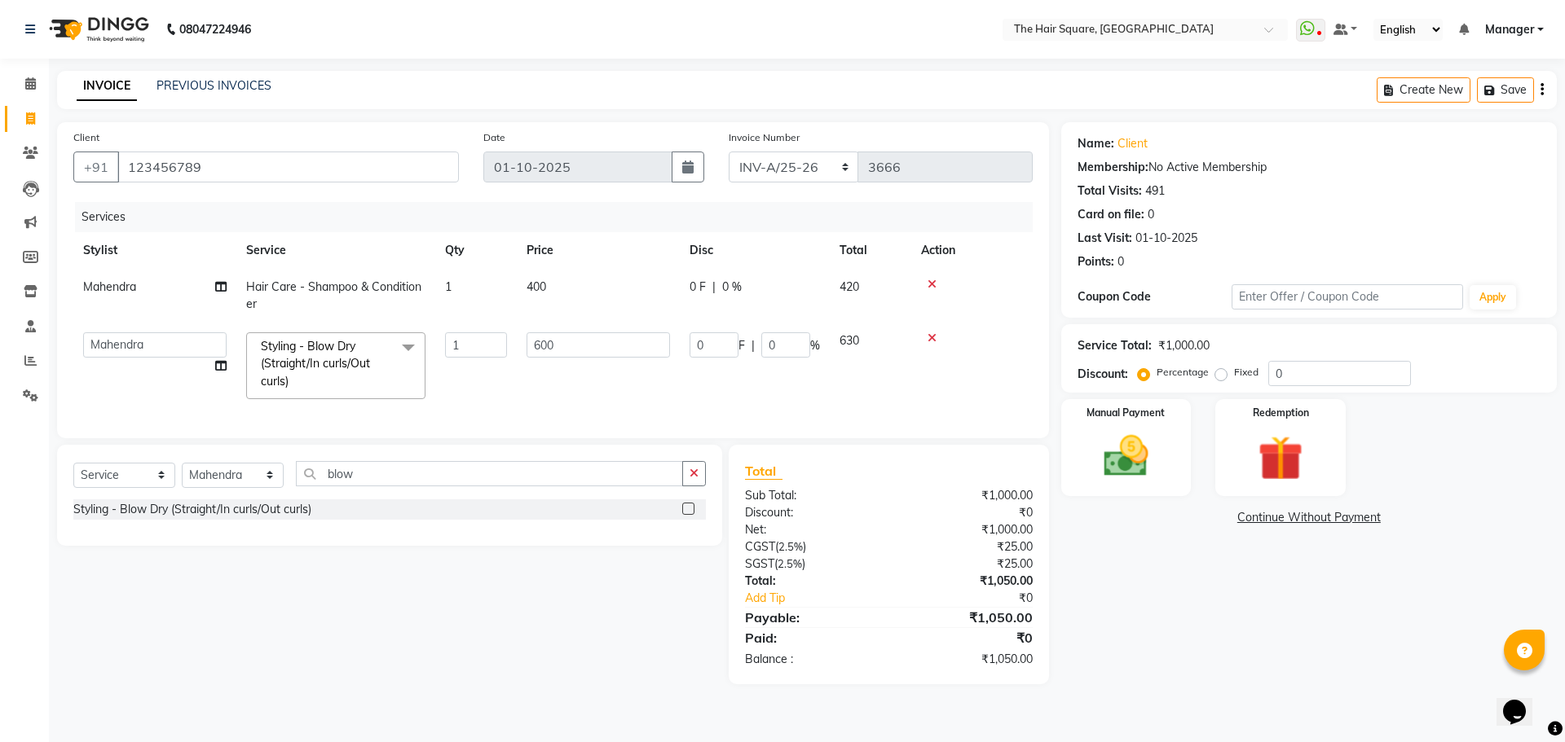
click at [155, 363] on td "Amit Aradhana Bittu Dev Imran Inder Javed Kim Mahendra Manager Mukesh Raaj Radh…" at bounding box center [154, 366] width 163 height 86
click at [158, 350] on select "Amit Aradhana Bittu Dev Imran Inder Javed Kim Mahendra Manager Mukesh Raaj Radh…" at bounding box center [154, 345] width 143 height 25
select select "75571"
click at [1143, 449] on img at bounding box center [1126, 456] width 76 height 54
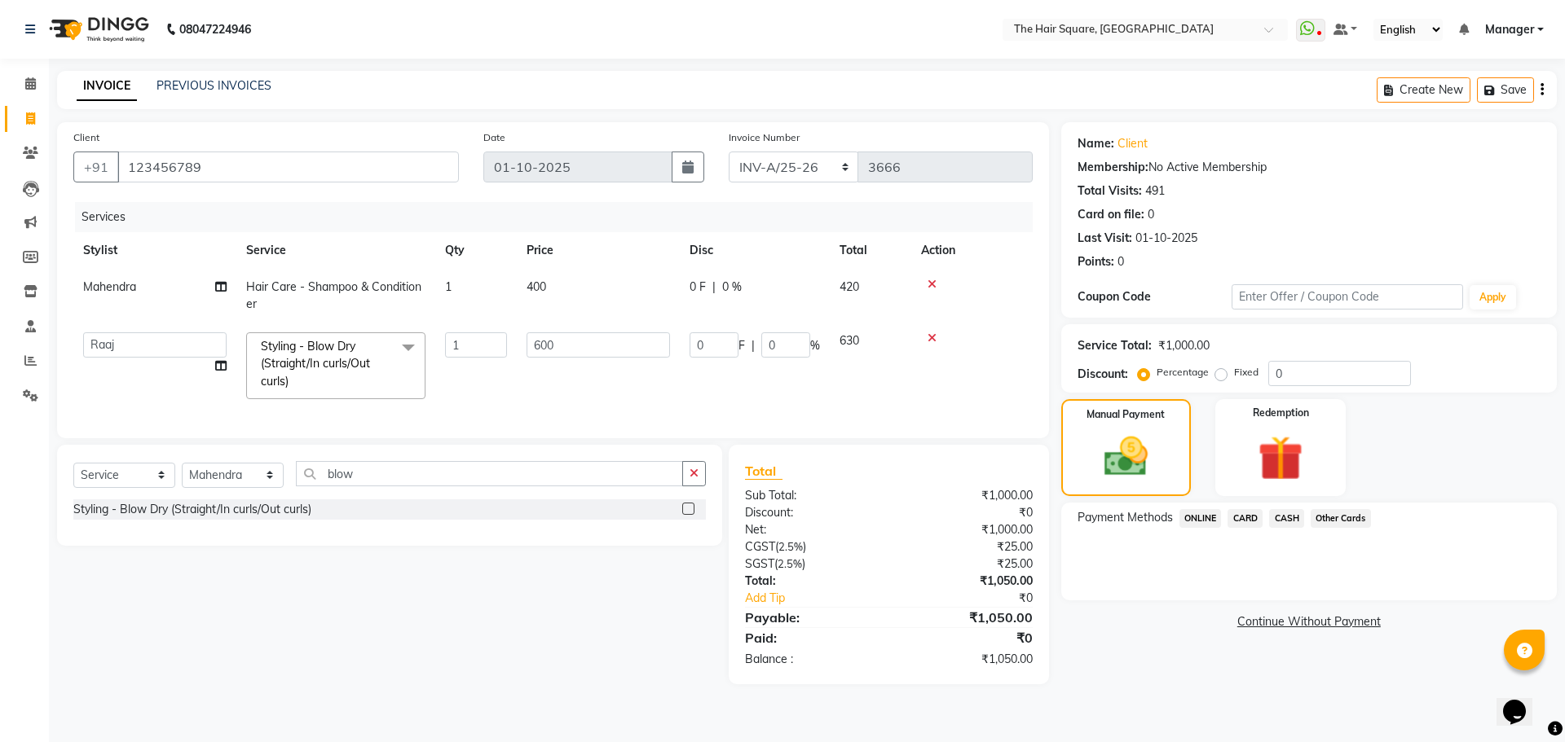
click at [1247, 520] on span "CARD" at bounding box center [1244, 518] width 35 height 19
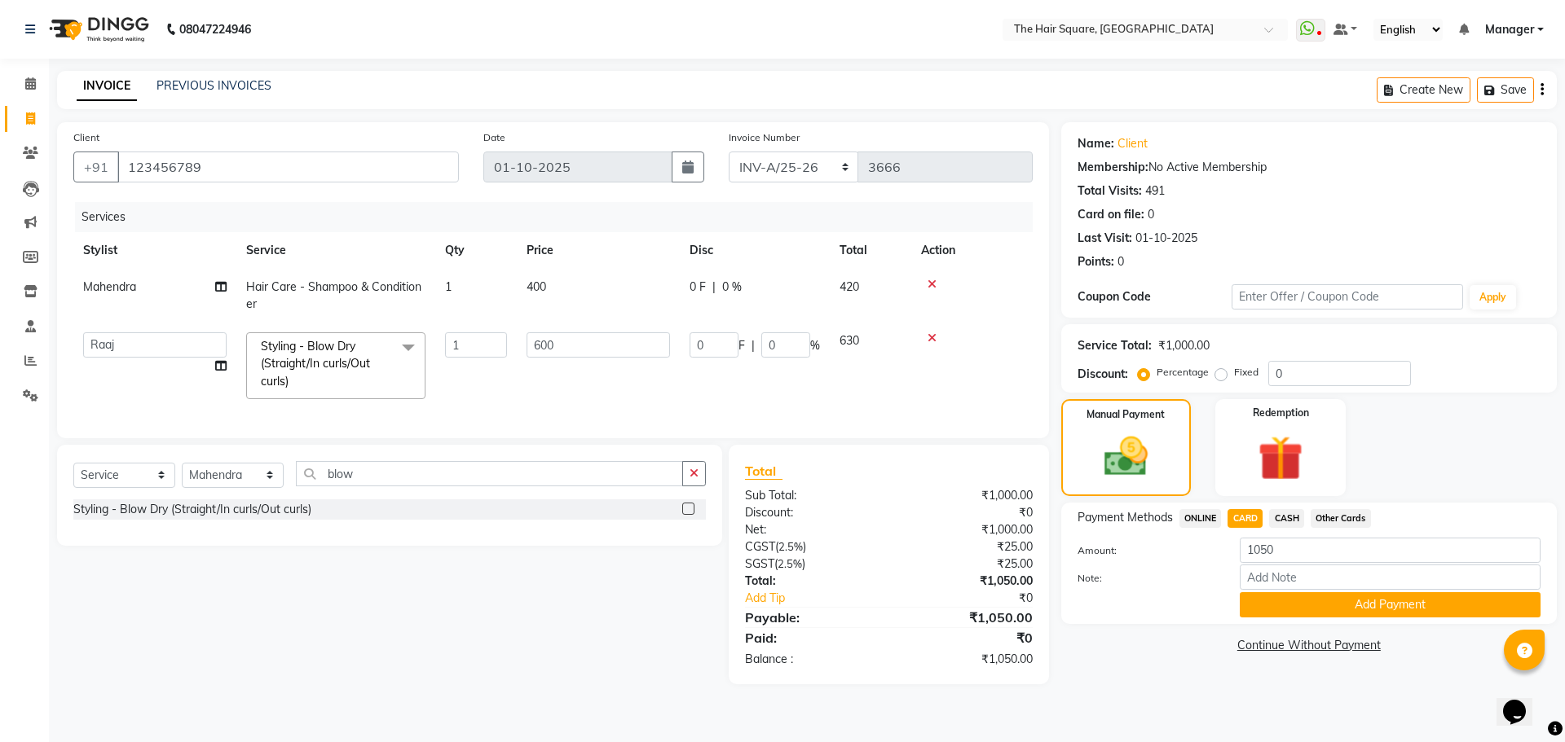
click at [1220, 517] on span "ONLINE" at bounding box center [1200, 518] width 42 height 19
click at [1268, 597] on button "Add Payment" at bounding box center [1390, 604] width 301 height 25
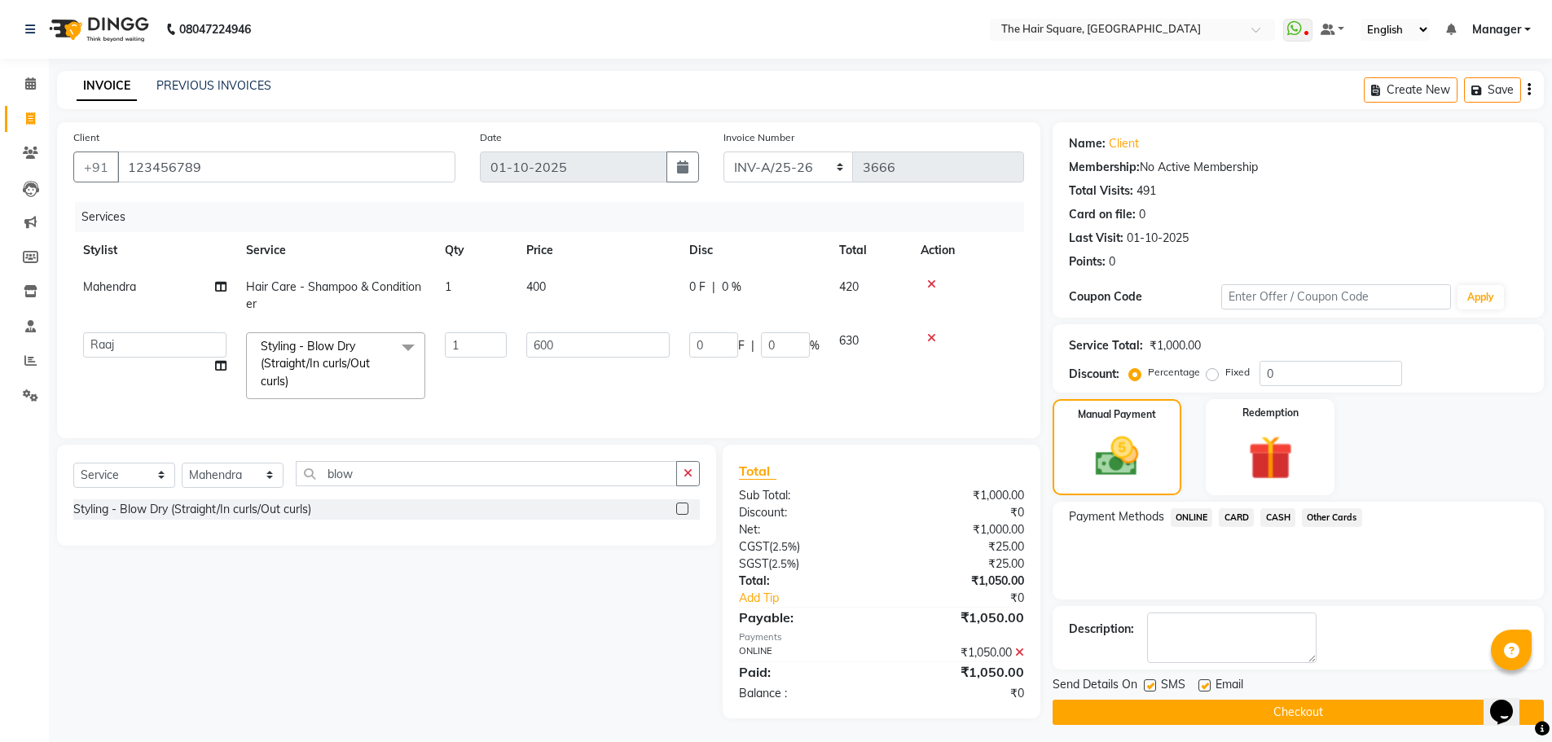
click at [1147, 678] on div "SMS" at bounding box center [1171, 686] width 55 height 20
click at [1152, 685] on label at bounding box center [1150, 686] width 12 height 12
click at [1152, 685] on input "checkbox" at bounding box center [1149, 686] width 11 height 11
checkbox input "false"
click at [1205, 685] on label at bounding box center [1205, 686] width 12 height 12
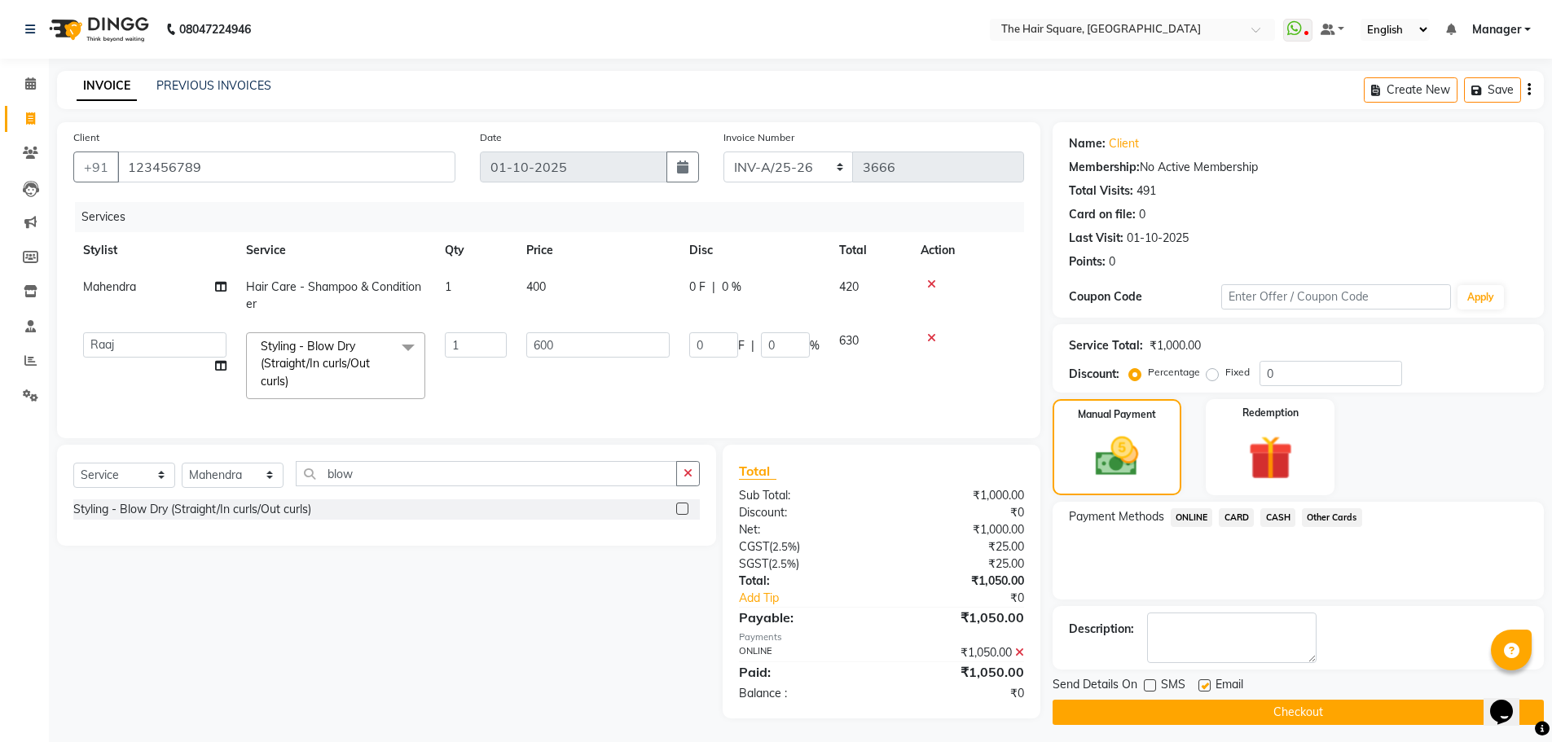
click at [1205, 685] on input "checkbox" at bounding box center [1204, 686] width 11 height 11
checkbox input "false"
drag, startPoint x: 1203, startPoint y: 717, endPoint x: 1138, endPoint y: 597, distance: 136.4
click at [1203, 716] on button "Checkout" at bounding box center [1298, 712] width 491 height 25
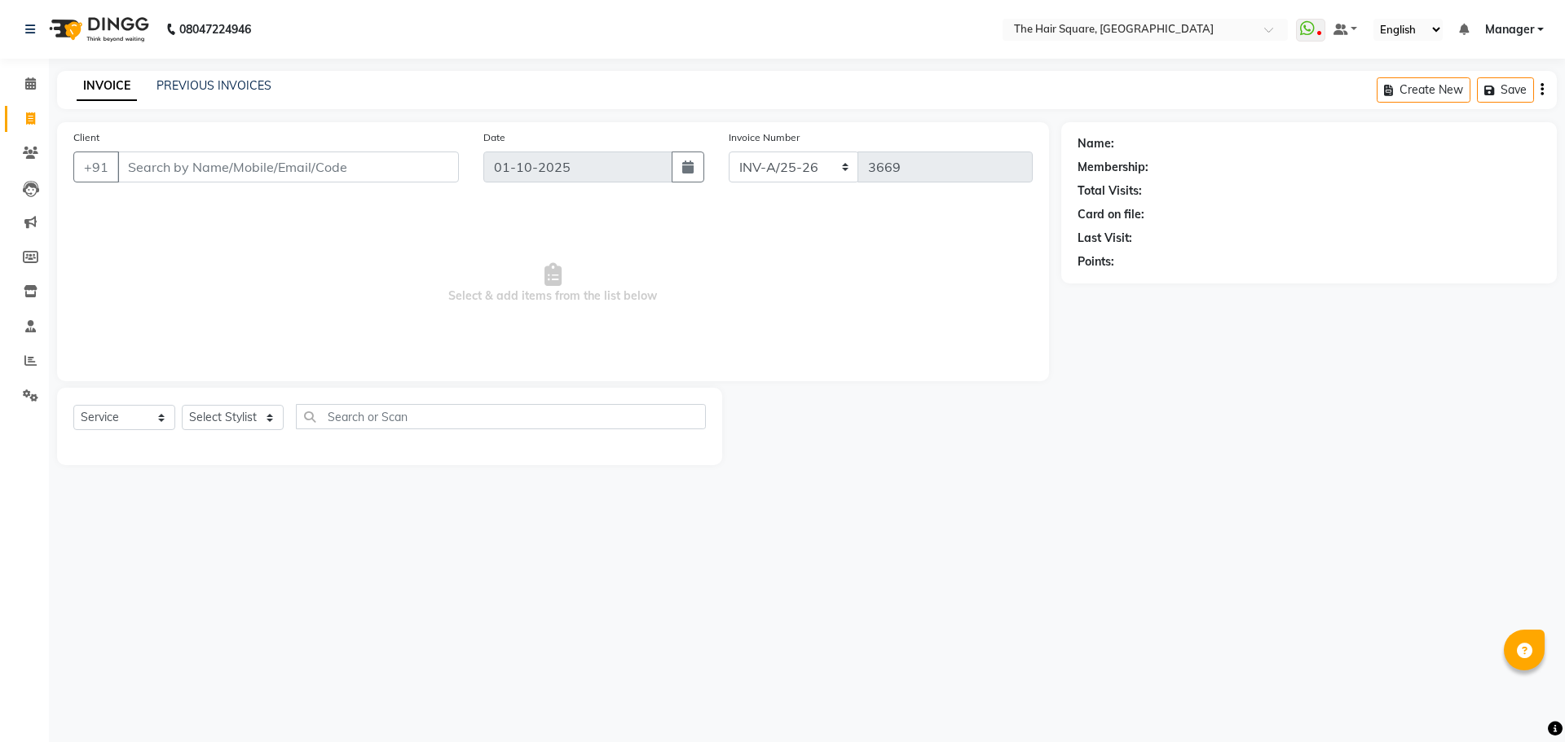
select select "5768"
select select "service"
click at [231, 174] on input "Client" at bounding box center [287, 167] width 341 height 31
type input "123456789"
click at [256, 412] on select "Select Stylist Amit [PERSON_NAME] Dev Imran [PERSON_NAME] [PERSON_NAME] Manager…" at bounding box center [233, 417] width 102 height 25
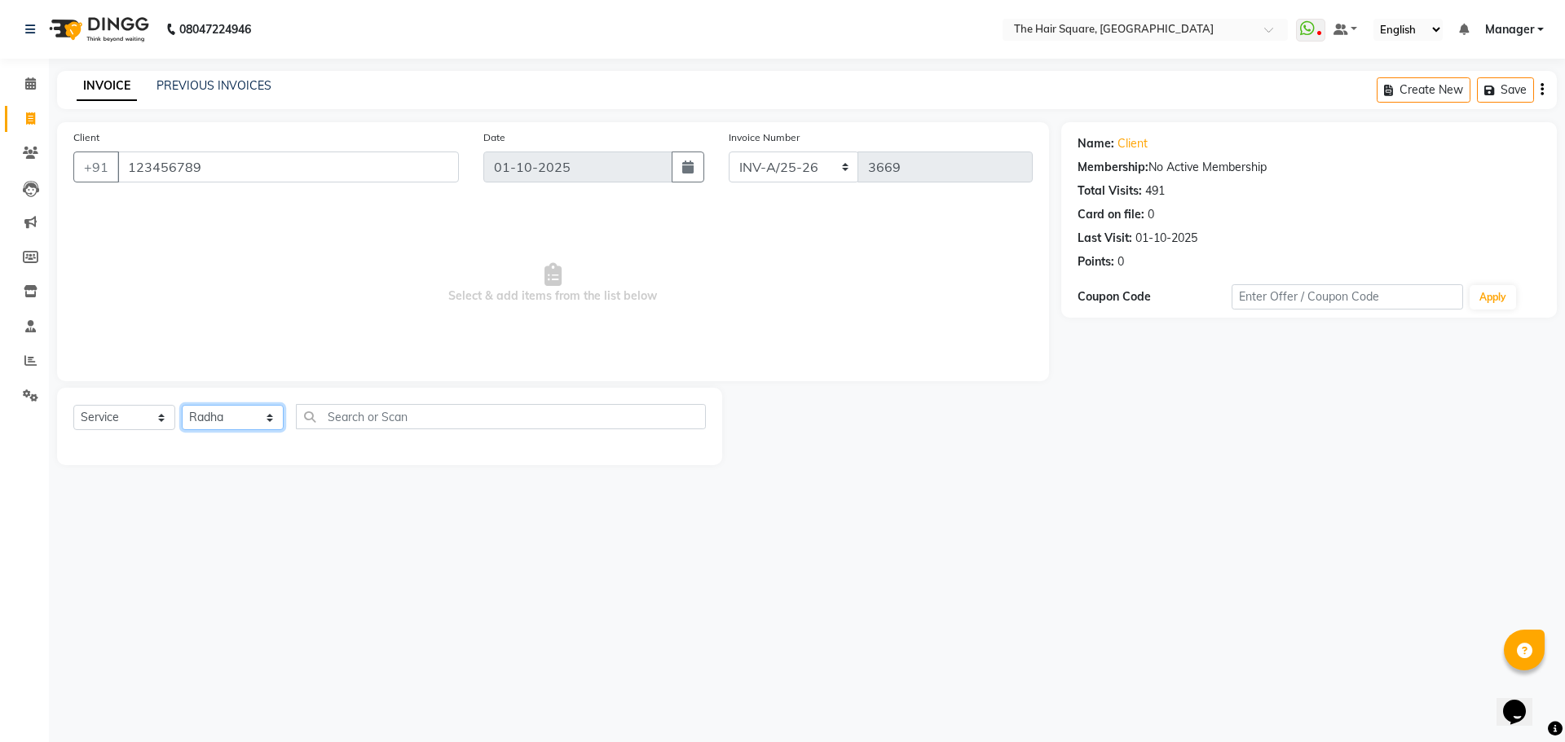
click at [182, 405] on select "Select Stylist Amit [PERSON_NAME] Dev Imran [PERSON_NAME] [PERSON_NAME] Manager…" at bounding box center [233, 417] width 102 height 25
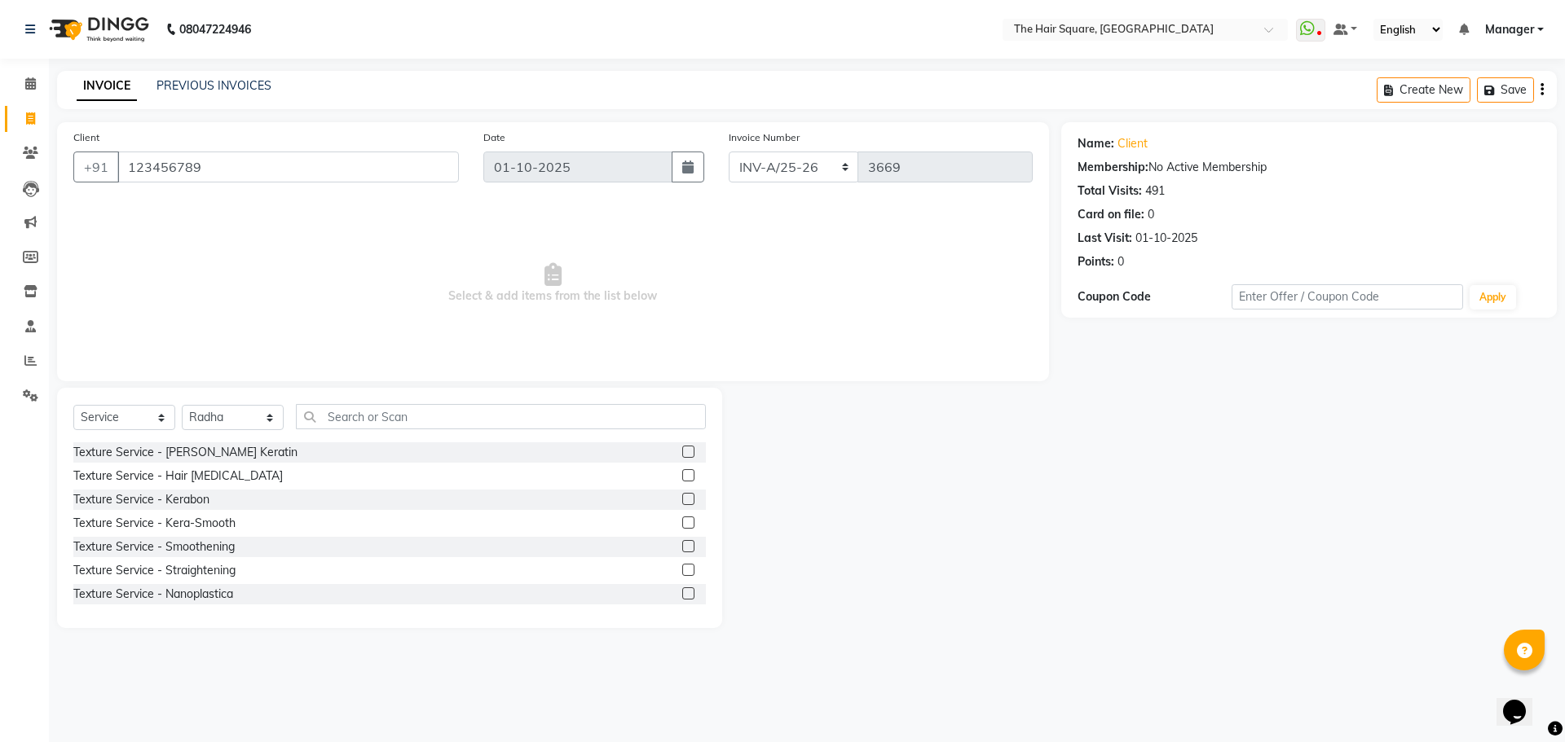
click at [258, 284] on span "Select & add items from the list below" at bounding box center [552, 283] width 959 height 163
click at [253, 412] on select "Select Stylist Amit [PERSON_NAME] Dev Imran [PERSON_NAME] [PERSON_NAME] Manager…" at bounding box center [233, 417] width 102 height 25
click at [182, 405] on select "Select Stylist Amit [PERSON_NAME] Dev Imran [PERSON_NAME] [PERSON_NAME] Manager…" at bounding box center [233, 417] width 102 height 25
click at [218, 405] on select "Select Stylist Amit [PERSON_NAME] Dev Imran [PERSON_NAME] [PERSON_NAME] Manager…" at bounding box center [233, 417] width 102 height 25
click at [220, 412] on select "Select Stylist Amit [PERSON_NAME] Dev Imran [PERSON_NAME] [PERSON_NAME] Manager…" at bounding box center [233, 417] width 102 height 25
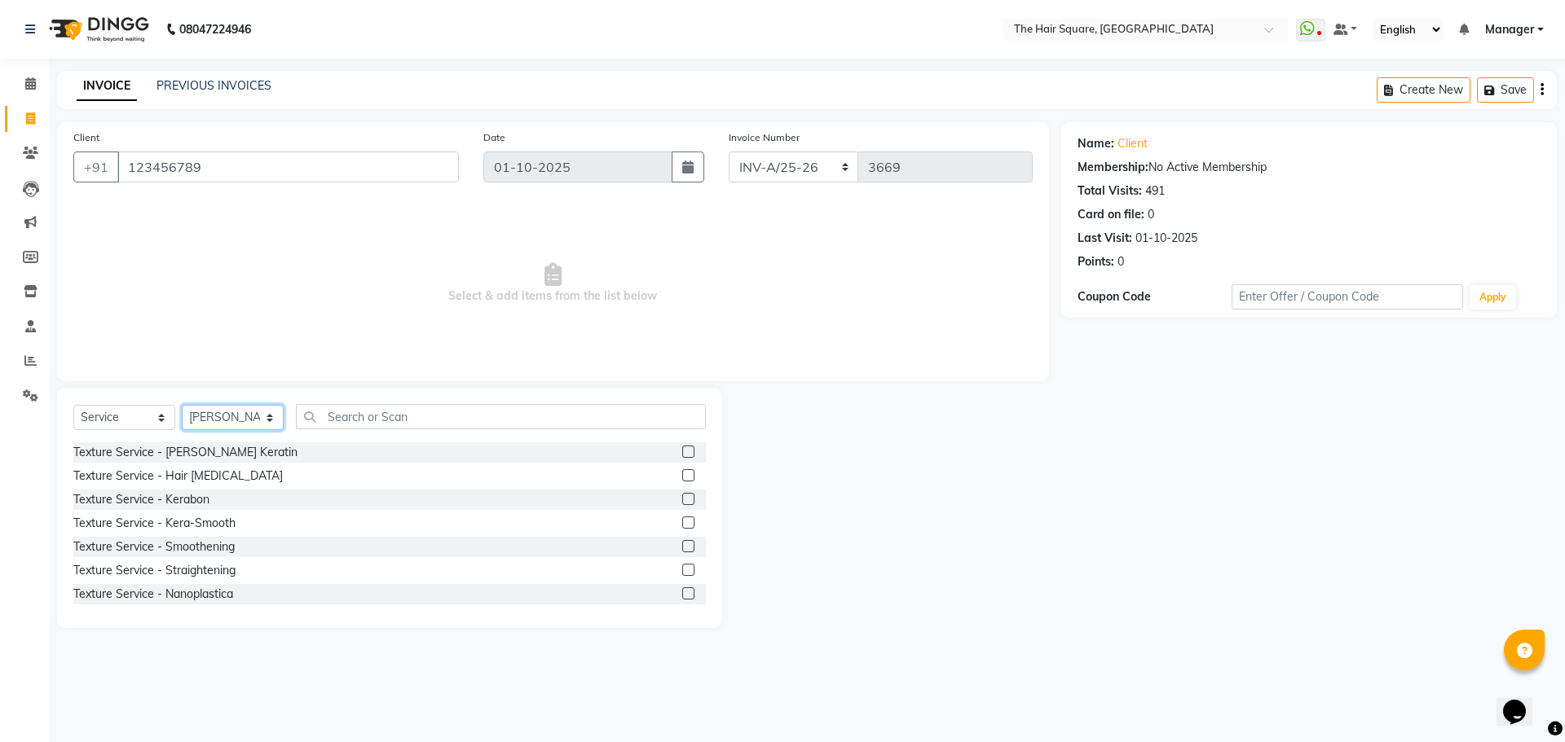
click at [222, 407] on select "Select Stylist Amit [PERSON_NAME] Dev Imran [PERSON_NAME] [PERSON_NAME] Manager…" at bounding box center [233, 417] width 102 height 25
select select "39370"
click at [182, 405] on select "Select Stylist Amit [PERSON_NAME] Dev Imran [PERSON_NAME] [PERSON_NAME] Manager…" at bounding box center [233, 417] width 102 height 25
click at [346, 414] on input "text" at bounding box center [501, 416] width 410 height 25
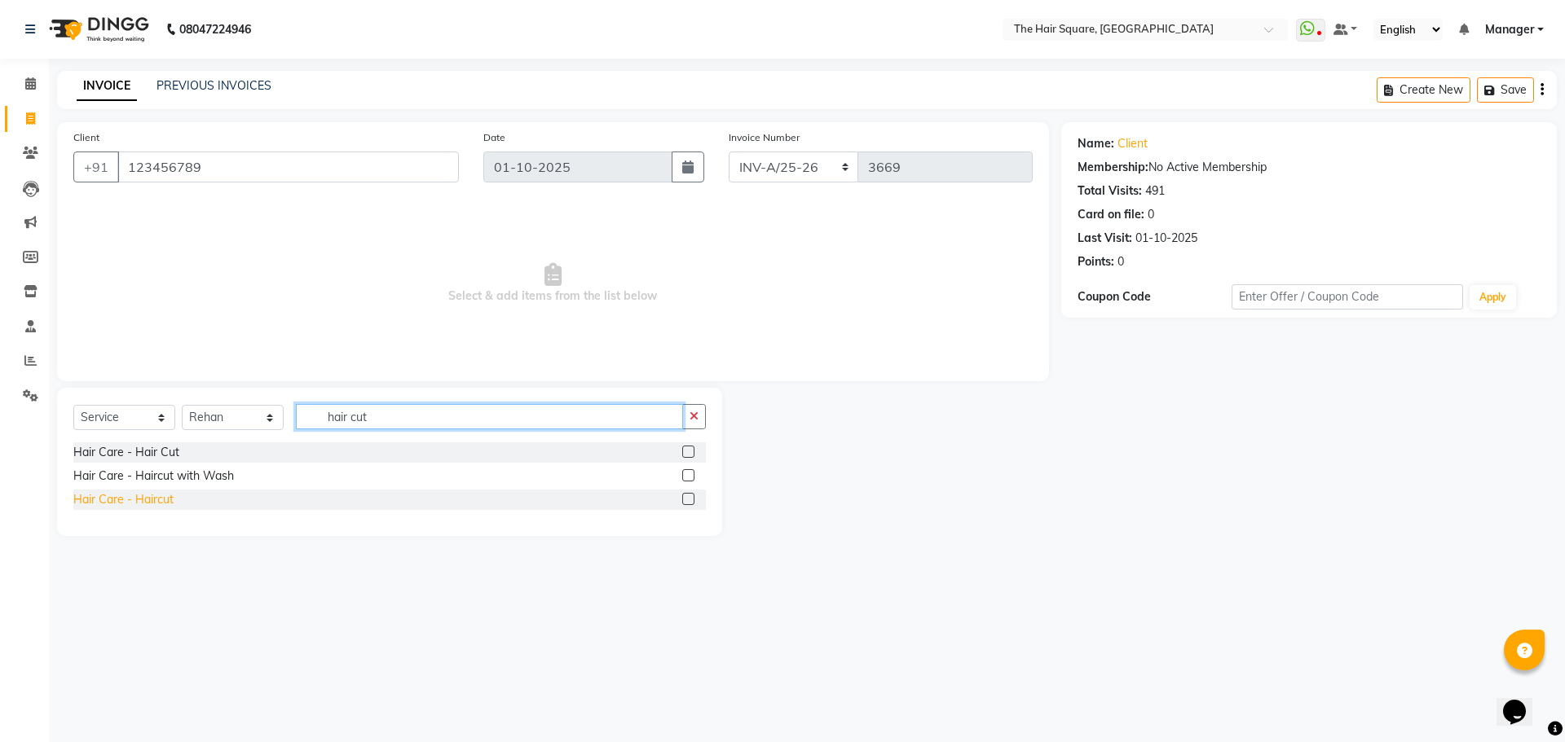
type input "hair cut"
click at [167, 502] on div "Hair Care - Haircut" at bounding box center [123, 499] width 100 height 17
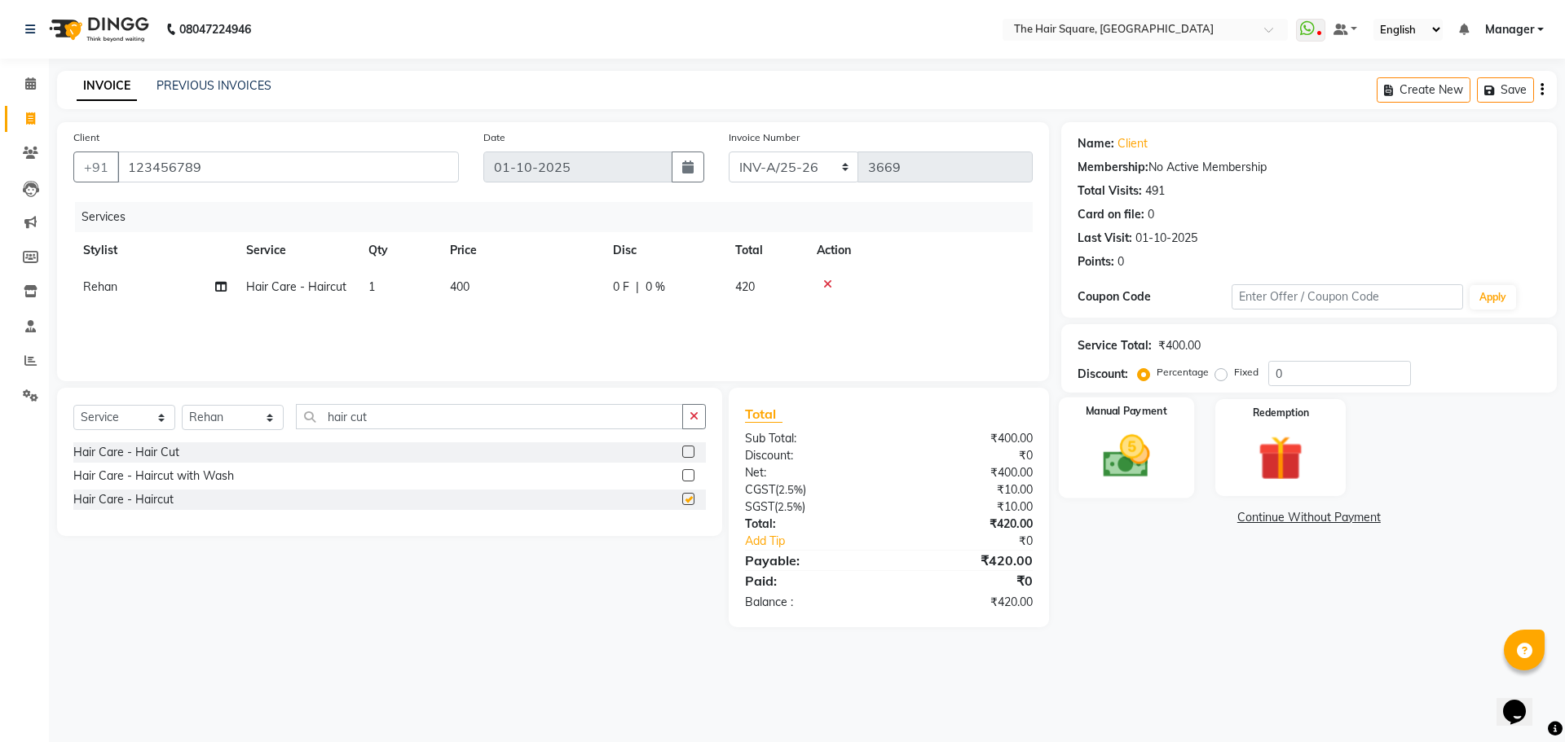
checkbox input "false"
click at [1140, 477] on img at bounding box center [1126, 456] width 76 height 54
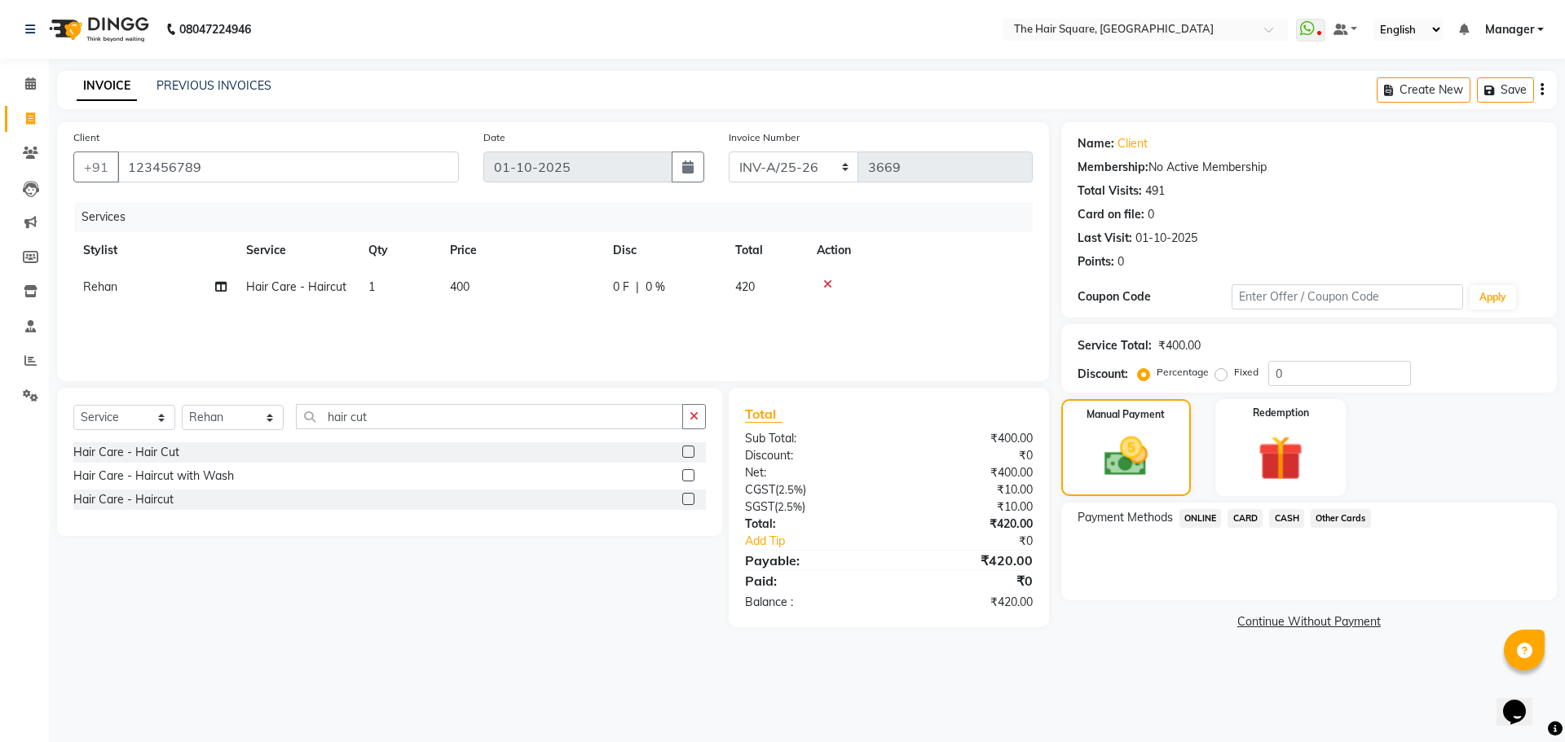
click at [1193, 512] on span "ONLINE" at bounding box center [1200, 518] width 42 height 19
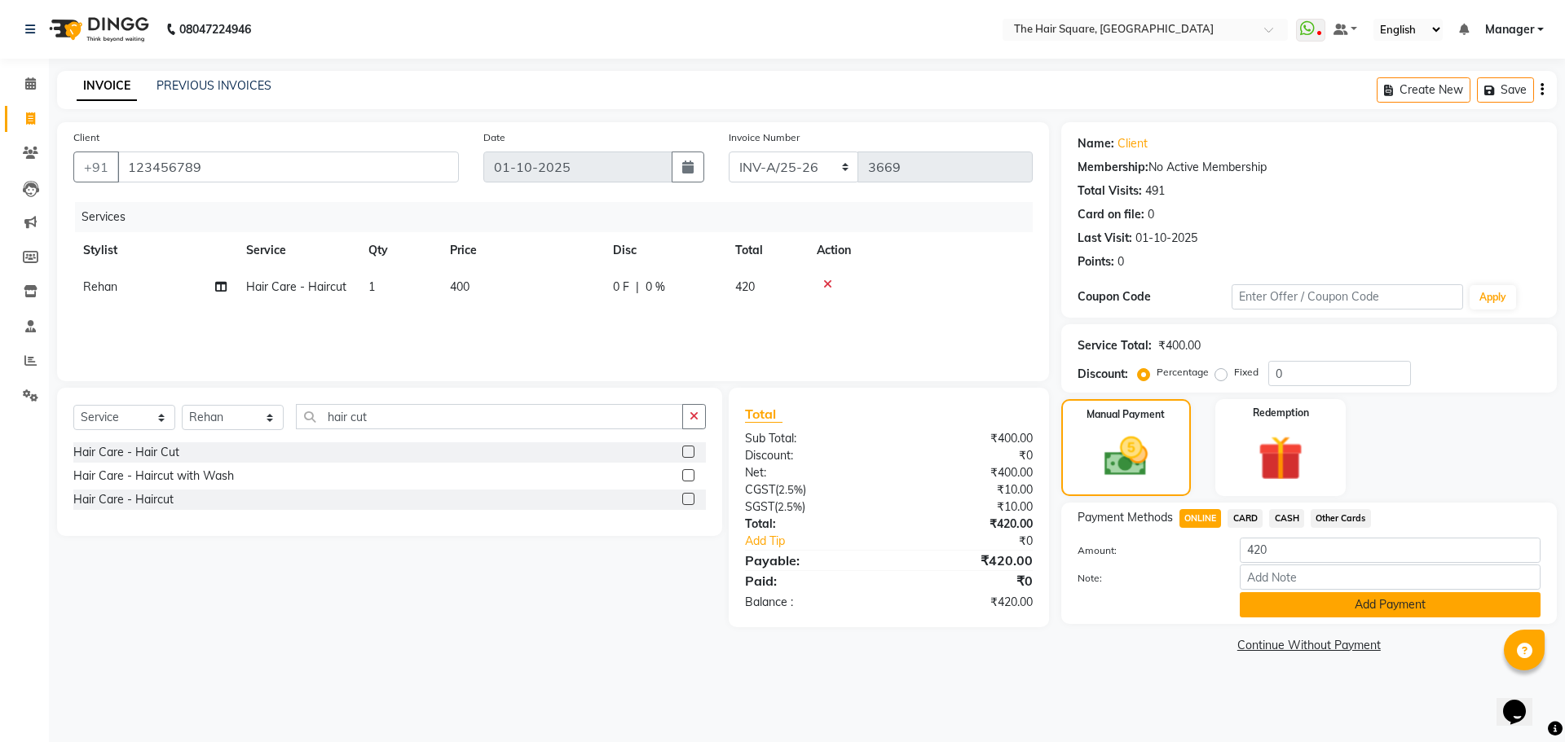
click at [1306, 603] on button "Add Payment" at bounding box center [1390, 604] width 301 height 25
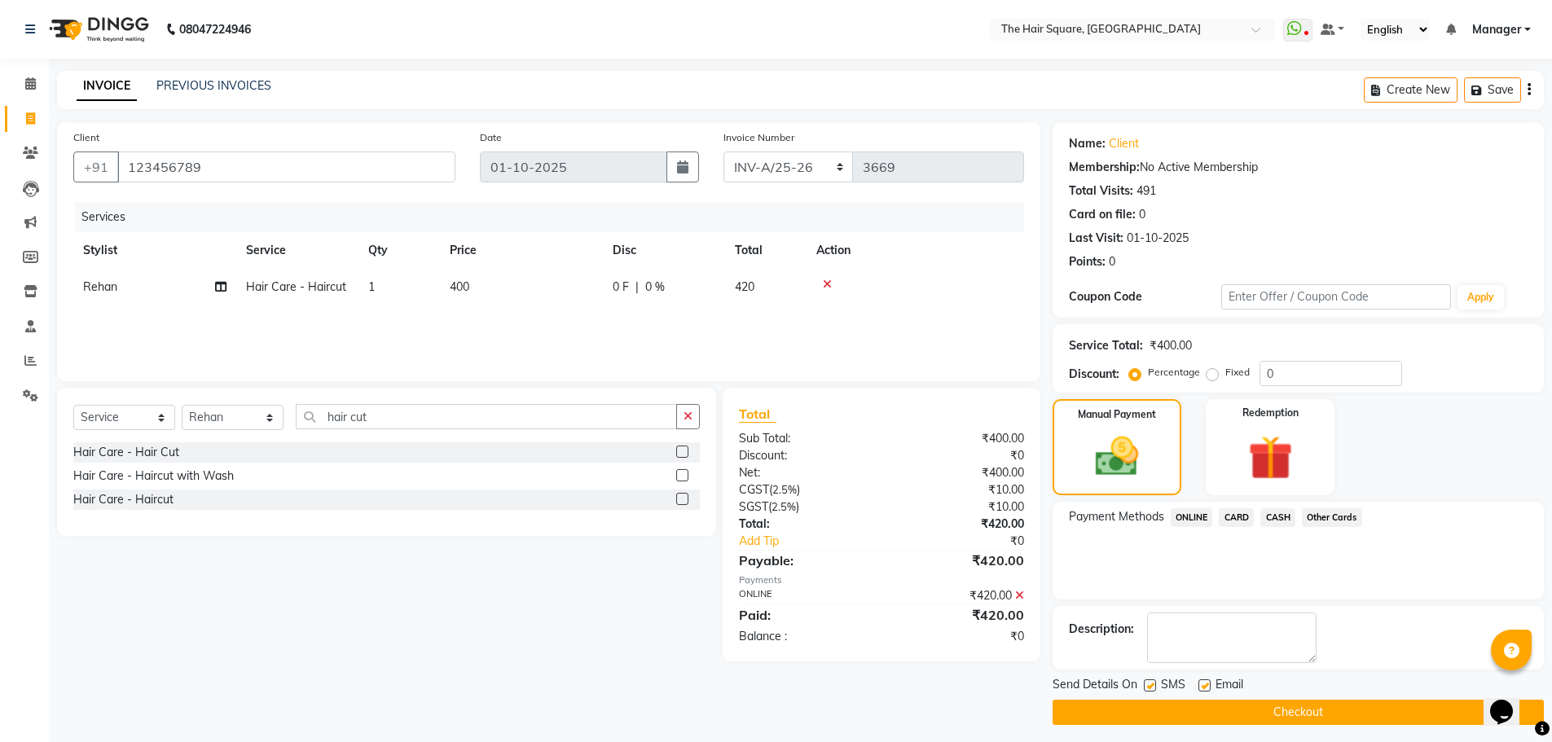
click at [1146, 678] on div "SMS" at bounding box center [1171, 686] width 55 height 20
click at [1151, 688] on label at bounding box center [1150, 686] width 12 height 12
click at [1151, 688] on input "checkbox" at bounding box center [1149, 686] width 11 height 11
checkbox input "false"
click at [1202, 689] on label at bounding box center [1205, 686] width 12 height 12
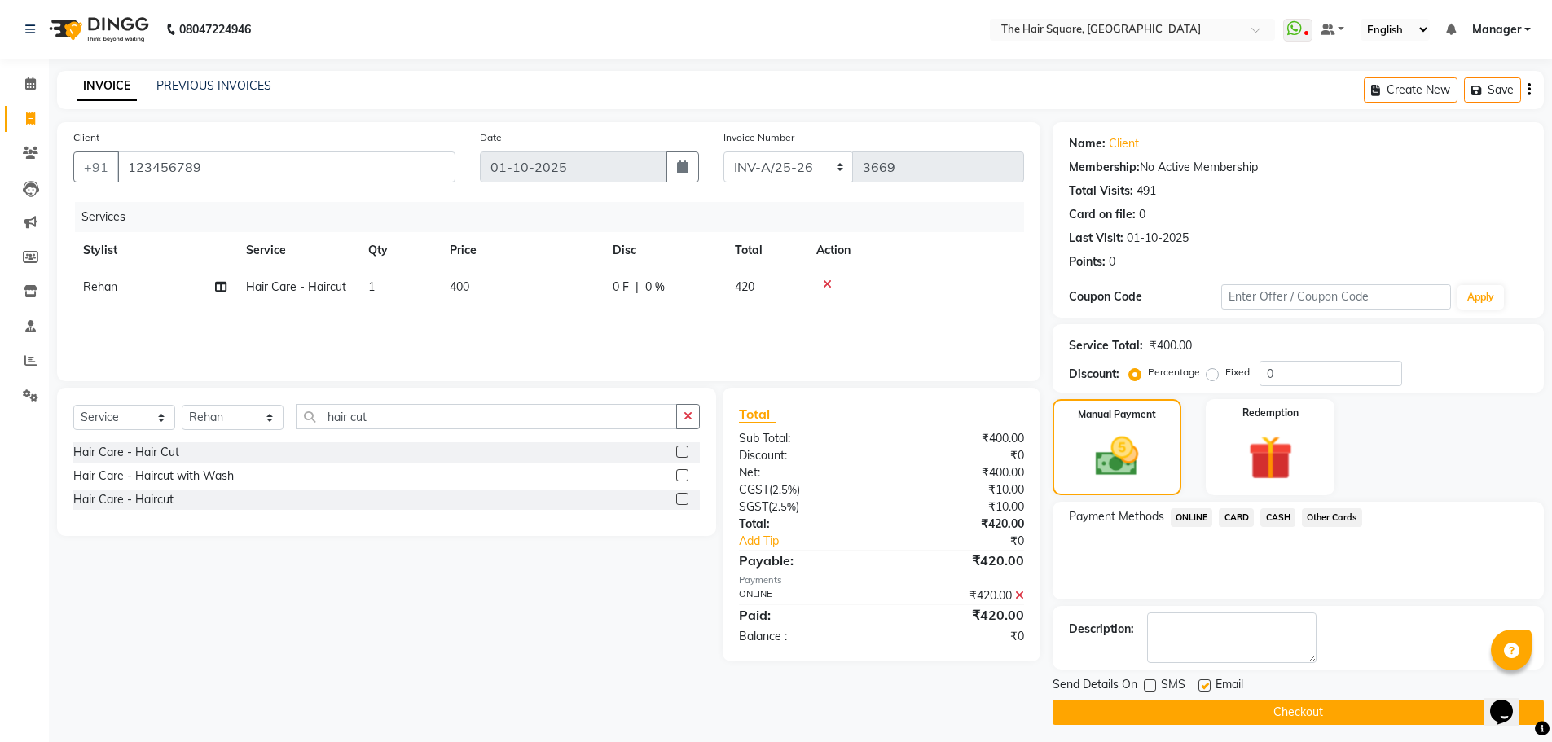
click at [1202, 689] on input "checkbox" at bounding box center [1204, 686] width 11 height 11
checkbox input "false"
drag, startPoint x: 1190, startPoint y: 709, endPoint x: 1190, endPoint y: 718, distance: 9.0
click at [1190, 710] on button "Checkout" at bounding box center [1298, 712] width 491 height 25
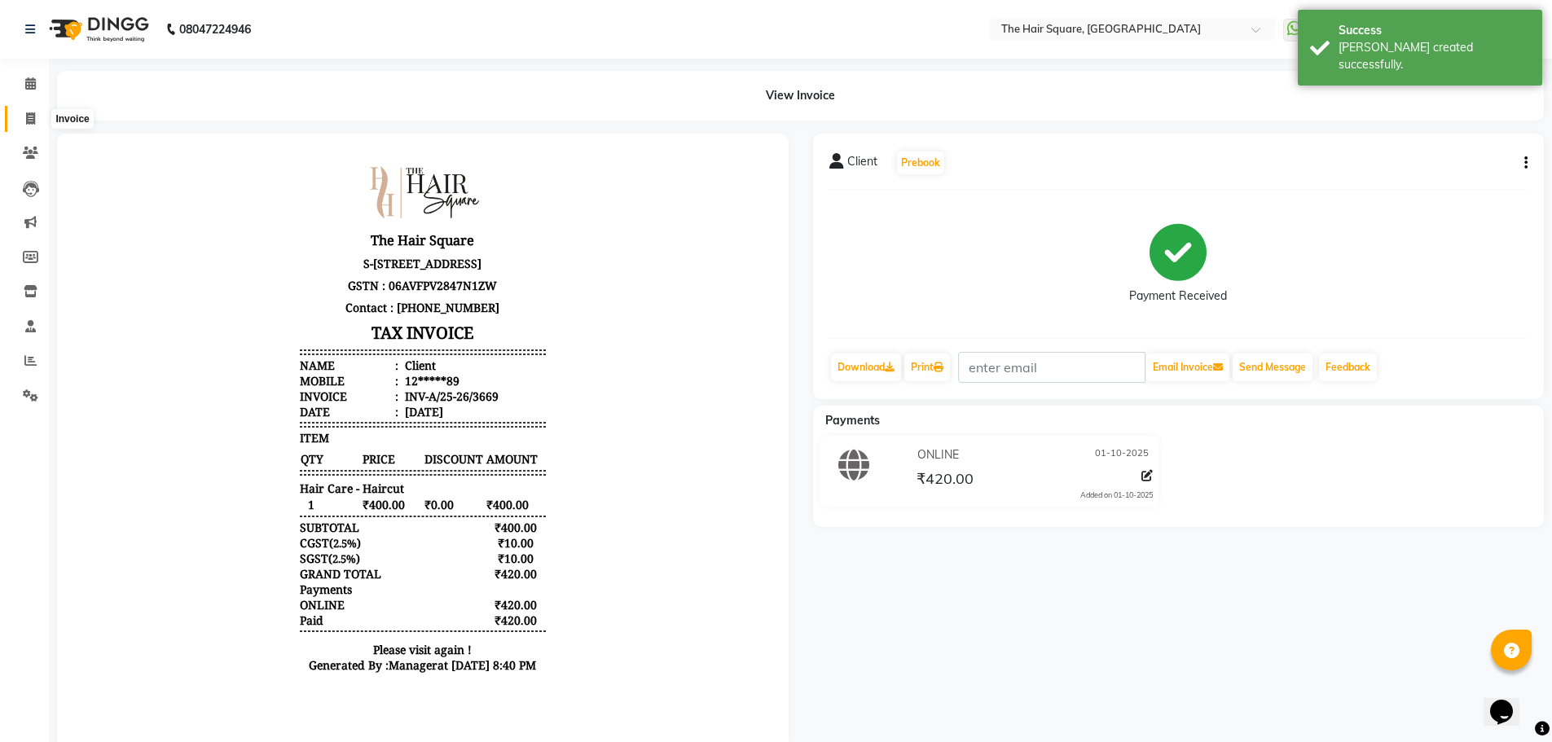
click at [29, 115] on icon at bounding box center [30, 118] width 9 height 12
select select "service"
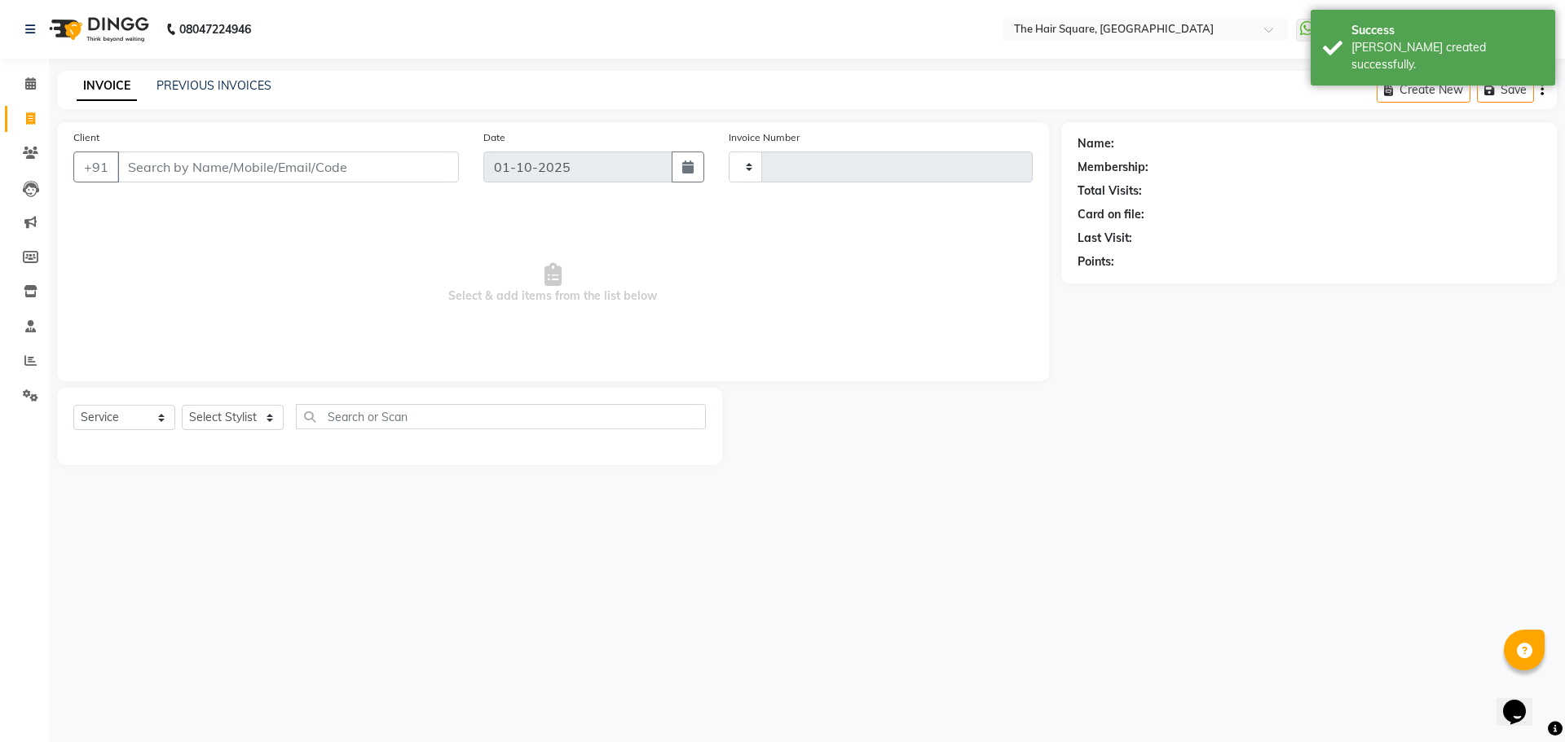
type input "3670"
select select "5768"
click at [240, 93] on div "PREVIOUS INVOICES" at bounding box center [213, 85] width 115 height 17
click at [240, 82] on link "PREVIOUS INVOICES" at bounding box center [213, 85] width 115 height 15
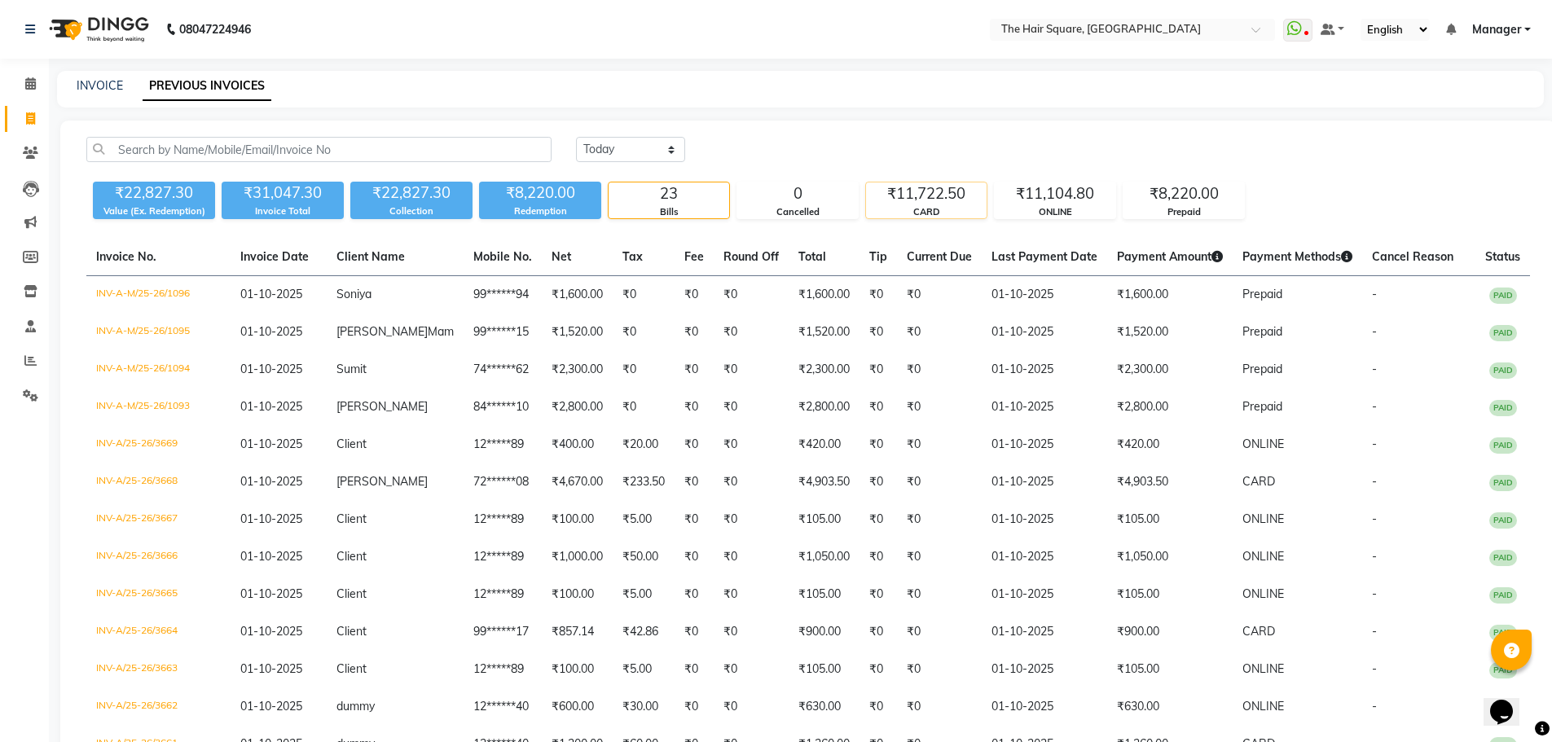
click at [971, 203] on div "₹11,722.50" at bounding box center [926, 194] width 121 height 23
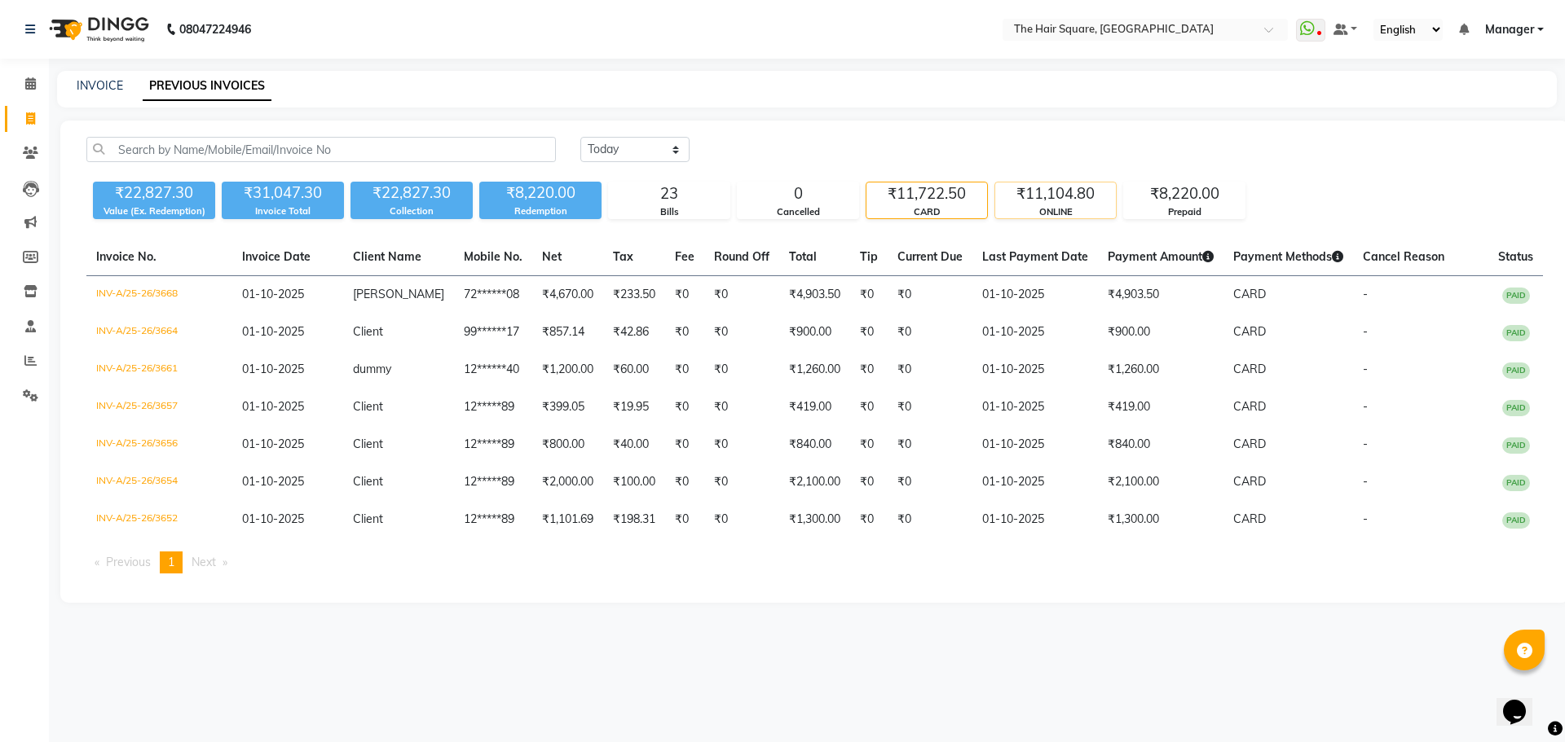
click at [1017, 215] on div "ONLINE" at bounding box center [1055, 212] width 121 height 14
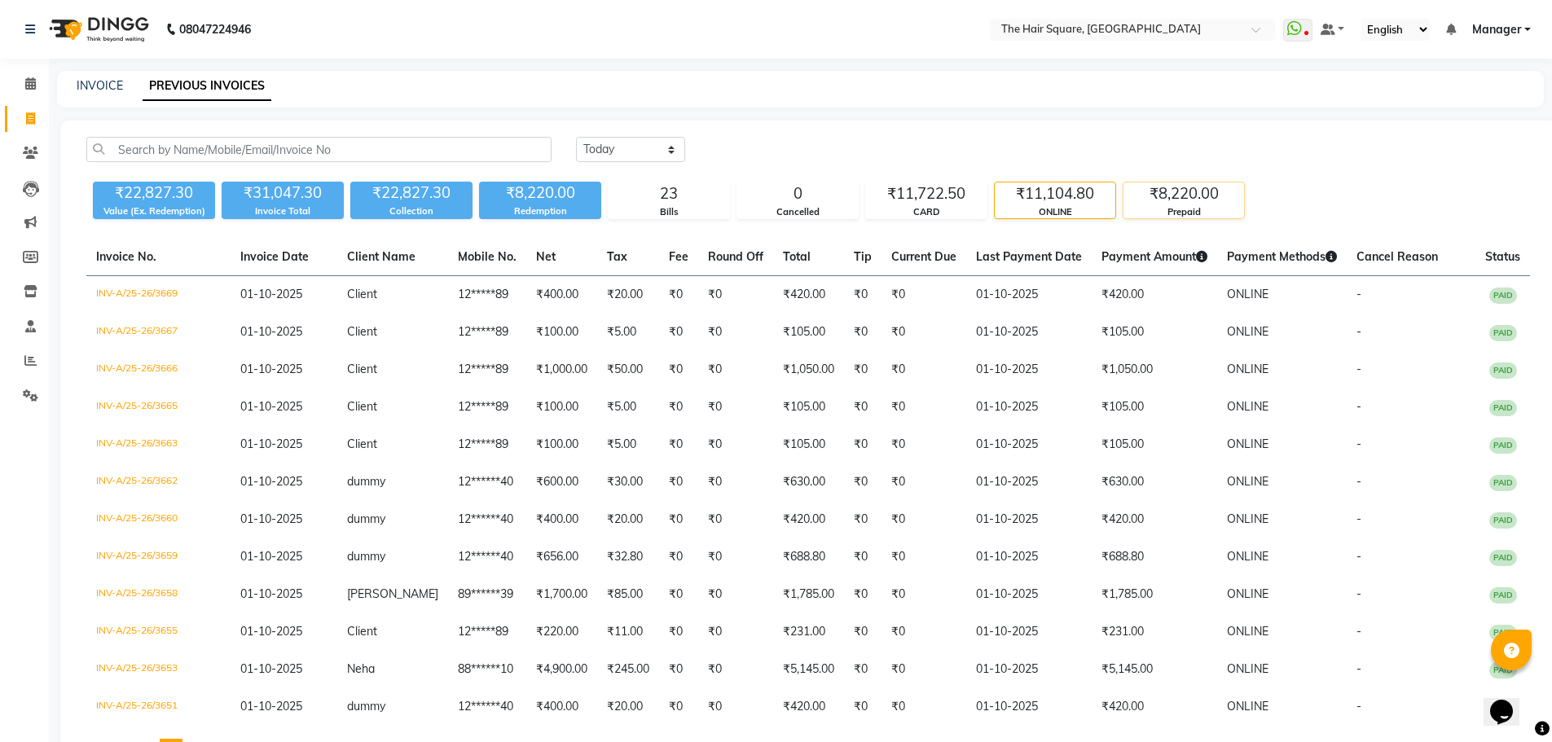
click at [1172, 184] on div "₹8,220.00" at bounding box center [1184, 194] width 121 height 23
